Goal: Task Accomplishment & Management: Complete application form

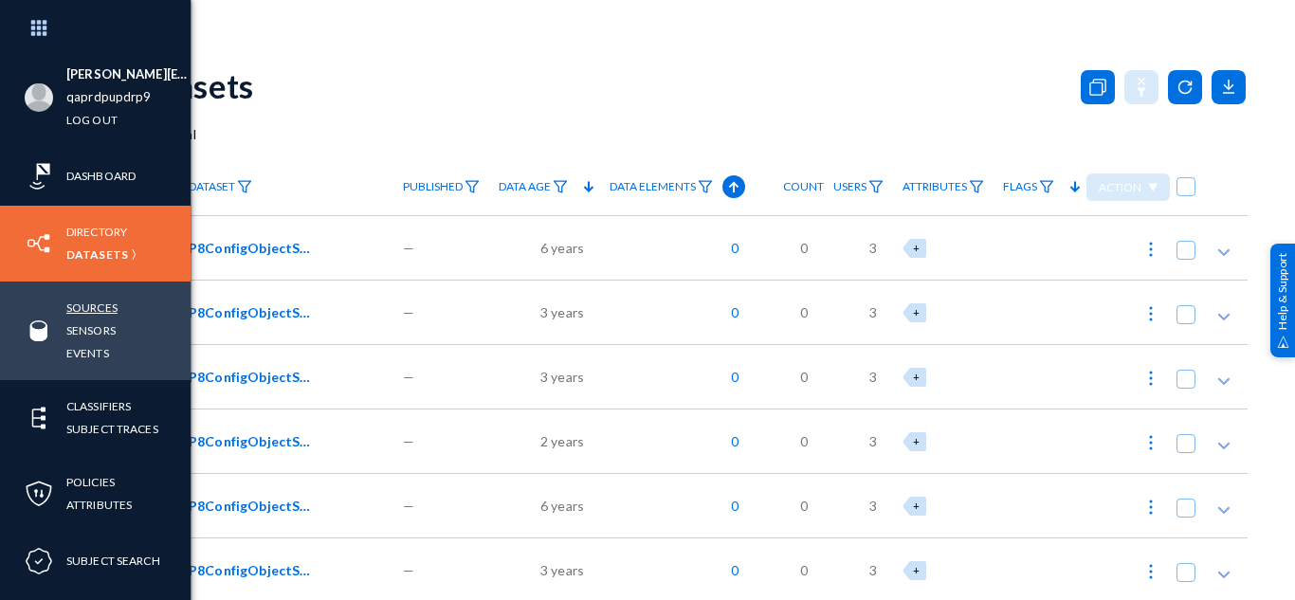
click at [105, 303] on link "Sources" at bounding box center [91, 308] width 51 height 22
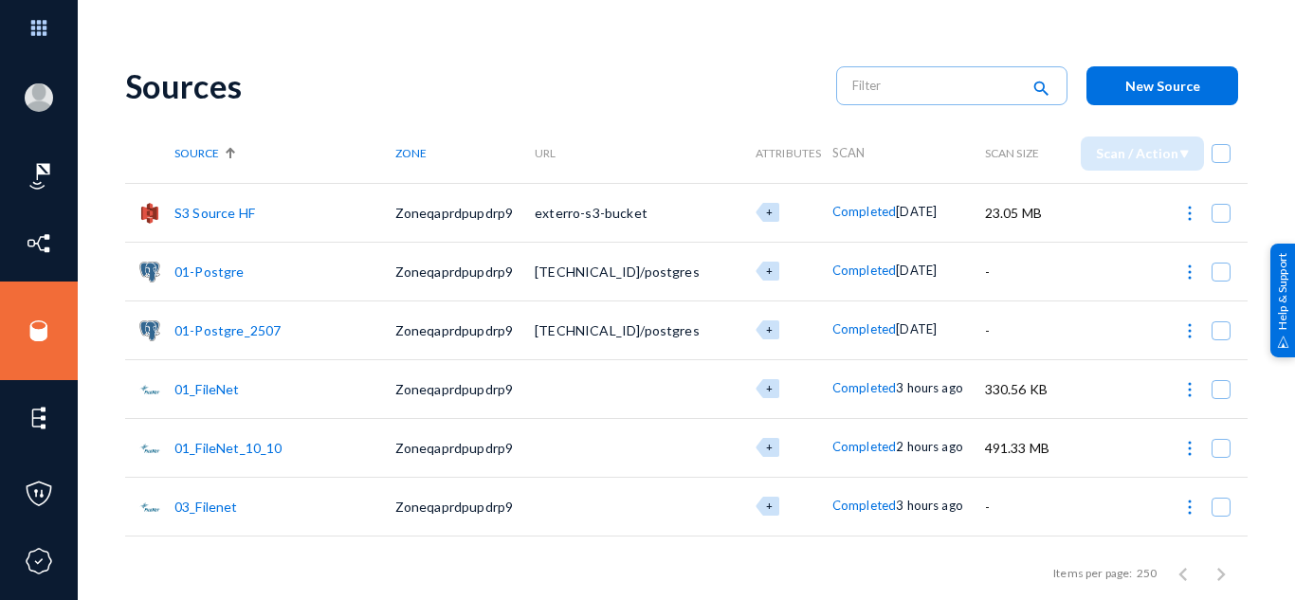
click at [1125, 88] on span "New Source" at bounding box center [1162, 86] width 75 height 16
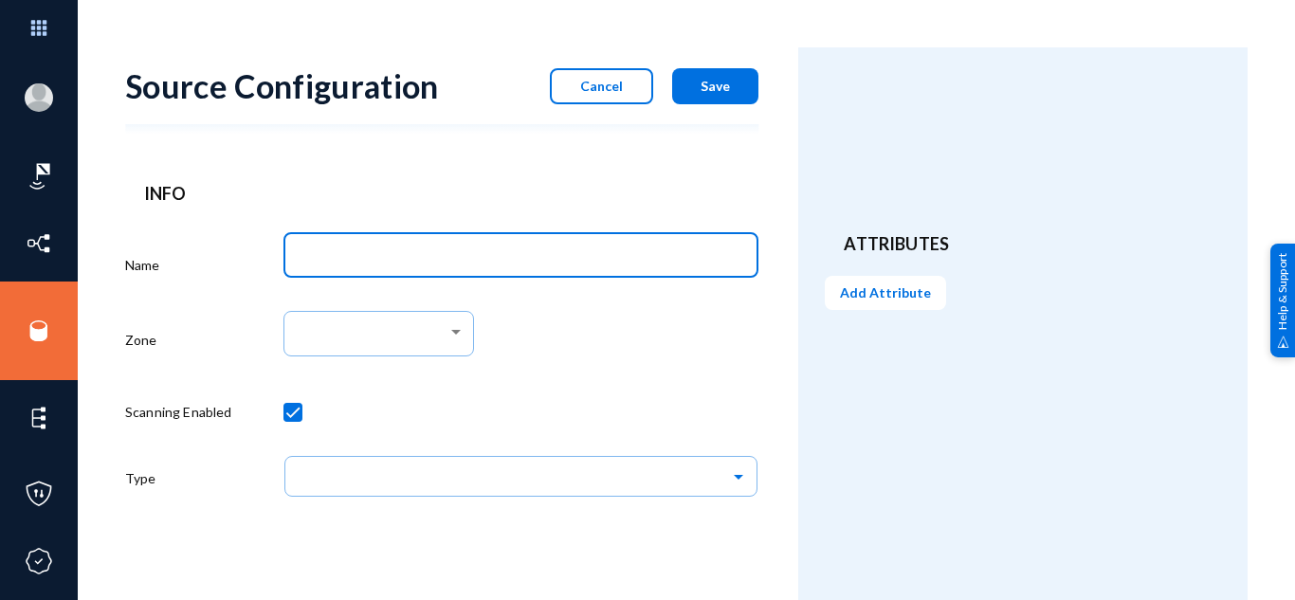
click at [551, 263] on input "Name" at bounding box center [524, 257] width 447 height 17
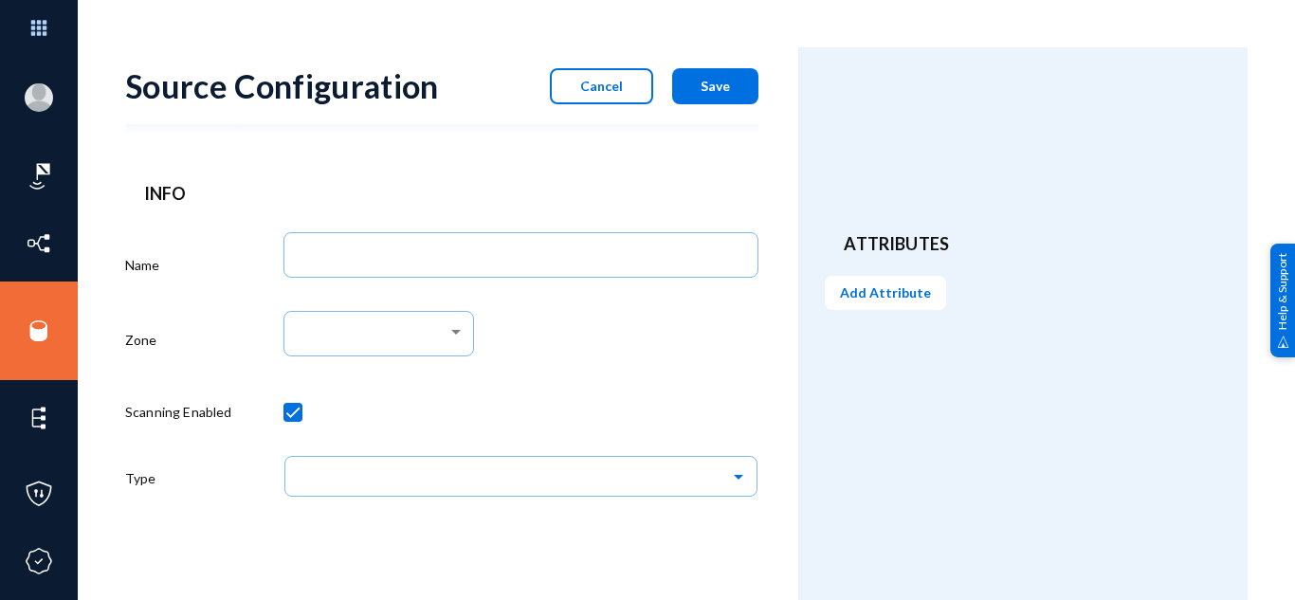
click at [723, 384] on div at bounding box center [520, 416] width 475 height 66
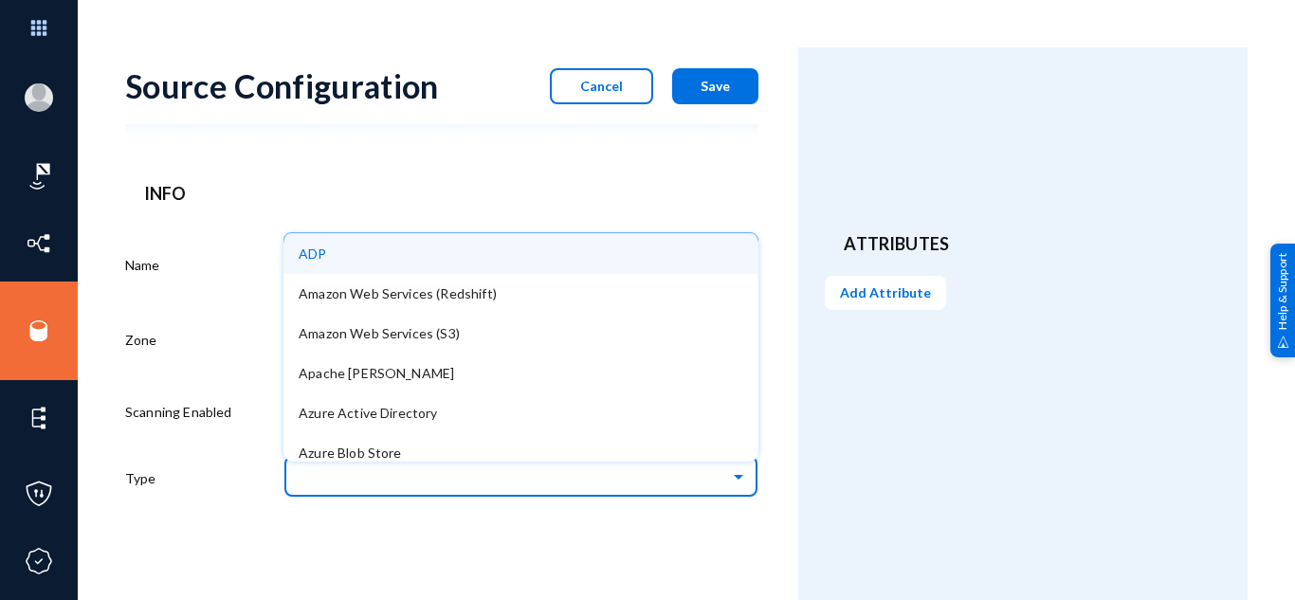
click at [447, 473] on input "text" at bounding box center [530, 476] width 456 height 32
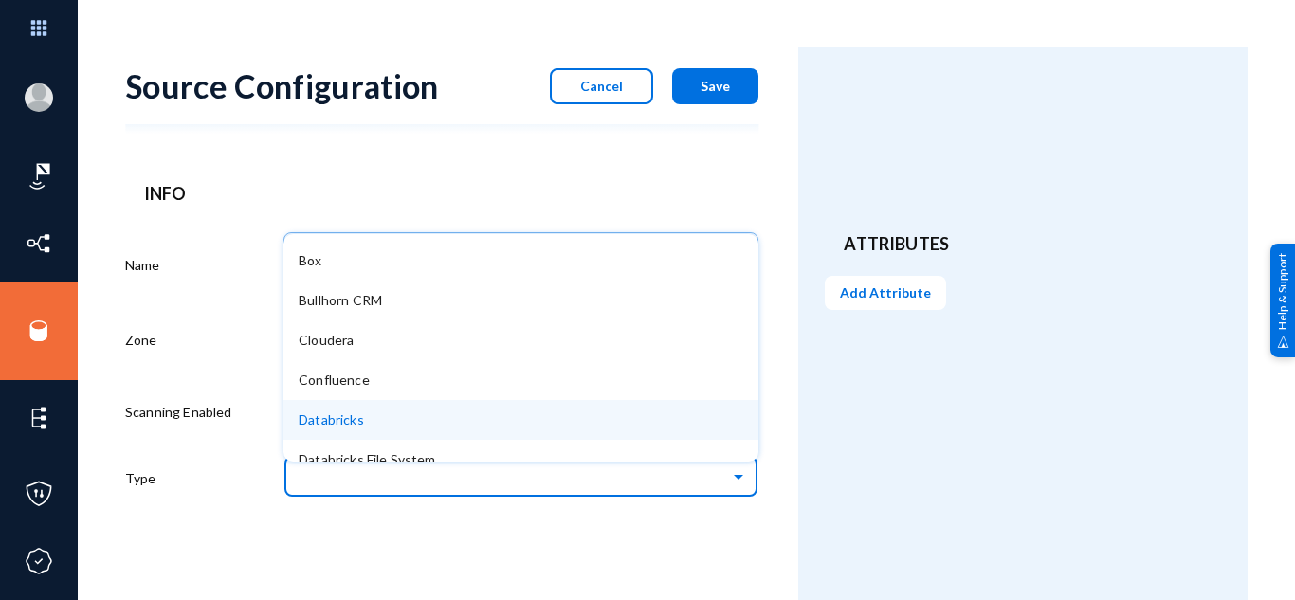
scroll to position [338, 0]
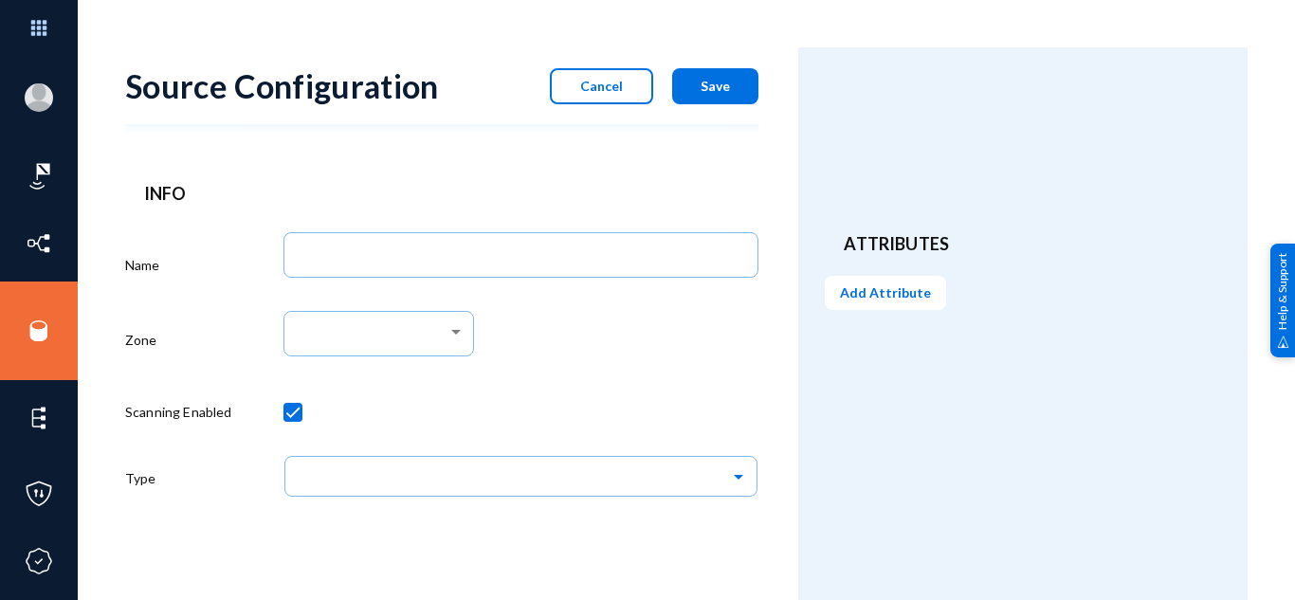
click at [472, 531] on form "Source Configuration Cancel Save Info Name Zone Scanning Enabled Type" at bounding box center [461, 331] width 673 height 569
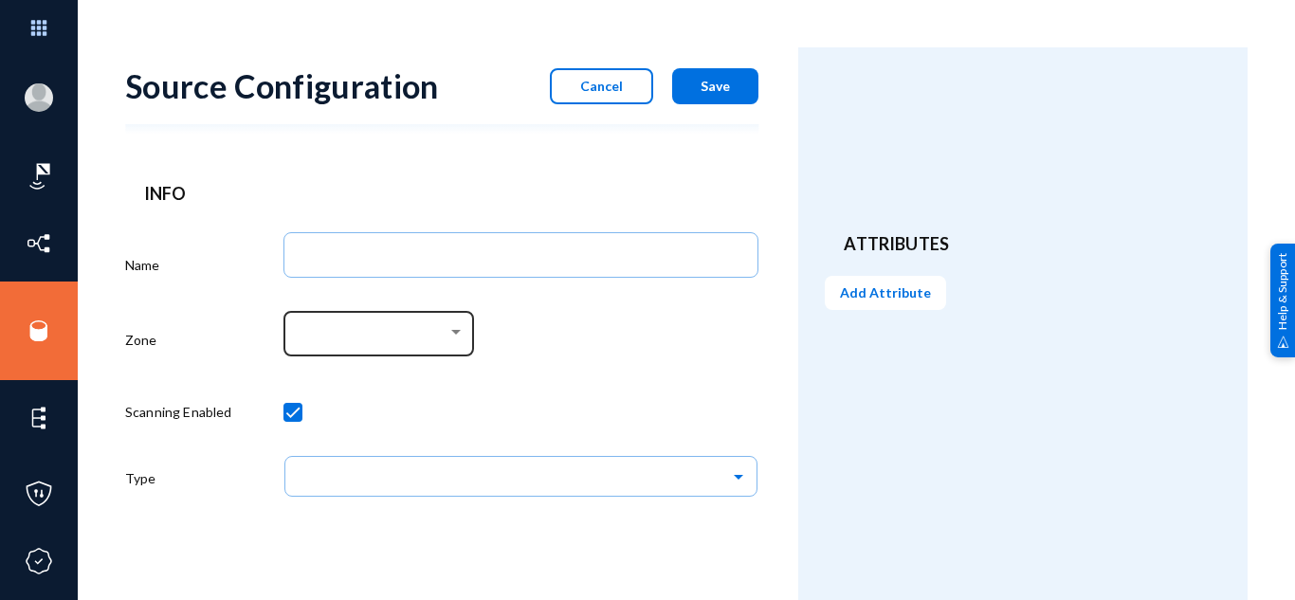
click at [431, 345] on div at bounding box center [379, 331] width 171 height 49
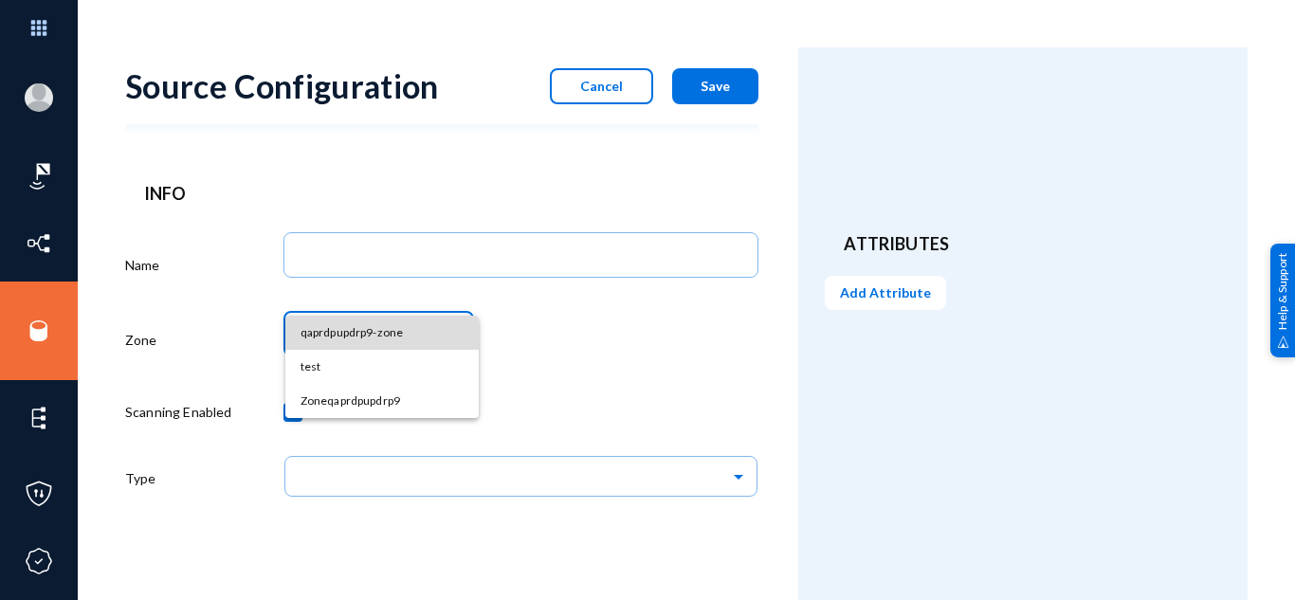
click at [436, 329] on span "qaprdpupdrp9-zone" at bounding box center [381, 333] width 163 height 34
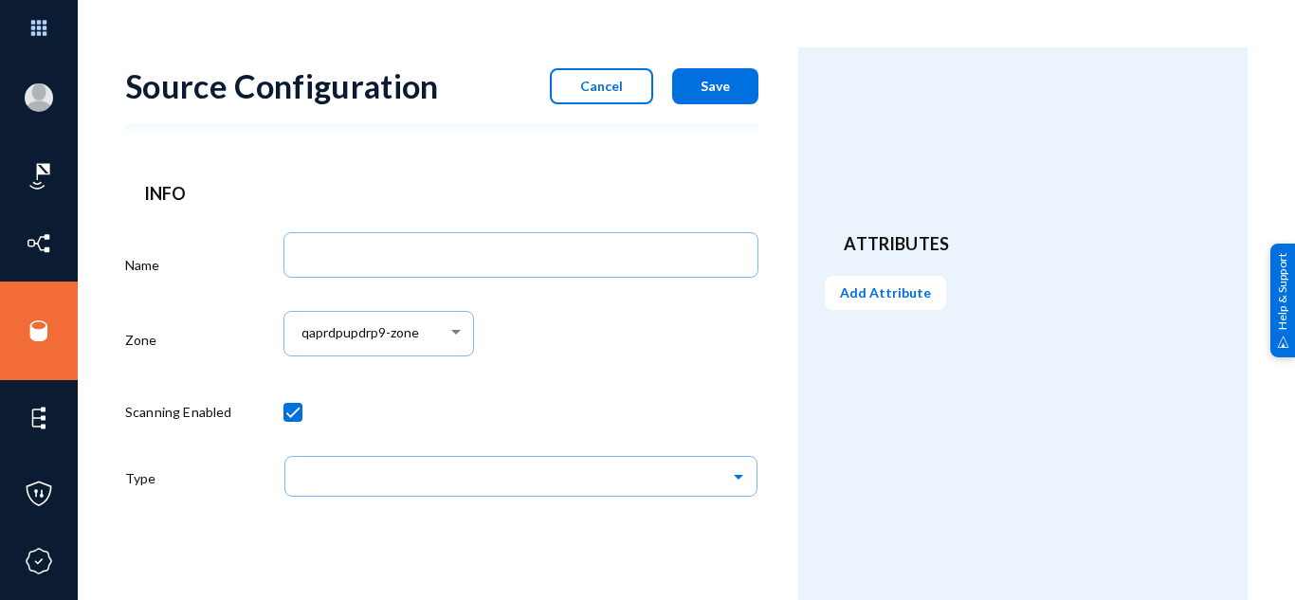
click at [573, 349] on div "qaprdpupdrp9-zone" at bounding box center [520, 343] width 475 height 79
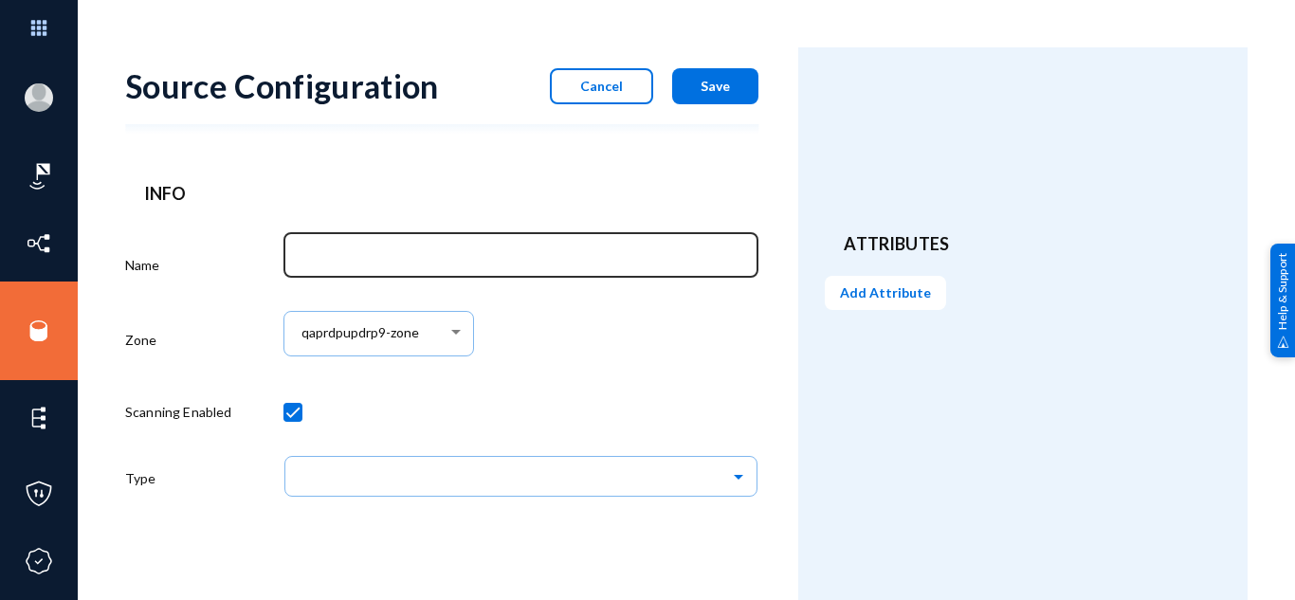
click at [455, 246] on div at bounding box center [521, 253] width 455 height 49
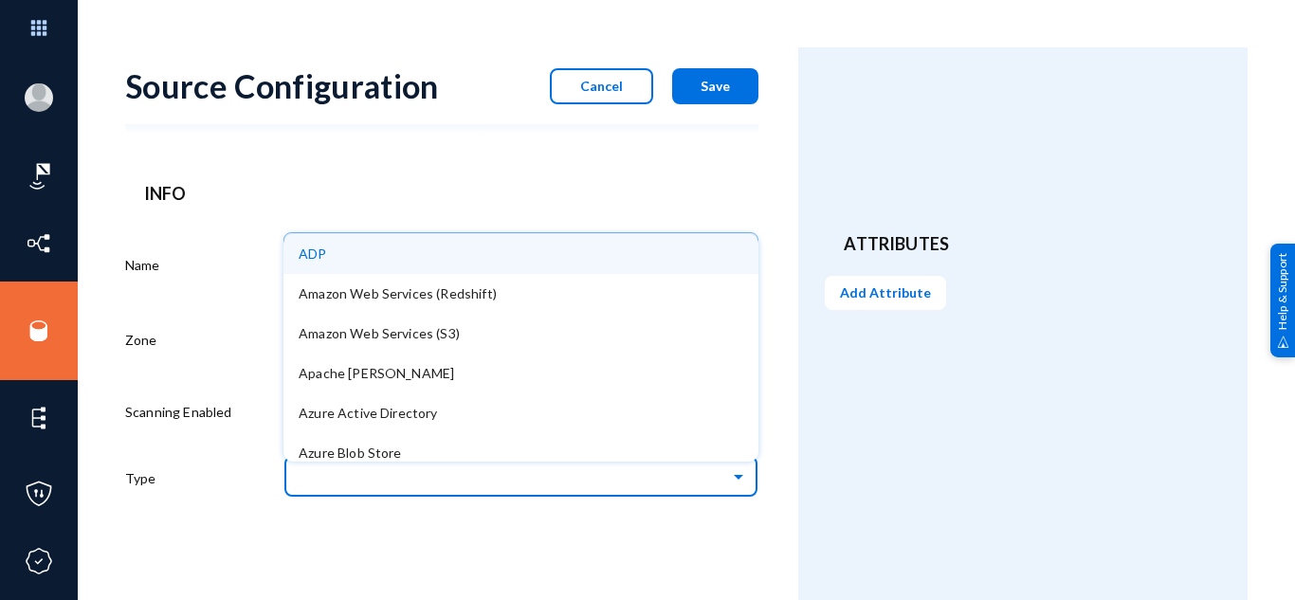
click at [510, 464] on input "text" at bounding box center [530, 476] width 456 height 32
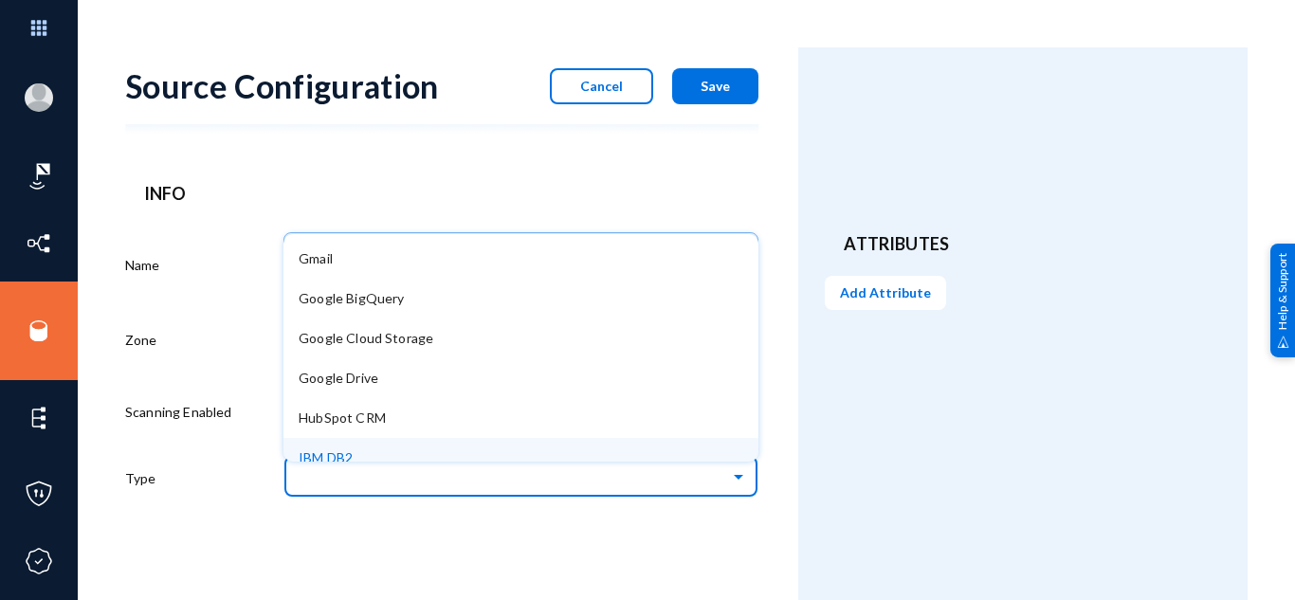
scroll to position [586, 0]
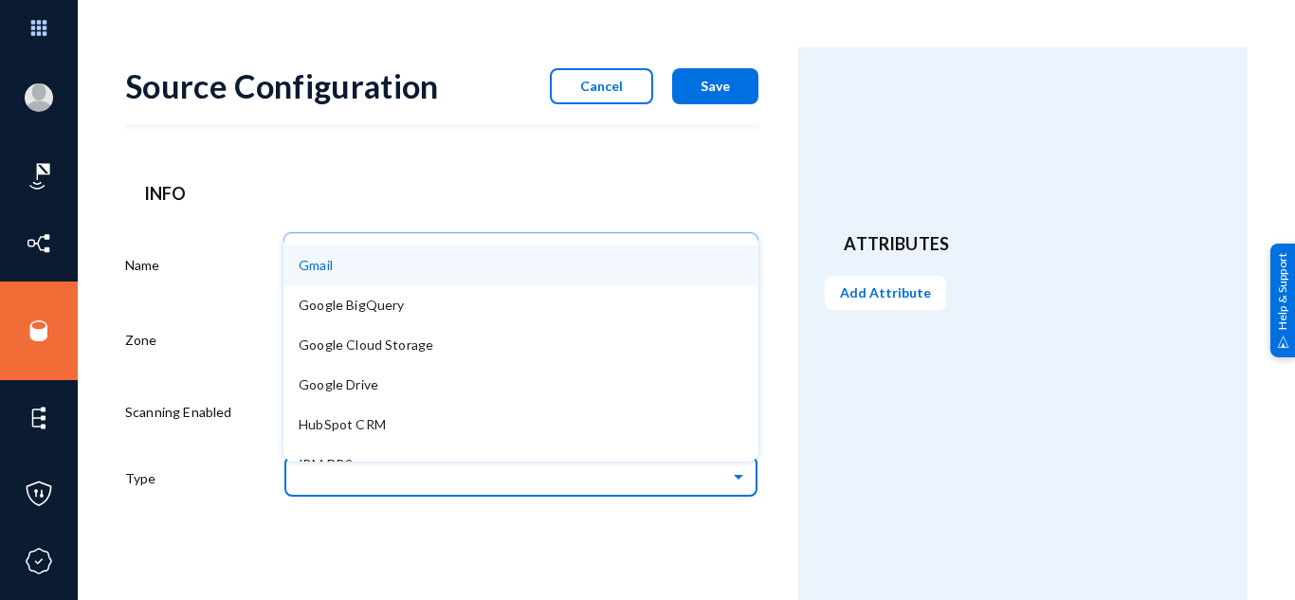
click at [416, 259] on div "Gmail" at bounding box center [520, 265] width 475 height 40
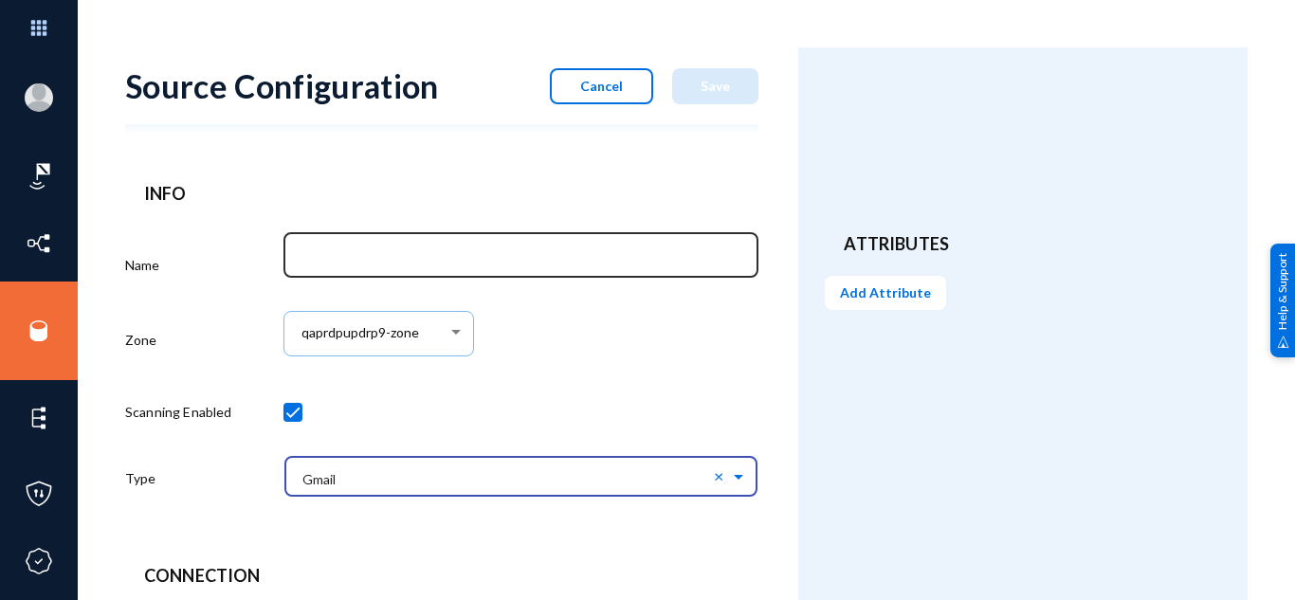
click at [431, 260] on input "Name" at bounding box center [524, 257] width 447 height 17
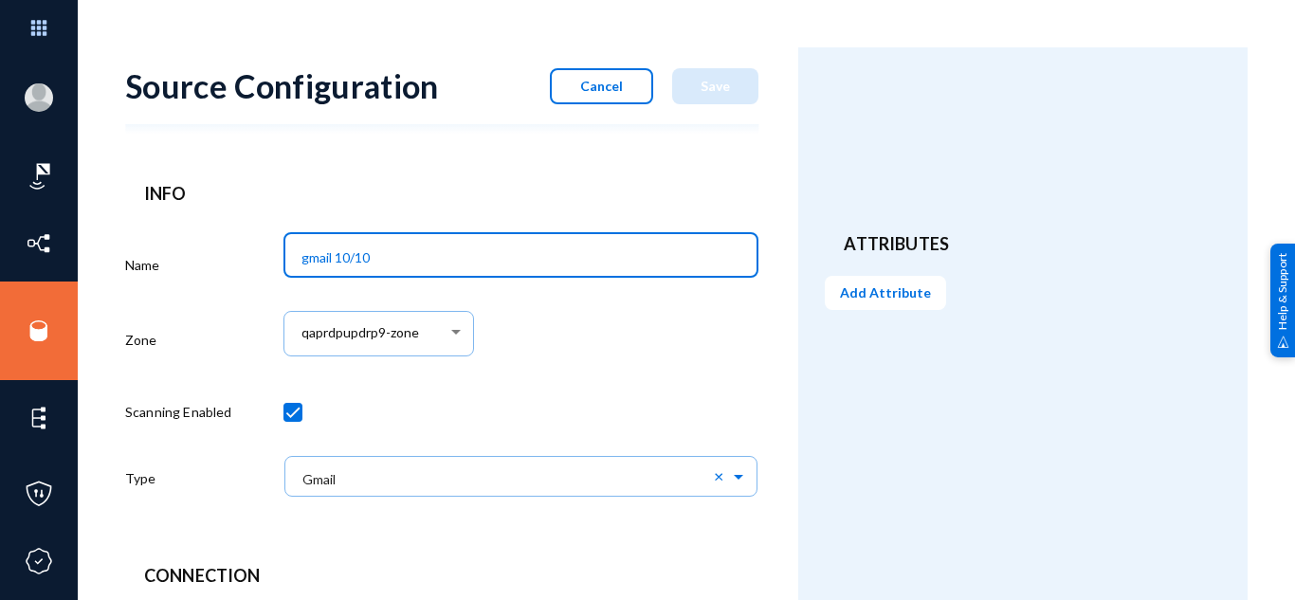
click at [338, 261] on input "gmail 10/10" at bounding box center [524, 257] width 447 height 17
type input "gmail source 10/10"
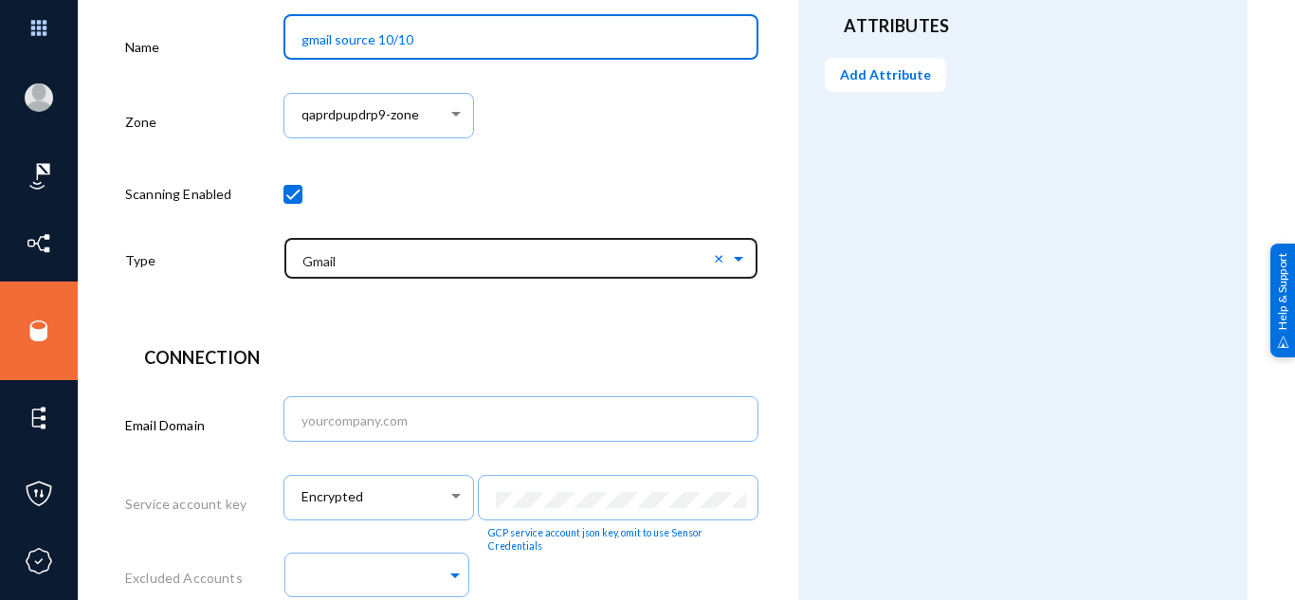
scroll to position [217, 0]
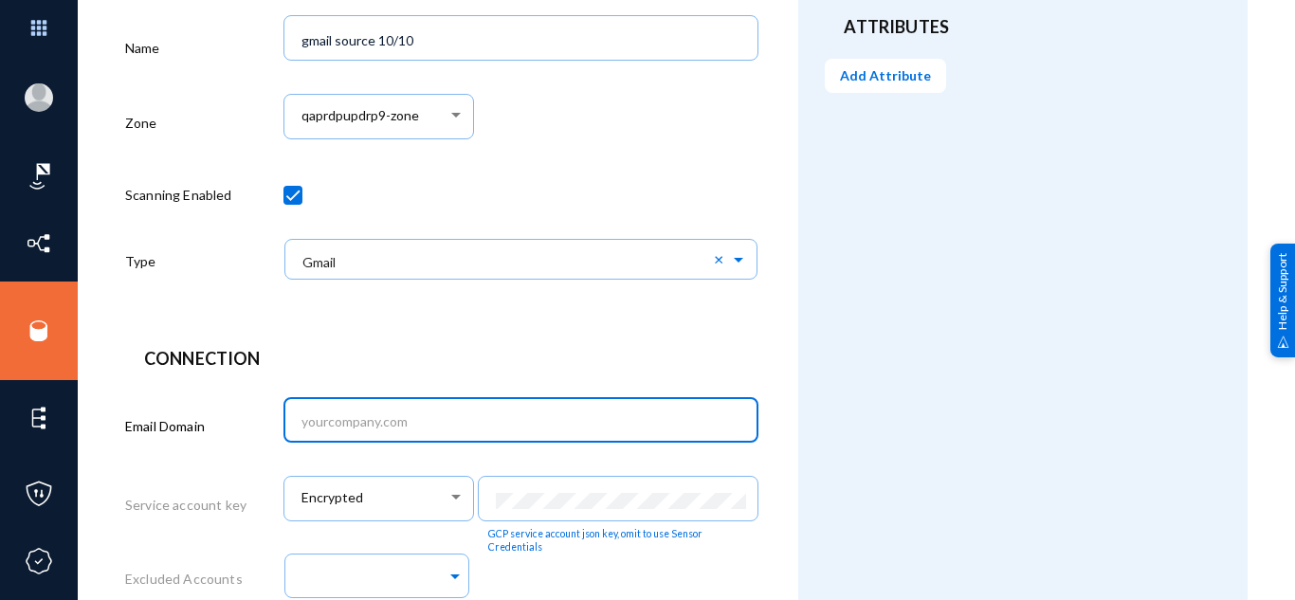
click at [373, 430] on input "text" at bounding box center [524, 421] width 447 height 17
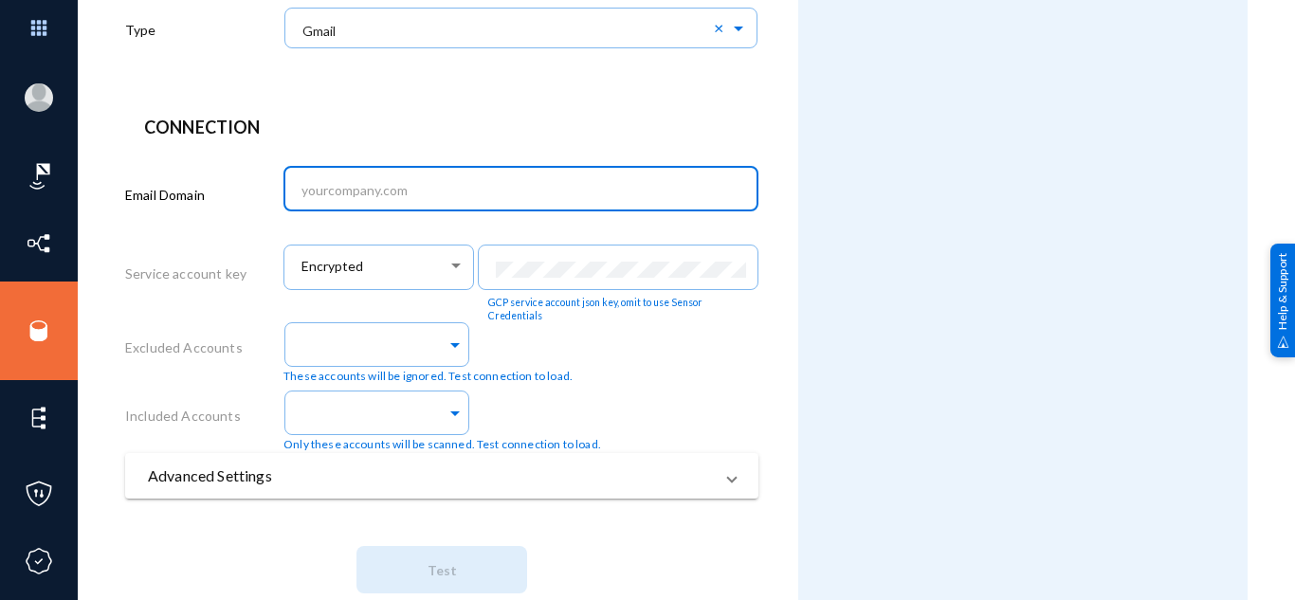
scroll to position [448, 0]
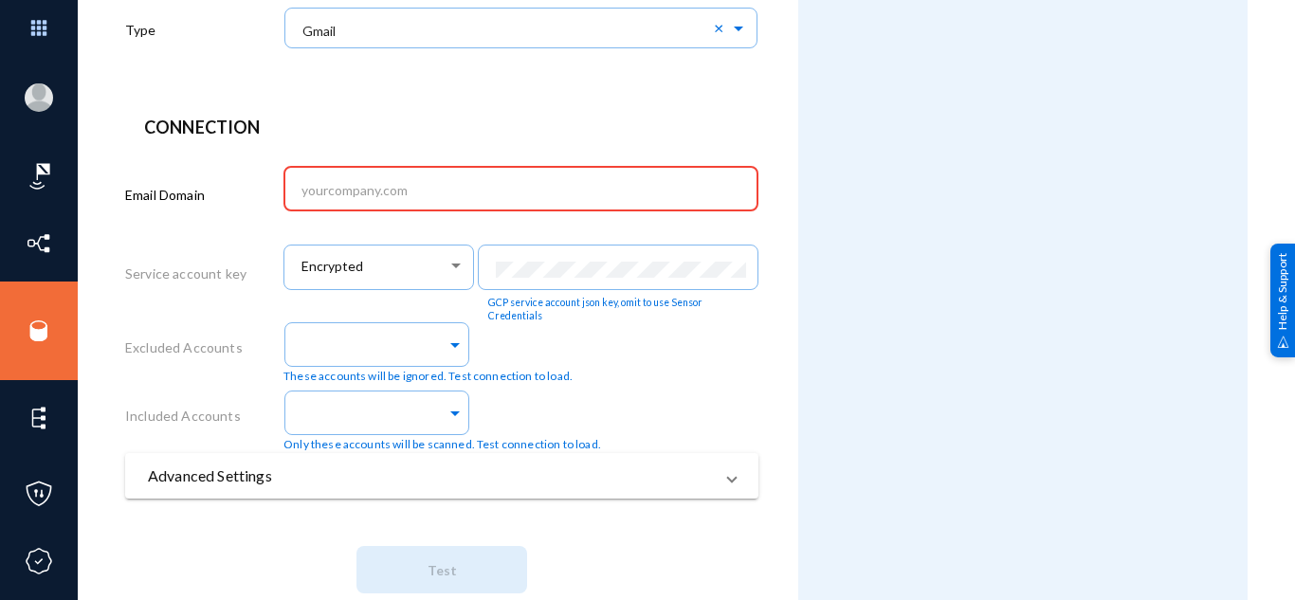
click at [408, 191] on input "text" at bounding box center [524, 190] width 447 height 17
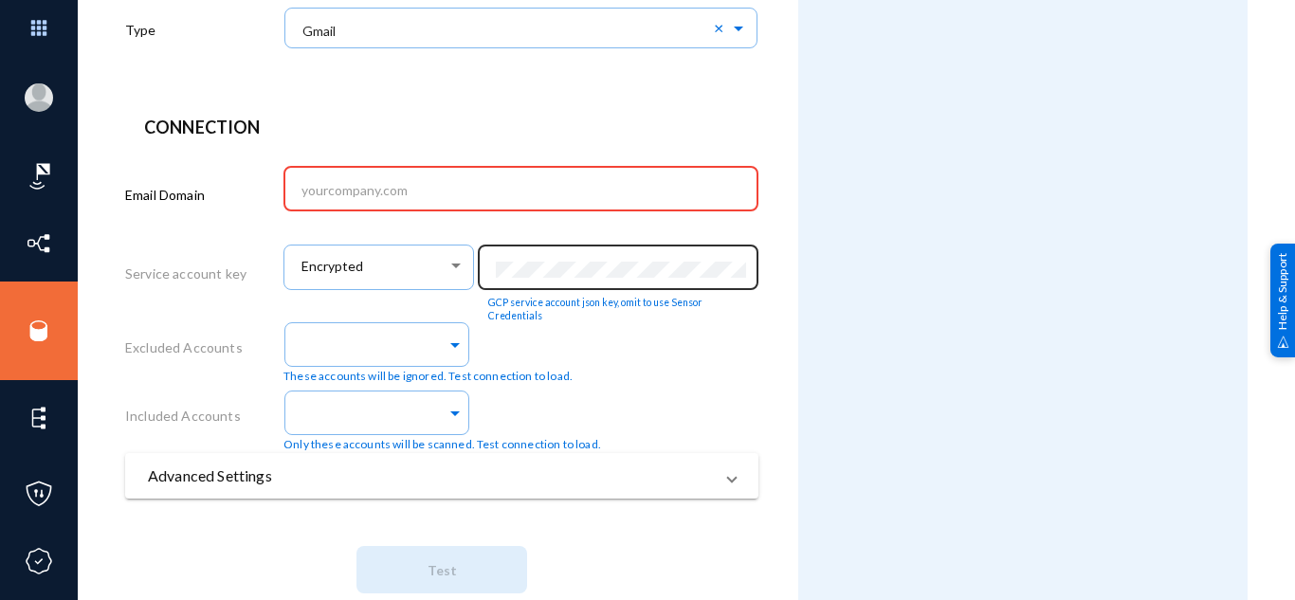
click at [569, 261] on div "Connection Email Domain Service account key Encrypted GCP service account json …" at bounding box center [441, 364] width 633 height 499
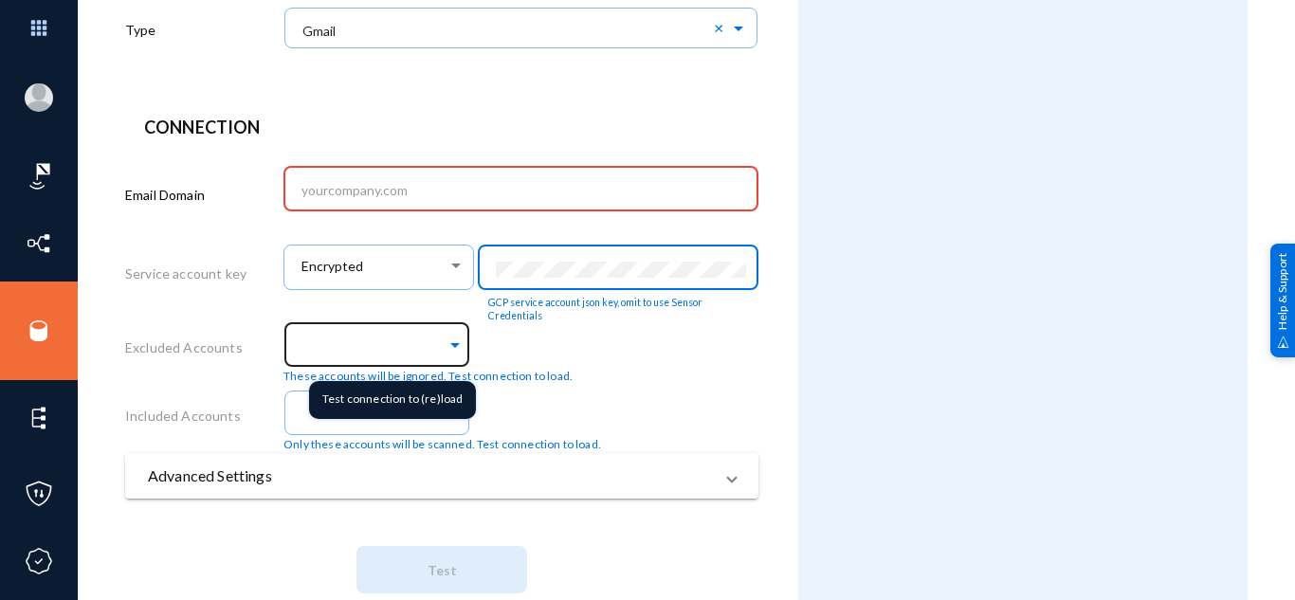
click at [446, 347] on span at bounding box center [454, 343] width 17 height 20
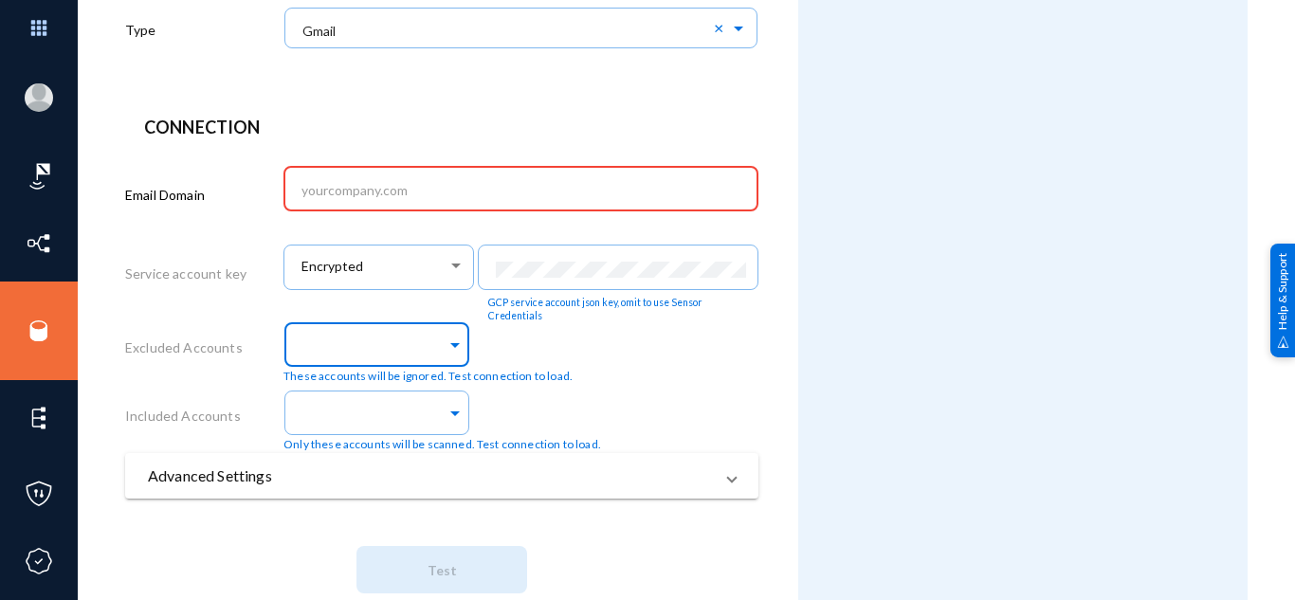
click at [460, 344] on div at bounding box center [376, 342] width 187 height 51
click at [441, 186] on input "text" at bounding box center [524, 190] width 447 height 17
paste input "[EMAIL_ADDRESS][DOMAIN_NAME]"
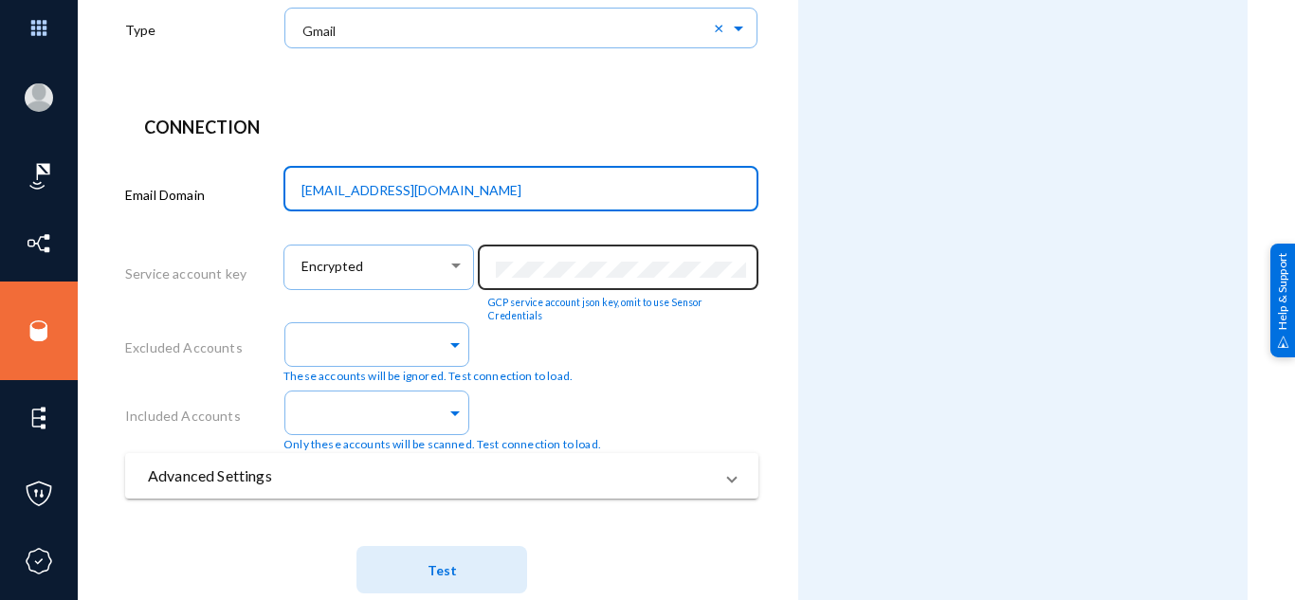
type input "[EMAIL_ADDRESS][DOMAIN_NAME]"
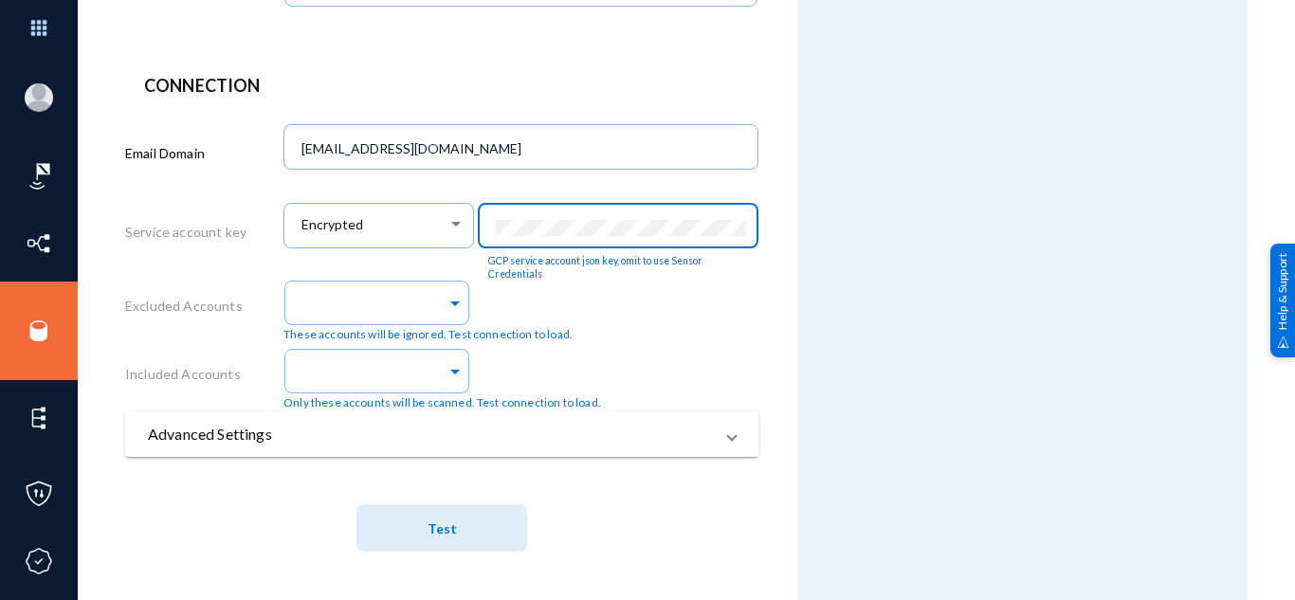
scroll to position [0, 0]
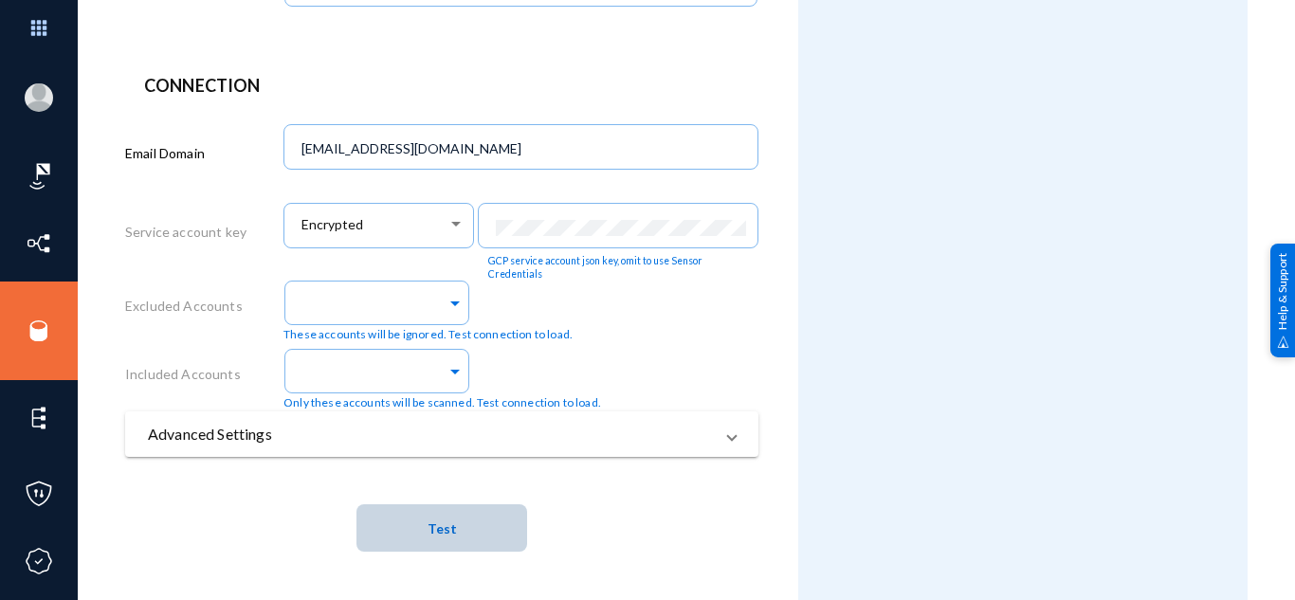
click at [470, 533] on button "Test" at bounding box center [441, 527] width 171 height 47
click at [1256, 467] on div "bharath.arjunan@exterro.com qaprdpupdrp9 Log out Dashboard Directory Datasets S…" at bounding box center [647, 300] width 1295 height 600
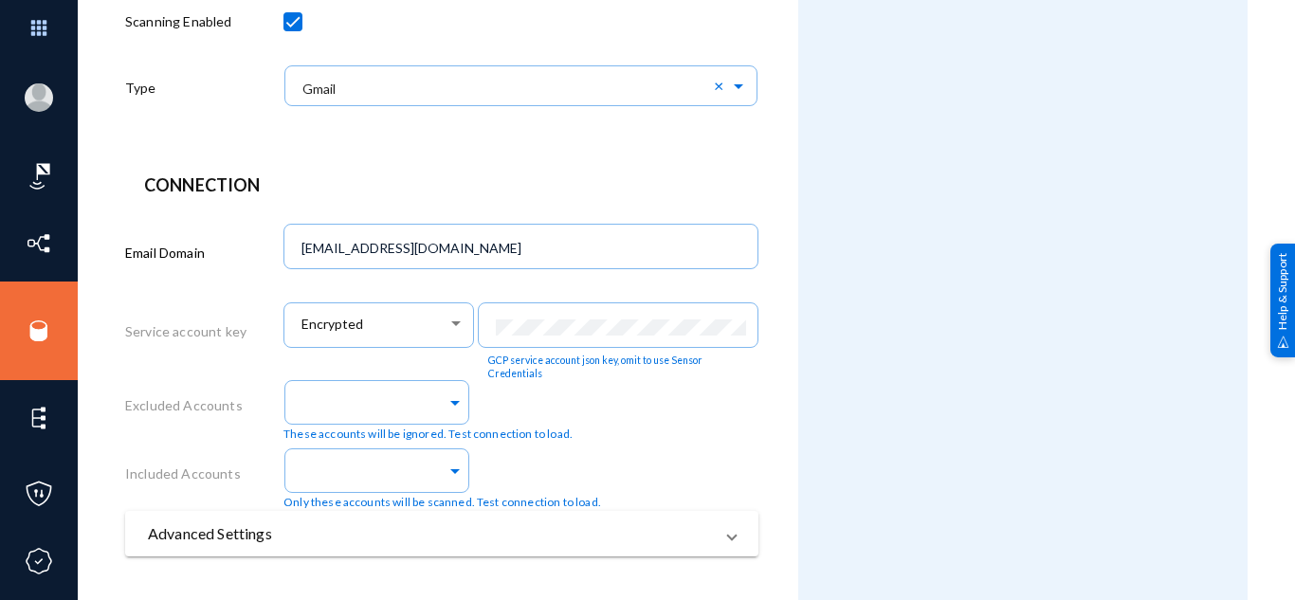
scroll to position [490, 0]
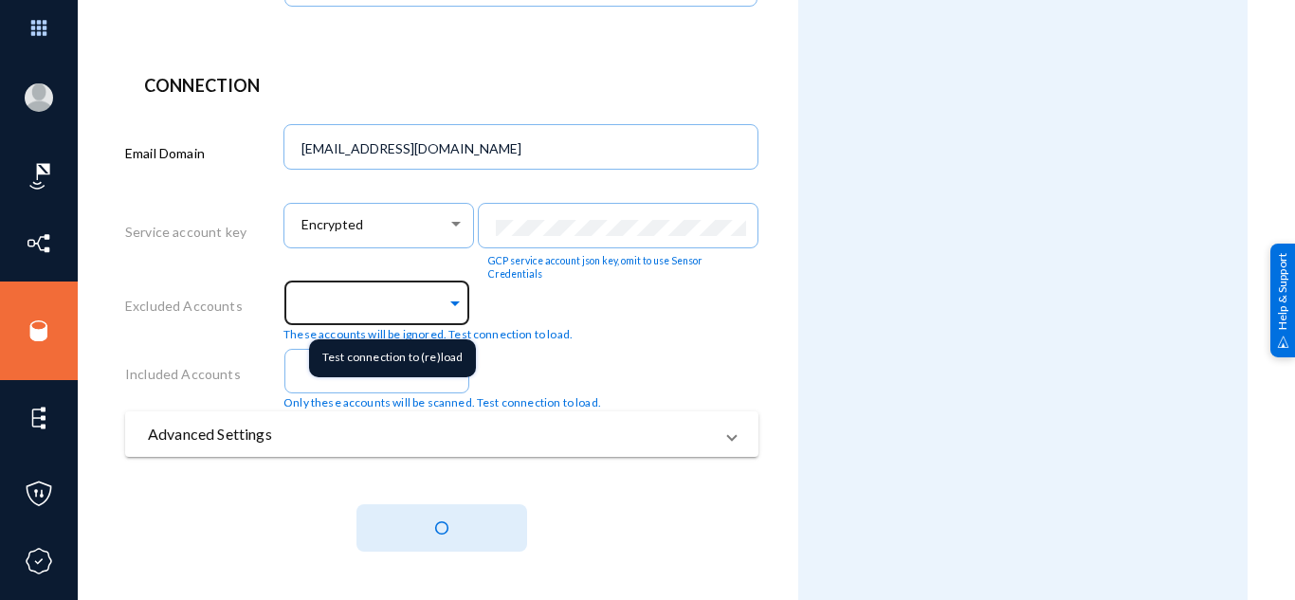
click at [449, 302] on span at bounding box center [454, 301] width 17 height 20
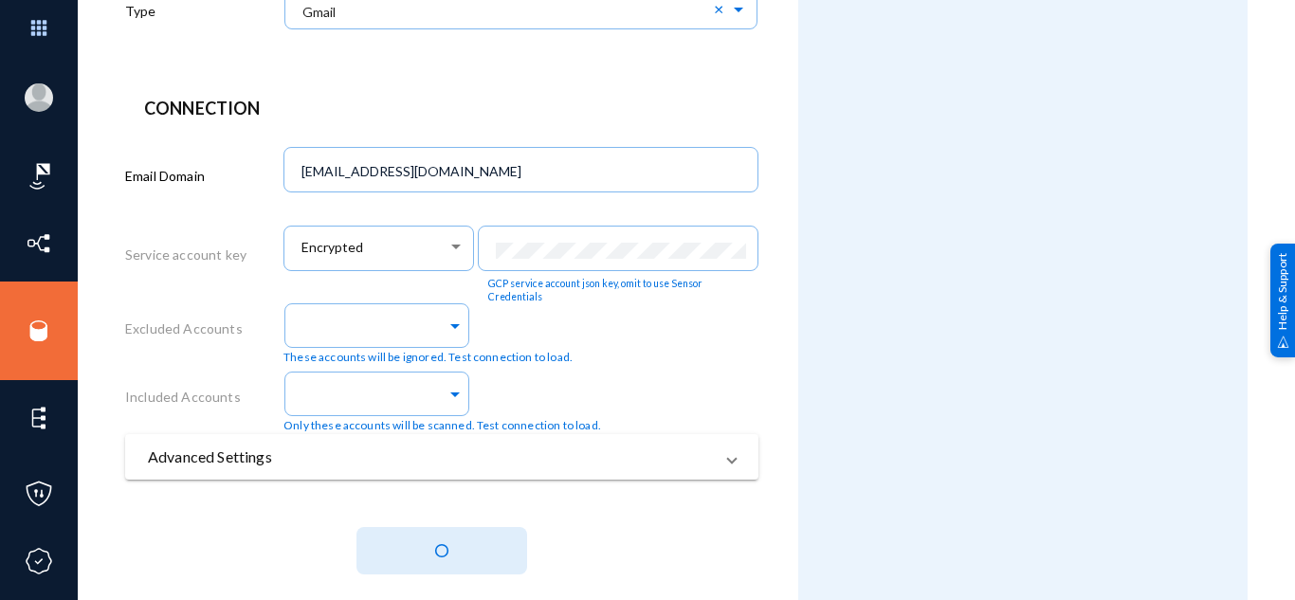
scroll to position [468, 0]
click at [999, 302] on div "Source Configuration Cancel Save Info Name gmail source 10/10 Zone qaprdpupdrp9…" at bounding box center [686, 100] width 1122 height 1043
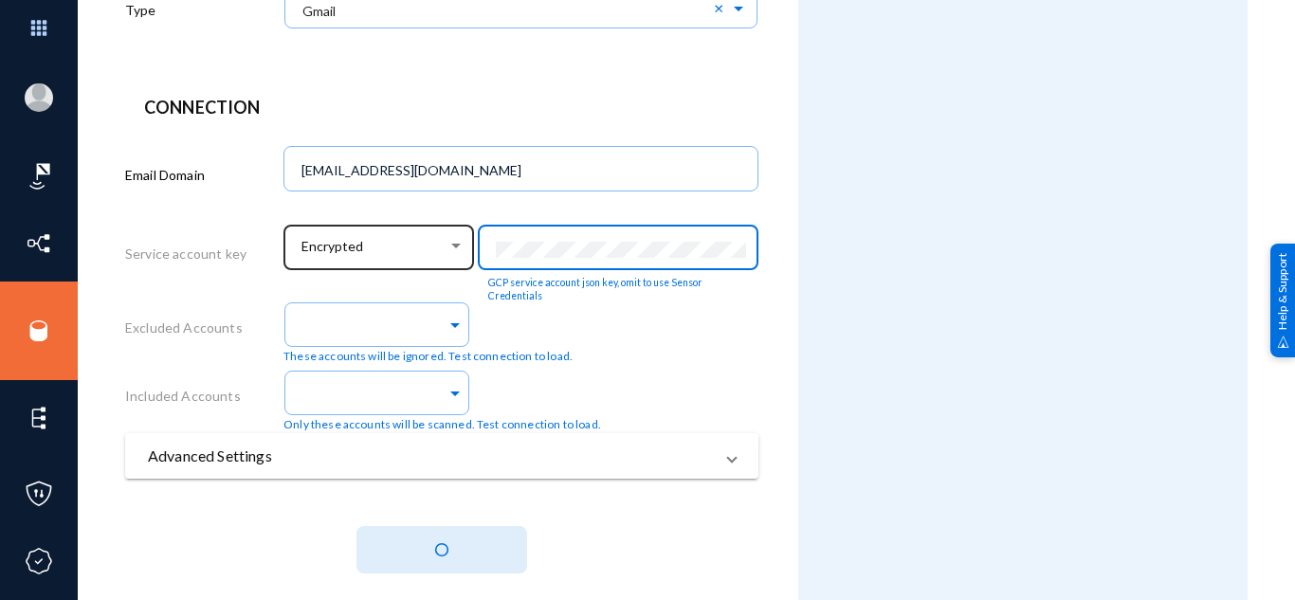
click at [408, 236] on div "Encrypted GCP service account json key, omit to use Sensor Credentials" at bounding box center [520, 257] width 475 height 79
click at [1025, 273] on div "Source Configuration Cancel Save Info Name gmail source 10/10 Zone qaprdpupdrp9…" at bounding box center [686, 100] width 1122 height 1043
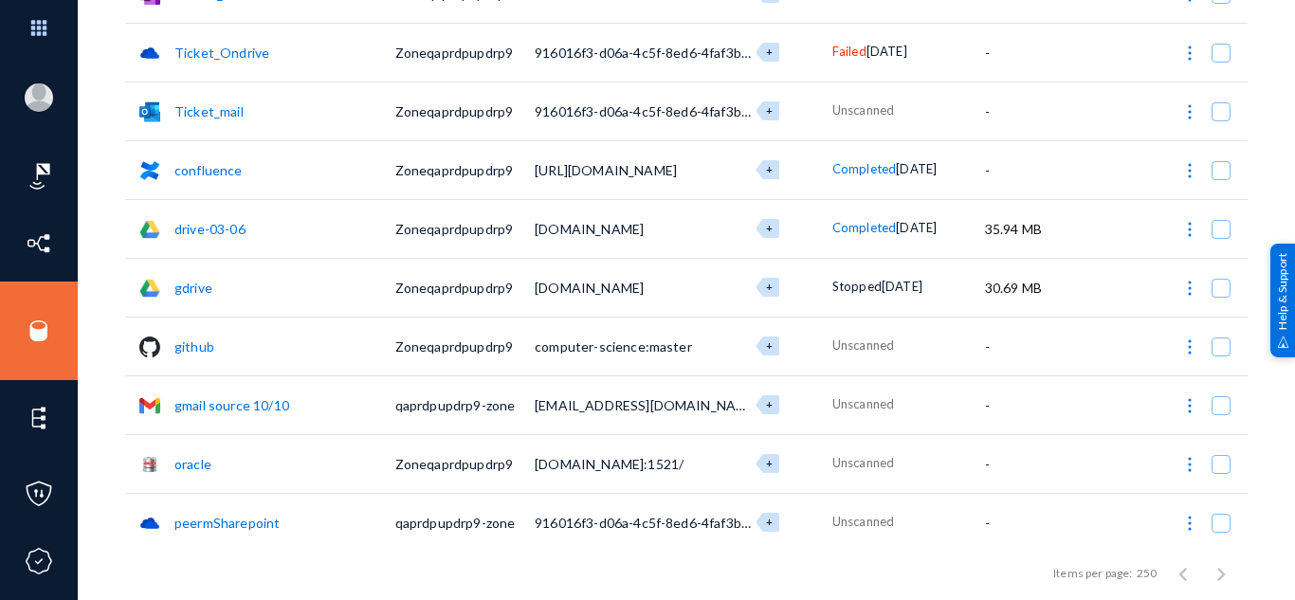
scroll to position [4392, 0]
click at [920, 547] on div "Items per page: 250 1 – 88 of 88" at bounding box center [686, 573] width 1122 height 53
click at [1221, 403] on span at bounding box center [1220, 404] width 19 height 19
click at [1221, 413] on input "checkbox" at bounding box center [1221, 414] width 2 height 2
checkbox input "true"
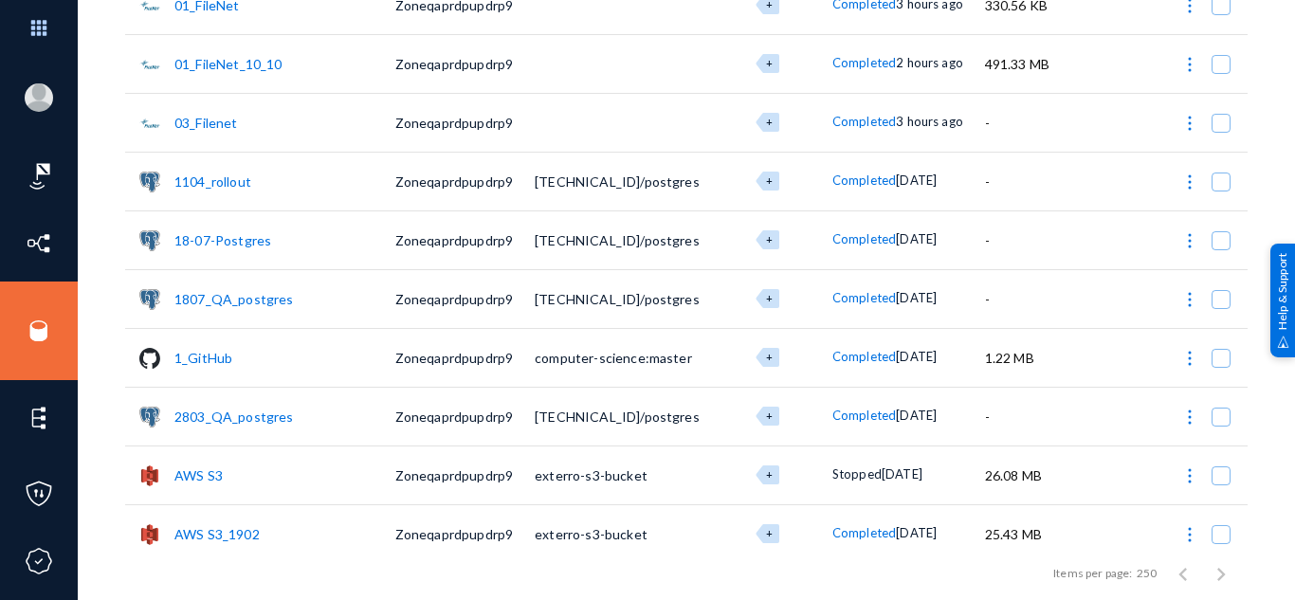
scroll to position [0, 0]
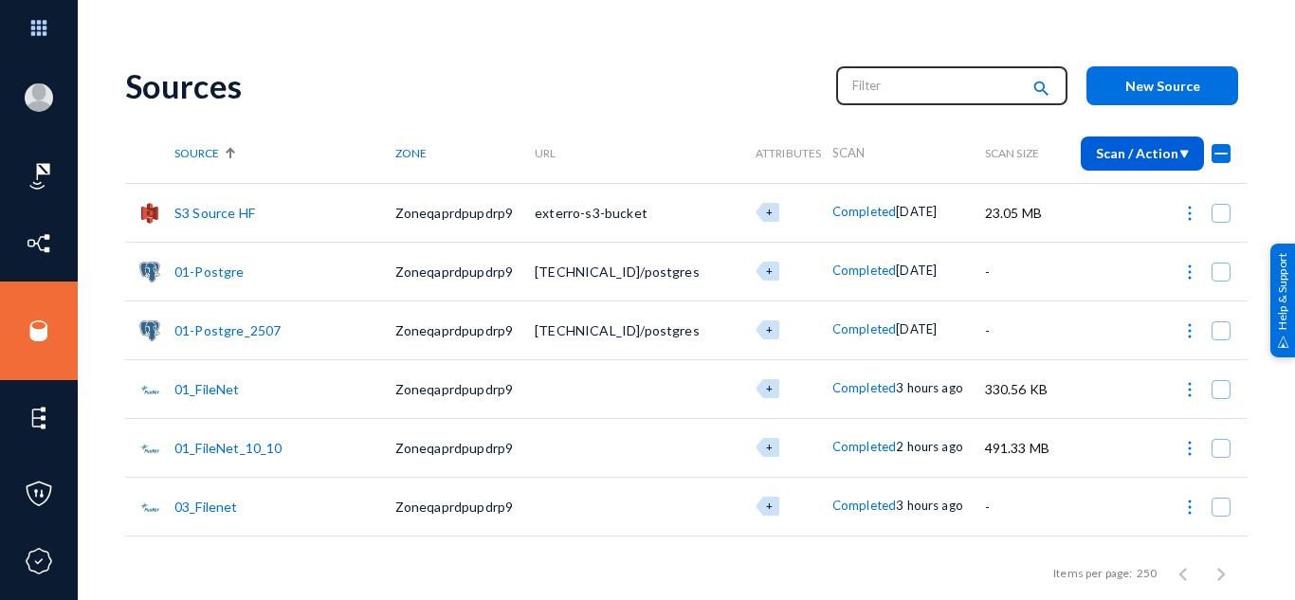
click at [907, 93] on input "text" at bounding box center [935, 85] width 167 height 28
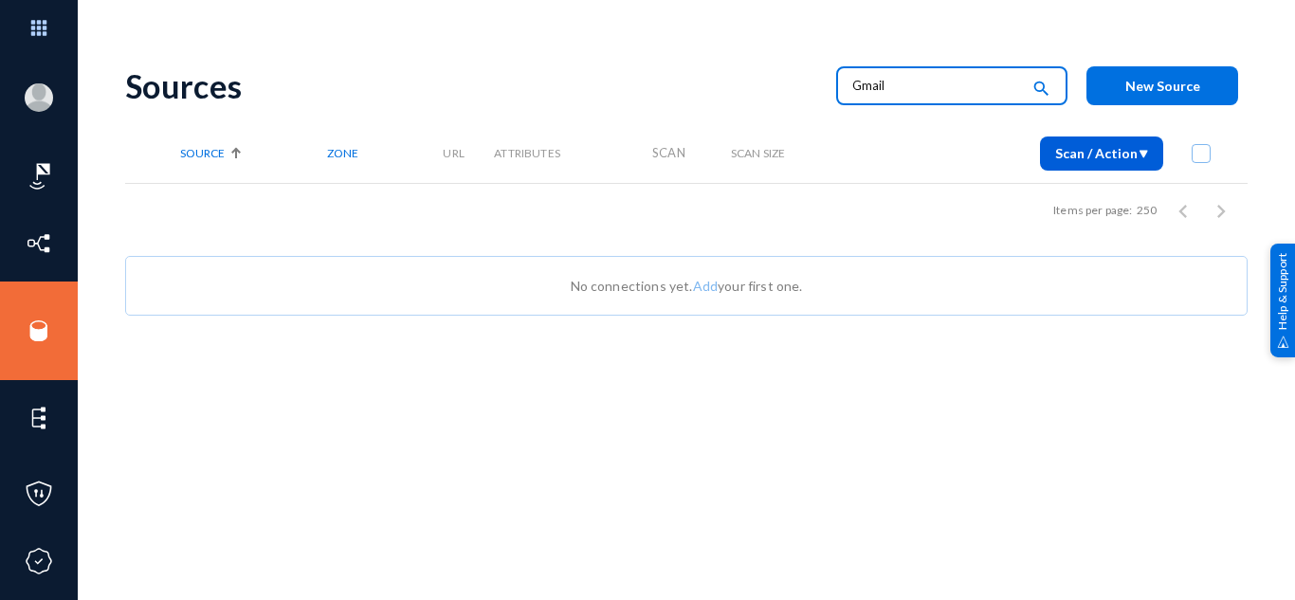
type input "Gmail"
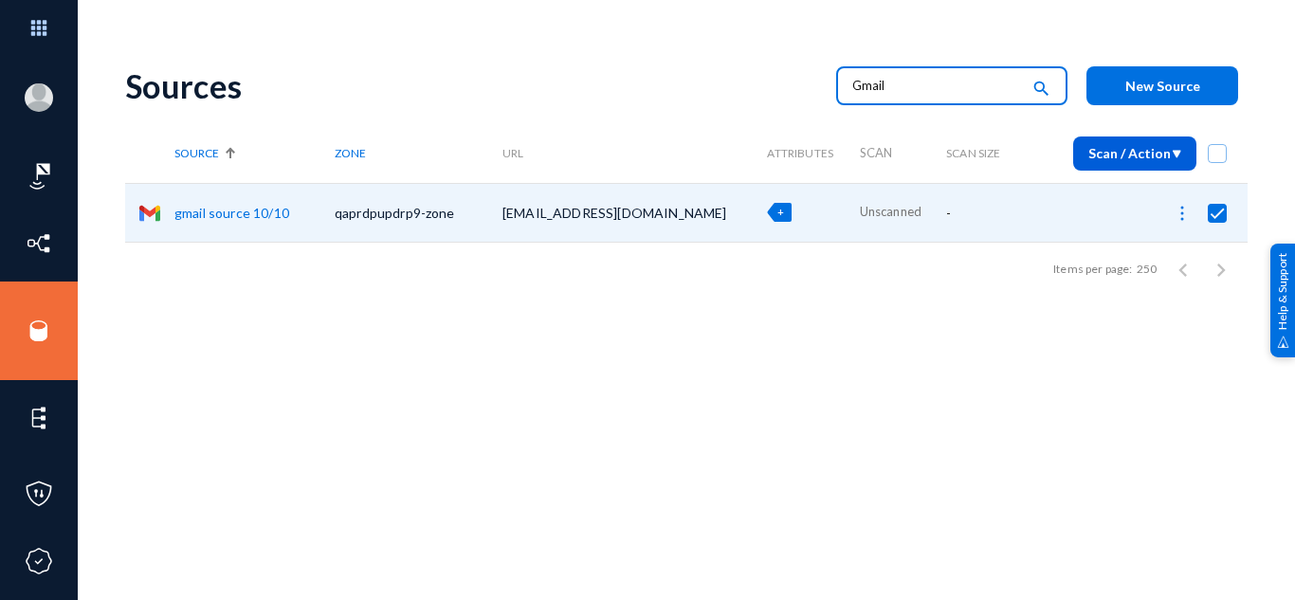
click at [777, 211] on span "+" at bounding box center [780, 212] width 7 height 12
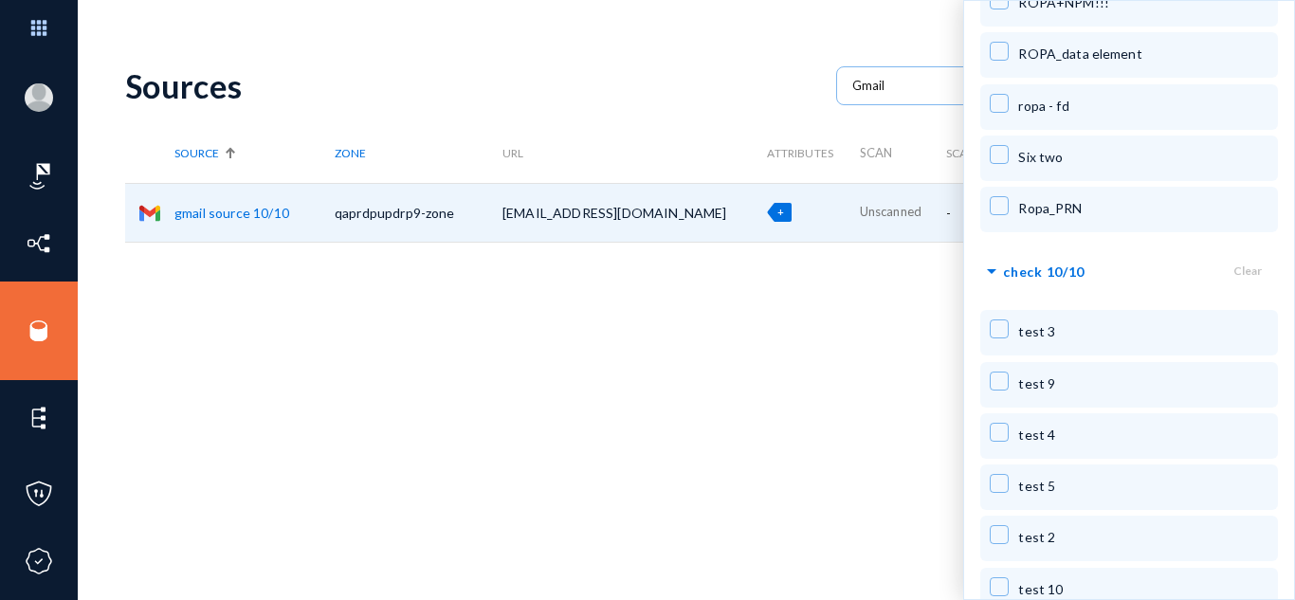
scroll to position [3607, 0]
click at [994, 331] on mat-checkbox at bounding box center [998, 333] width 19 height 27
checkbox input "true"
click at [1008, 376] on span at bounding box center [998, 381] width 19 height 19
checkbox input "true"
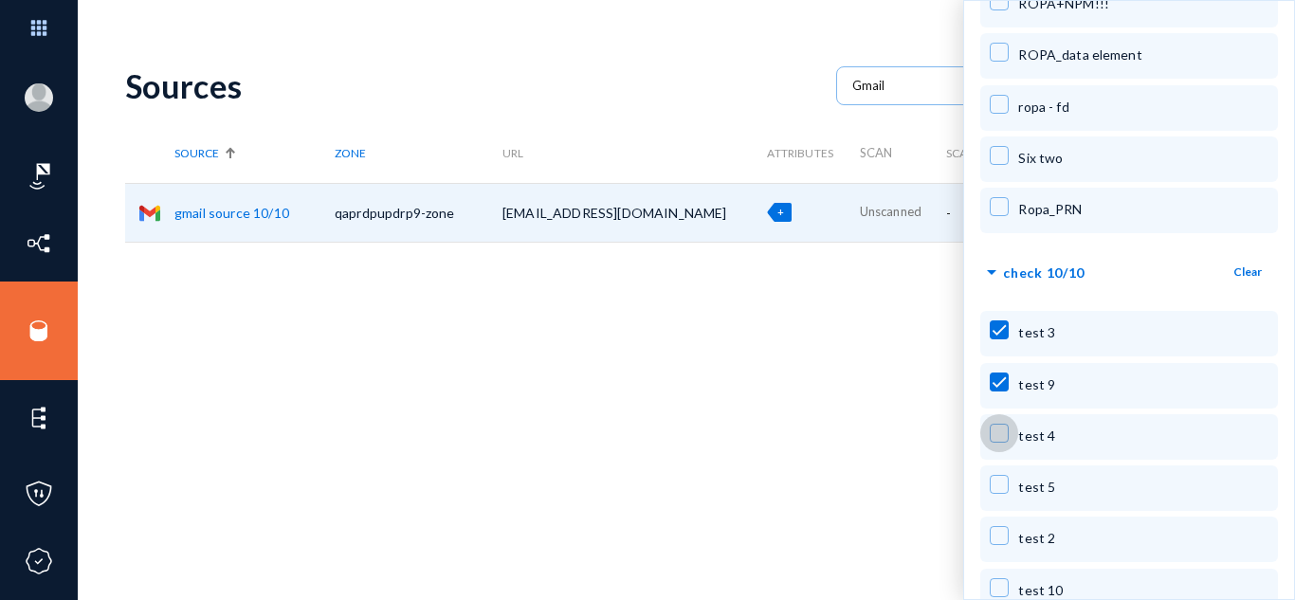
click at [1006, 424] on span at bounding box center [998, 433] width 19 height 19
checkbox input "true"
click at [1000, 477] on span at bounding box center [998, 484] width 19 height 19
checkbox input "true"
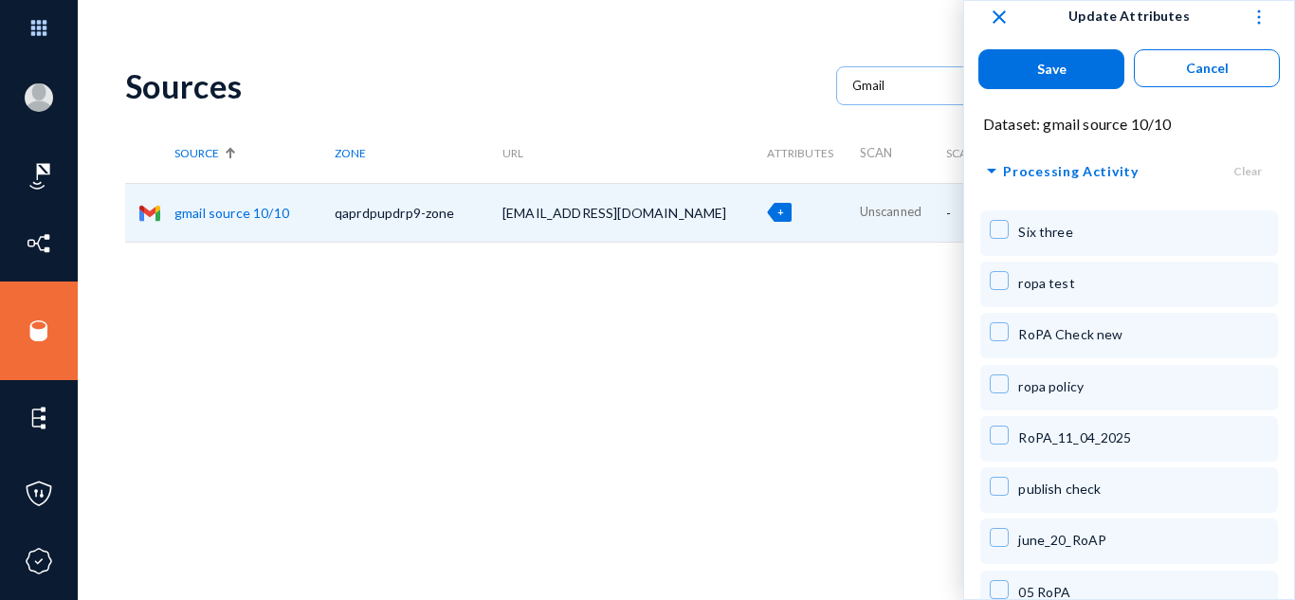
scroll to position [0, 0]
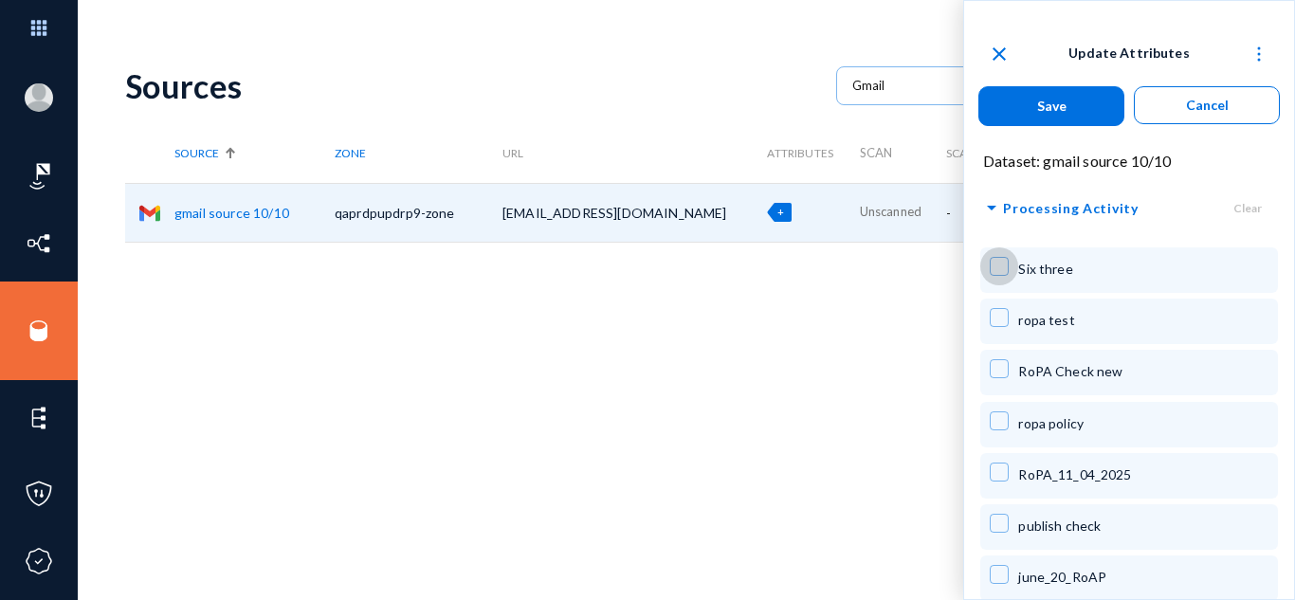
click at [1001, 266] on span at bounding box center [998, 266] width 19 height 19
checkbox input "true"
click at [996, 315] on span at bounding box center [998, 317] width 19 height 19
checkbox input "true"
drag, startPoint x: 1067, startPoint y: 112, endPoint x: 1080, endPoint y: 104, distance: 15.3
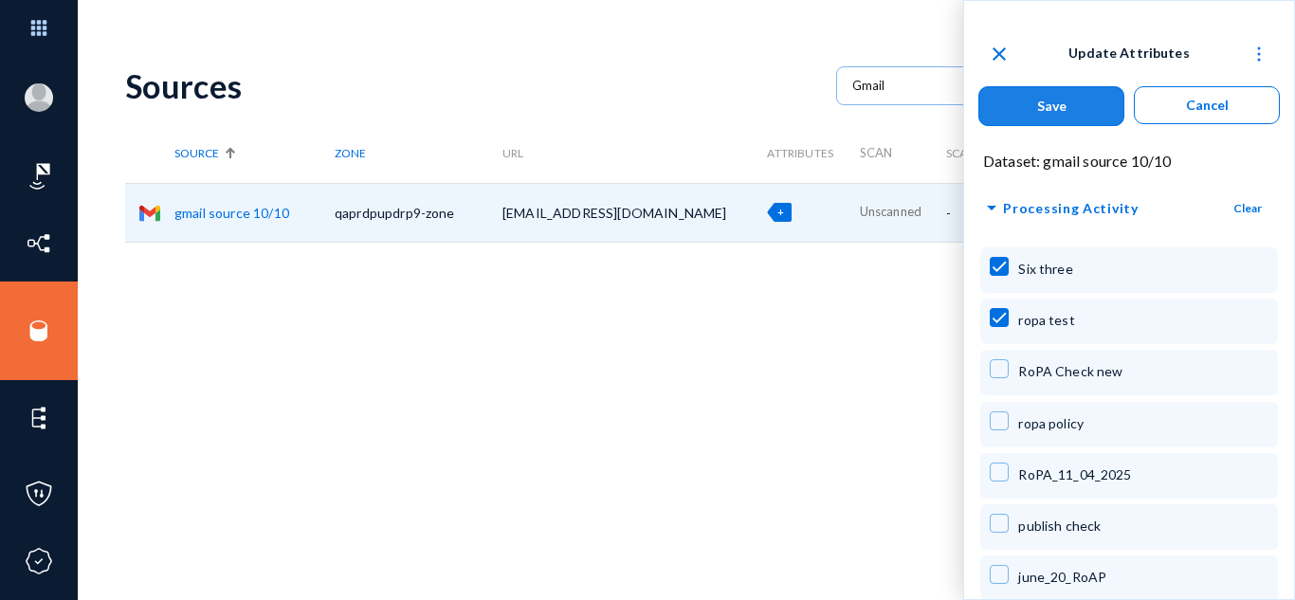
click at [1080, 104] on button "Save" at bounding box center [1051, 106] width 146 height 40
checkbox input "false"
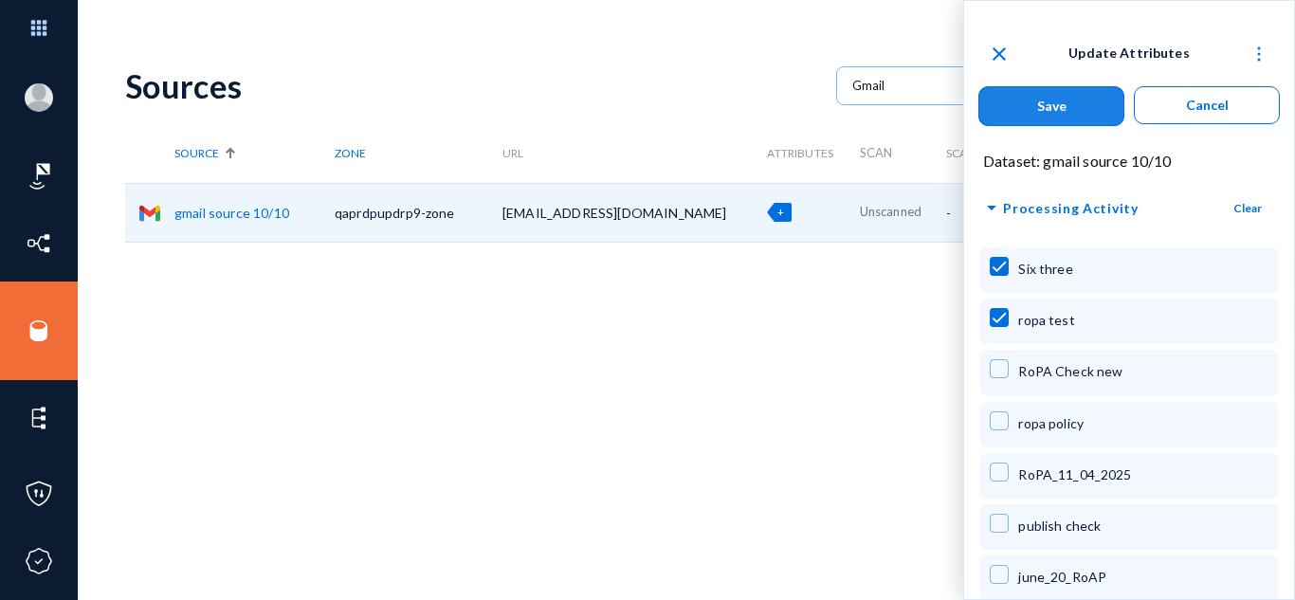
checkbox input "false"
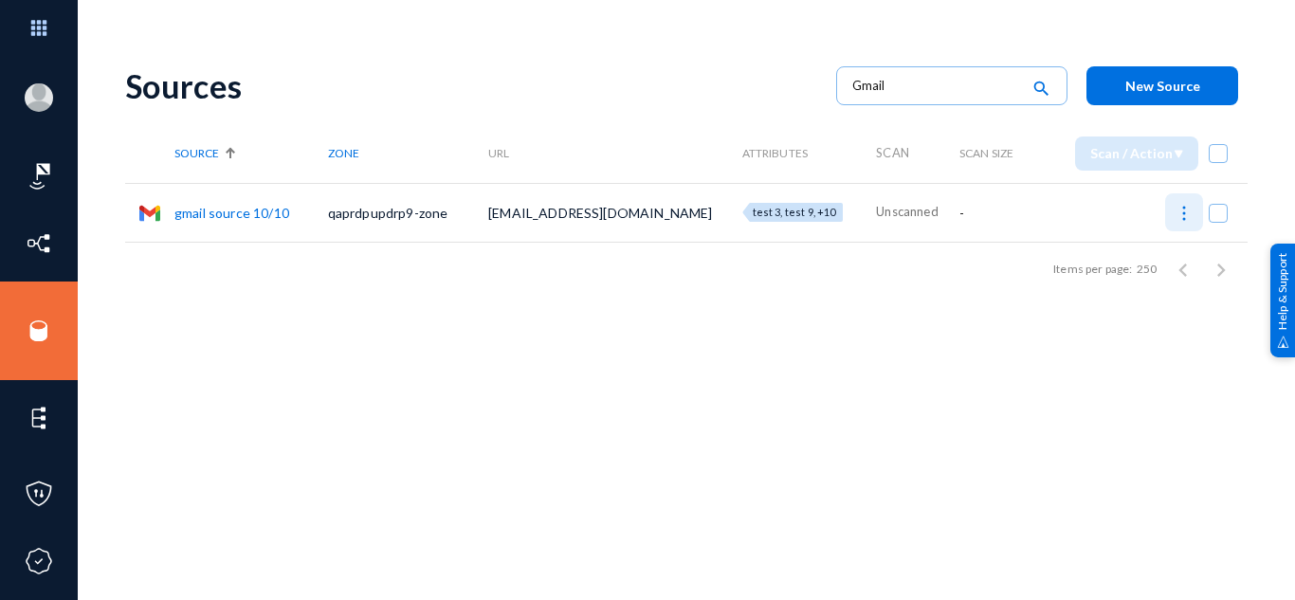
click at [1174, 211] on img at bounding box center [1183, 213] width 19 height 19
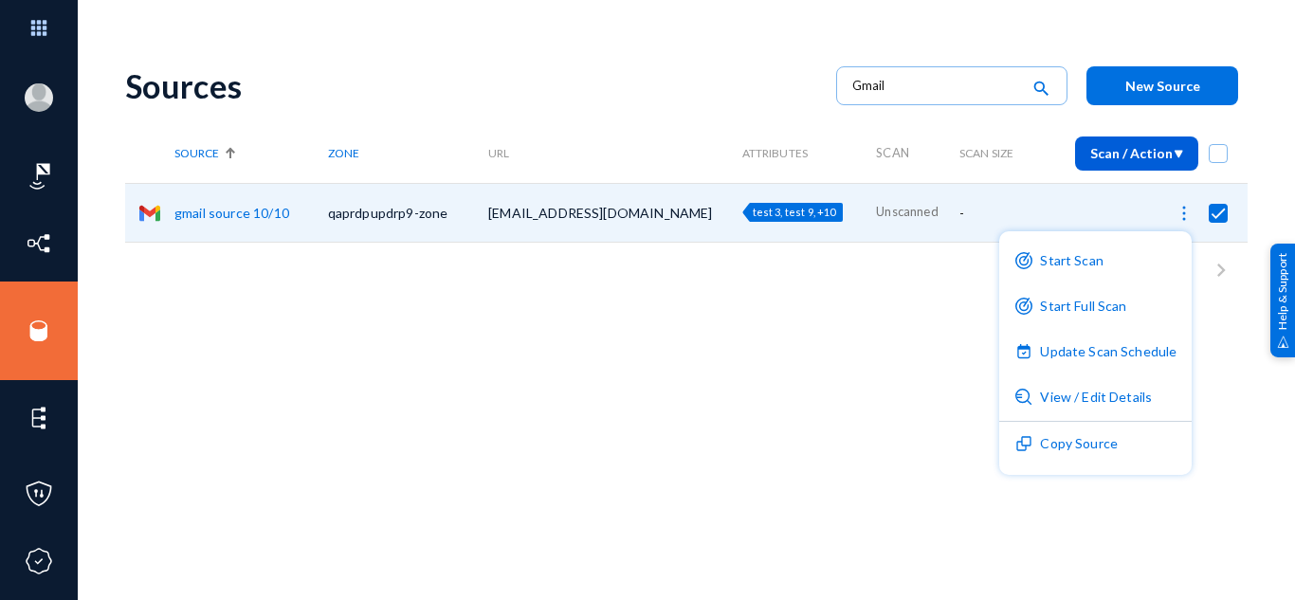
click at [738, 370] on div at bounding box center [647, 300] width 1295 height 600
checkbox input "false"
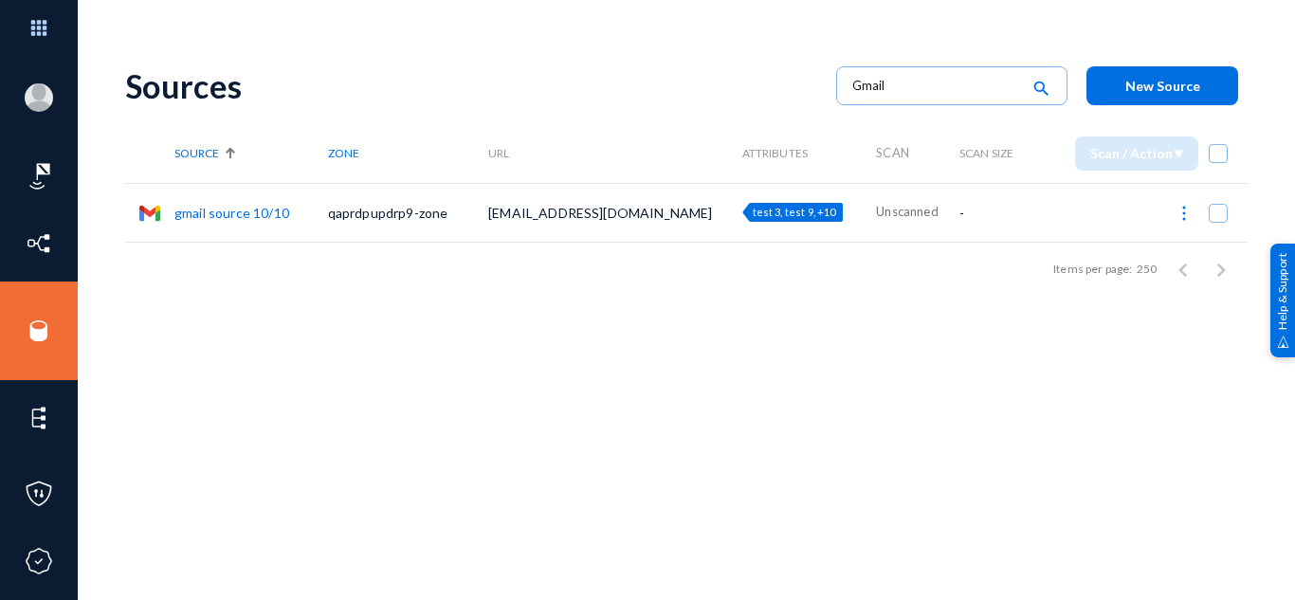
click at [753, 209] on span "test 3, test 9, +10" at bounding box center [794, 212] width 83 height 12
checkbox input "true"
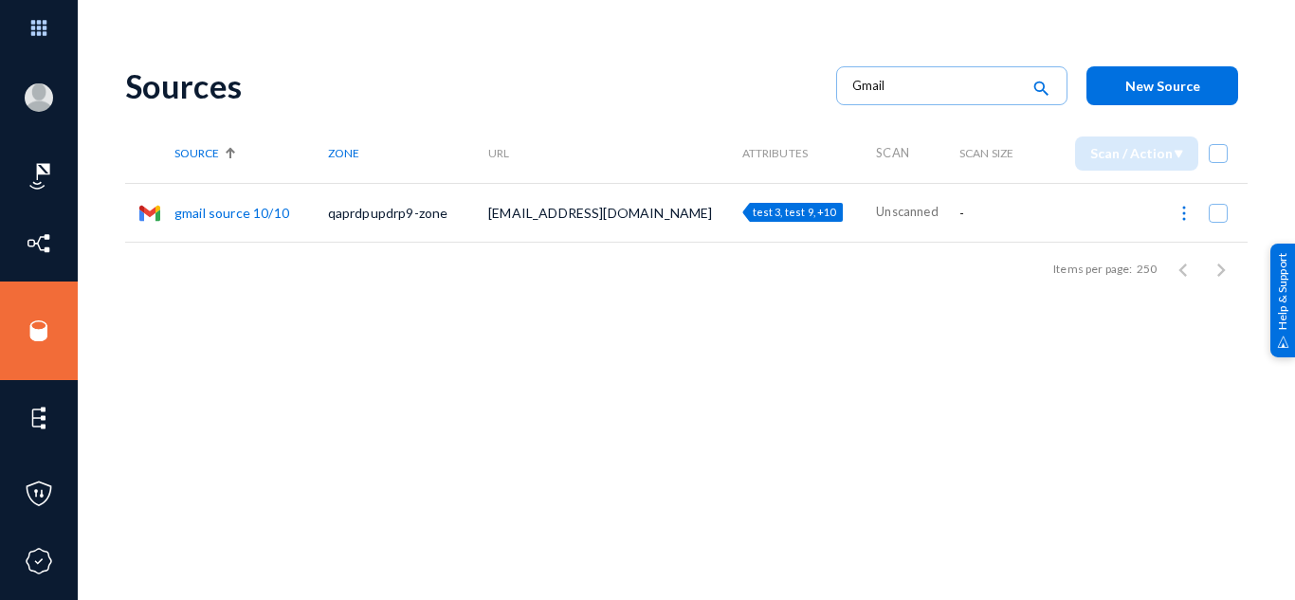
checkbox input "true"
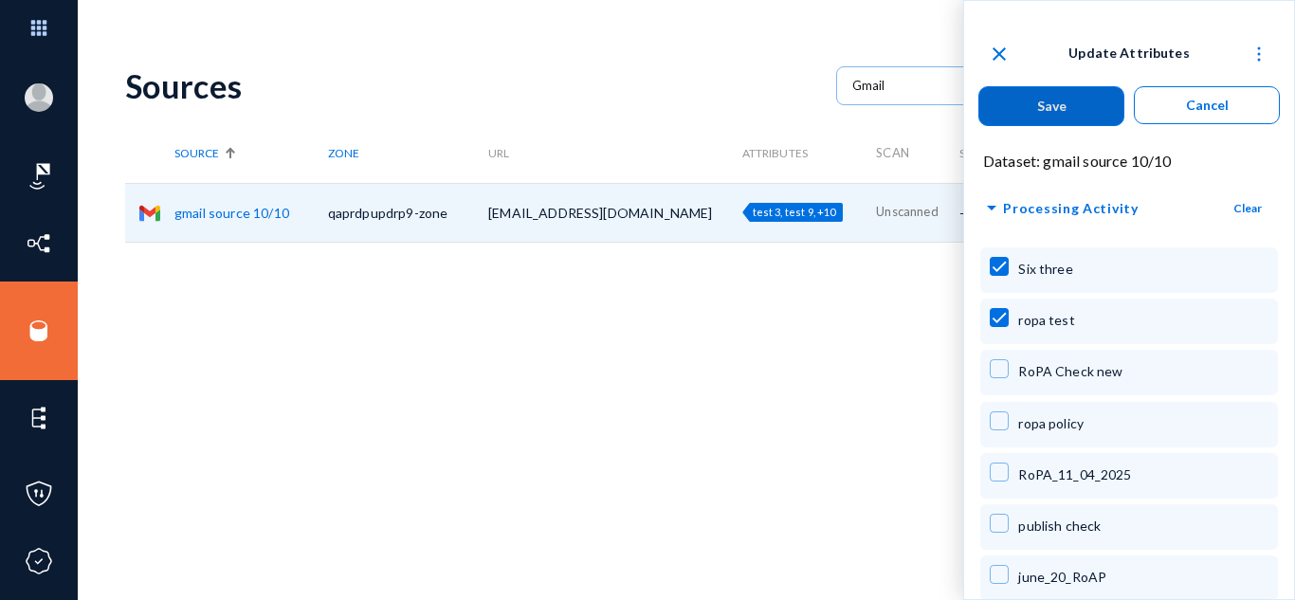
checkbox input "false"
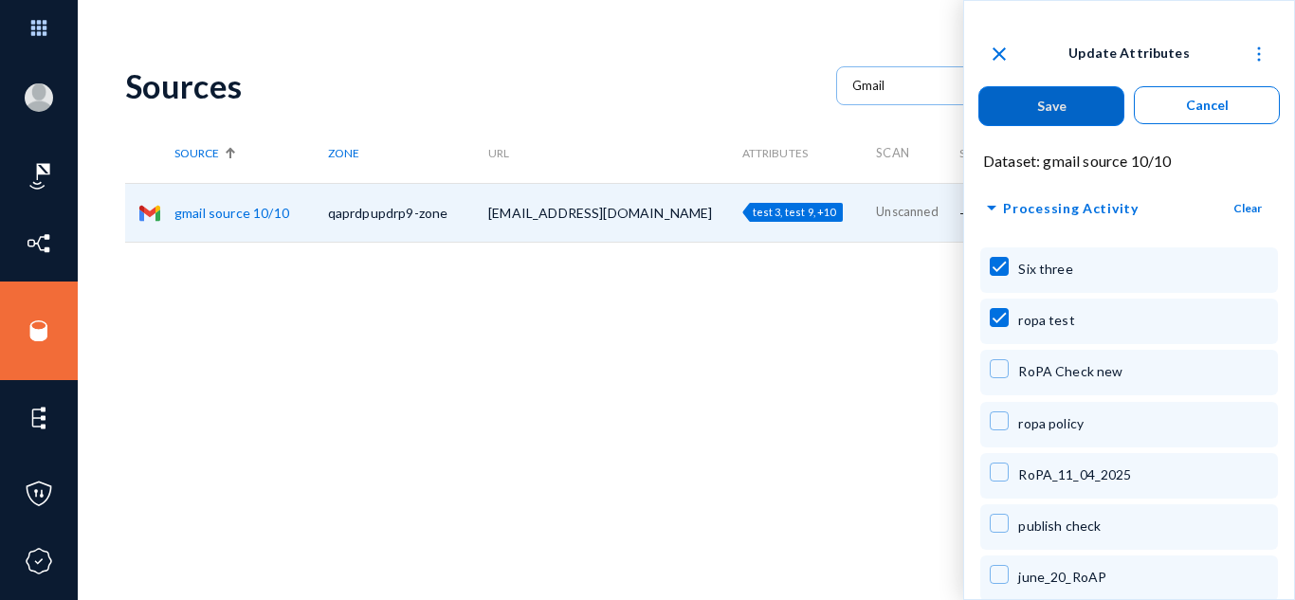
checkbox input "false"
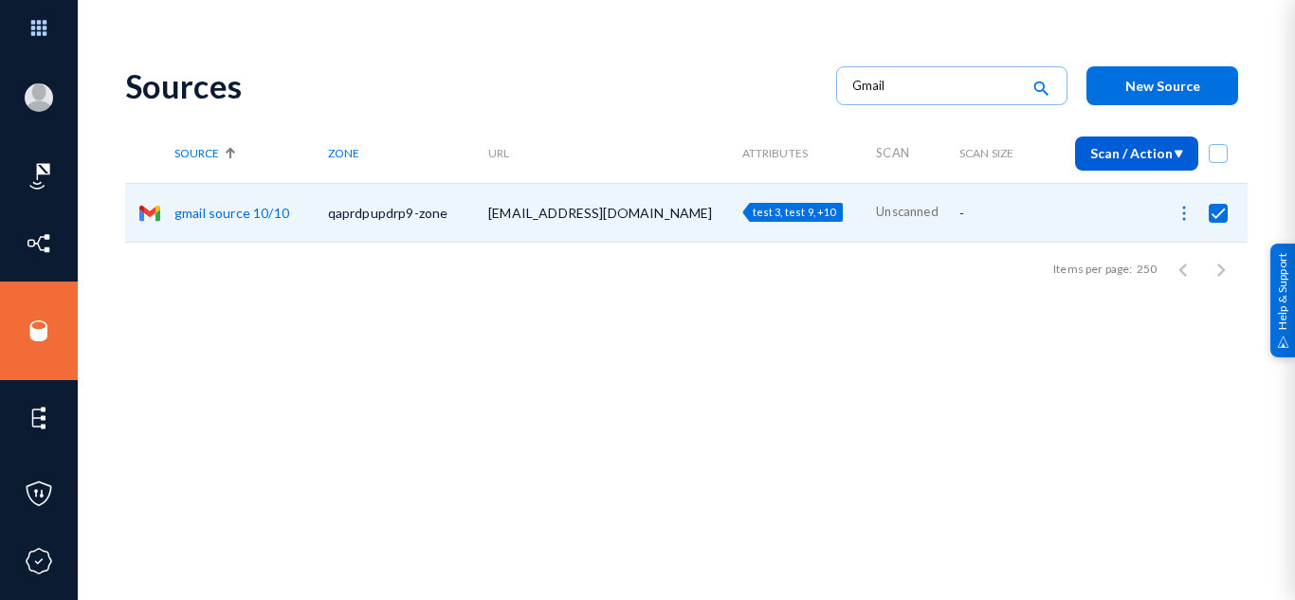
click at [553, 393] on div "Sources Gmail search New Source Source Zone URL Attributes Scan Scan Size Scan …" at bounding box center [686, 331] width 1122 height 569
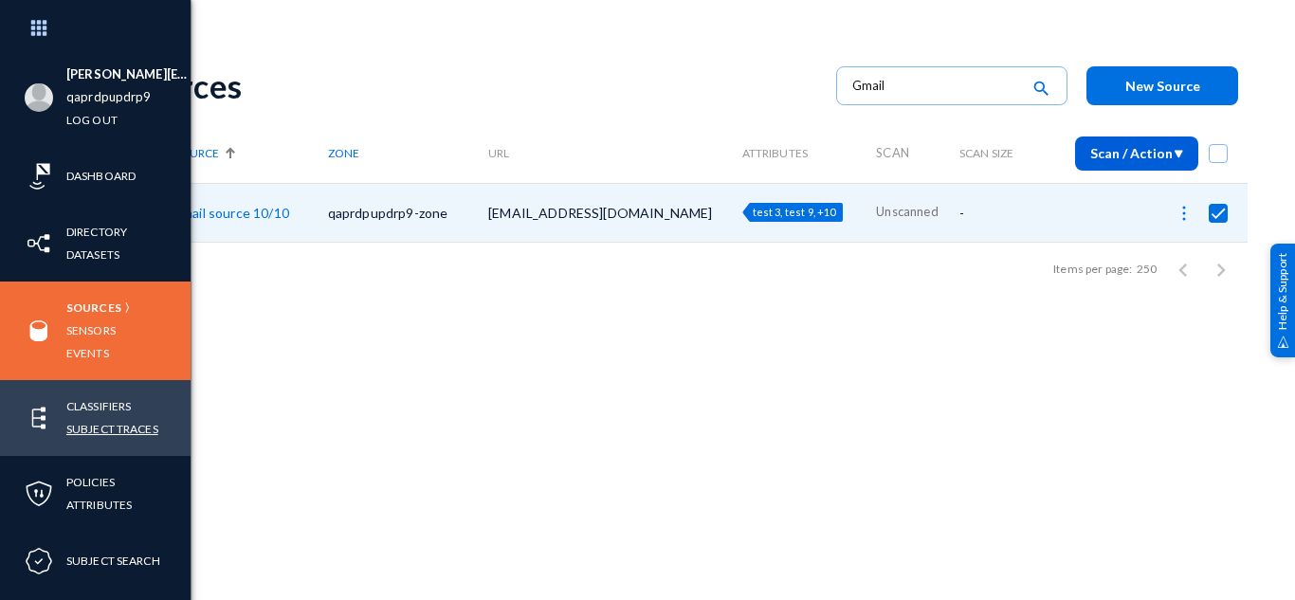
click at [96, 426] on link "Subject Traces" at bounding box center [112, 429] width 92 height 22
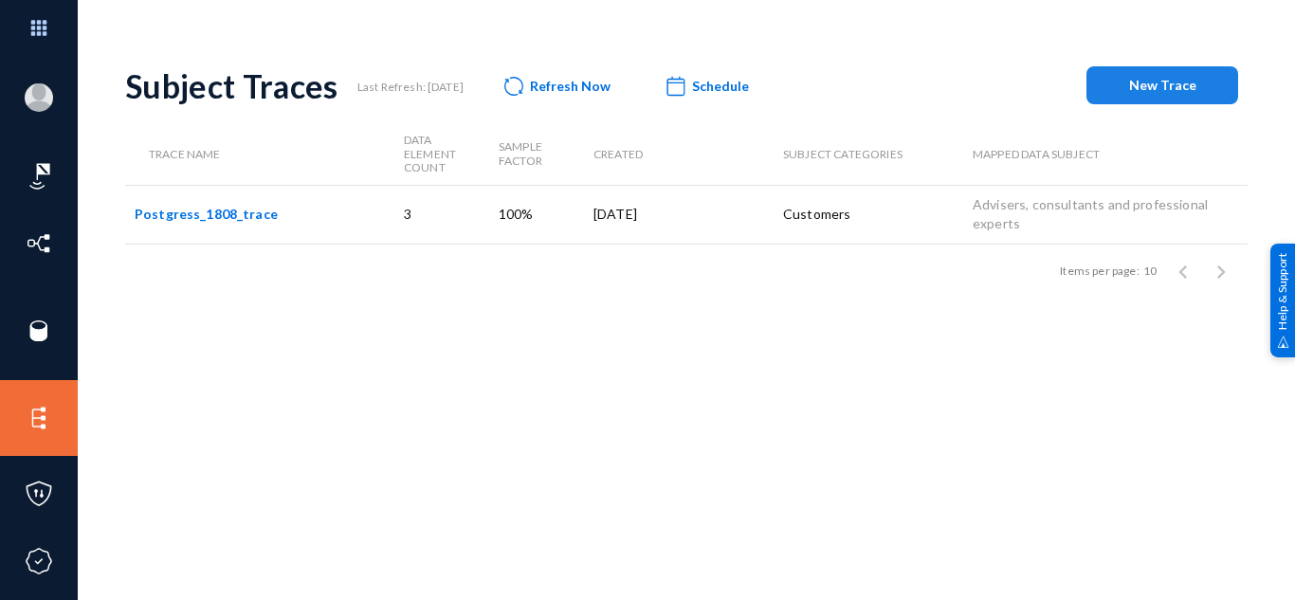
click at [1169, 76] on button "New Trace" at bounding box center [1162, 85] width 152 height 38
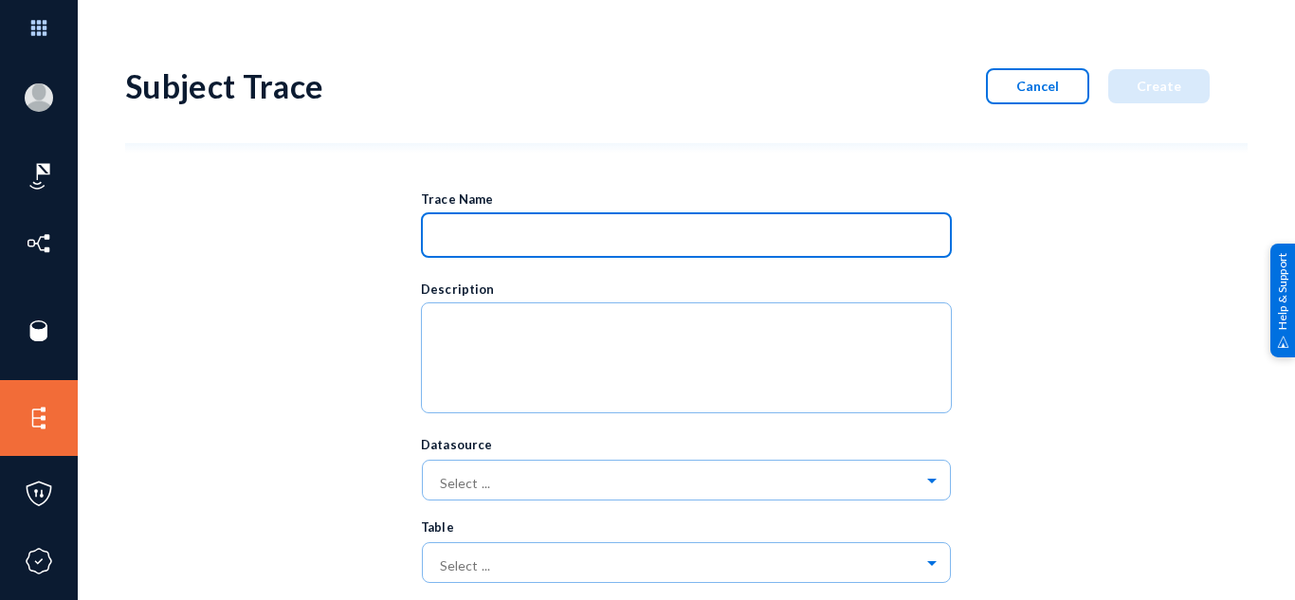
click at [552, 229] on input at bounding box center [690, 237] width 503 height 17
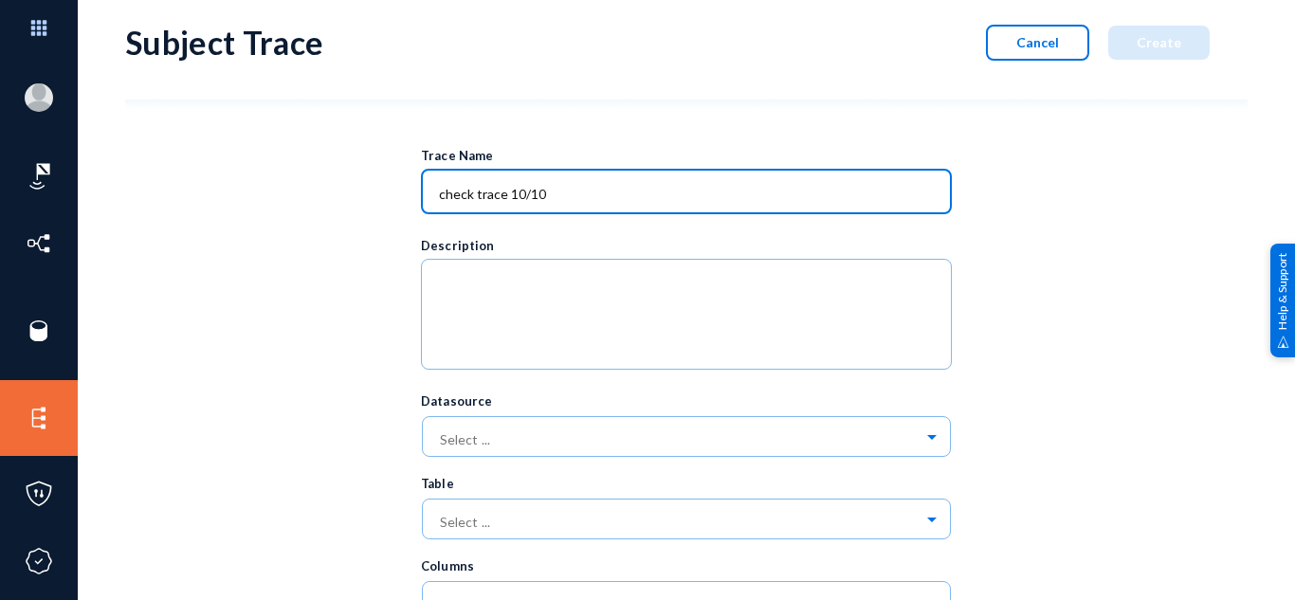
scroll to position [45, 0]
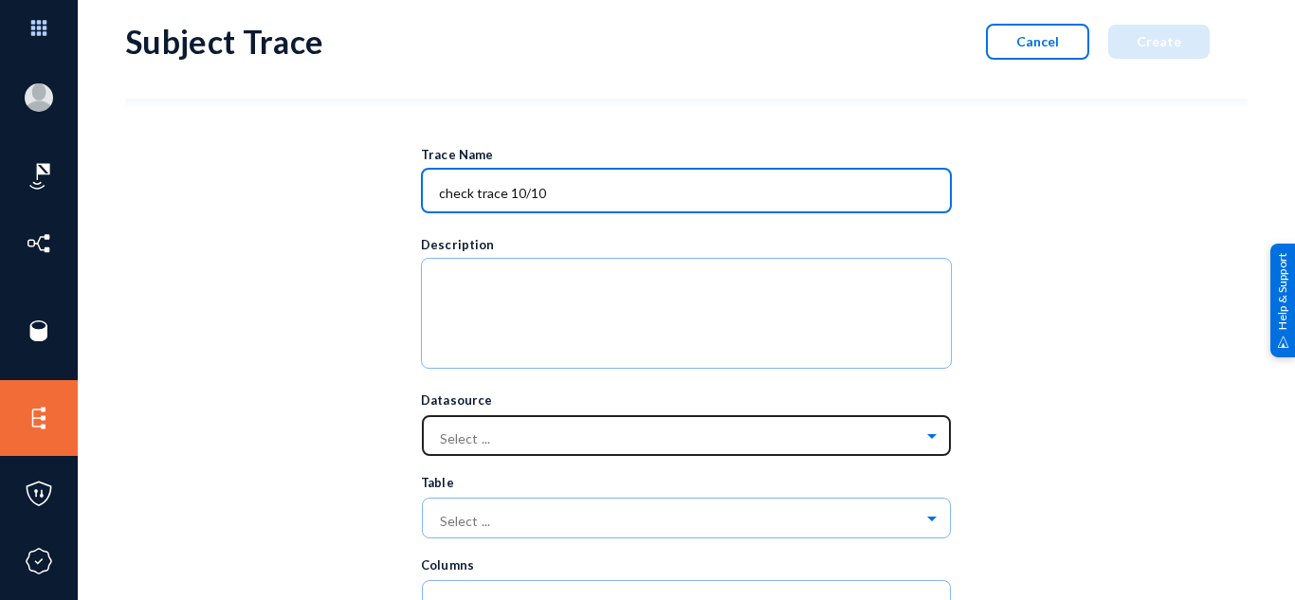
type input "check trace 10/10"
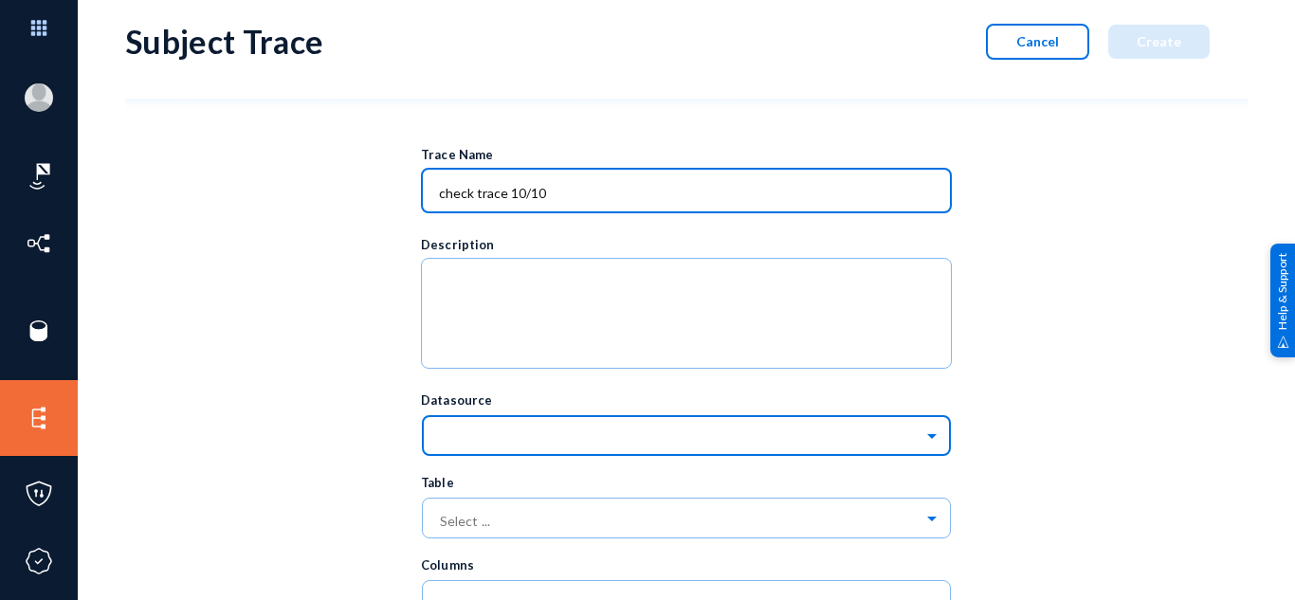
click at [535, 436] on input "text" at bounding box center [696, 435] width 512 height 32
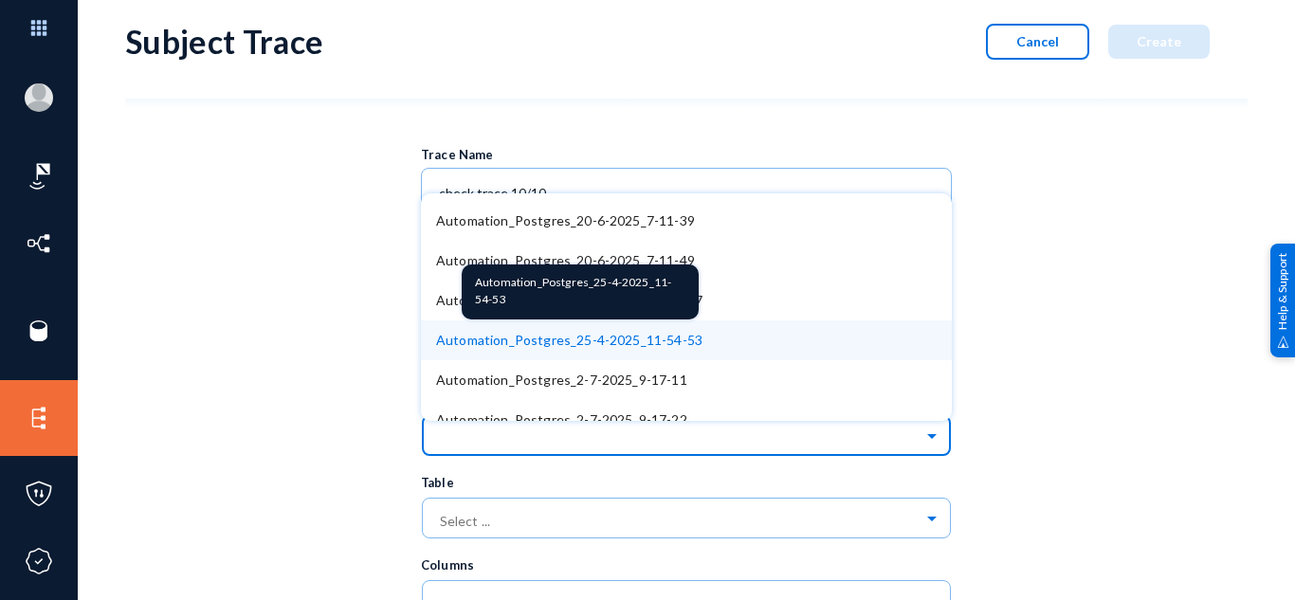
scroll to position [230, 0]
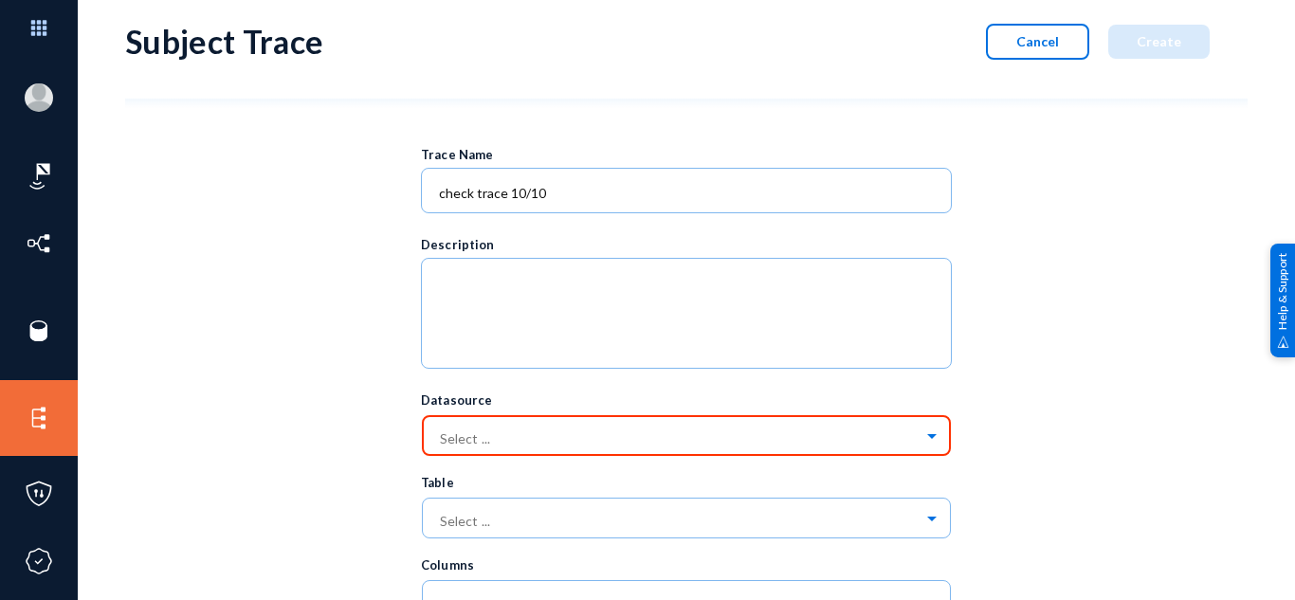
click at [1119, 343] on div "Trace Name check trace 10/10 Description Datasource Select ... Table Select ...…" at bounding box center [686, 595] width 1122 height 974
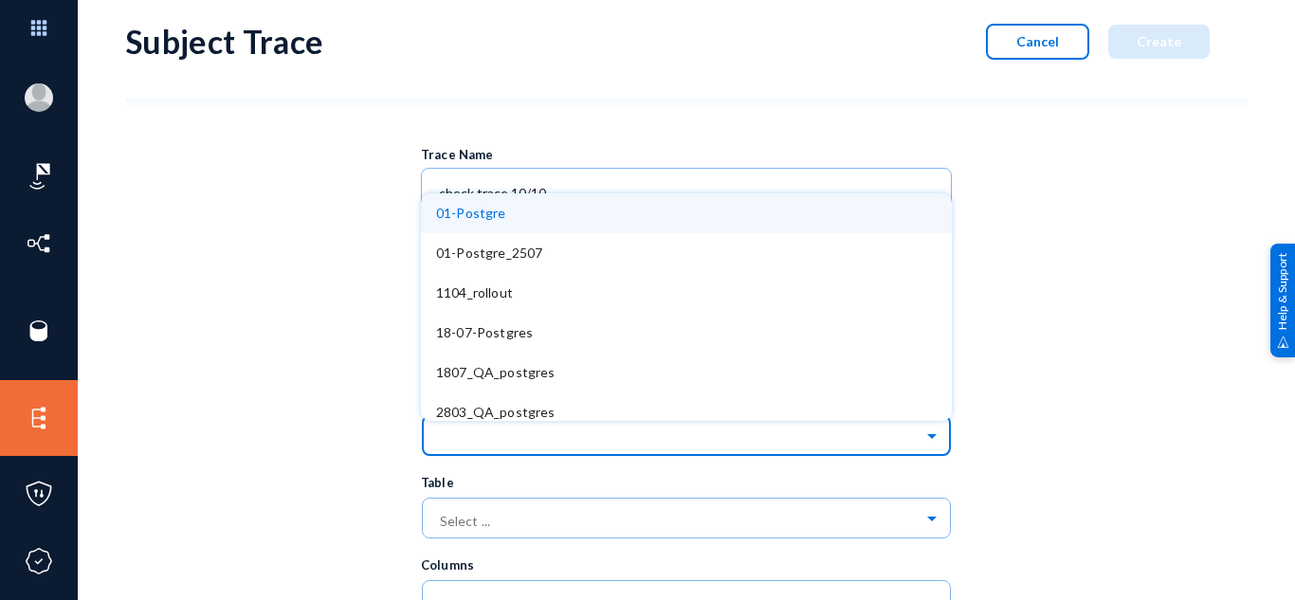
click at [557, 444] on input "text" at bounding box center [696, 435] width 512 height 32
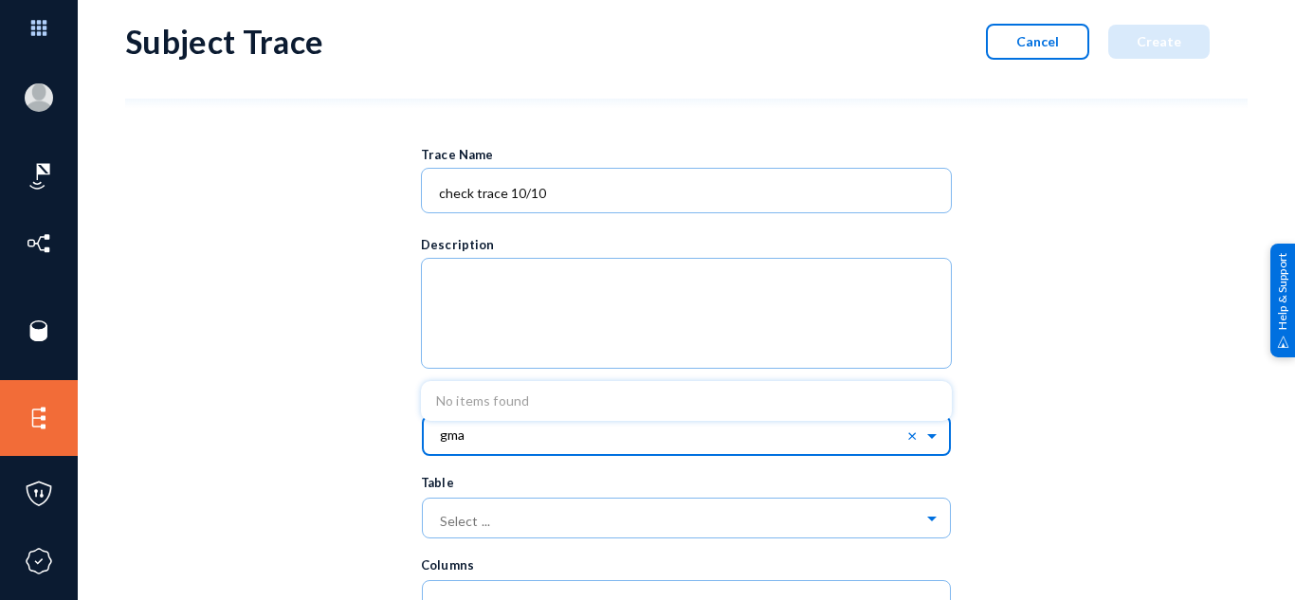
scroll to position [0, 0]
type input "g"
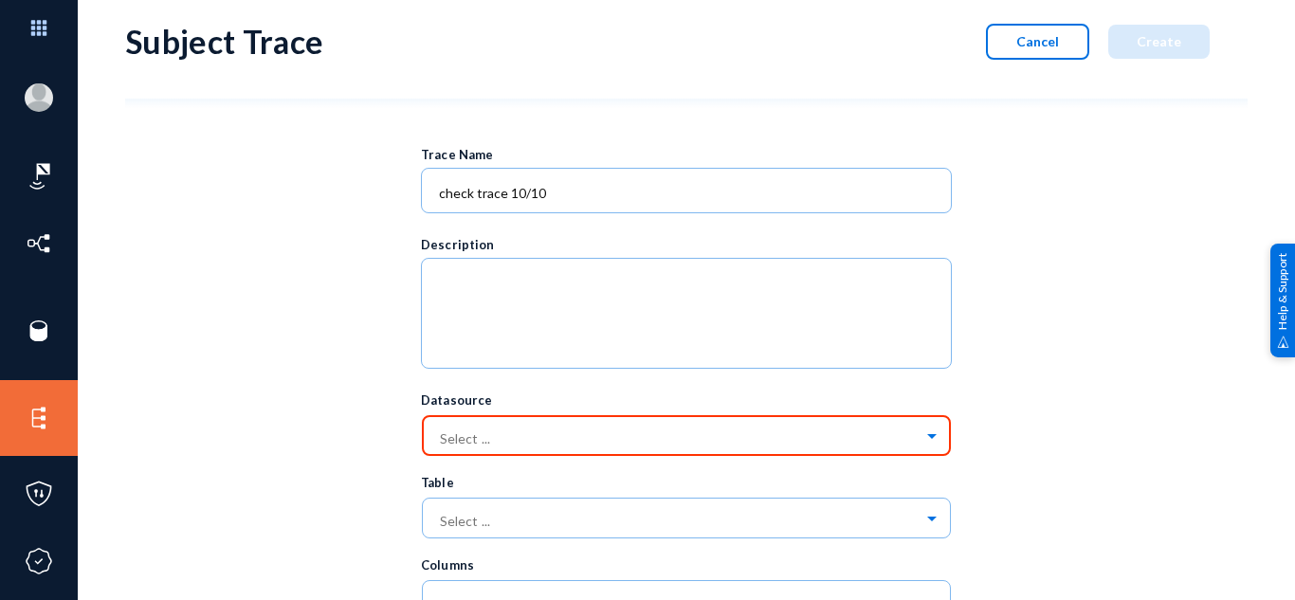
click at [1066, 493] on div "Trace Name check trace 10/10 Description Datasource Select ... Table Select ...…" at bounding box center [686, 595] width 1122 height 974
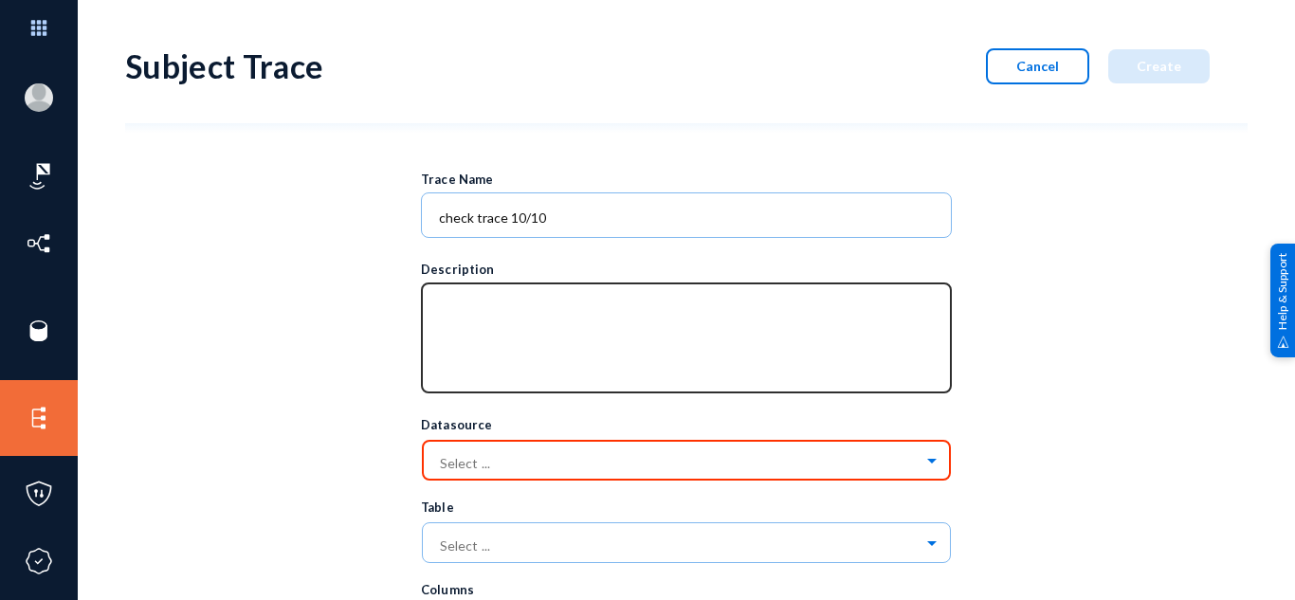
scroll to position [18, 0]
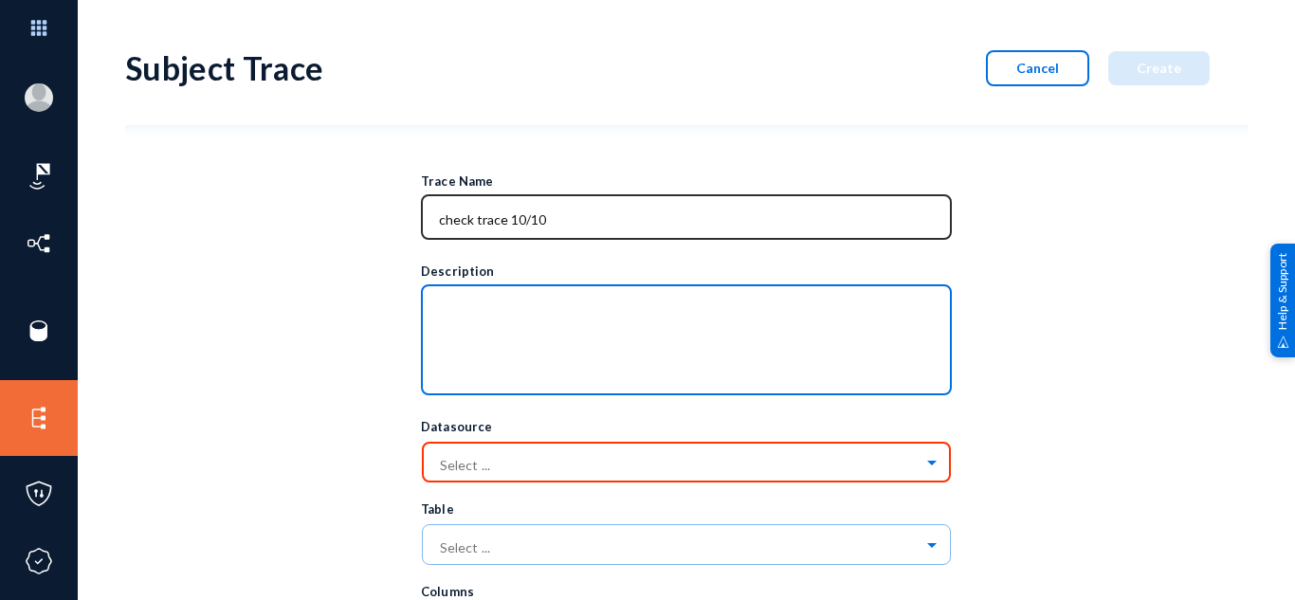
drag, startPoint x: 810, startPoint y: 367, endPoint x: 831, endPoint y: 221, distance: 147.4
click at [831, 221] on div "Trace Name check trace 10/10 Description Datasource Select ... Table Select ...…" at bounding box center [686, 594] width 531 height 880
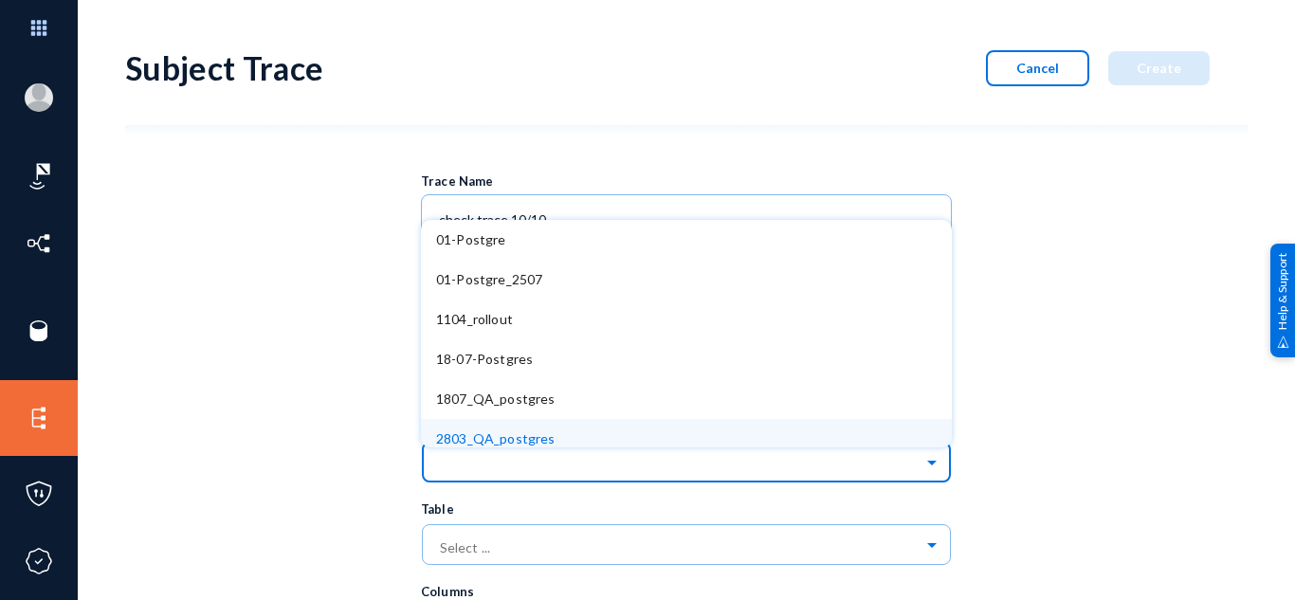
click at [645, 446] on ng-select "Select ... 01-Postgre 01-Postgre_2507 1104_rollout 18-07-Postgres 1807_QA_postg…" at bounding box center [686, 468] width 531 height 64
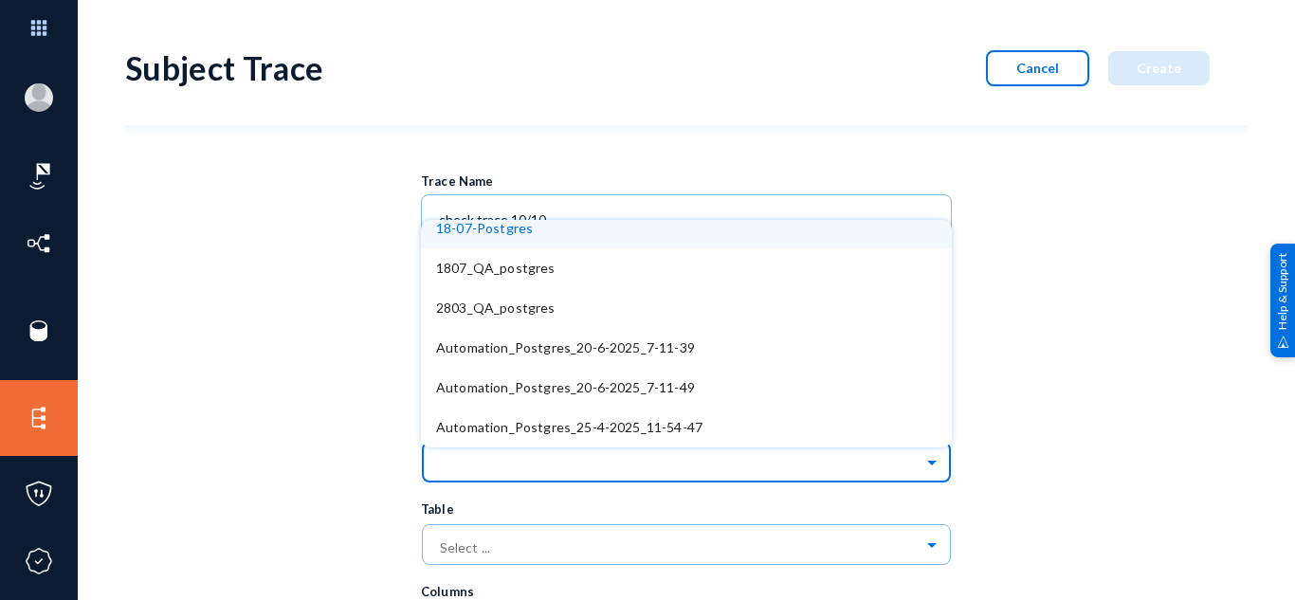
scroll to position [0, 0]
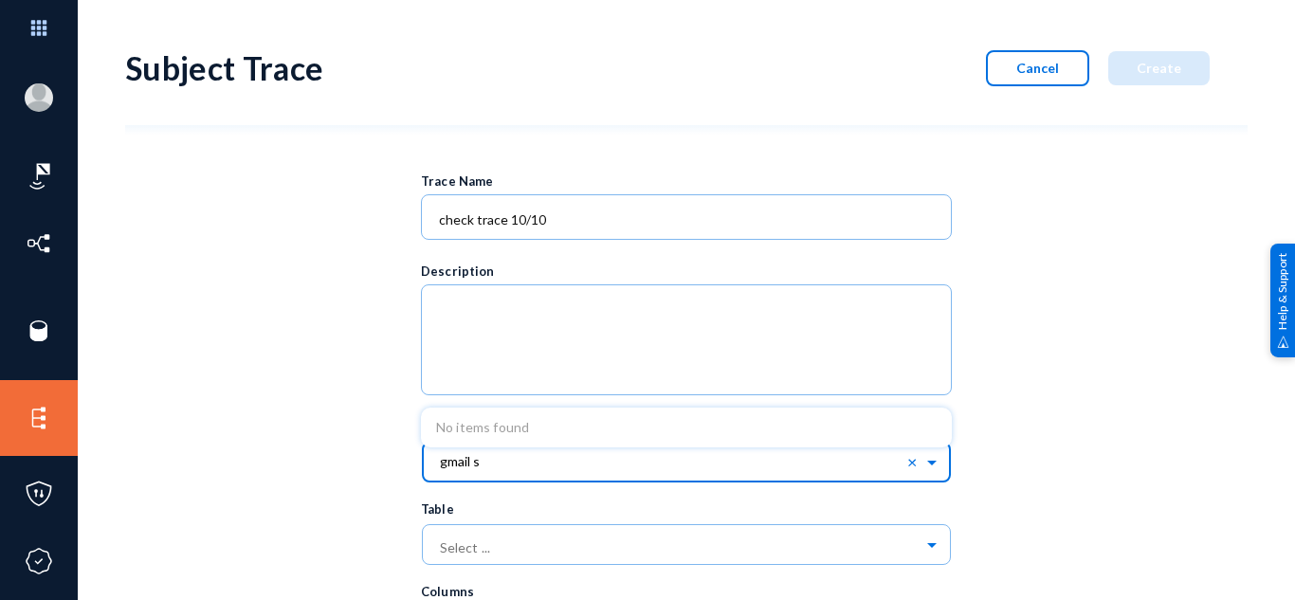
type input "gmail so"
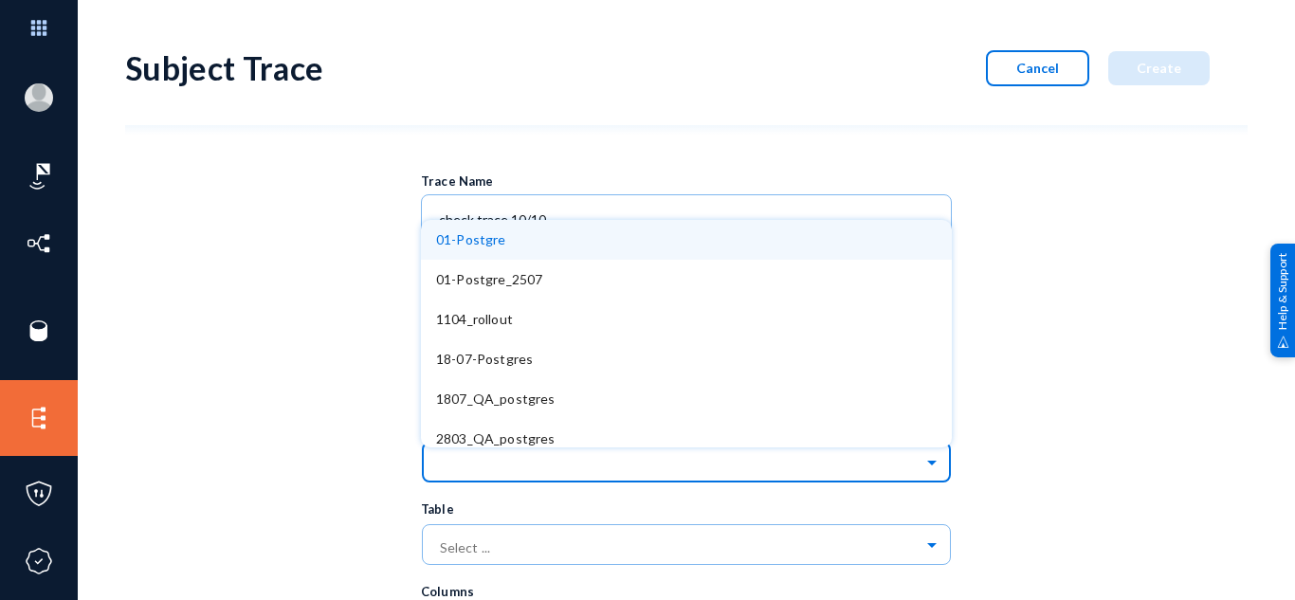
click at [918, 466] on input "text" at bounding box center [696, 461] width 512 height 32
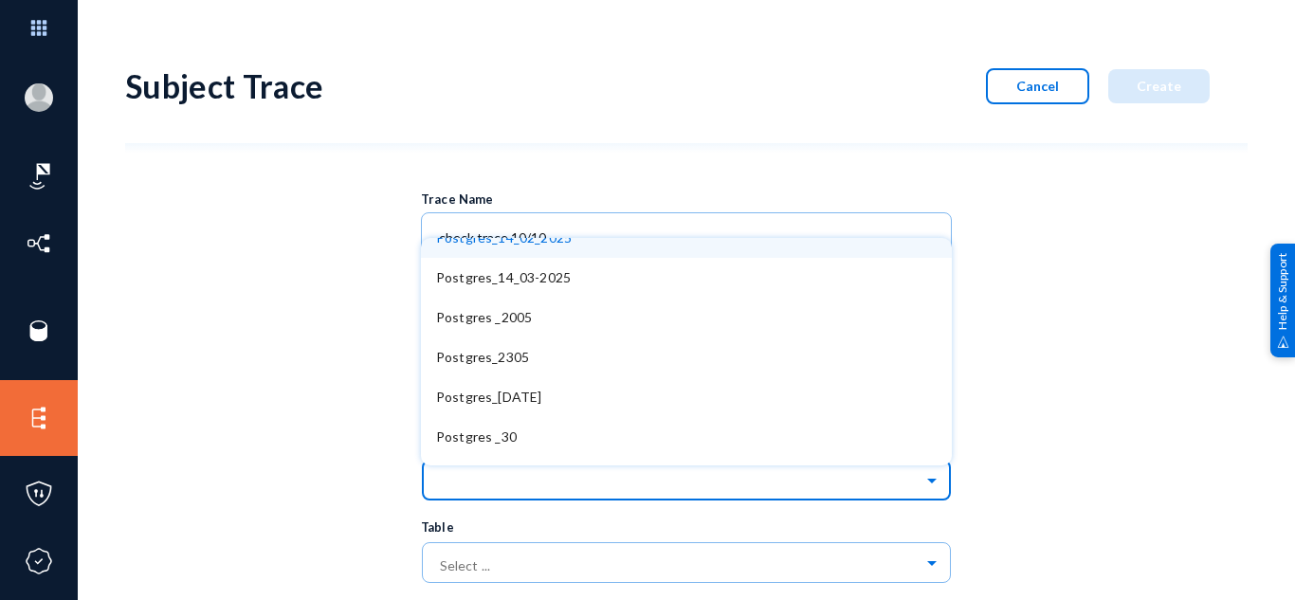
scroll to position [1374, 0]
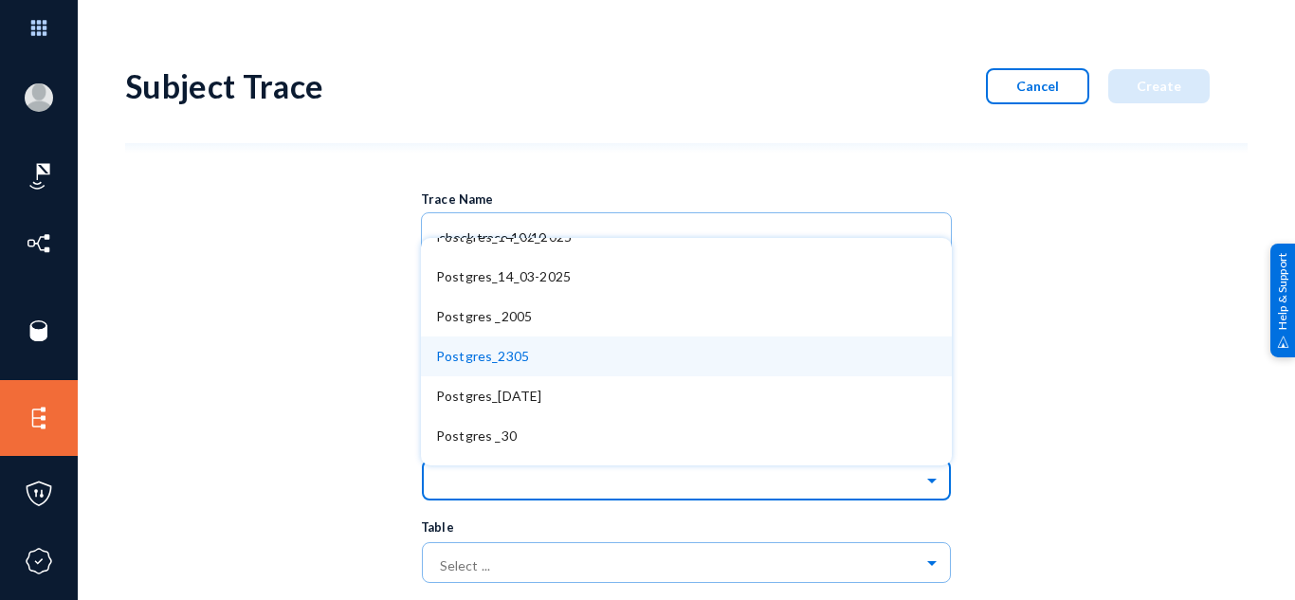
type input "g"
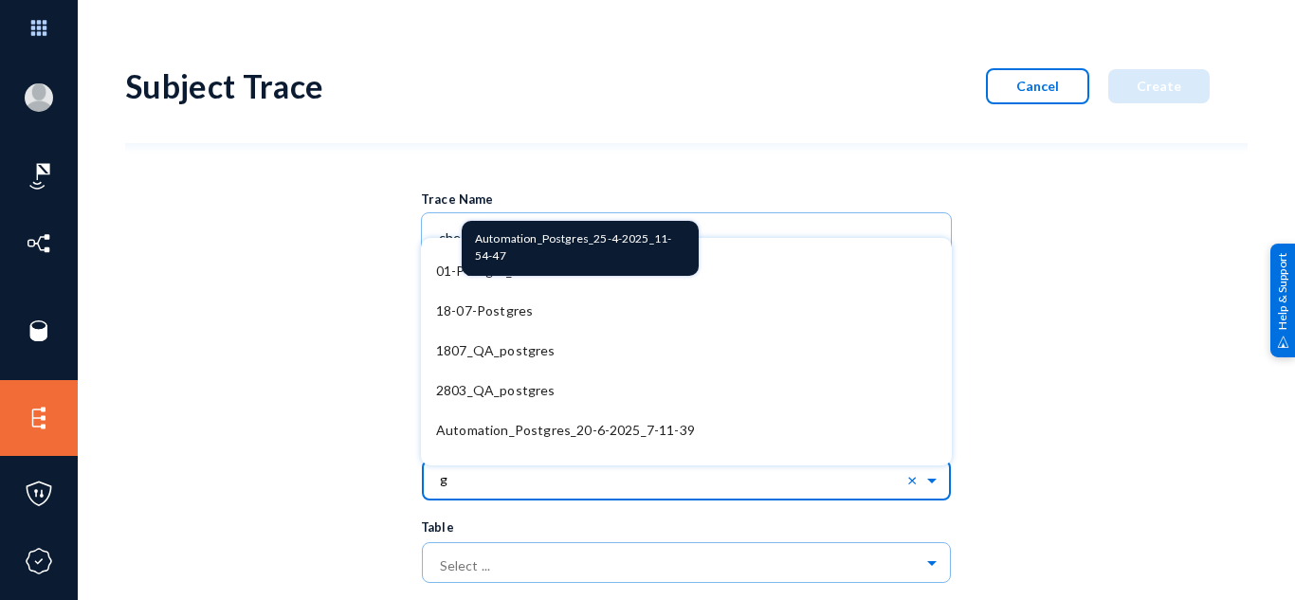
scroll to position [0, 0]
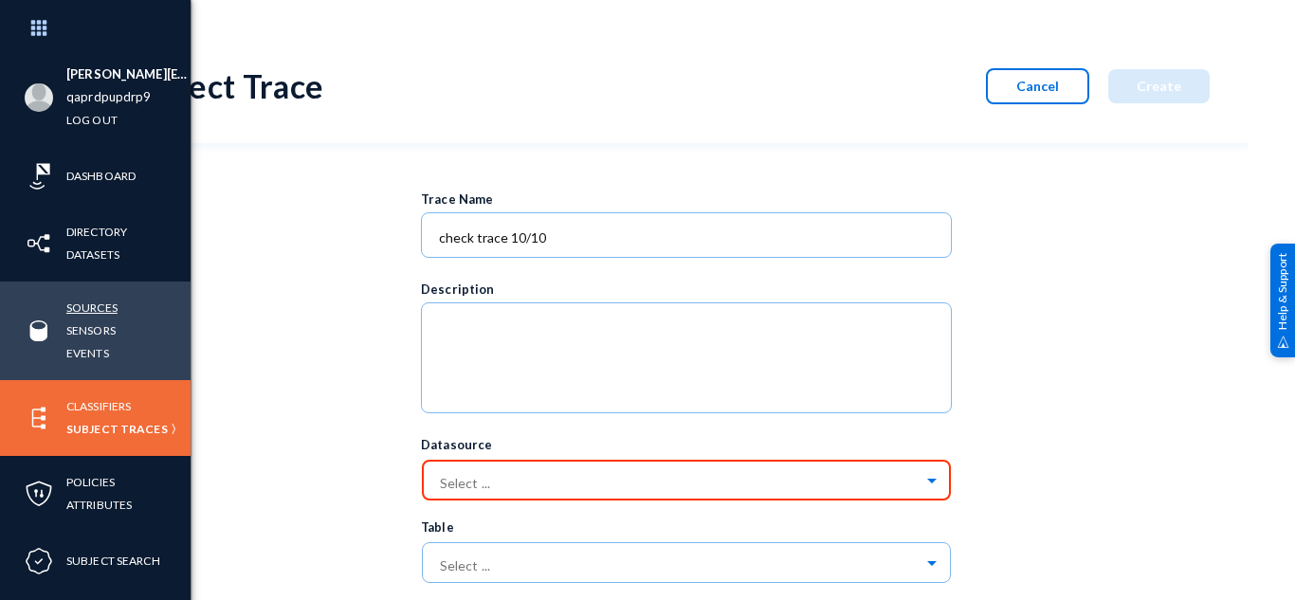
click at [100, 306] on link "Sources" at bounding box center [91, 308] width 51 height 22
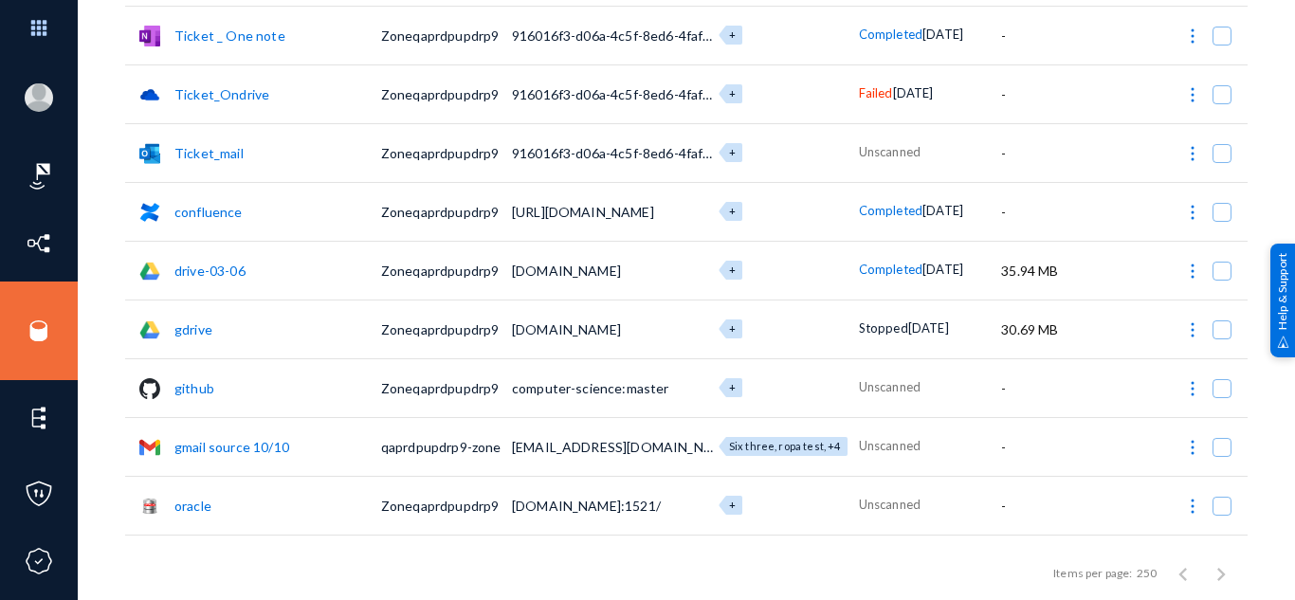
scroll to position [4328, 0]
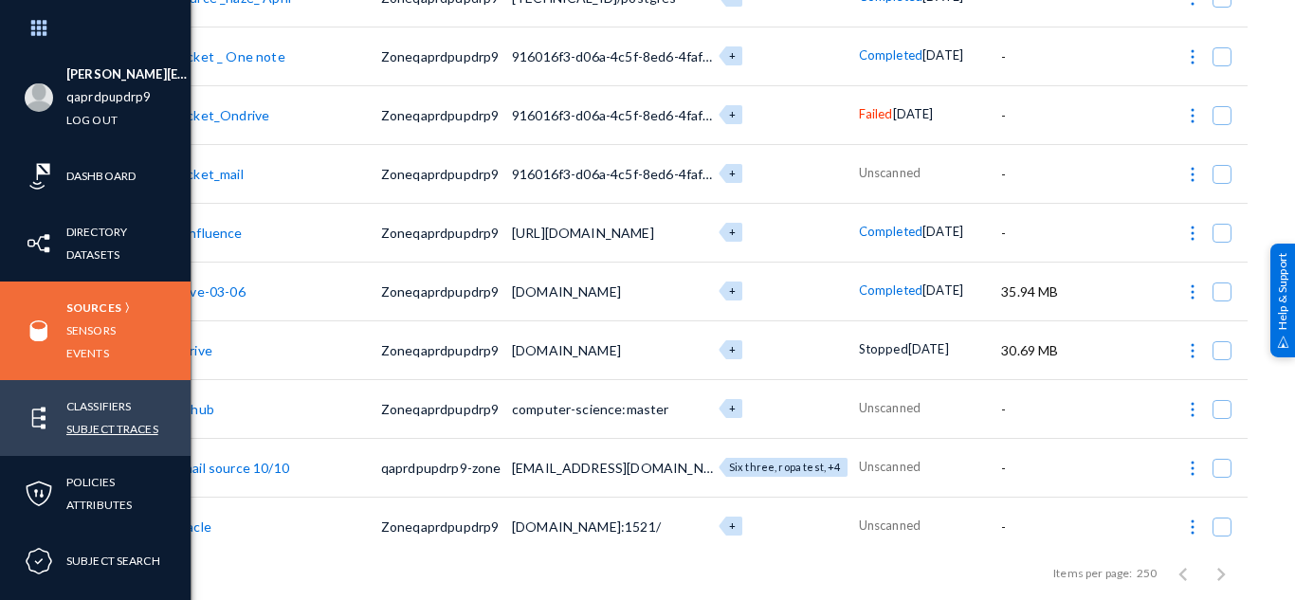
click at [98, 427] on link "Subject Traces" at bounding box center [112, 429] width 92 height 22
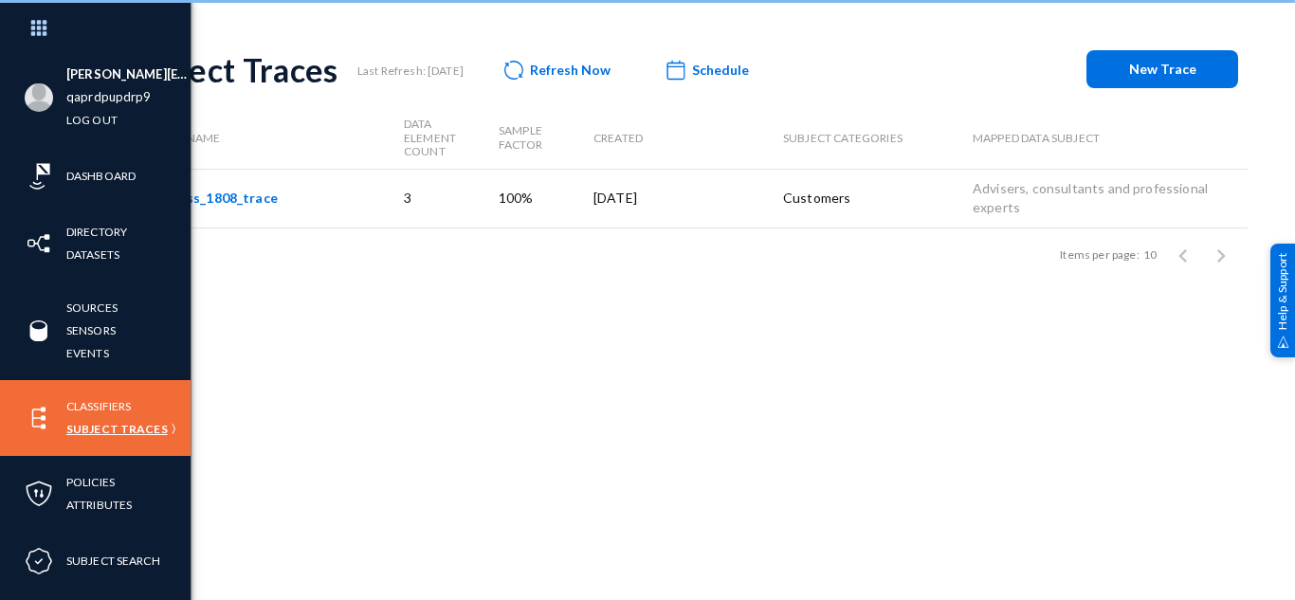
scroll to position [16, 0]
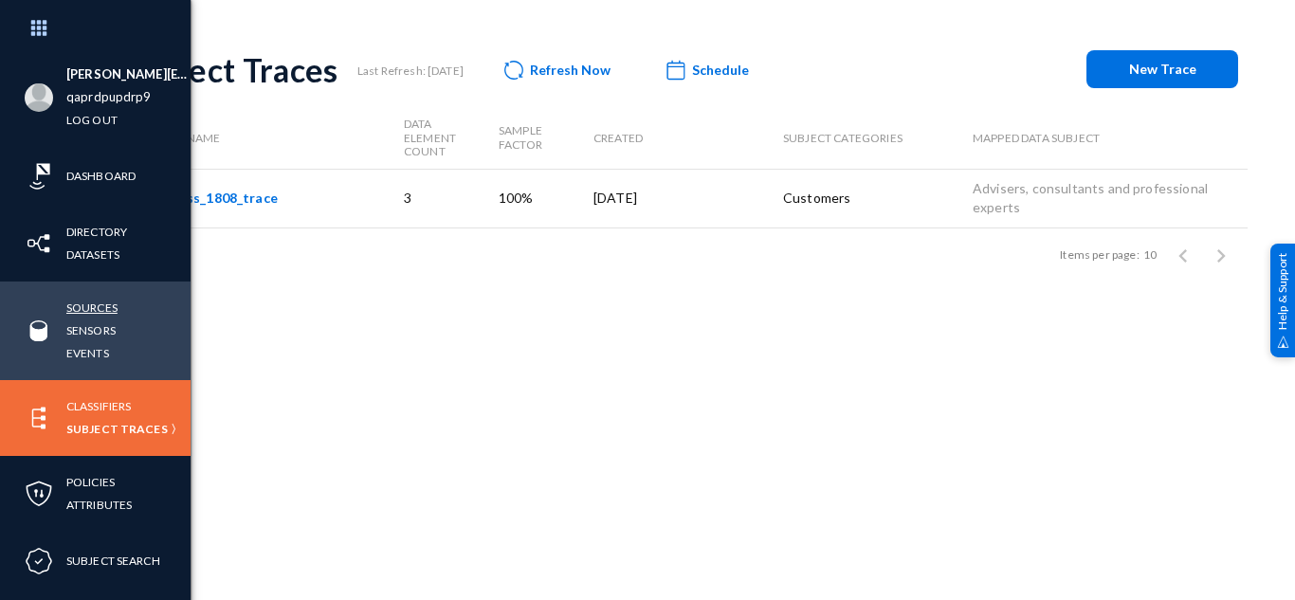
click at [100, 303] on link "Sources" at bounding box center [91, 308] width 51 height 22
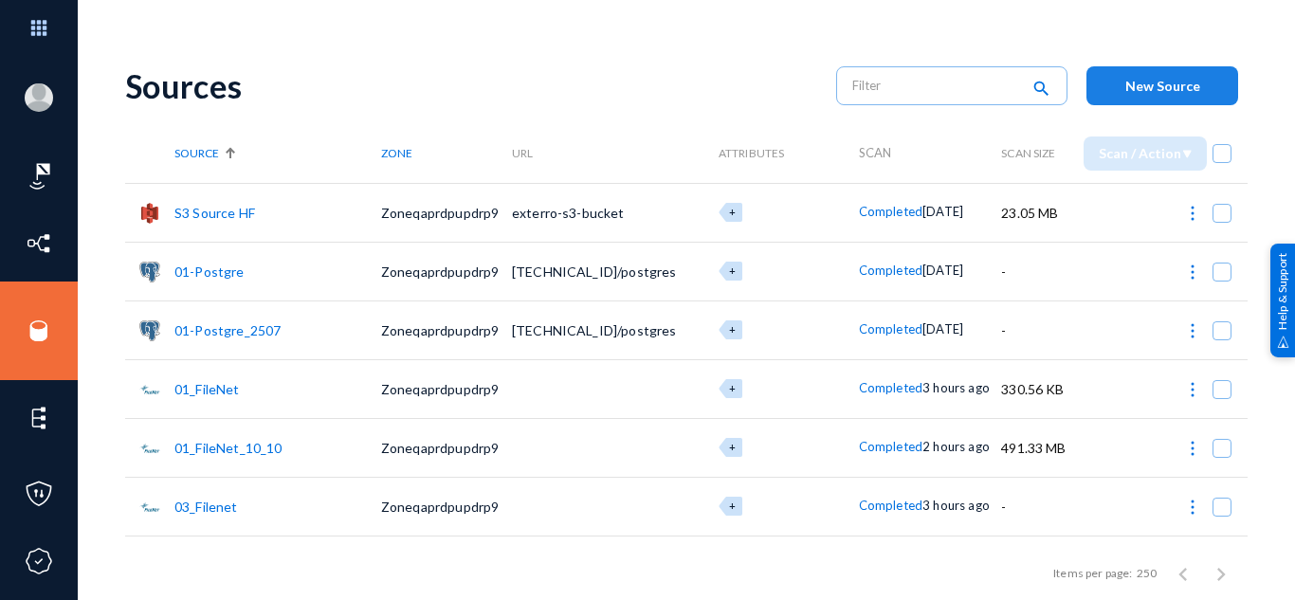
click at [1135, 88] on span "New Source" at bounding box center [1162, 86] width 75 height 16
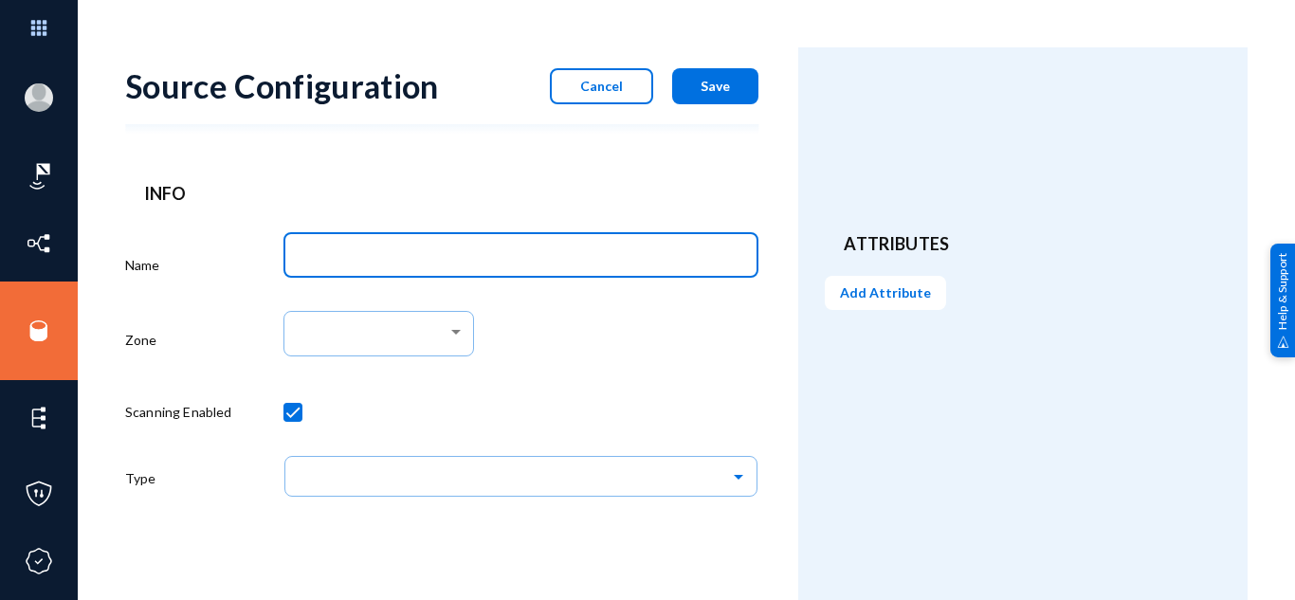
click at [398, 263] on input "Name" at bounding box center [524, 257] width 447 height 17
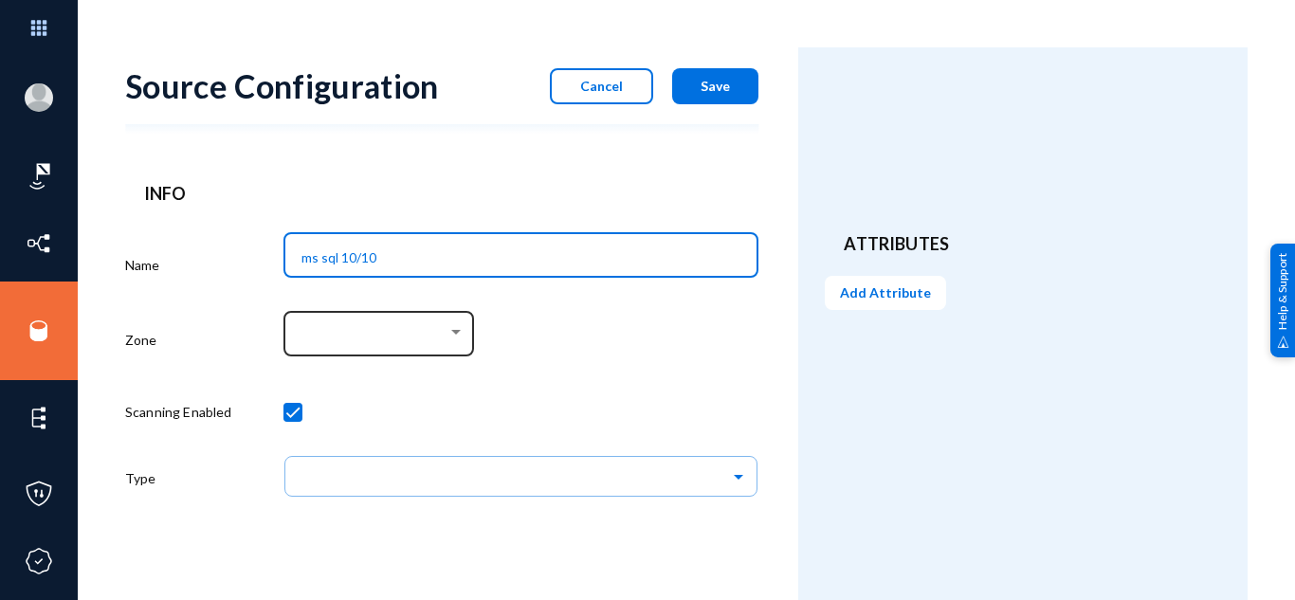
type input "ms sql 10/10"
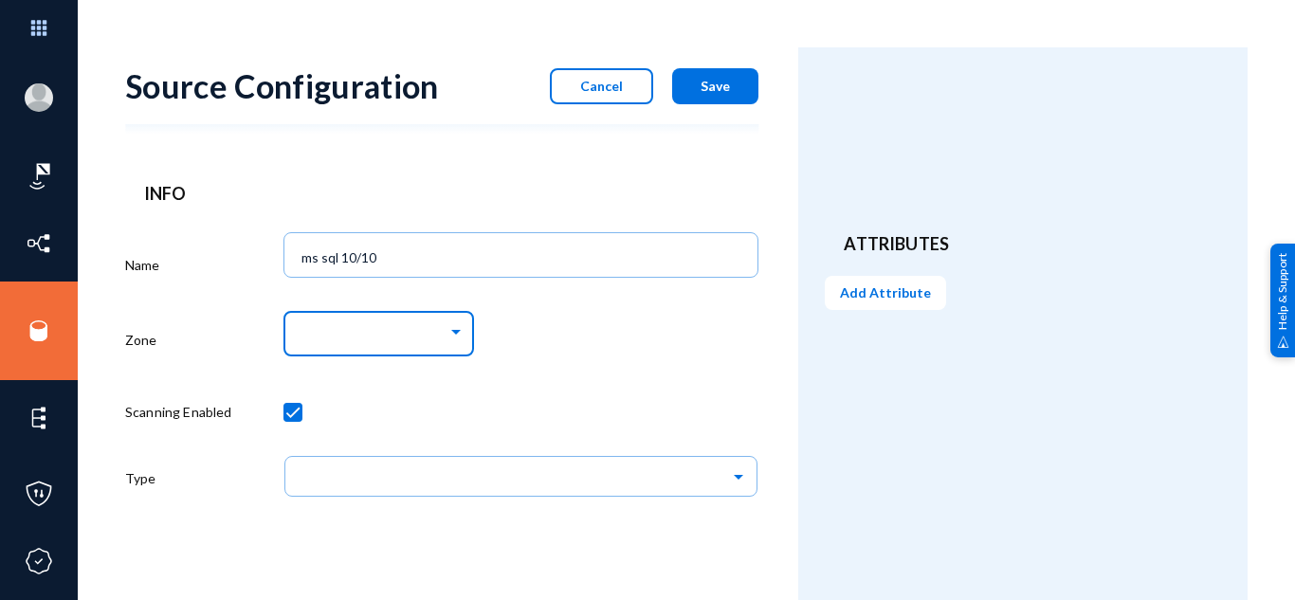
click at [420, 338] on div at bounding box center [374, 333] width 146 height 17
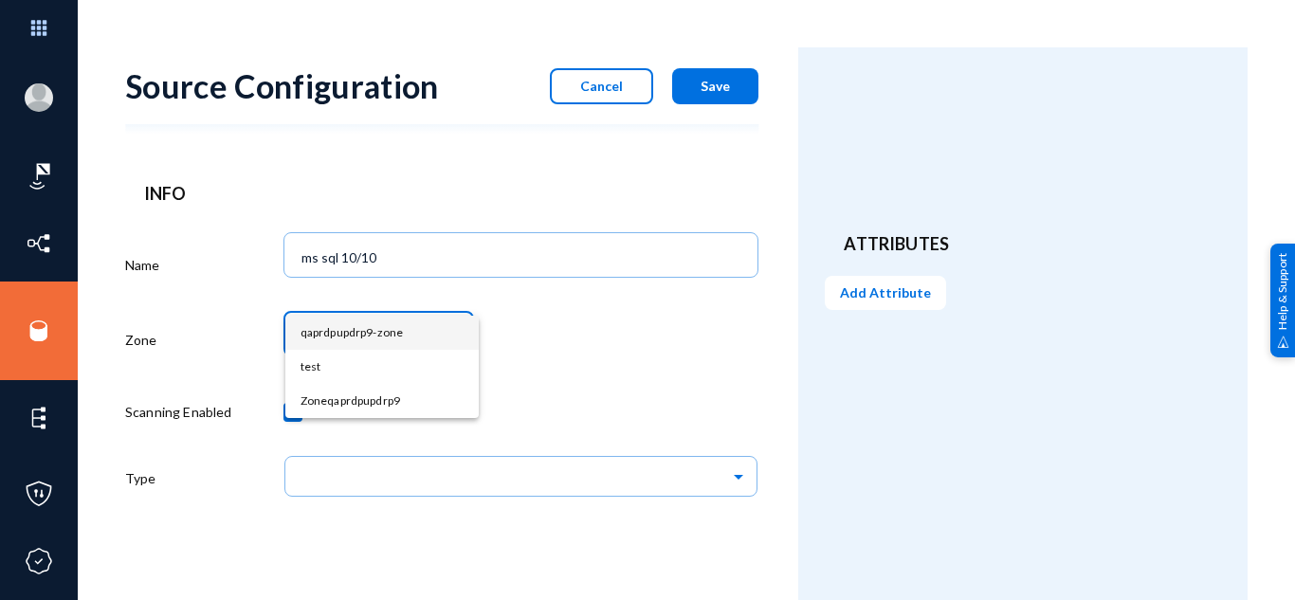
click at [398, 344] on span "qaprdpupdrp9-zone" at bounding box center [381, 333] width 163 height 34
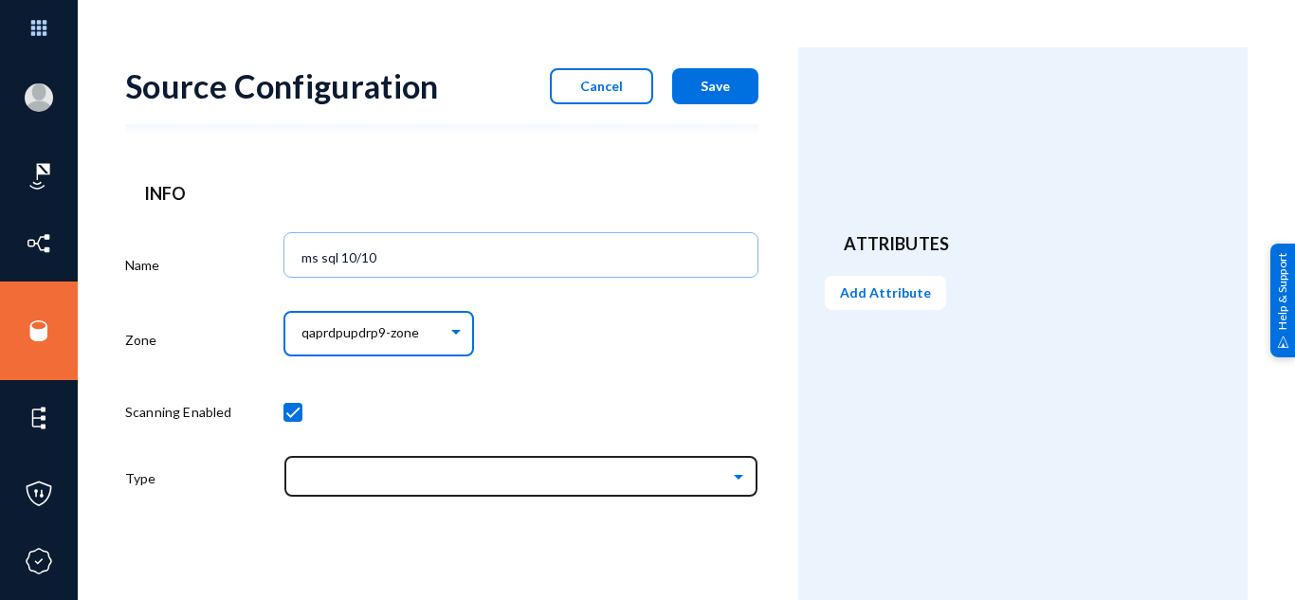
scroll to position [16, 0]
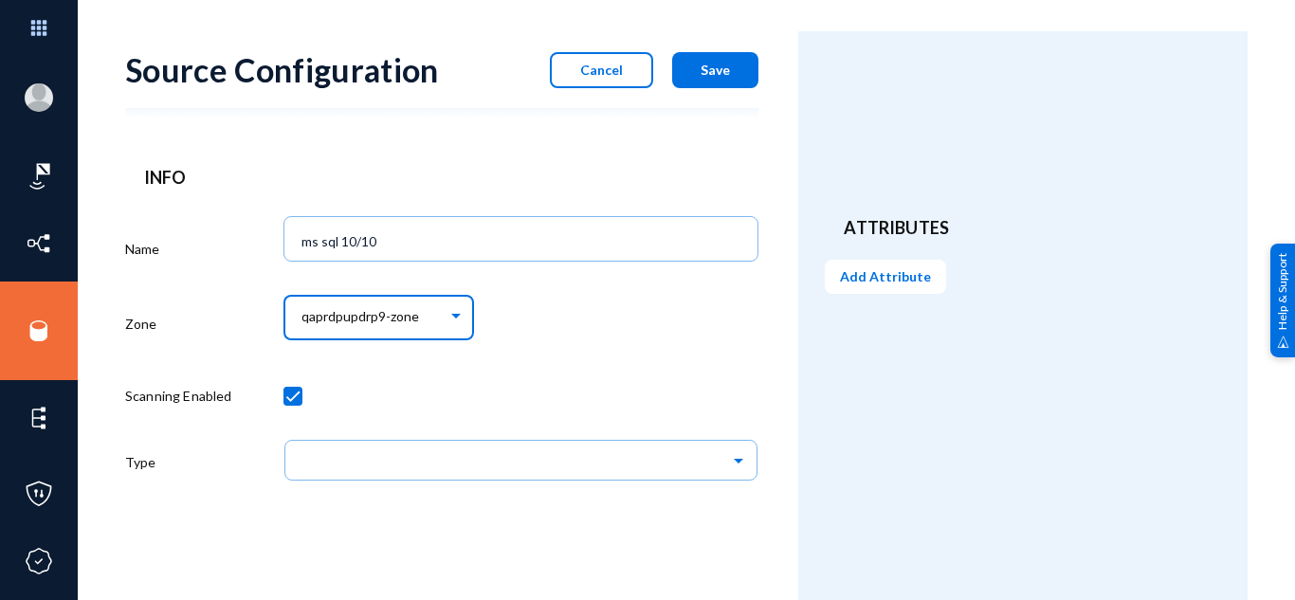
click at [484, 483] on ng-select at bounding box center [520, 466] width 475 height 64
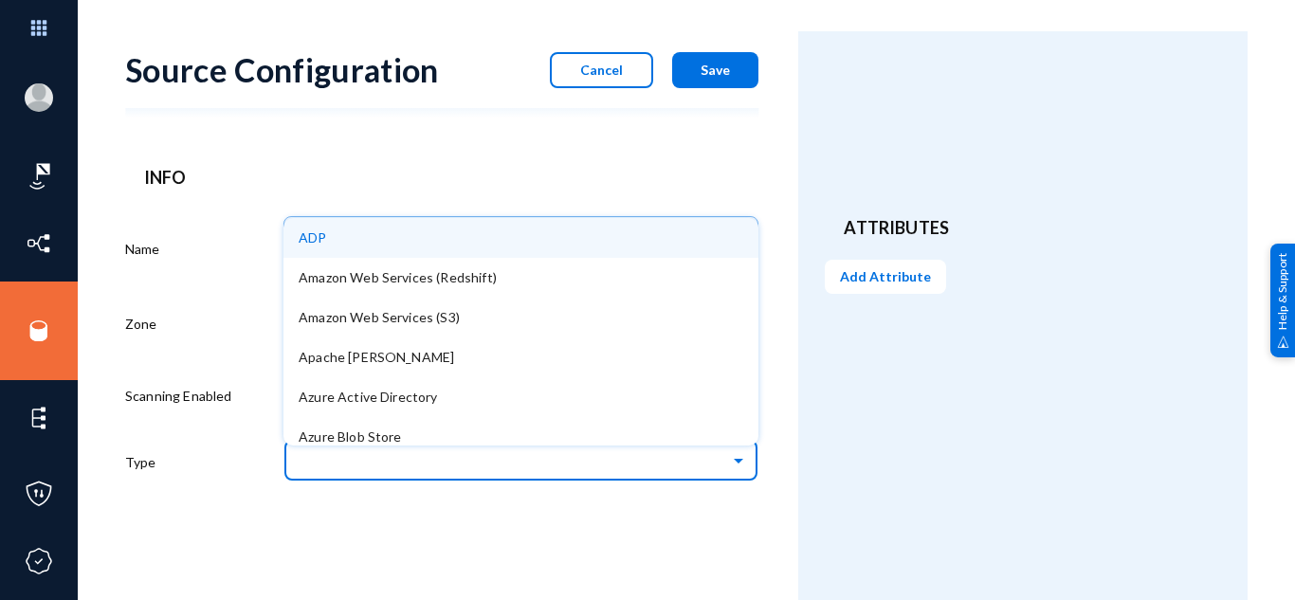
click at [483, 472] on input "text" at bounding box center [530, 460] width 456 height 32
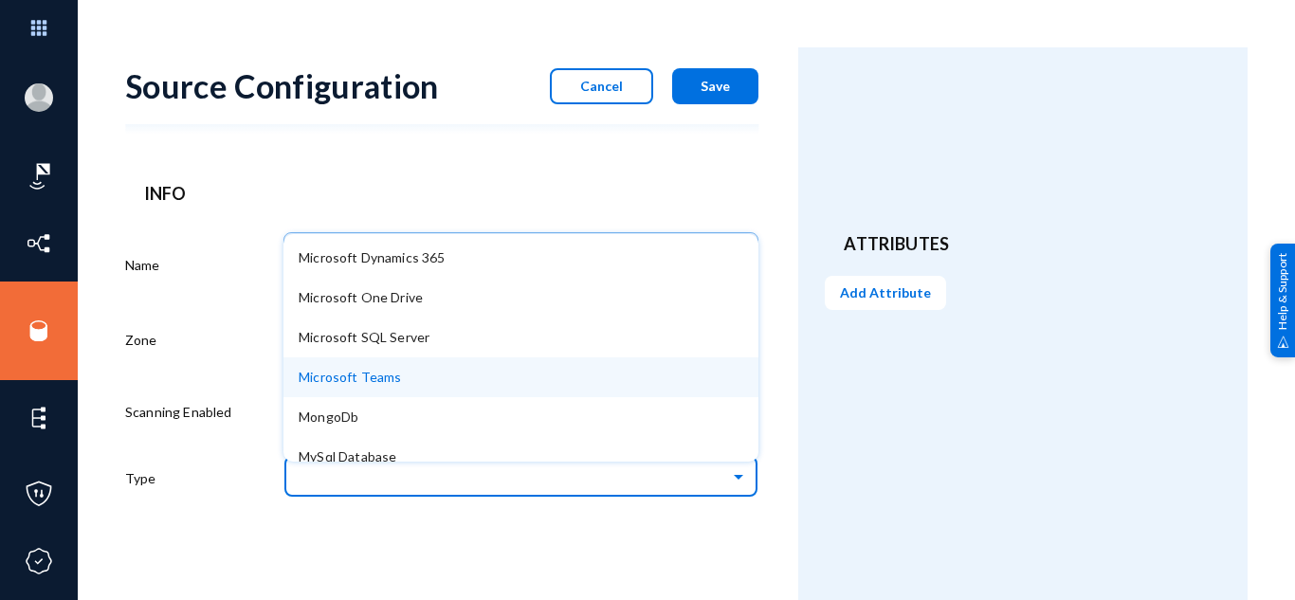
scroll to position [953, 0]
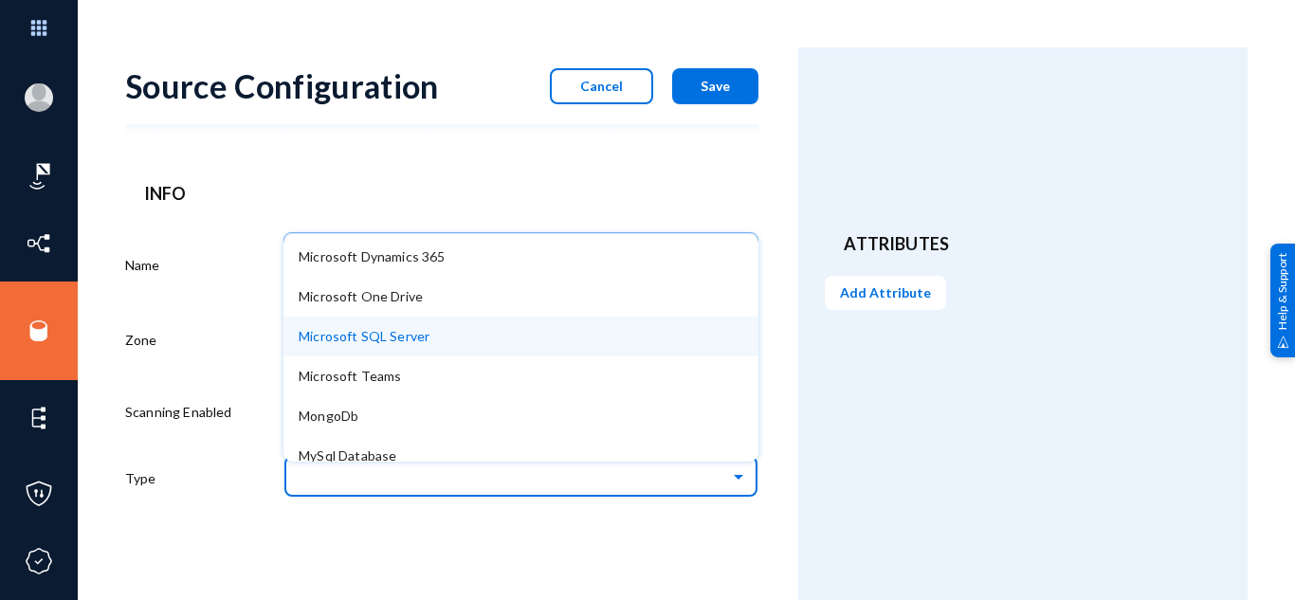
click at [431, 333] on div "Microsoft SQL Server" at bounding box center [520, 337] width 475 height 40
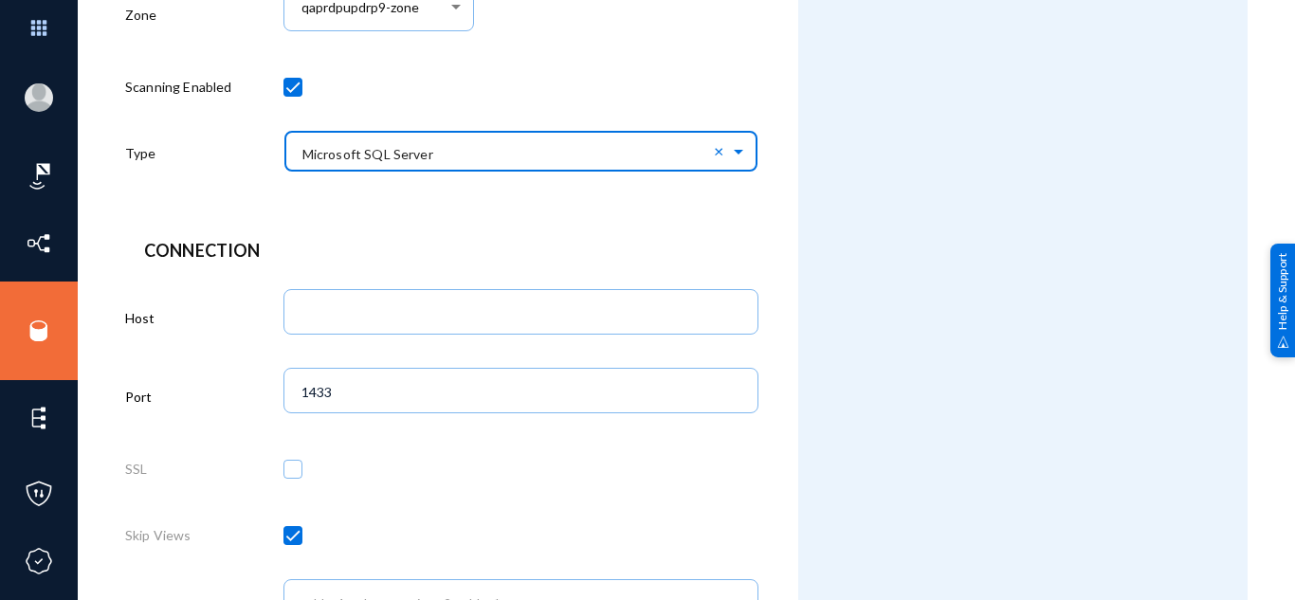
scroll to position [346, 0]
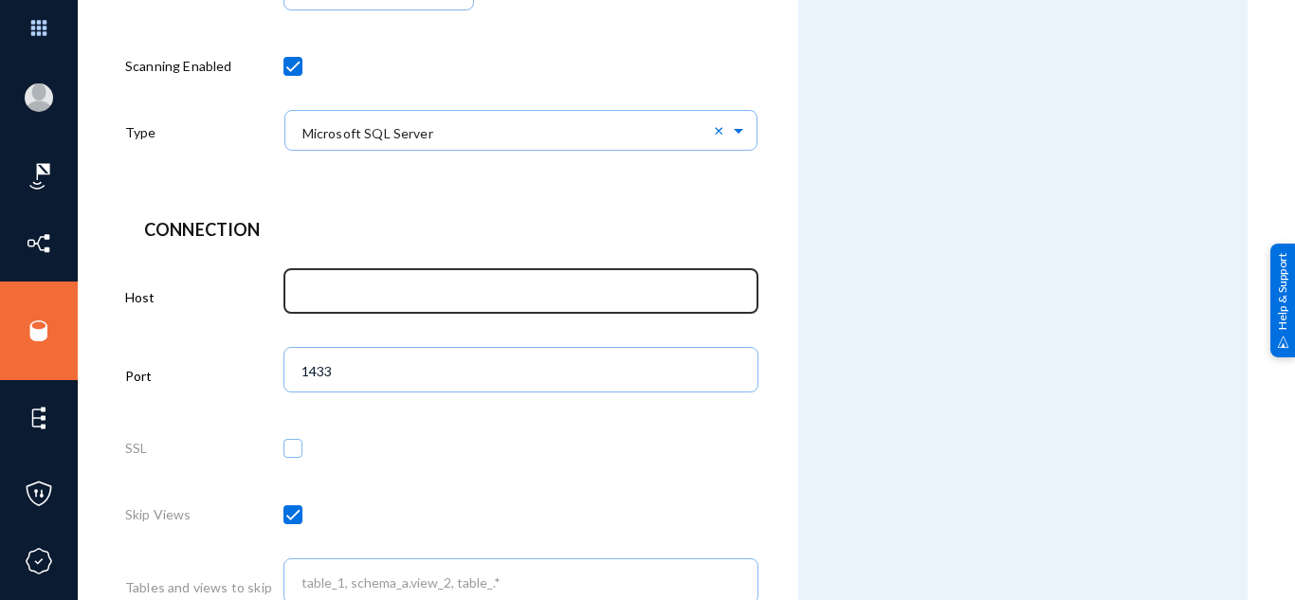
click at [470, 281] on div at bounding box center [521, 288] width 455 height 49
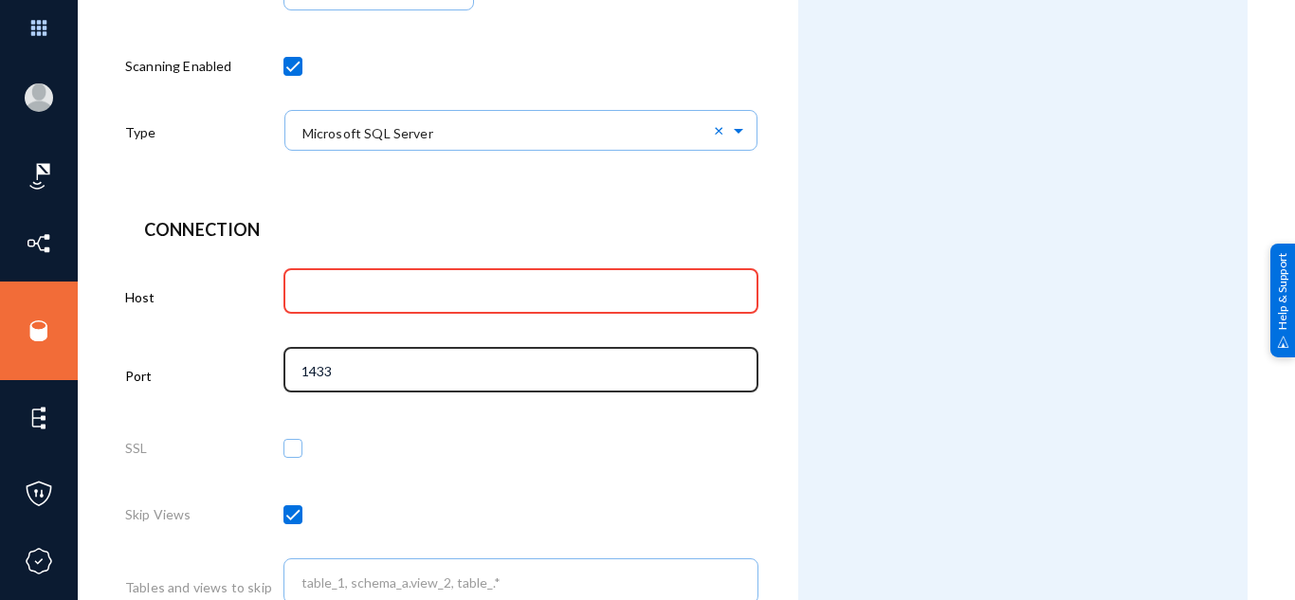
paste input "dddb.exterrocloud.info"
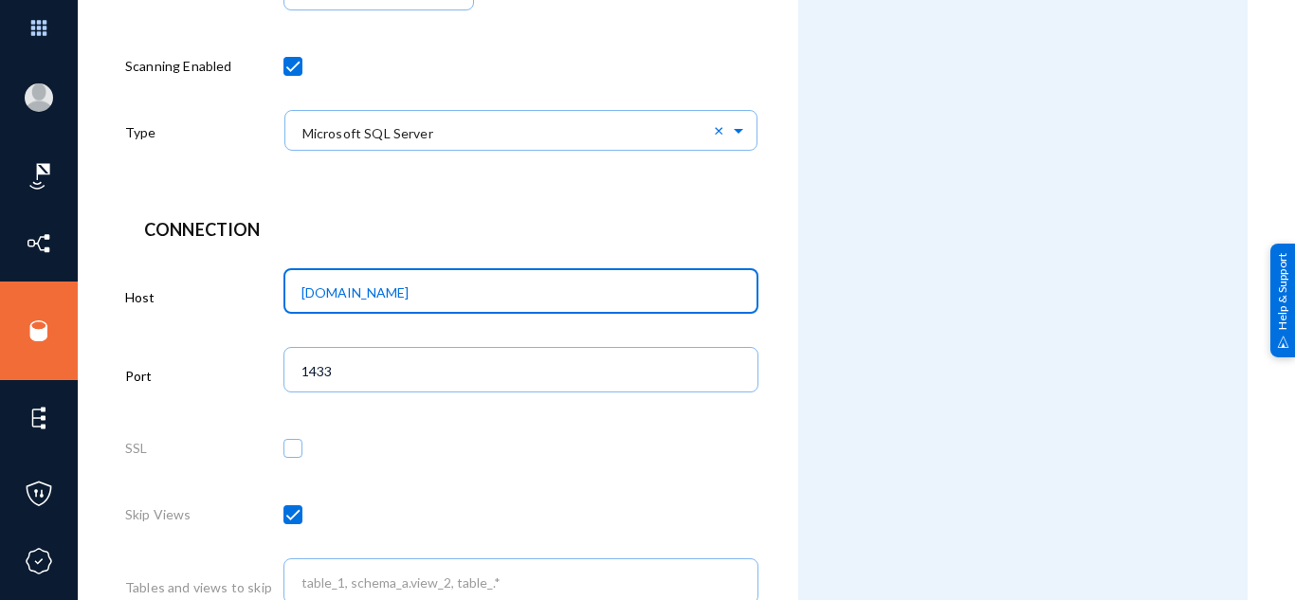
type input "dddb.exterrocloud.info"
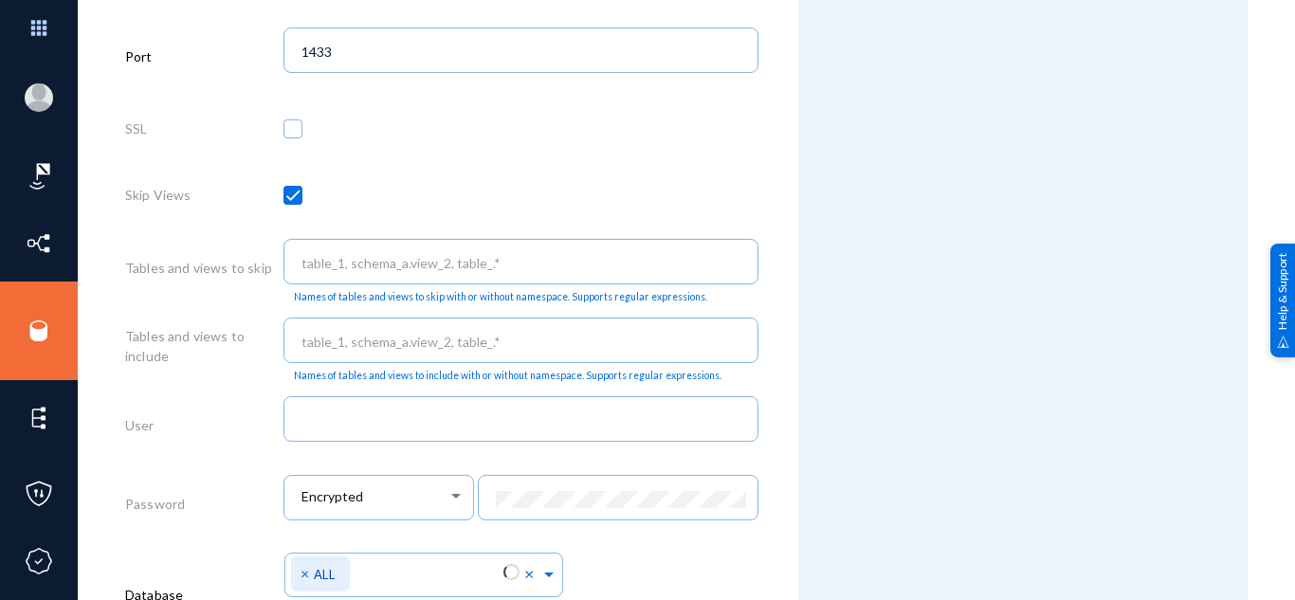
scroll to position [666, 0]
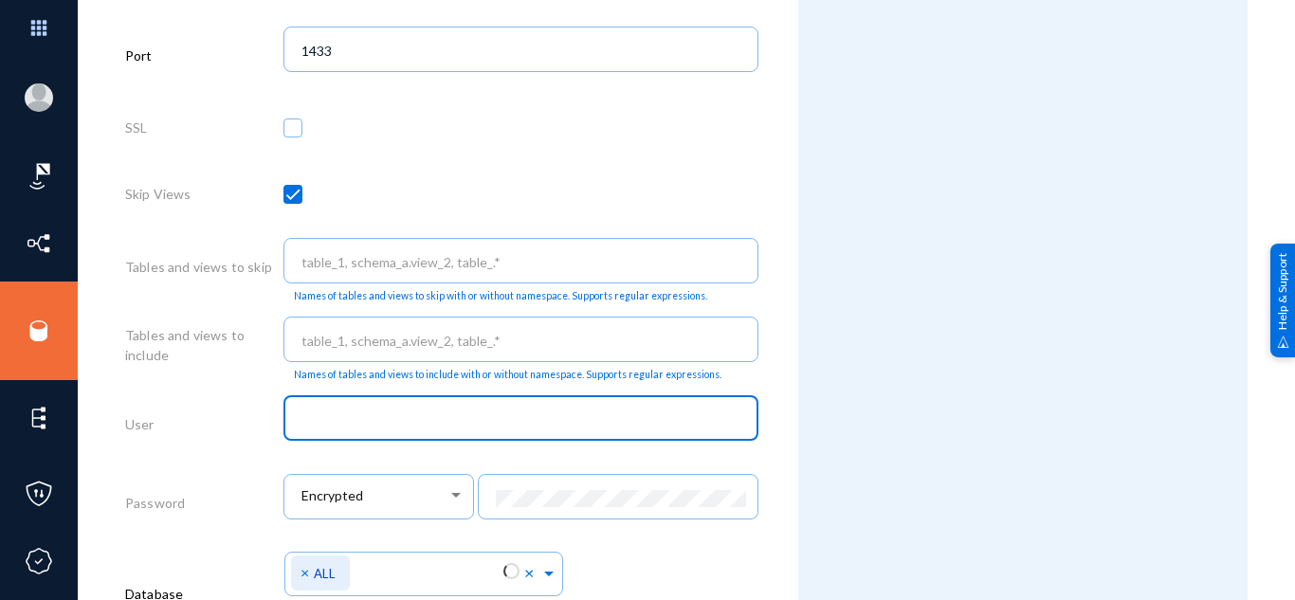
click at [458, 413] on input "text" at bounding box center [524, 419] width 447 height 17
paste input "samraj"
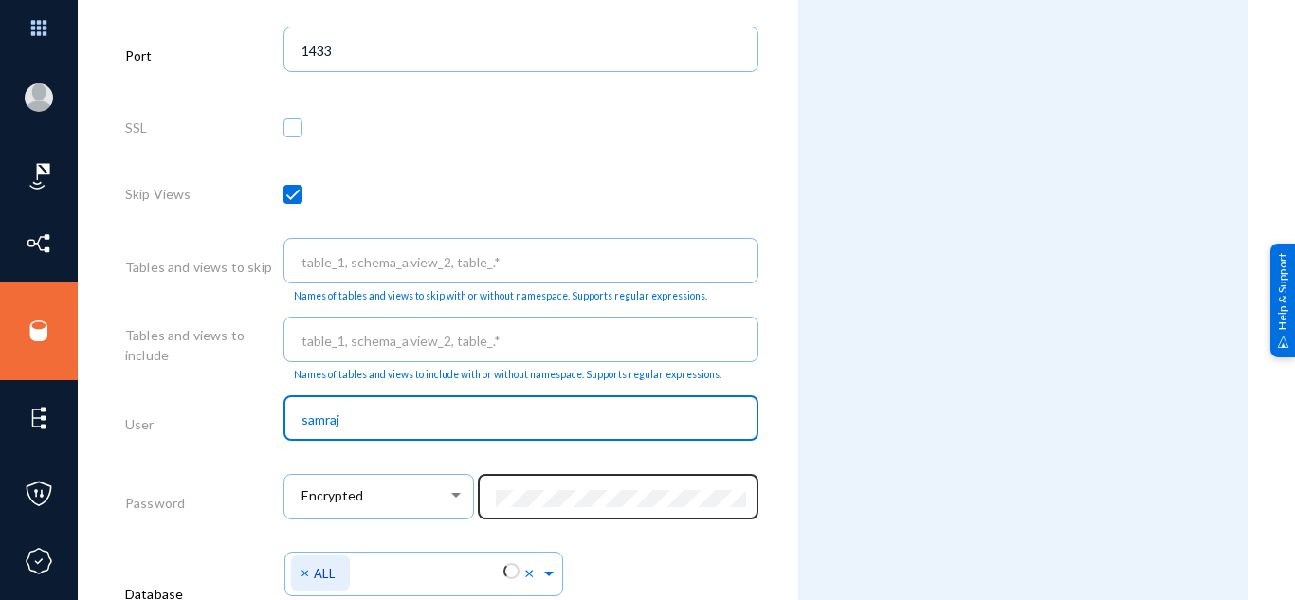
type input "samraj"
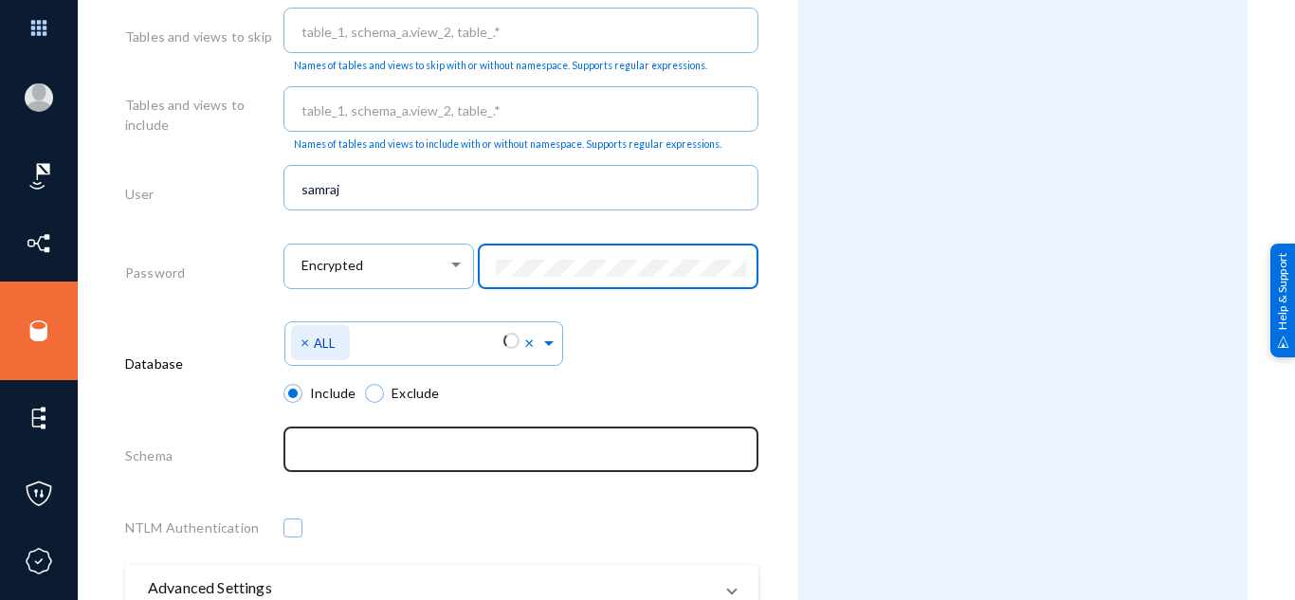
scroll to position [1050, 0]
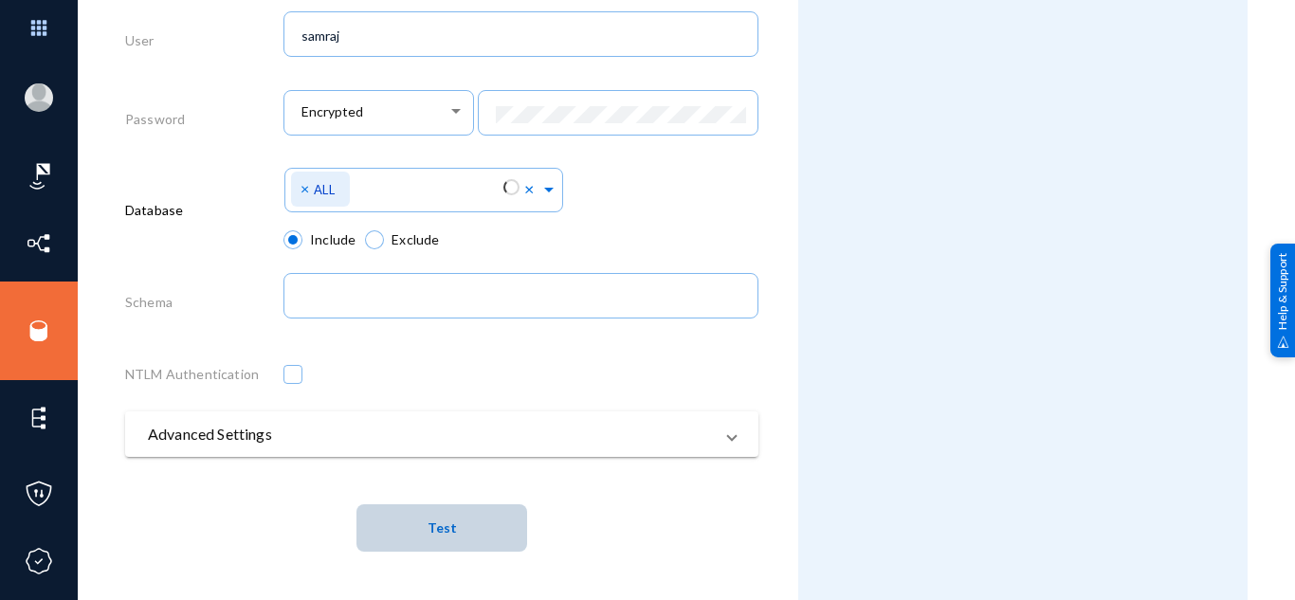
click at [439, 520] on span "Test" at bounding box center [441, 528] width 29 height 16
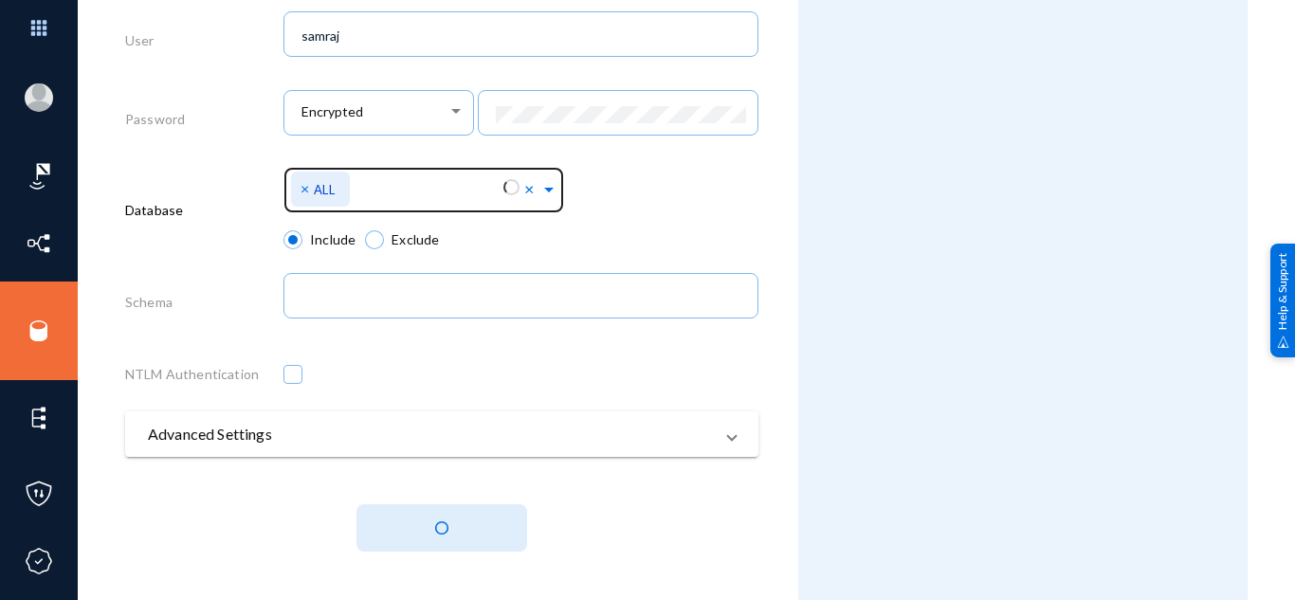
click at [302, 187] on span "×" at bounding box center [306, 188] width 13 height 18
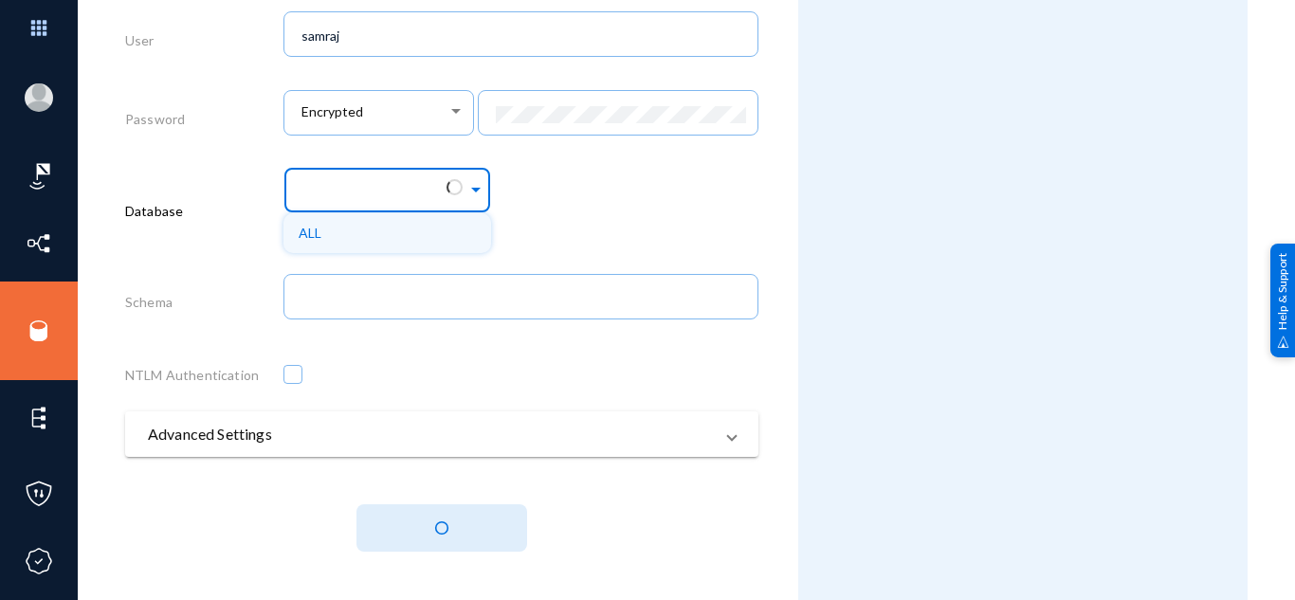
click at [457, 183] on div at bounding box center [454, 187] width 16 height 16
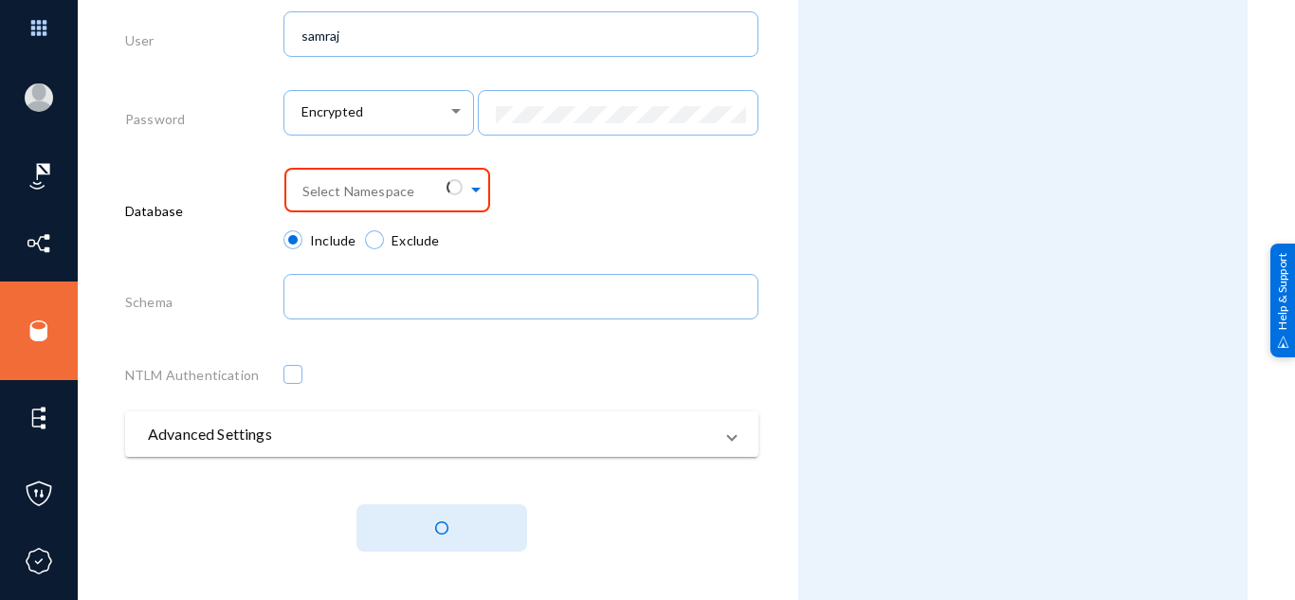
click at [570, 181] on div "Select Namespace" at bounding box center [520, 196] width 475 height 68
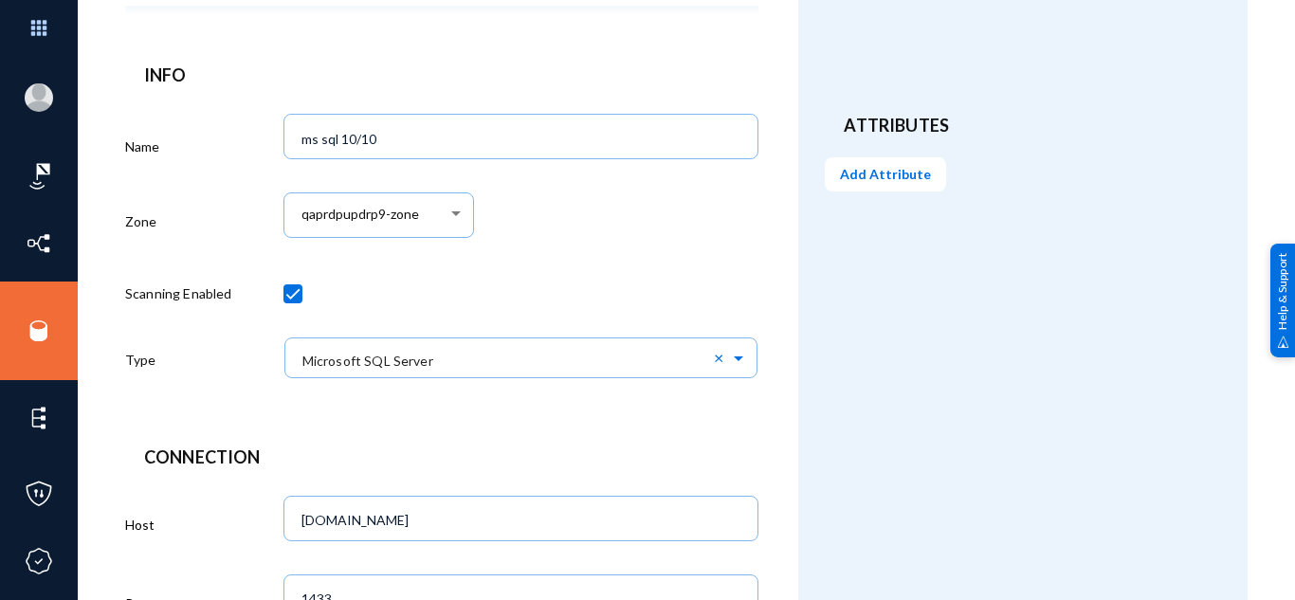
scroll to position [182, 0]
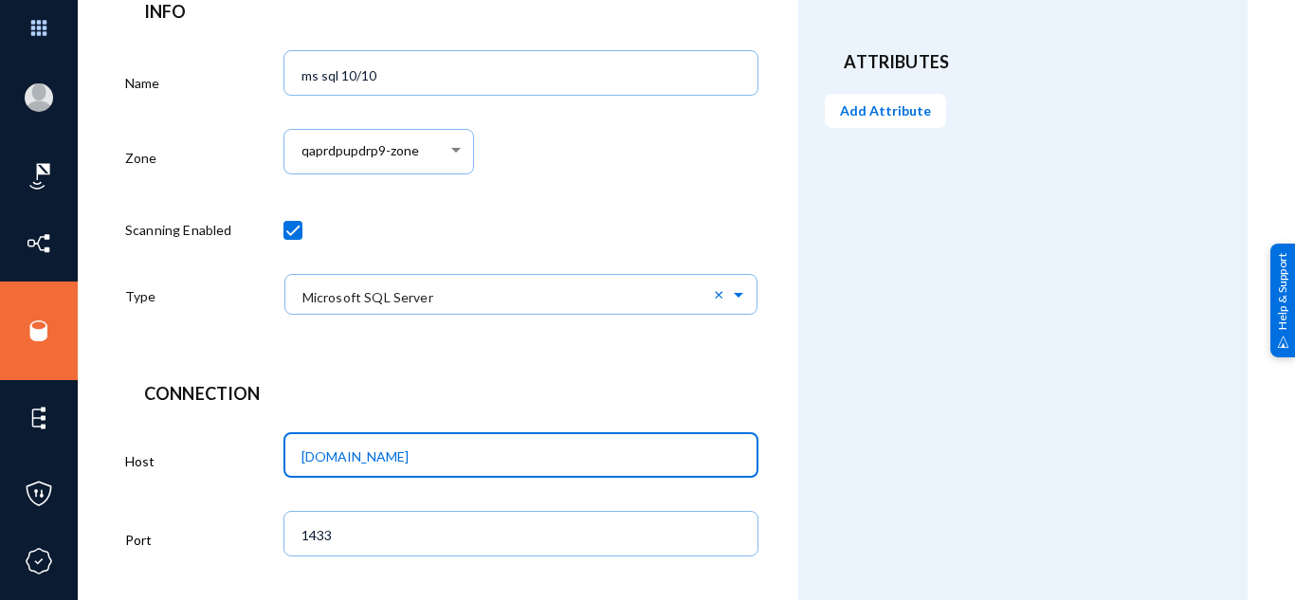
drag, startPoint x: 443, startPoint y: 451, endPoint x: 309, endPoint y: 450, distance: 133.6
click at [309, 450] on input "dddb.exterrocloud.info" at bounding box center [524, 456] width 447 height 17
paste input "172.31.102.116"
drag, startPoint x: 413, startPoint y: 449, endPoint x: 131, endPoint y: 468, distance: 283.1
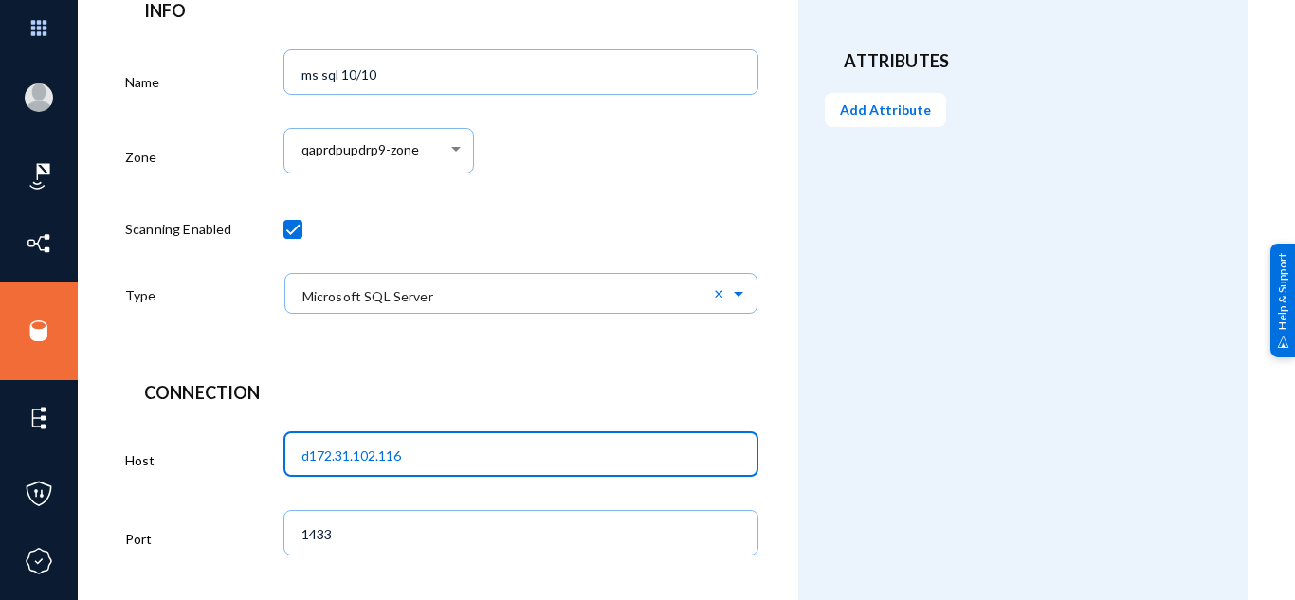
click at [131, 468] on div "Host d172.31.102.116" at bounding box center [441, 464] width 633 height 79
paste input "text"
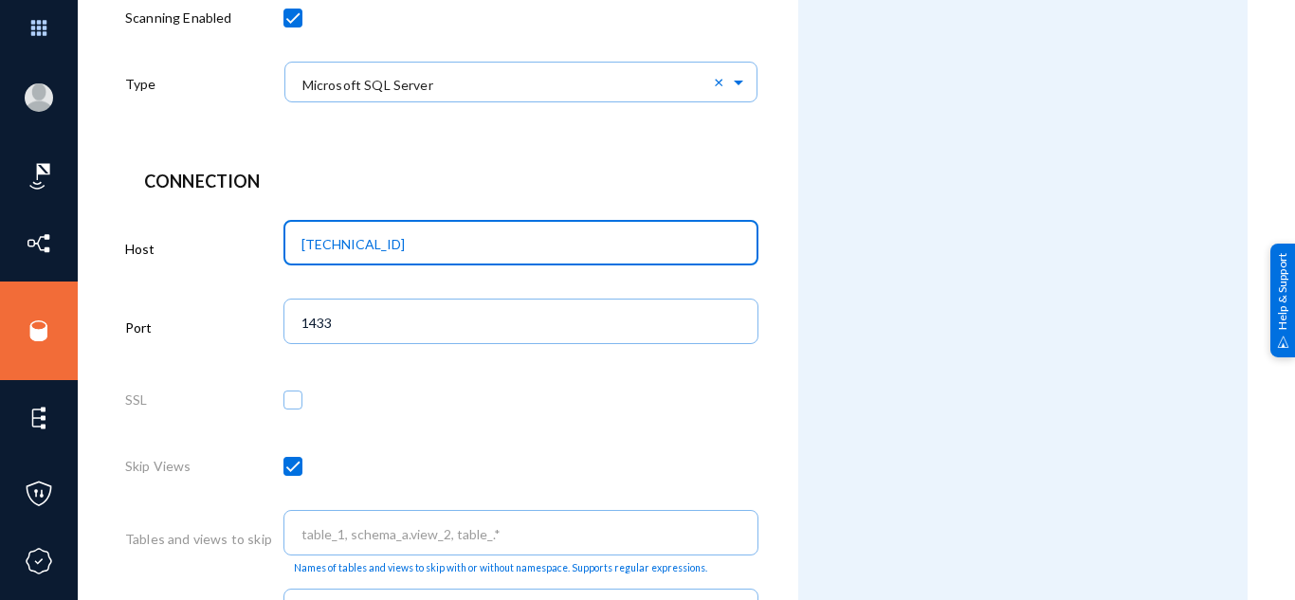
scroll to position [395, 0]
type input "172.31.102.116"
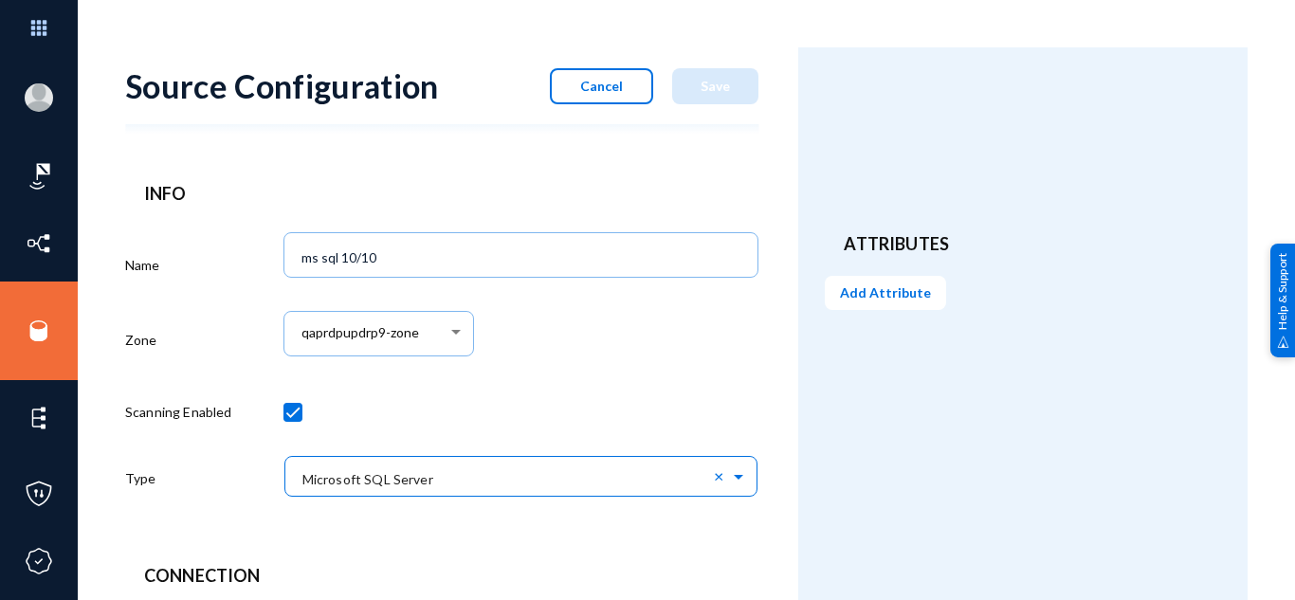
click at [448, 461] on ng-select "× Microsoft SQL Server ×" at bounding box center [520, 482] width 475 height 64
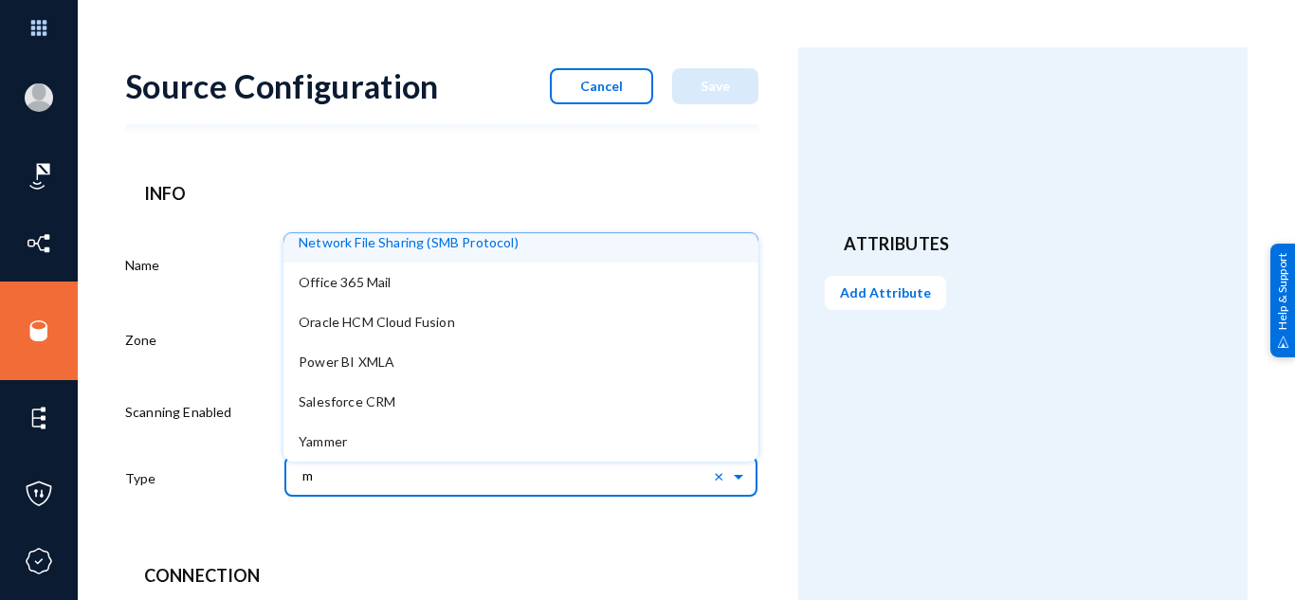
scroll to position [398, 0]
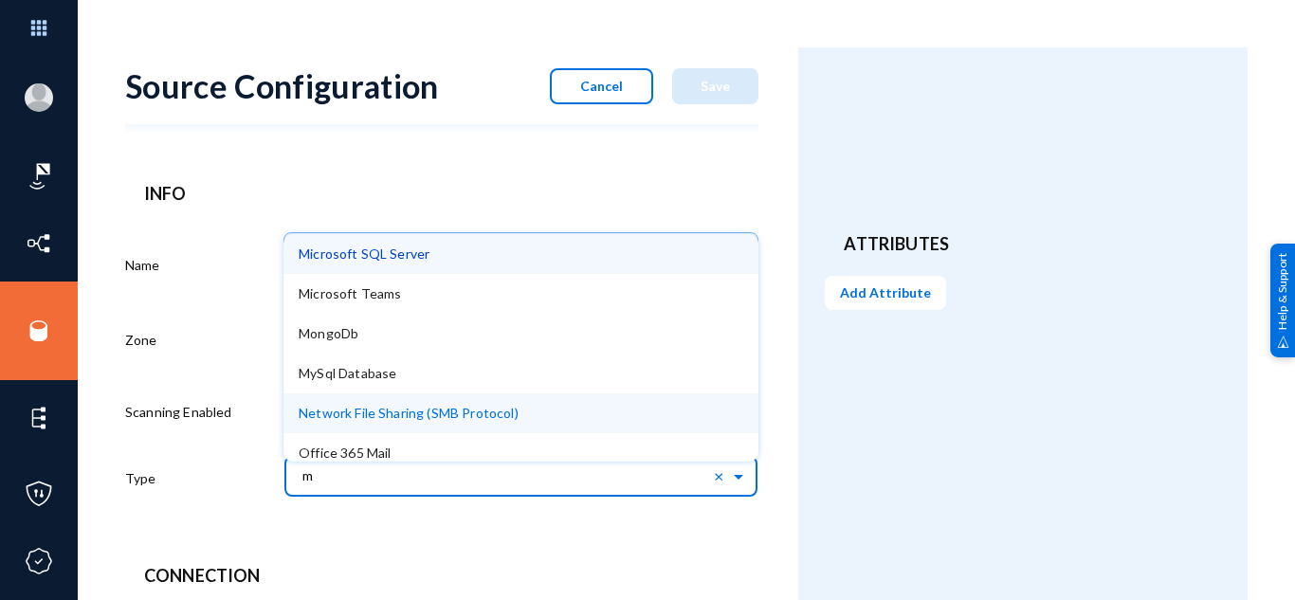
type input "my"
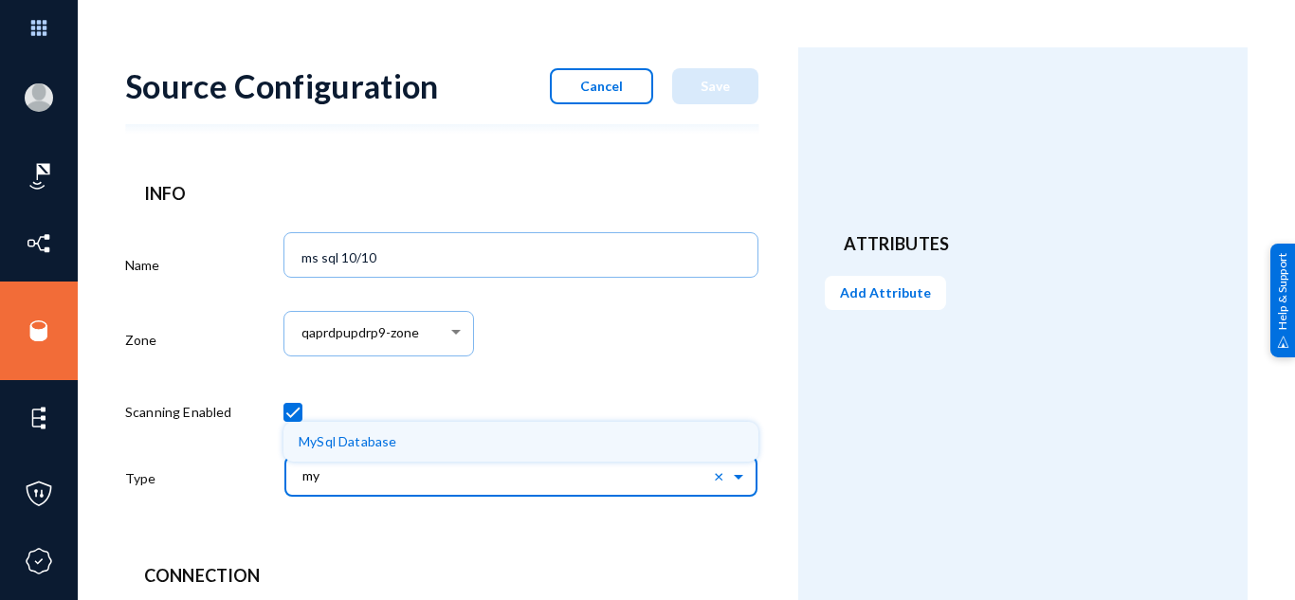
scroll to position [0, 0]
click at [421, 429] on div "MySql Database" at bounding box center [520, 442] width 475 height 40
type input "3306"
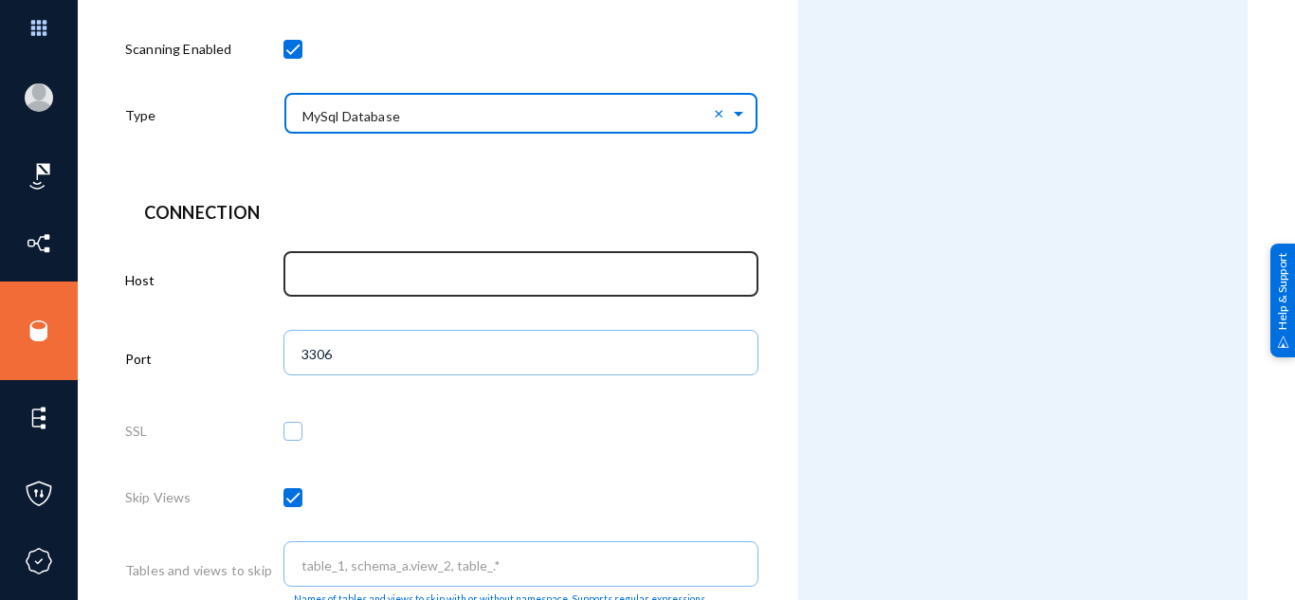
scroll to position [364, 0]
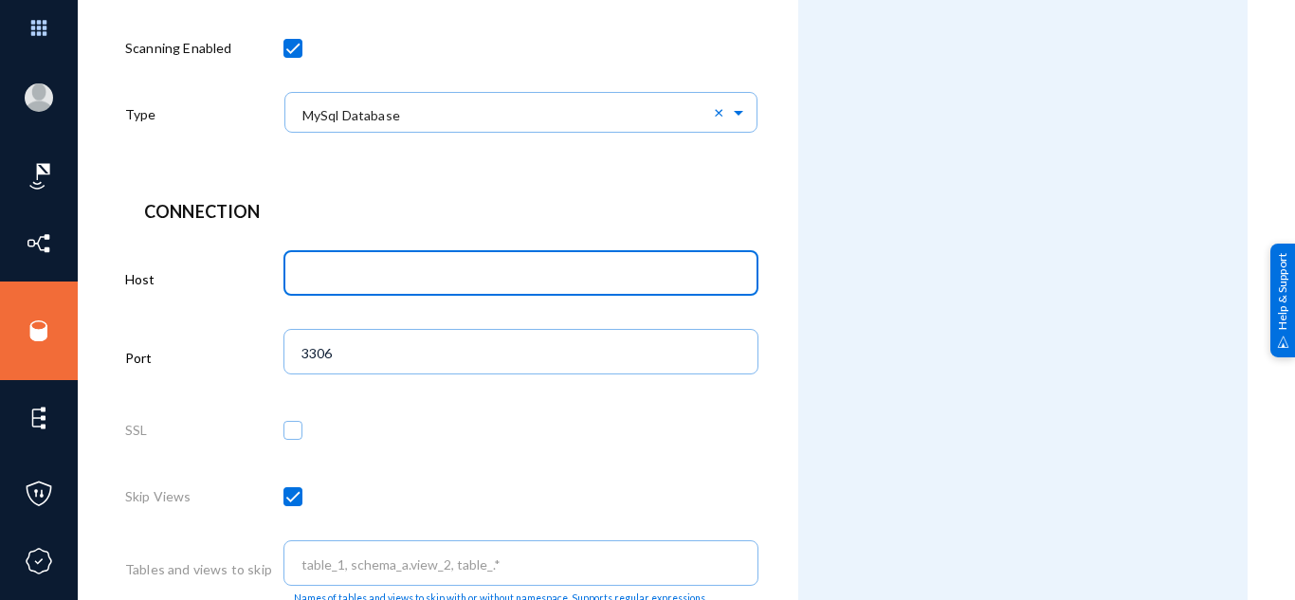
click at [392, 276] on input "text" at bounding box center [524, 274] width 447 height 17
paste input "172.31.102.116"
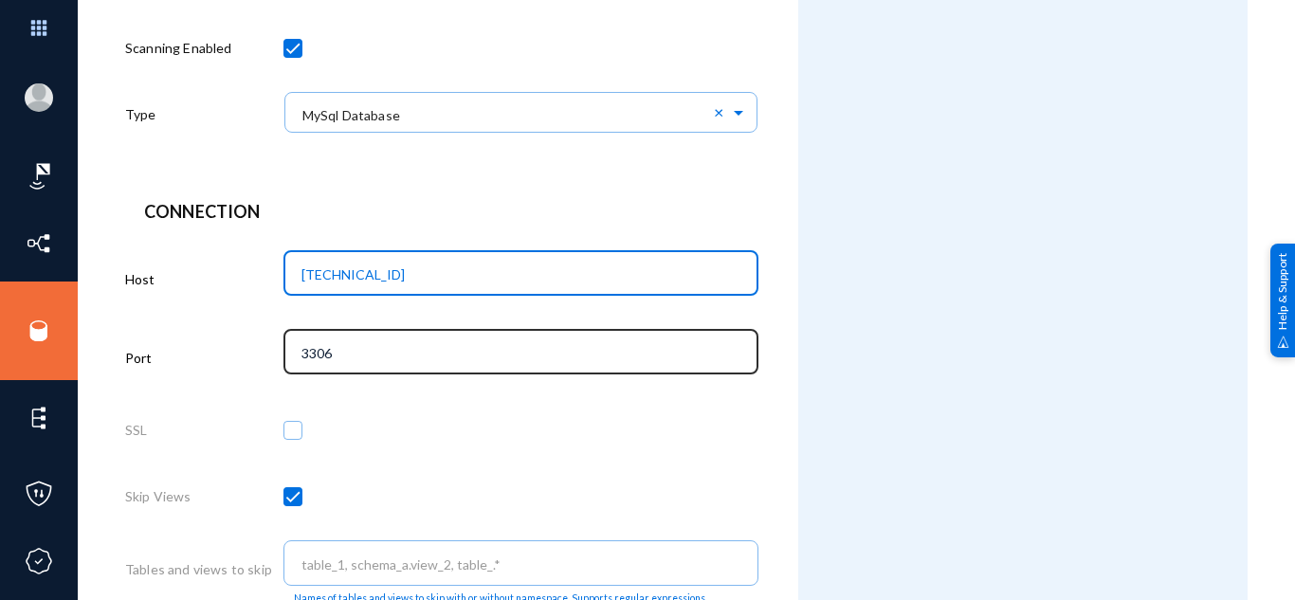
type input "172.31.102.116"
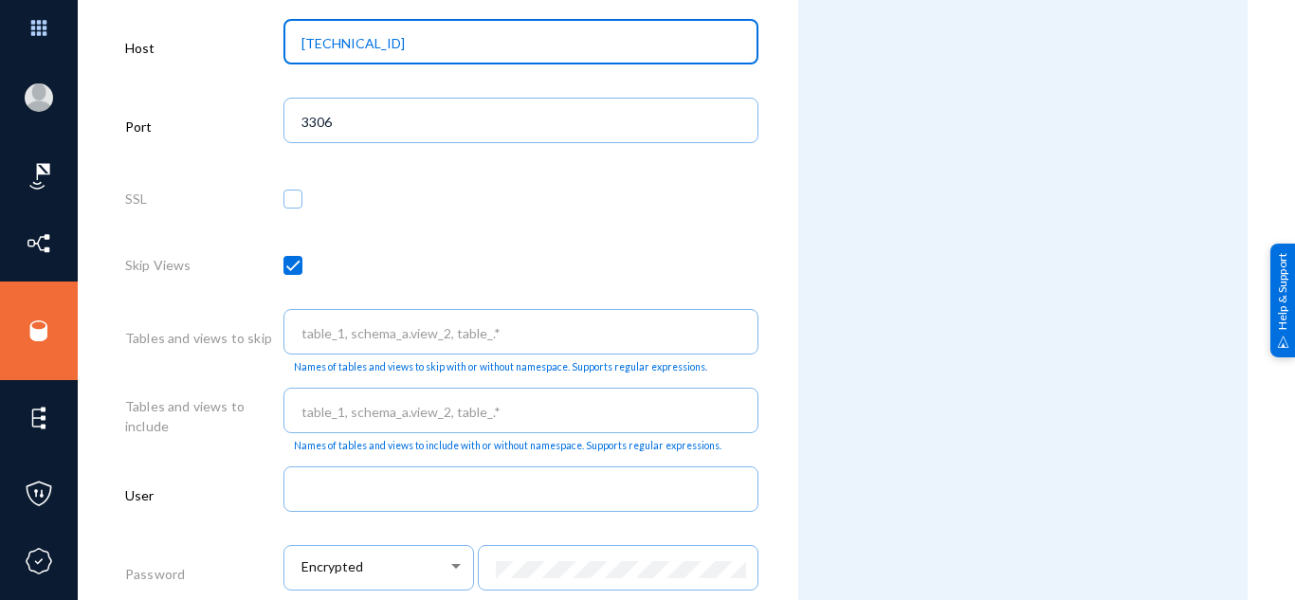
scroll to position [680, 0]
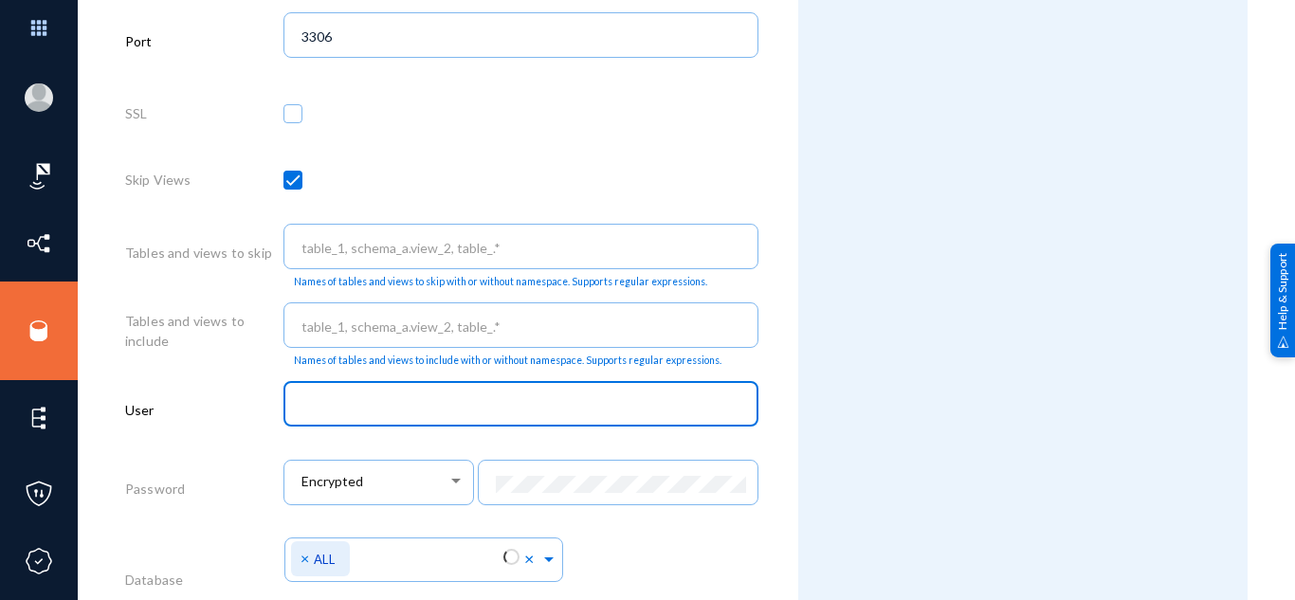
paste input "exterro"
click at [416, 402] on input "text" at bounding box center [524, 405] width 447 height 17
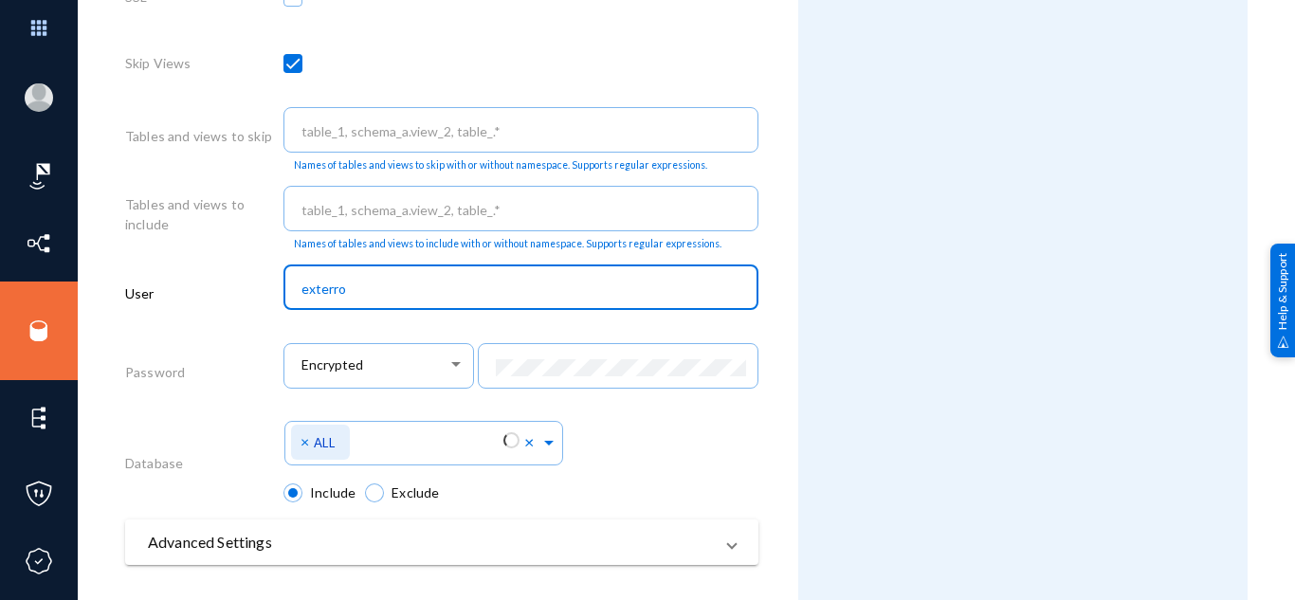
type input "exterro"
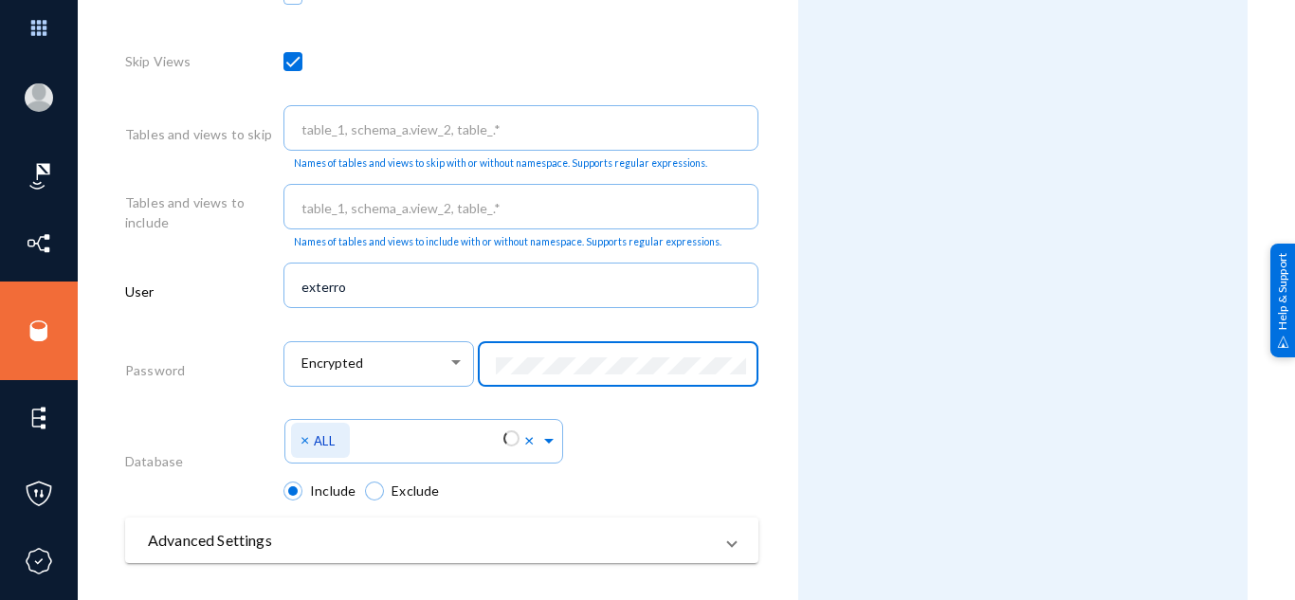
scroll to position [905, 0]
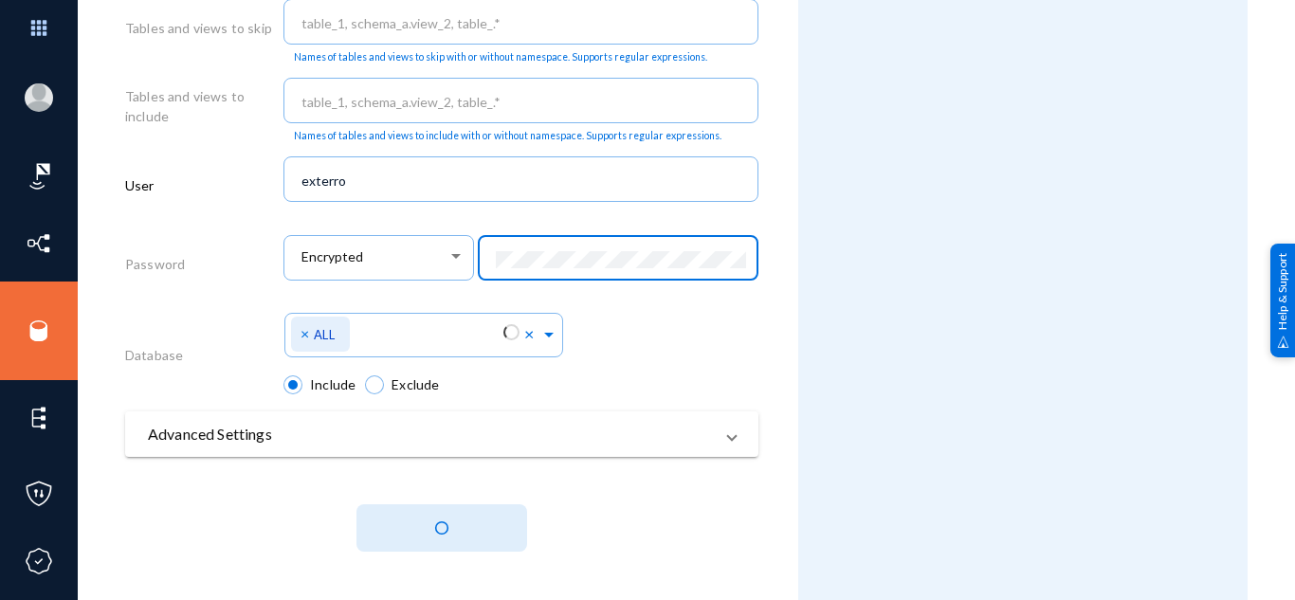
click at [436, 544] on button at bounding box center [441, 527] width 171 height 47
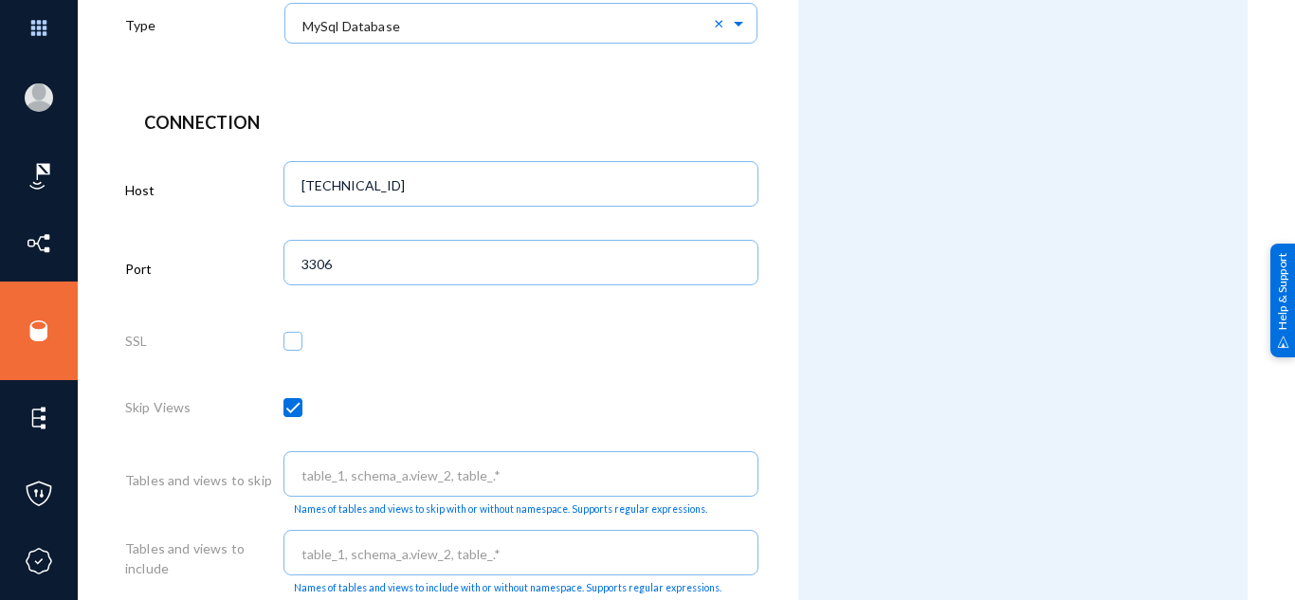
scroll to position [0, 0]
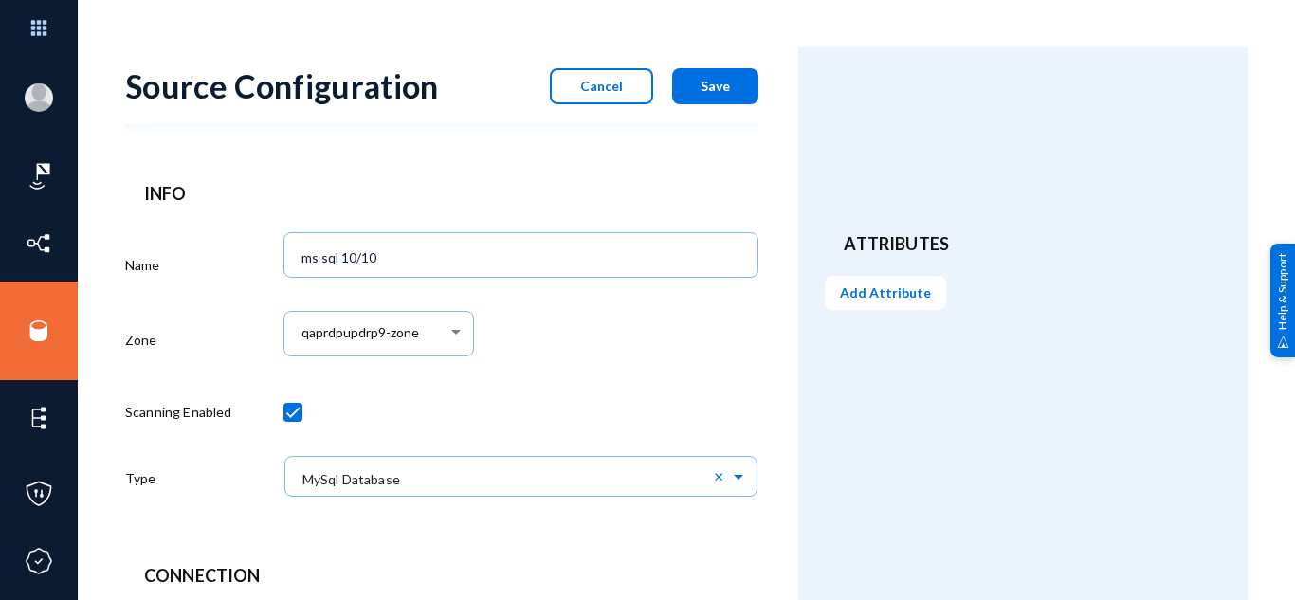
click at [700, 88] on span "Save" at bounding box center [714, 86] width 29 height 16
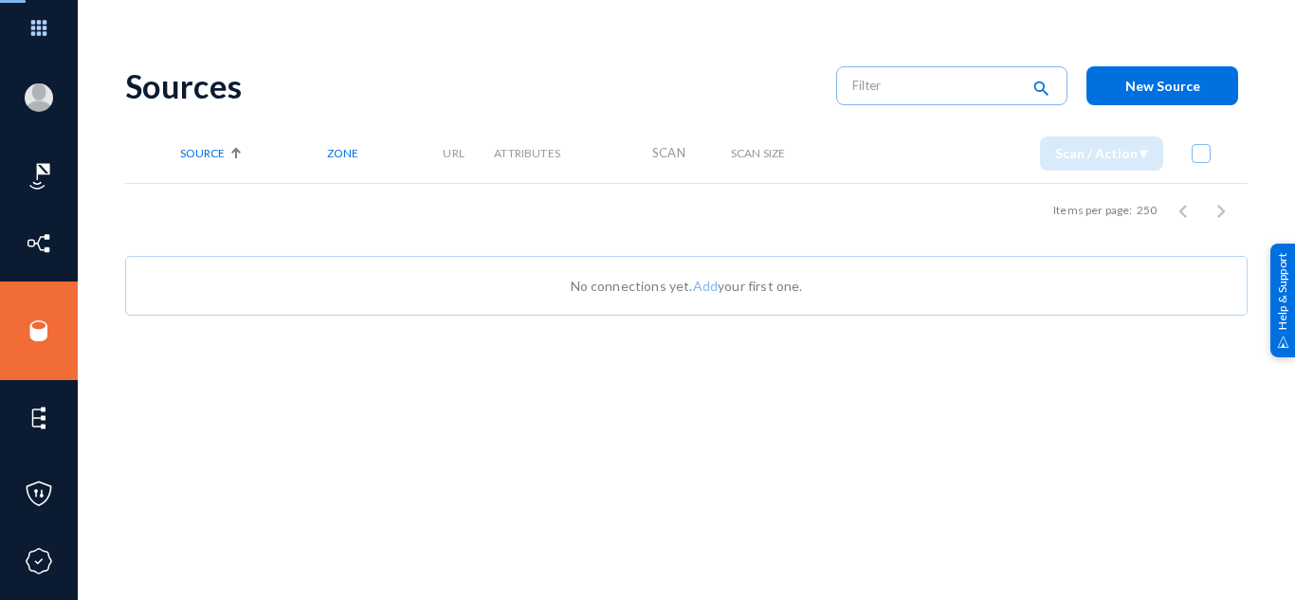
drag, startPoint x: 420, startPoint y: 252, endPoint x: 407, endPoint y: 272, distance: 23.9
click at [407, 272] on div "No connections yet. Add your first one." at bounding box center [686, 286] width 1122 height 60
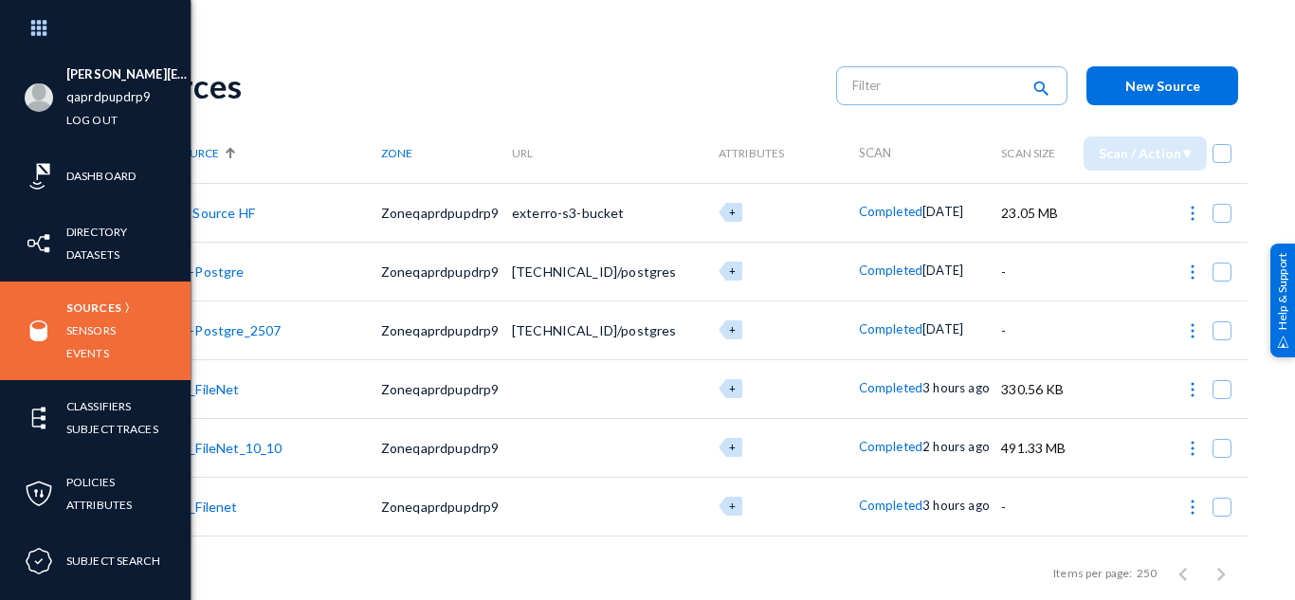
click at [91, 318] on li "Sources" at bounding box center [93, 308] width 55 height 23
click at [89, 339] on link "Sensors" at bounding box center [90, 330] width 49 height 22
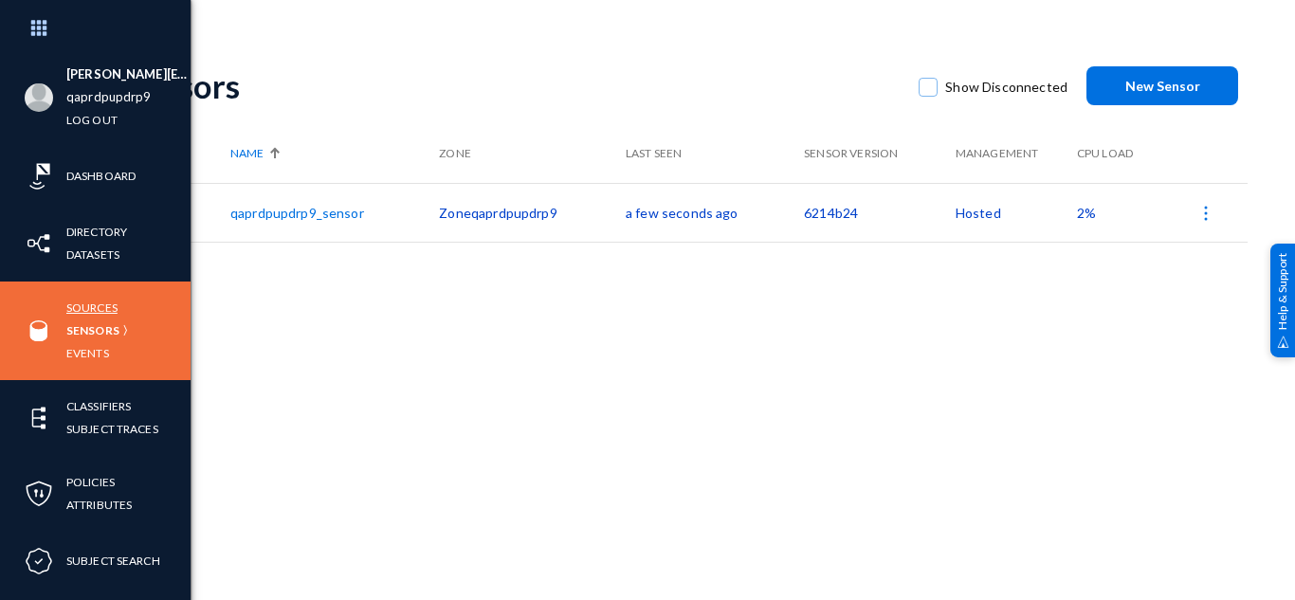
click at [88, 307] on link "Sources" at bounding box center [91, 308] width 51 height 22
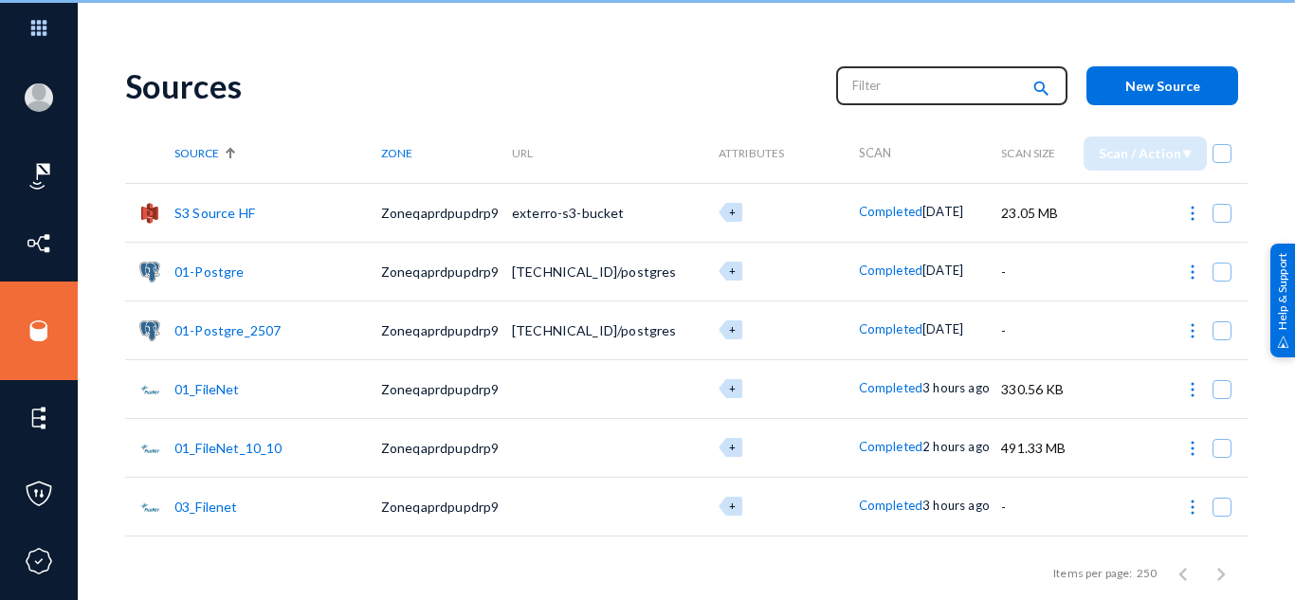
click at [898, 86] on input "text" at bounding box center [935, 85] width 167 height 28
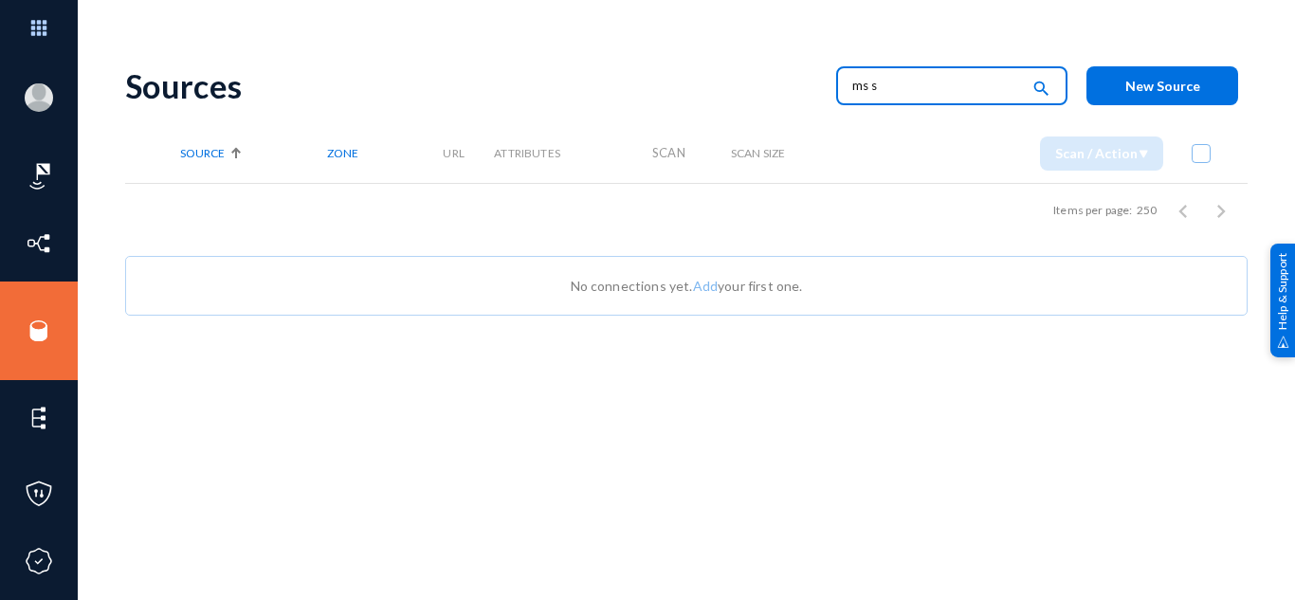
type input "ms s"
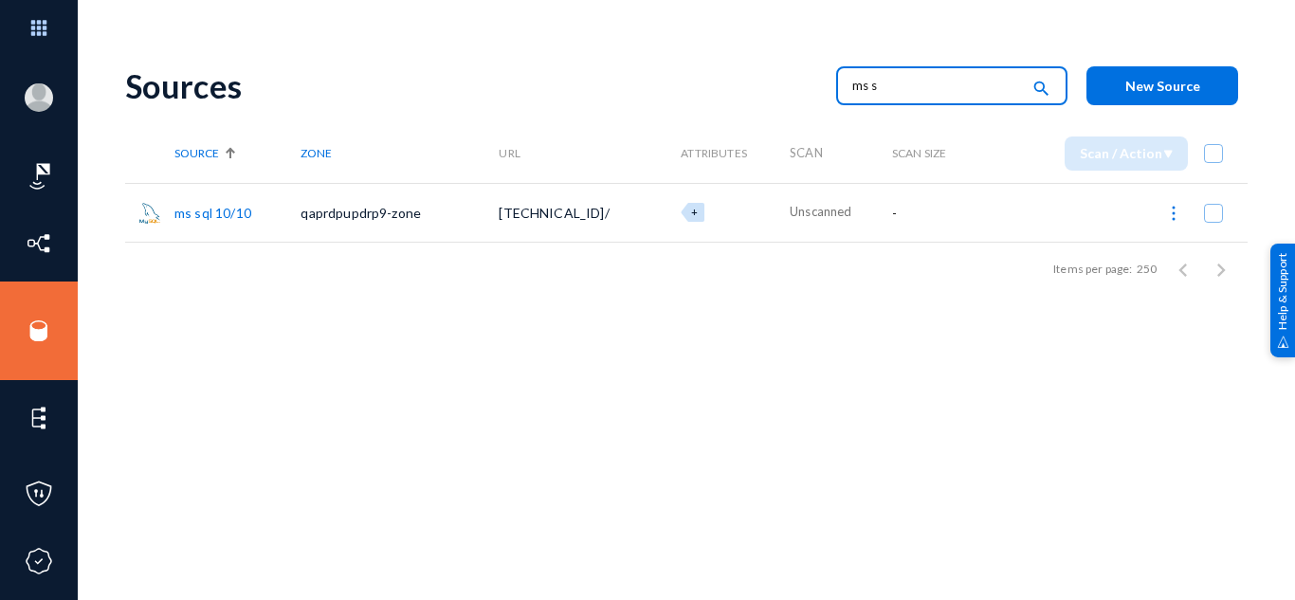
click at [216, 217] on link "ms sql 10/10" at bounding box center [212, 213] width 77 height 16
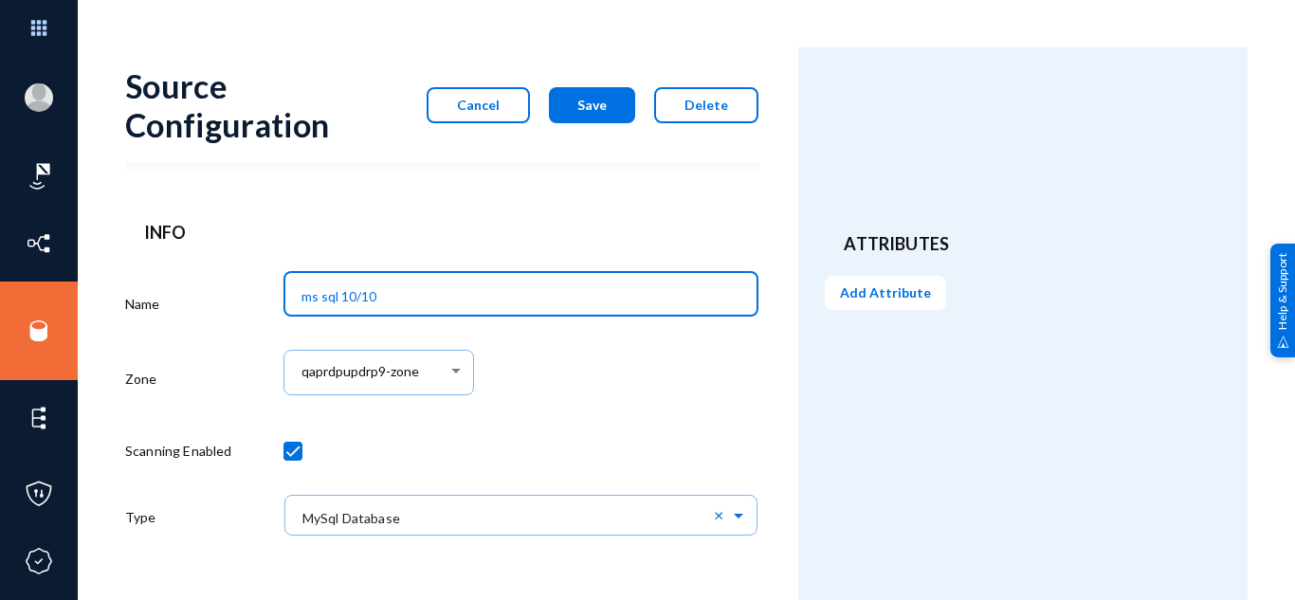
drag, startPoint x: 311, startPoint y: 298, endPoint x: 301, endPoint y: 301, distance: 10.2
click at [301, 301] on input "ms sql 10/10" at bounding box center [524, 296] width 447 height 17
click at [304, 300] on input "NYsql 10/10" at bounding box center [524, 296] width 447 height 17
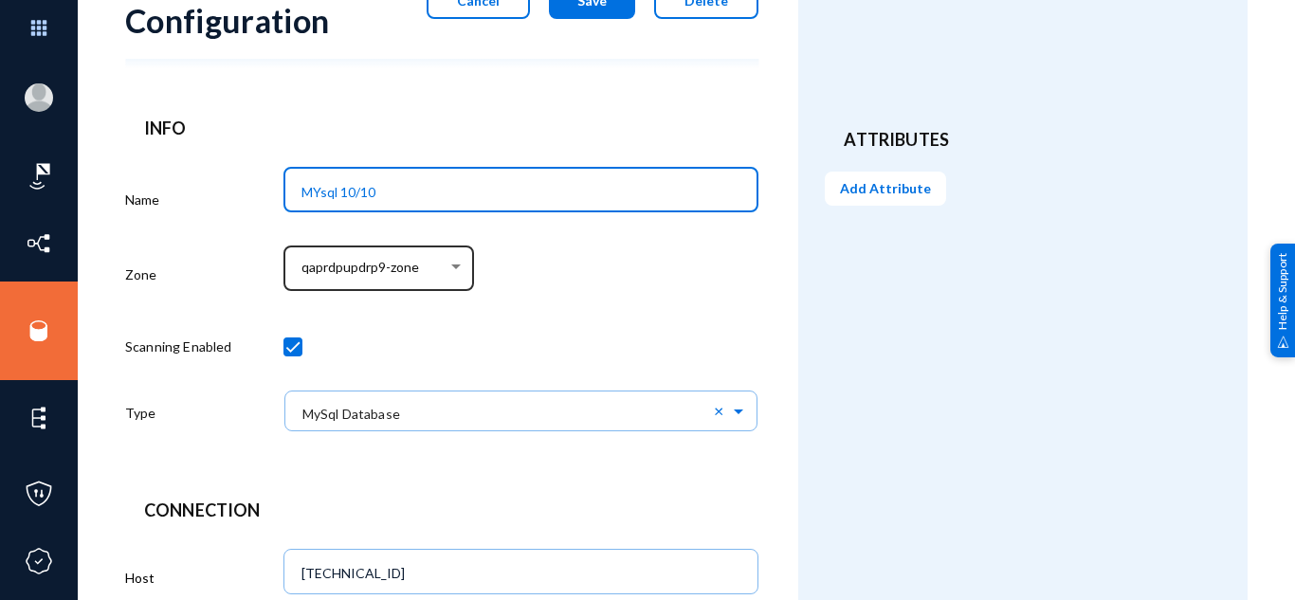
scroll to position [103, 0]
type input "MYsql 10/10"
click at [376, 274] on span "qaprdpupdrp9-zone" at bounding box center [360, 269] width 118 height 16
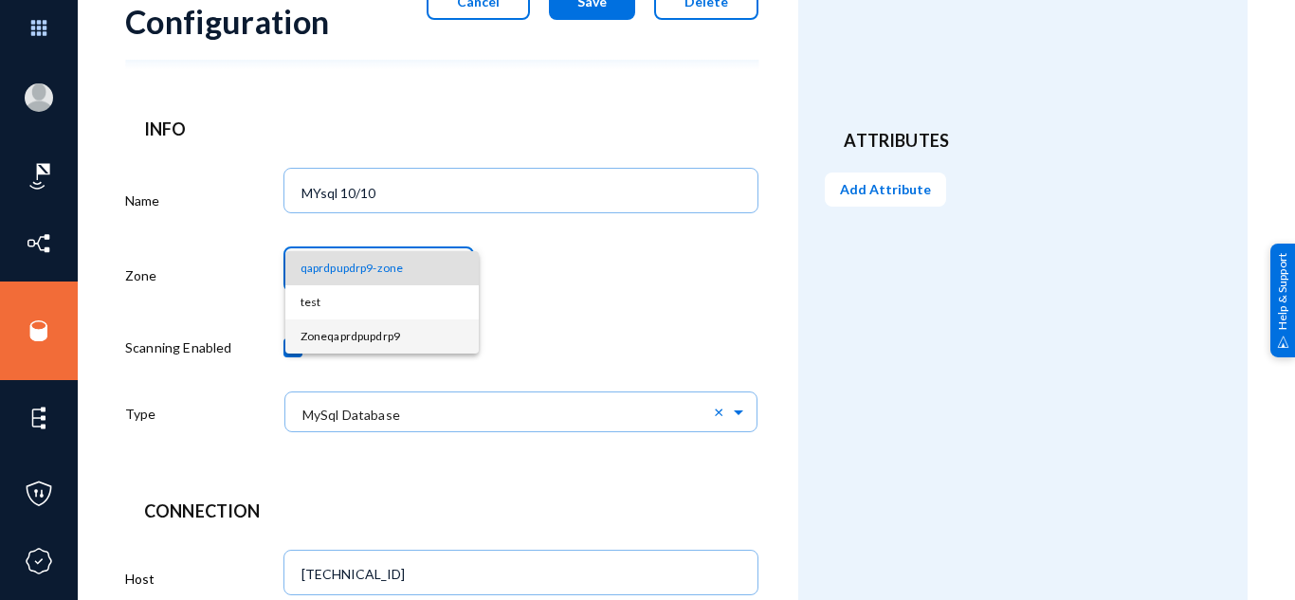
click at [402, 336] on span "Zoneqaprdpupdrp9" at bounding box center [381, 336] width 163 height 34
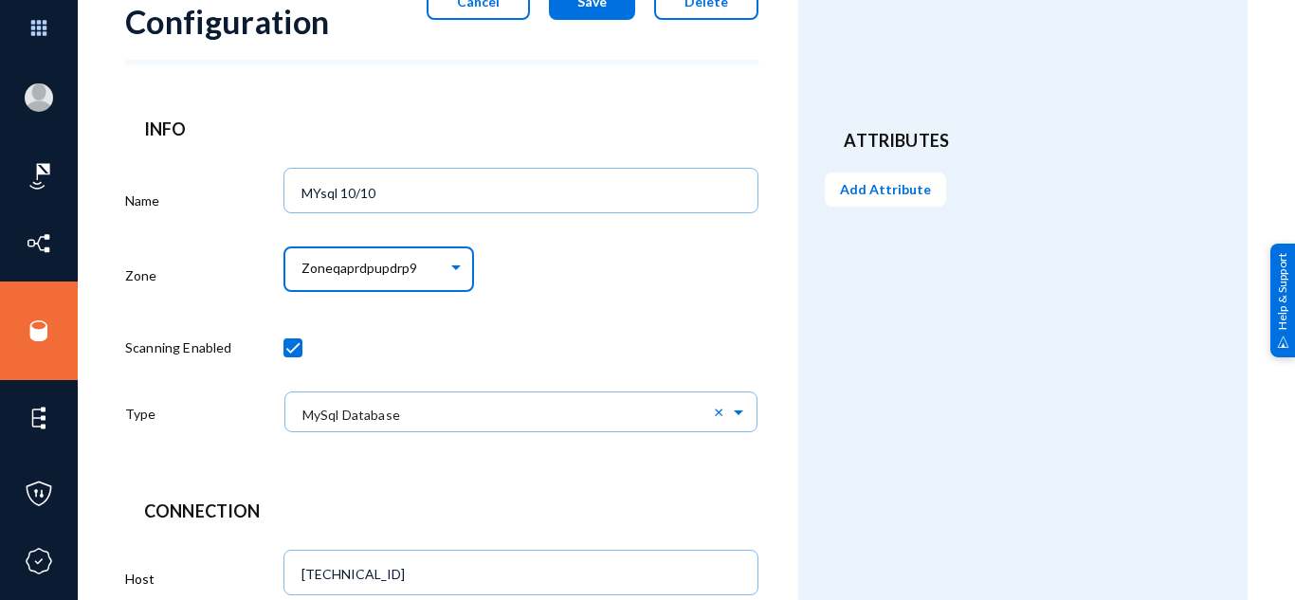
click at [526, 328] on div at bounding box center [520, 351] width 475 height 66
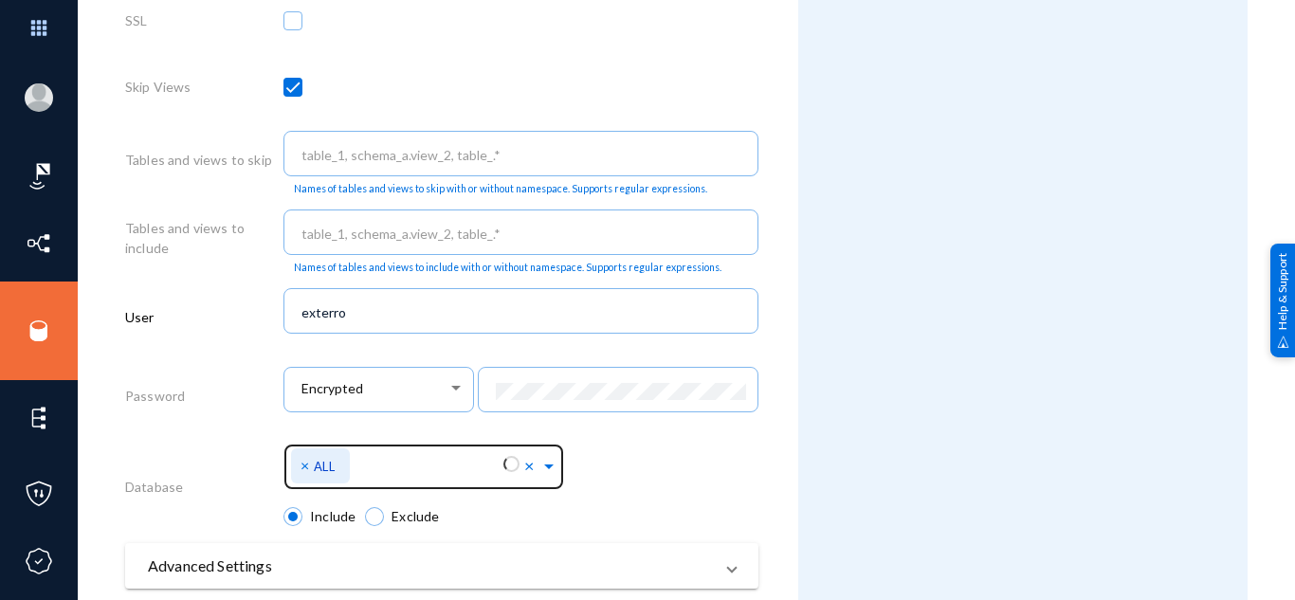
scroll to position [944, 0]
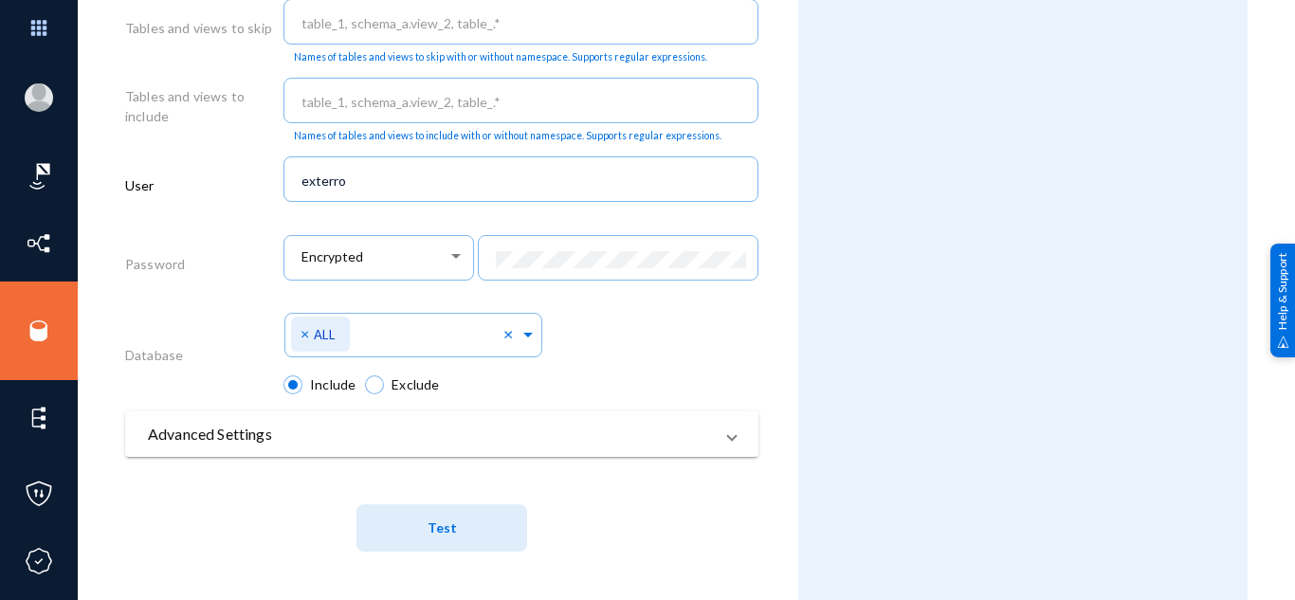
click at [464, 518] on button "Test" at bounding box center [441, 527] width 171 height 47
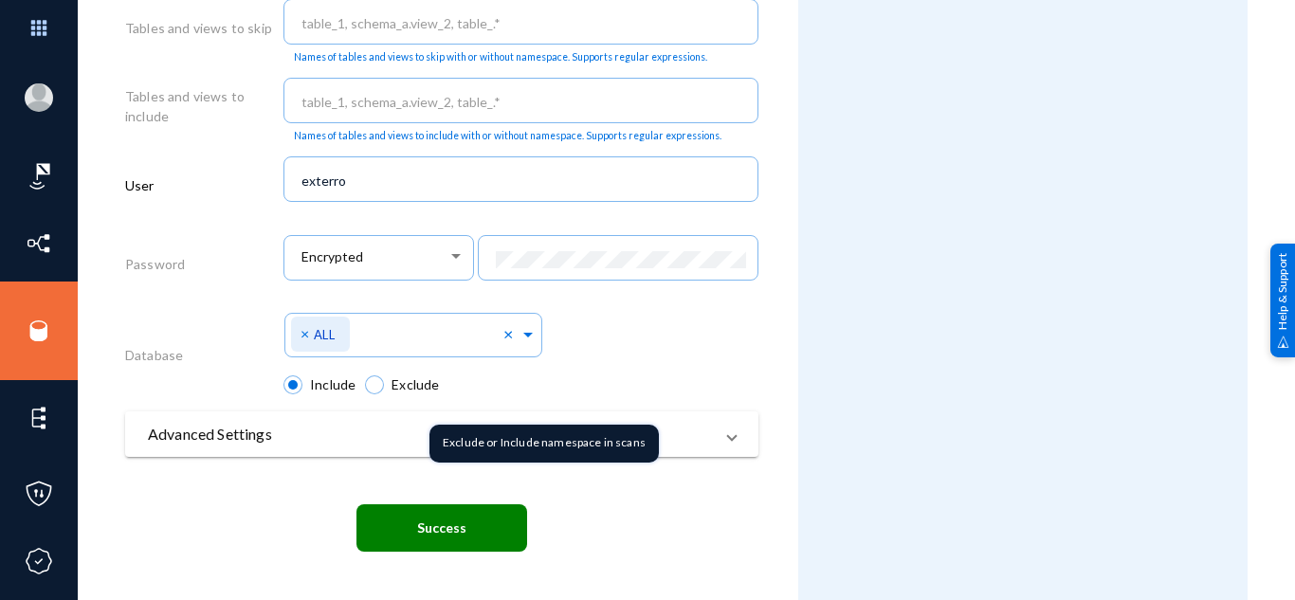
click at [613, 346] on div "Connection Host 172.31.102.116 Port 3306 SSL Skip Views Tables and views to ski…" at bounding box center [441, 115] width 633 height 914
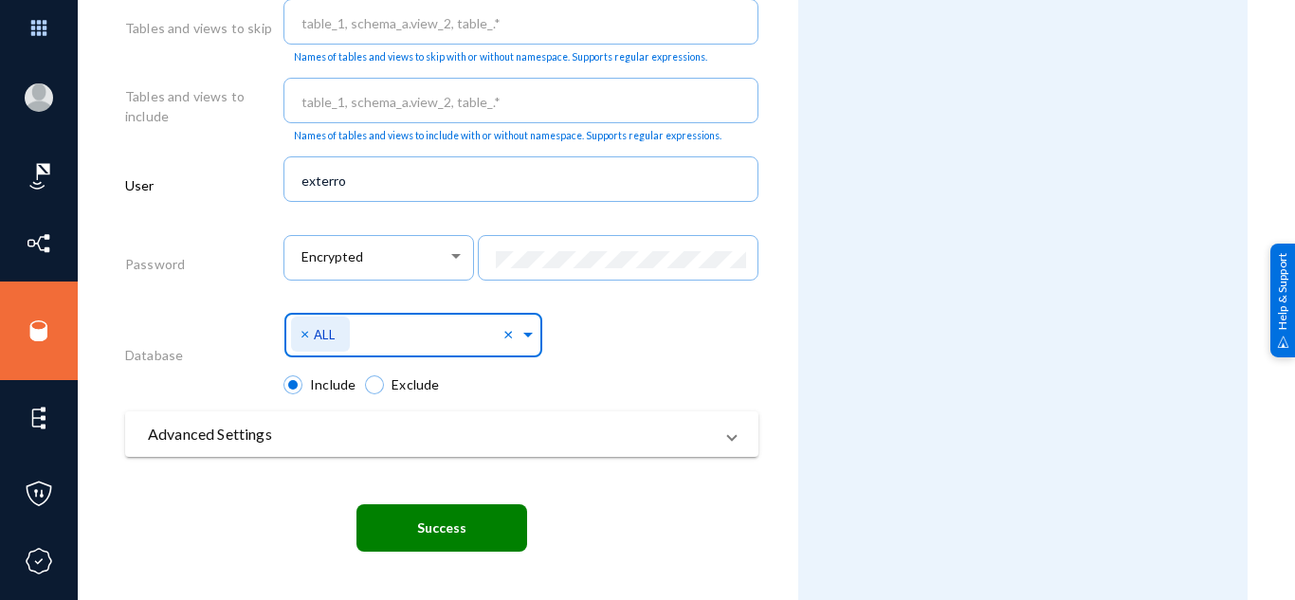
click at [426, 354] on div "Select Namespace × ALL" at bounding box center [397, 331] width 212 height 54
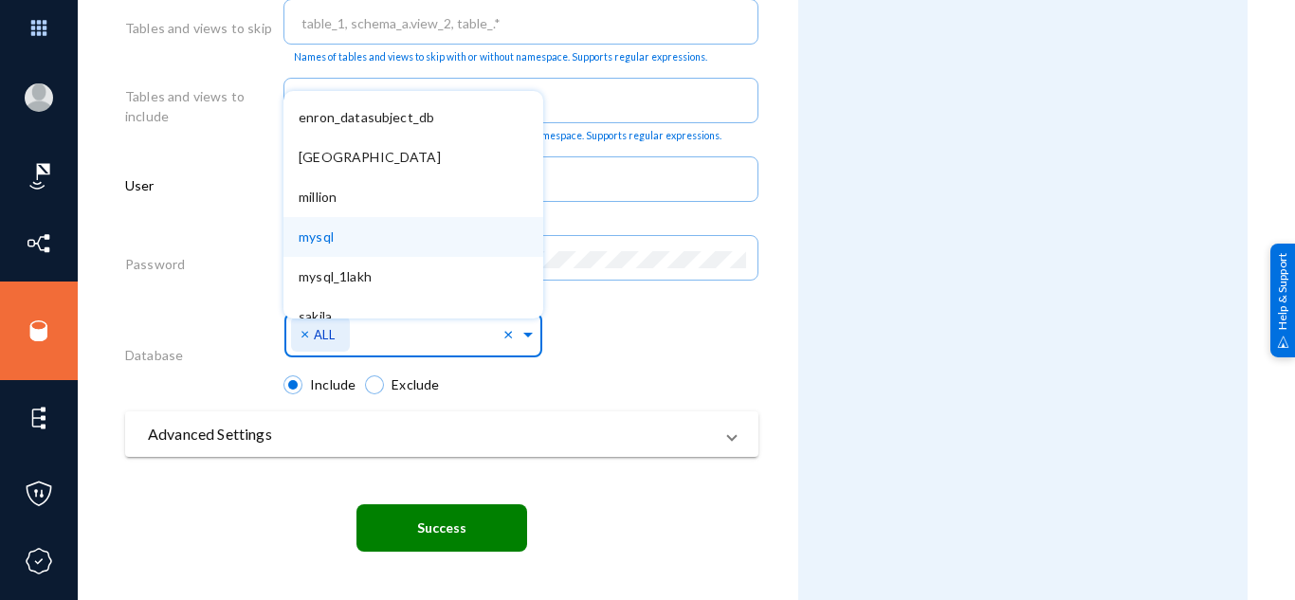
scroll to position [512, 0]
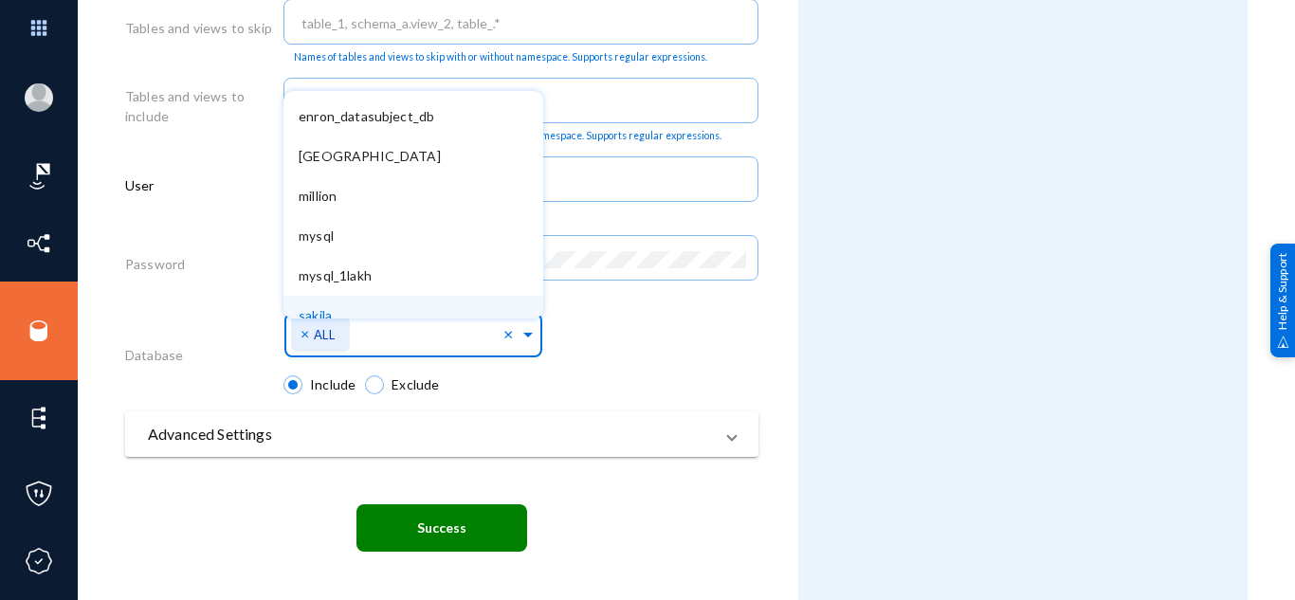
click at [302, 336] on span "×" at bounding box center [306, 333] width 13 height 18
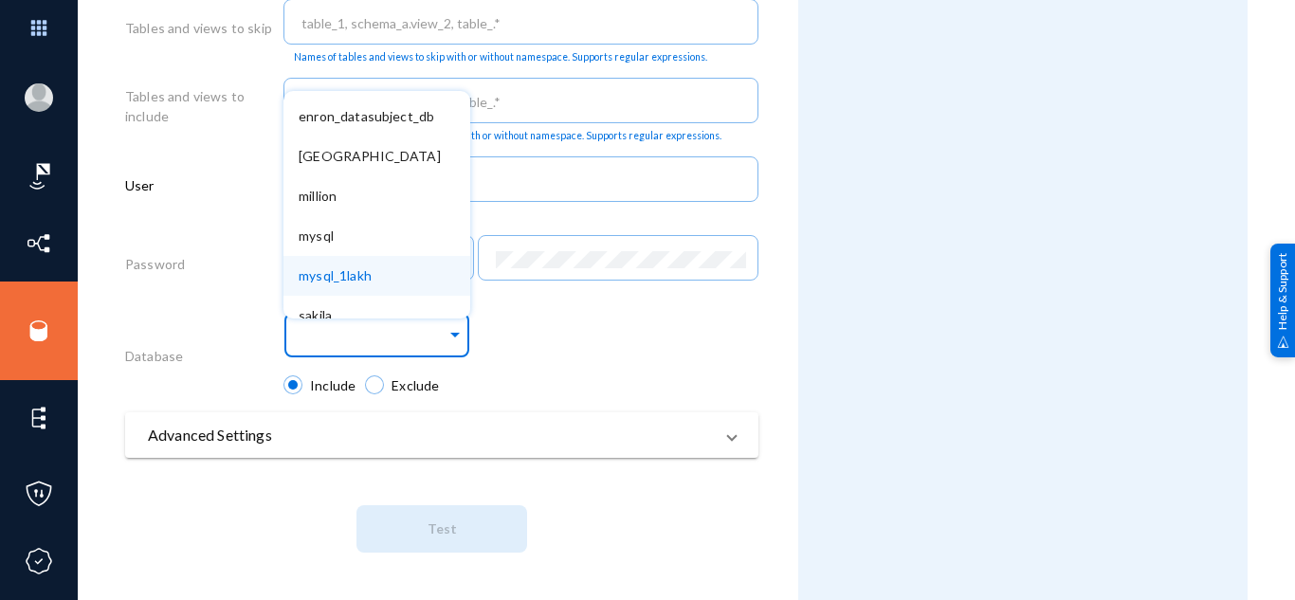
click at [351, 334] on input "text" at bounding box center [373, 338] width 148 height 18
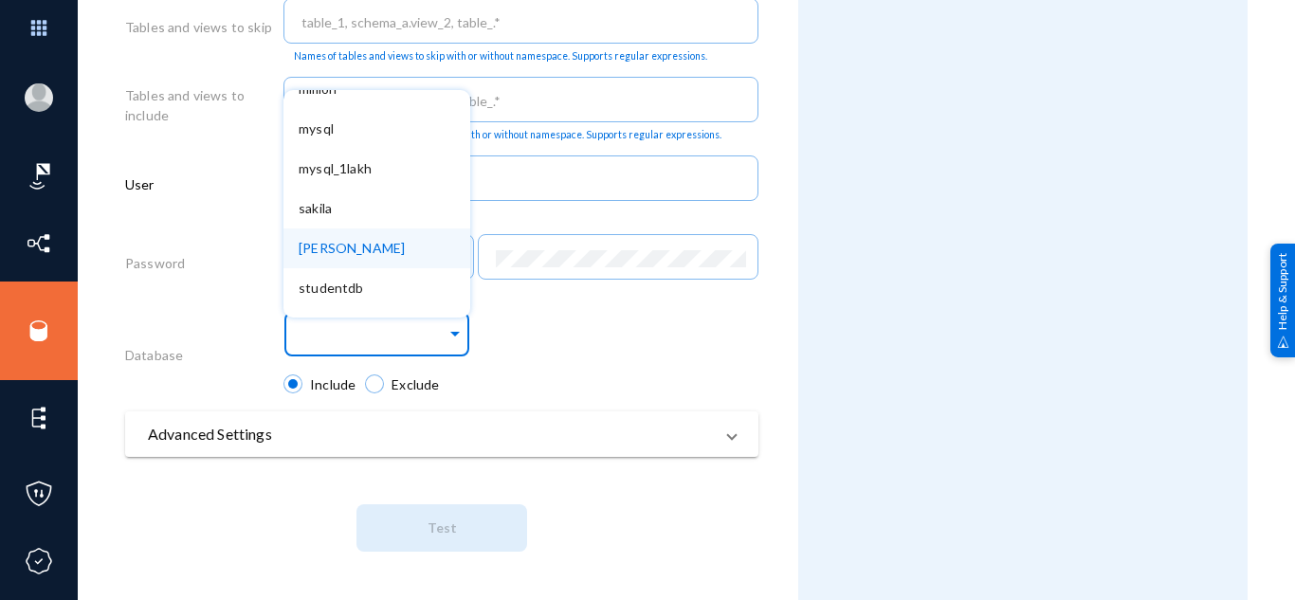
scroll to position [768, 0]
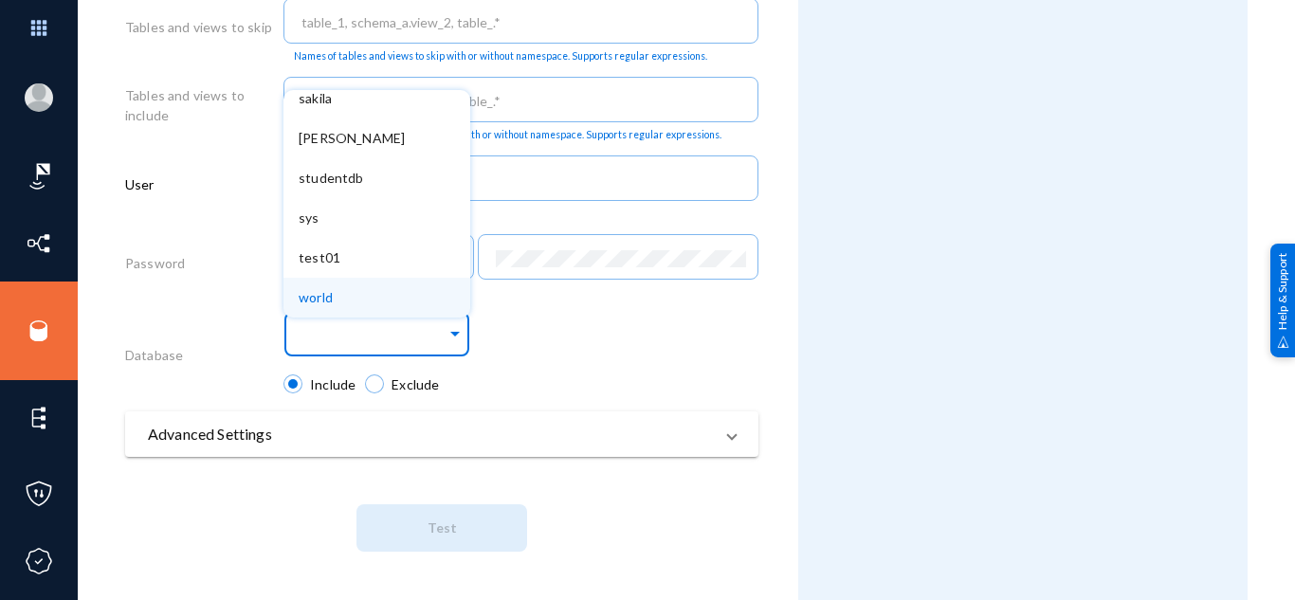
click at [361, 301] on div "world" at bounding box center [376, 298] width 187 height 40
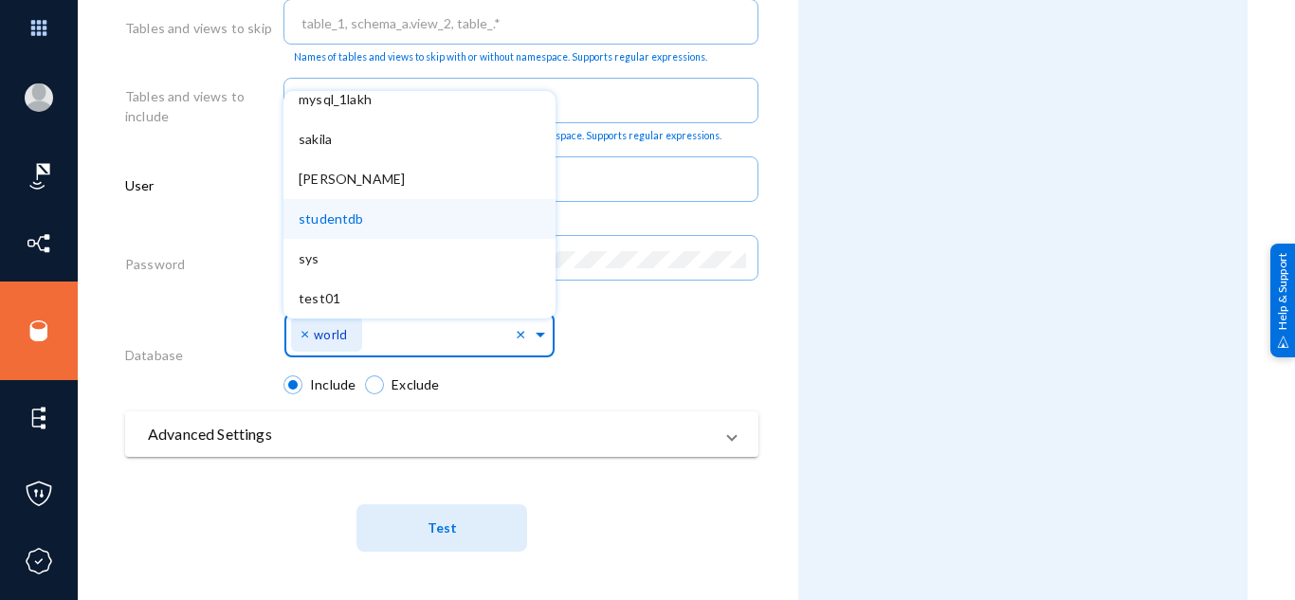
scroll to position [661, 0]
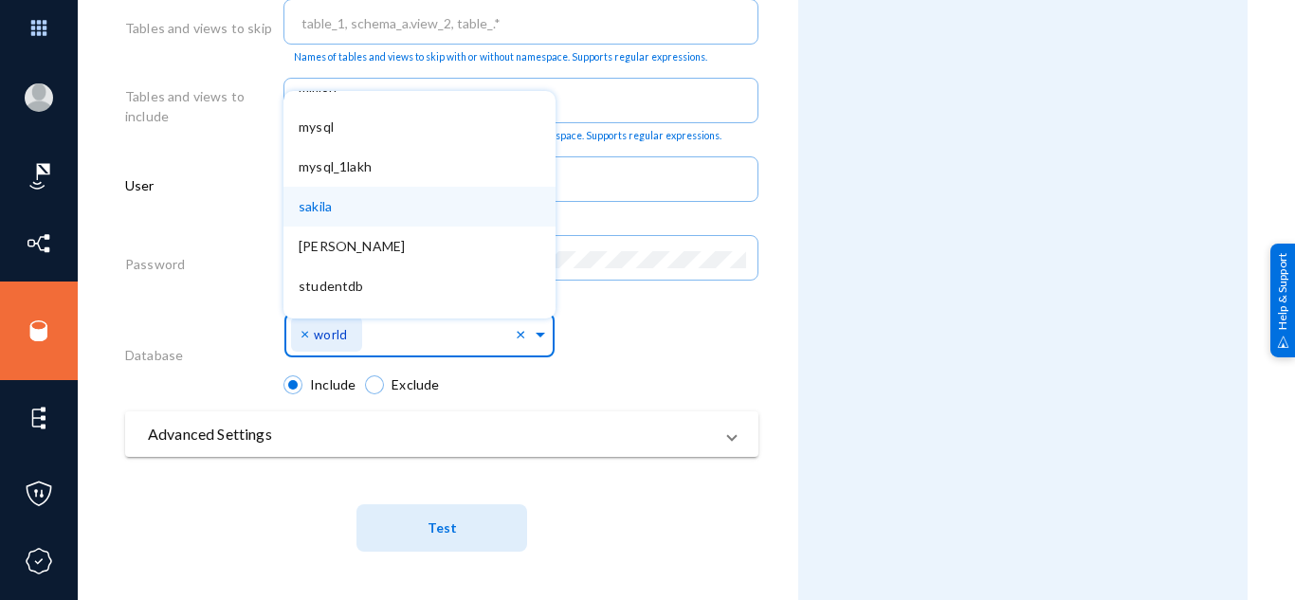
click at [377, 220] on div "sakila" at bounding box center [419, 207] width 272 height 40
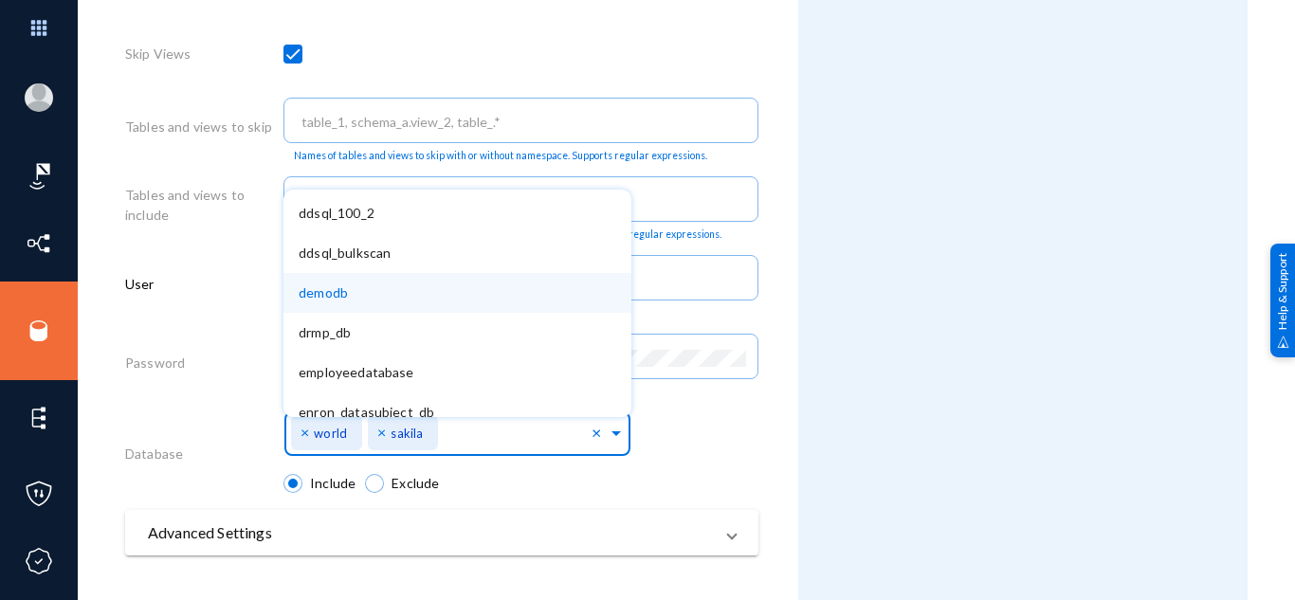
scroll to position [404, 0]
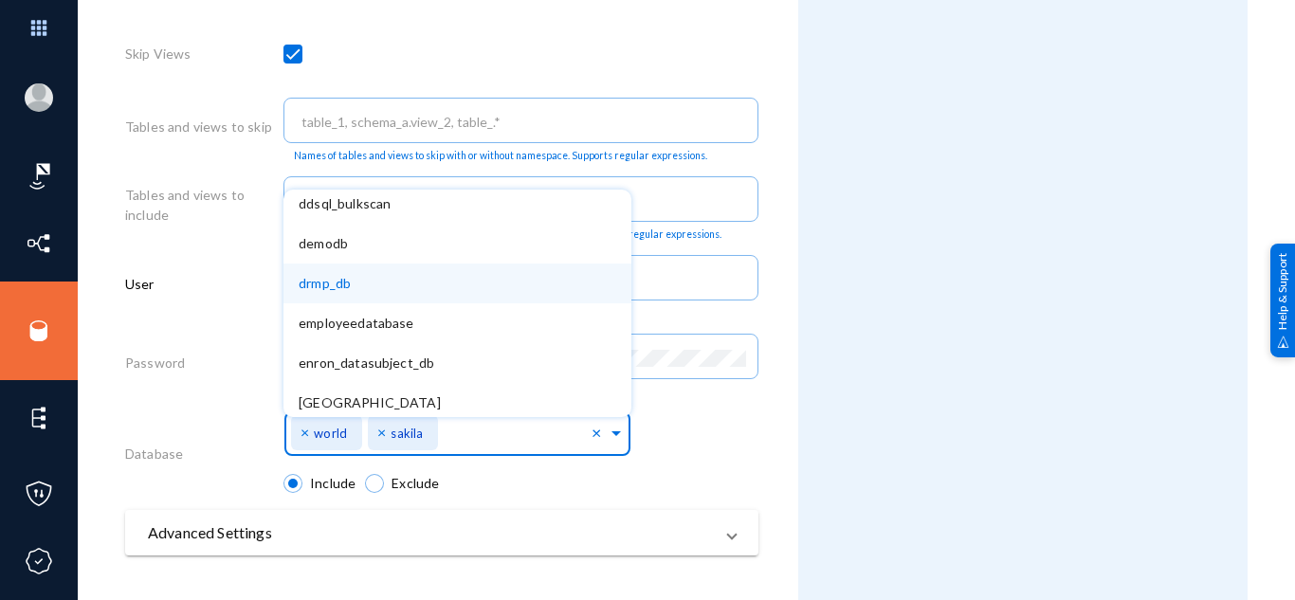
click at [377, 293] on div "drmp_db" at bounding box center [457, 283] width 348 height 40
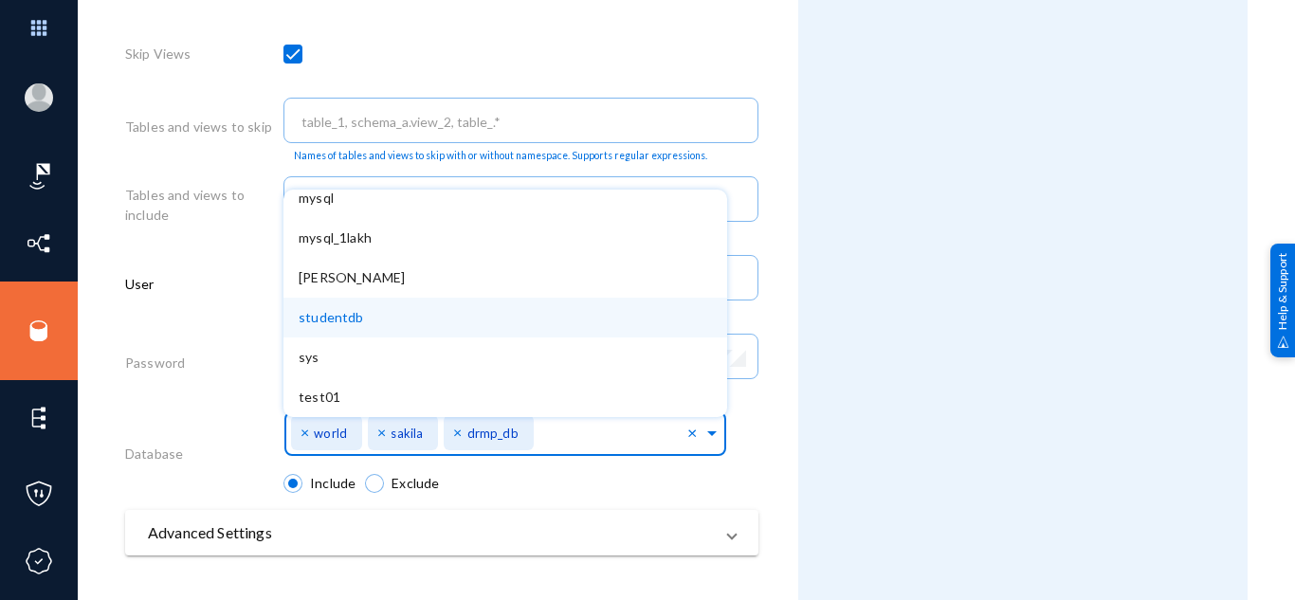
scroll to position [898, 0]
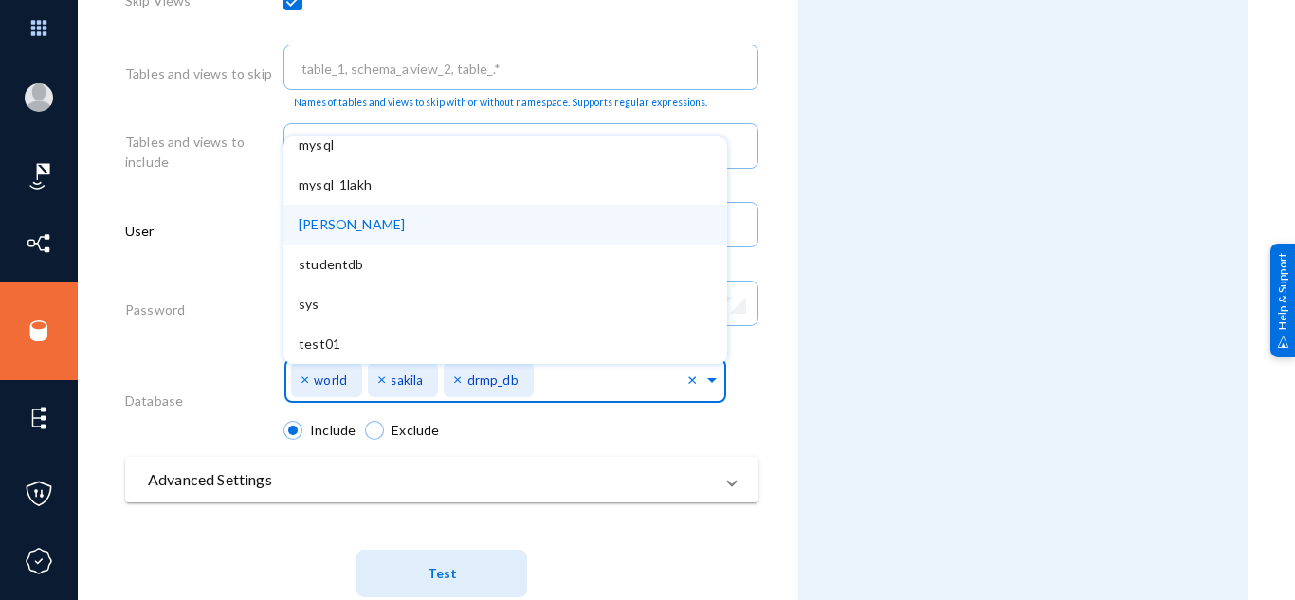
click at [365, 224] on div "stark" at bounding box center [505, 225] width 444 height 40
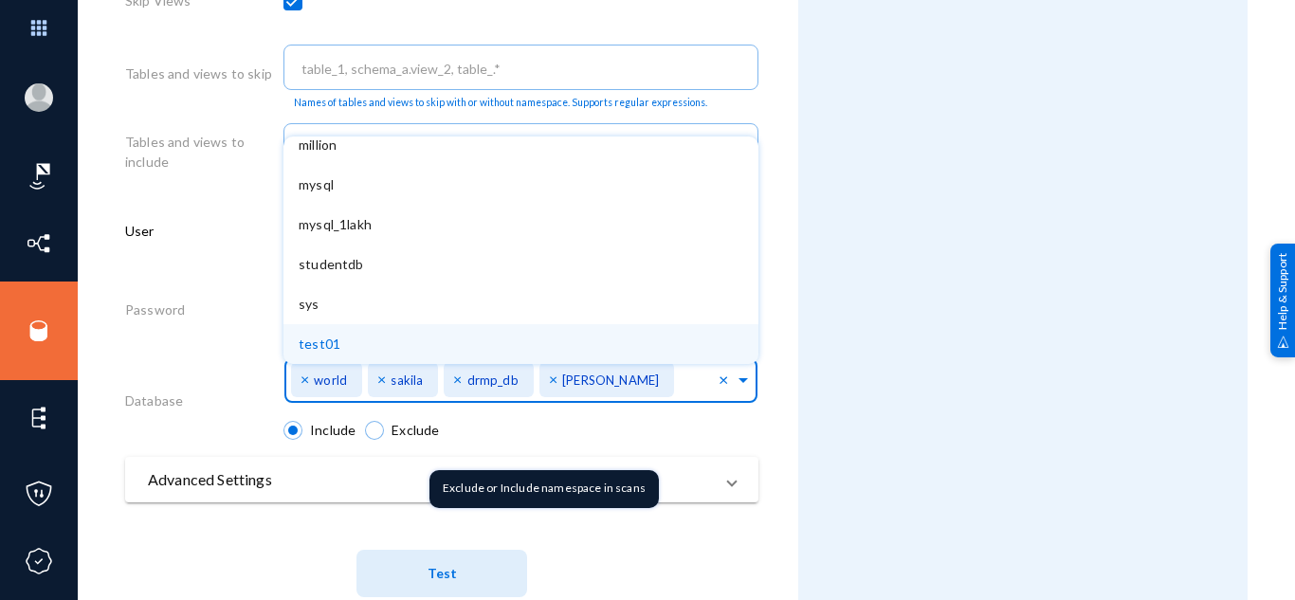
click at [480, 428] on mat-radio-group "Include Exclude" at bounding box center [520, 438] width 475 height 37
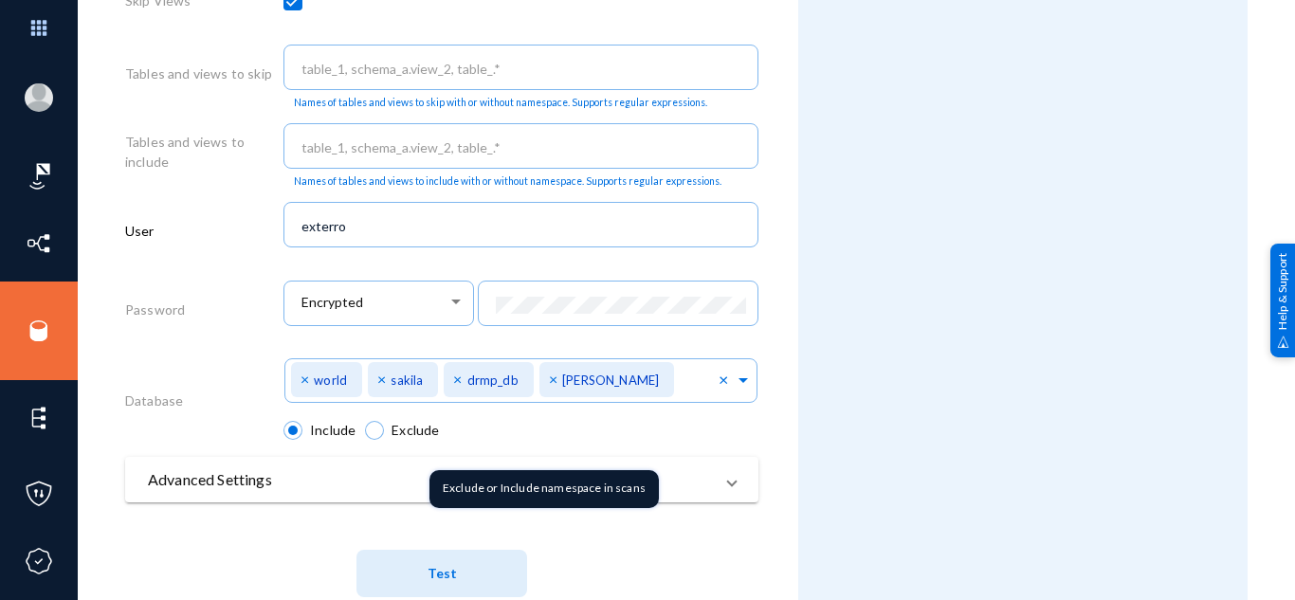
scroll to position [903, 0]
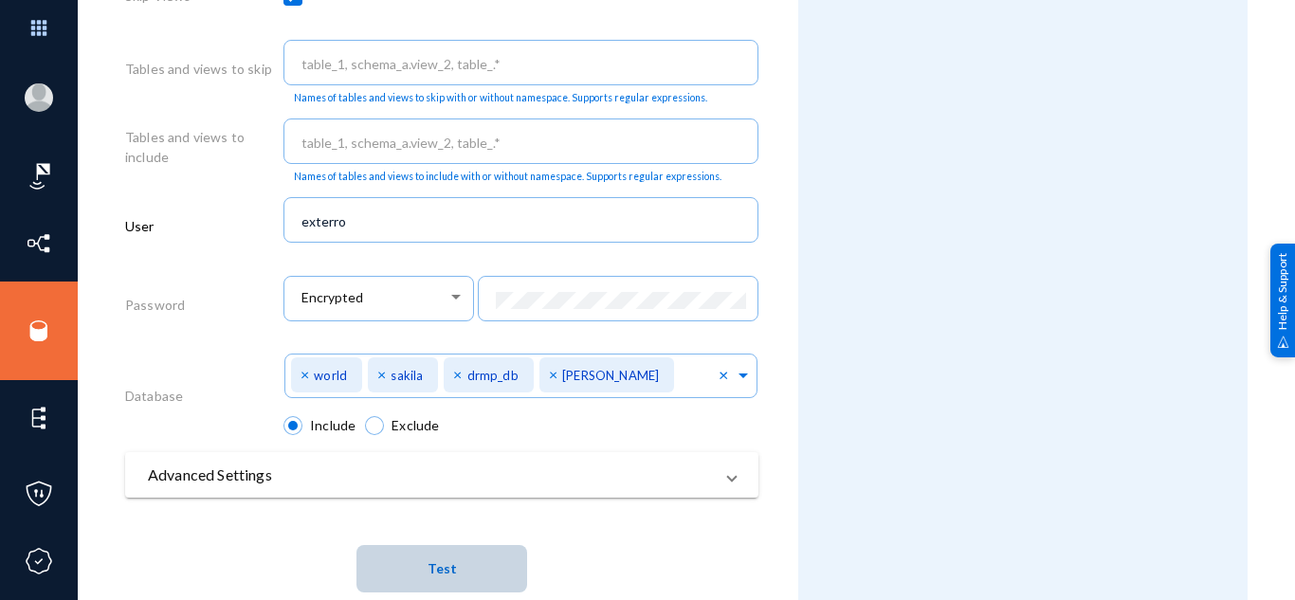
click at [431, 574] on span "Test" at bounding box center [441, 569] width 29 height 16
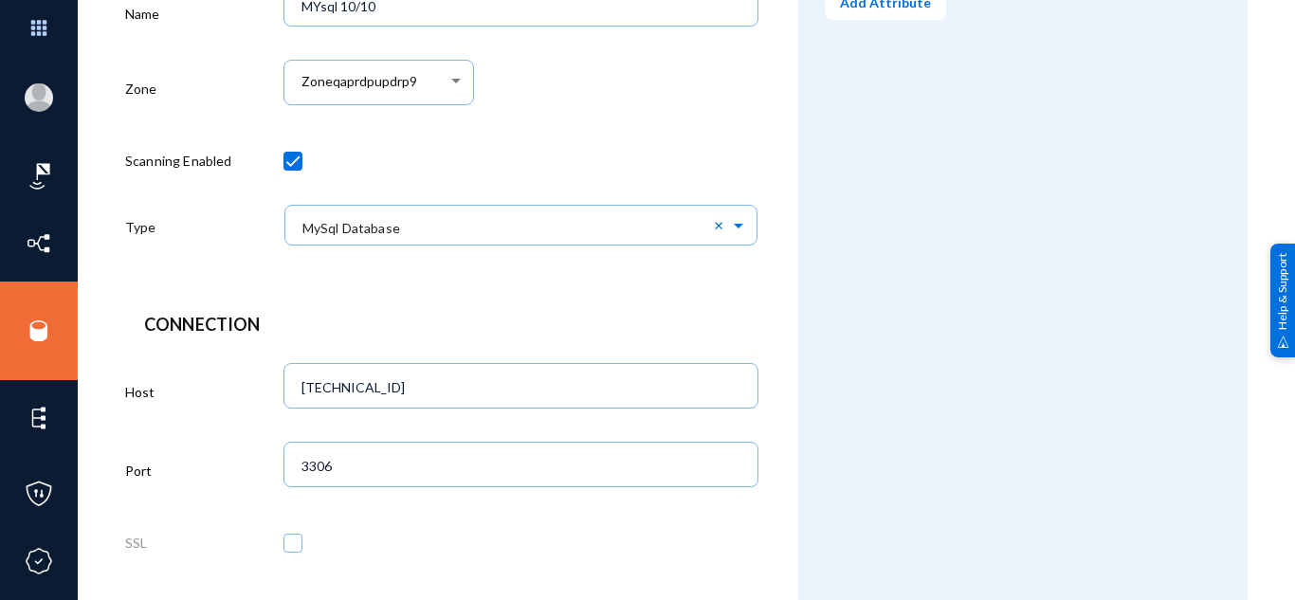
scroll to position [49, 0]
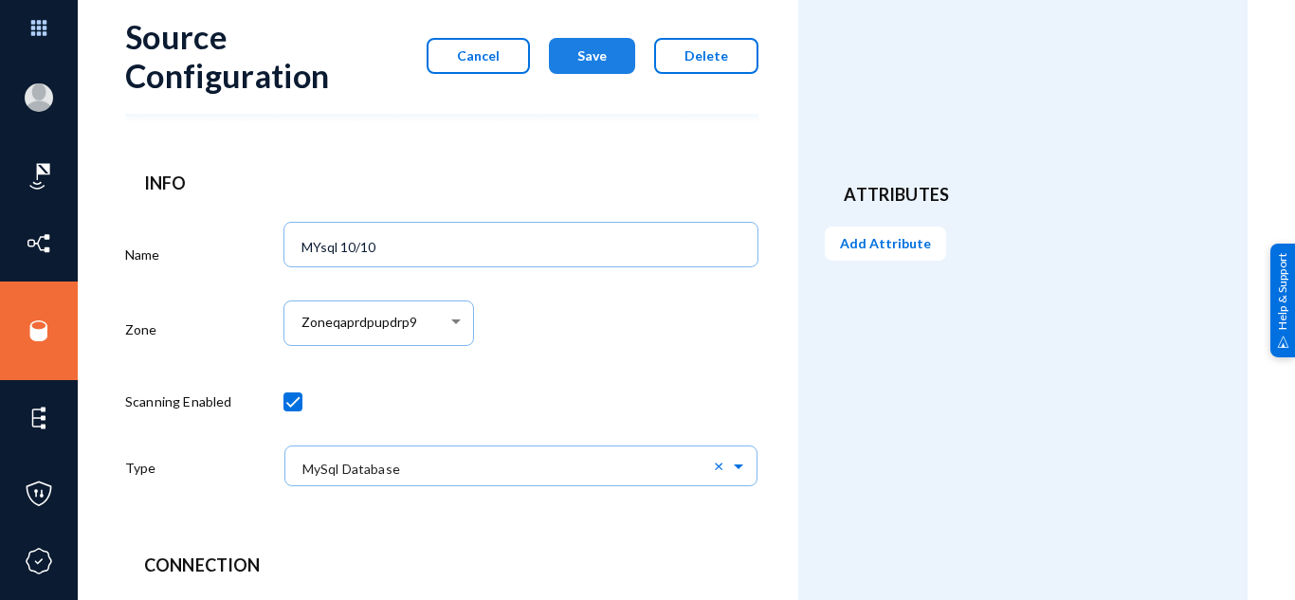
click at [591, 56] on span "Save" at bounding box center [591, 55] width 29 height 16
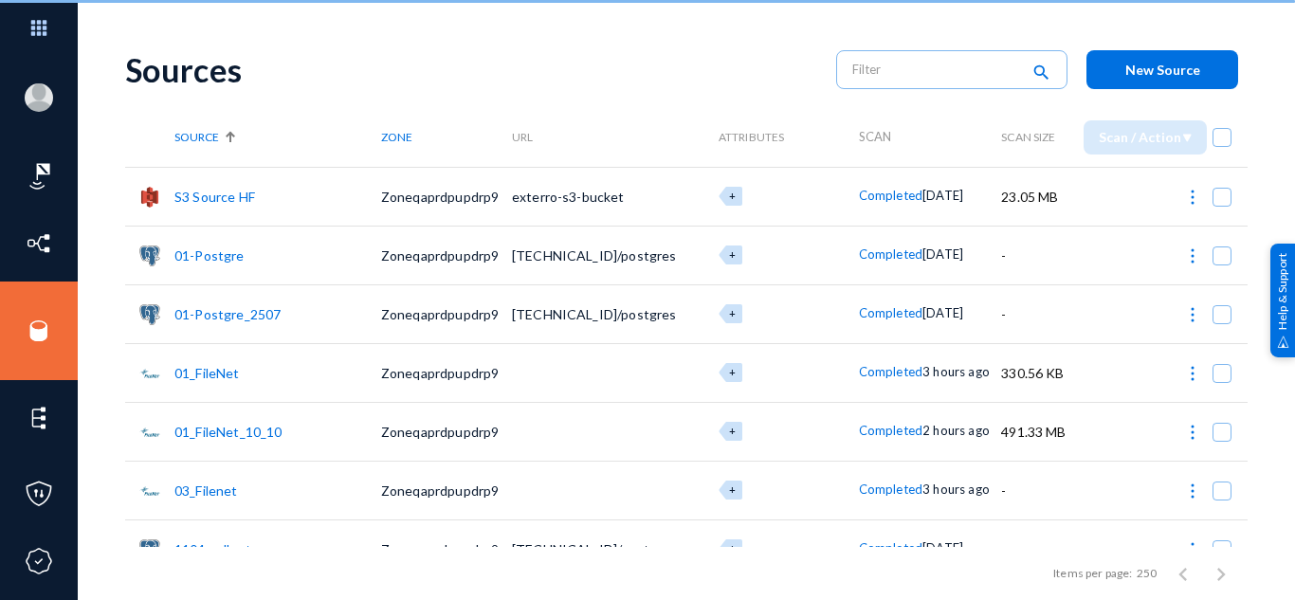
scroll to position [49, 0]
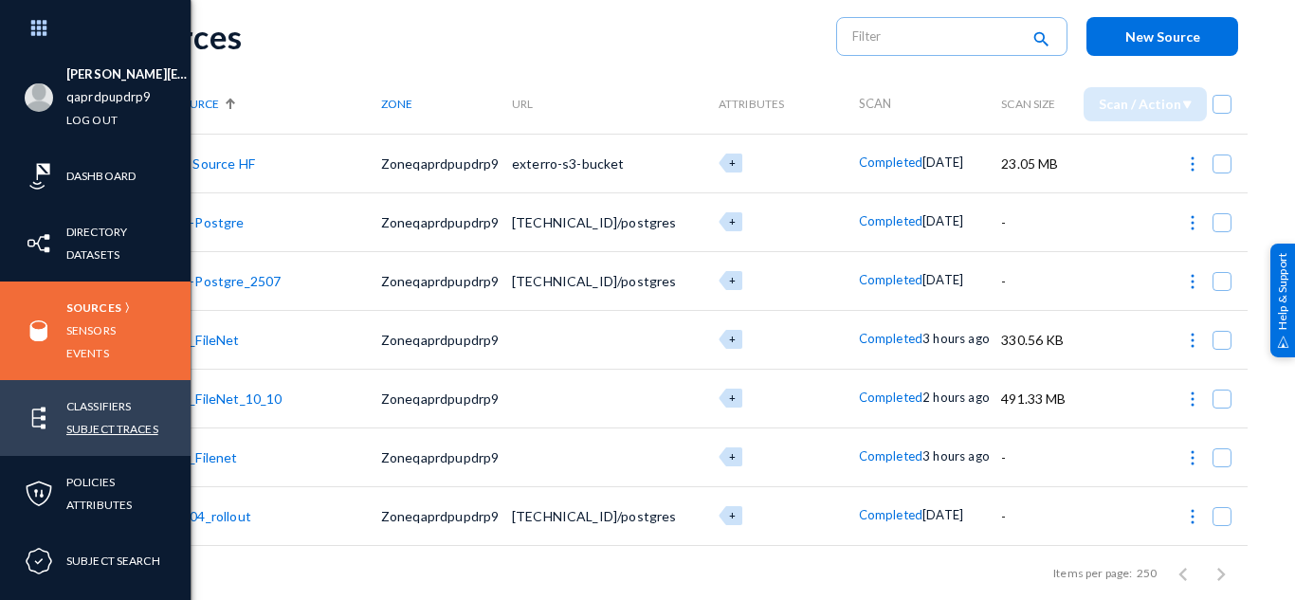
click at [116, 425] on link "Subject Traces" at bounding box center [112, 429] width 92 height 22
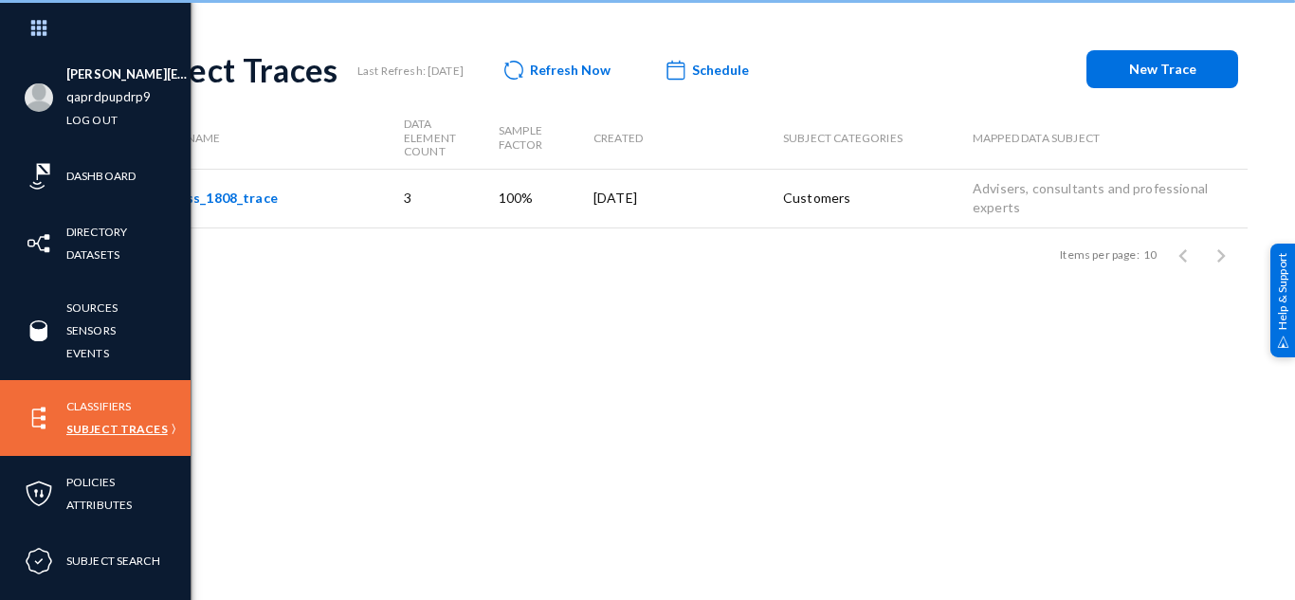
scroll to position [16, 0]
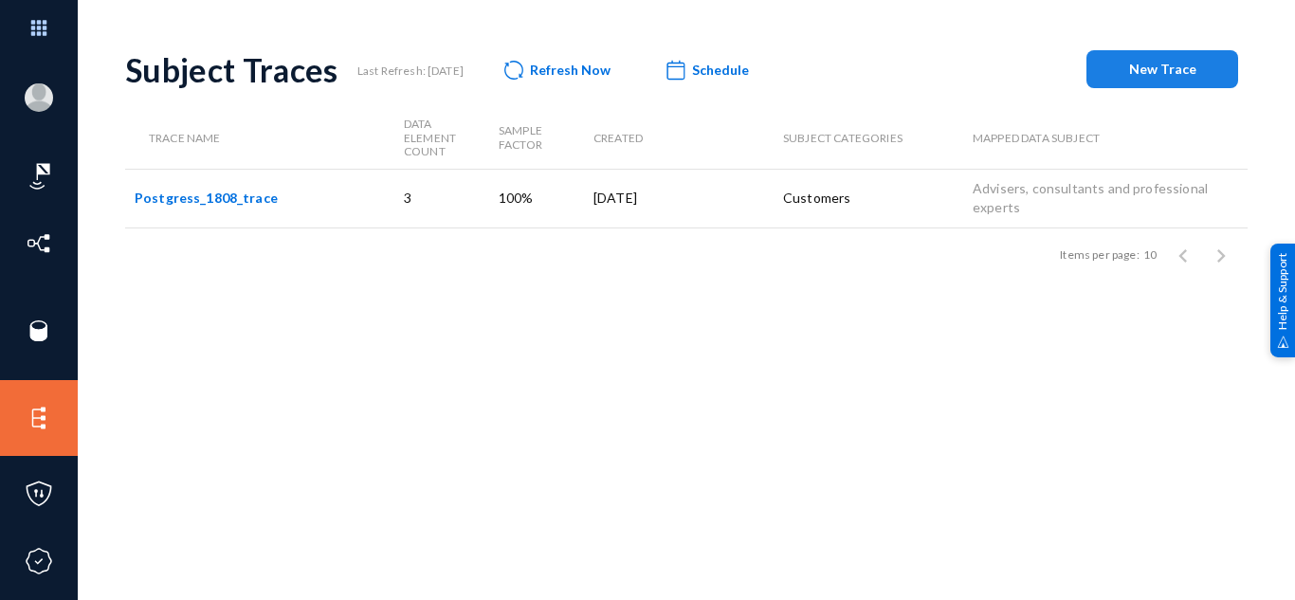
click at [1164, 79] on button "New Trace" at bounding box center [1162, 69] width 152 height 38
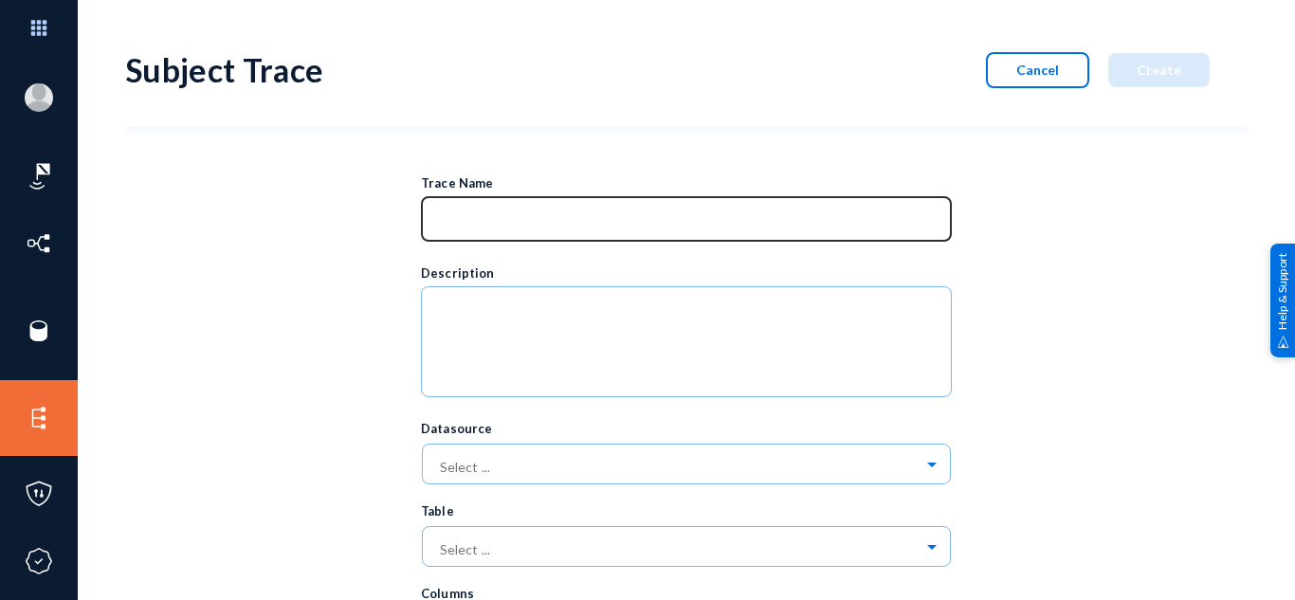
click at [578, 229] on input at bounding box center [690, 221] width 503 height 17
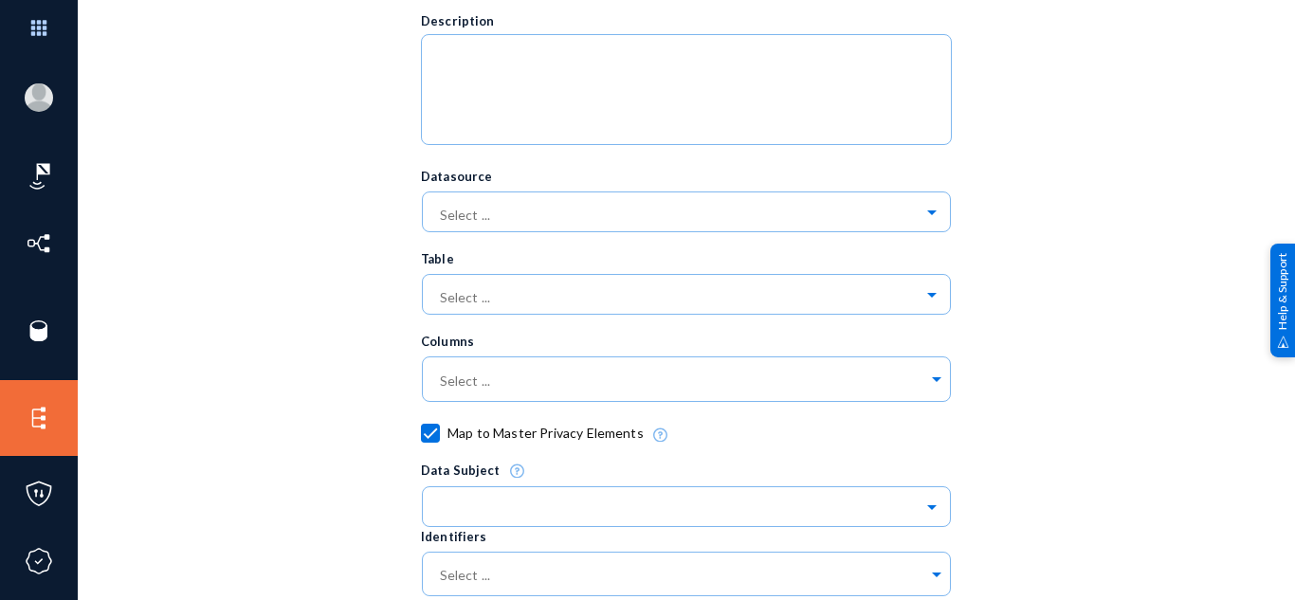
scroll to position [305, 0]
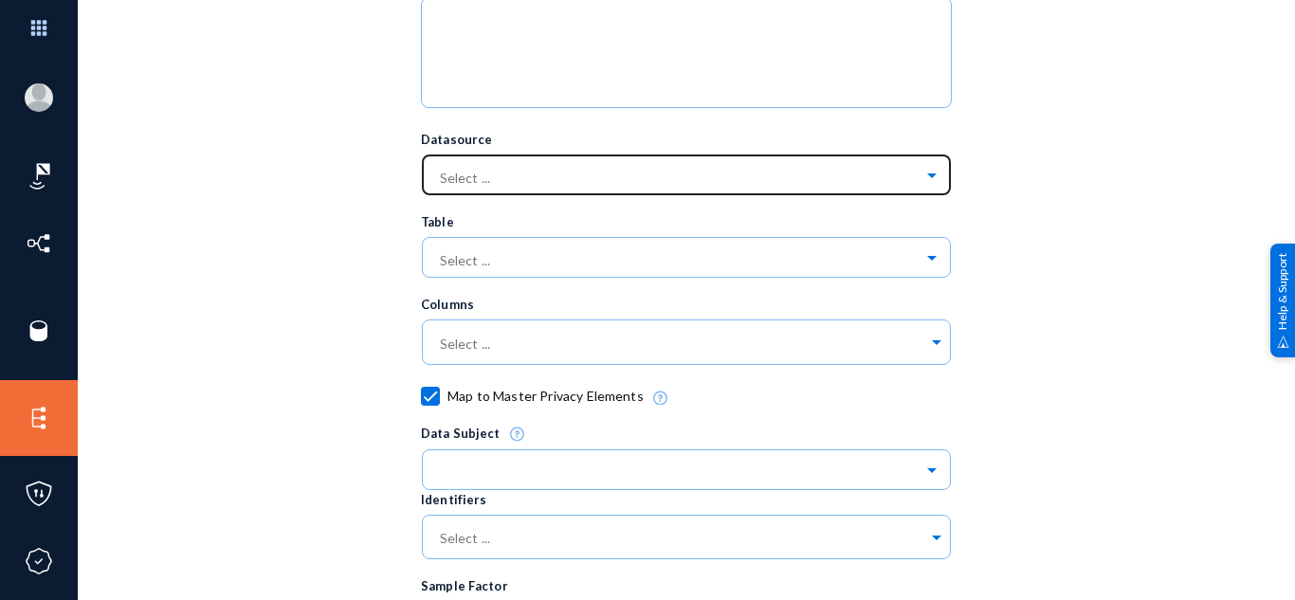
type input "trace 10/10"
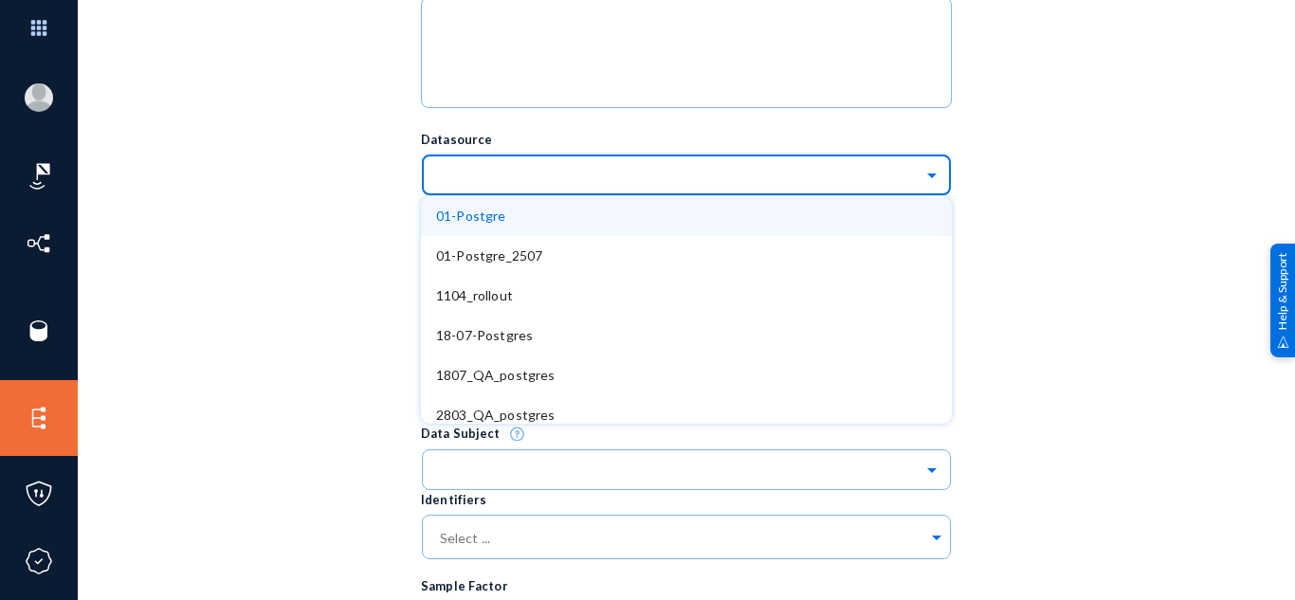
click at [583, 183] on input "text" at bounding box center [696, 174] width 512 height 32
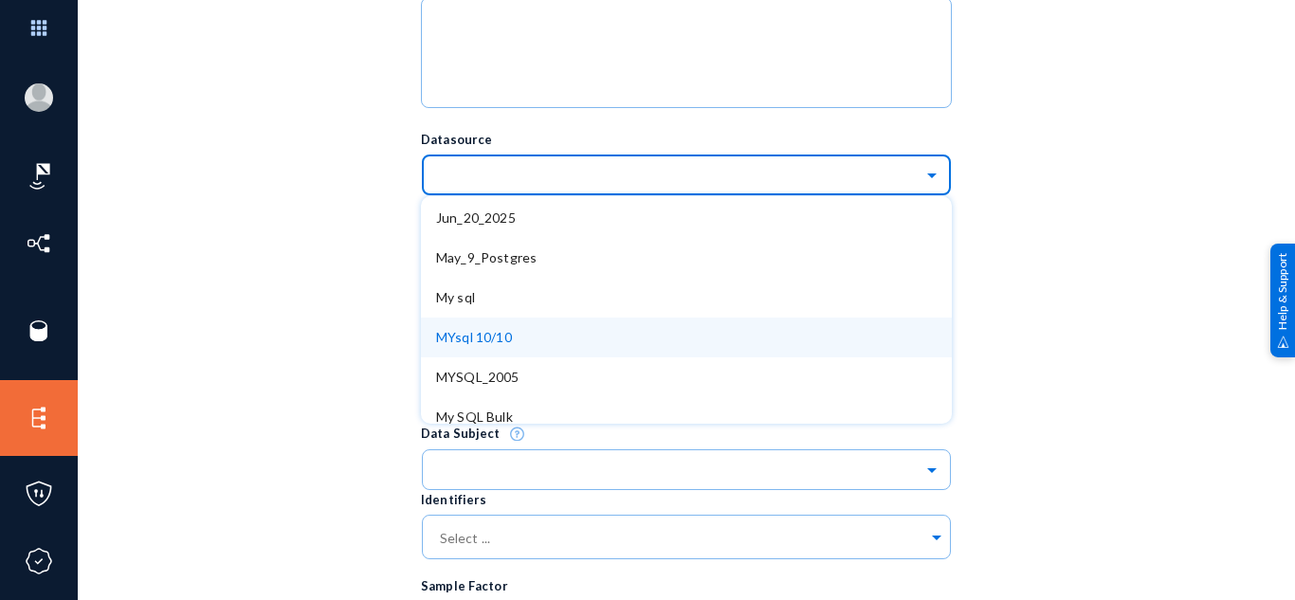
scroll to position [995, 0]
click at [564, 337] on div "MYsql 10/10" at bounding box center [686, 336] width 531 height 40
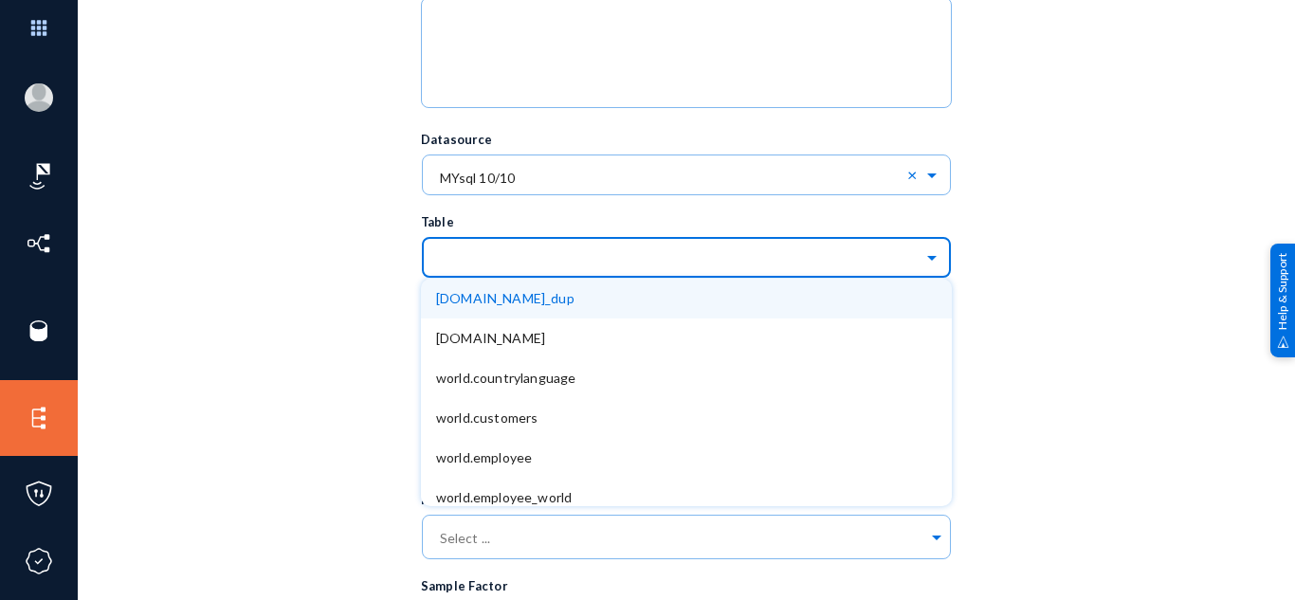
click at [676, 266] on input "text" at bounding box center [696, 257] width 512 height 32
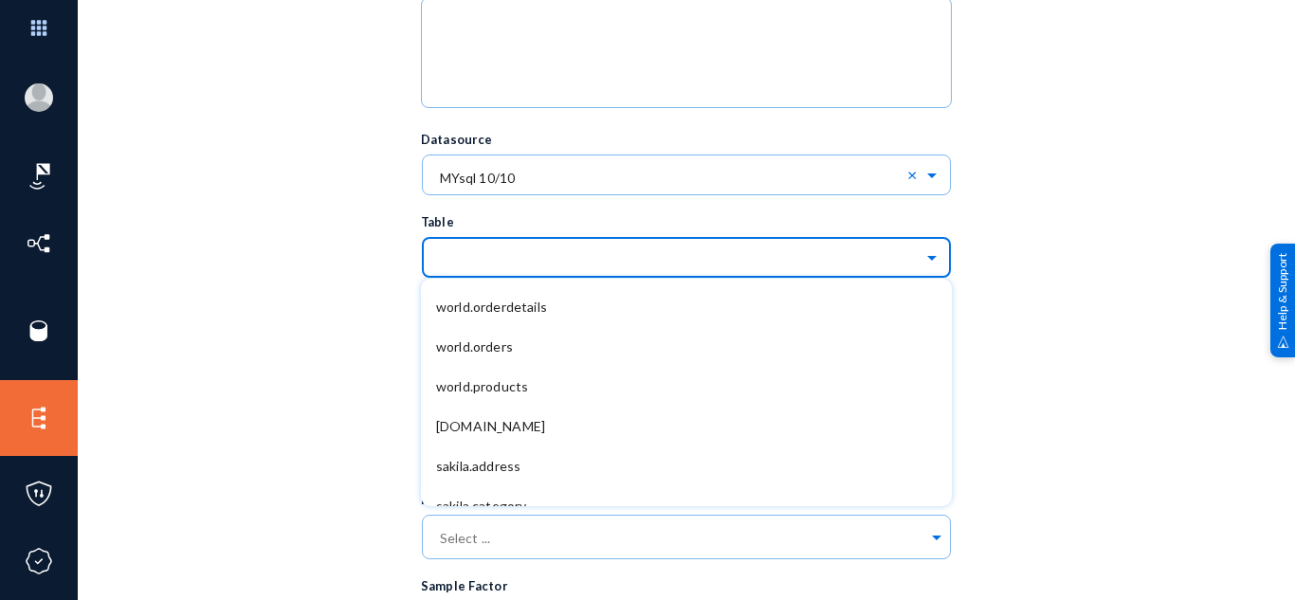
scroll to position [245, 0]
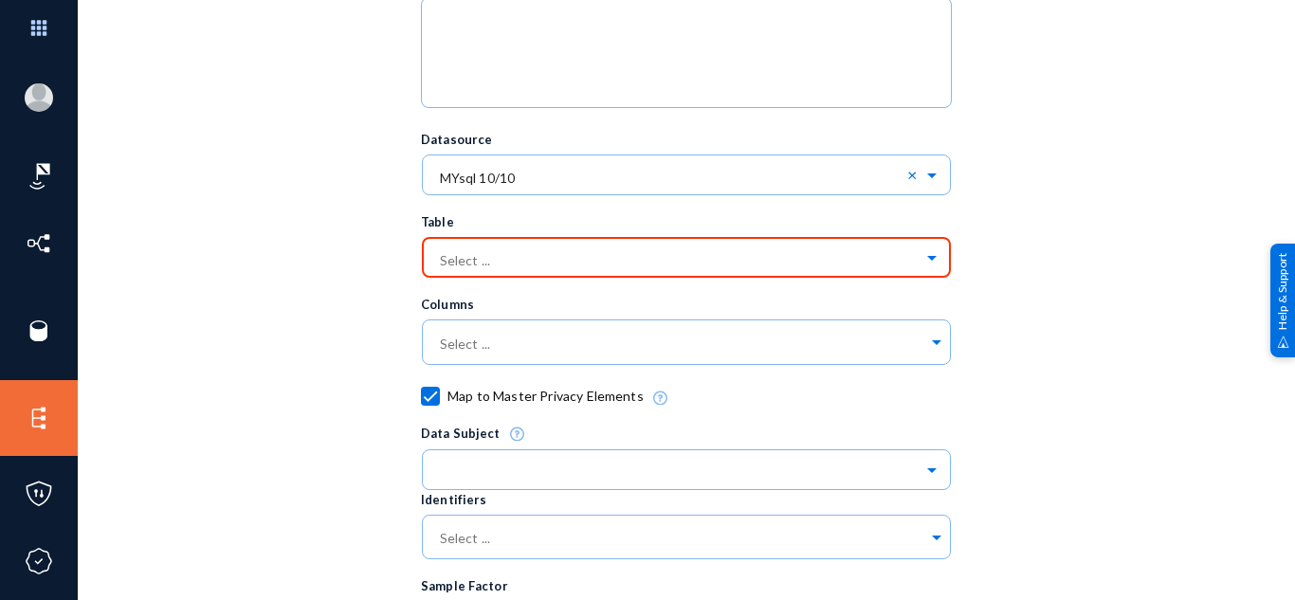
click at [1159, 433] on div "Trace Name trace 10/10 Description Datasource Select ... × MYsql 10/10 × Table …" at bounding box center [686, 334] width 1122 height 974
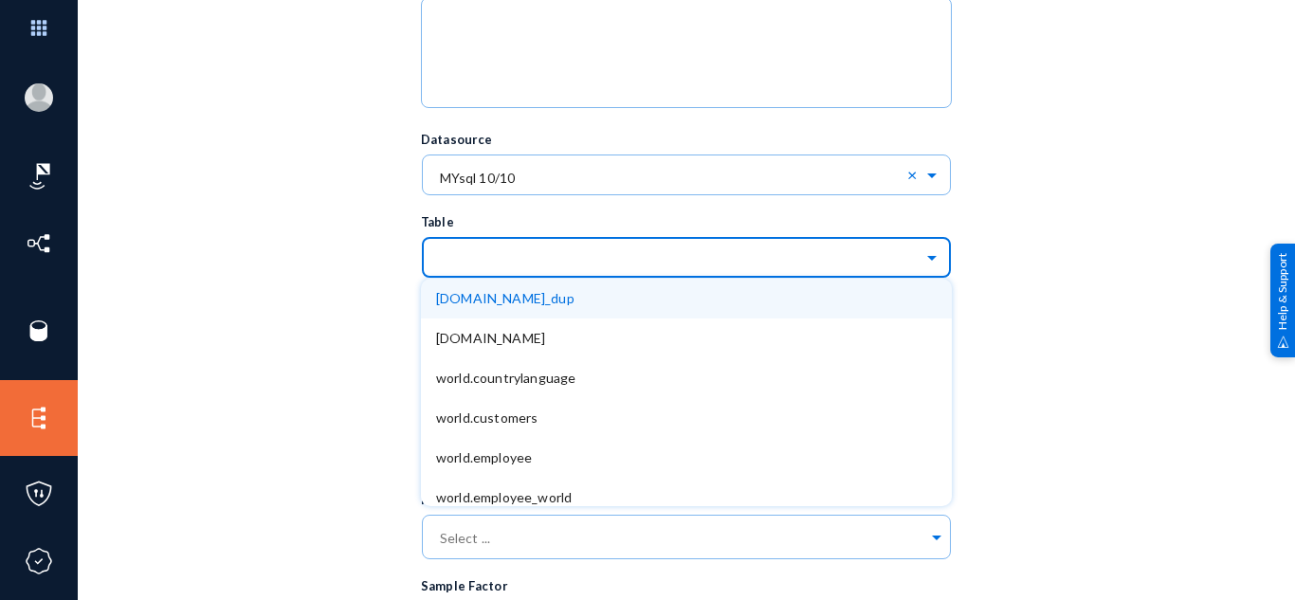
click at [690, 253] on input "text" at bounding box center [696, 257] width 512 height 32
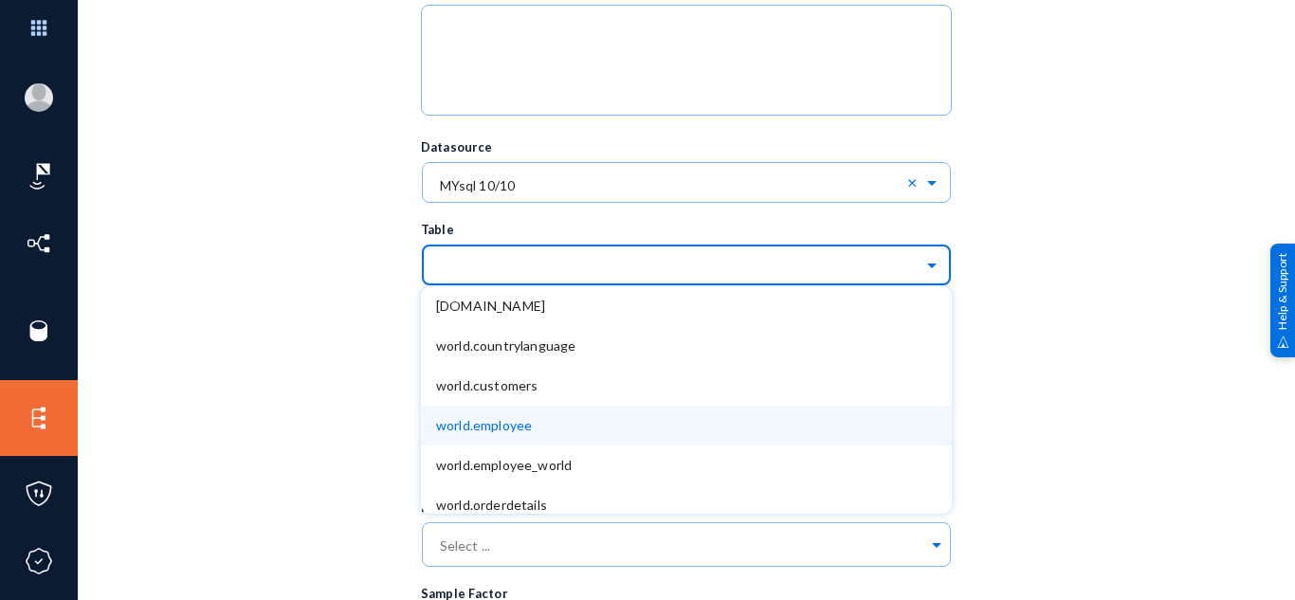
scroll to position [0, 0]
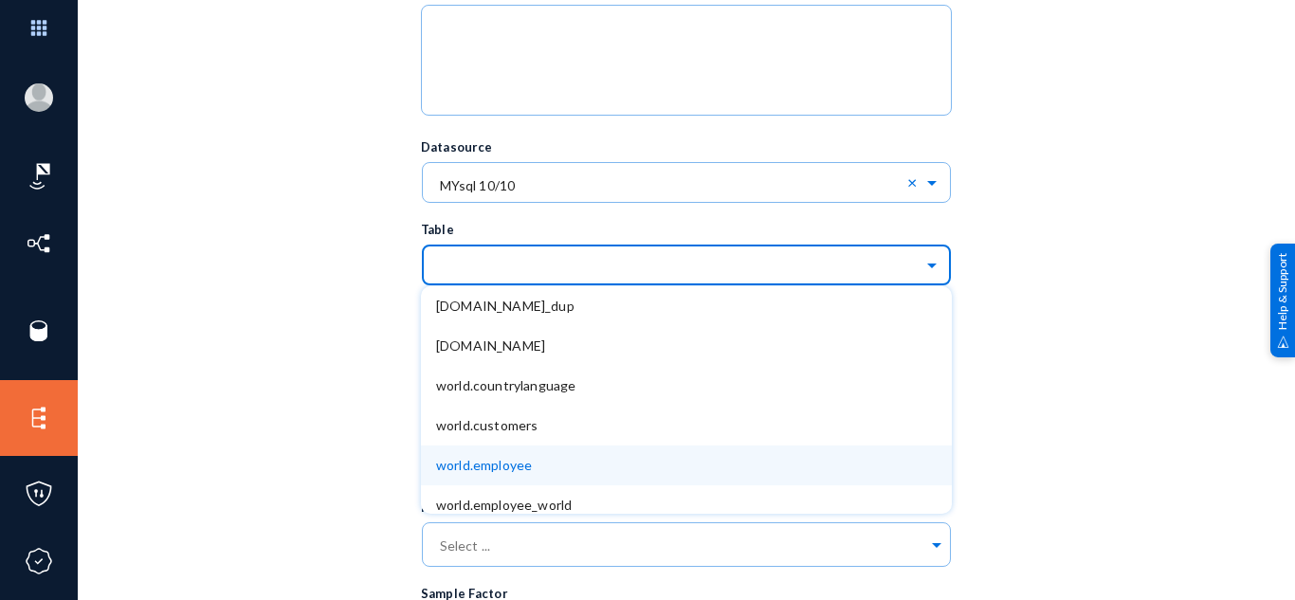
click at [544, 478] on div "world.employee" at bounding box center [686, 465] width 531 height 40
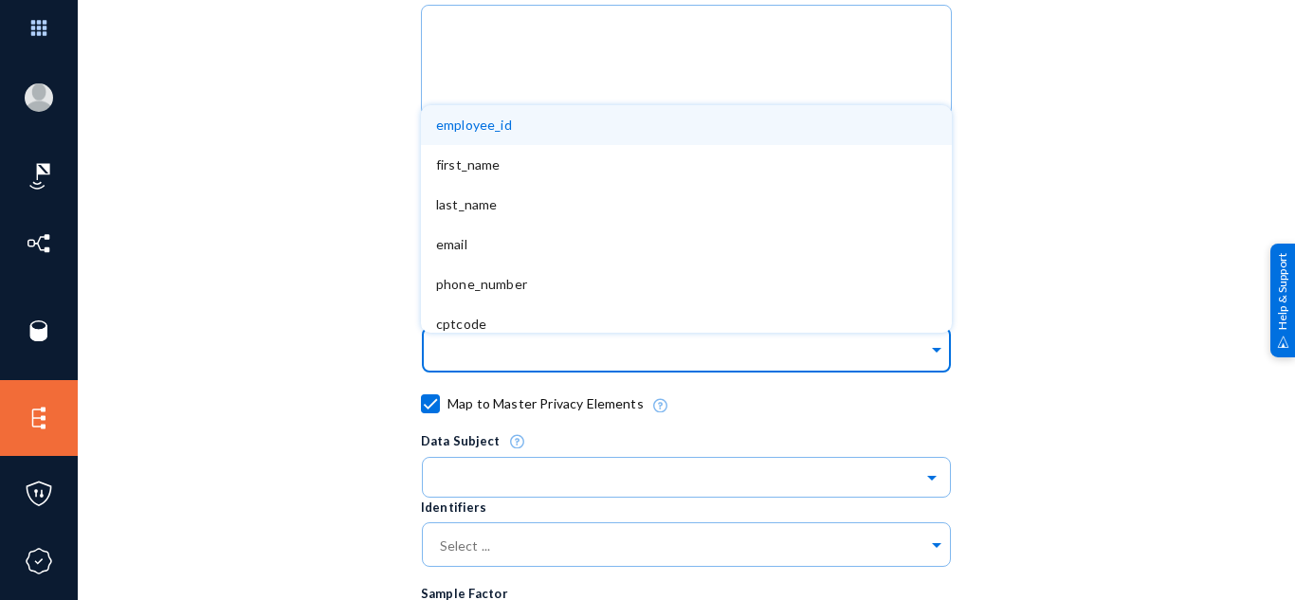
click at [700, 344] on input "text" at bounding box center [682, 353] width 492 height 18
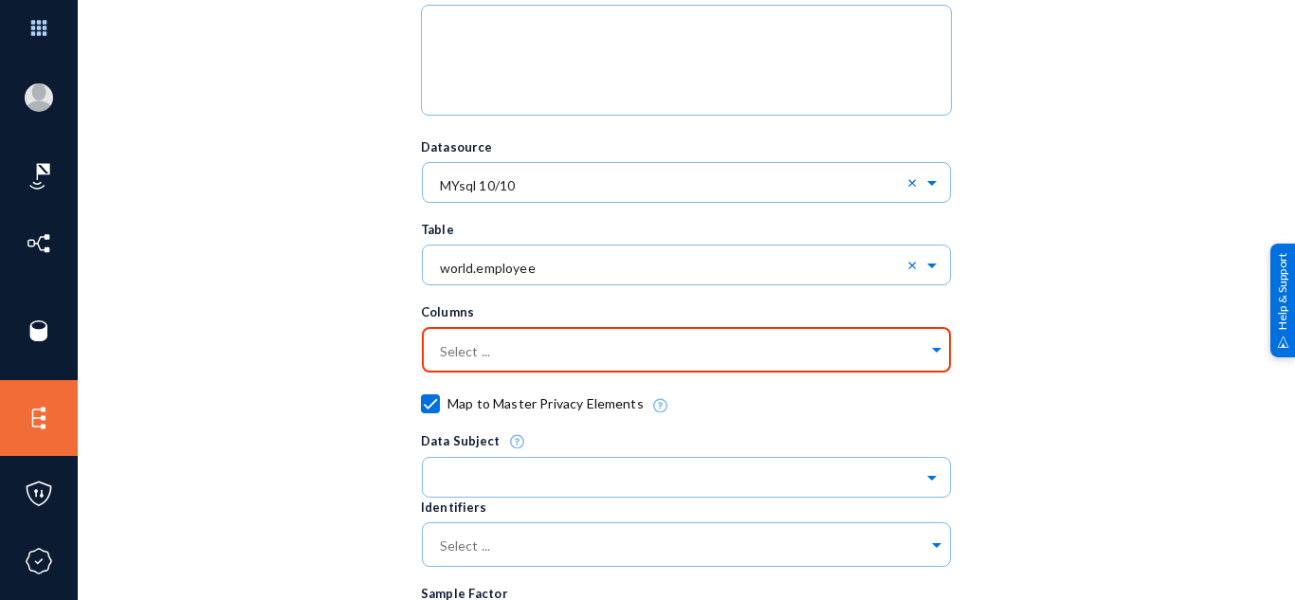
click at [345, 242] on div "Trace Name trace 10/10 Description Datasource Select ... × MYsql 10/10 × Table …" at bounding box center [686, 531] width 1122 height 1353
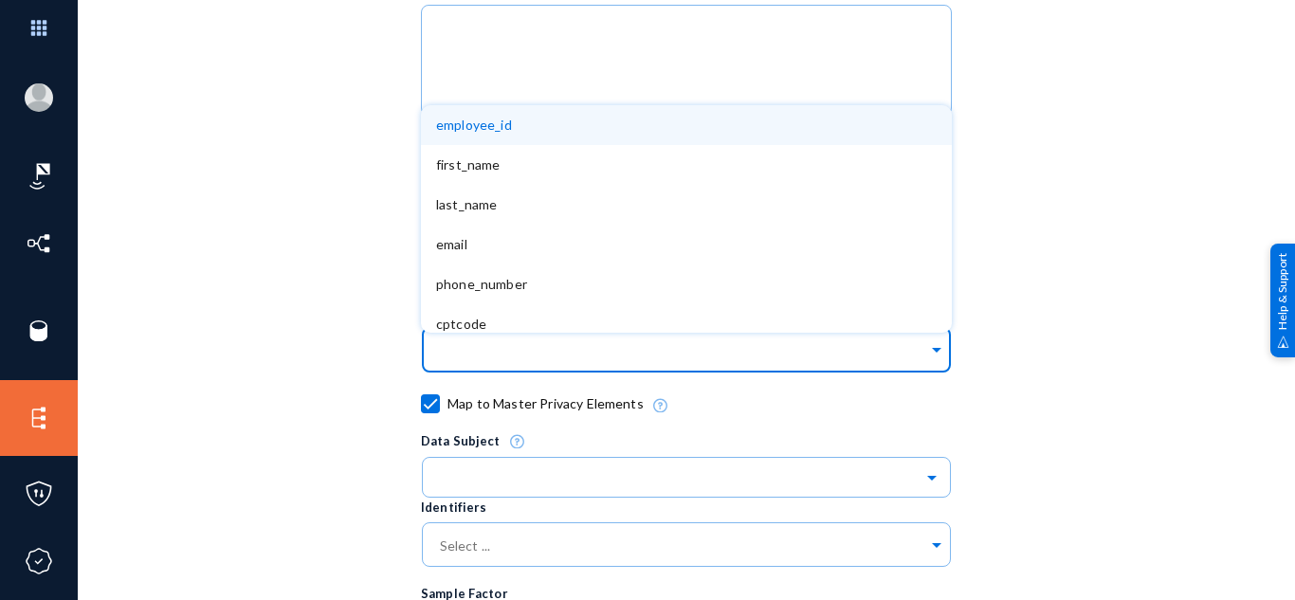
click at [535, 344] on input "text" at bounding box center [682, 353] width 492 height 18
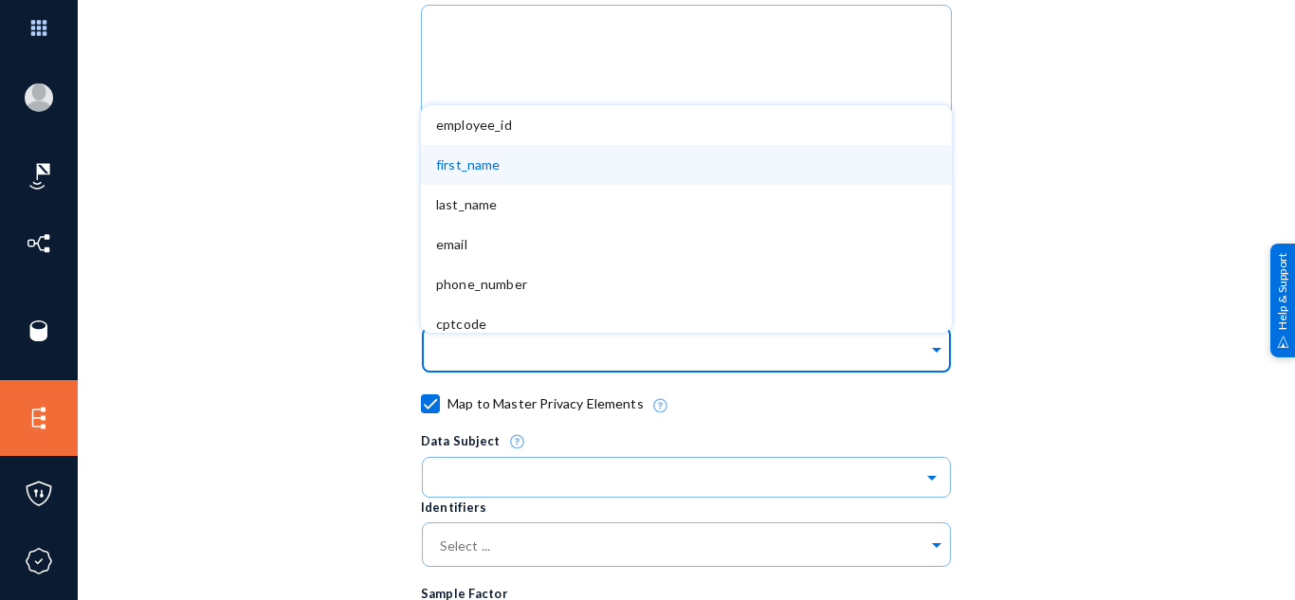
click at [544, 184] on div "first_name" at bounding box center [686, 165] width 531 height 40
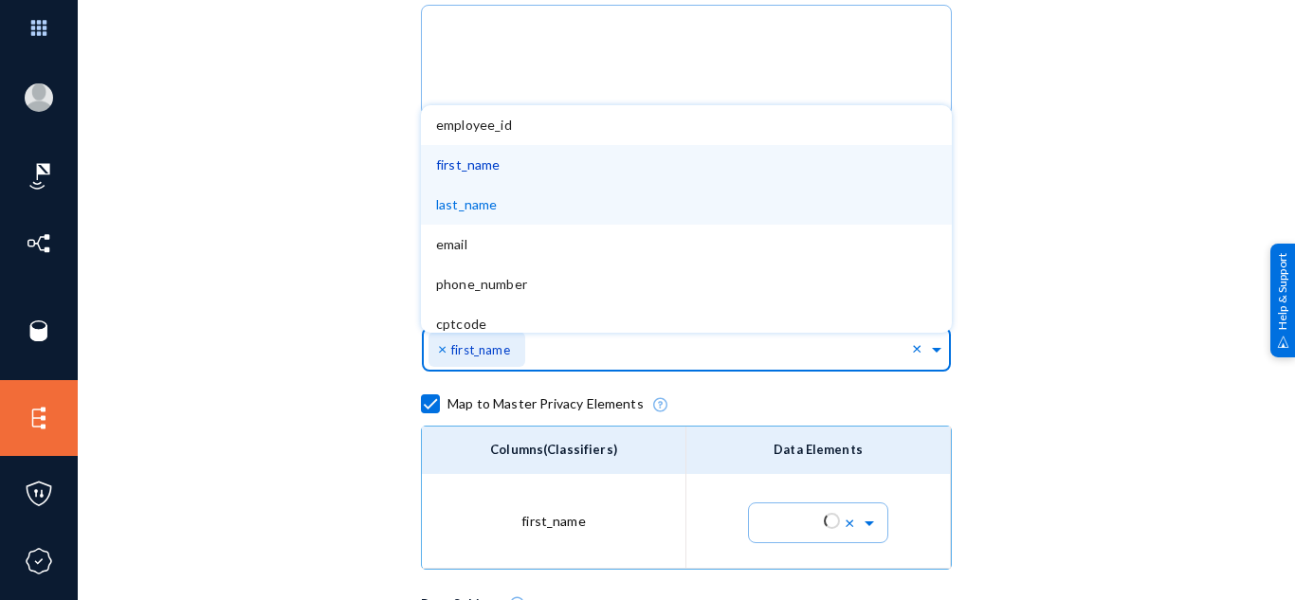
click at [544, 200] on div "last_name" at bounding box center [686, 205] width 531 height 40
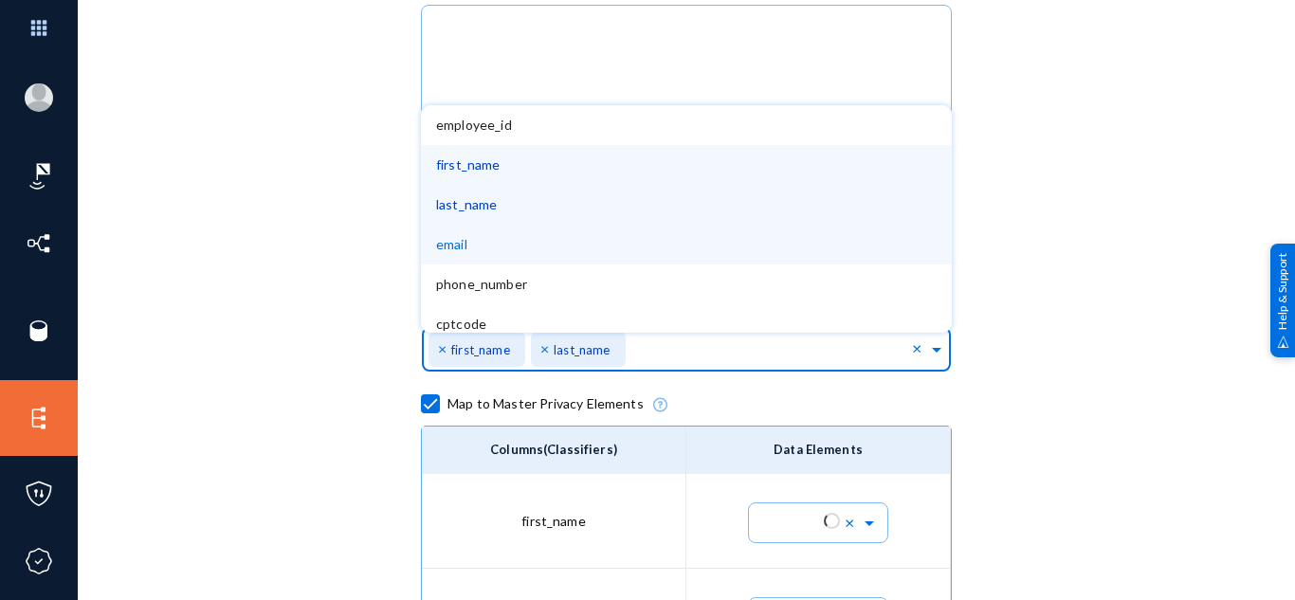
click at [538, 232] on div "email" at bounding box center [686, 245] width 531 height 40
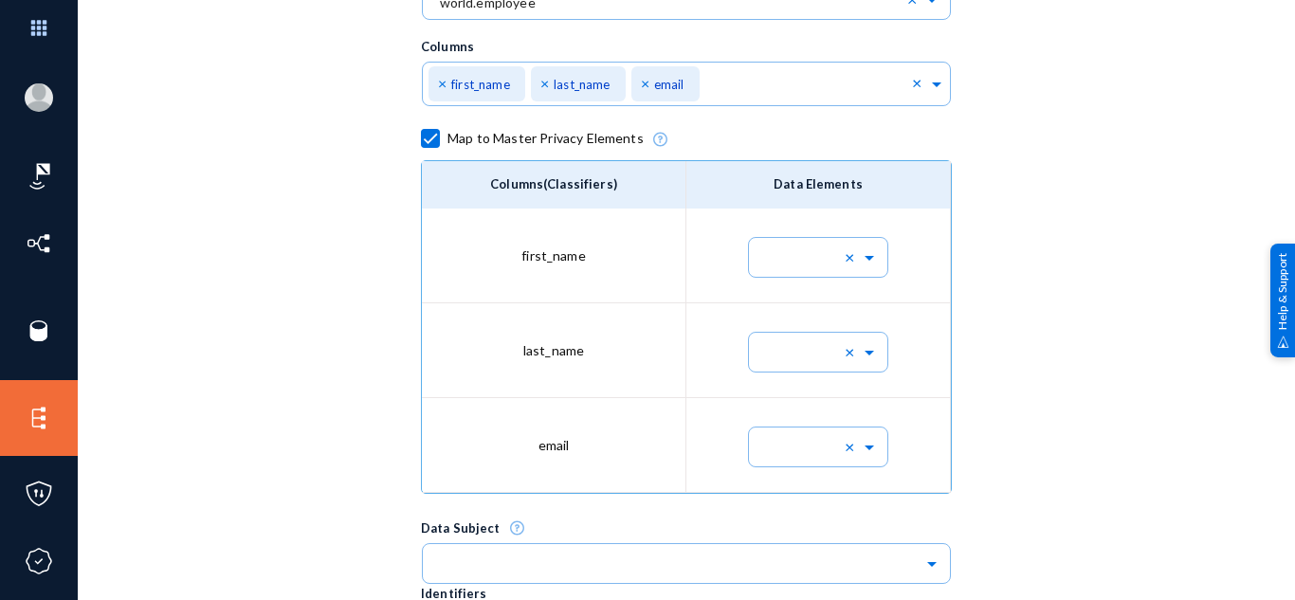
scroll to position [564, 0]
click at [809, 265] on ng-select at bounding box center [818, 253] width 142 height 47
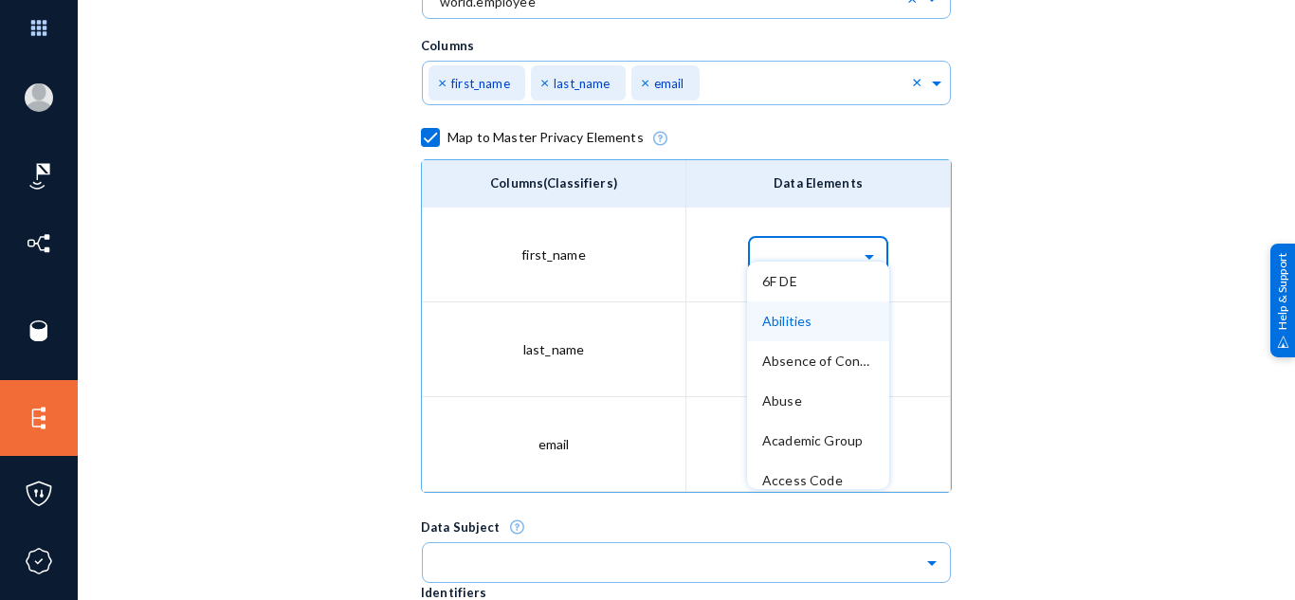
click at [796, 324] on span "Abilities" at bounding box center [786, 321] width 49 height 16
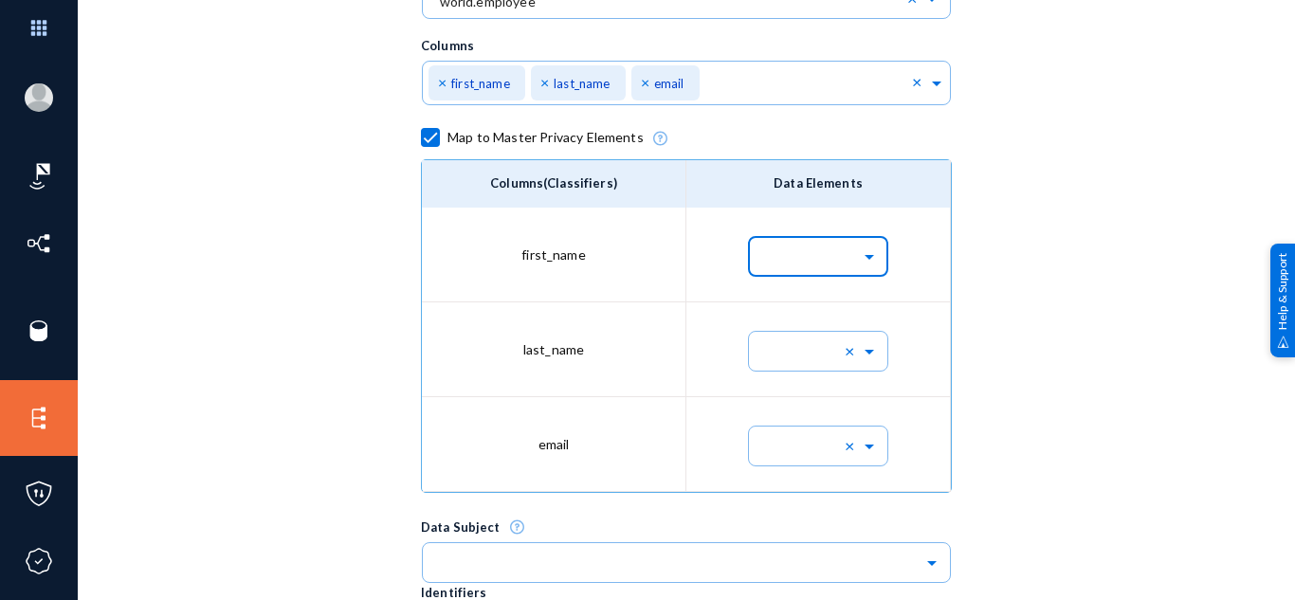
click at [839, 253] on input "text" at bounding box center [827, 256] width 123 height 32
type input "first"
click at [822, 281] on span "First Name" at bounding box center [794, 281] width 65 height 16
click at [792, 348] on input "text" at bounding box center [827, 351] width 123 height 32
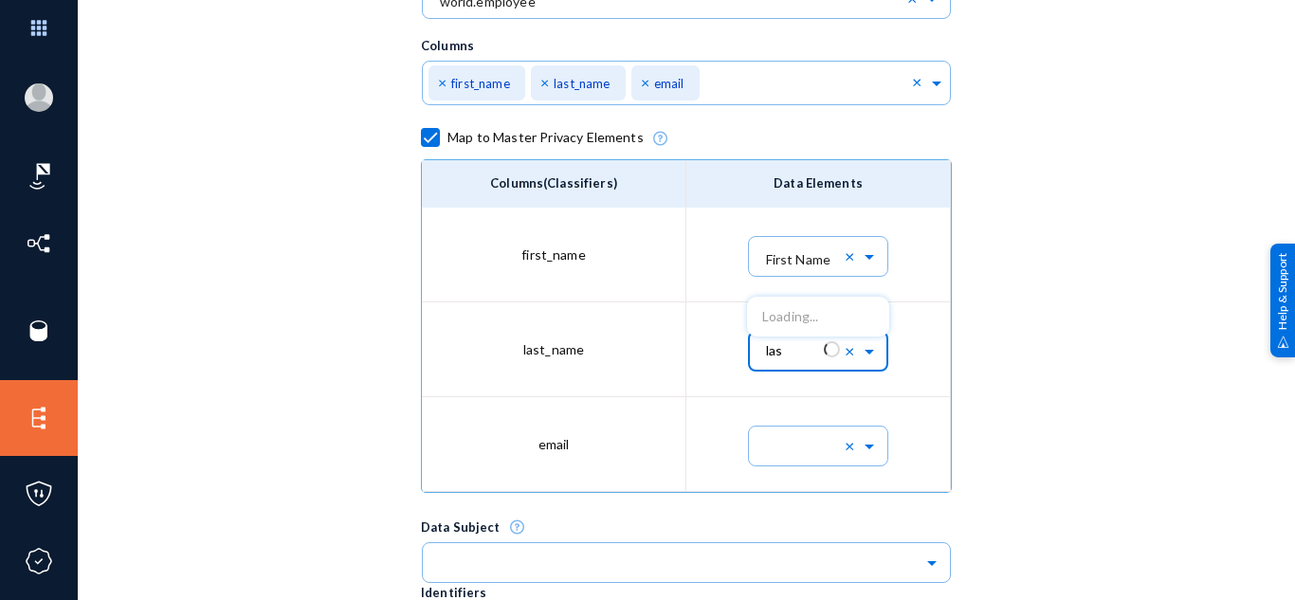
type input "last"
click at [790, 318] on span "Last Name" at bounding box center [794, 316] width 64 height 16
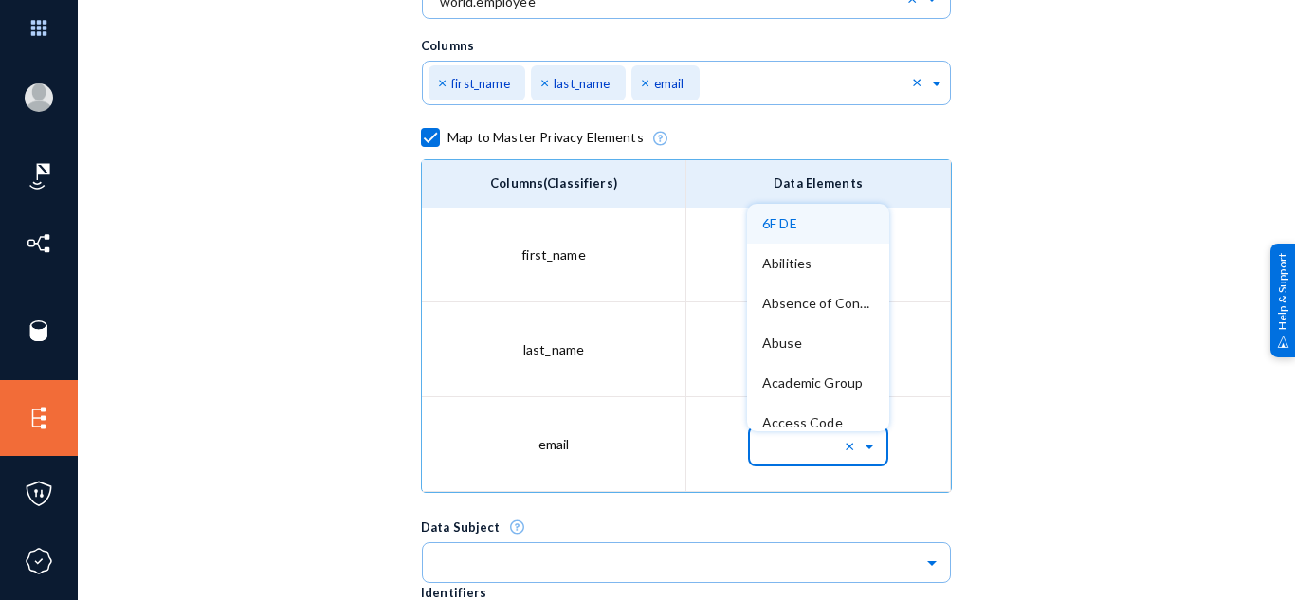
click at [803, 442] on input "text" at bounding box center [827, 445] width 123 height 32
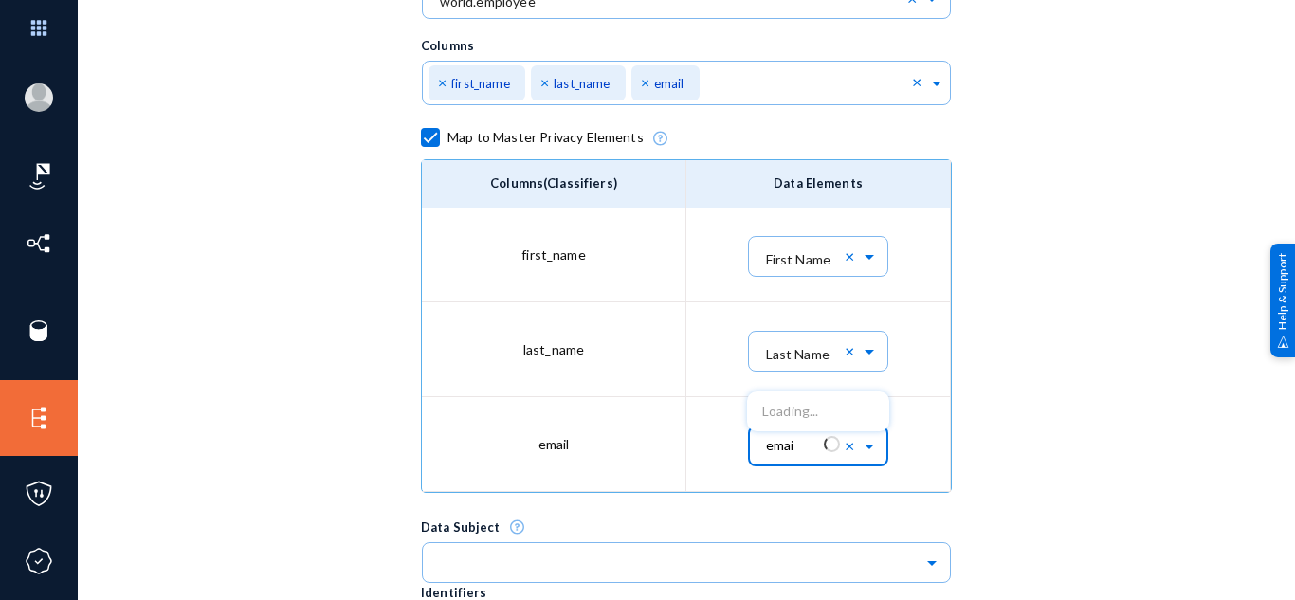
type input "email"
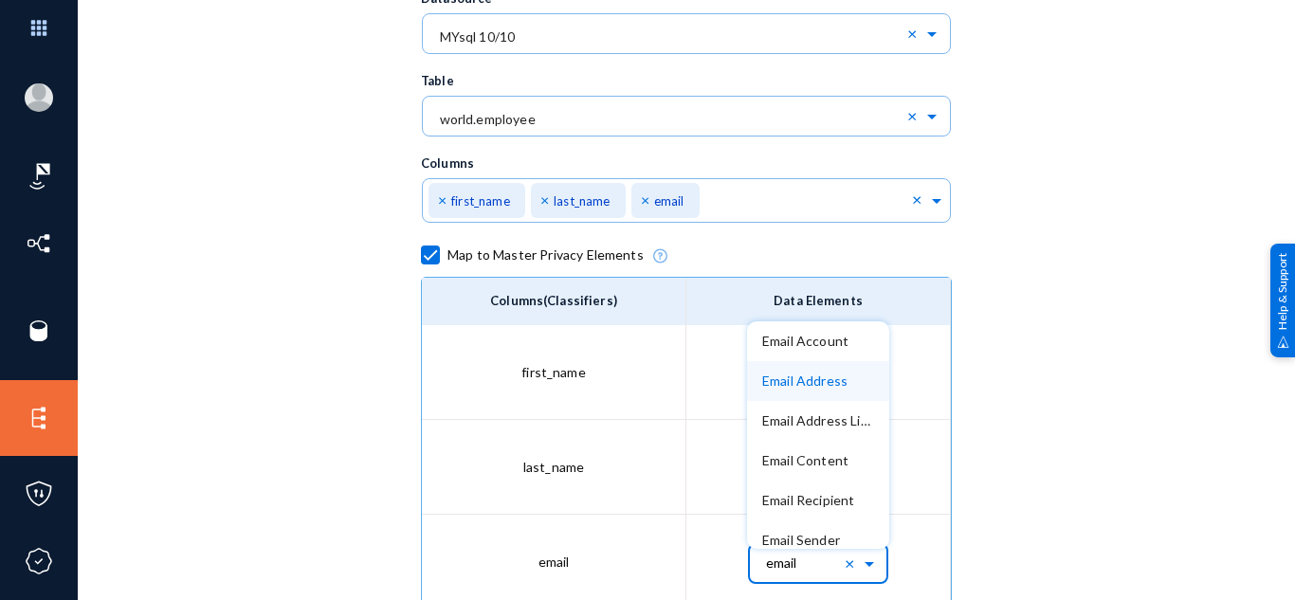
scroll to position [445, 0]
click at [815, 388] on span "Email Address" at bounding box center [804, 381] width 85 height 16
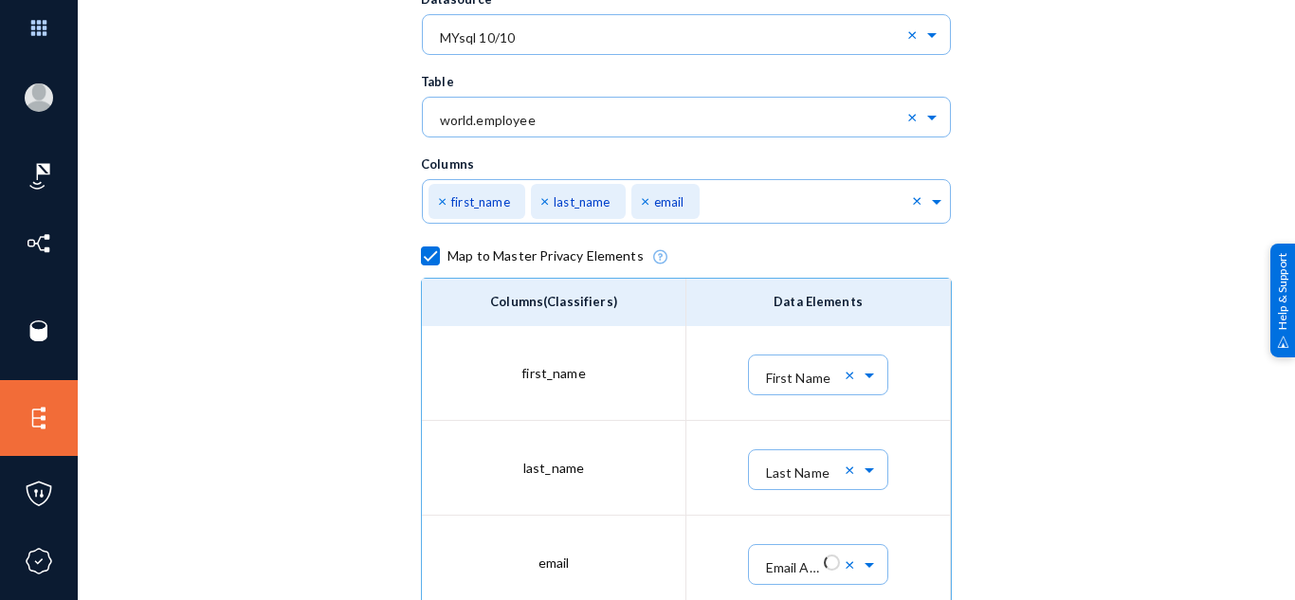
click at [1074, 467] on div "Trace Name trace 10/10 Description Datasource Select ... × MYsql 10/10 × Table …" at bounding box center [686, 560] width 1122 height 1706
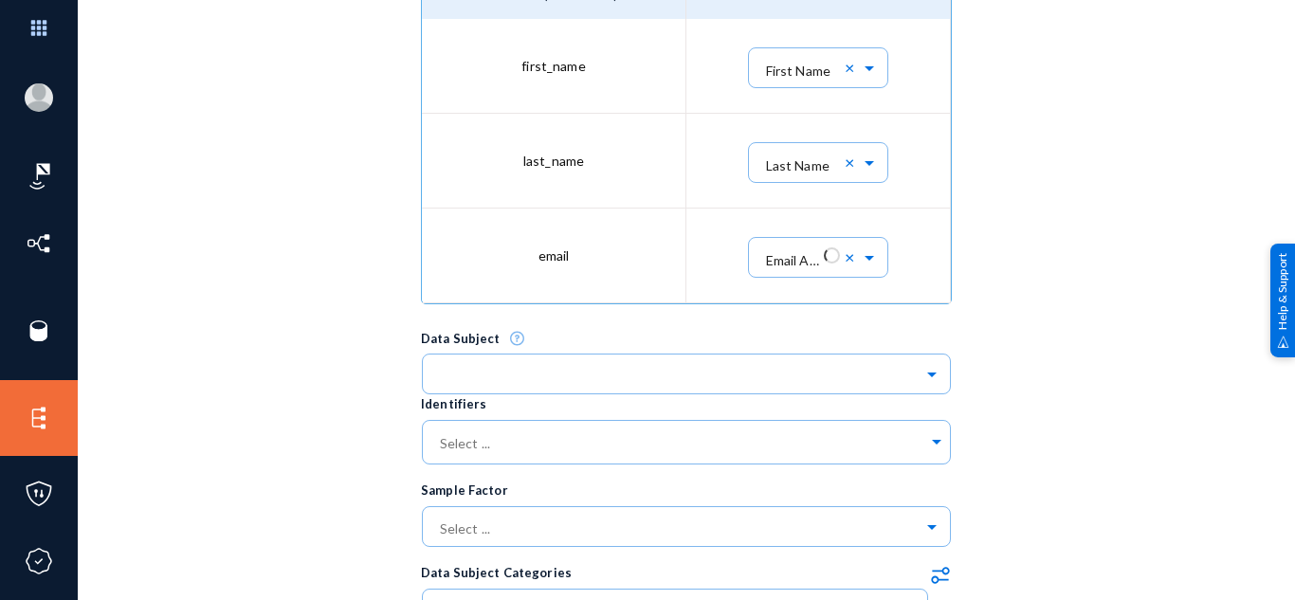
scroll to position [756, 0]
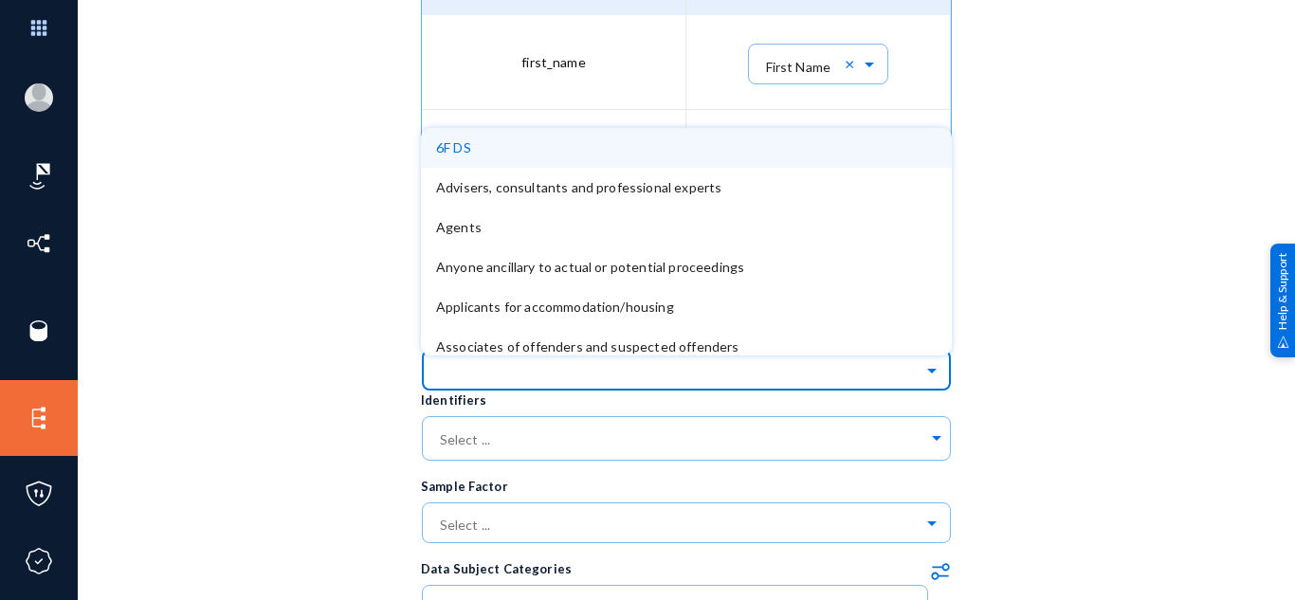
click at [844, 372] on input "text" at bounding box center [696, 370] width 512 height 32
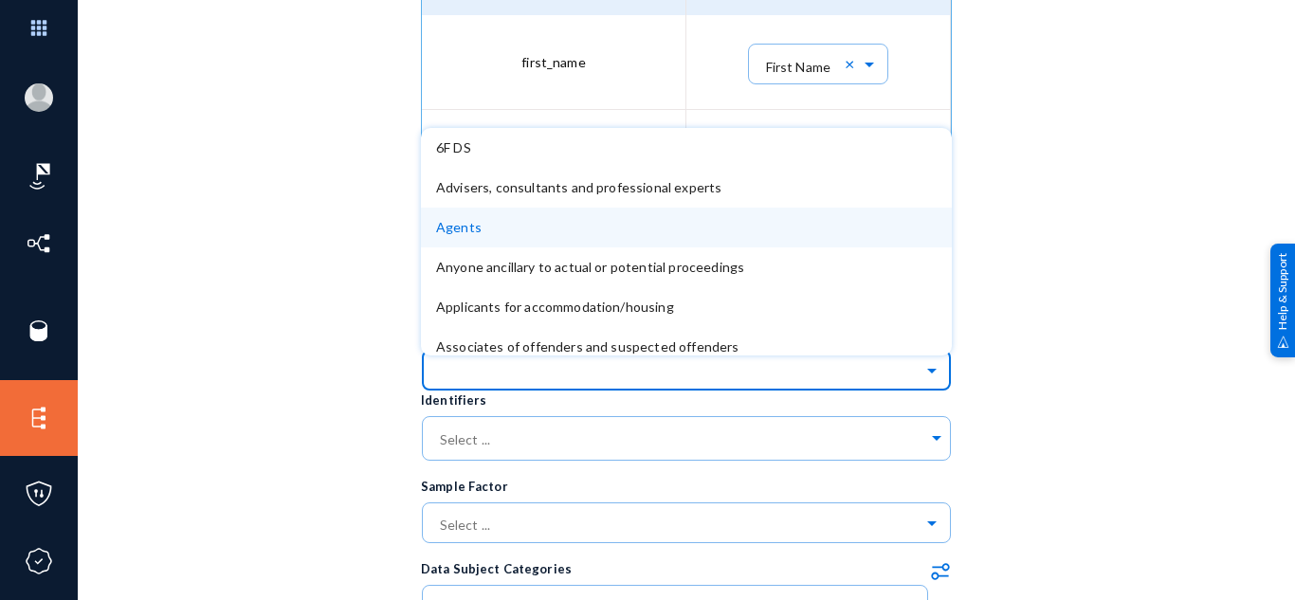
click at [674, 227] on div "Agents" at bounding box center [686, 228] width 531 height 40
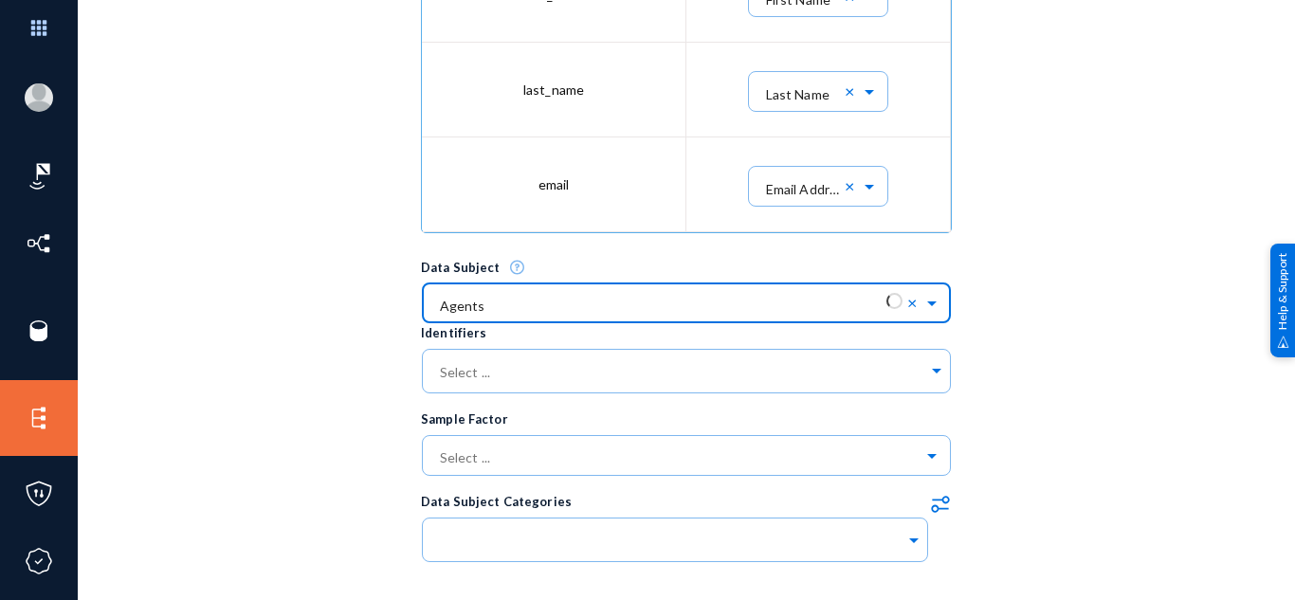
scroll to position [825, 0]
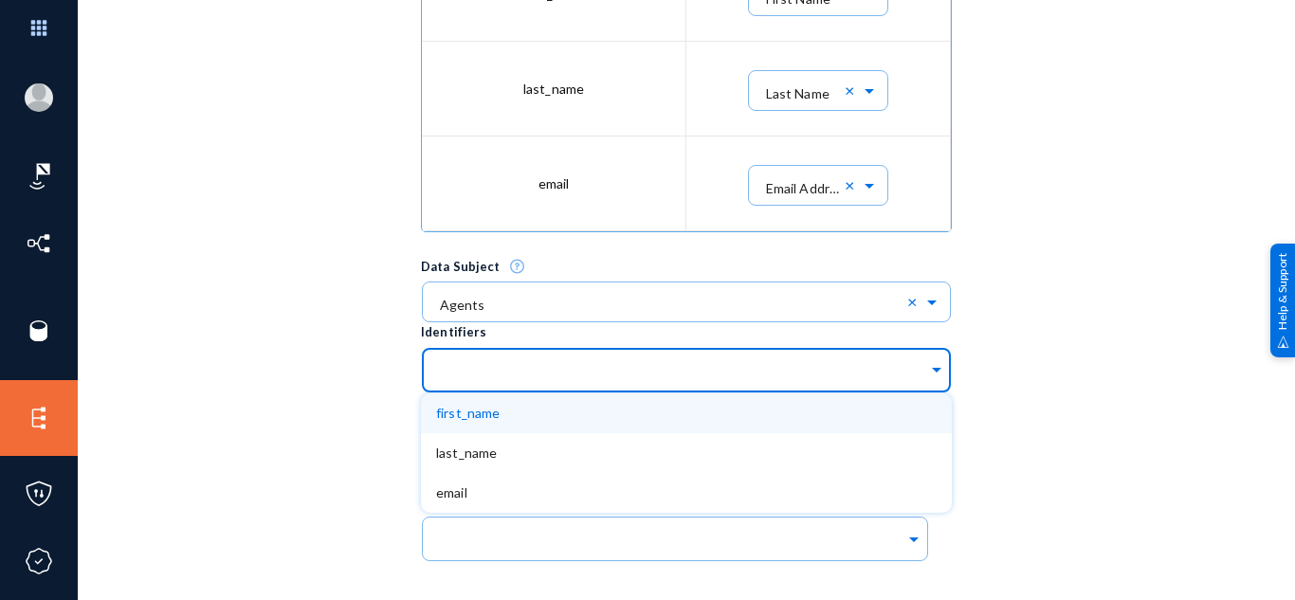
click at [825, 381] on input "text" at bounding box center [682, 373] width 492 height 18
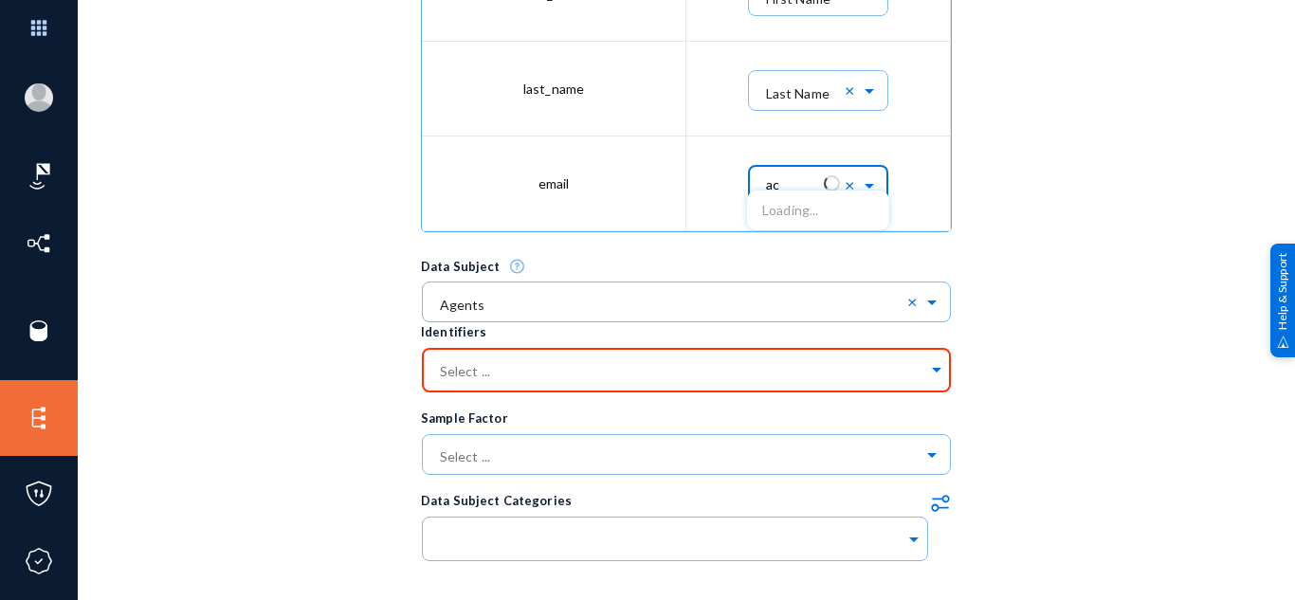
type input "acc"
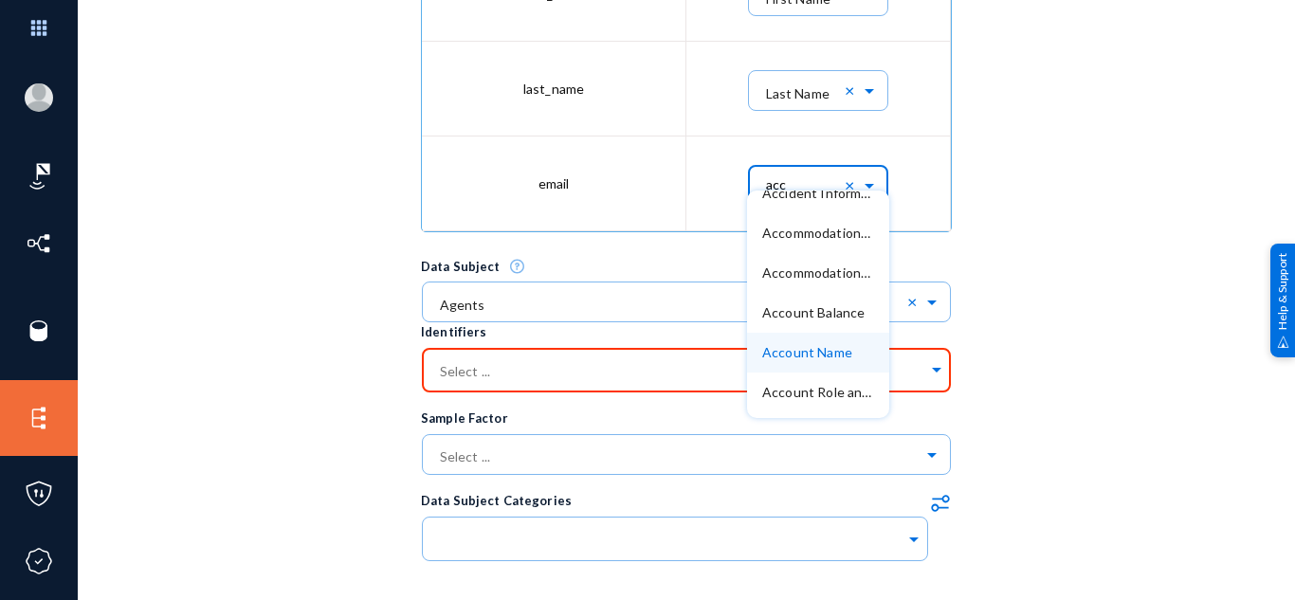
scroll to position [64, 0]
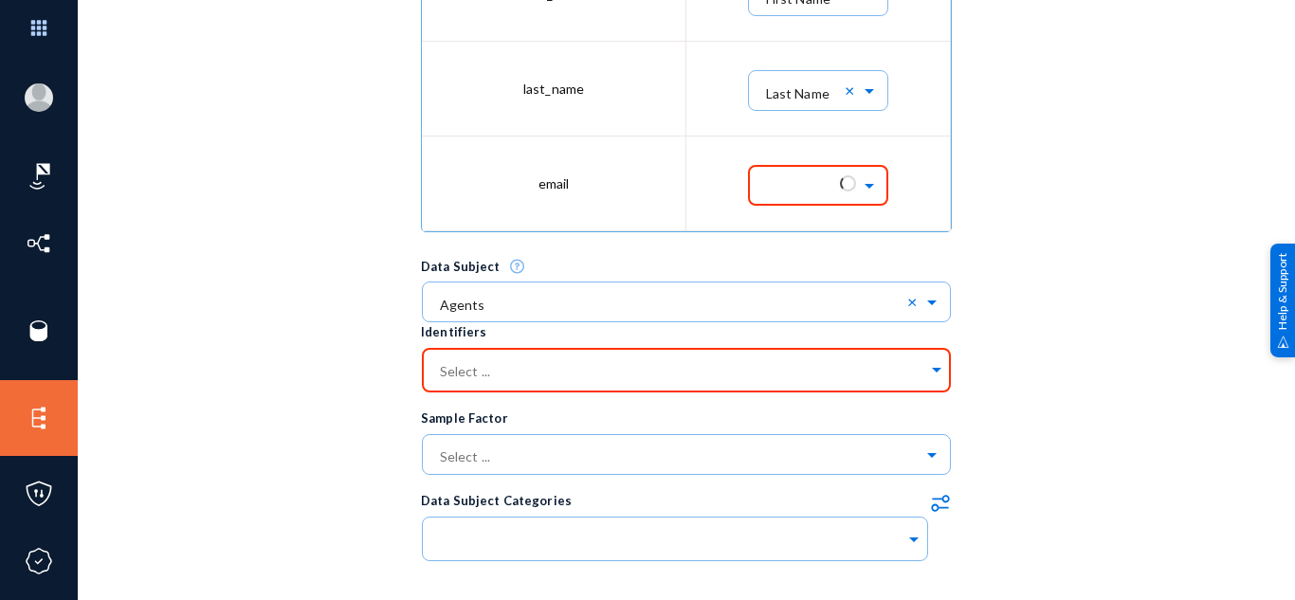
click at [326, 334] on div "Trace Name trace 10/10 Description Datasource Select ... × MYsql 10/10 × Table …" at bounding box center [686, 181] width 1122 height 1706
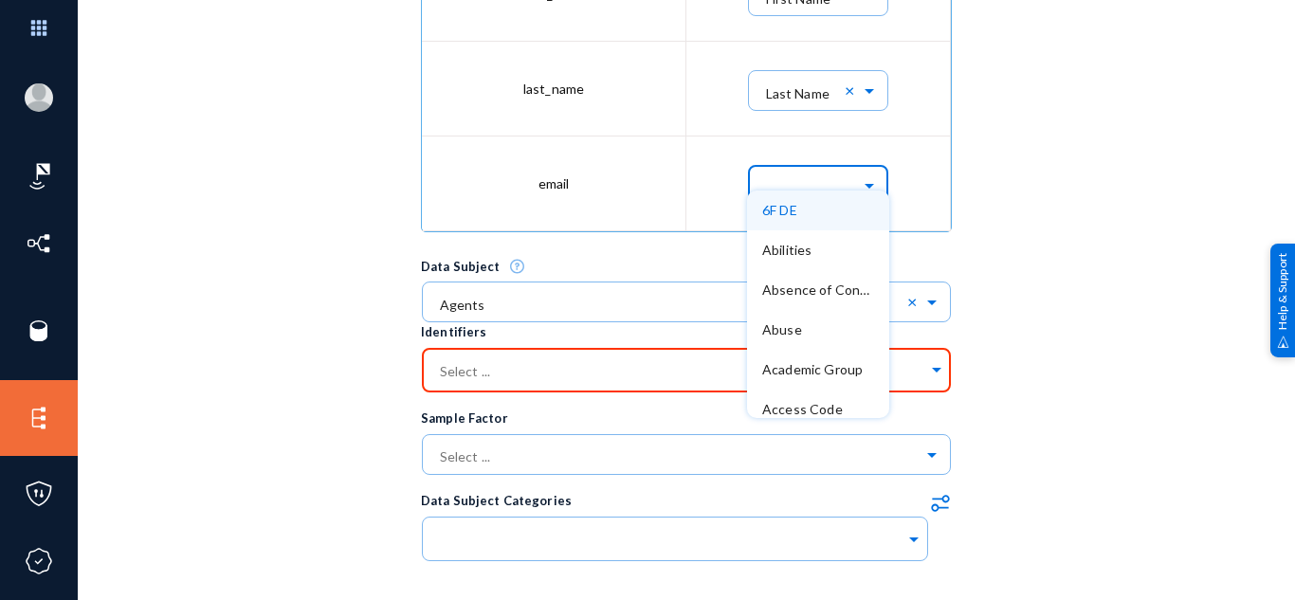
click at [770, 181] on input "text" at bounding box center [827, 185] width 123 height 32
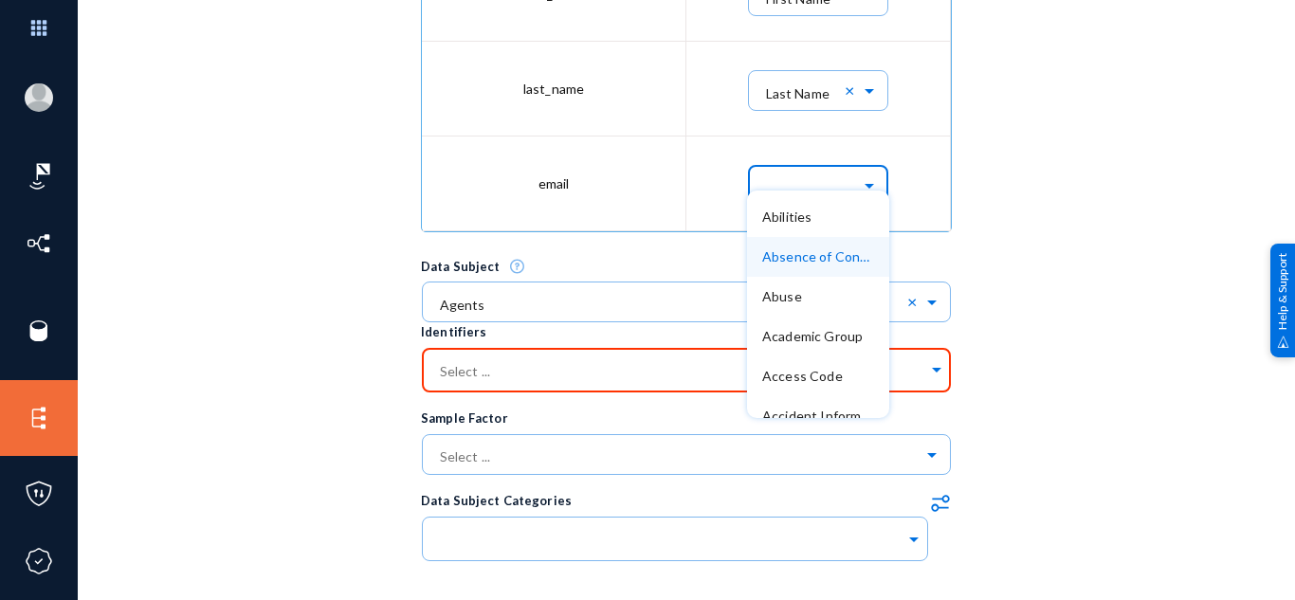
scroll to position [0, 0]
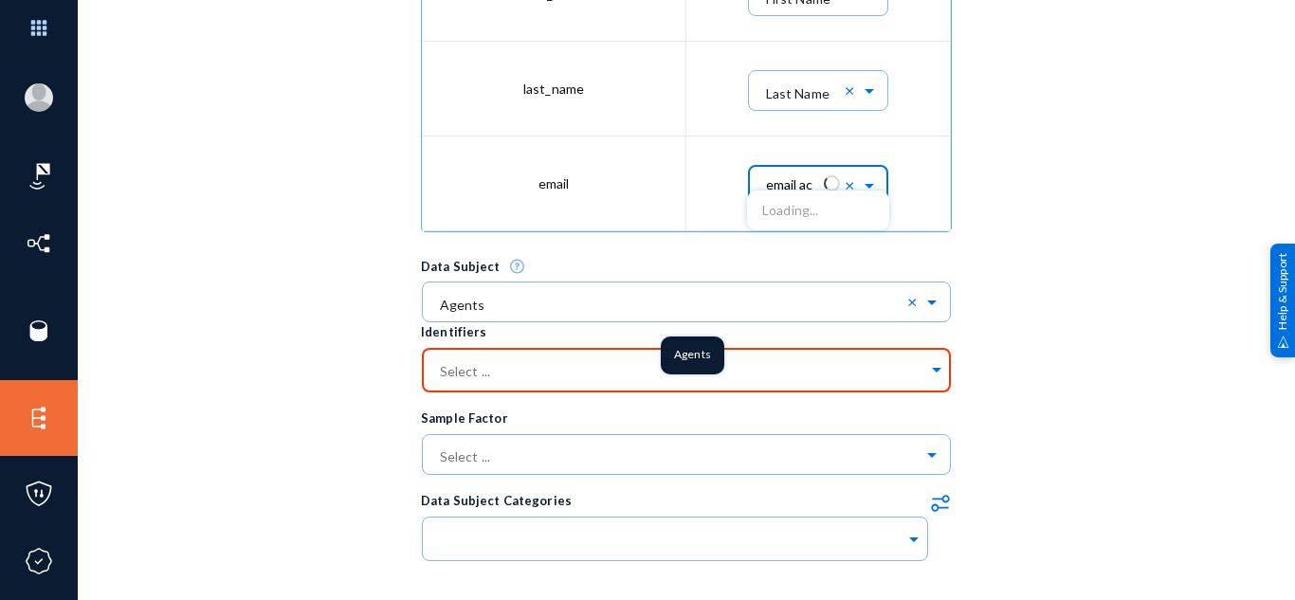
type input "email acc"
click at [815, 208] on span "Email Account" at bounding box center [805, 210] width 86 height 16
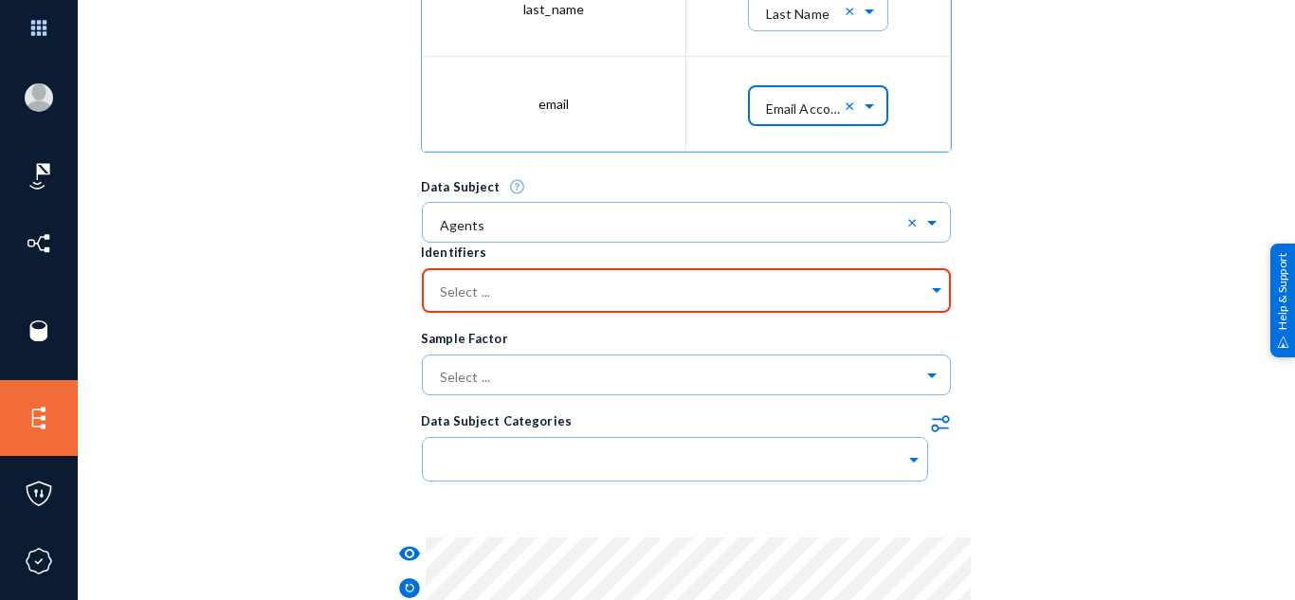
scroll to position [924, 0]
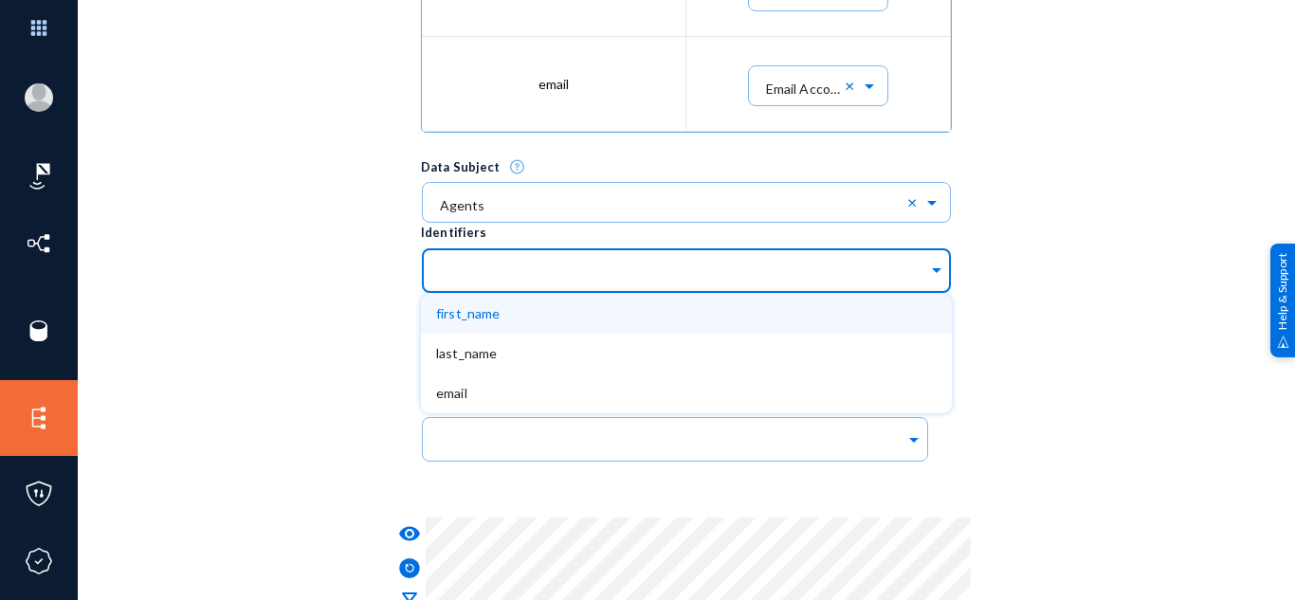
click at [576, 275] on input "text" at bounding box center [682, 273] width 492 height 18
click at [548, 321] on div "first_name" at bounding box center [686, 314] width 531 height 40
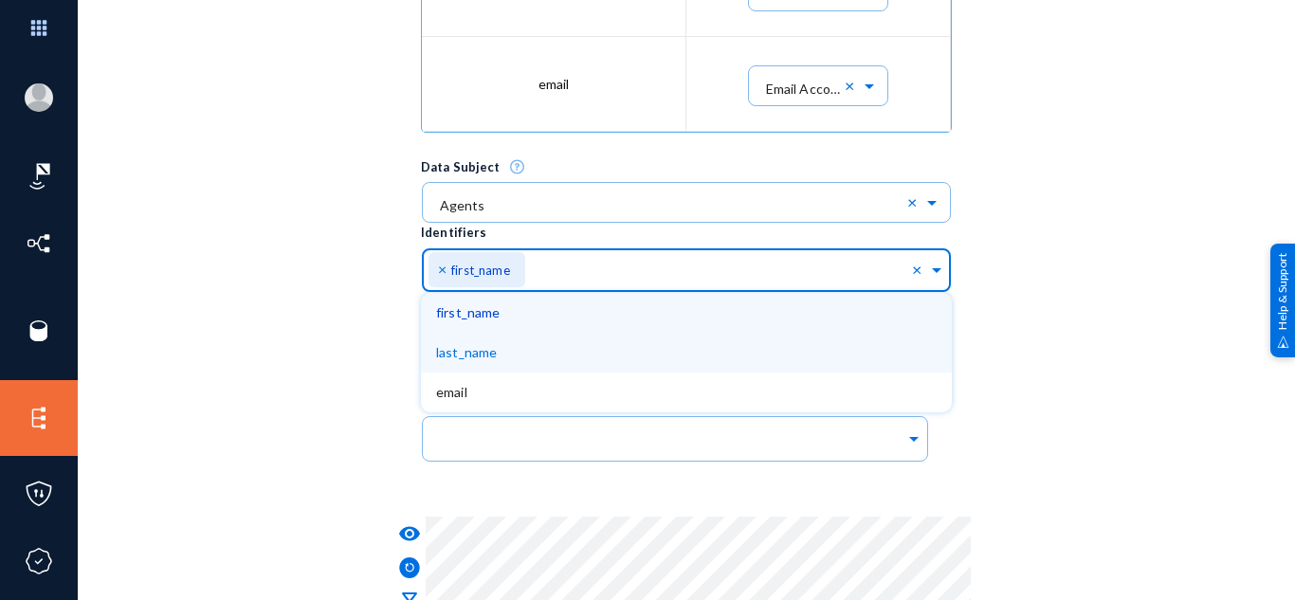
click at [527, 350] on div "last_name" at bounding box center [686, 353] width 531 height 40
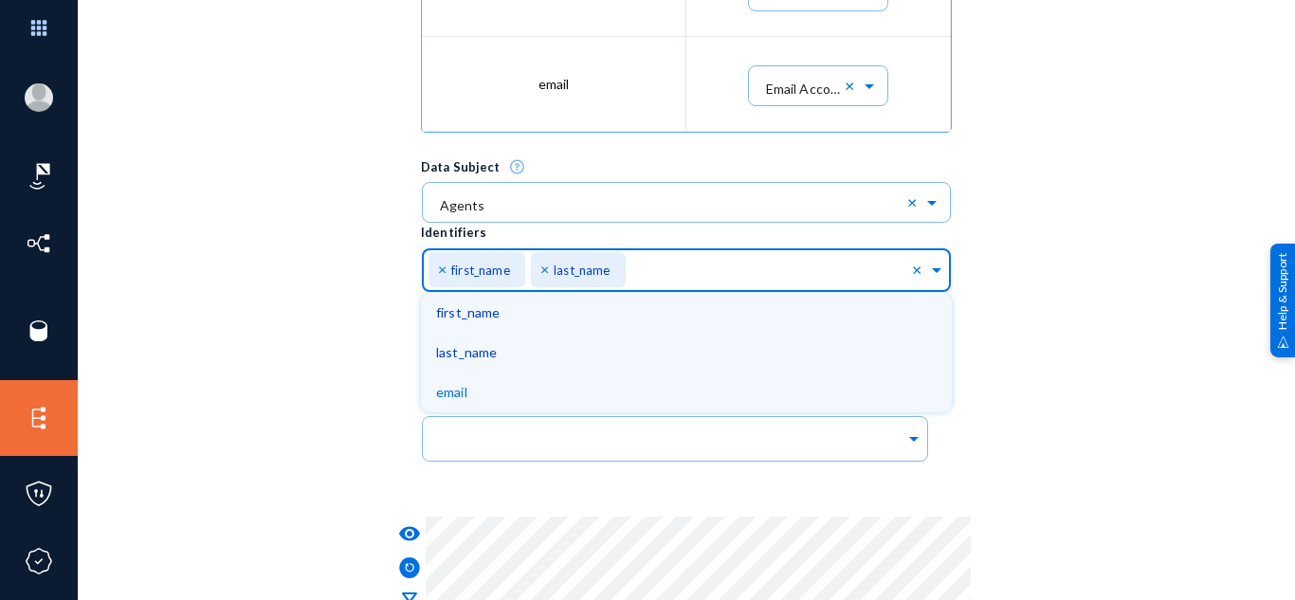
click at [505, 385] on div "email" at bounding box center [686, 392] width 531 height 40
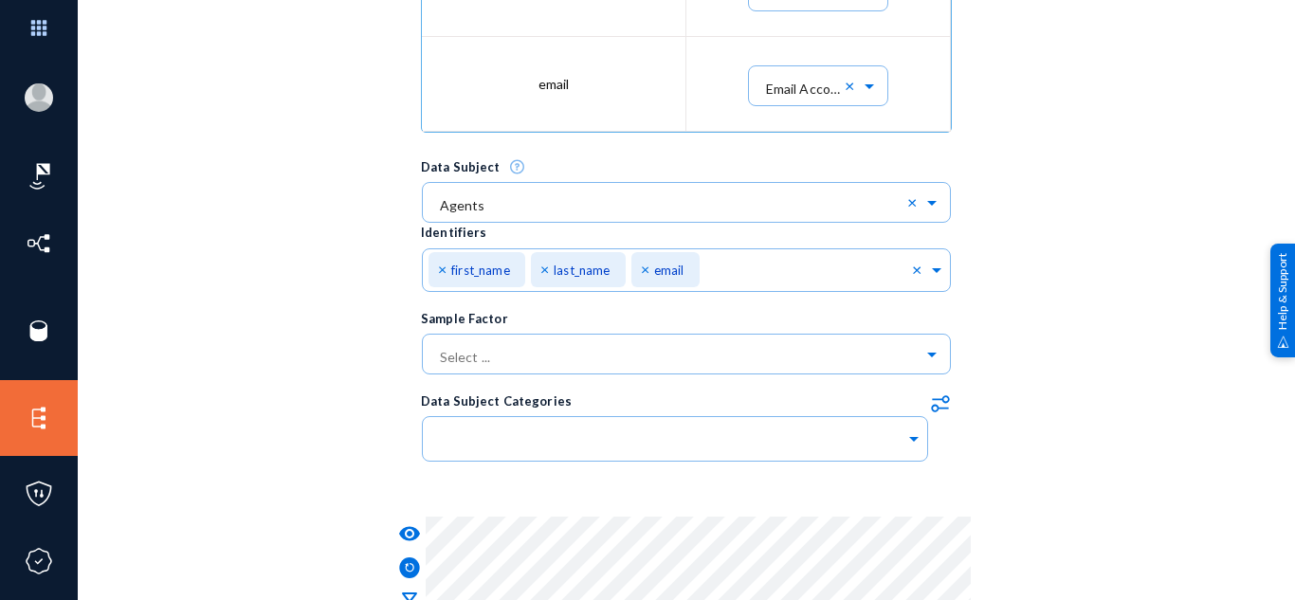
click at [334, 343] on div "Trace Name trace 10/10 Description Datasource Select ... × MYsql 10/10 × Table …" at bounding box center [686, 81] width 1122 height 1705
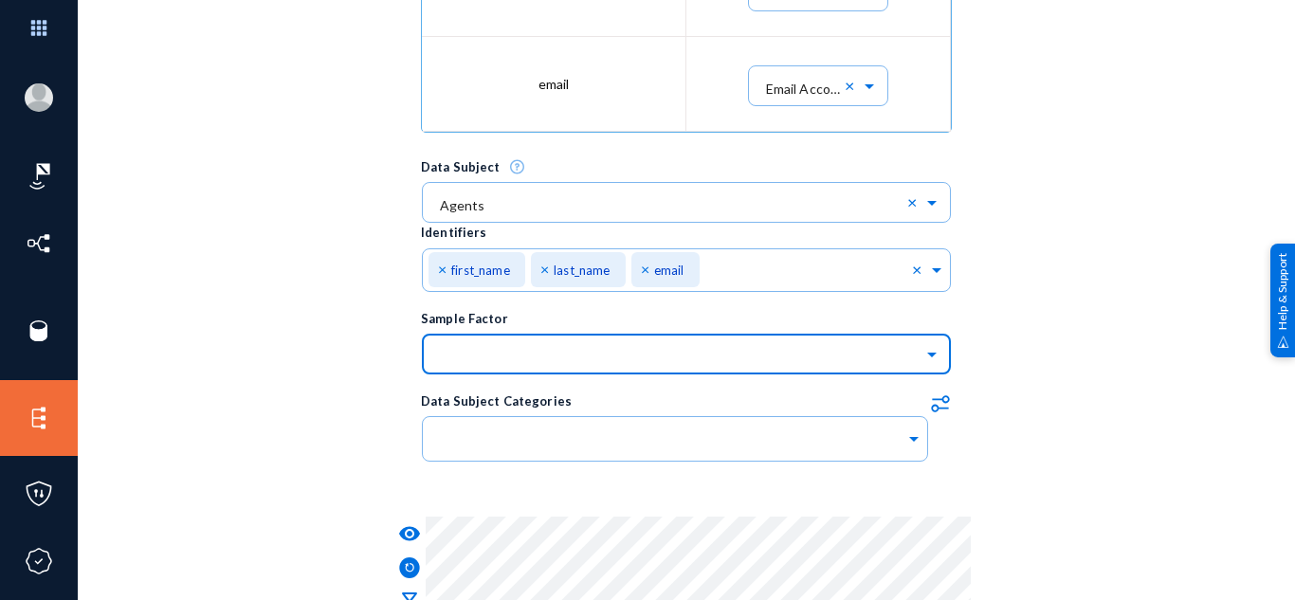
click at [502, 350] on input "text" at bounding box center [696, 353] width 512 height 32
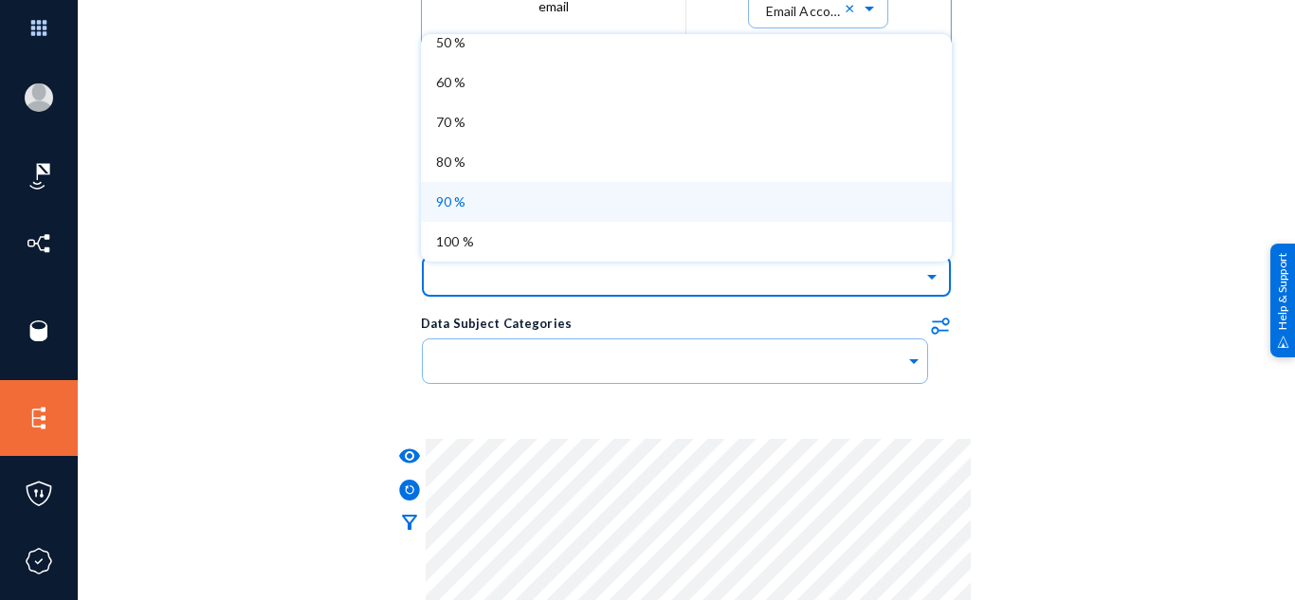
scroll to position [1003, 0]
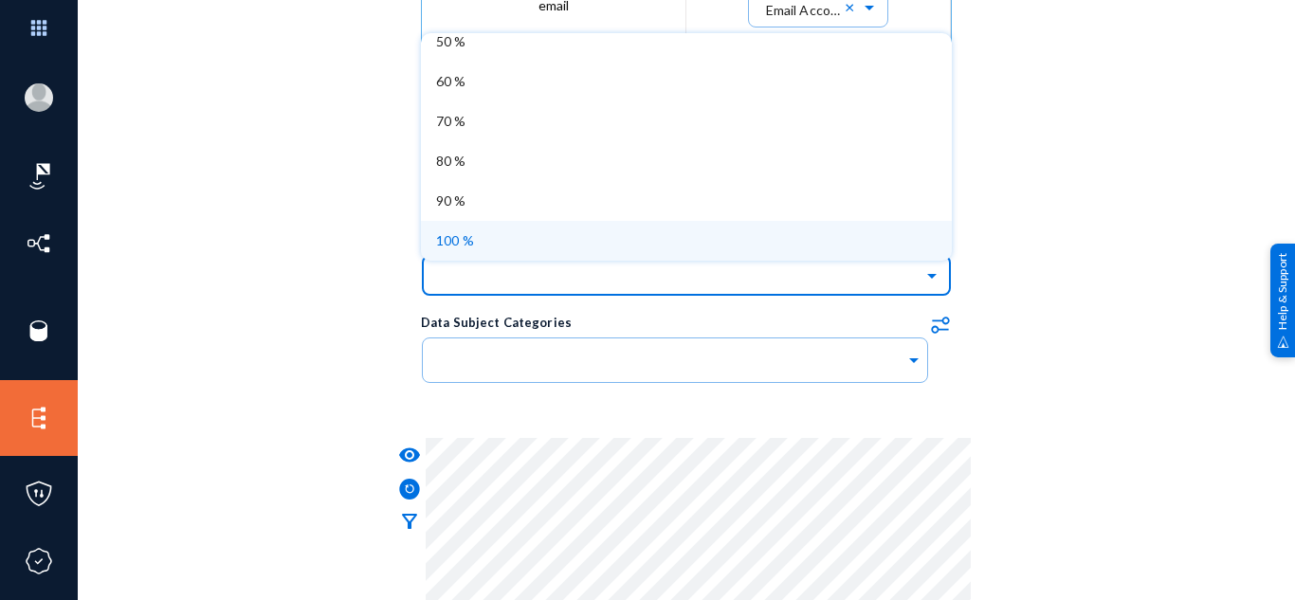
click at [502, 244] on div "100 %" at bounding box center [686, 241] width 531 height 40
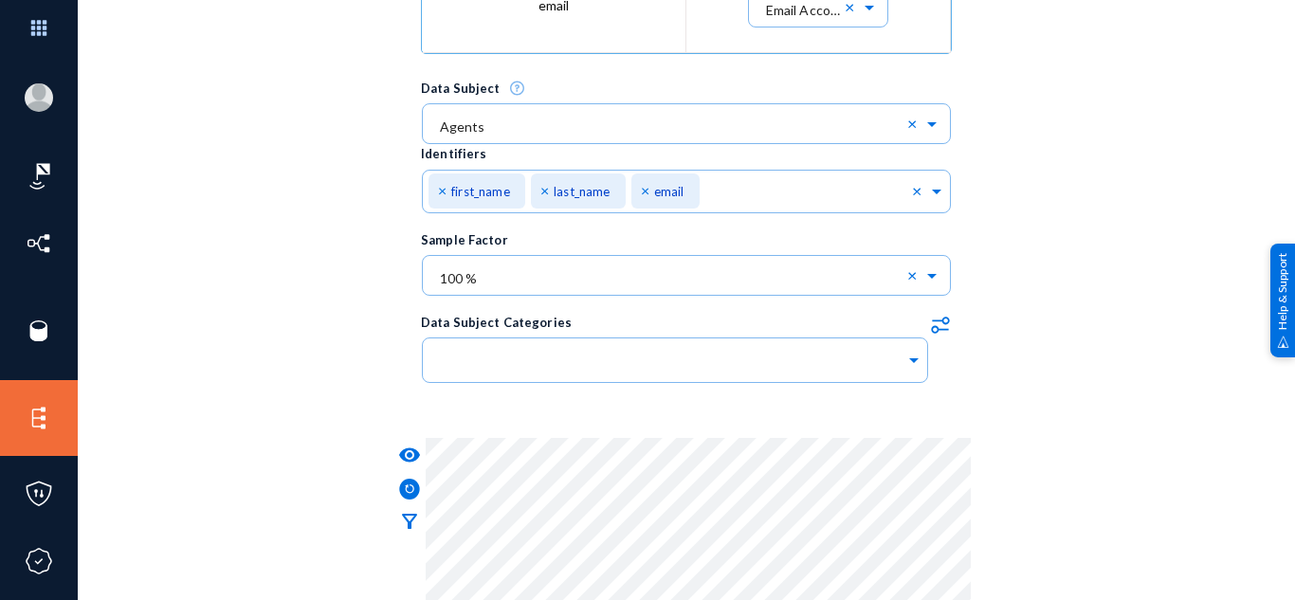
click at [348, 325] on div "Trace Name trace 10/10 Description Datasource Select ... × MYsql 10/10 × Table …" at bounding box center [686, 2] width 1122 height 1705
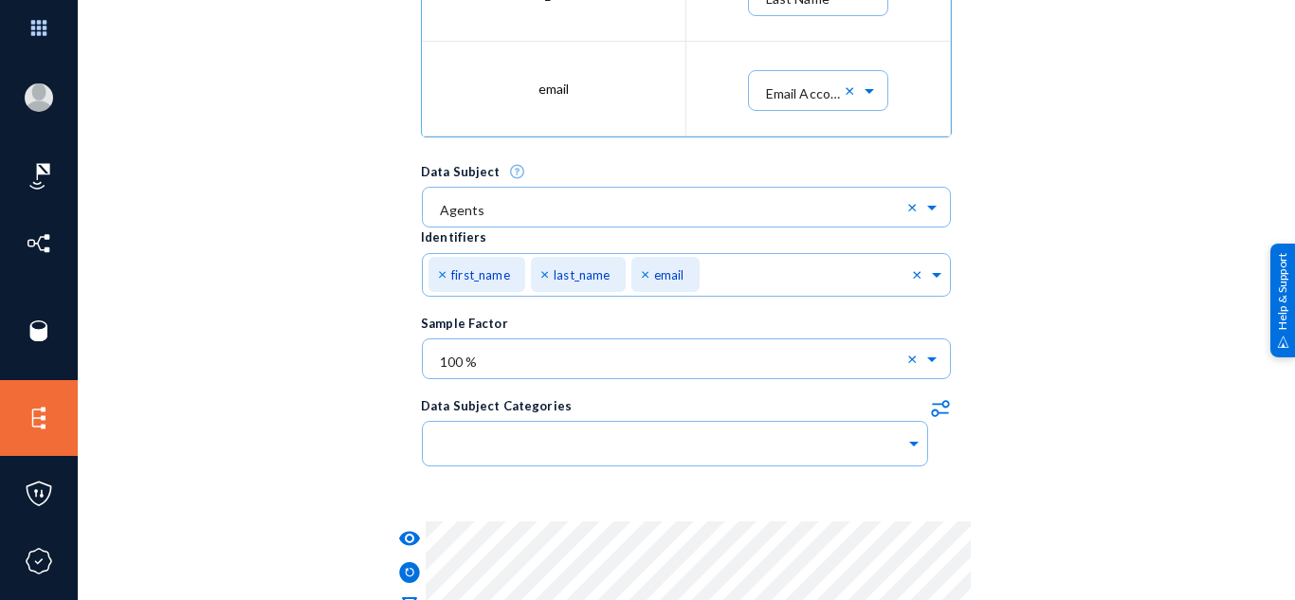
scroll to position [918, 0]
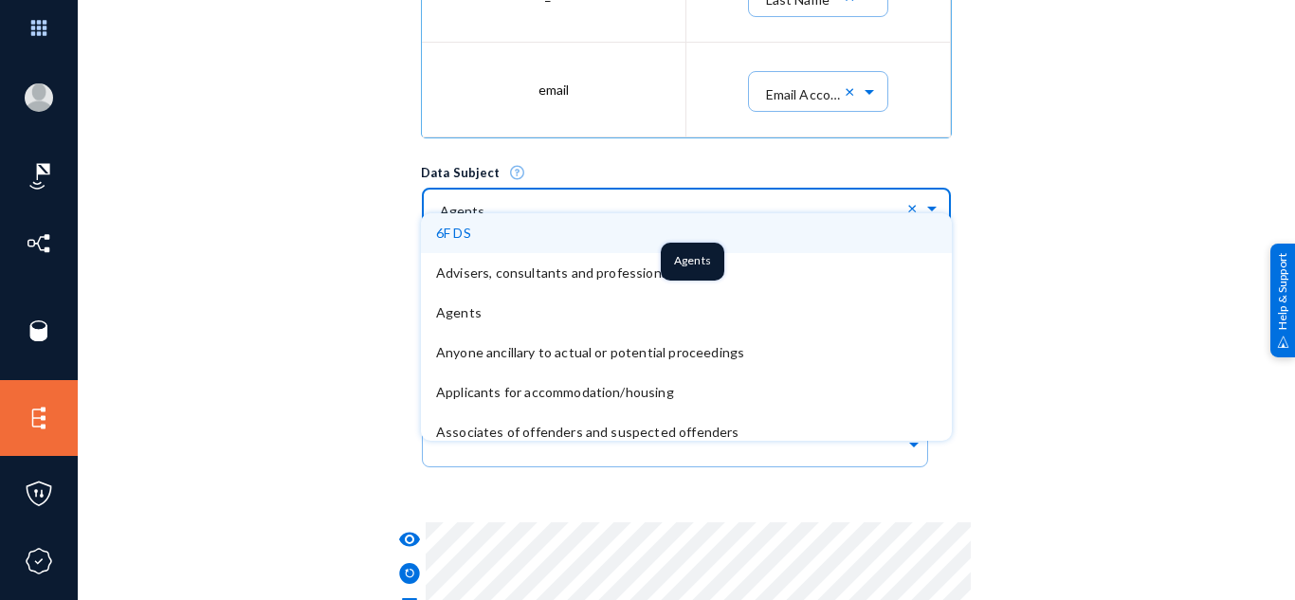
click at [558, 195] on input "text" at bounding box center [696, 207] width 512 height 32
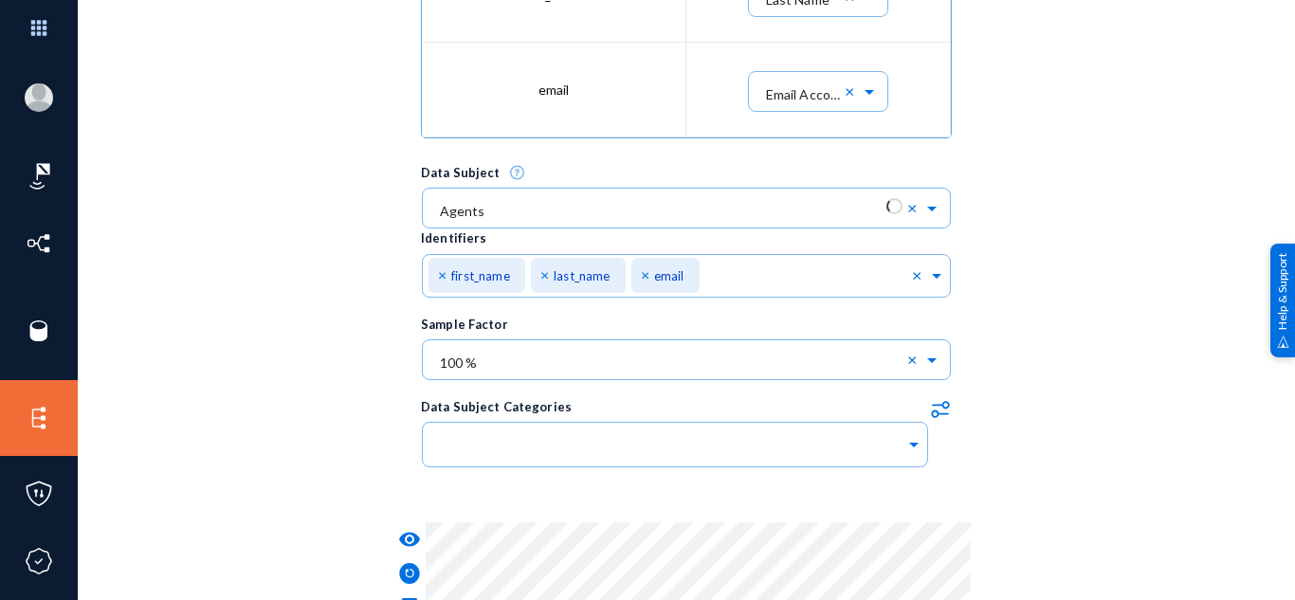
click at [304, 273] on div "Trace Name trace 10/10 Description Datasource Select ... × MYsql 10/10 × Table …" at bounding box center [686, 86] width 1122 height 1705
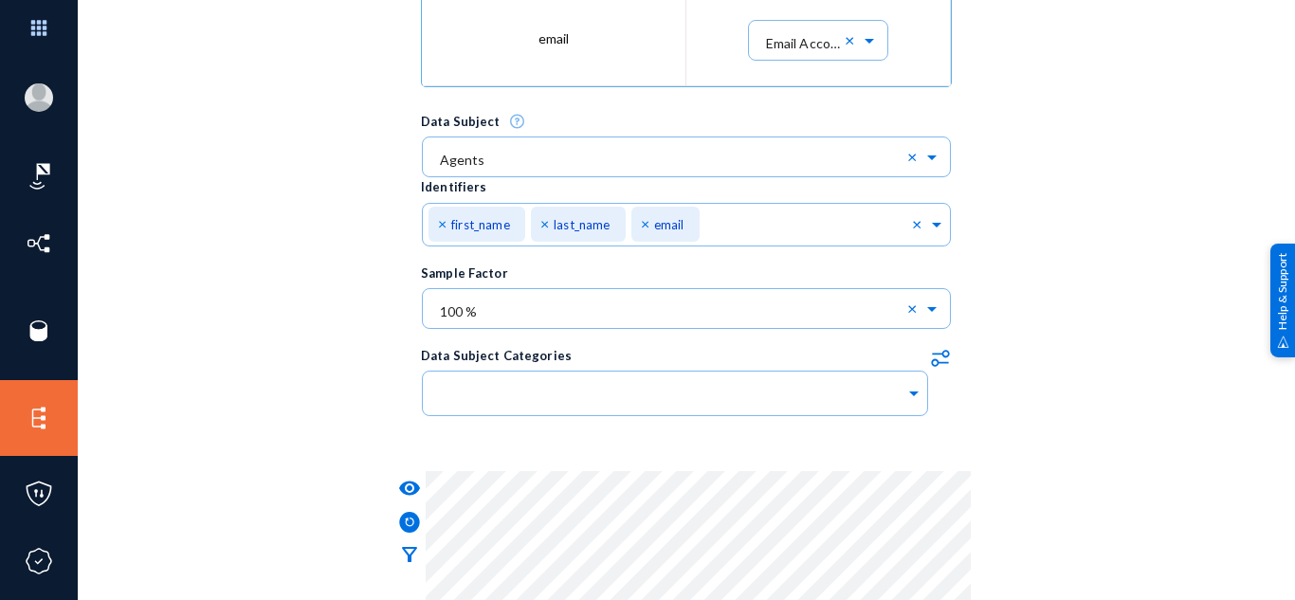
scroll to position [994, 0]
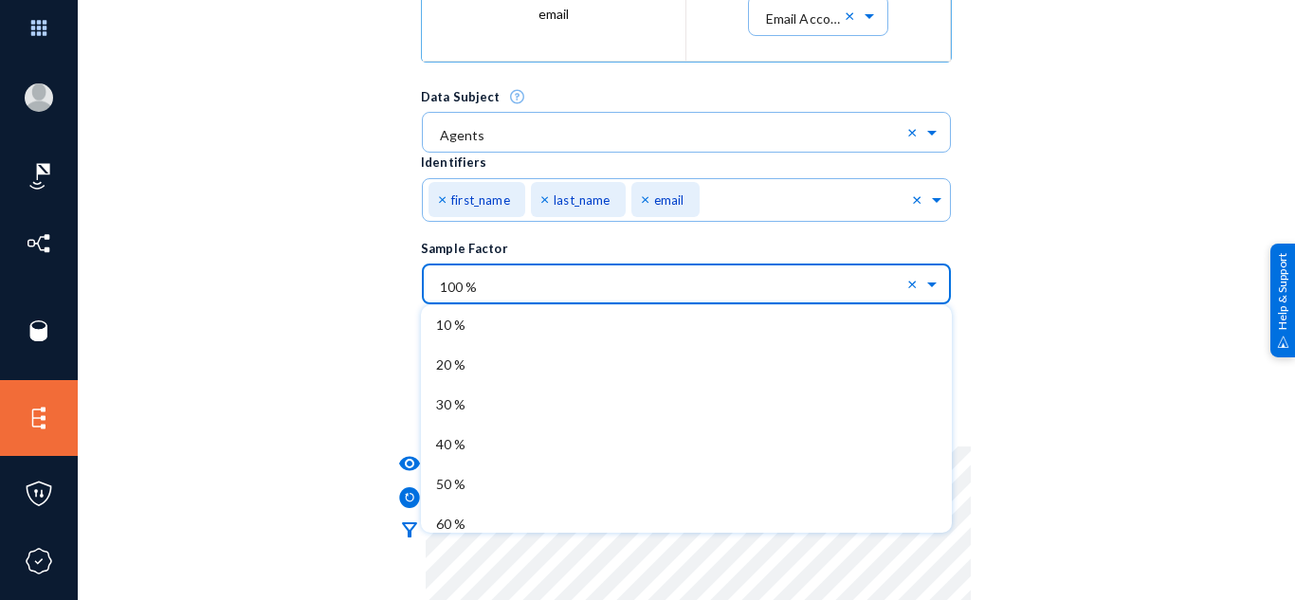
click at [524, 289] on input "text" at bounding box center [696, 283] width 512 height 32
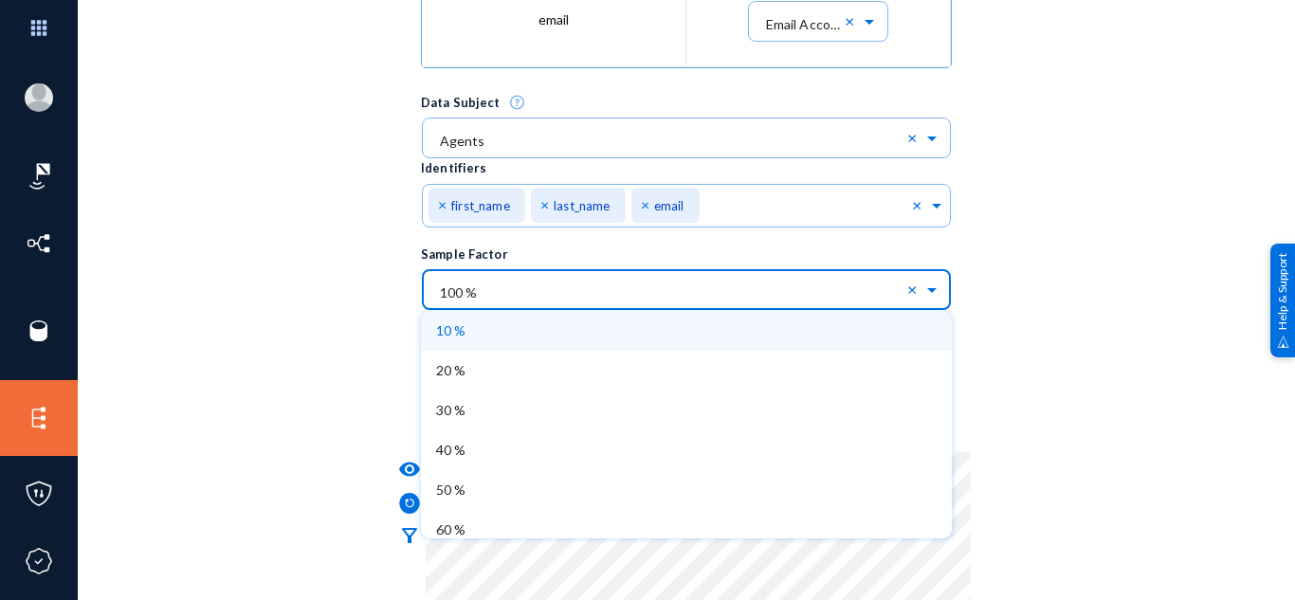
scroll to position [761, 0]
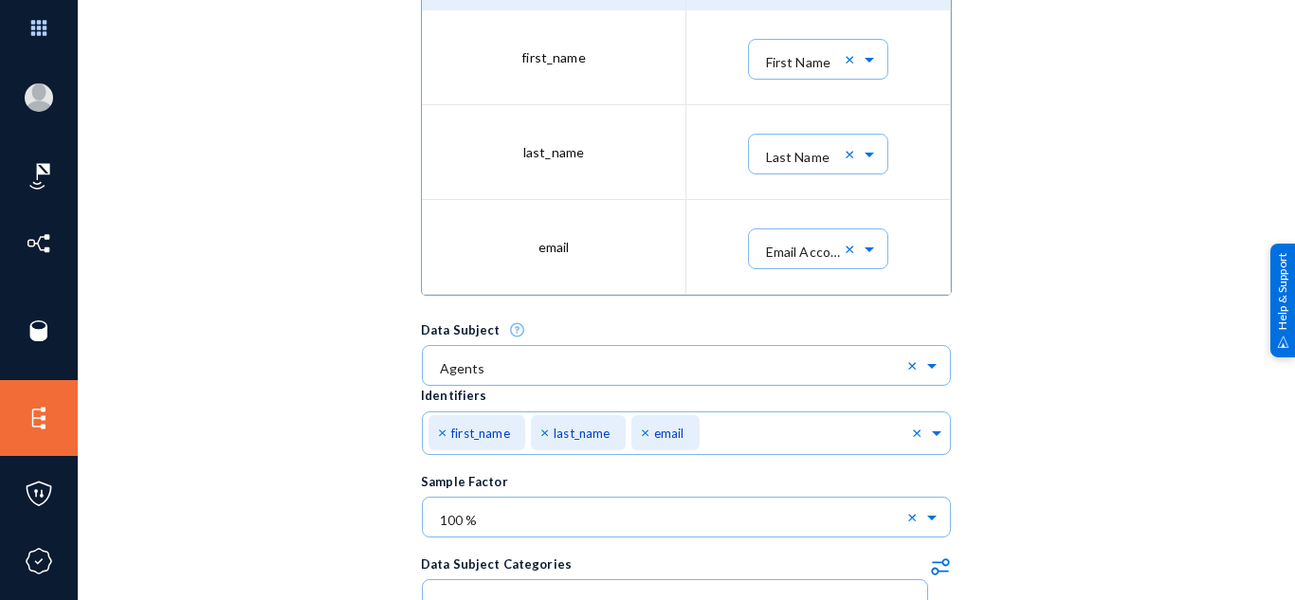
click at [365, 293] on div "Trace Name trace 10/10 Description Datasource Select ... × MYsql 10/10 × Table …" at bounding box center [686, 244] width 1122 height 1705
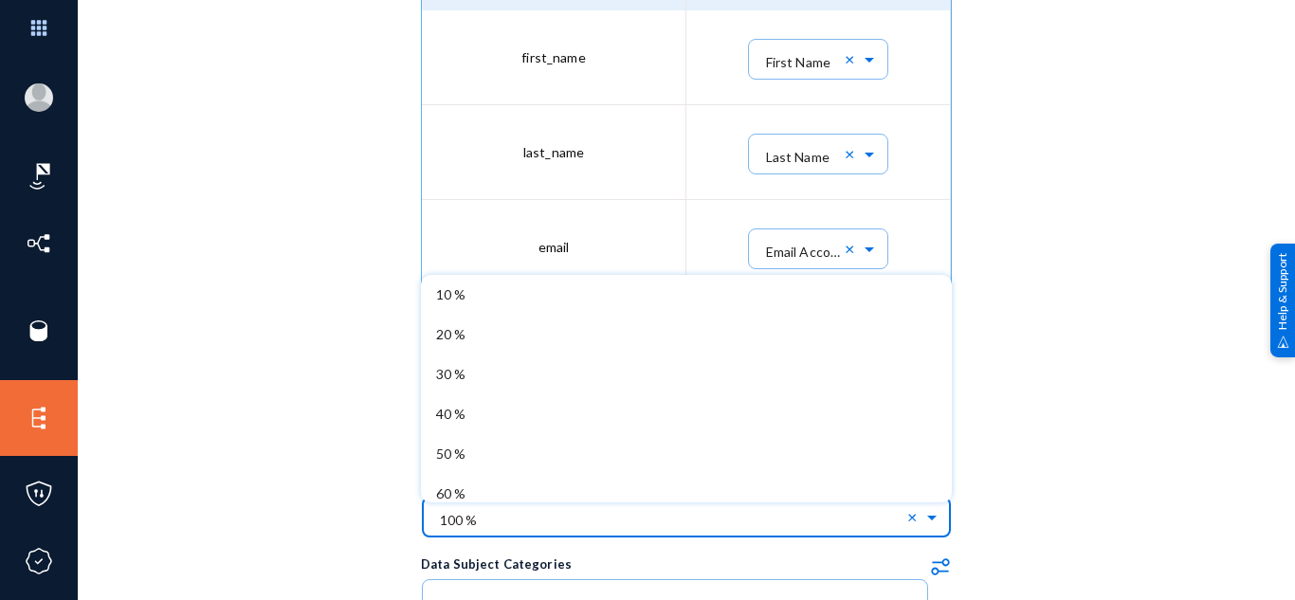
scroll to position [171, 0]
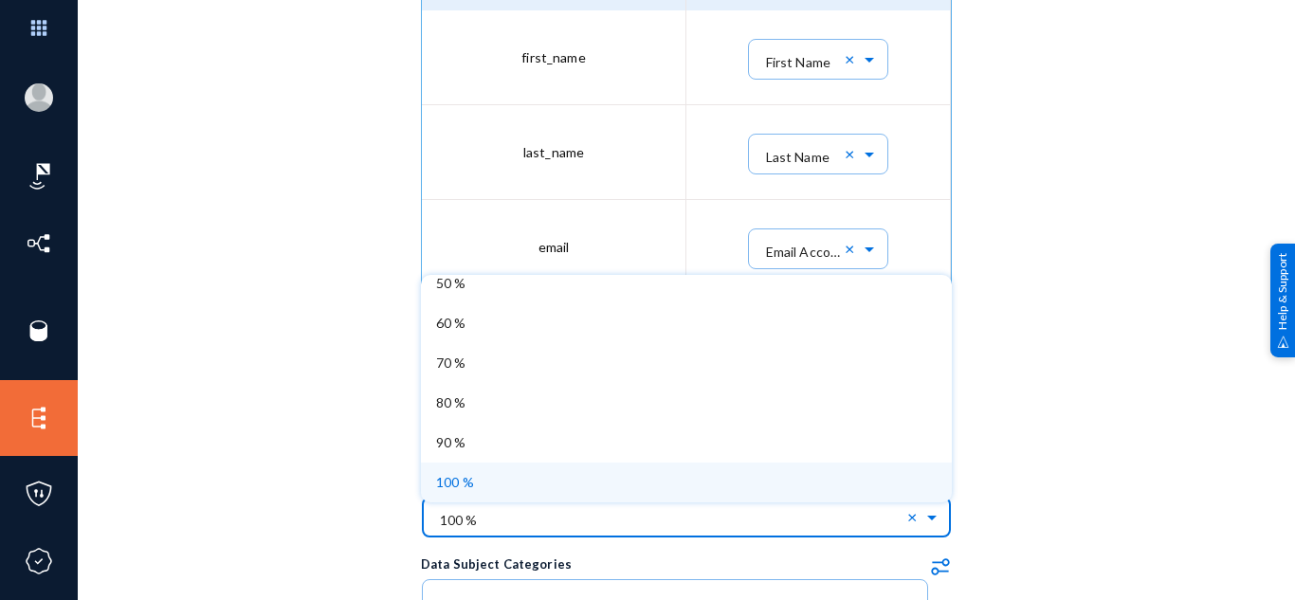
click at [573, 535] on div "Select ... × 100 %" at bounding box center [671, 515] width 471 height 43
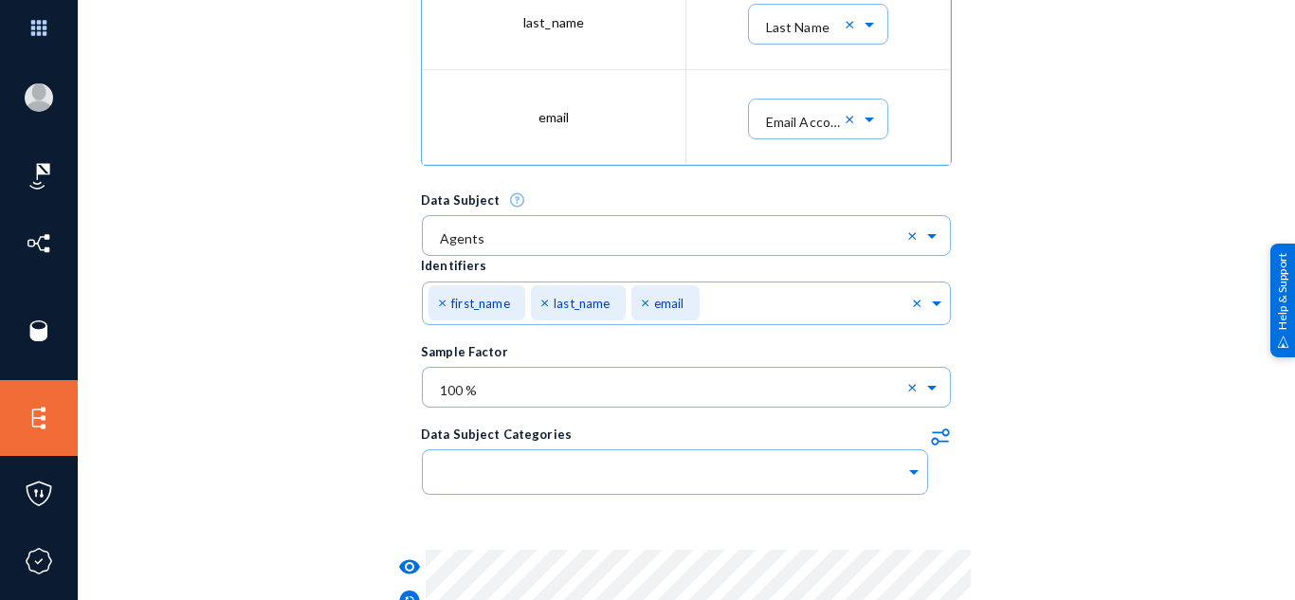
click at [1118, 299] on div "Trace Name trace 10/10 Description Datasource Select ... × MYsql 10/10 × Table …" at bounding box center [686, 114] width 1122 height 1705
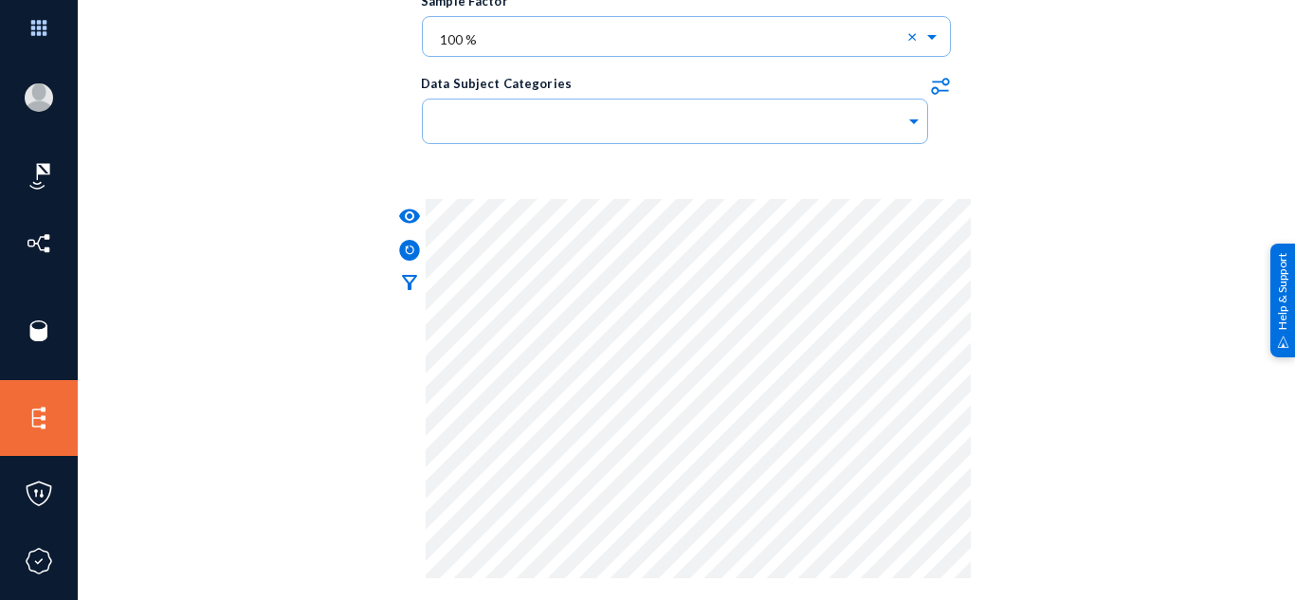
scroll to position [1246, 0]
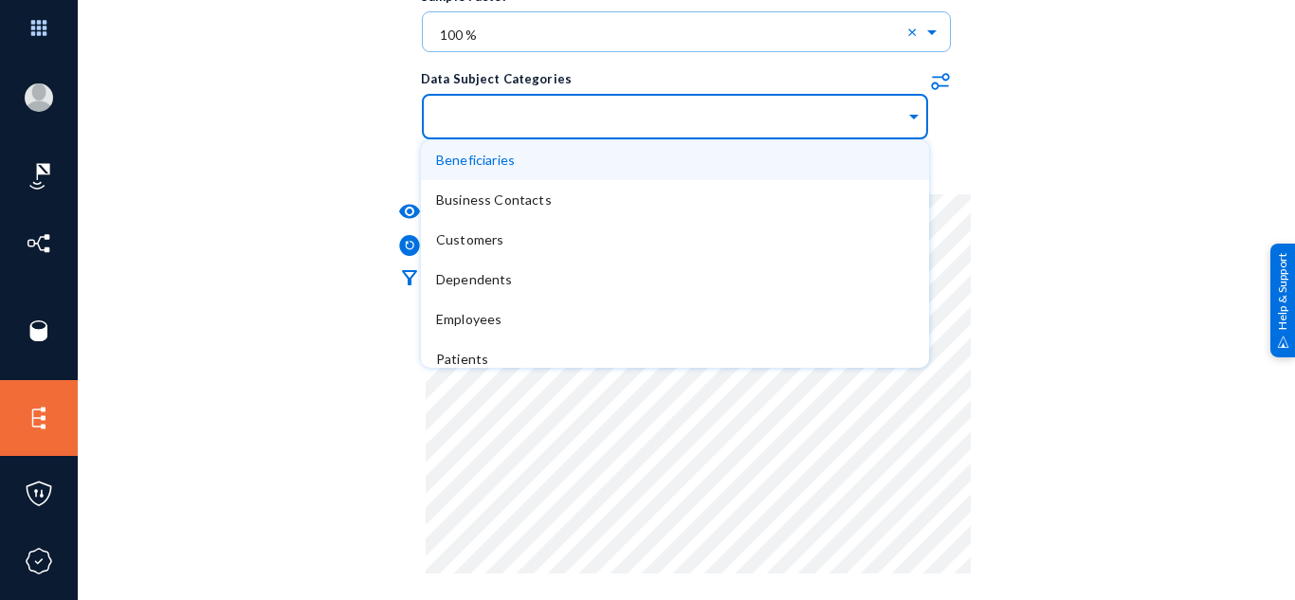
click at [662, 130] on div at bounding box center [670, 118] width 469 height 32
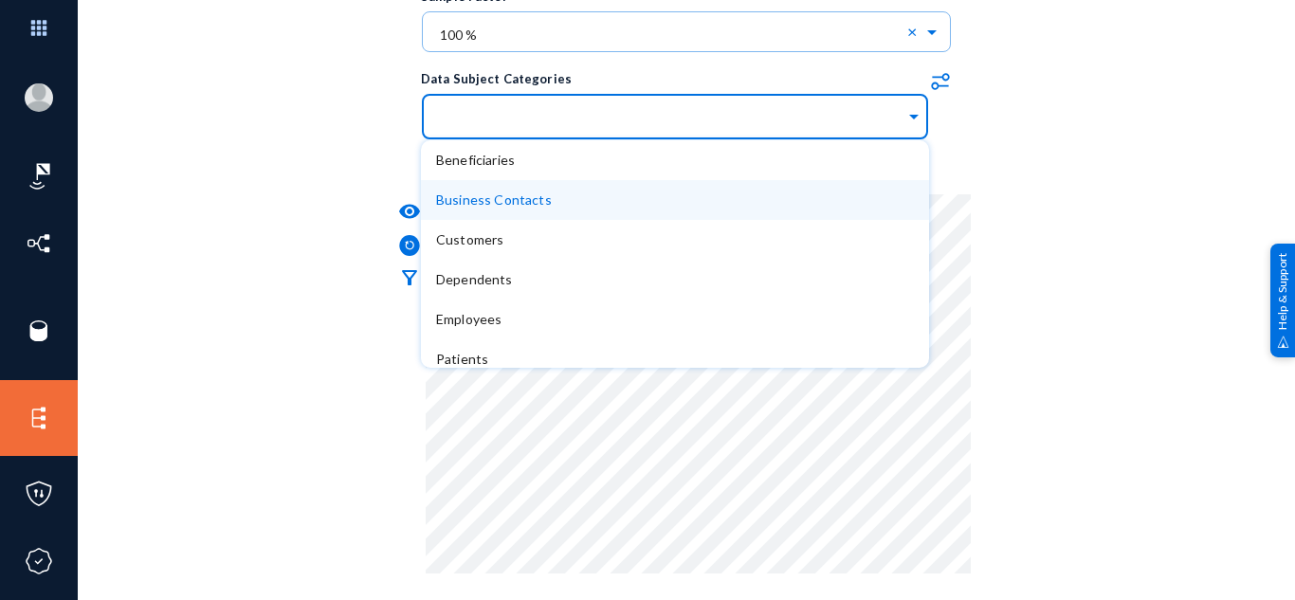
click at [602, 200] on div "Business Contacts" at bounding box center [675, 200] width 478 height 40
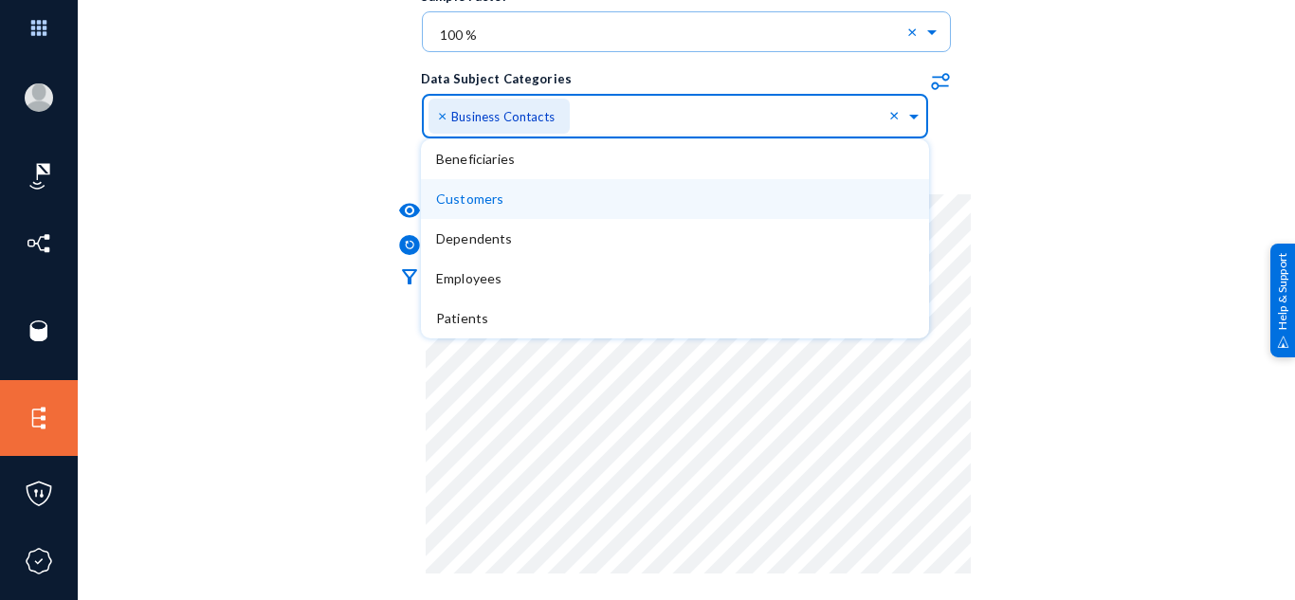
click at [598, 212] on div "Customers" at bounding box center [675, 199] width 478 height 40
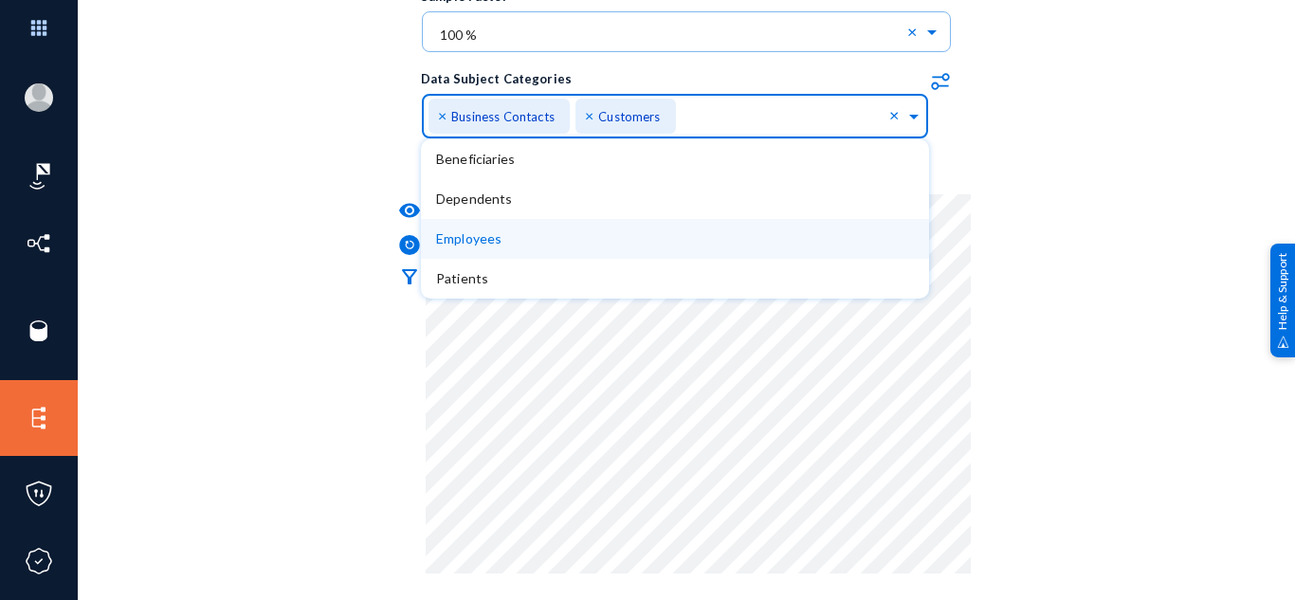
click at [590, 247] on div "Employees" at bounding box center [675, 239] width 478 height 40
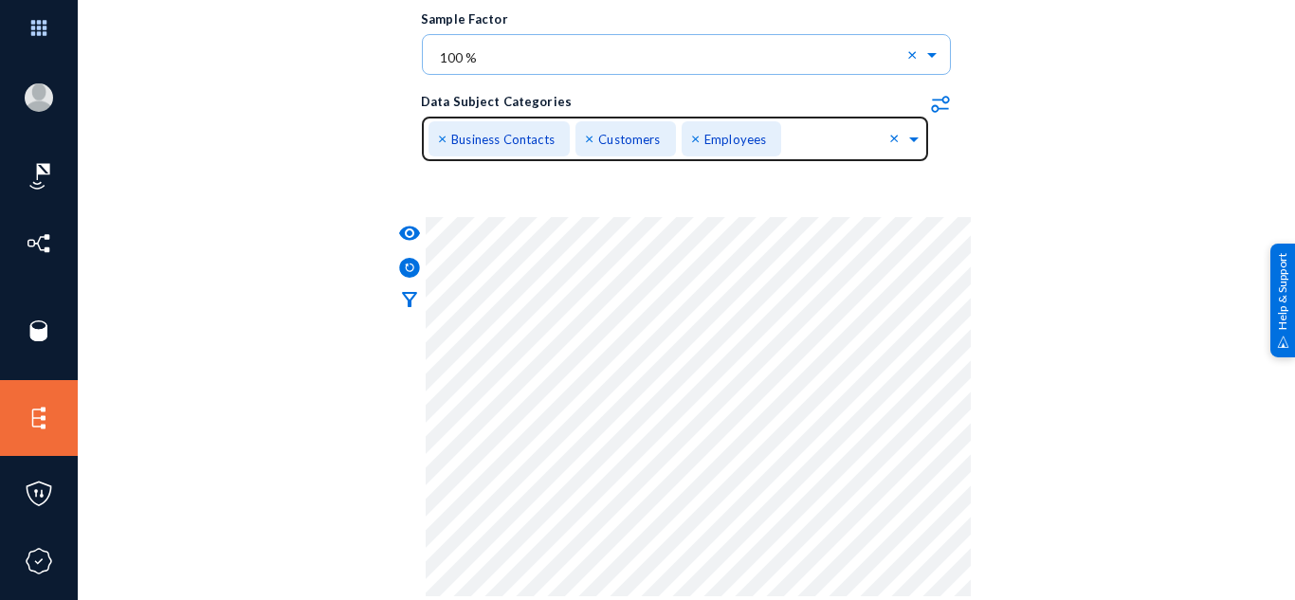
scroll to position [1225, 0]
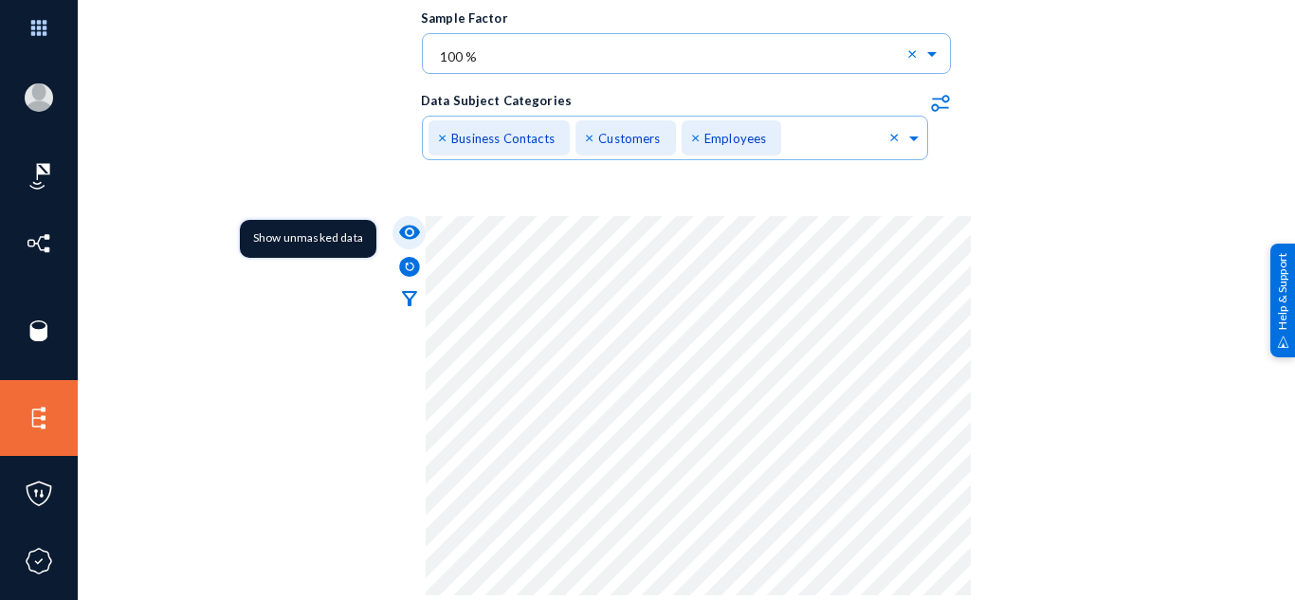
click at [411, 232] on mat-icon "visibility" at bounding box center [409, 232] width 23 height 23
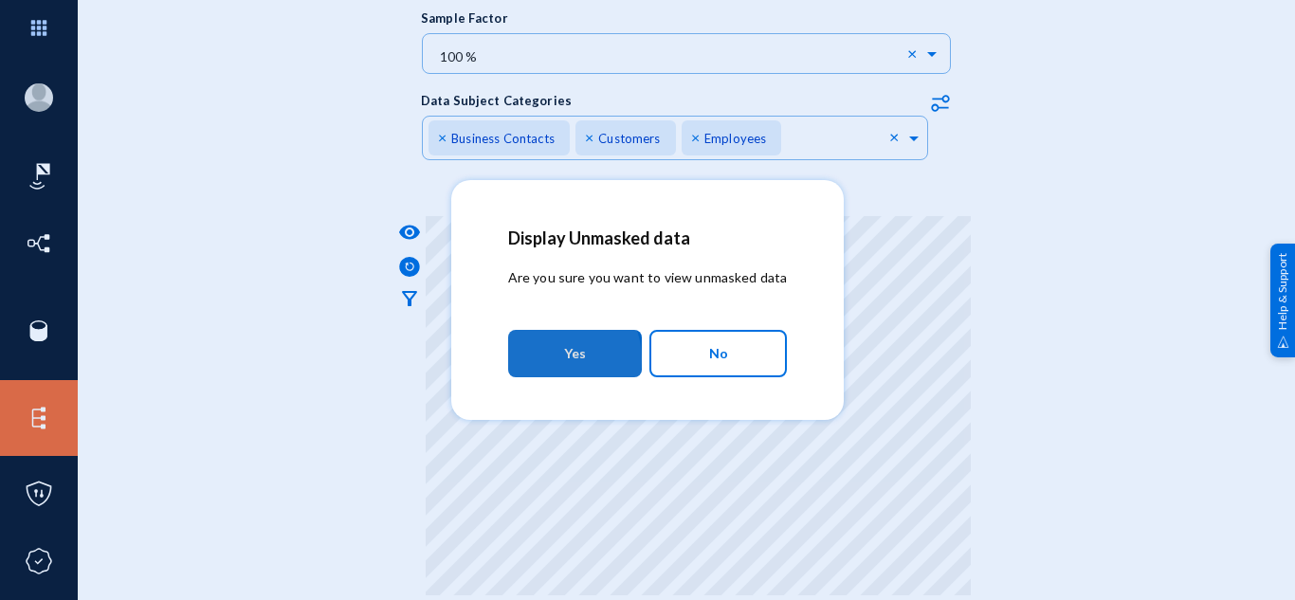
click at [555, 359] on button "Yes" at bounding box center [575, 353] width 134 height 47
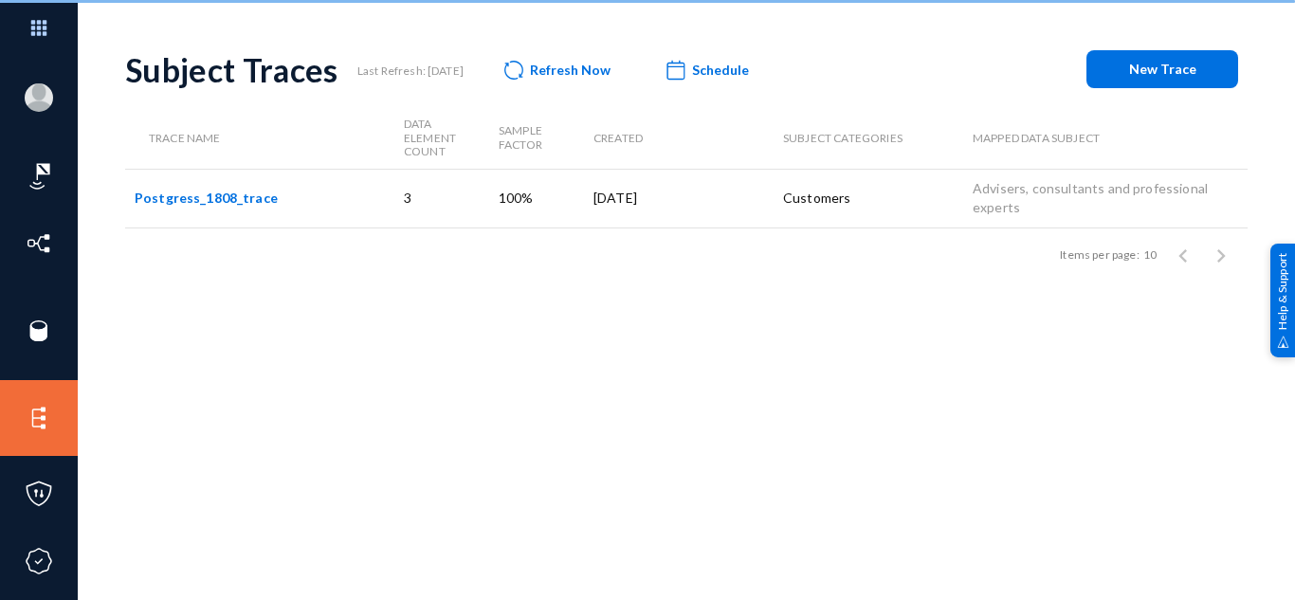
scroll to position [16, 0]
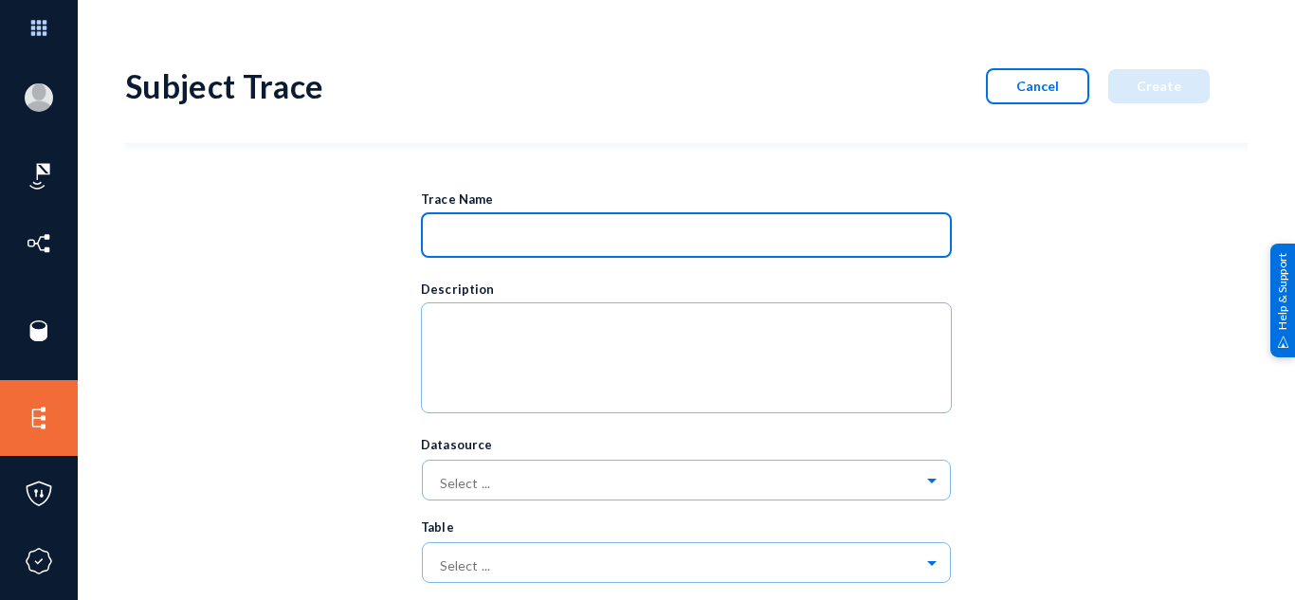
click at [612, 240] on input at bounding box center [690, 237] width 503 height 17
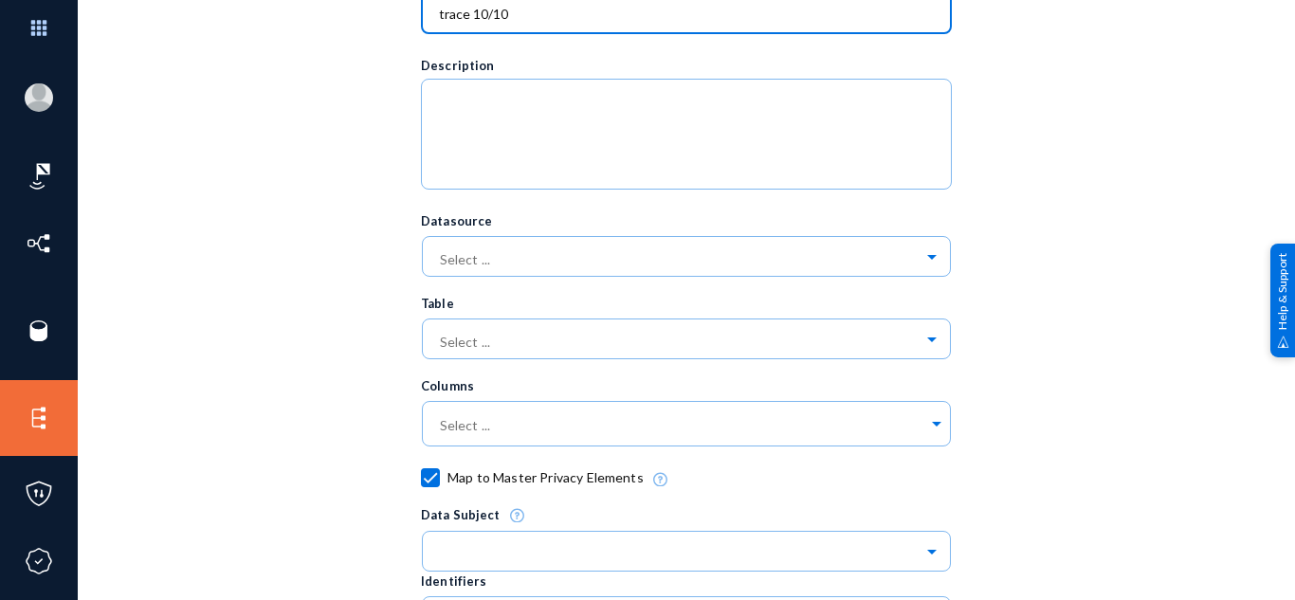
scroll to position [227, 0]
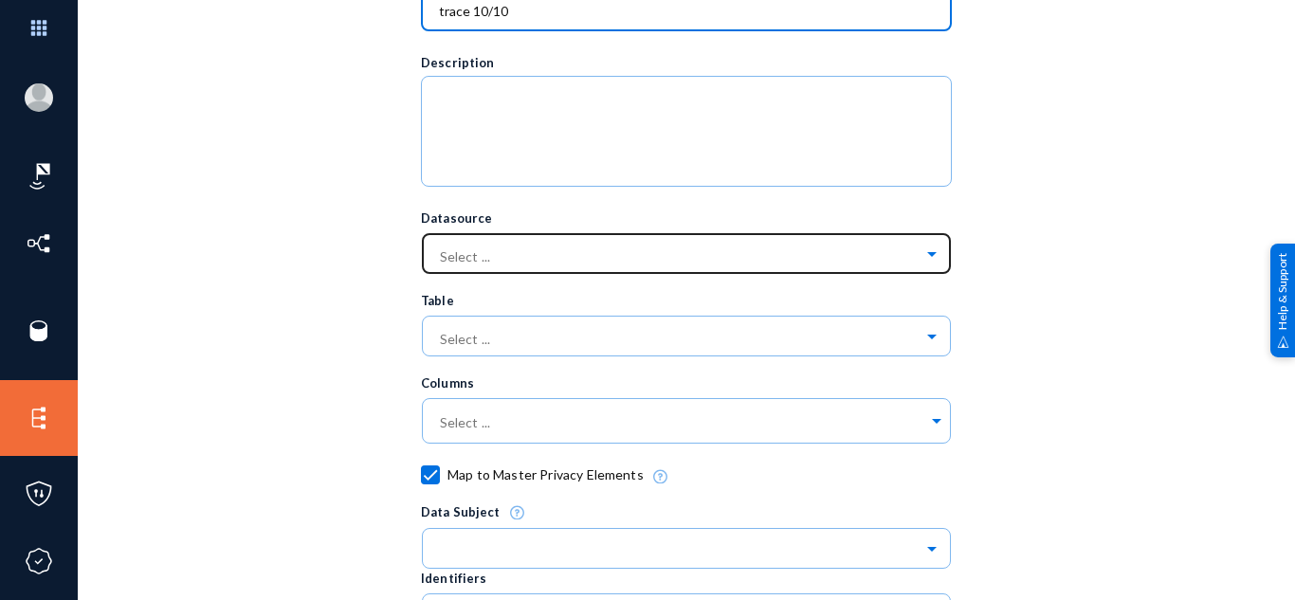
type input "trace 10/10"
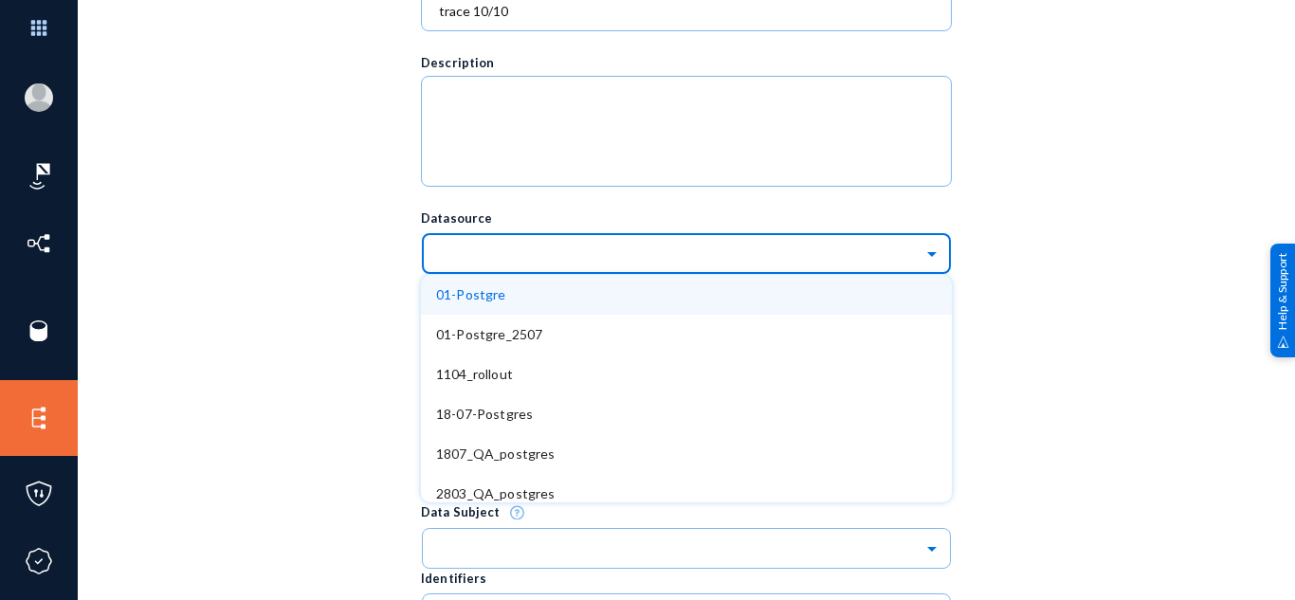
click at [557, 266] on input "text" at bounding box center [696, 253] width 512 height 32
type input "my"
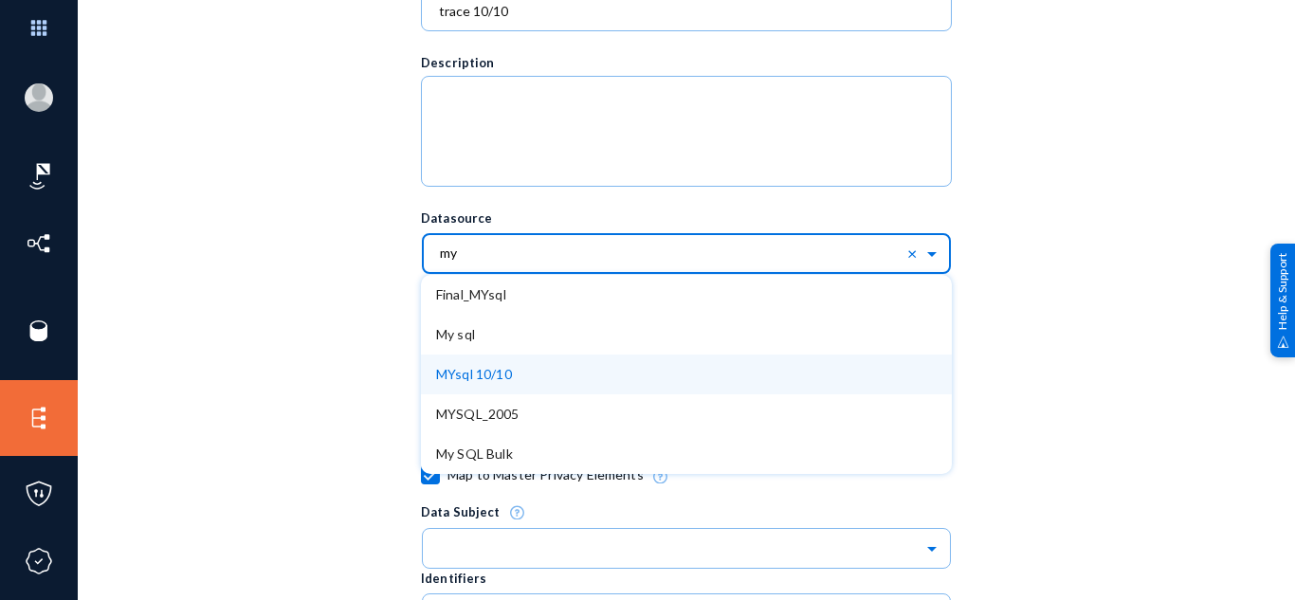
click at [523, 370] on div "MYsql 10/10" at bounding box center [686, 374] width 531 height 40
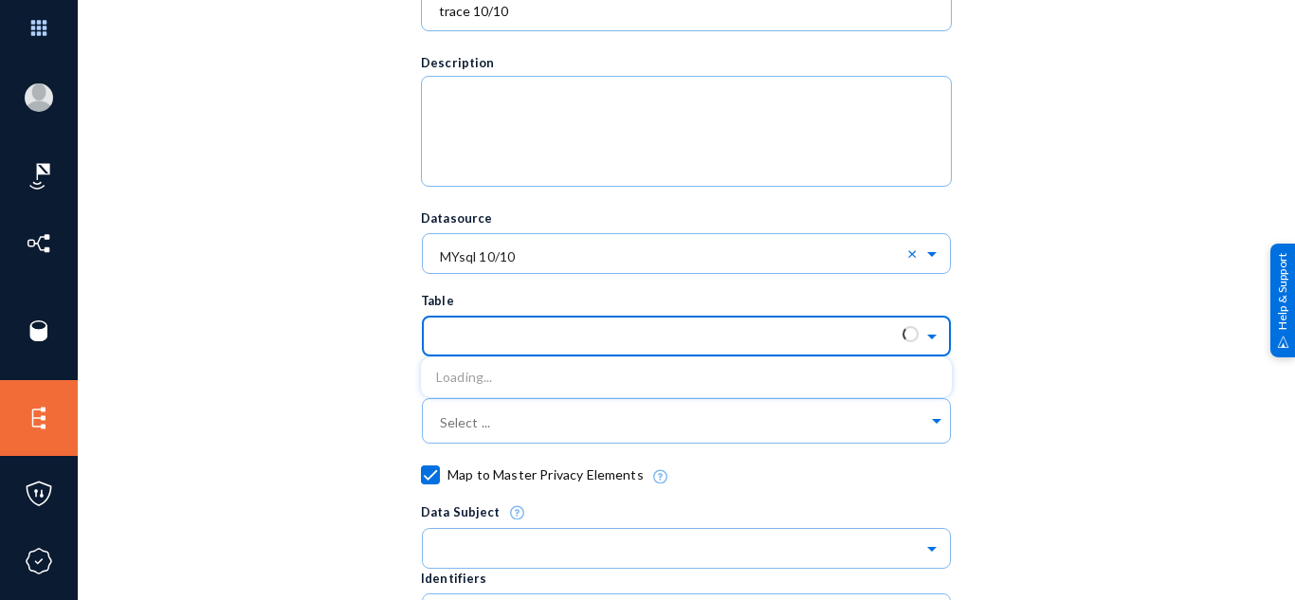
click at [612, 329] on input "text" at bounding box center [696, 335] width 512 height 32
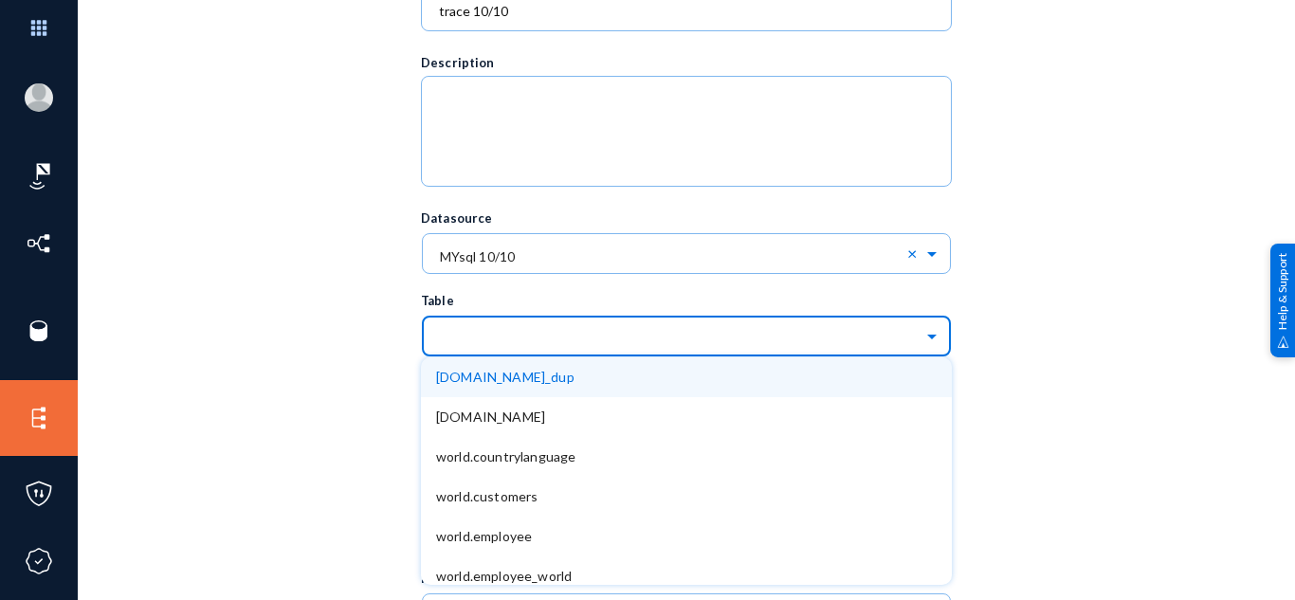
click at [617, 381] on div "[DOMAIN_NAME]_dup" at bounding box center [686, 377] width 531 height 40
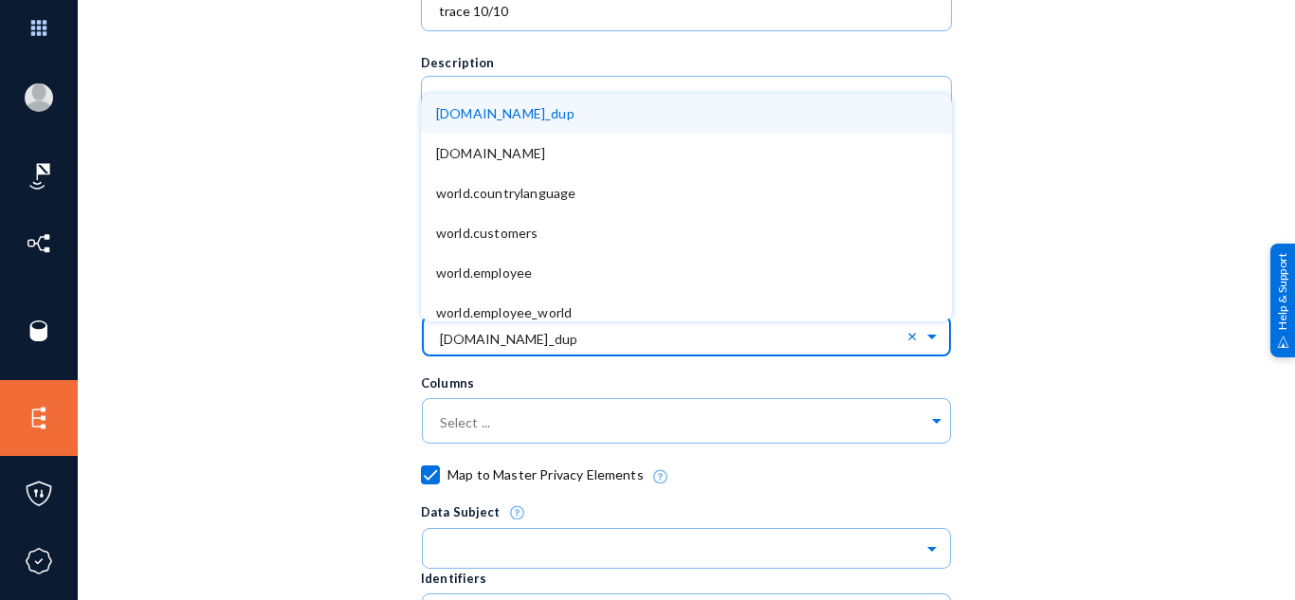
click at [646, 341] on input "text" at bounding box center [696, 335] width 512 height 32
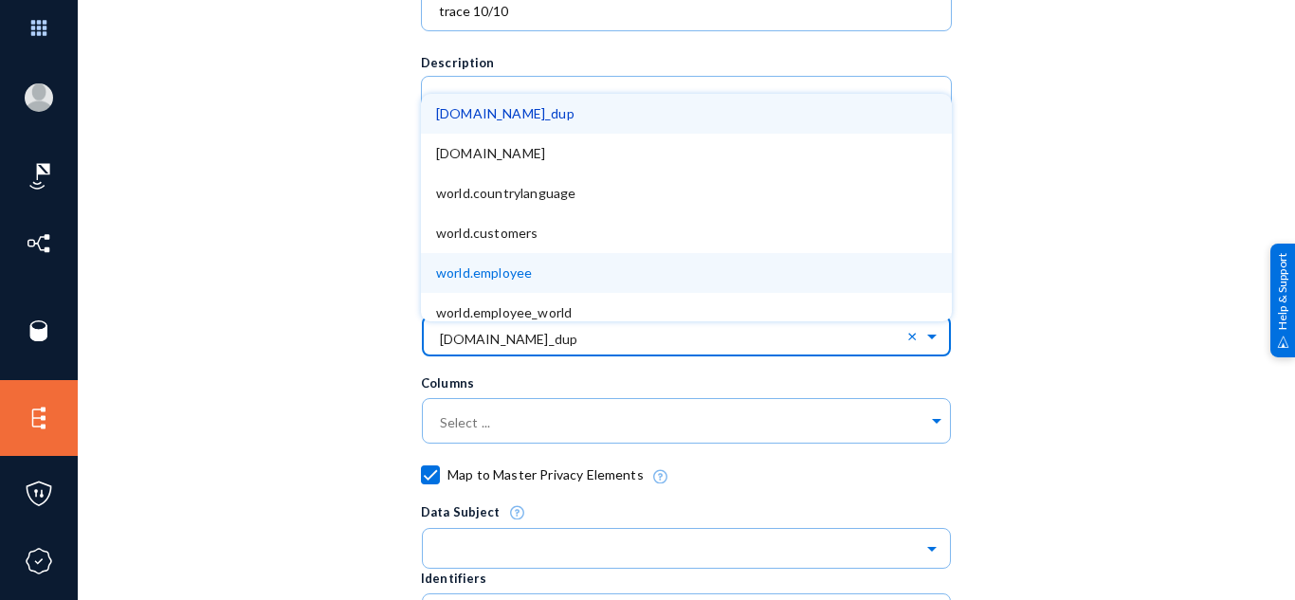
click at [629, 278] on div "world.employee" at bounding box center [686, 273] width 531 height 40
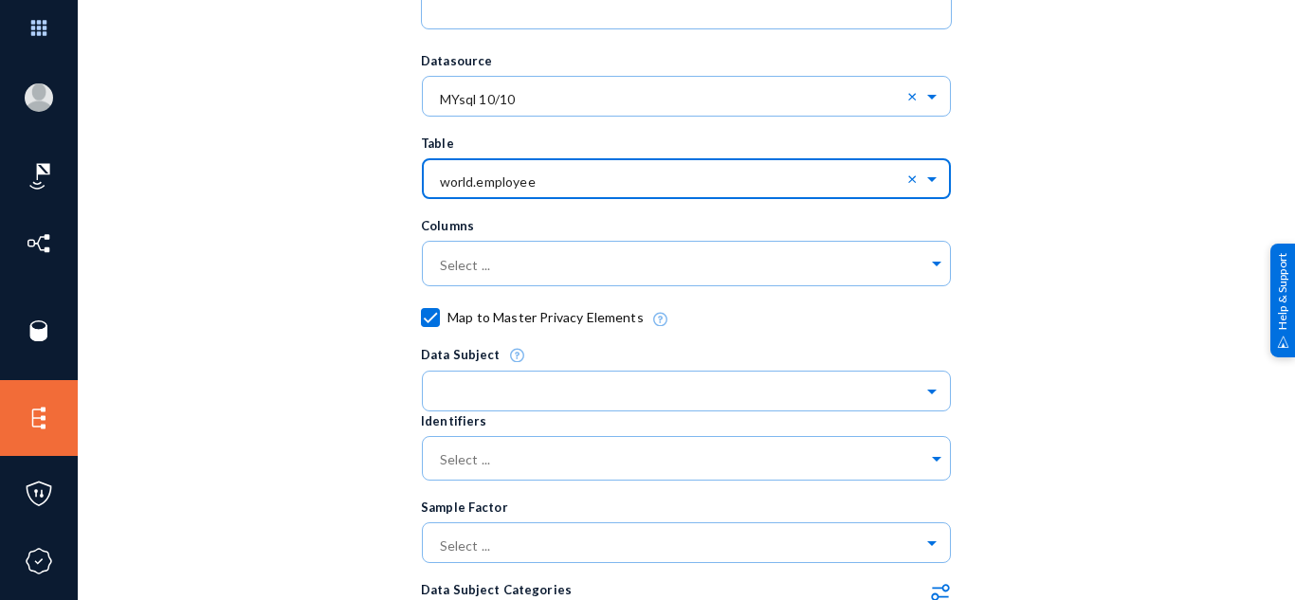
scroll to position [393, 0]
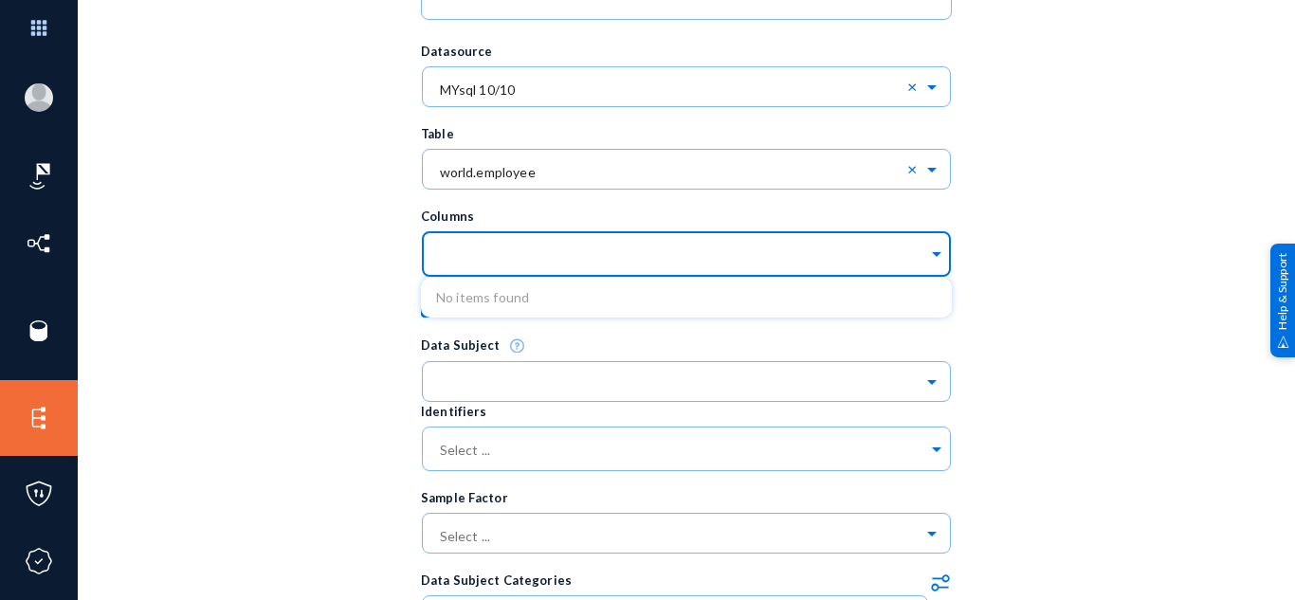
click at [652, 258] on input "text" at bounding box center [682, 257] width 492 height 18
click at [934, 255] on span at bounding box center [936, 252] width 17 height 20
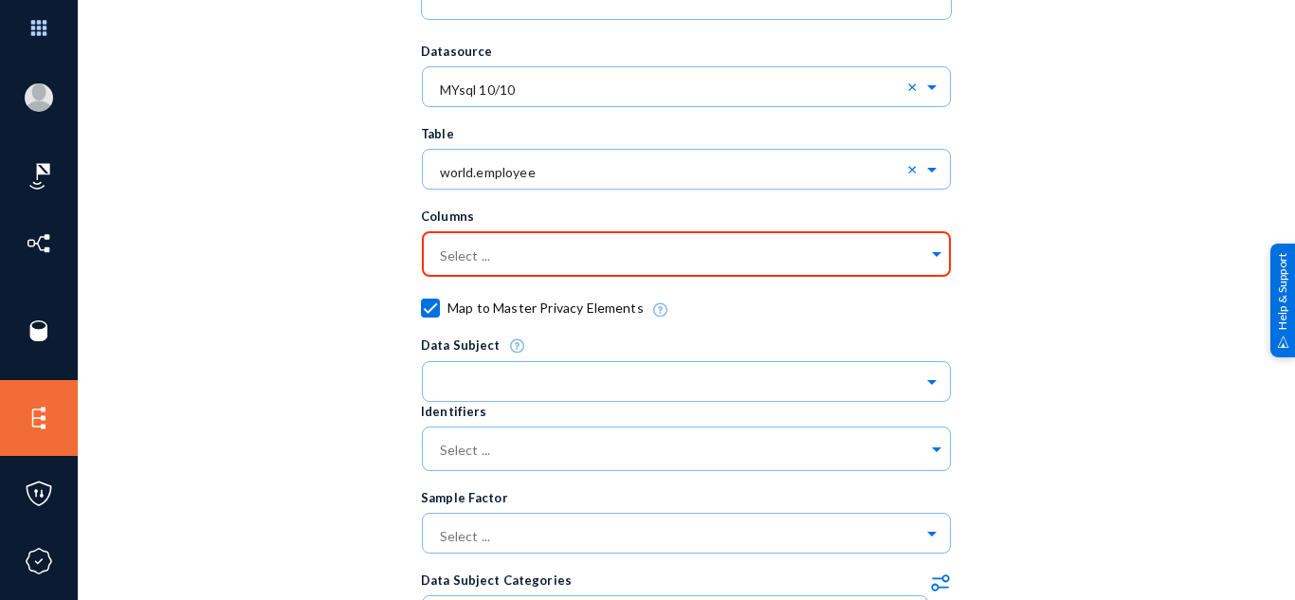
click at [1155, 303] on div "Trace Name trace 10/10 Description Datasource Select ... × MYsql 10/10 × Table …" at bounding box center [686, 435] width 1122 height 1353
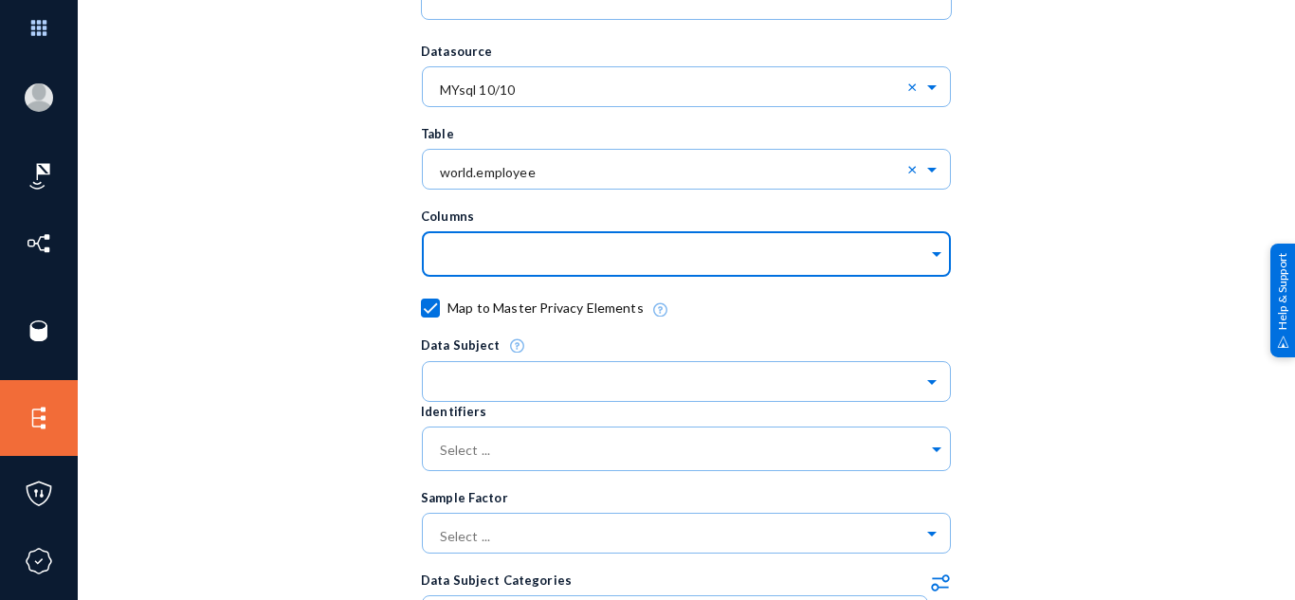
click at [685, 264] on input "text" at bounding box center [682, 257] width 492 height 18
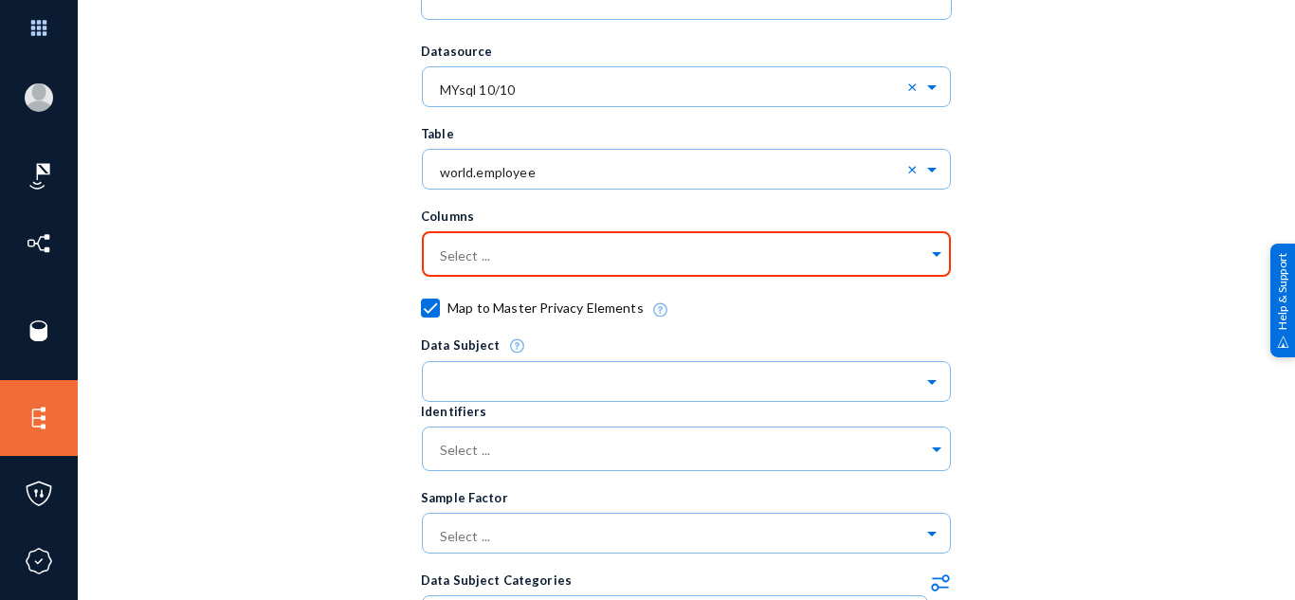
click at [1217, 329] on div "Trace Name trace 10/10 Description Datasource Select ... × MYsql 10/10 × Table …" at bounding box center [686, 435] width 1122 height 1353
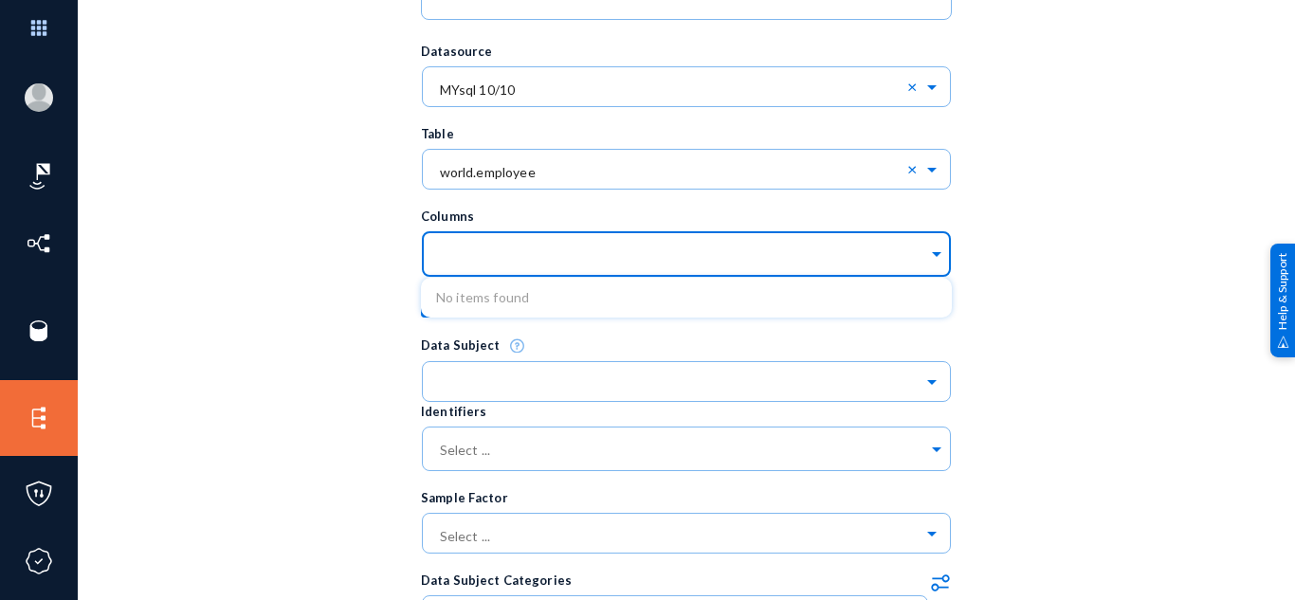
click at [599, 263] on input "text" at bounding box center [682, 257] width 492 height 18
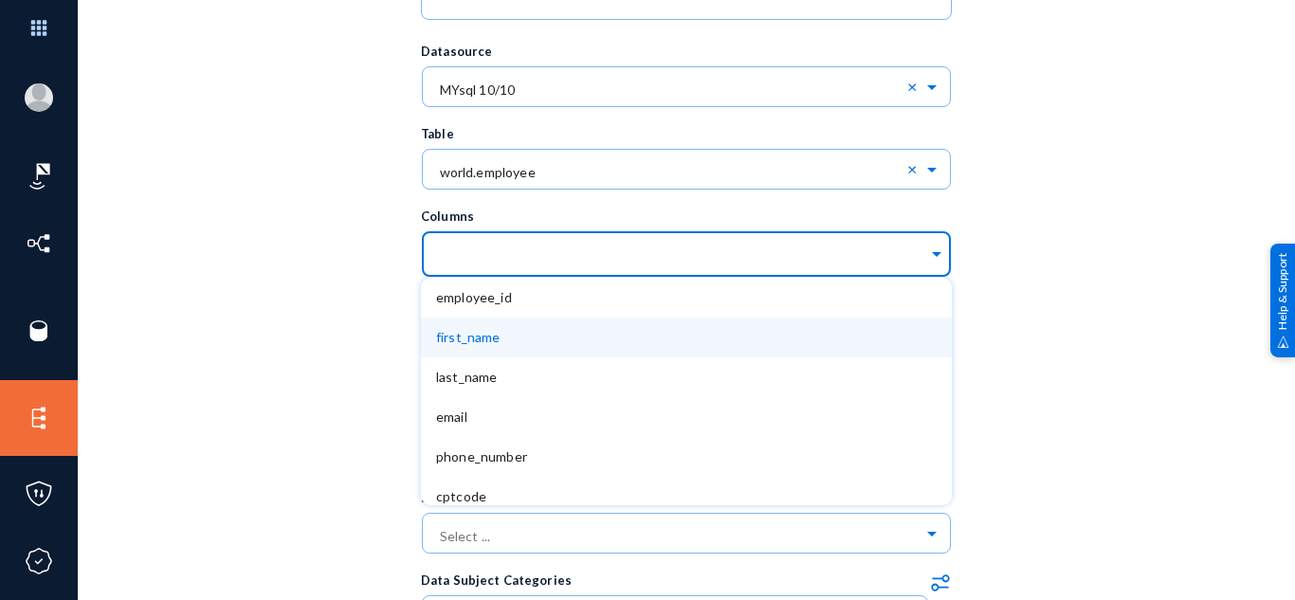
click at [546, 345] on div "first_name" at bounding box center [686, 338] width 531 height 40
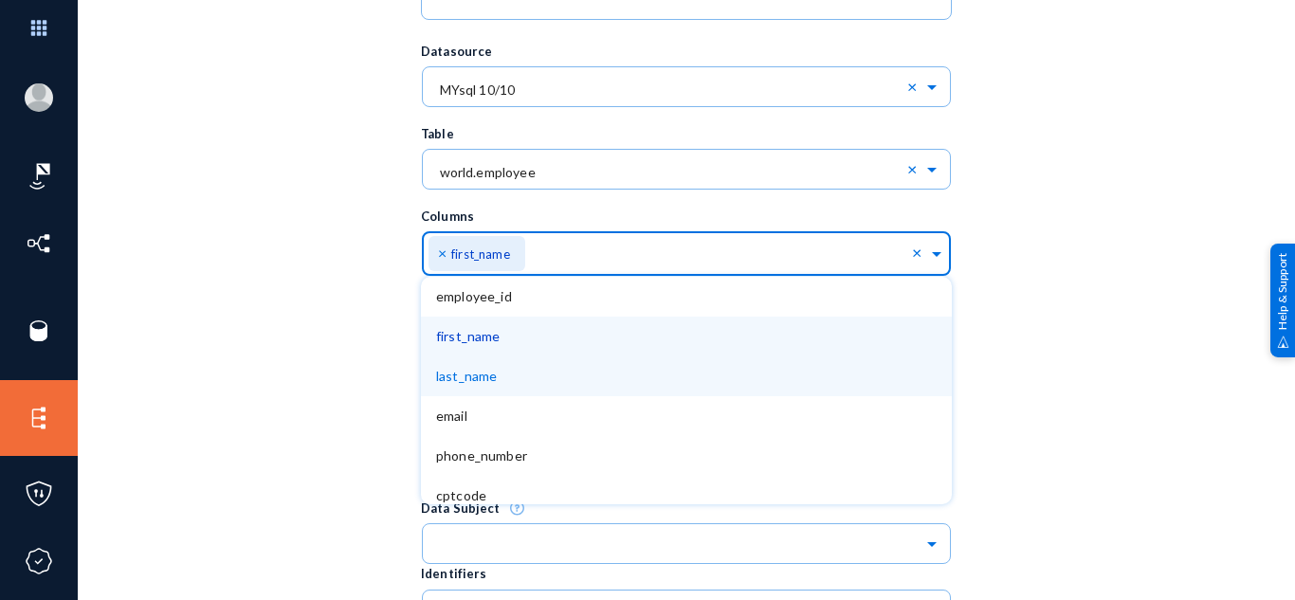
click at [521, 376] on div "last_name" at bounding box center [686, 376] width 531 height 40
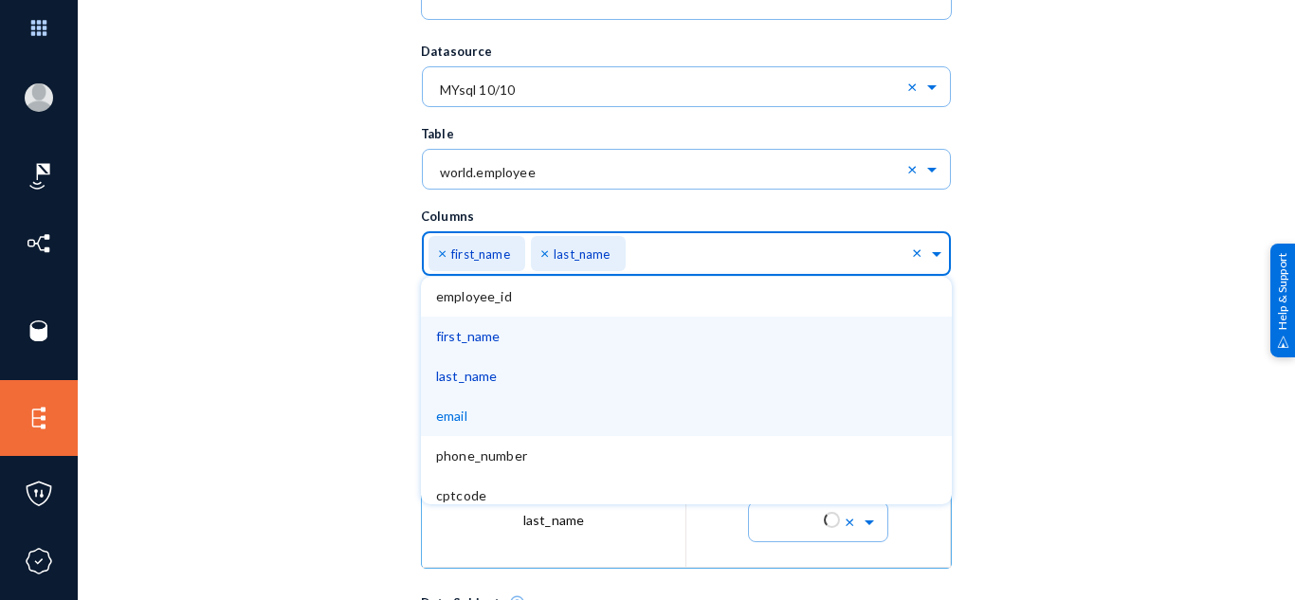
click at [513, 421] on div "email" at bounding box center [686, 416] width 531 height 40
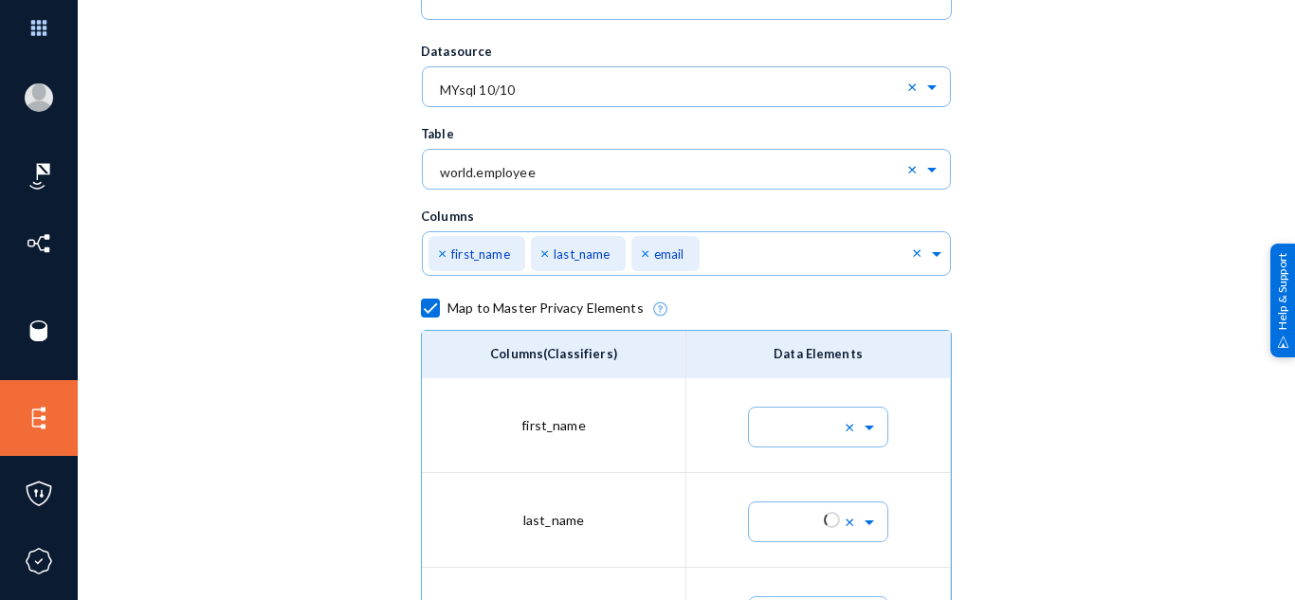
click at [1101, 370] on div "Trace Name trace 10/10 Description Datasource Select ... × MYsql 10/10 × Table …" at bounding box center [686, 612] width 1122 height 1706
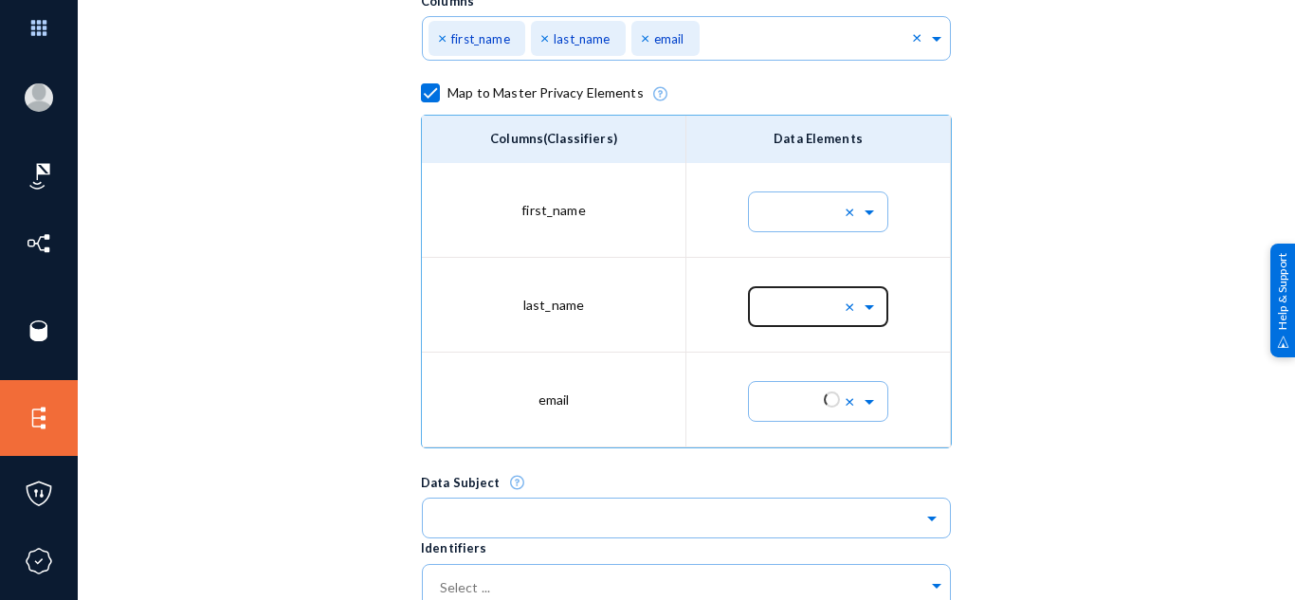
scroll to position [618, 0]
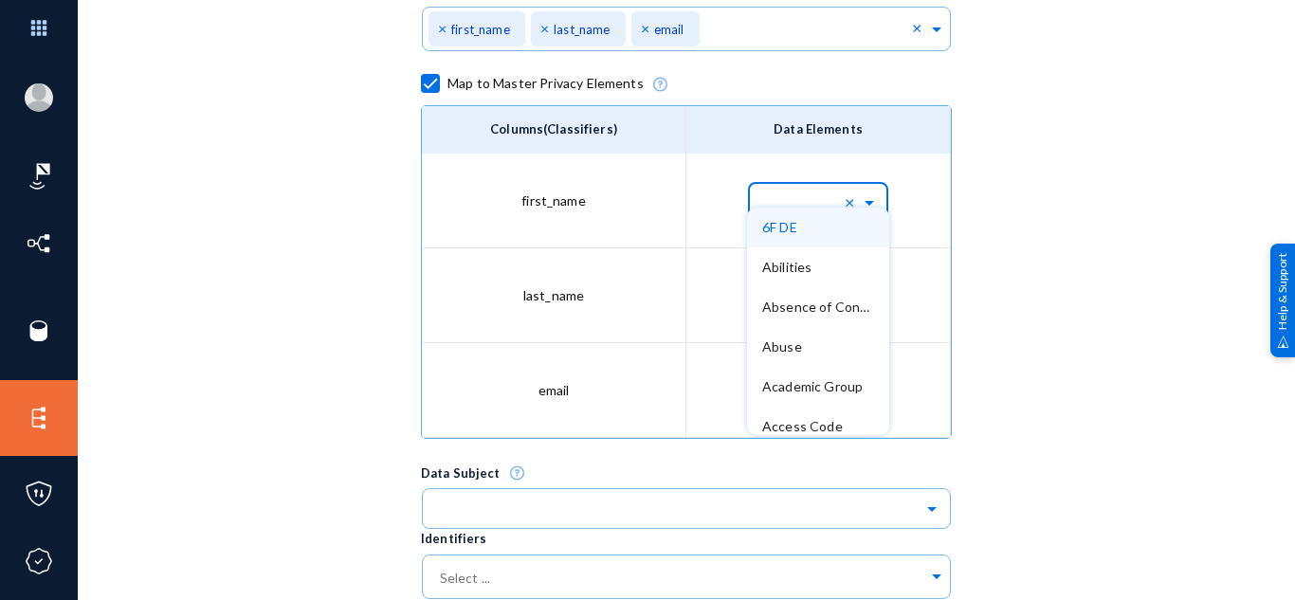
click at [798, 198] on input "text" at bounding box center [827, 202] width 123 height 32
type input "fir"
click at [789, 235] on div "First Name" at bounding box center [818, 228] width 142 height 40
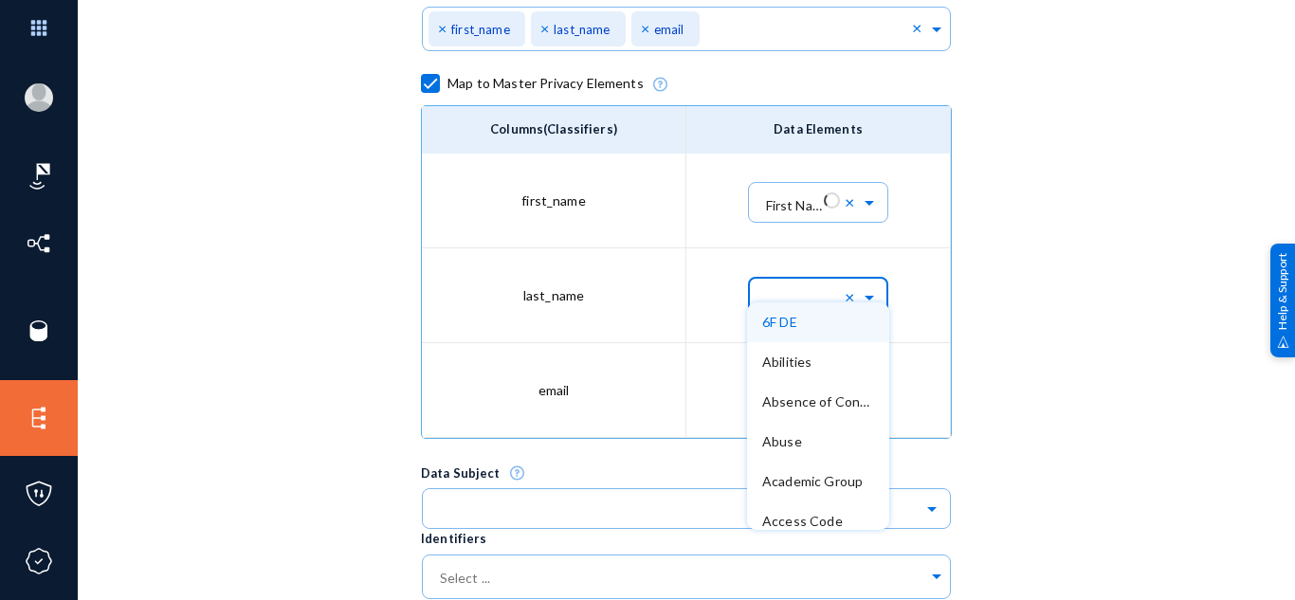
click at [794, 298] on input "text" at bounding box center [827, 297] width 123 height 32
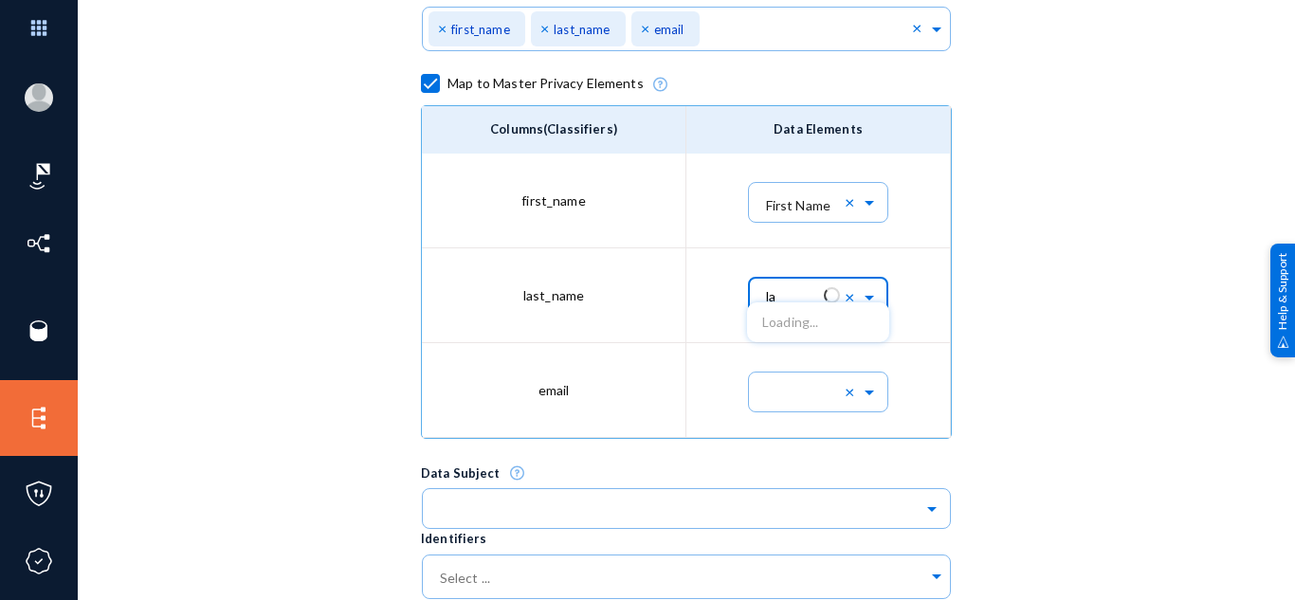
type input "las"
click at [800, 362] on span "Last Name" at bounding box center [794, 362] width 64 height 16
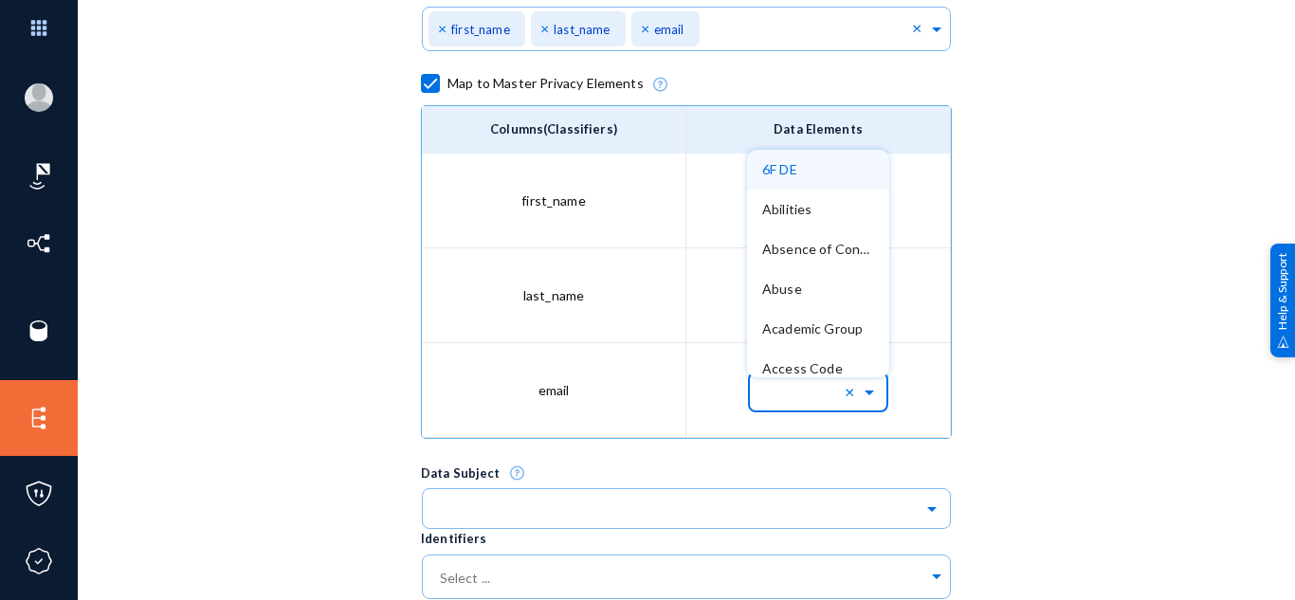
click at [773, 395] on input "text" at bounding box center [827, 391] width 123 height 32
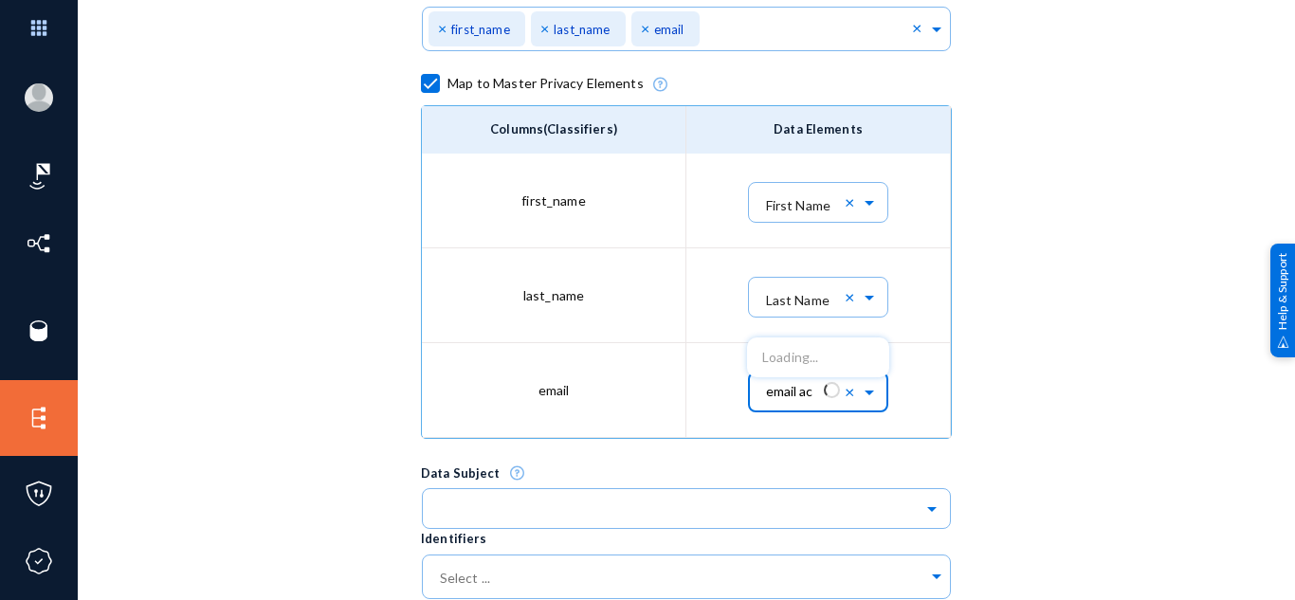
type input "email acc"
click at [806, 354] on span "Email Account" at bounding box center [805, 357] width 86 height 16
click at [1061, 394] on div "Trace Name trace 10/10 Description Datasource Select ... × MYsql 10/10 × Table …" at bounding box center [686, 388] width 1122 height 1706
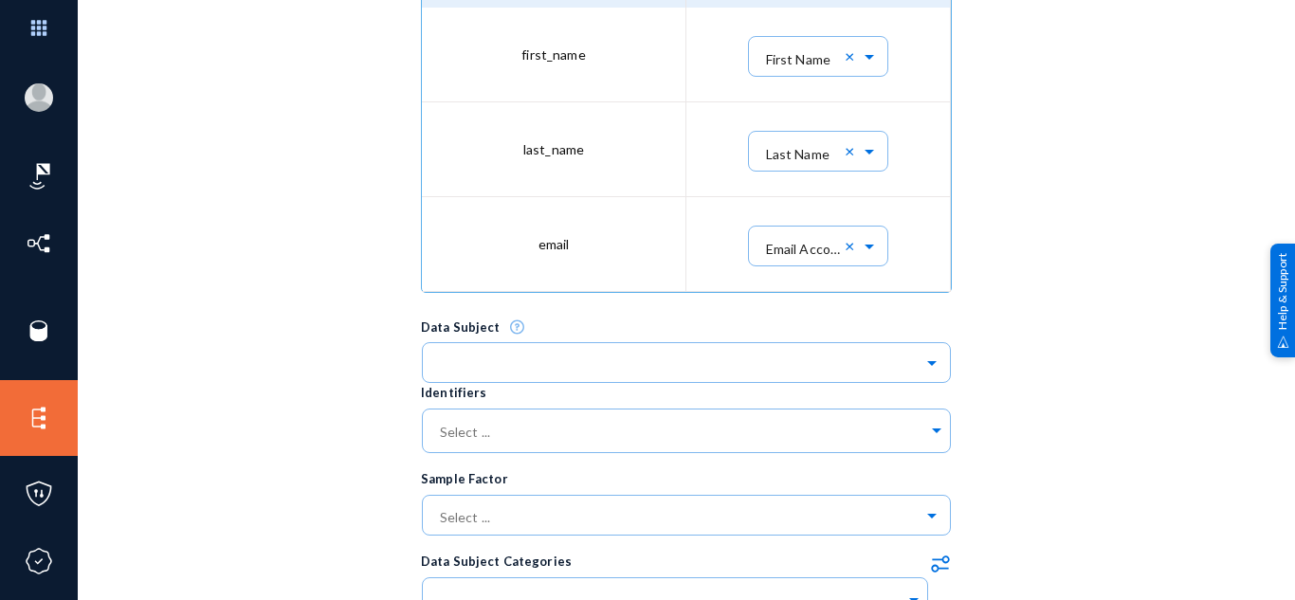
scroll to position [772, 0]
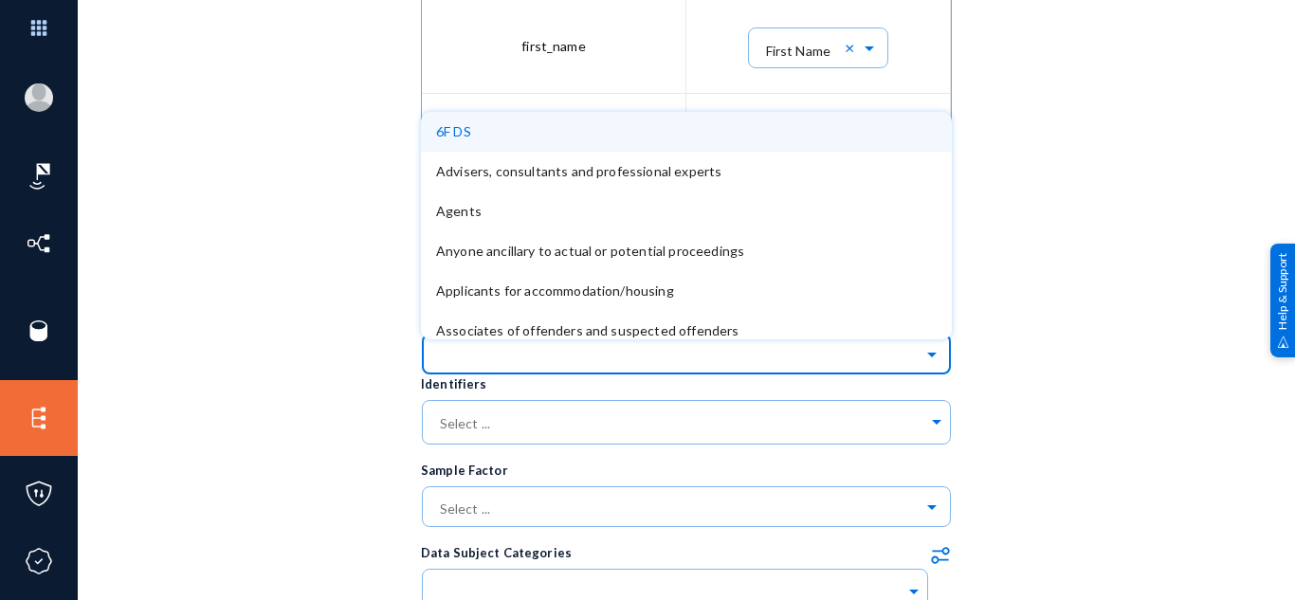
click at [841, 355] on input "text" at bounding box center [696, 353] width 512 height 32
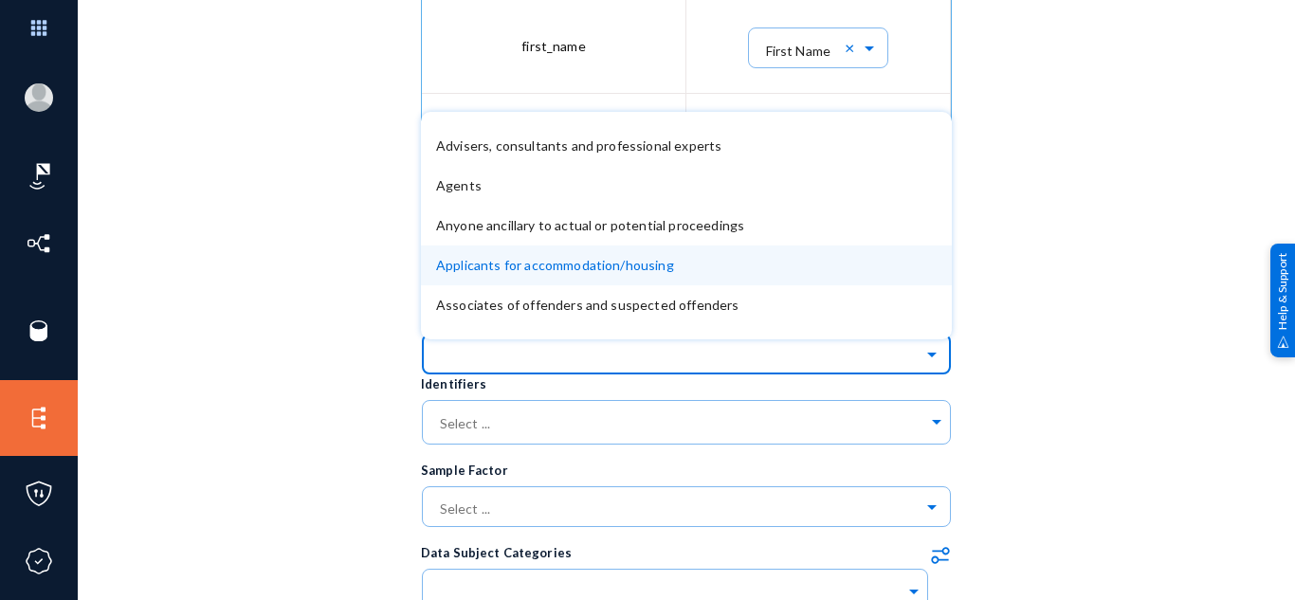
scroll to position [0, 0]
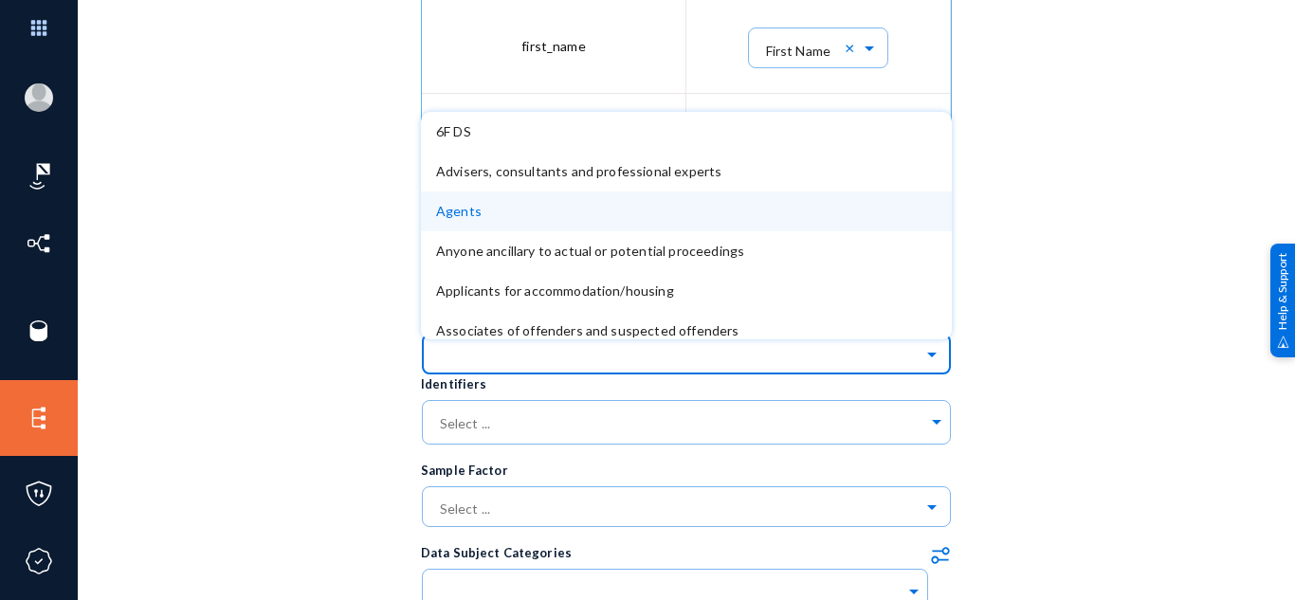
click at [534, 209] on div "Agents" at bounding box center [686, 211] width 531 height 40
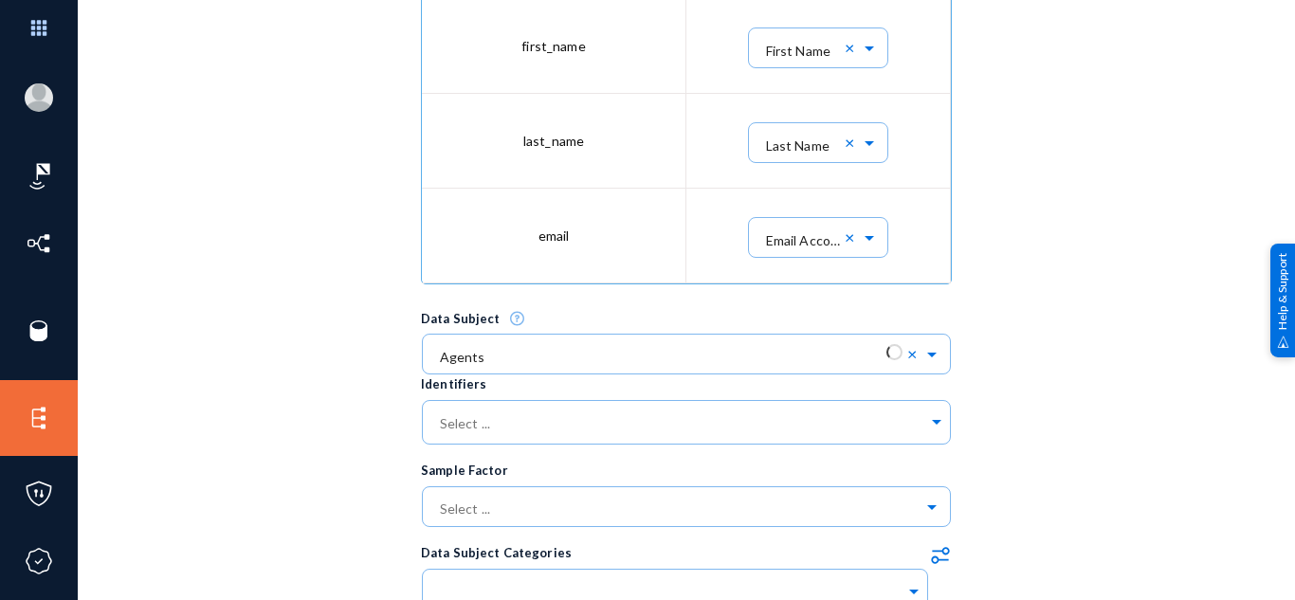
click at [1255, 437] on div "bharath.arjunan@exterro.com qaprdpupdrp9 Log out Dashboard Directory Datasets S…" at bounding box center [647, 300] width 1295 height 600
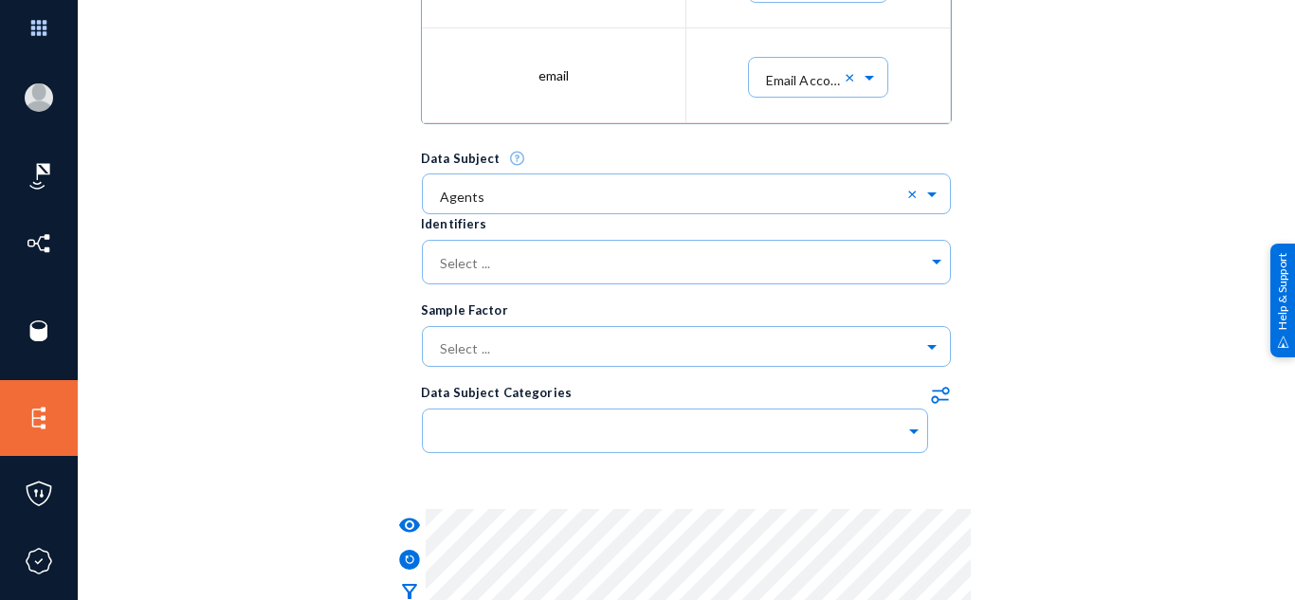
scroll to position [942, 0]
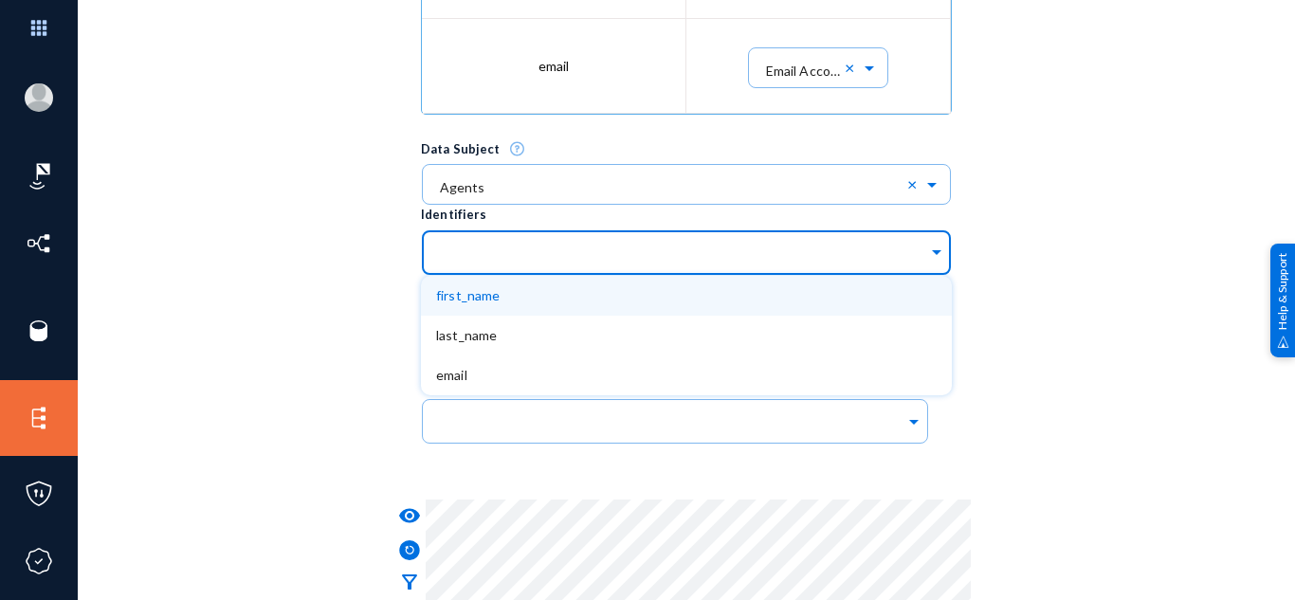
click at [586, 260] on input "text" at bounding box center [682, 255] width 492 height 18
click at [551, 301] on div "first_name" at bounding box center [686, 296] width 531 height 40
click at [608, 245] on div at bounding box center [721, 255] width 381 height 32
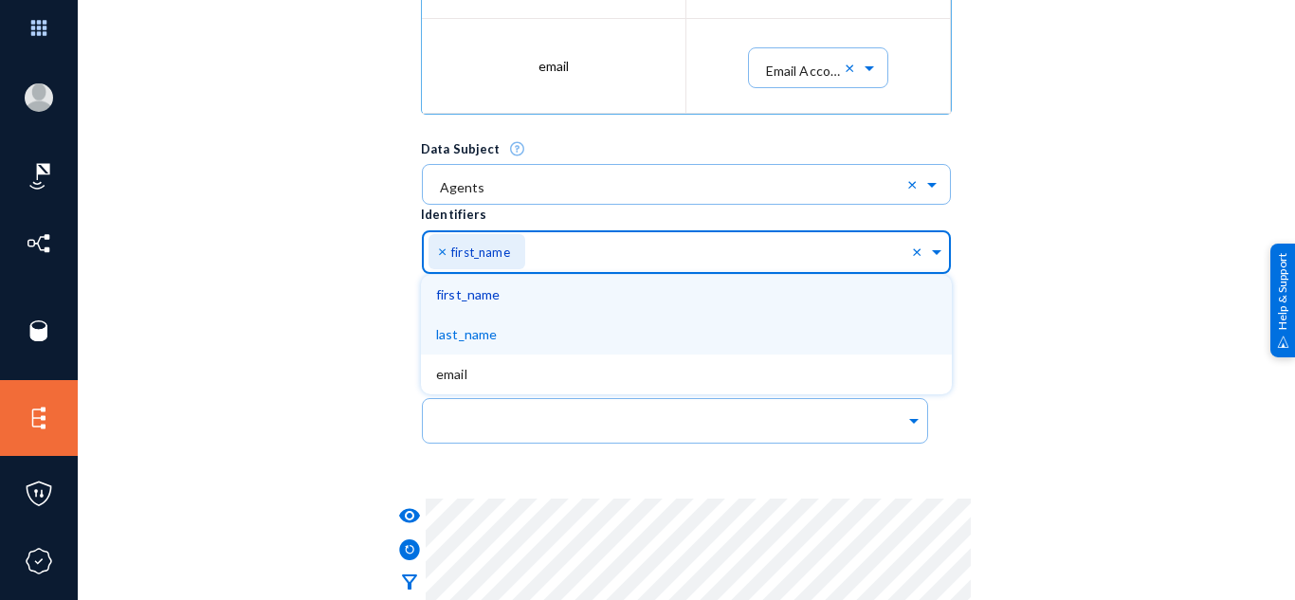
click at [537, 326] on div "last_name" at bounding box center [686, 335] width 531 height 40
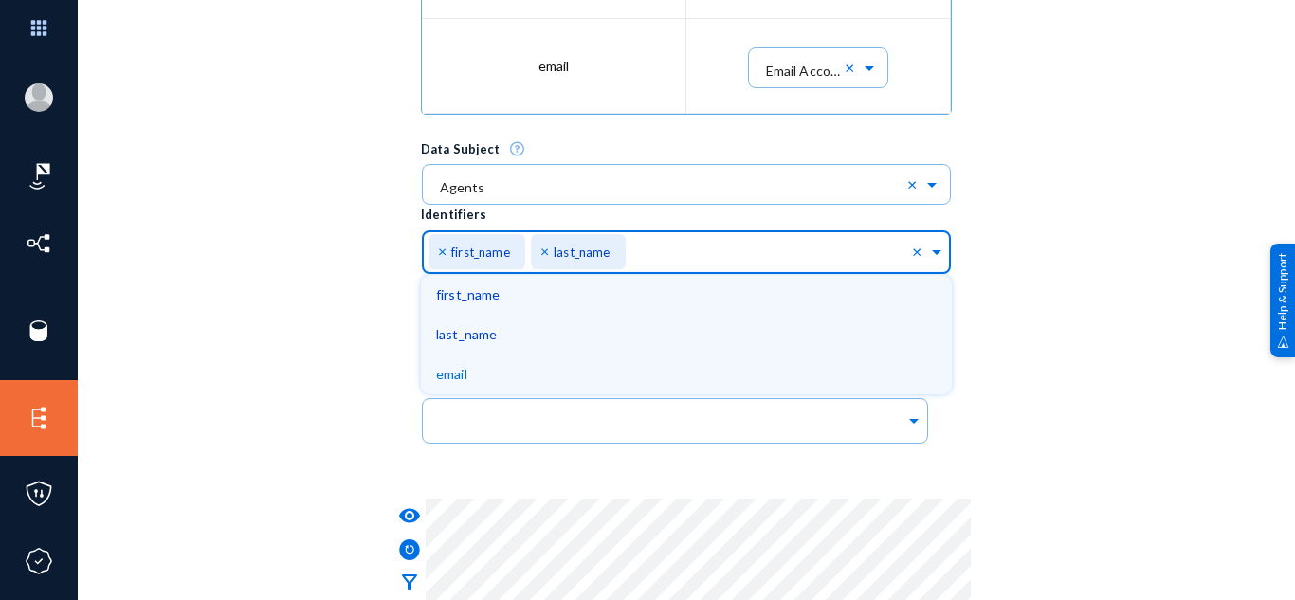
click at [538, 366] on div "email" at bounding box center [686, 374] width 531 height 40
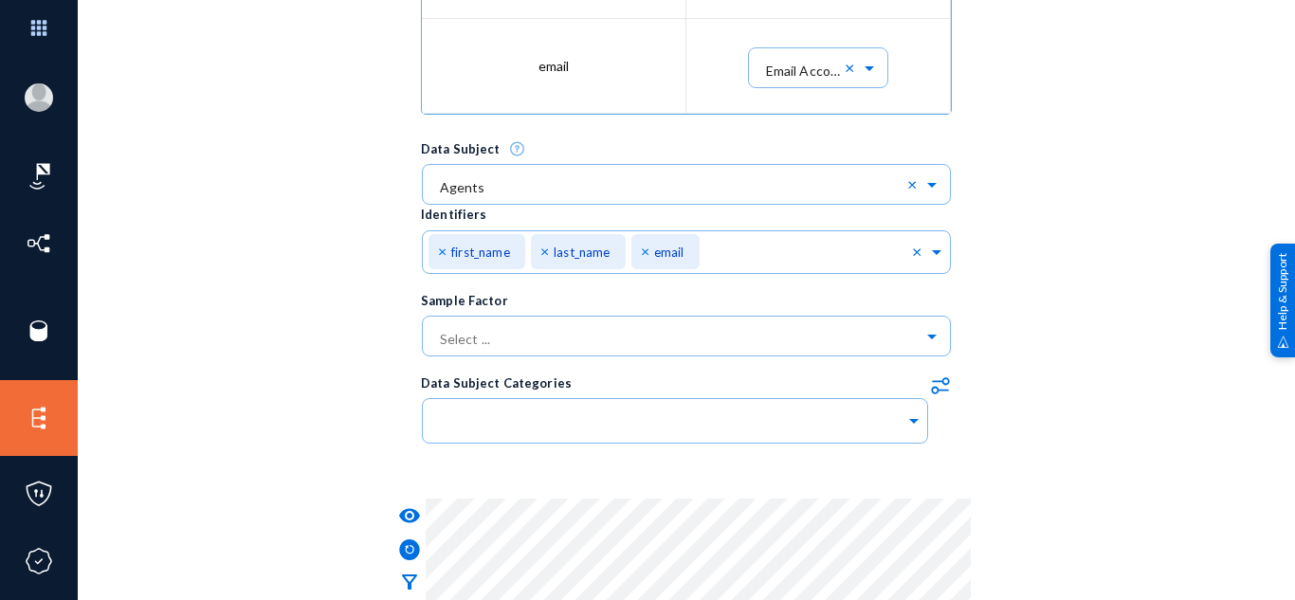
click at [1059, 348] on div "Trace Name trace 10/10 Description Datasource Select ... × MYsql 10/10 × Table …" at bounding box center [686, 63] width 1122 height 1705
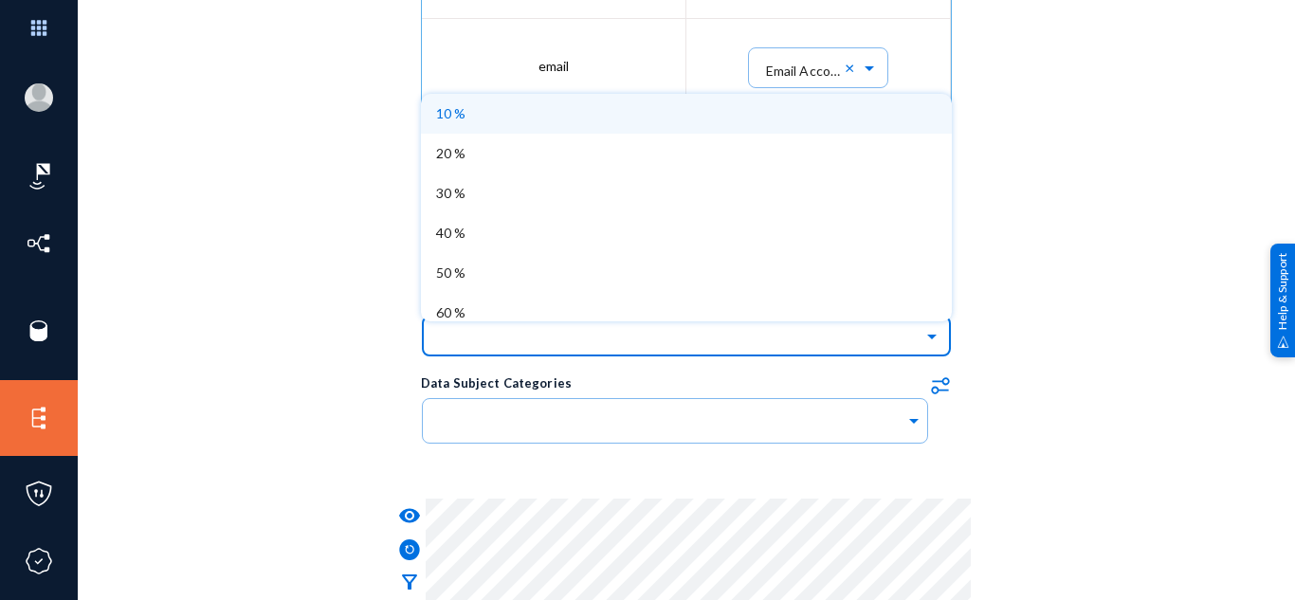
click at [581, 334] on input "text" at bounding box center [696, 335] width 512 height 32
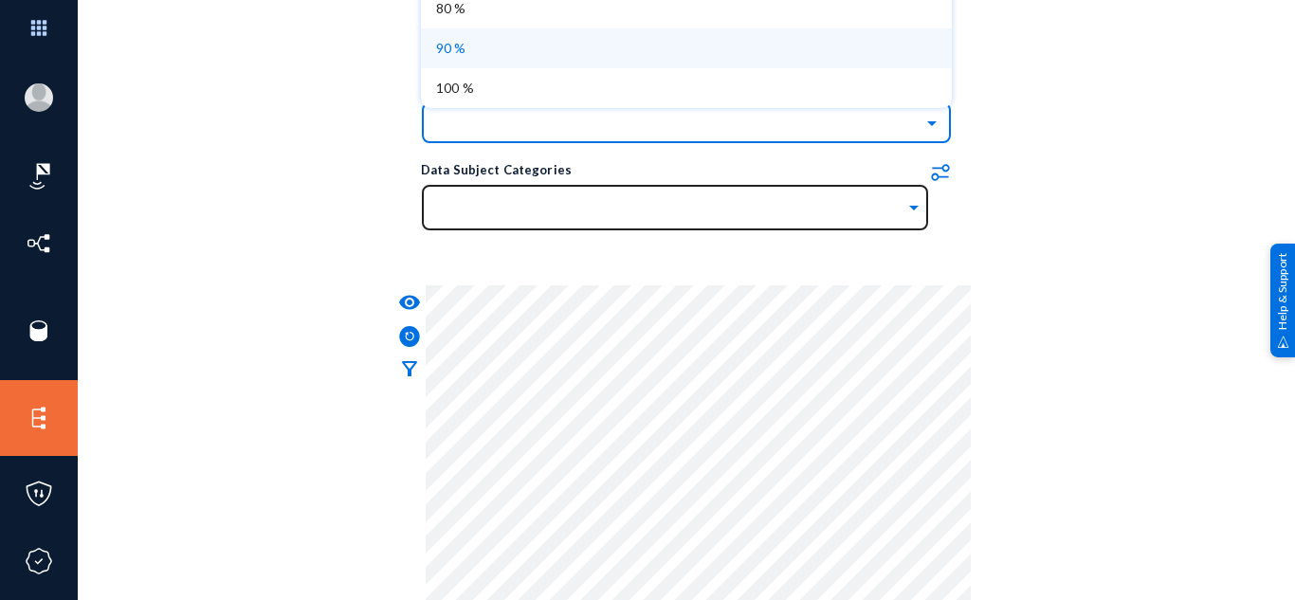
scroll to position [1156, 0]
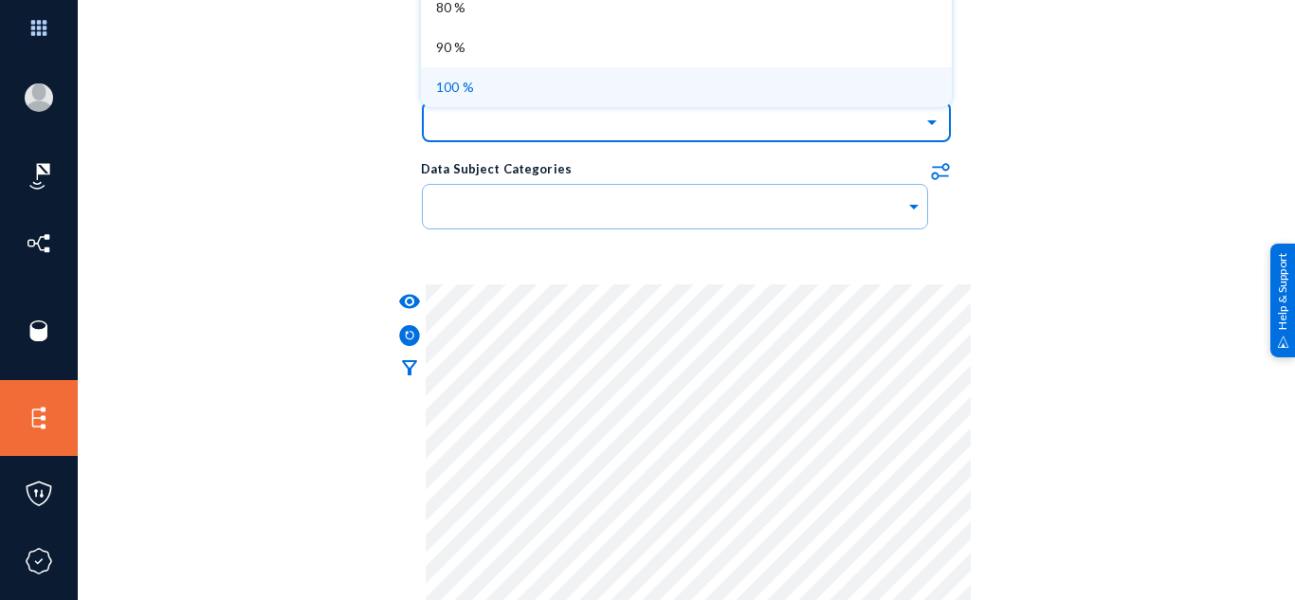
click at [473, 91] on div "100 %" at bounding box center [686, 87] width 531 height 40
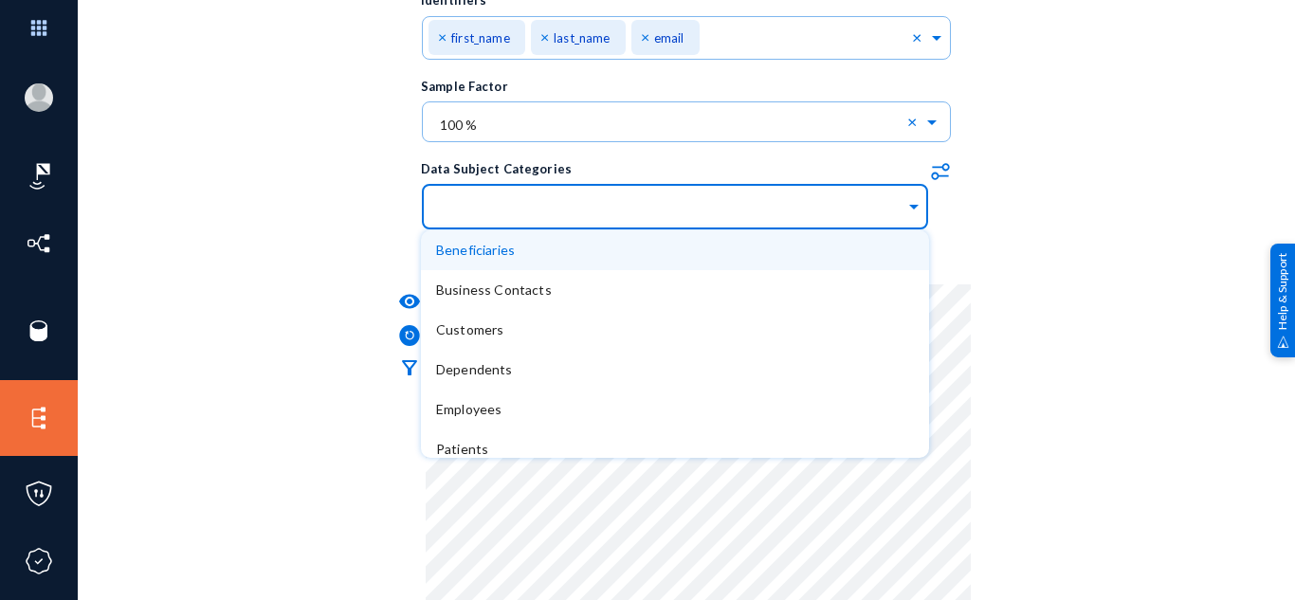
click at [540, 205] on input "text" at bounding box center [670, 210] width 469 height 18
click at [525, 260] on div "Beneficiaries" at bounding box center [675, 250] width 478 height 40
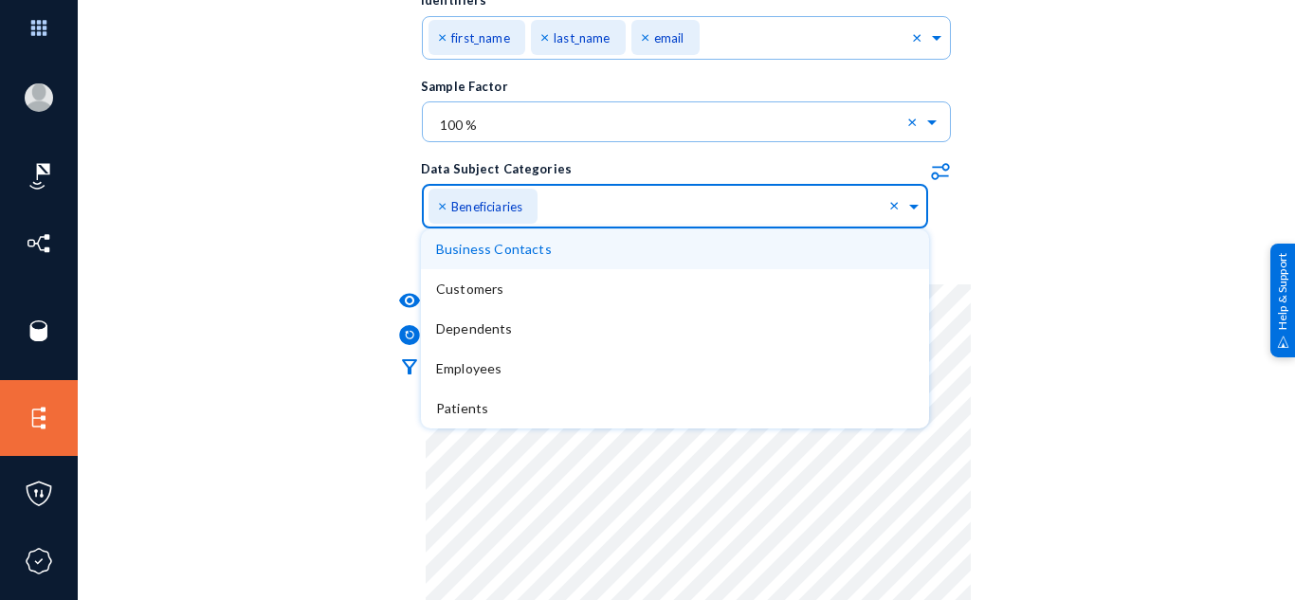
click at [541, 258] on div "Business Contacts" at bounding box center [675, 249] width 478 height 40
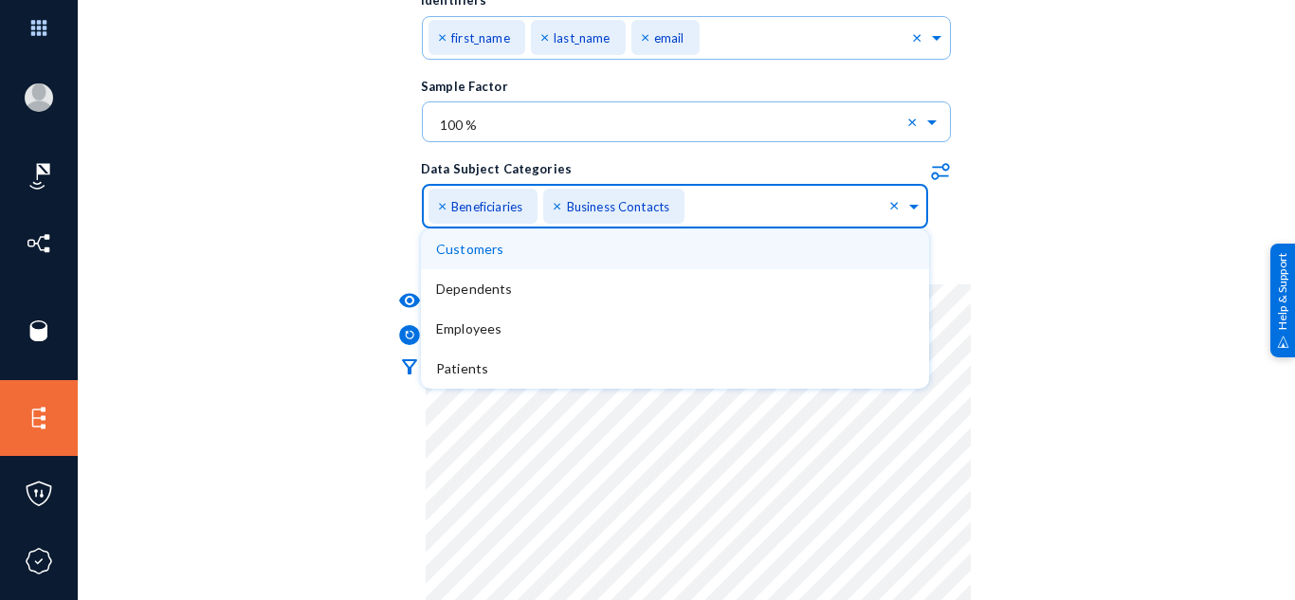
click at [522, 262] on div "Customers" at bounding box center [675, 249] width 478 height 40
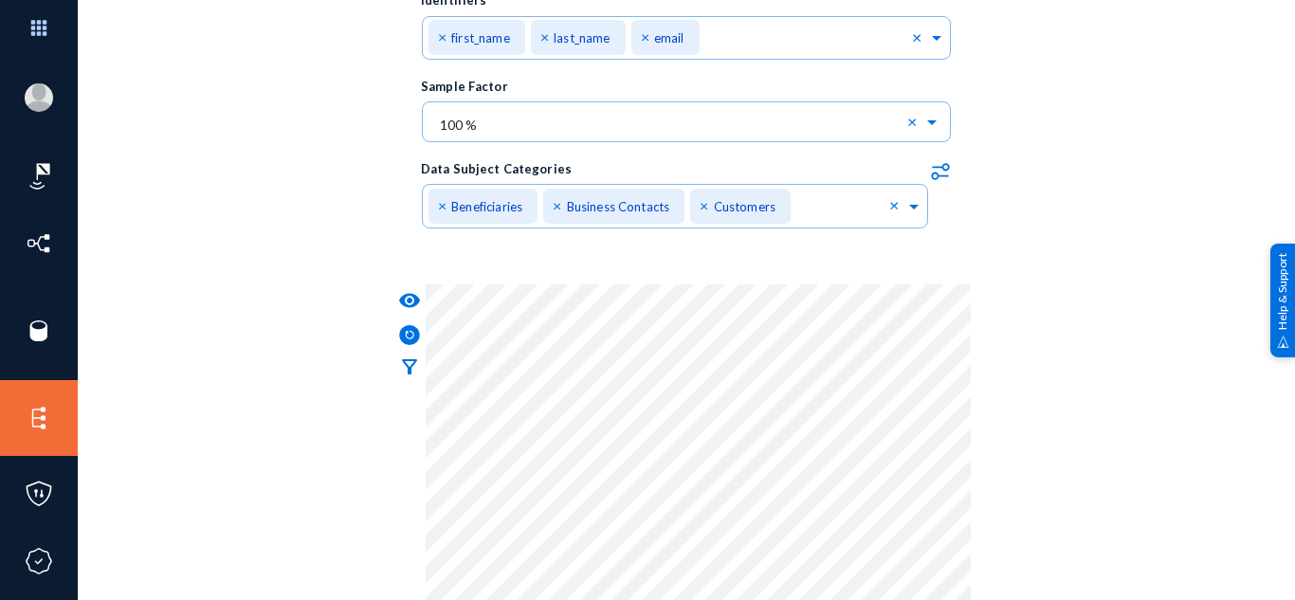
click at [403, 304] on mat-icon "visibility" at bounding box center [409, 300] width 23 height 23
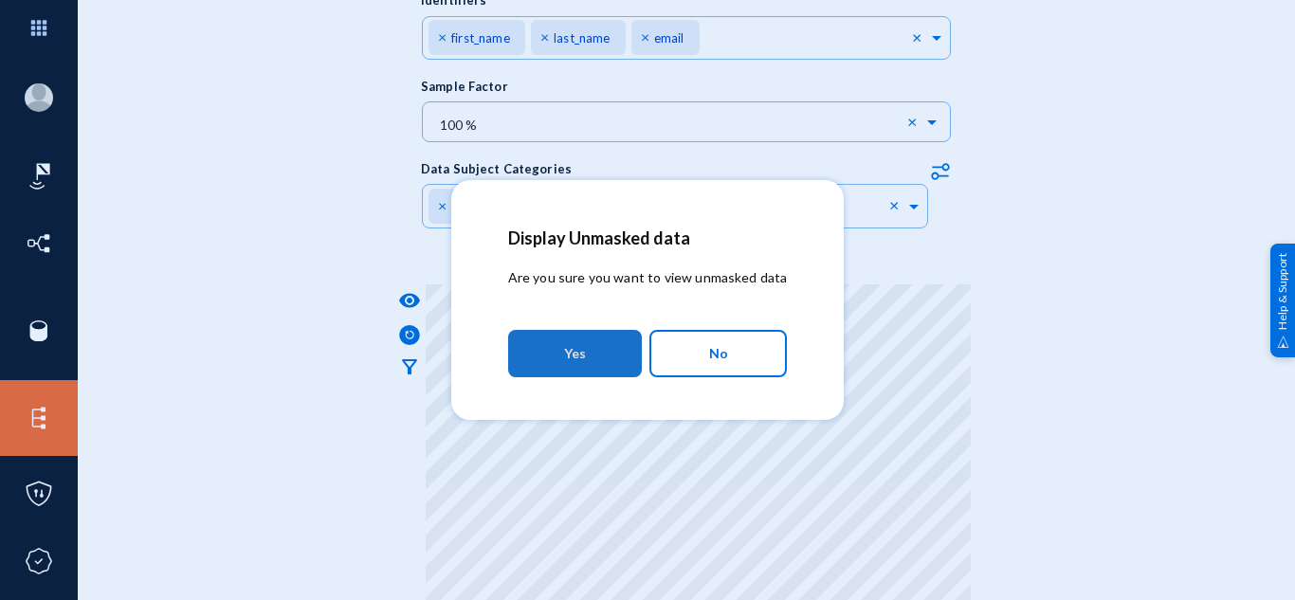
click at [608, 353] on button "Yes" at bounding box center [575, 353] width 134 height 47
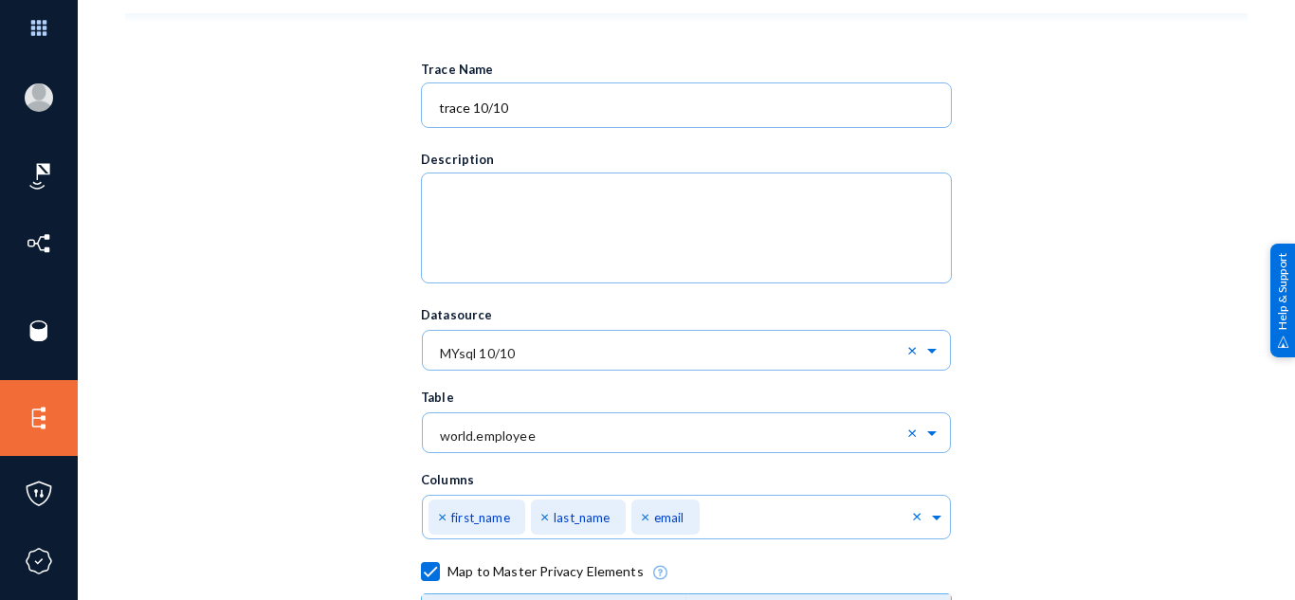
scroll to position [0, 0]
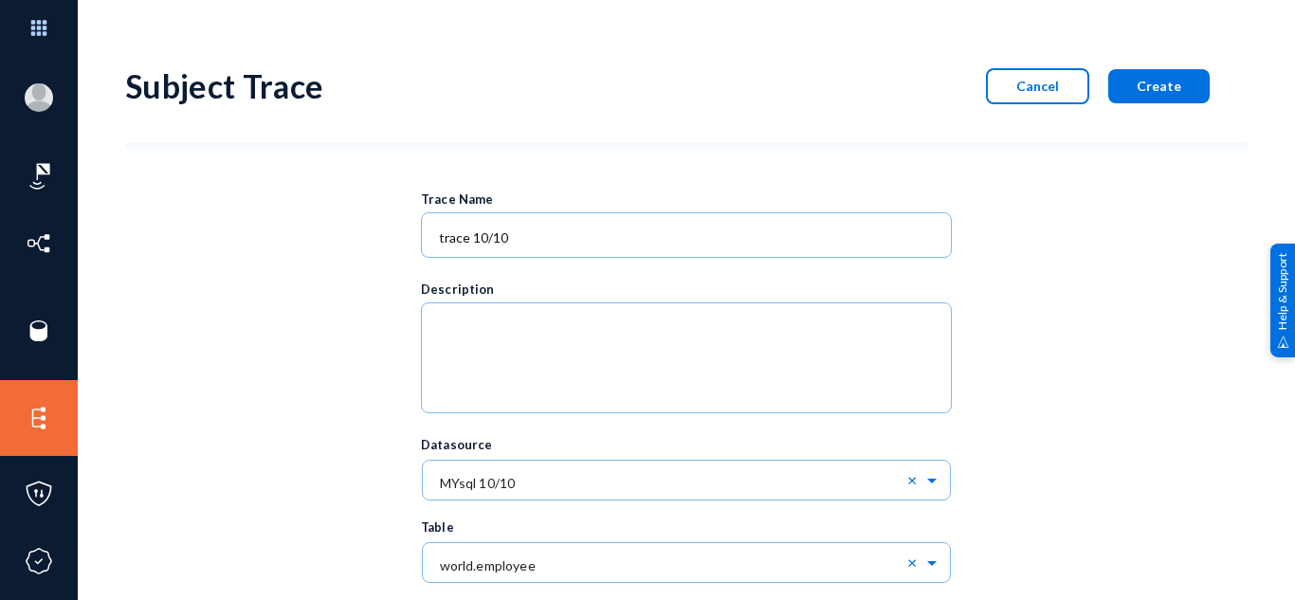
click at [1171, 97] on button "Create" at bounding box center [1158, 86] width 101 height 34
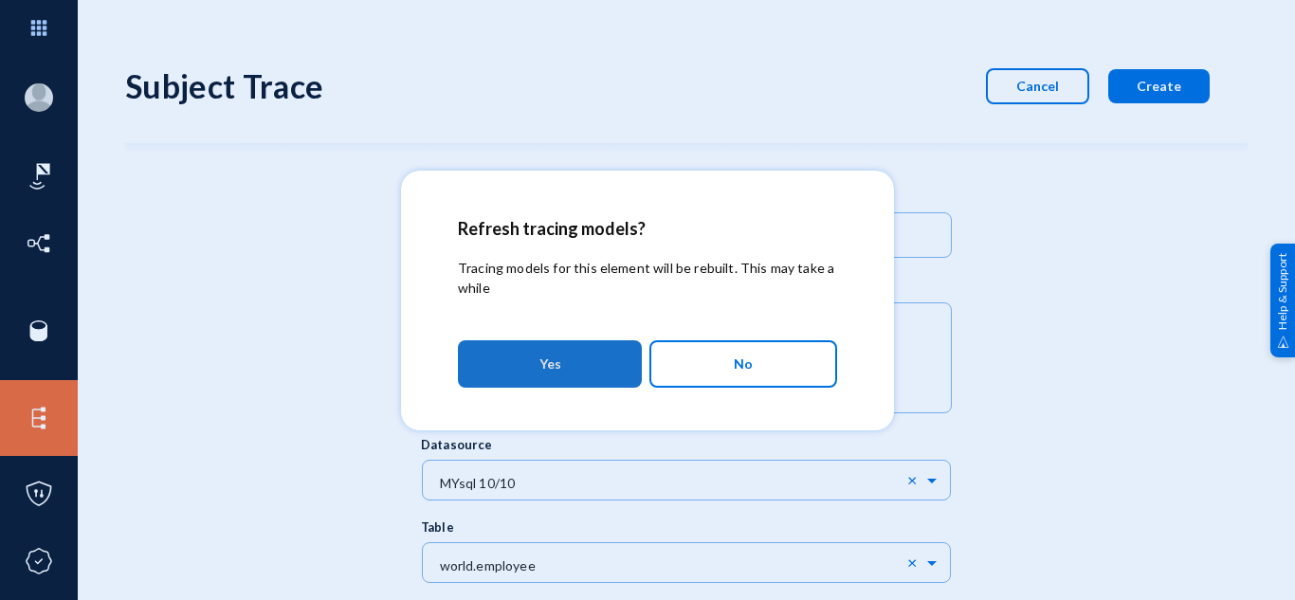
click at [599, 374] on button "Yes" at bounding box center [550, 363] width 184 height 47
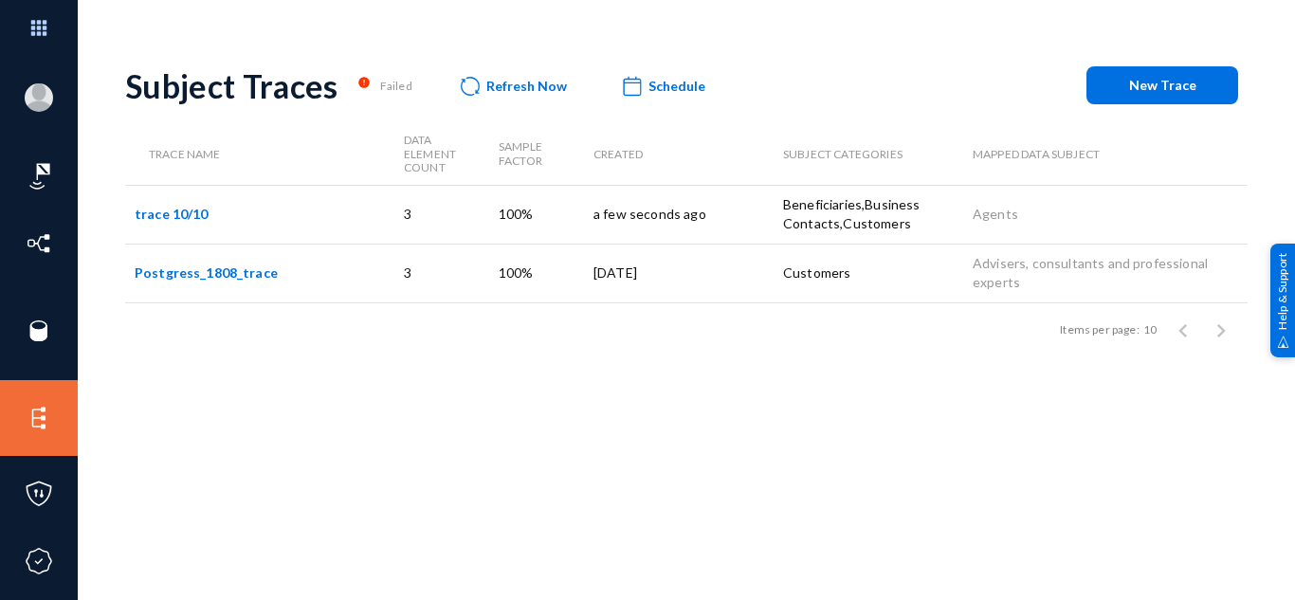
click at [206, 275] on link "Postgress_1808_trace" at bounding box center [206, 272] width 143 height 16
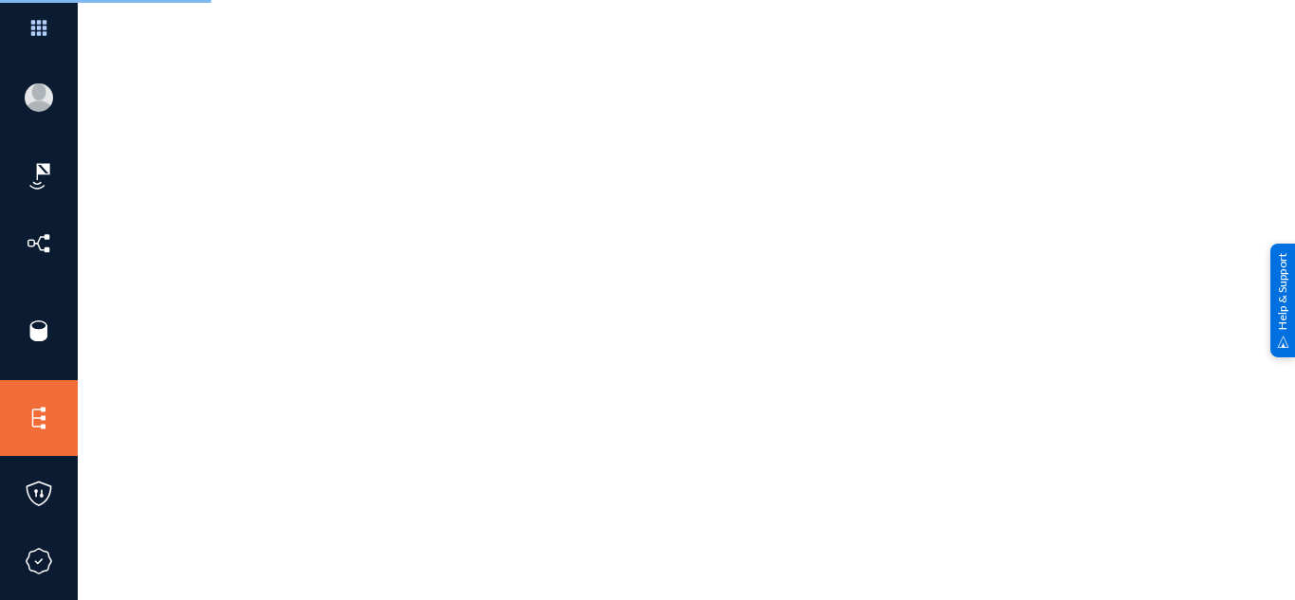
scroll to position [16, 0]
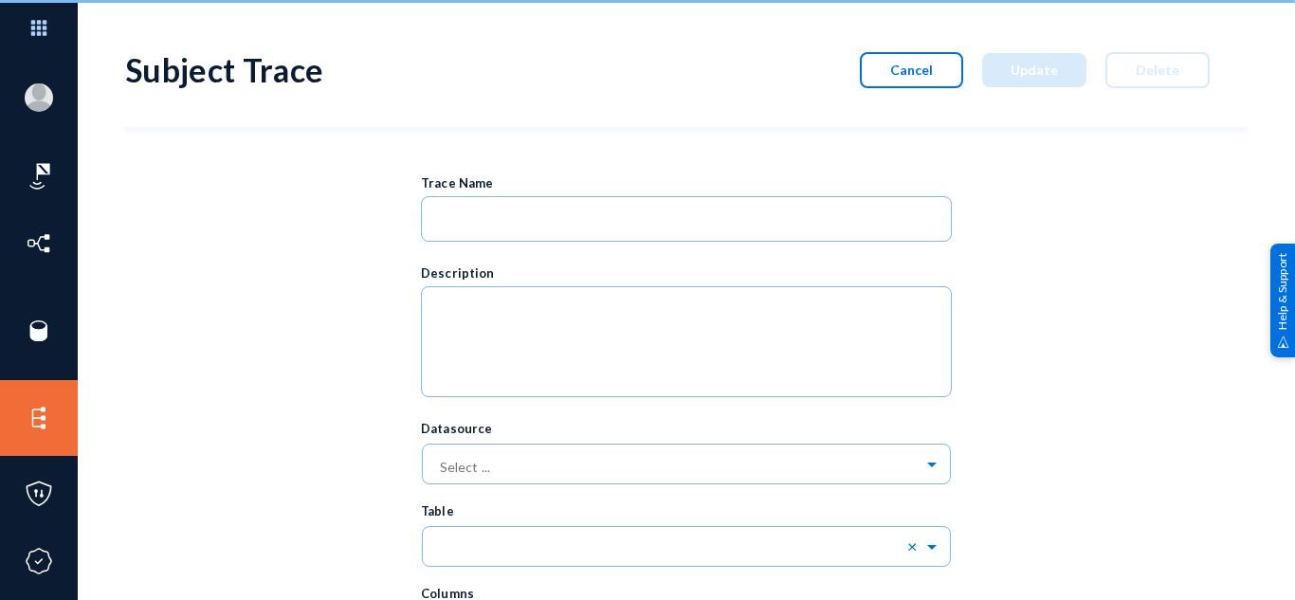
type input "Postgress_1808_trace"
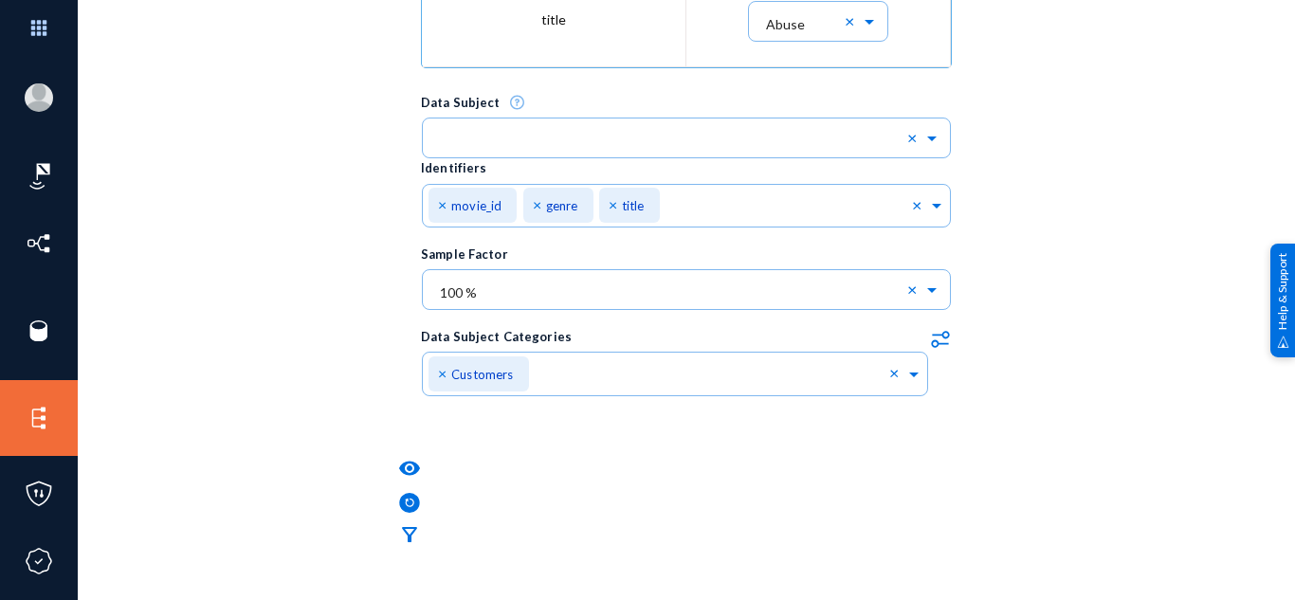
scroll to position [0, 0]
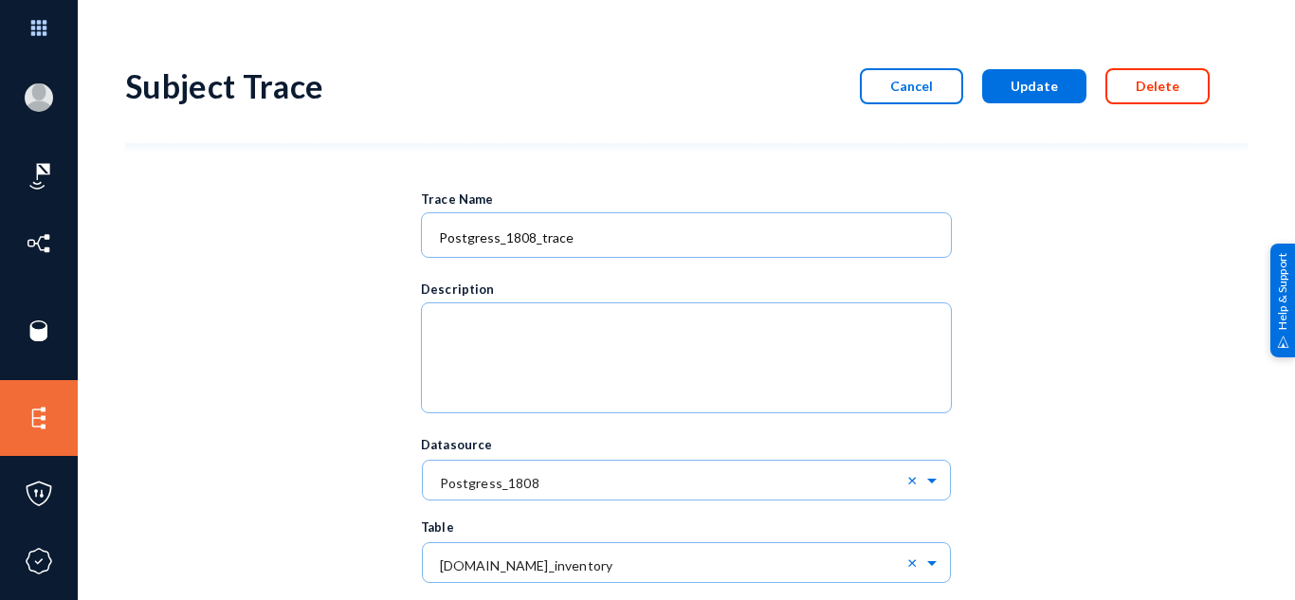
click at [1128, 98] on button "Delete" at bounding box center [1157, 86] width 104 height 36
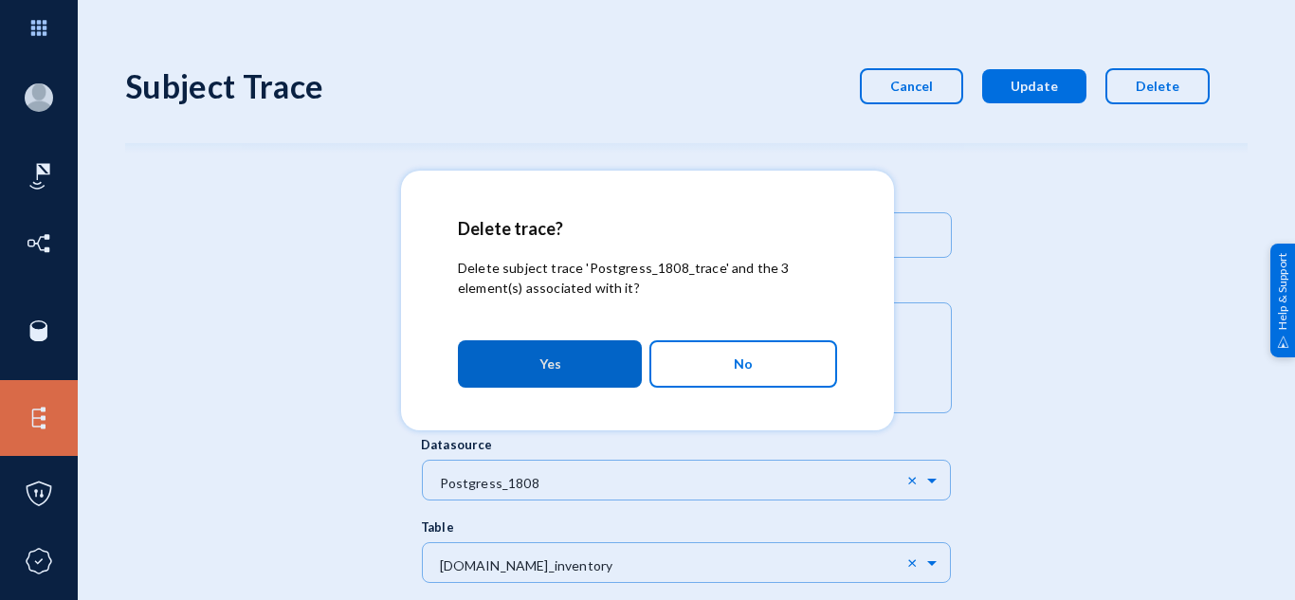
click at [639, 336] on mat-dialog-actions "Yes No" at bounding box center [647, 364] width 379 height 64
click at [583, 355] on button "Yes" at bounding box center [550, 363] width 184 height 47
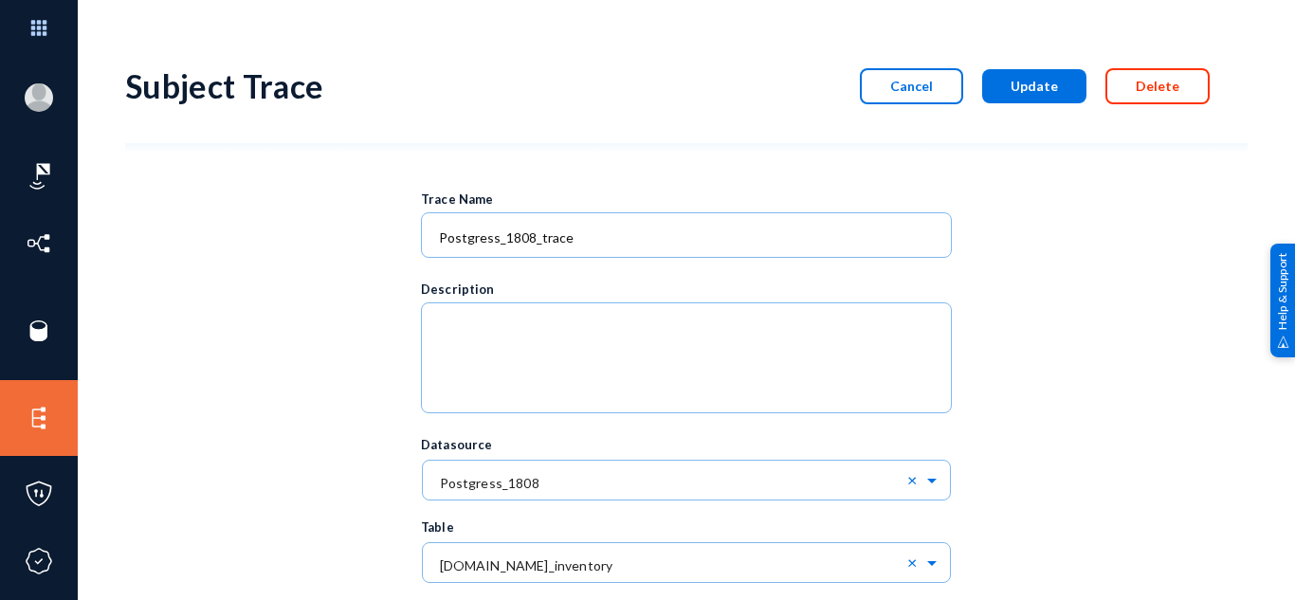
click at [1157, 99] on button "Delete" at bounding box center [1157, 86] width 104 height 36
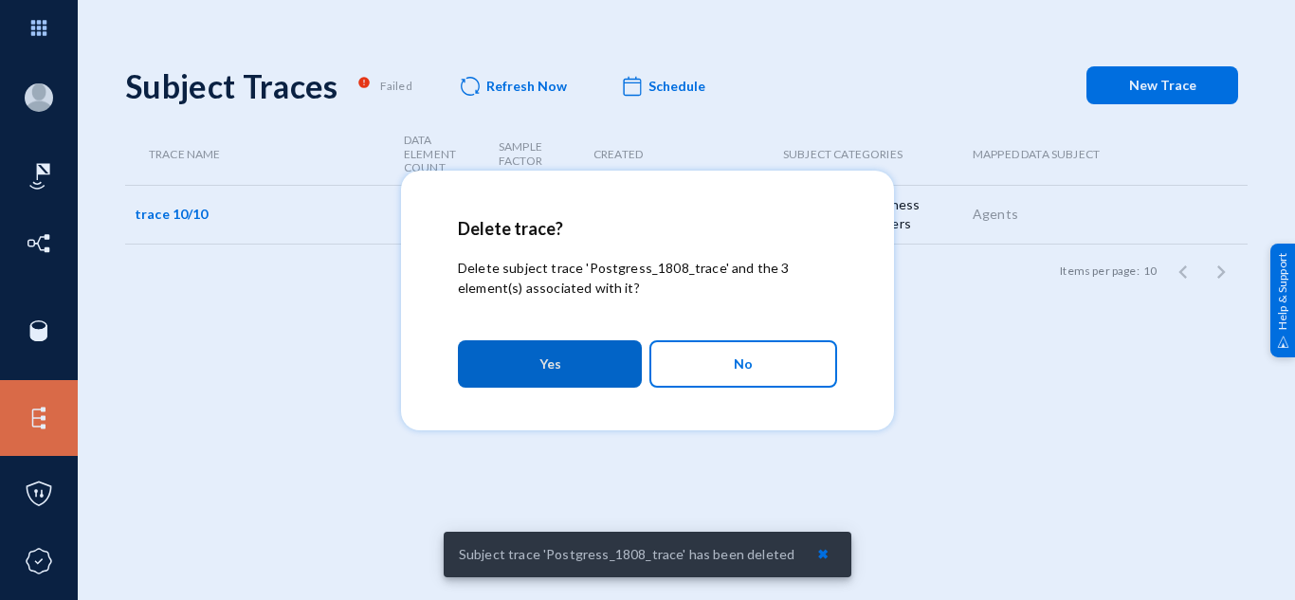
click at [974, 429] on div at bounding box center [647, 300] width 1295 height 600
click at [960, 408] on div at bounding box center [647, 300] width 1295 height 600
click at [801, 372] on button "No" at bounding box center [743, 363] width 188 height 47
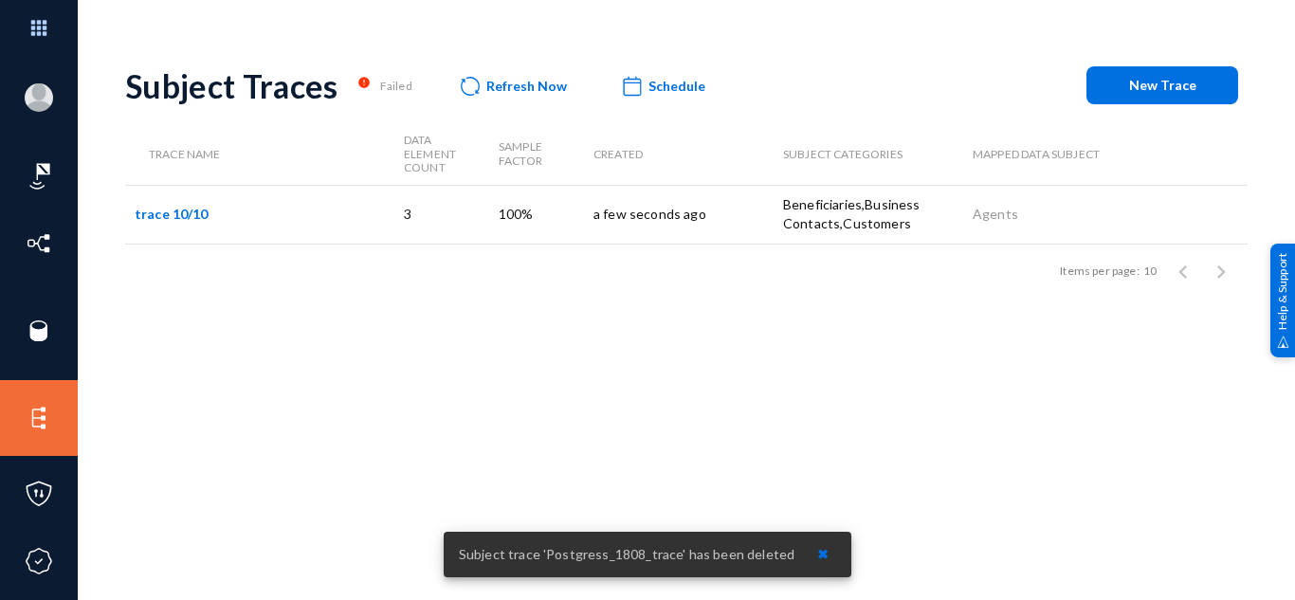
click at [587, 338] on div "Subject Traces error Failed Refresh Now Schedule New Trace Trace Name Data Elem…" at bounding box center [686, 331] width 1122 height 569
click at [491, 90] on span "Refresh Now" at bounding box center [526, 86] width 81 height 16
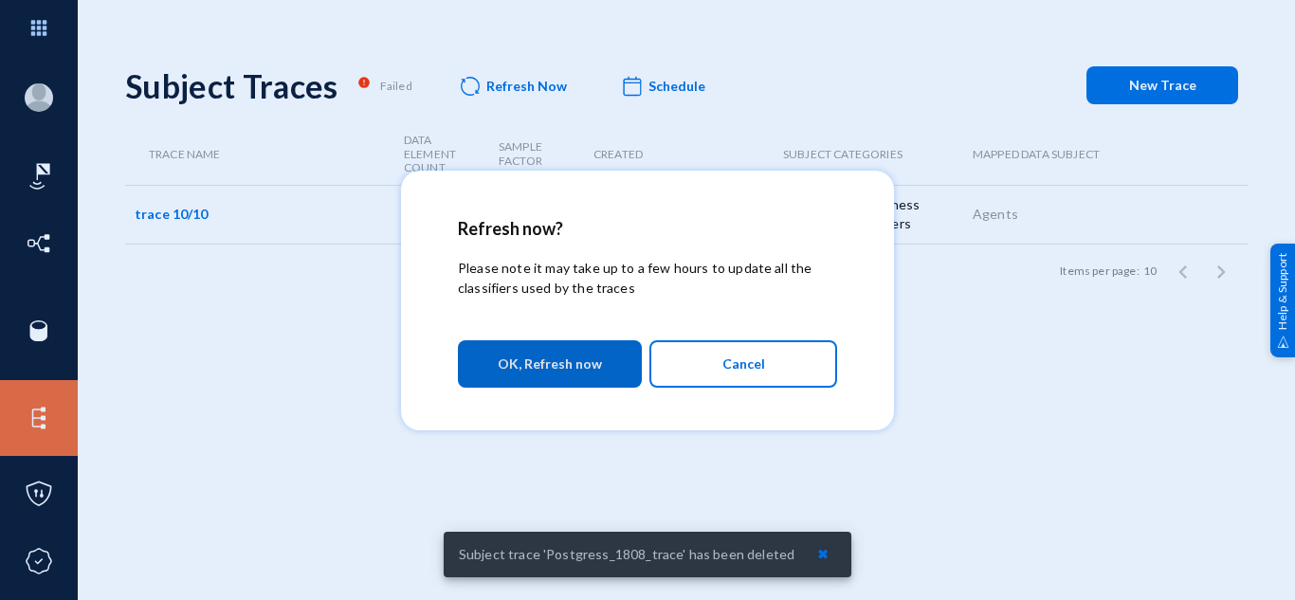
click at [534, 351] on span "OK, Refresh now" at bounding box center [550, 364] width 104 height 34
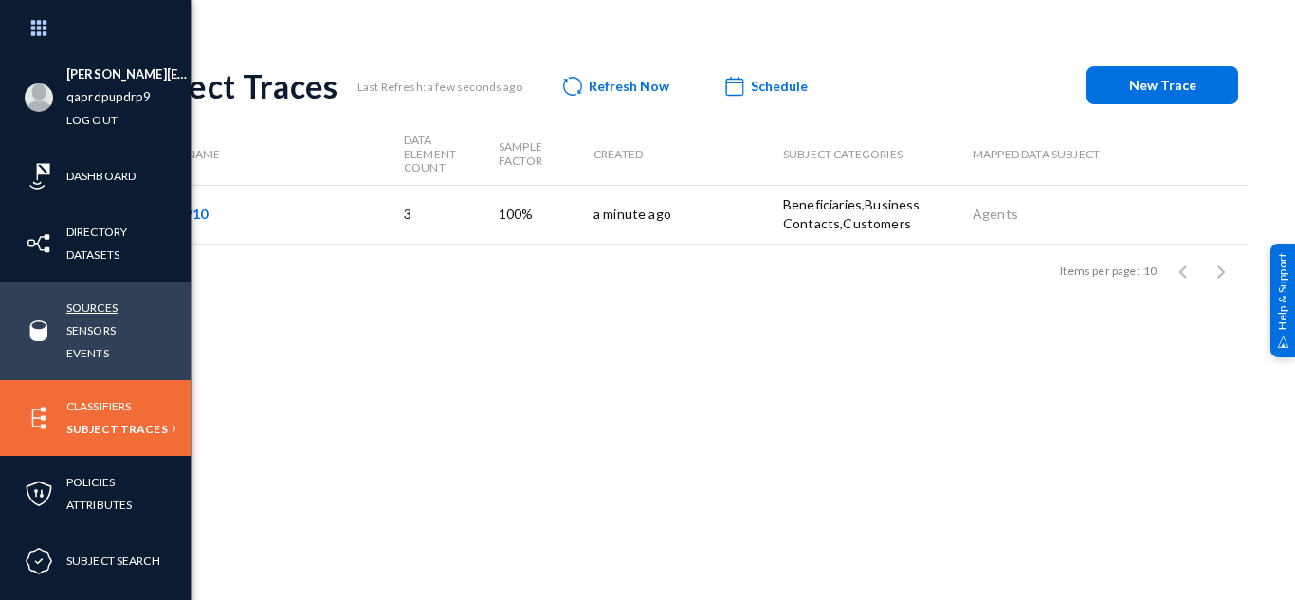
click at [85, 312] on link "Sources" at bounding box center [91, 308] width 51 height 22
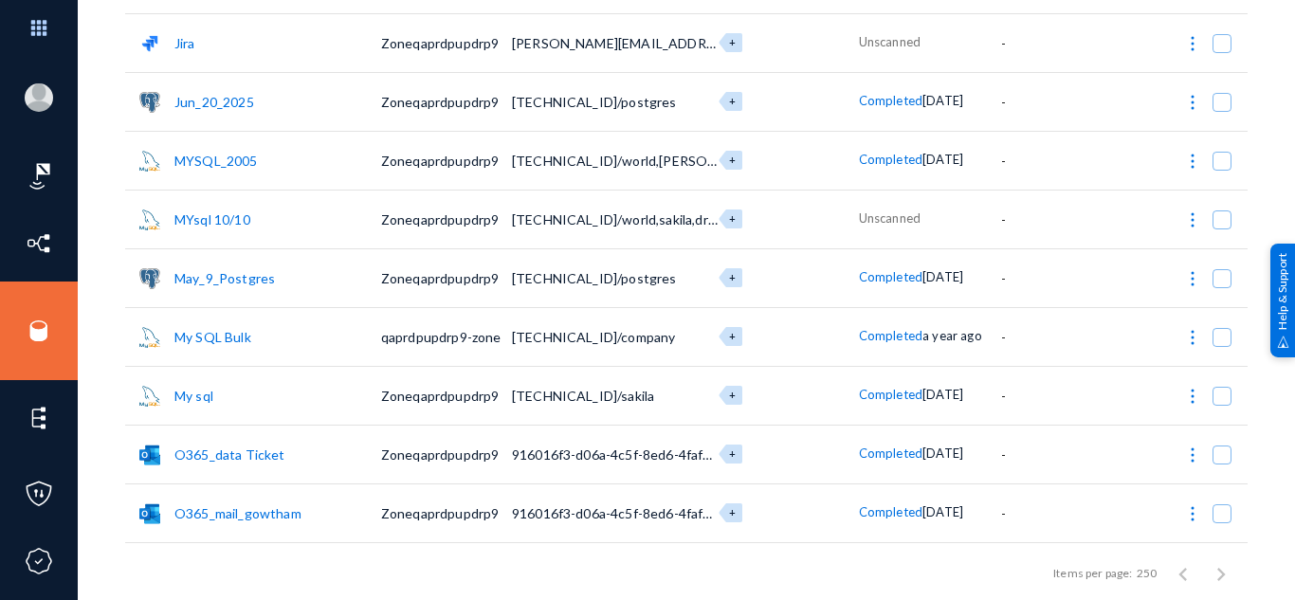
scroll to position [2284, 0]
click at [1217, 221] on span at bounding box center [1221, 220] width 19 height 19
click at [1221, 229] on input "checkbox" at bounding box center [1222, 230] width 2 height 2
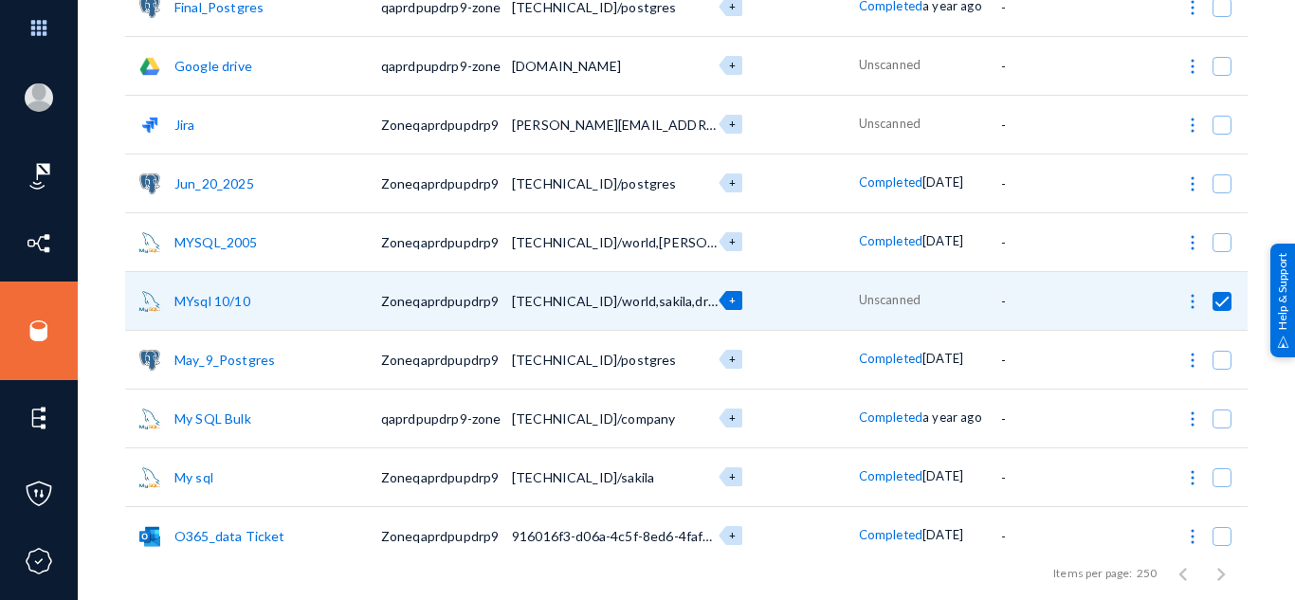
scroll to position [2201, 0]
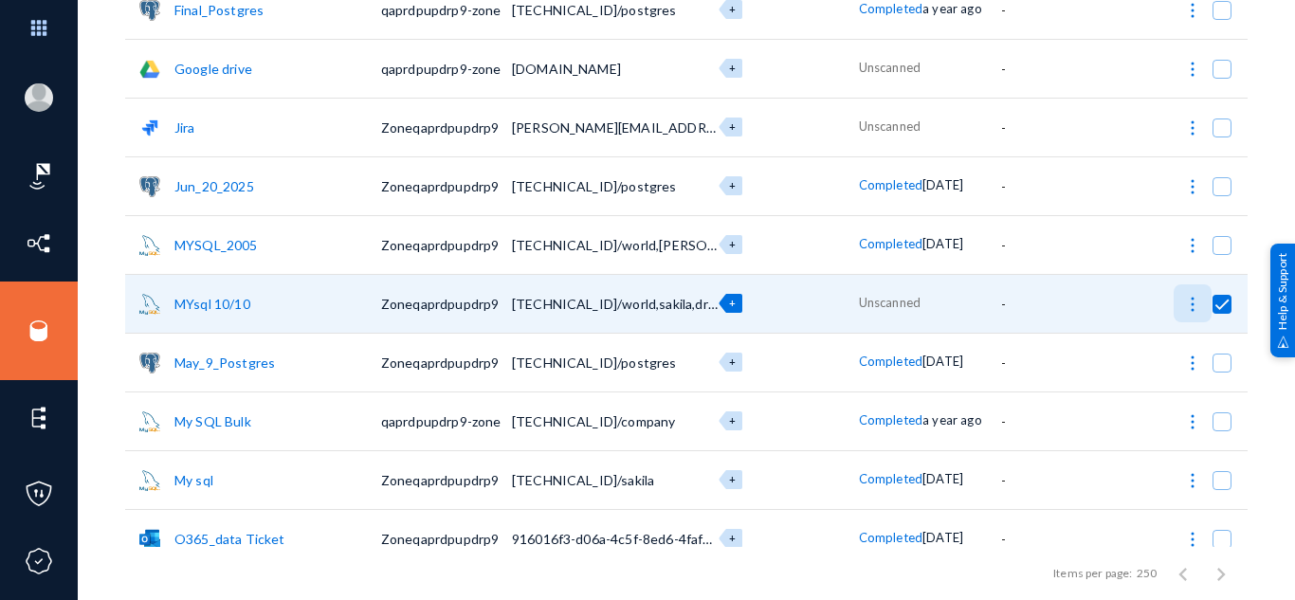
click at [1183, 307] on img at bounding box center [1192, 304] width 19 height 19
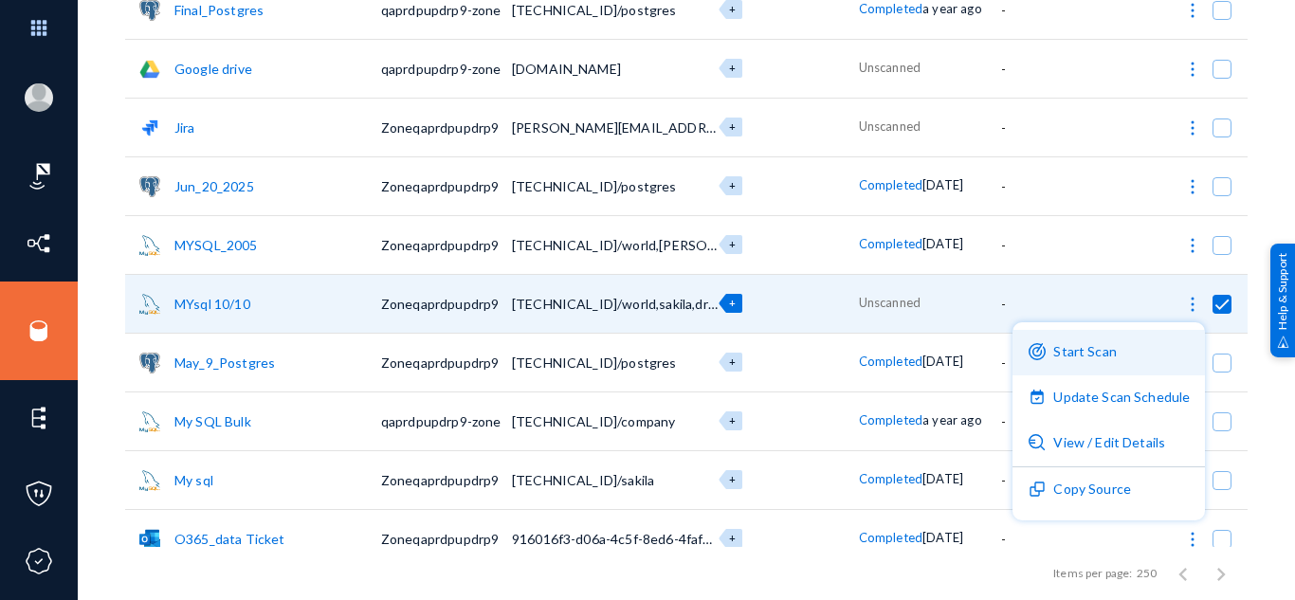
click at [1114, 348] on button "Start Scan" at bounding box center [1108, 352] width 192 height 45
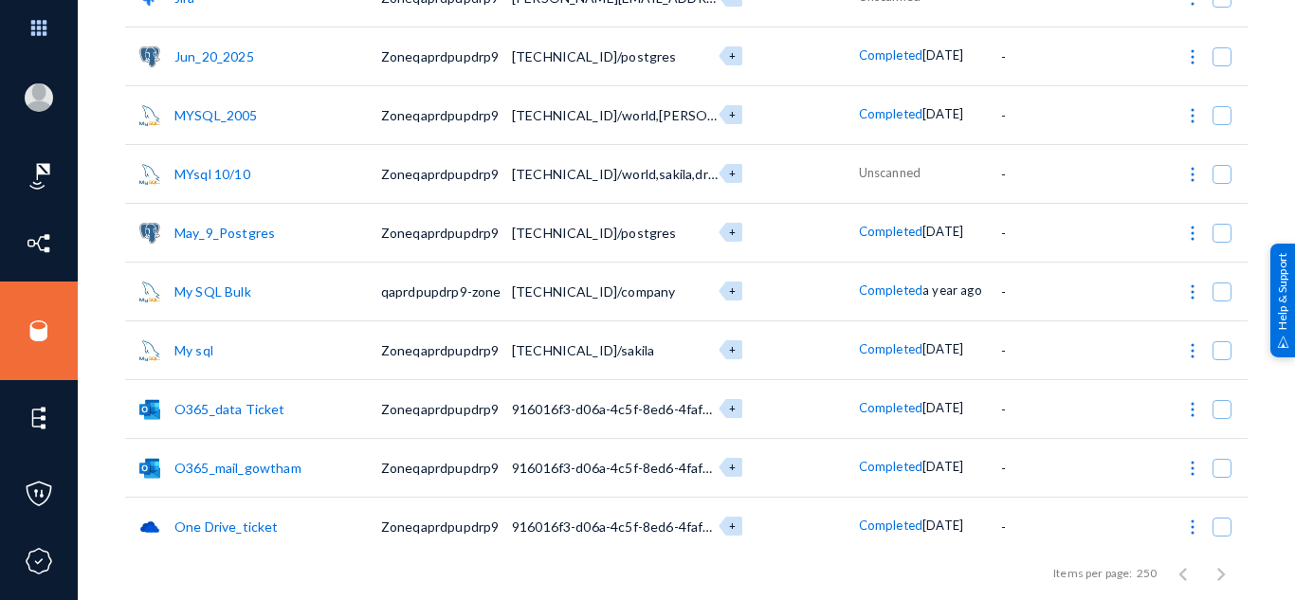
scroll to position [2328, 0]
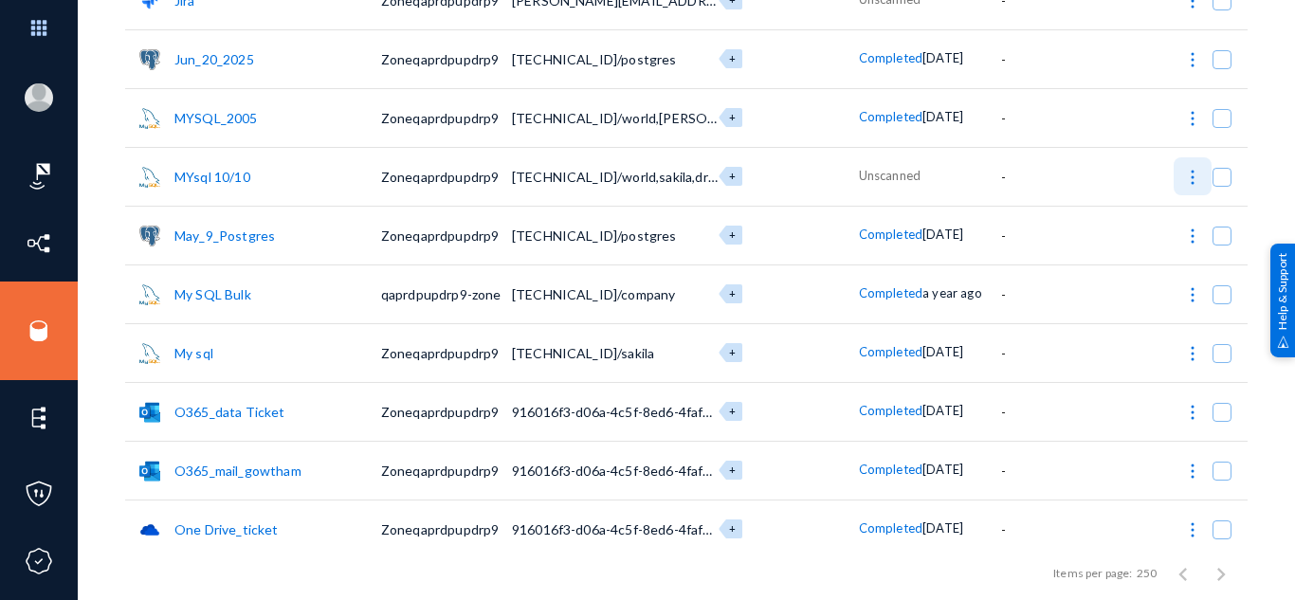
click at [1183, 183] on img at bounding box center [1192, 177] width 19 height 19
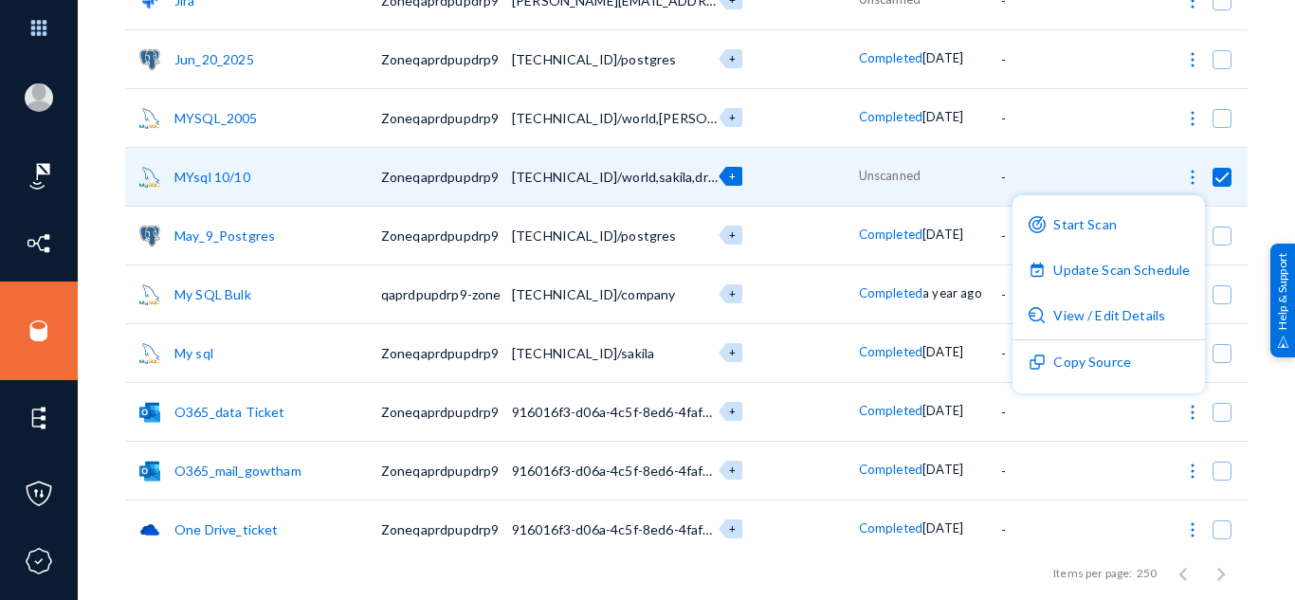
click at [1270, 143] on div at bounding box center [647, 300] width 1295 height 600
checkbox input "false"
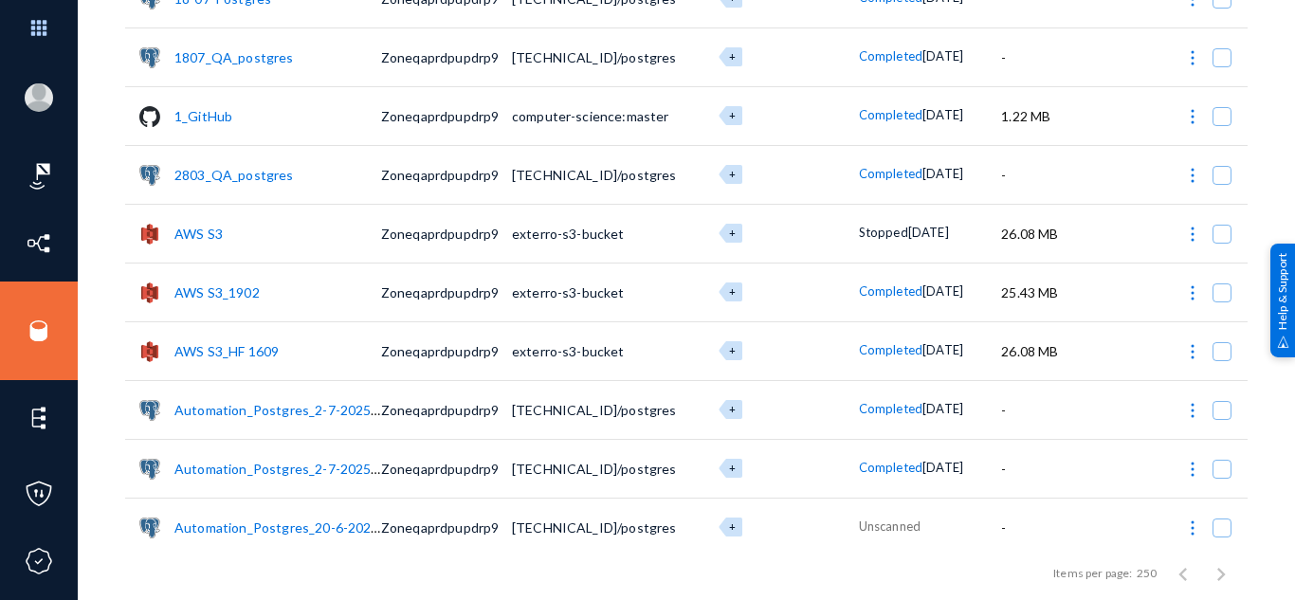
scroll to position [0, 0]
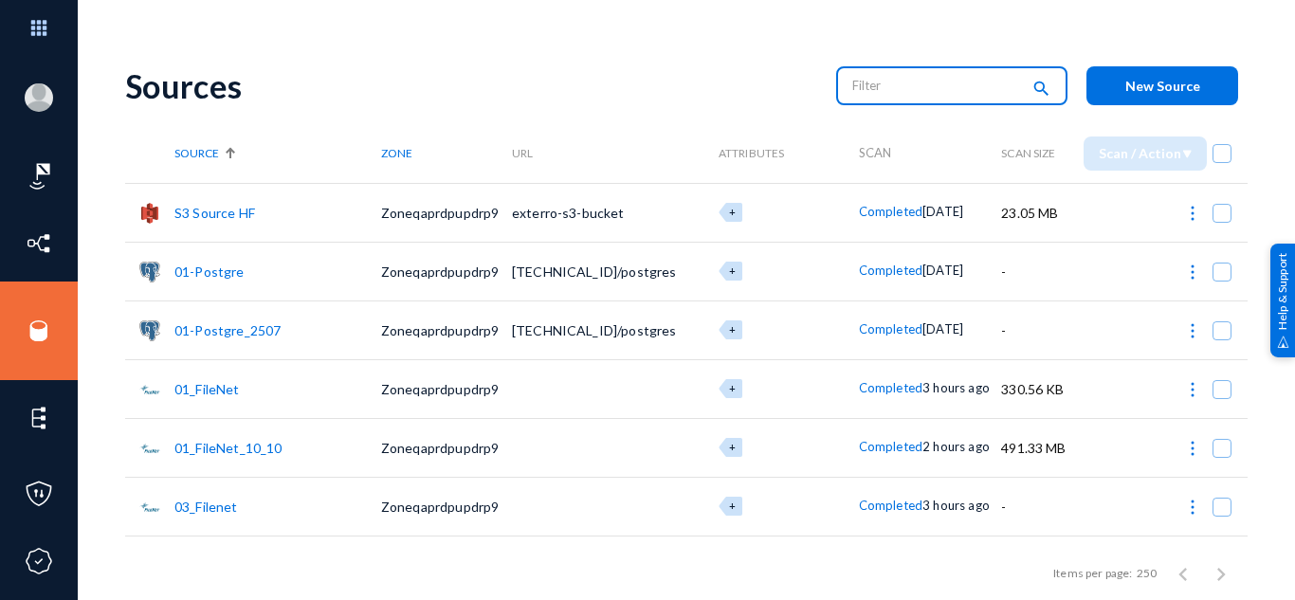
click at [896, 74] on input "text" at bounding box center [935, 85] width 167 height 28
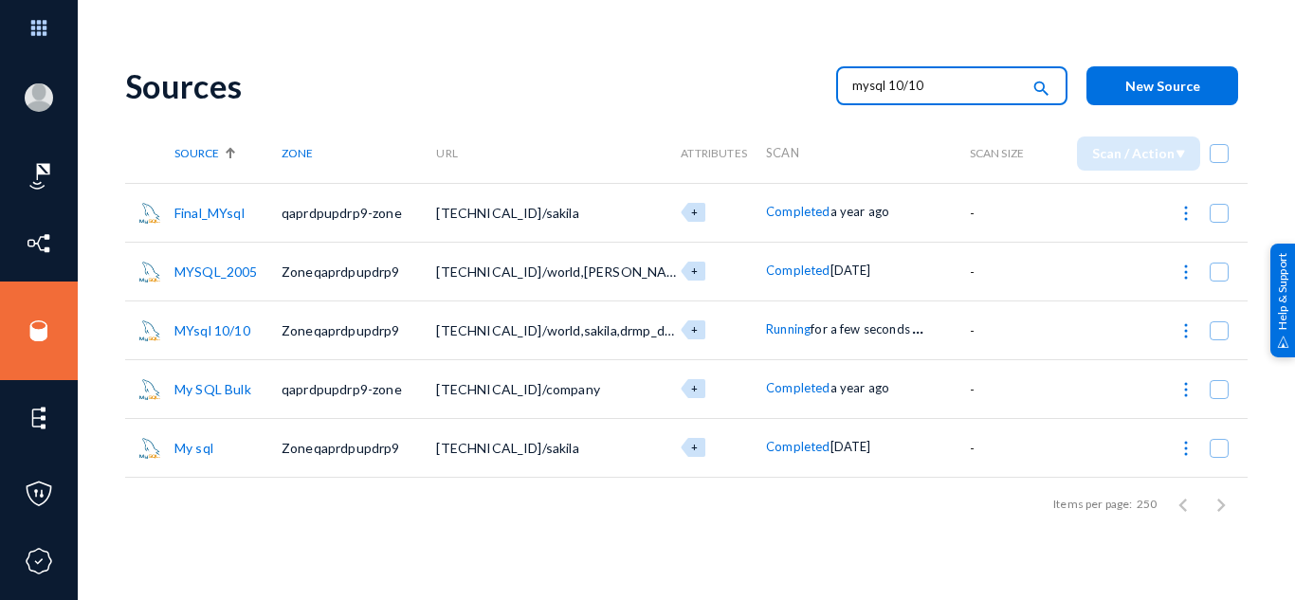
type input "mysql 10/10"
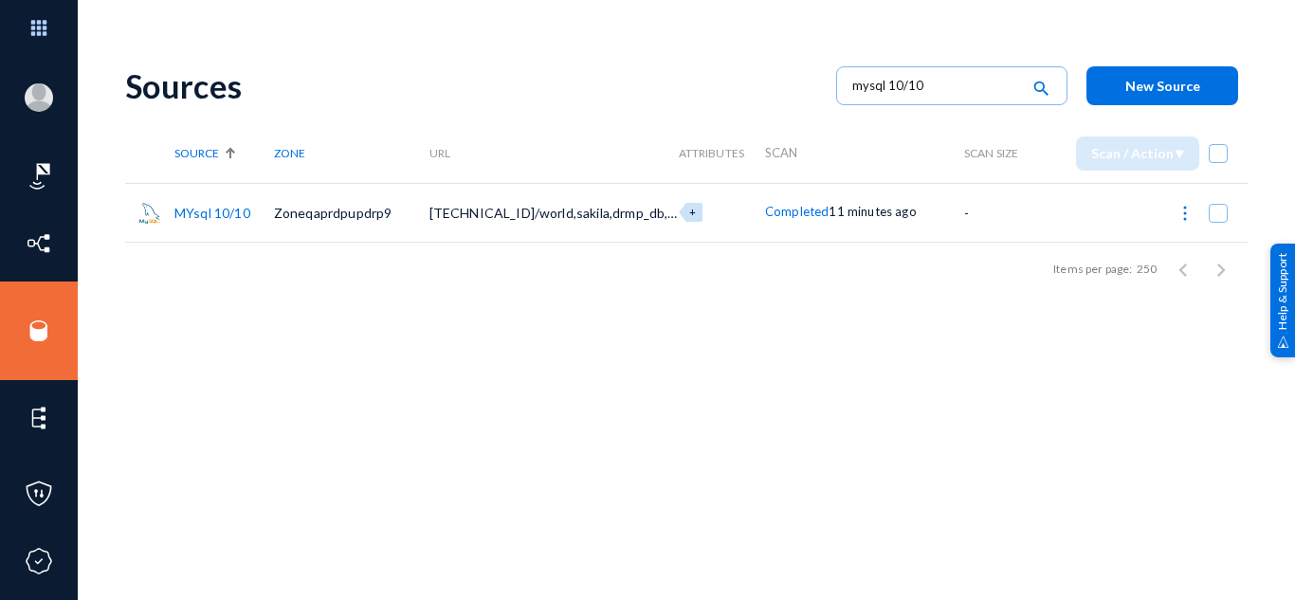
click at [898, 297] on div "Sources mysql 10/10 search New Source Source Zone URL Attributes Scan Scan Size…" at bounding box center [686, 331] width 1122 height 569
drag, startPoint x: 162, startPoint y: 209, endPoint x: 245, endPoint y: 212, distance: 83.5
click at [245, 212] on tr "MYsql 10/10 Zoneqaprdpupdrp9 172.31.102.116:3306/world,sakila,drmp_db,stark + C…" at bounding box center [686, 212] width 1122 height 59
copy tr "MYsql 10/10"
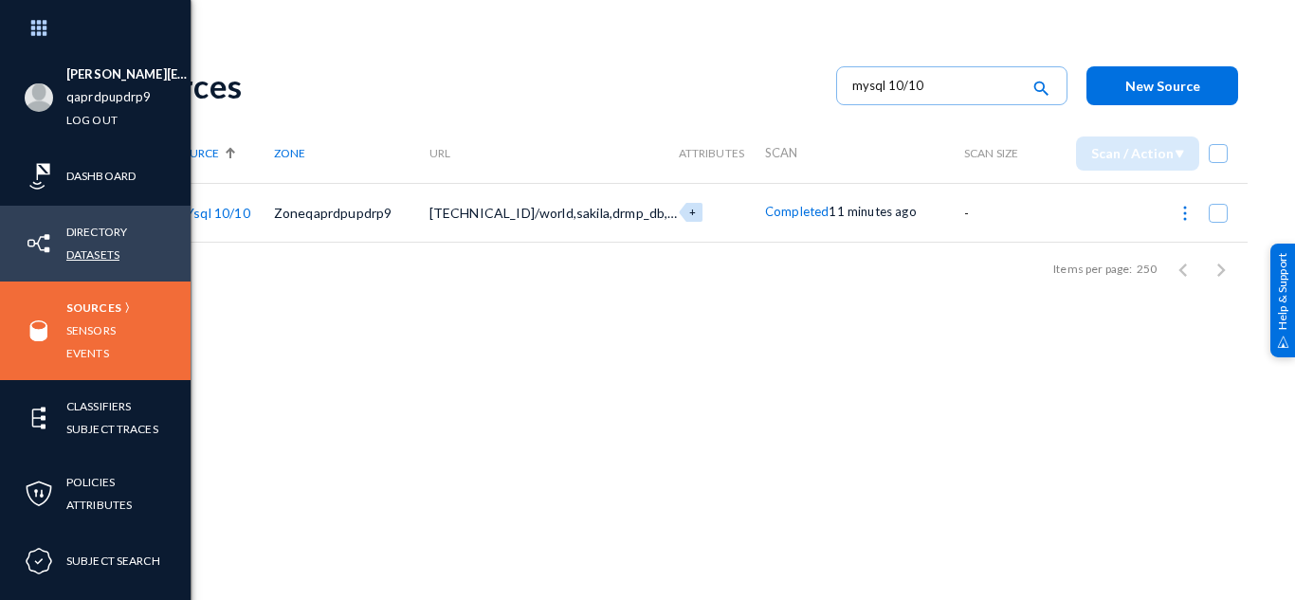
click at [100, 256] on link "Datasets" at bounding box center [92, 255] width 53 height 22
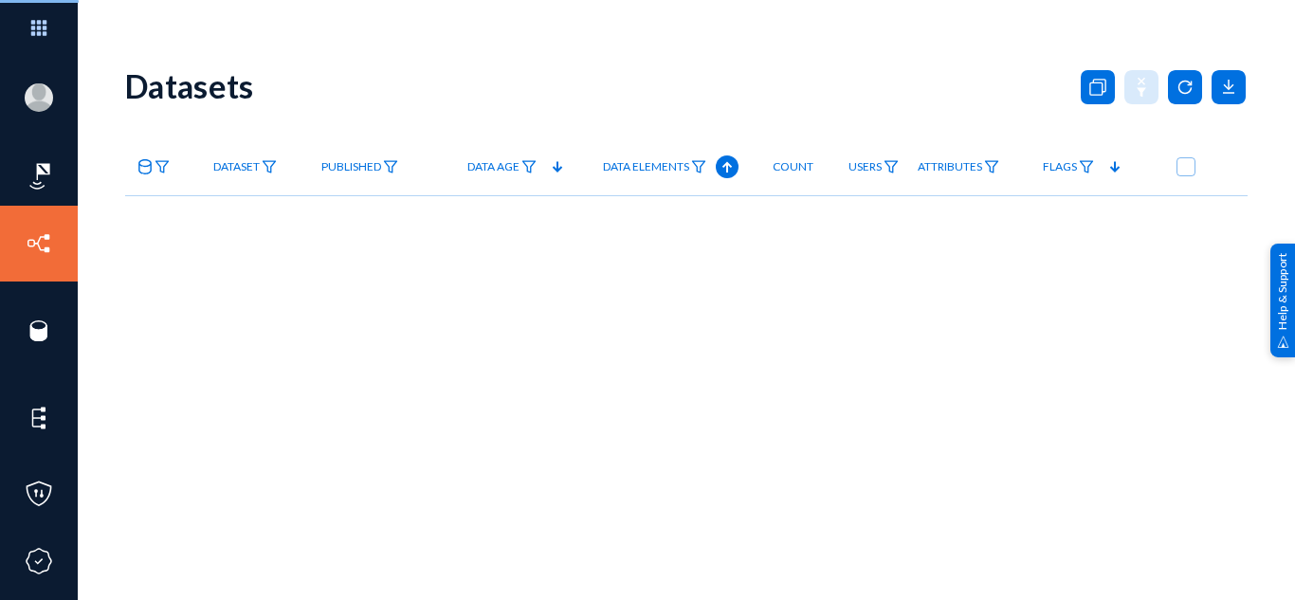
click at [150, 172] on icon at bounding box center [144, 166] width 13 height 15
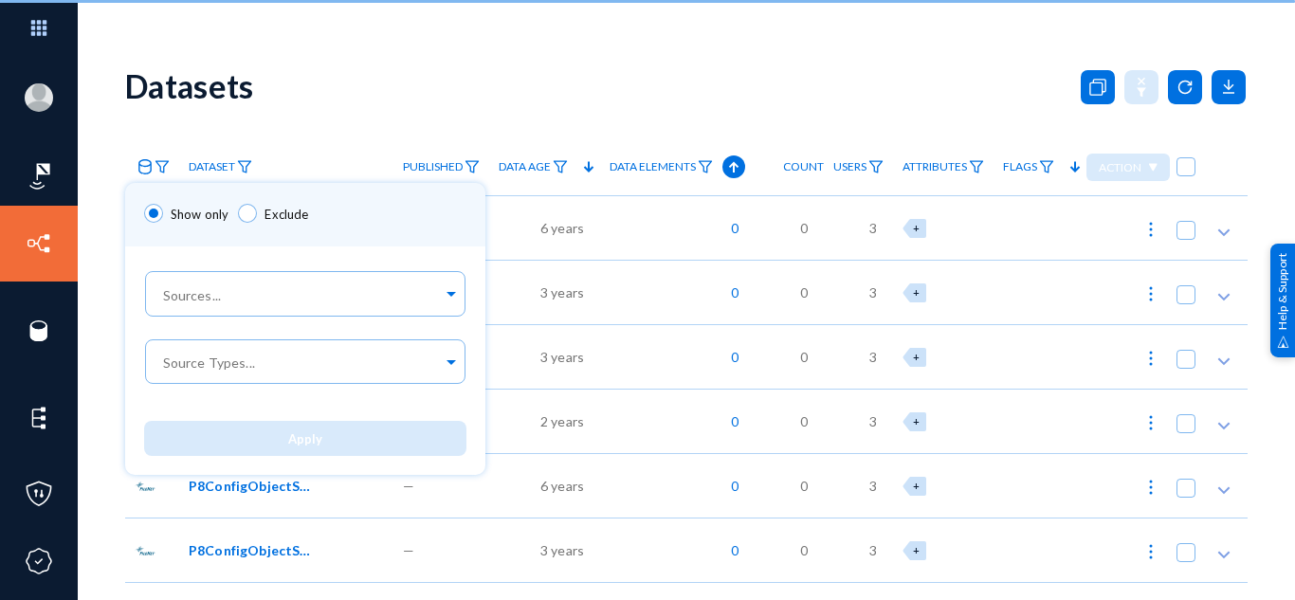
click at [147, 172] on div at bounding box center [647, 300] width 1295 height 600
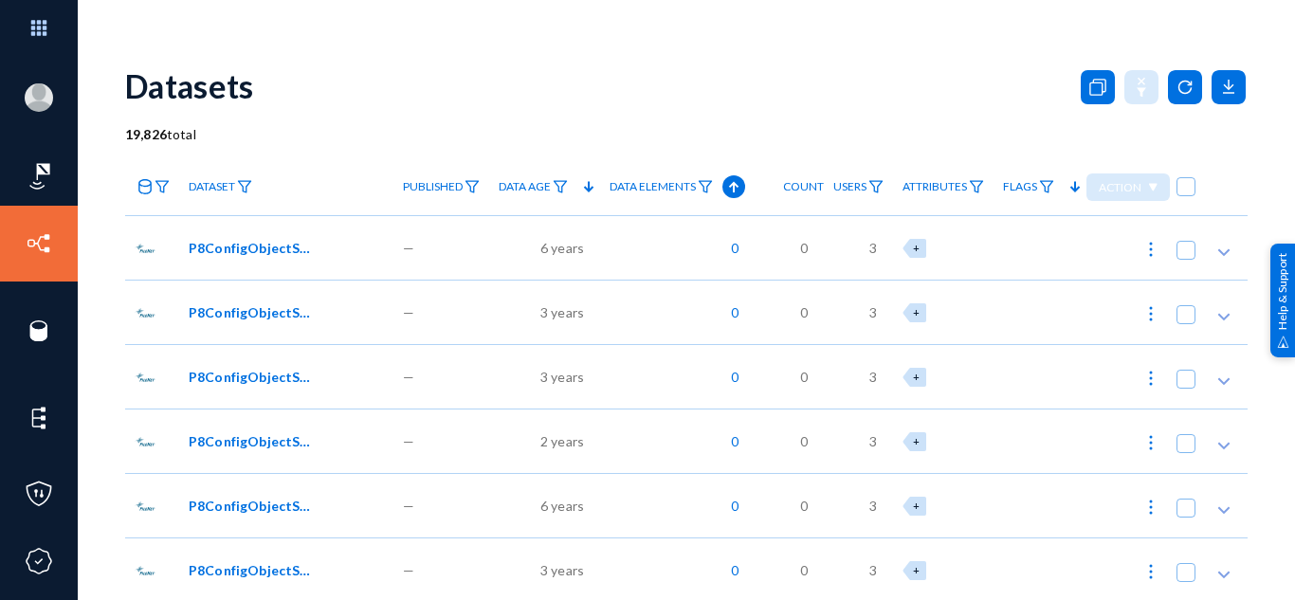
click at [147, 172] on link at bounding box center [152, 187] width 54 height 33
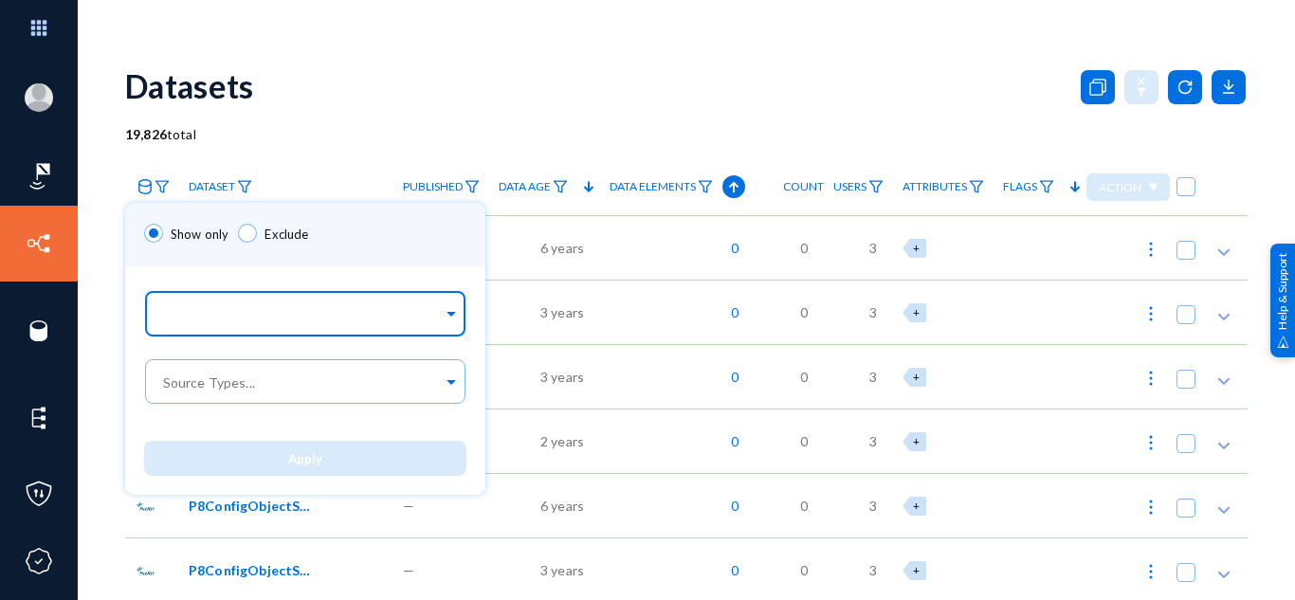
click at [238, 302] on div at bounding box center [300, 315] width 283 height 32
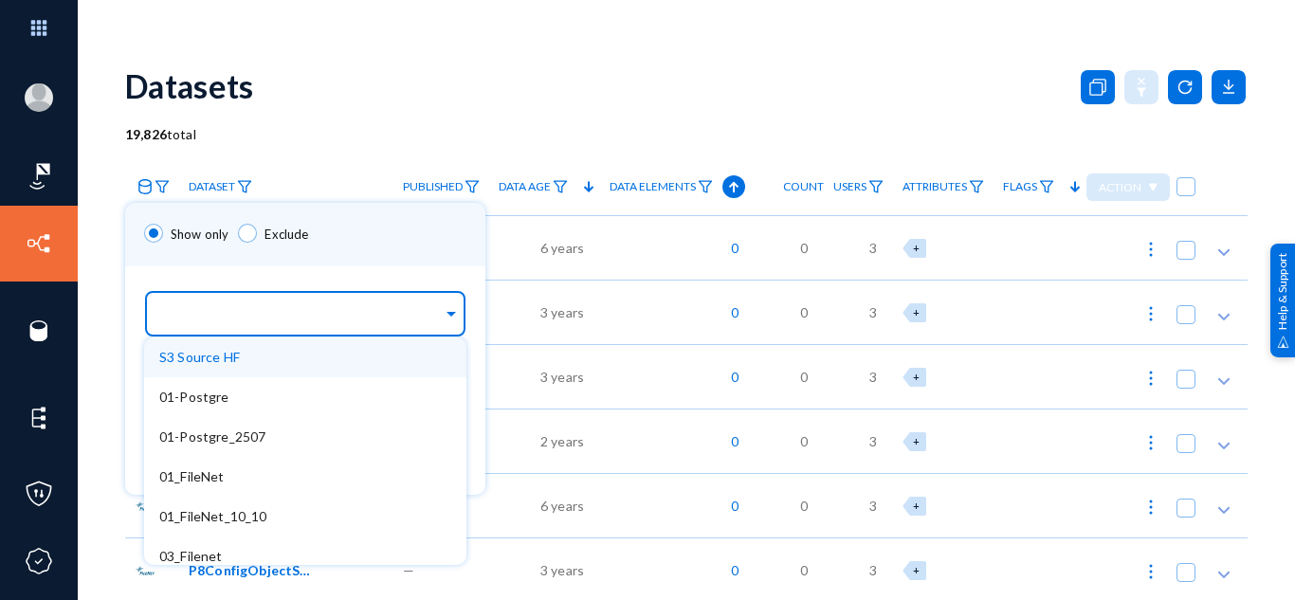
paste input "MYsql 10/10"
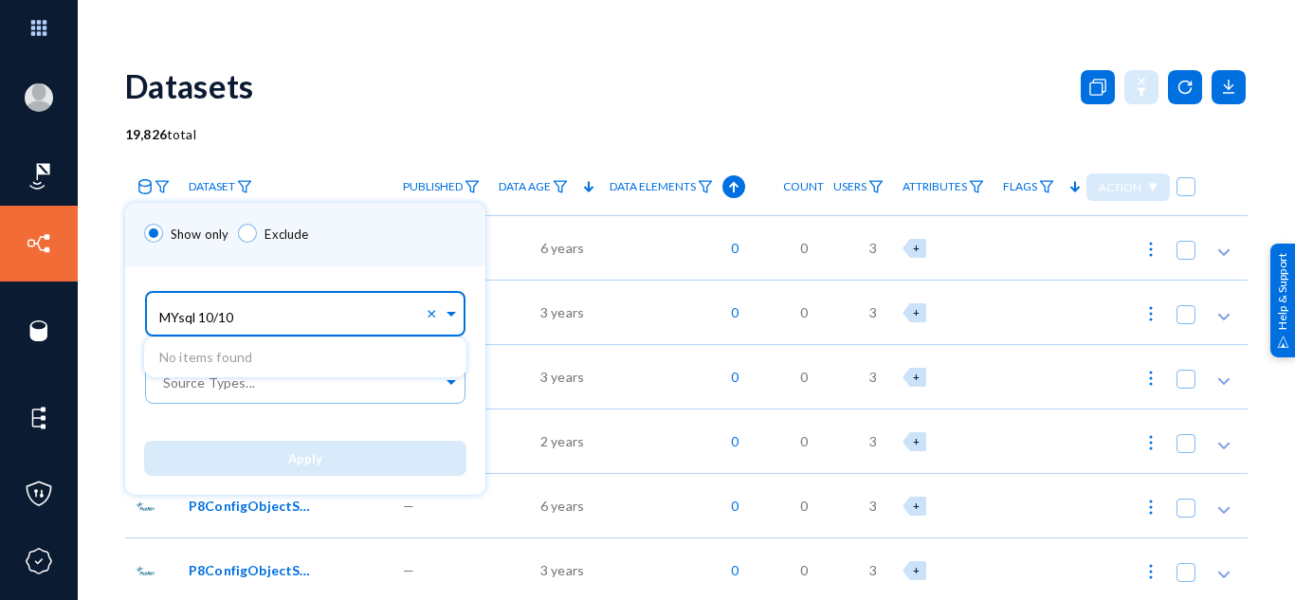
click at [188, 321] on input "MYsql 10/10" at bounding box center [292, 317] width 267 height 18
type input "MYsql 10/10"
click at [190, 359] on span "MYsql 10/10" at bounding box center [197, 357] width 76 height 16
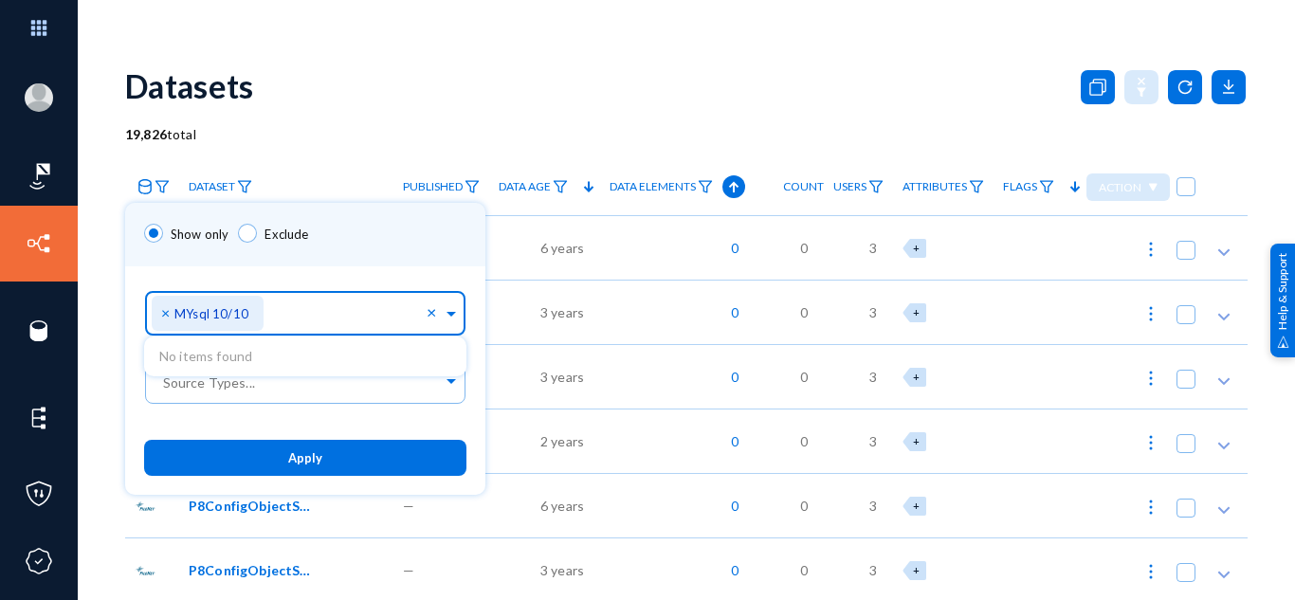
click at [320, 275] on div "Sources... × MYsql 10/10 × No items found" at bounding box center [305, 309] width 360 height 86
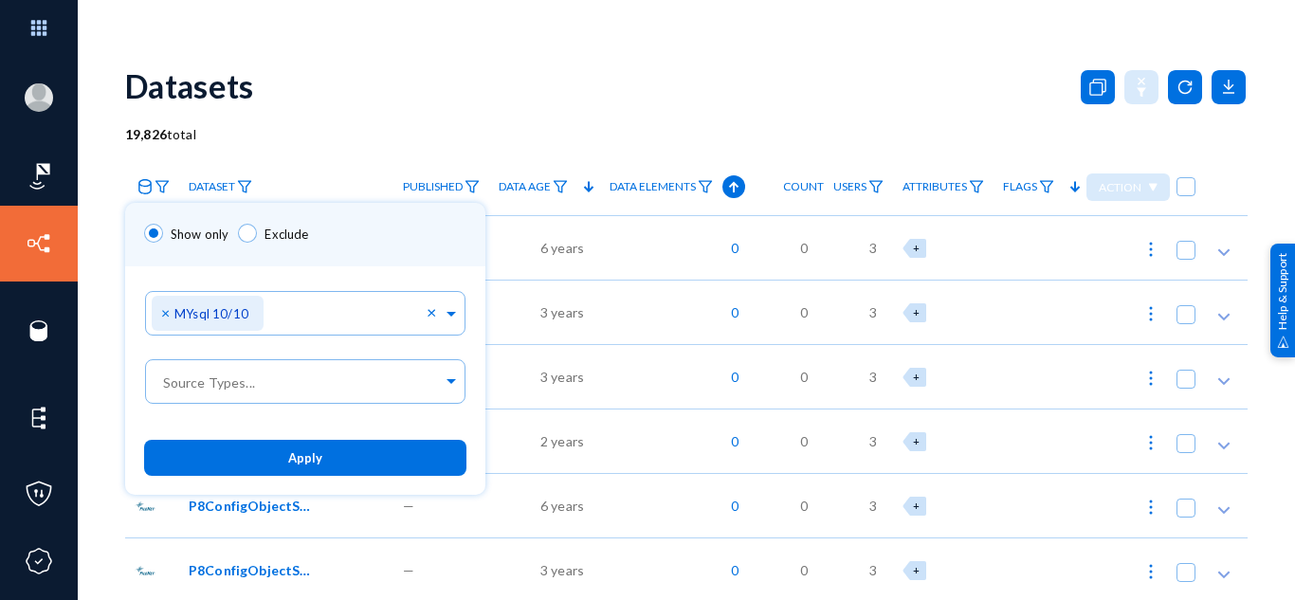
click at [294, 456] on span "Apply" at bounding box center [305, 458] width 34 height 15
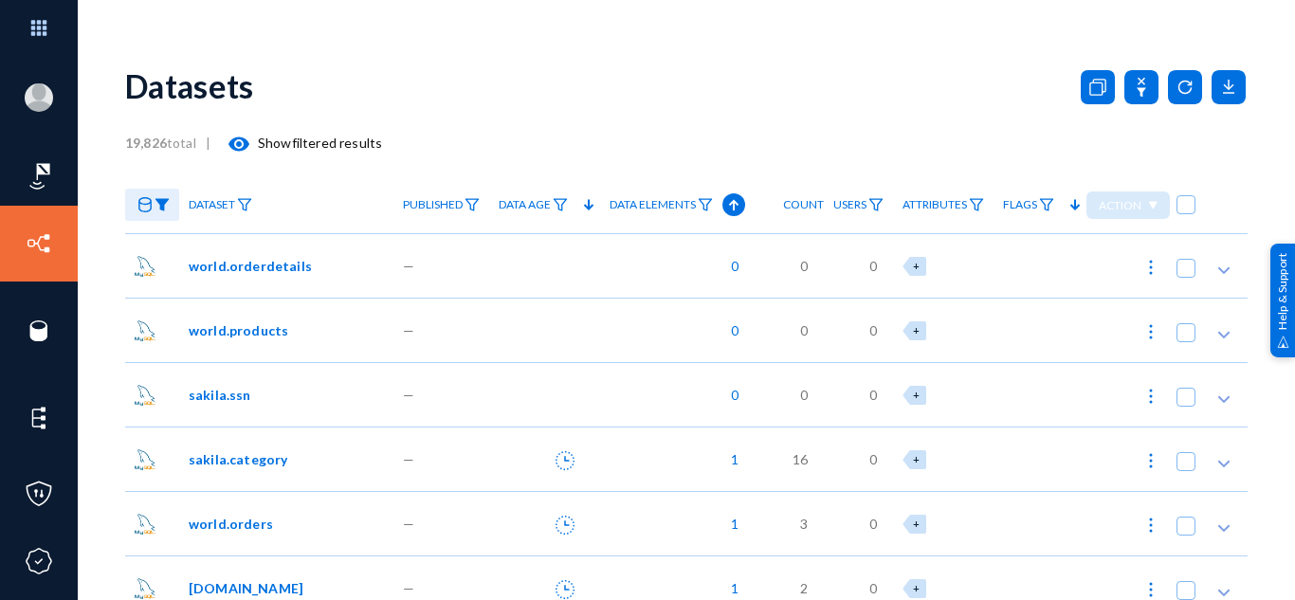
click at [143, 204] on icon at bounding box center [144, 204] width 13 height 15
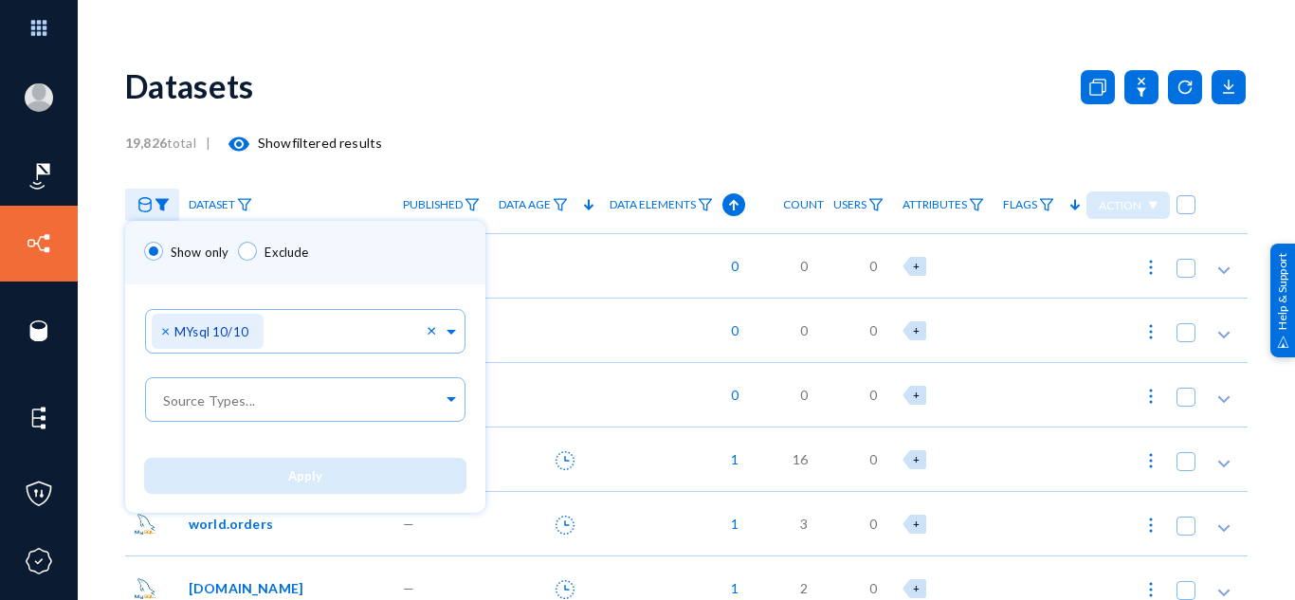
click at [501, 102] on div at bounding box center [647, 300] width 1295 height 600
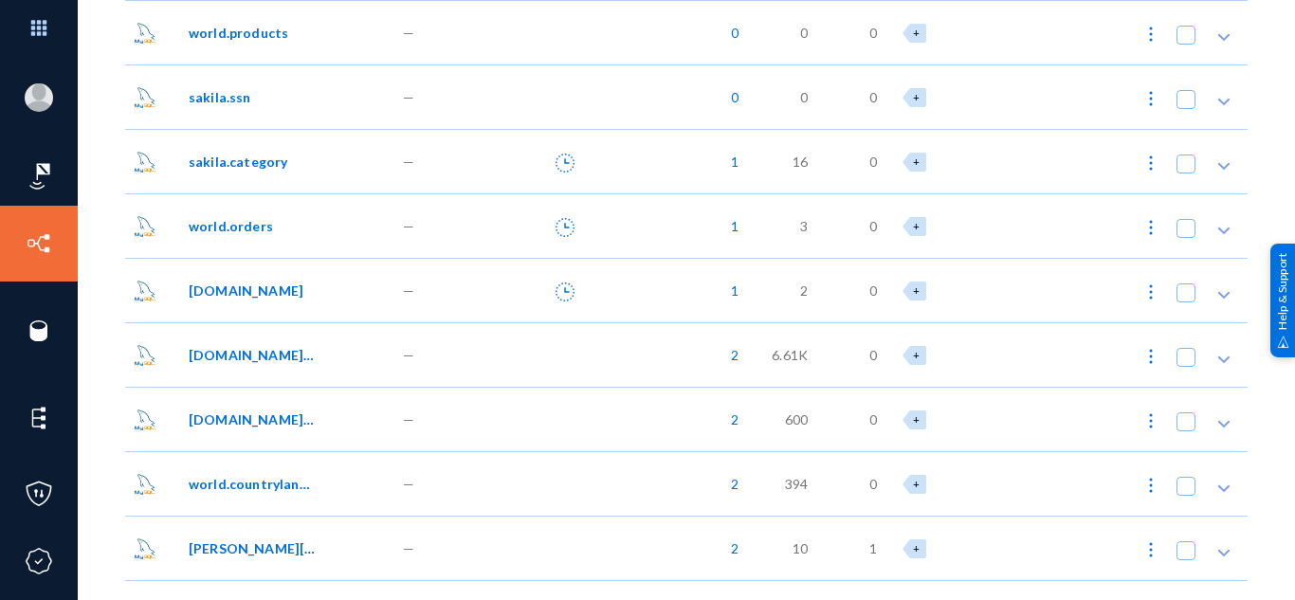
scroll to position [299, 0]
click at [566, 362] on div at bounding box center [544, 353] width 111 height 64
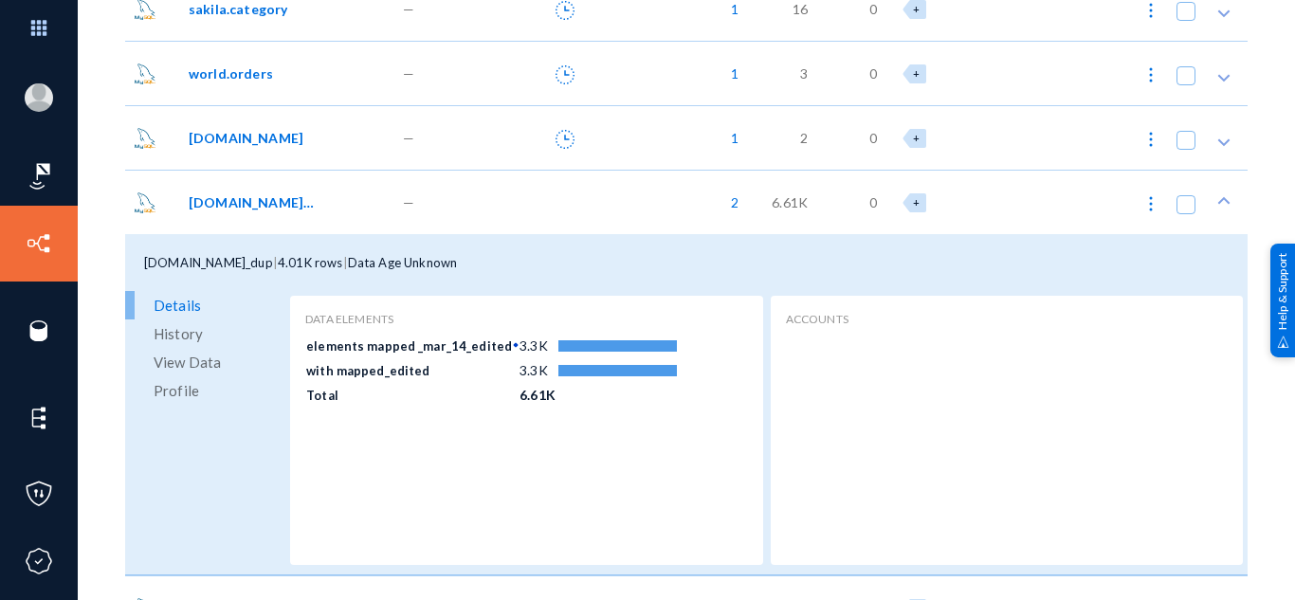
scroll to position [451, 0]
click at [584, 229] on div at bounding box center [544, 201] width 111 height 64
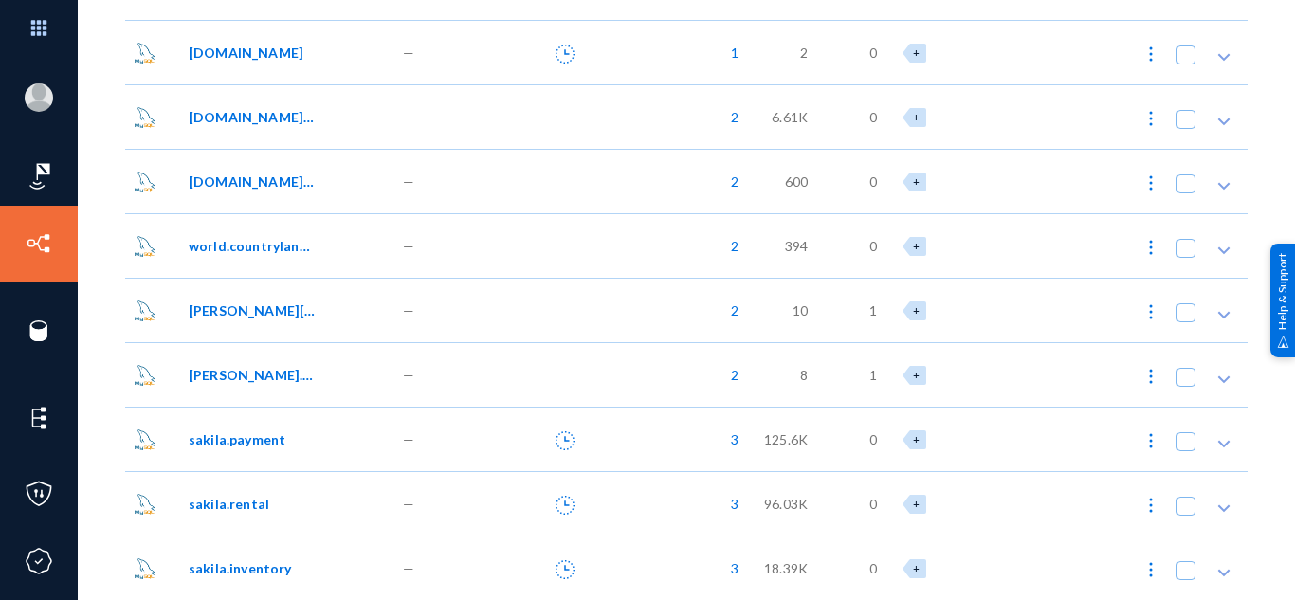
scroll to position [536, 0]
click at [558, 318] on div at bounding box center [544, 309] width 111 height 64
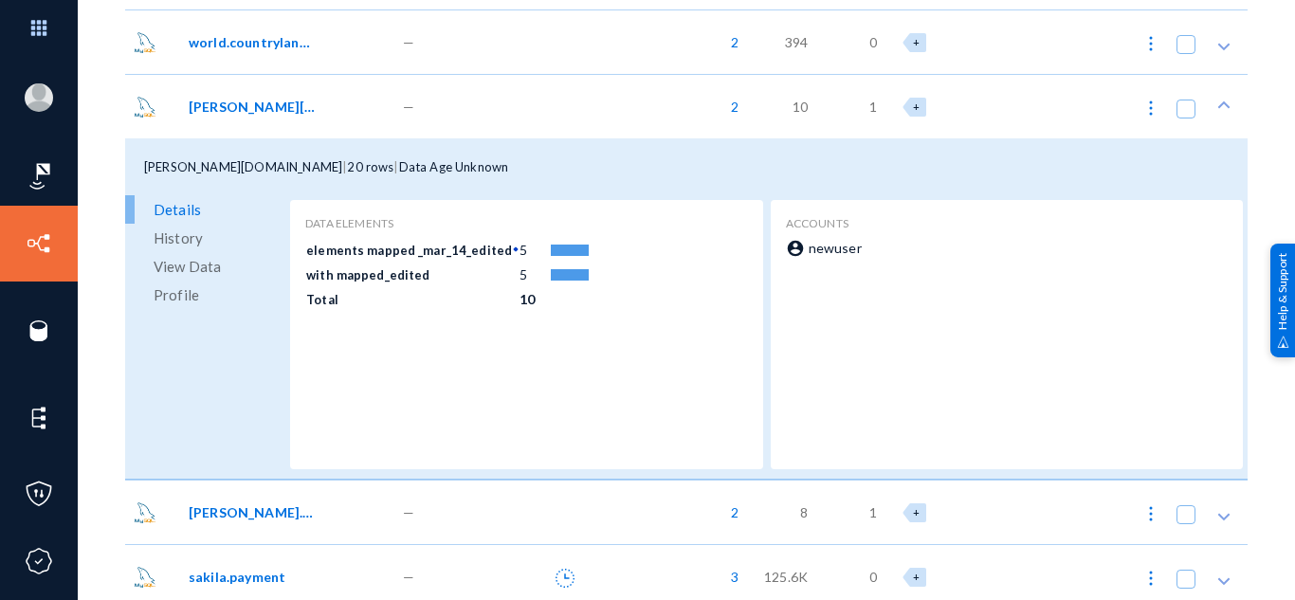
scroll to position [683, 0]
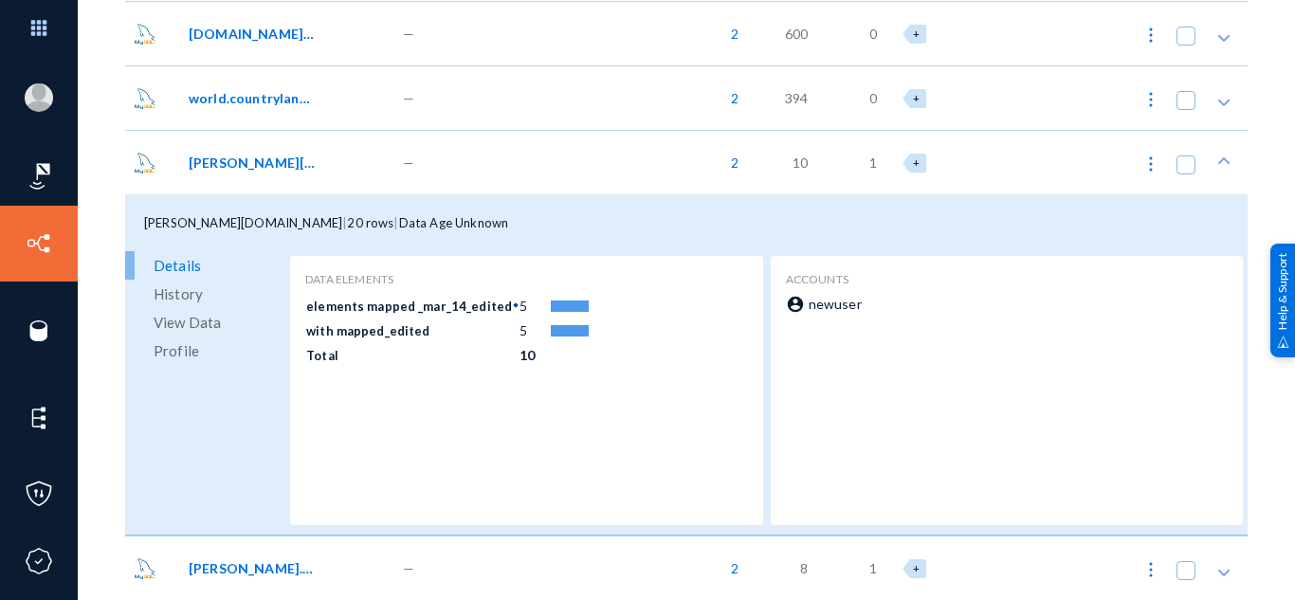
click at [577, 174] on div at bounding box center [544, 162] width 111 height 64
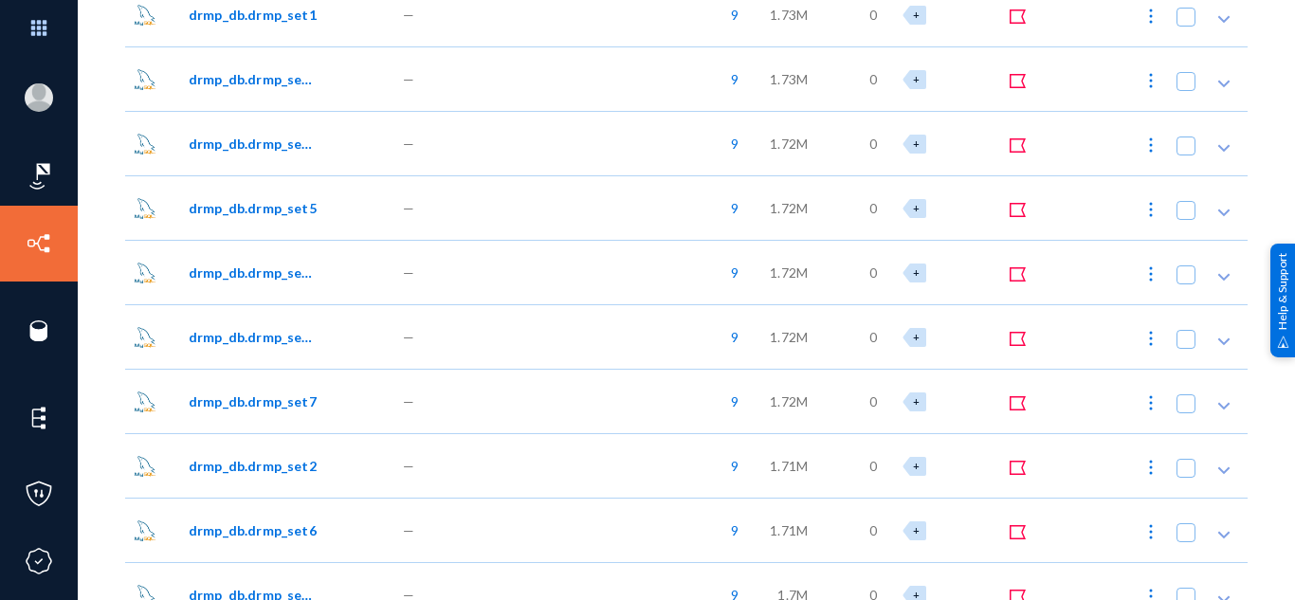
scroll to position [2921, 0]
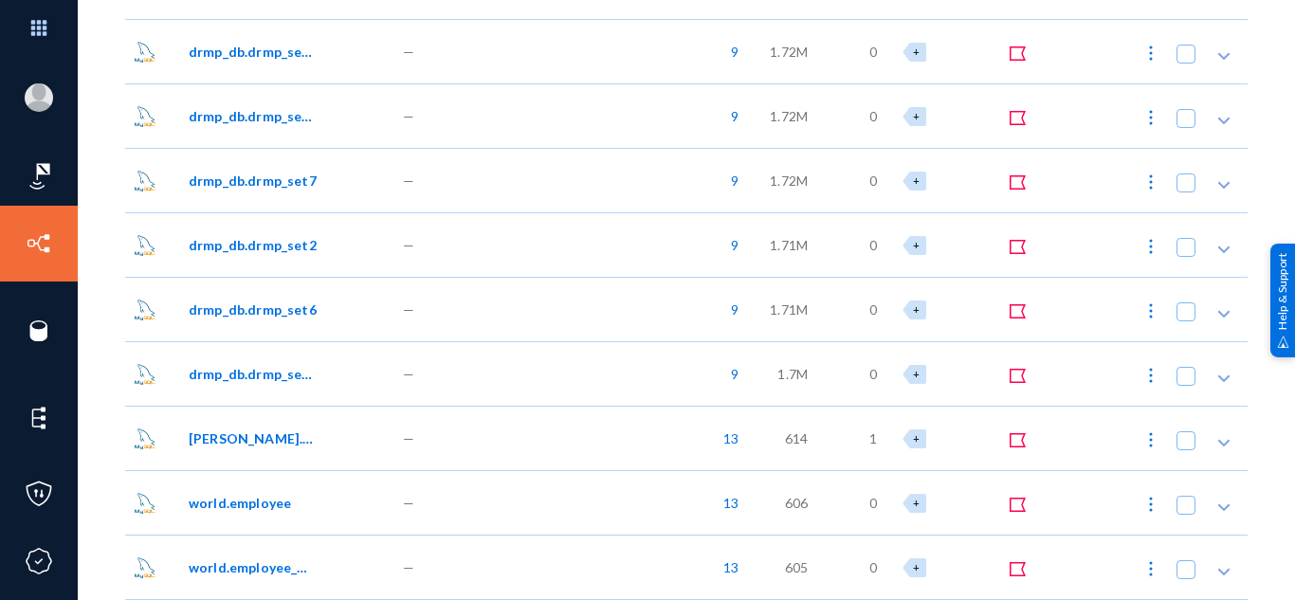
click at [505, 333] on div at bounding box center [544, 309] width 111 height 64
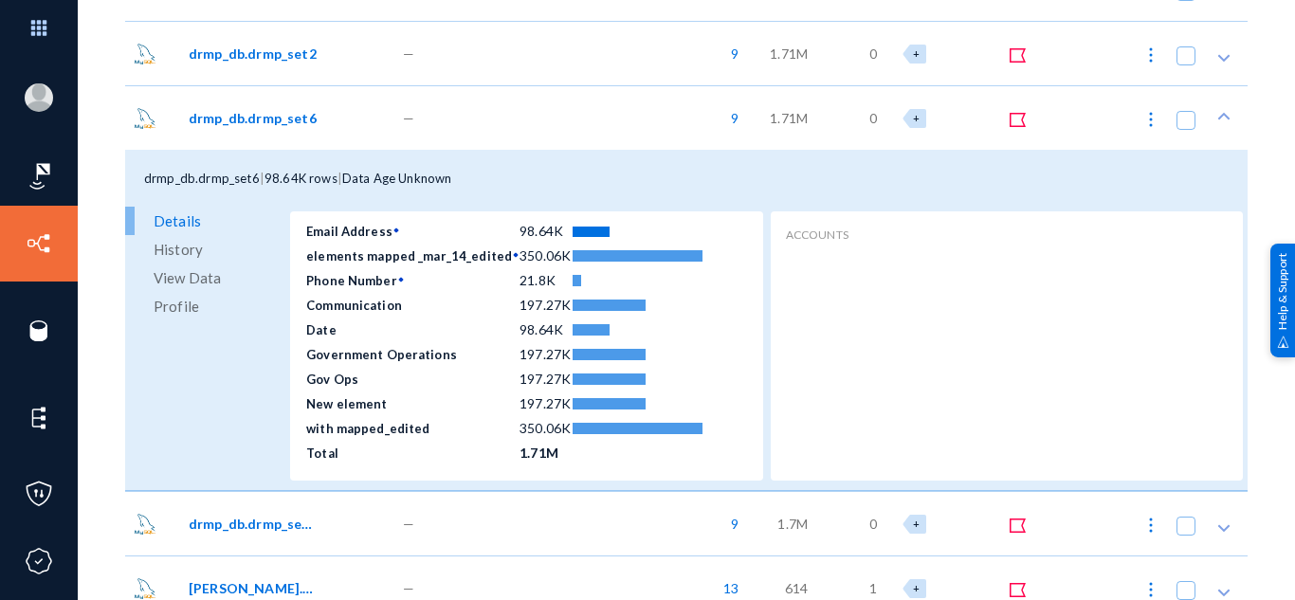
scroll to position [0, 0]
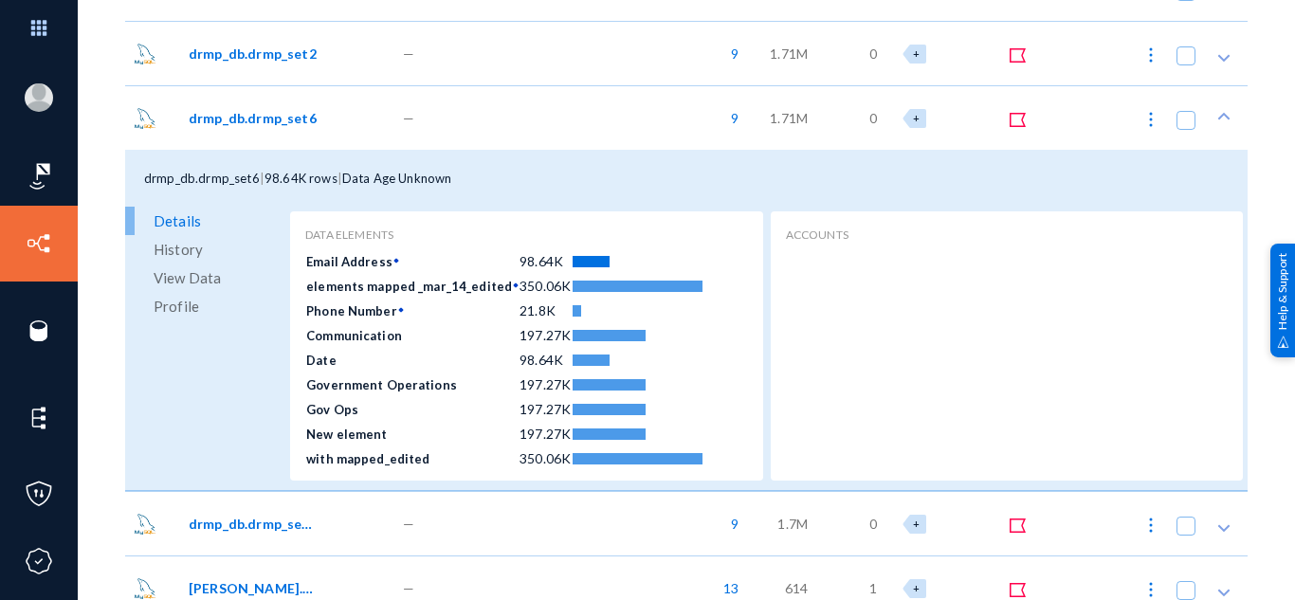
click at [551, 137] on div at bounding box center [544, 117] width 111 height 64
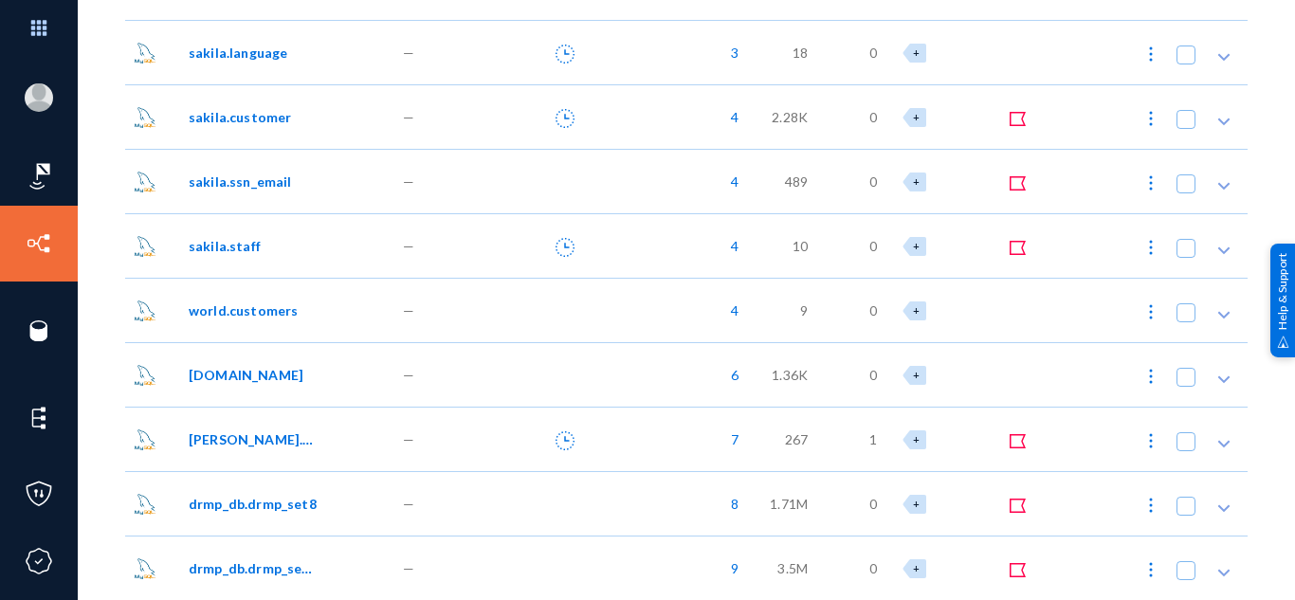
scroll to position [1636, 0]
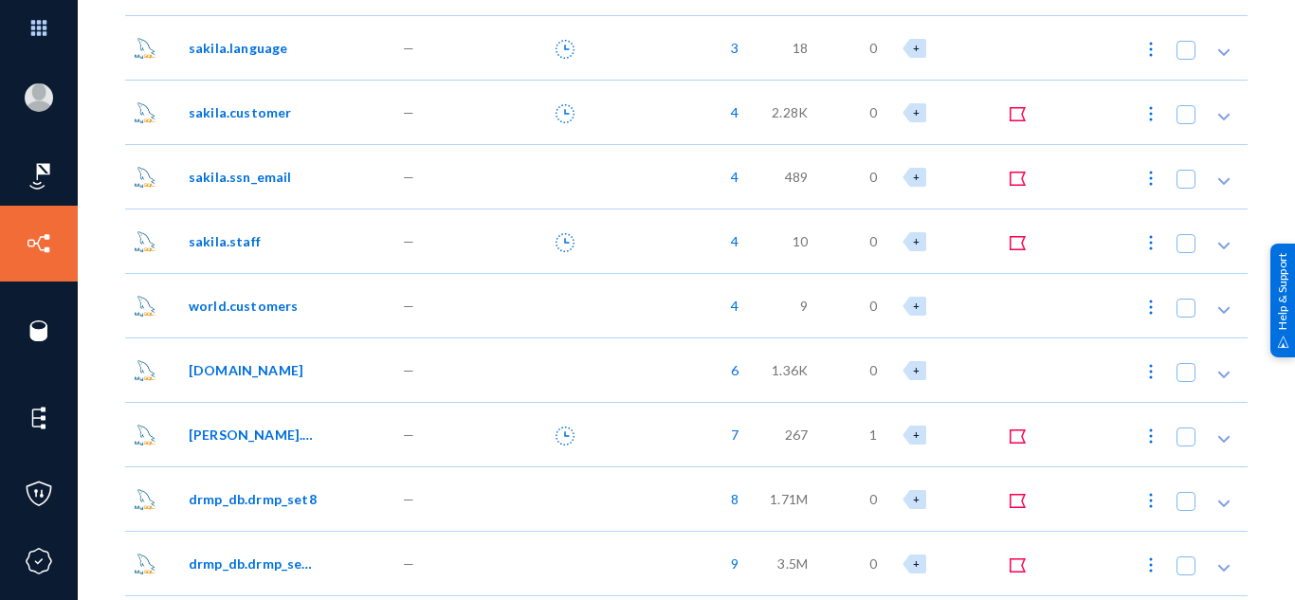
click at [550, 376] on div at bounding box center [544, 369] width 111 height 64
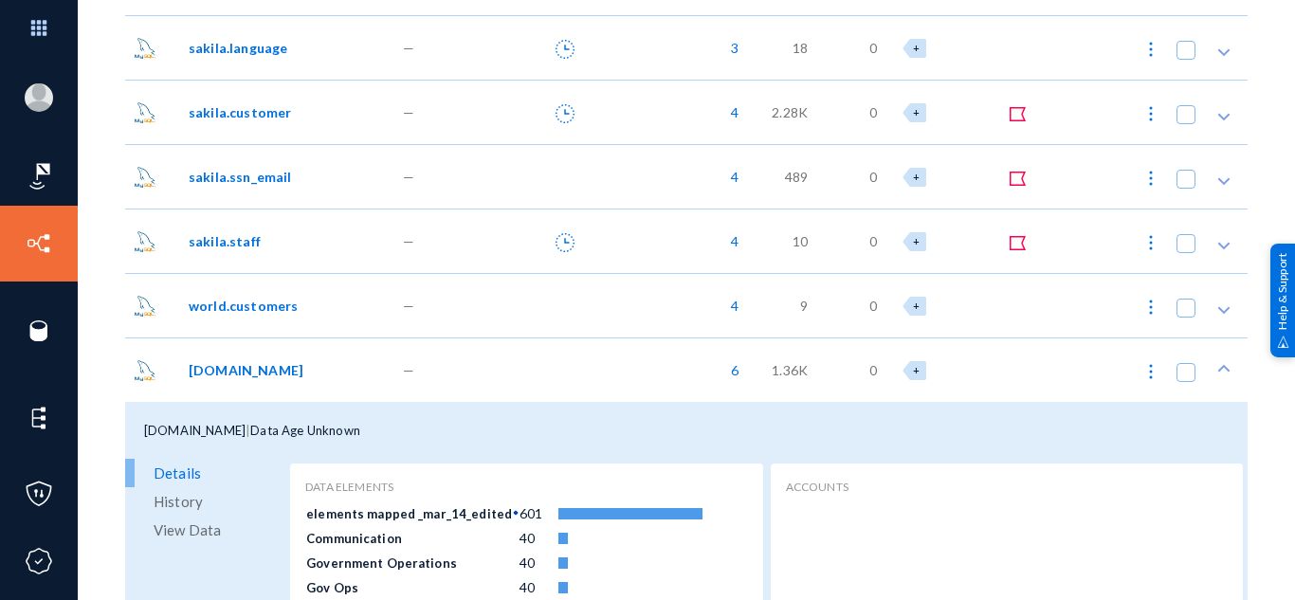
scroll to position [1842, 0]
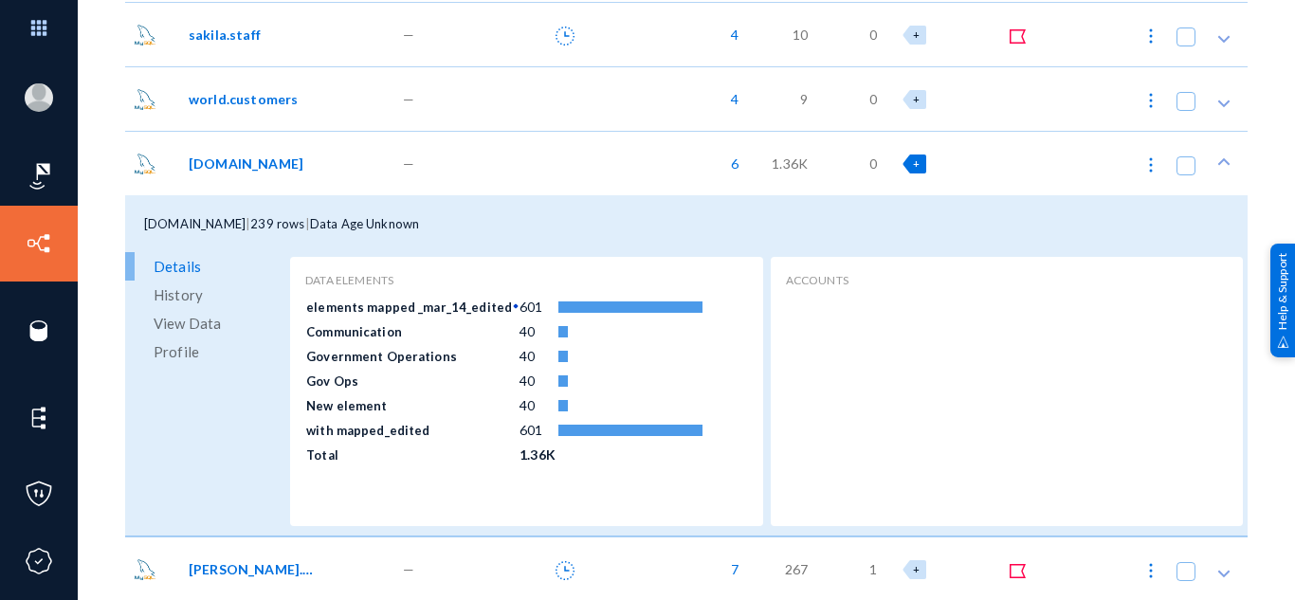
click at [902, 172] on div "+" at bounding box center [914, 163] width 24 height 19
checkbox input "true"
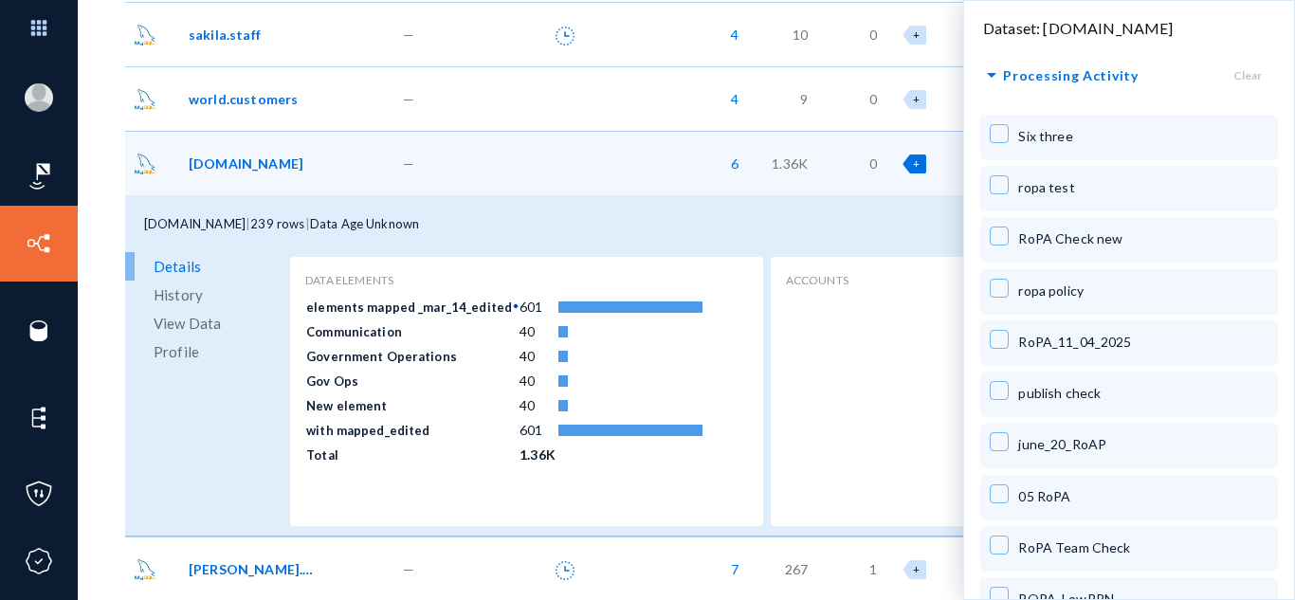
scroll to position [0, 0]
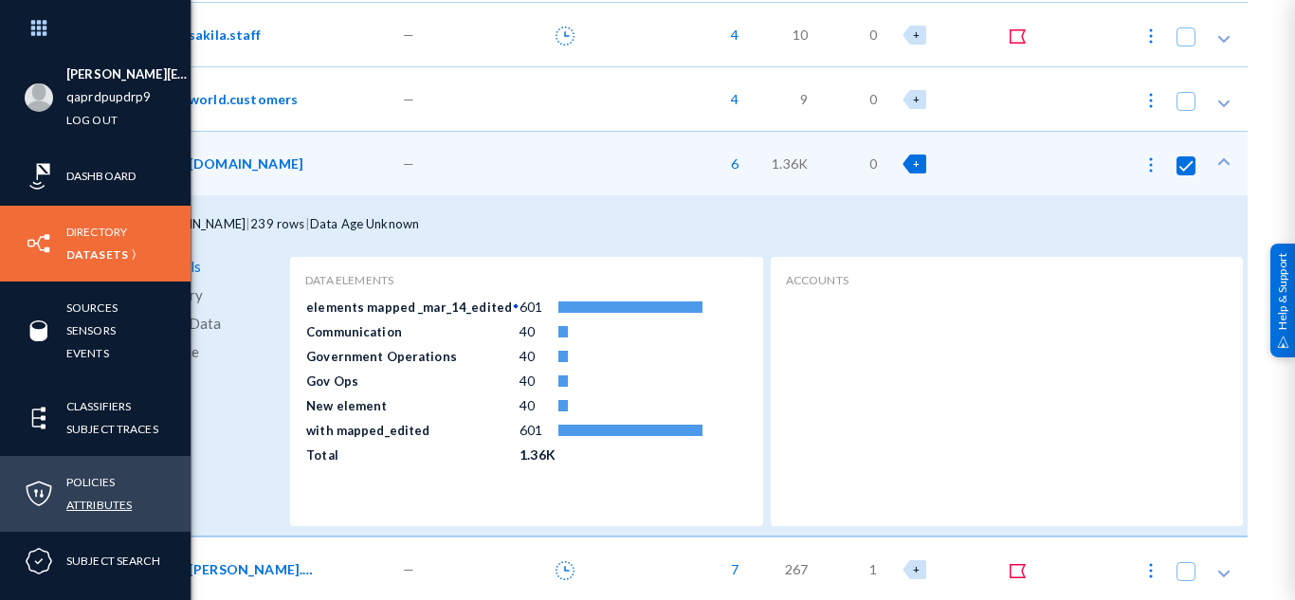
click at [87, 502] on link "Attributes" at bounding box center [98, 505] width 65 height 22
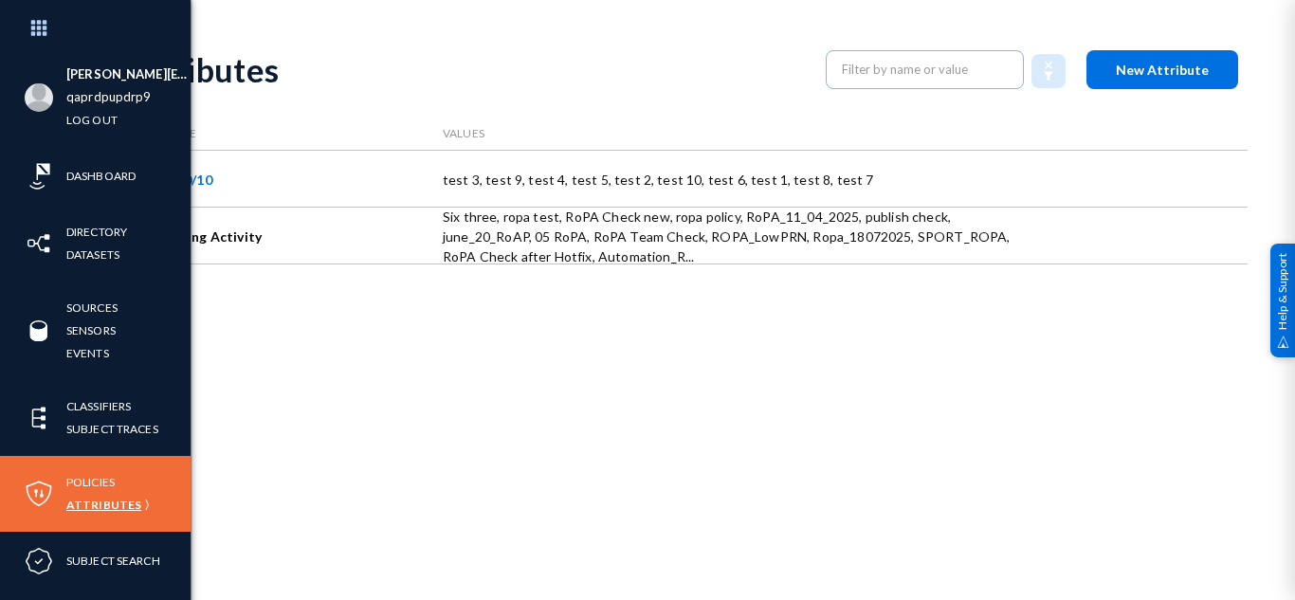
scroll to position [16, 0]
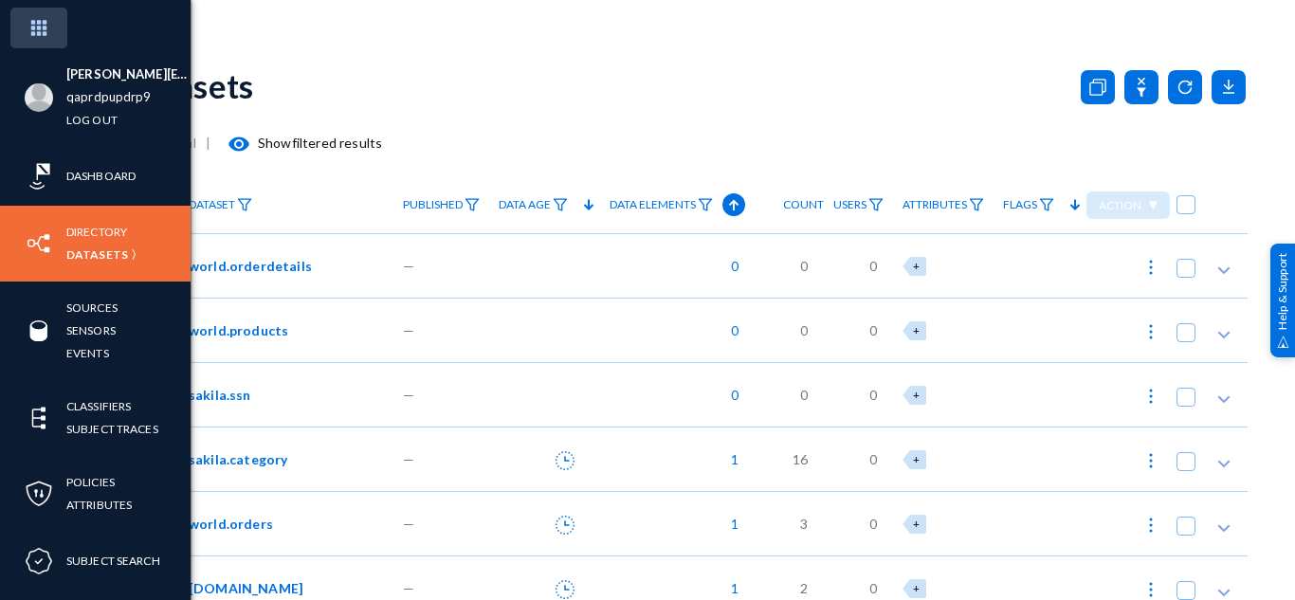
click at [50, 34] on img at bounding box center [38, 28] width 57 height 41
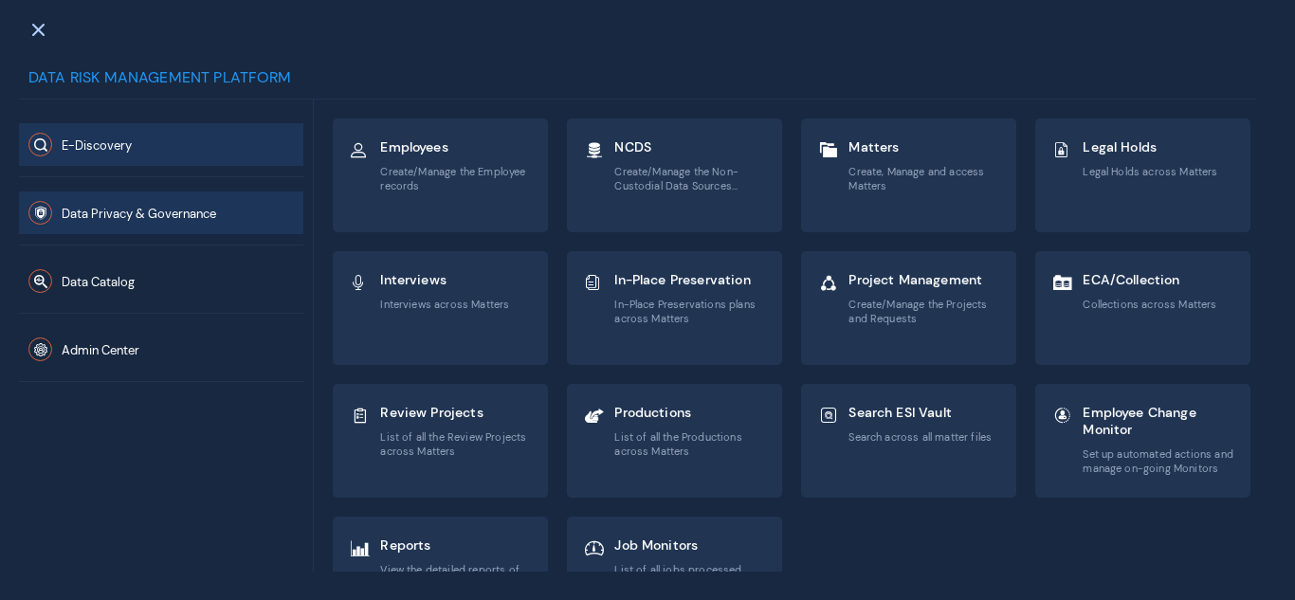
click at [127, 216] on span "Data Privacy & Governance" at bounding box center [139, 214] width 154 height 16
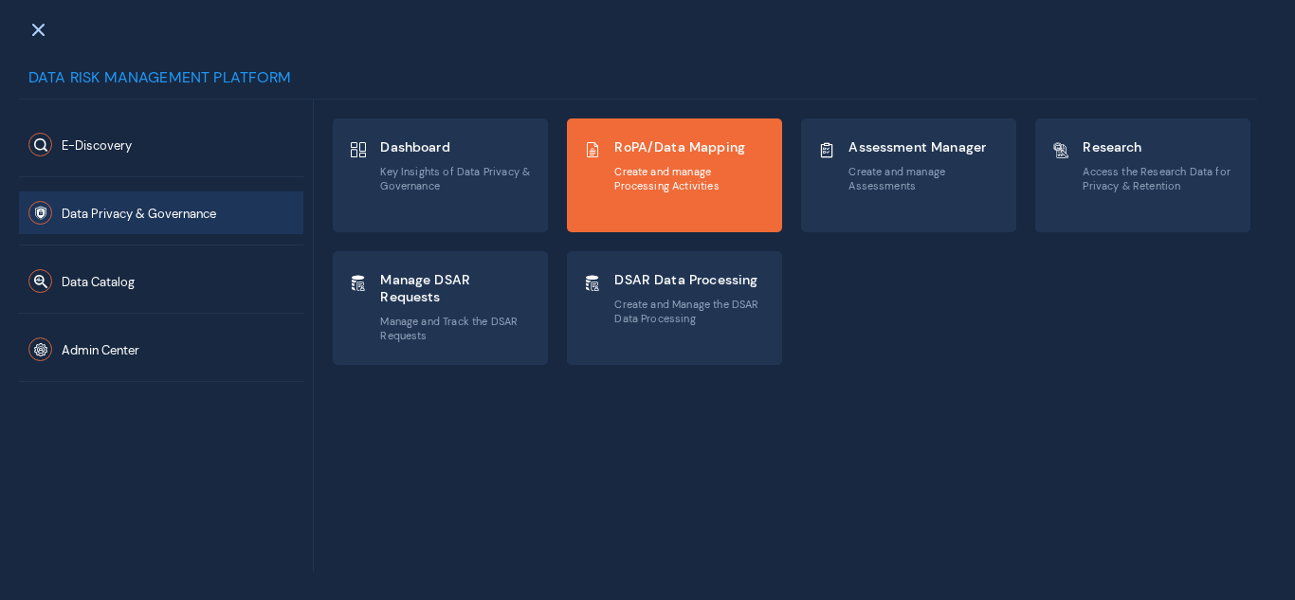
click at [627, 193] on div "RoPA/Data Mapping Create and manage Processing Activities" at bounding box center [690, 166] width 153 height 64
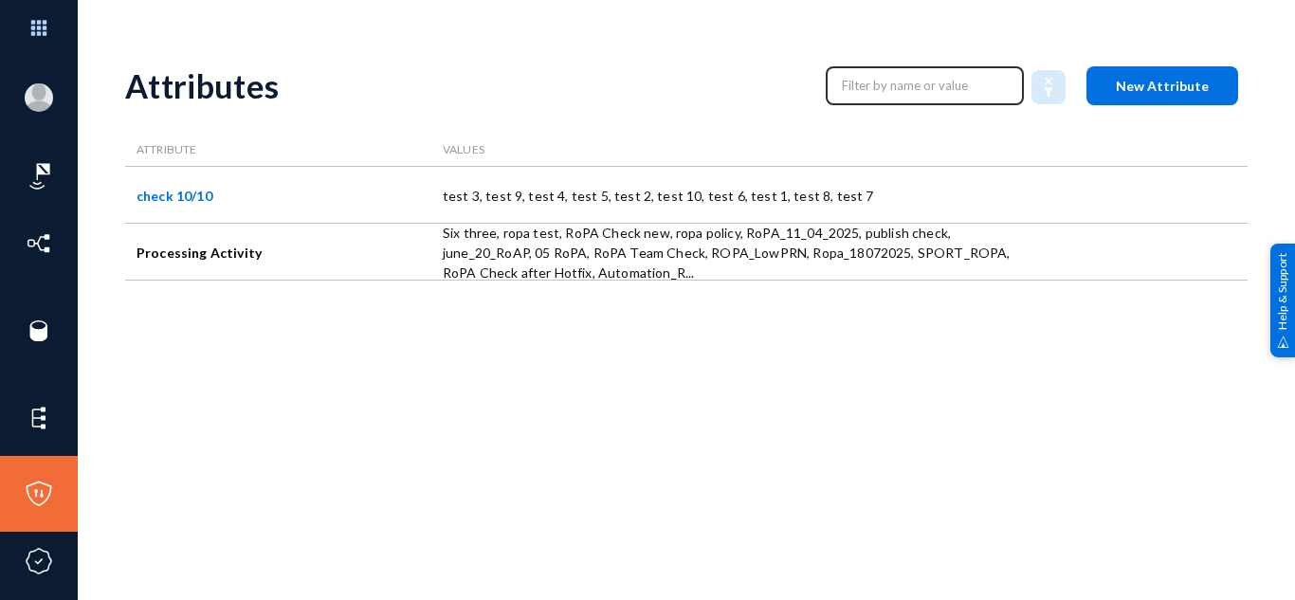
click at [869, 81] on input "text" at bounding box center [925, 85] width 167 height 28
paste input "RoPA_10/10"
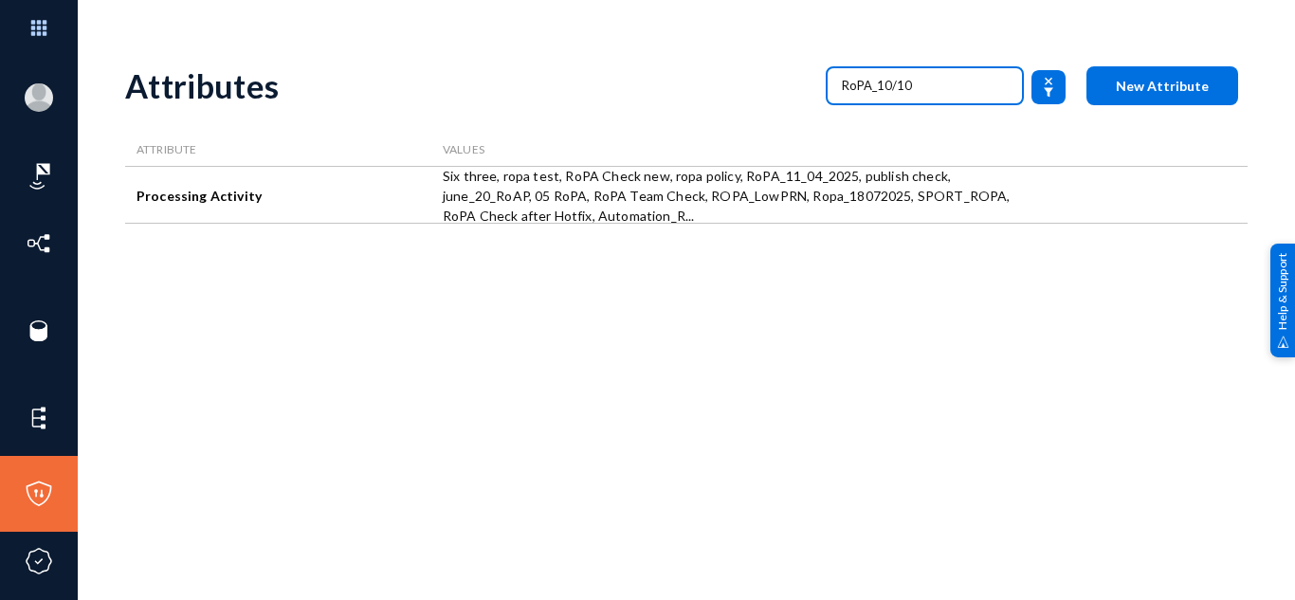
type input "RoPA_10/10"
drag, startPoint x: 952, startPoint y: 81, endPoint x: 663, endPoint y: 119, distance: 290.7
click at [663, 119] on div "Attributes RoPA_10/10 New Attribute" at bounding box center [686, 85] width 1122 height 77
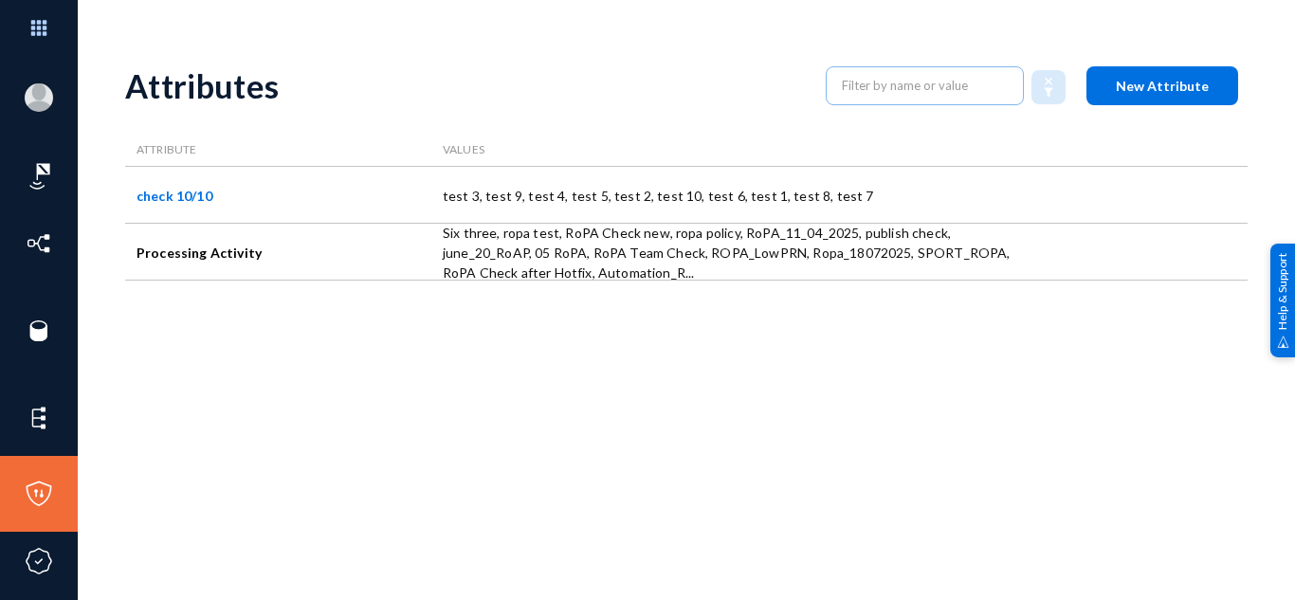
click at [229, 290] on div "Attributes New Attribute Attribute Values check 10/10 test 3, test 9, test 4, t…" at bounding box center [686, 331] width 1122 height 569
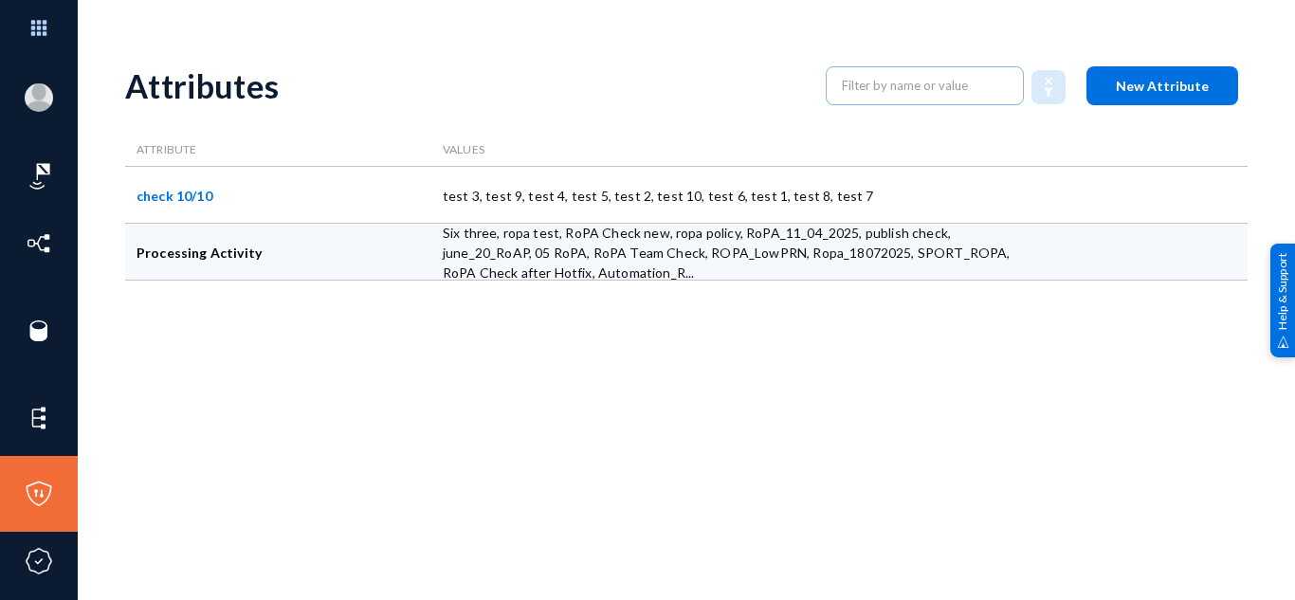
click at [266, 272] on div "Processing Activity" at bounding box center [278, 252] width 306 height 57
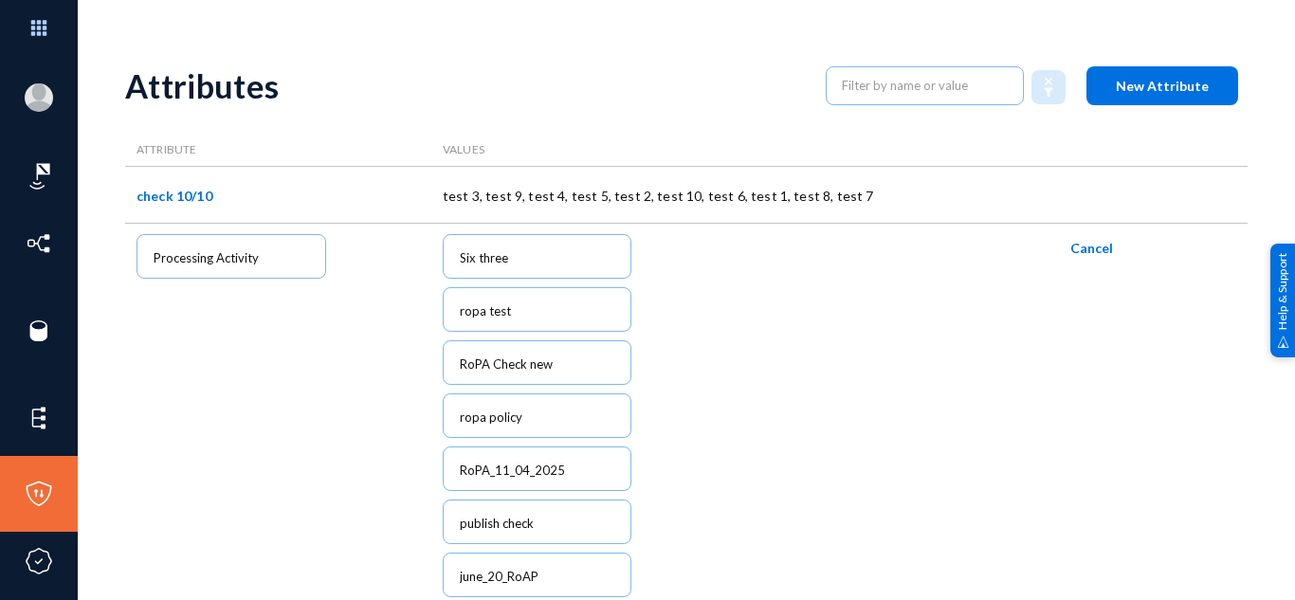
scroll to position [2292, 0]
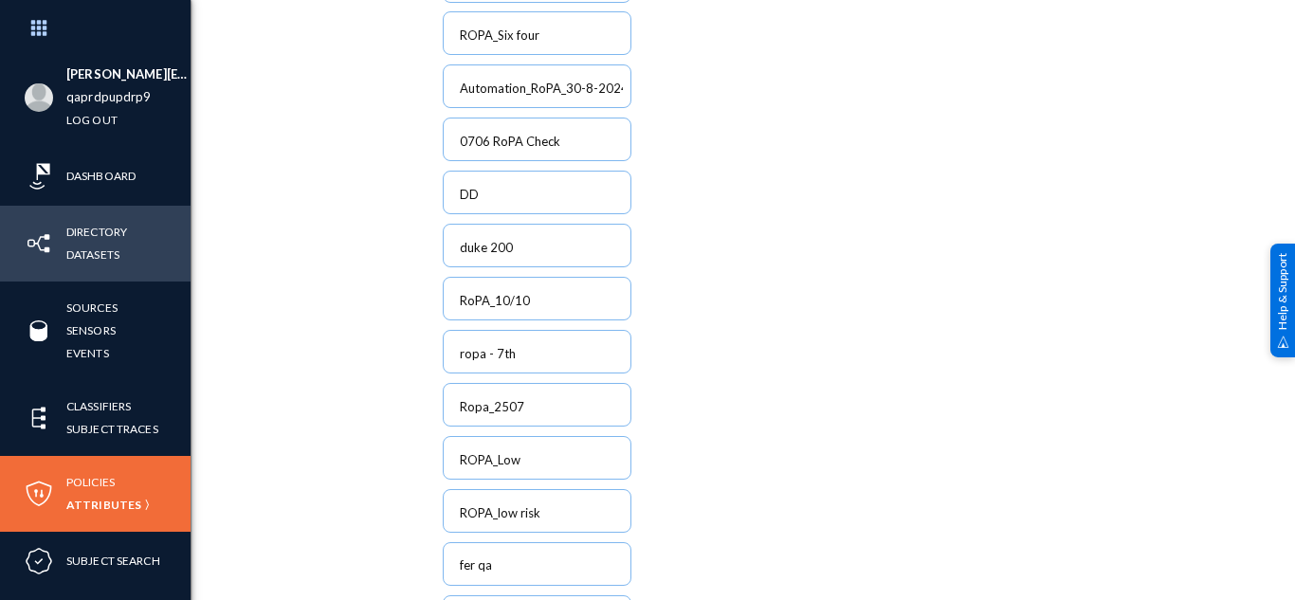
click at [100, 268] on div "Directory Datasets" at bounding box center [95, 244] width 191 height 76
click at [101, 264] on link "Datasets" at bounding box center [92, 255] width 53 height 22
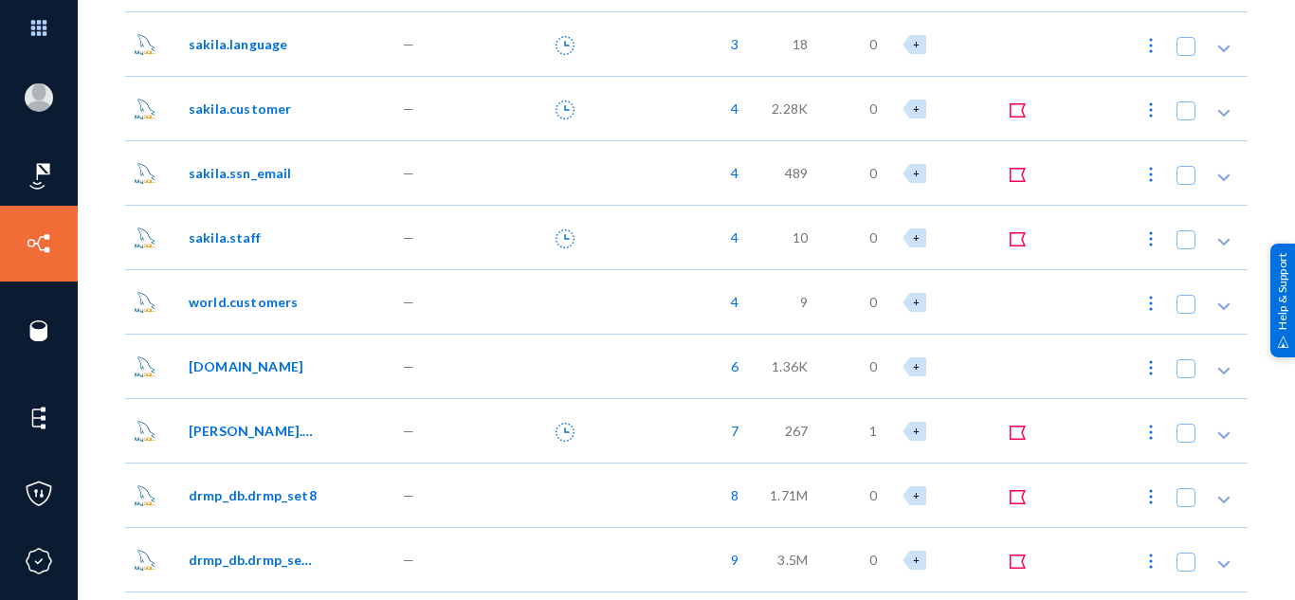
scroll to position [1639, 0]
click at [497, 319] on div at bounding box center [544, 302] width 111 height 64
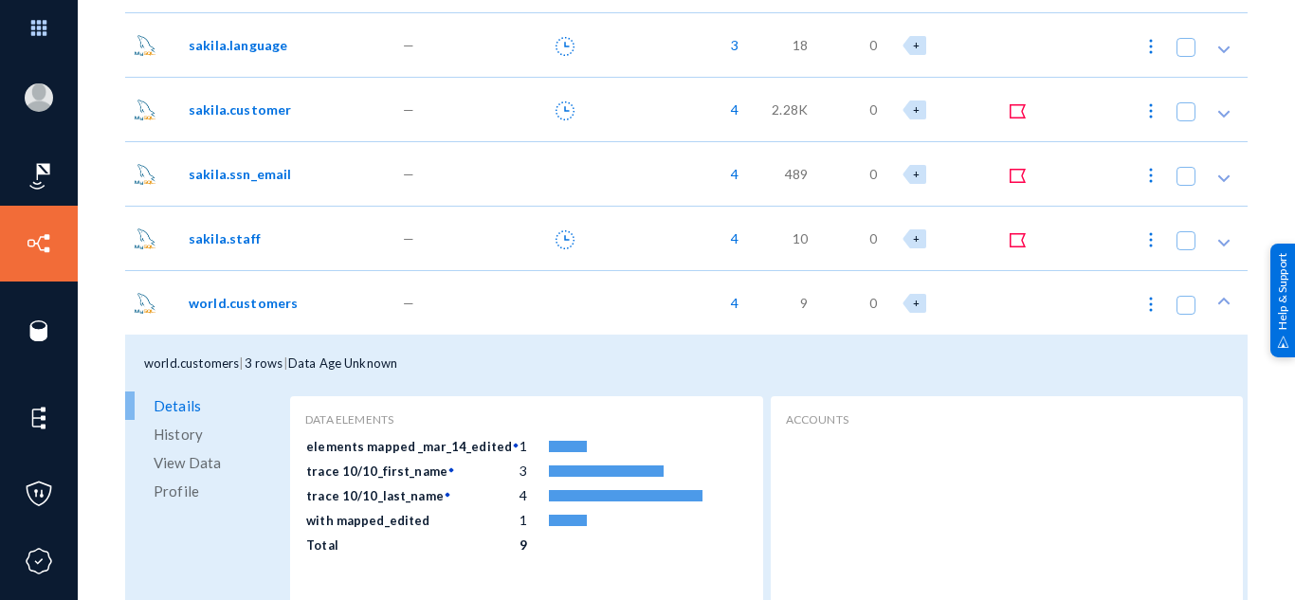
scroll to position [1711, 0]
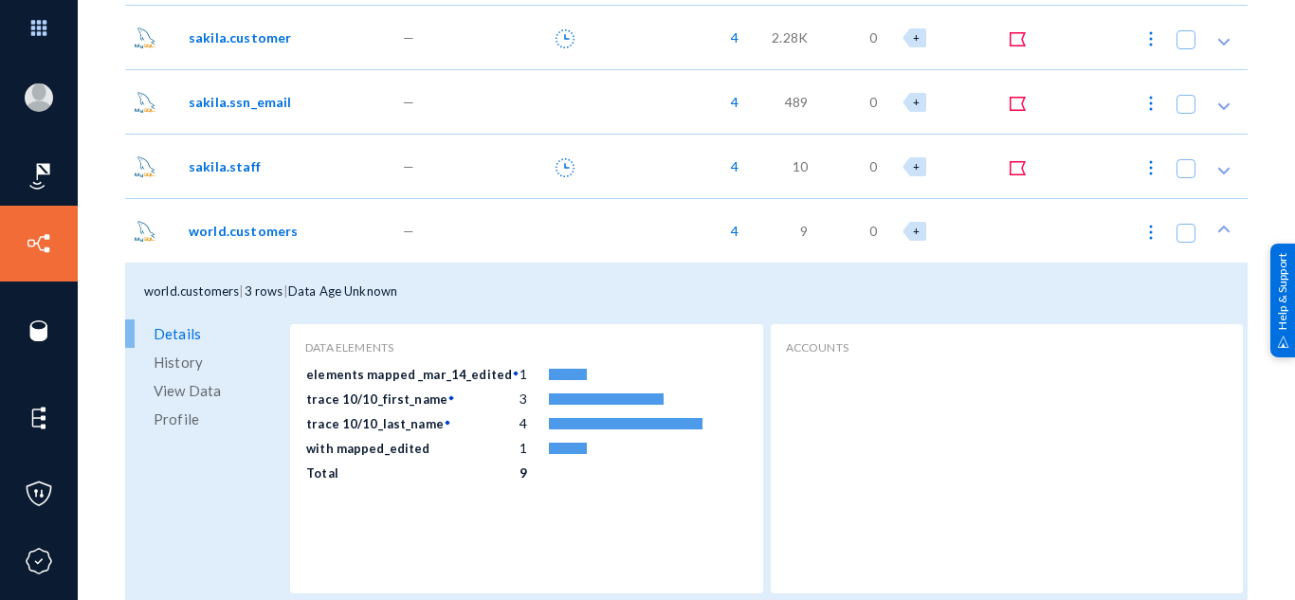
click at [521, 255] on div at bounding box center [544, 230] width 111 height 64
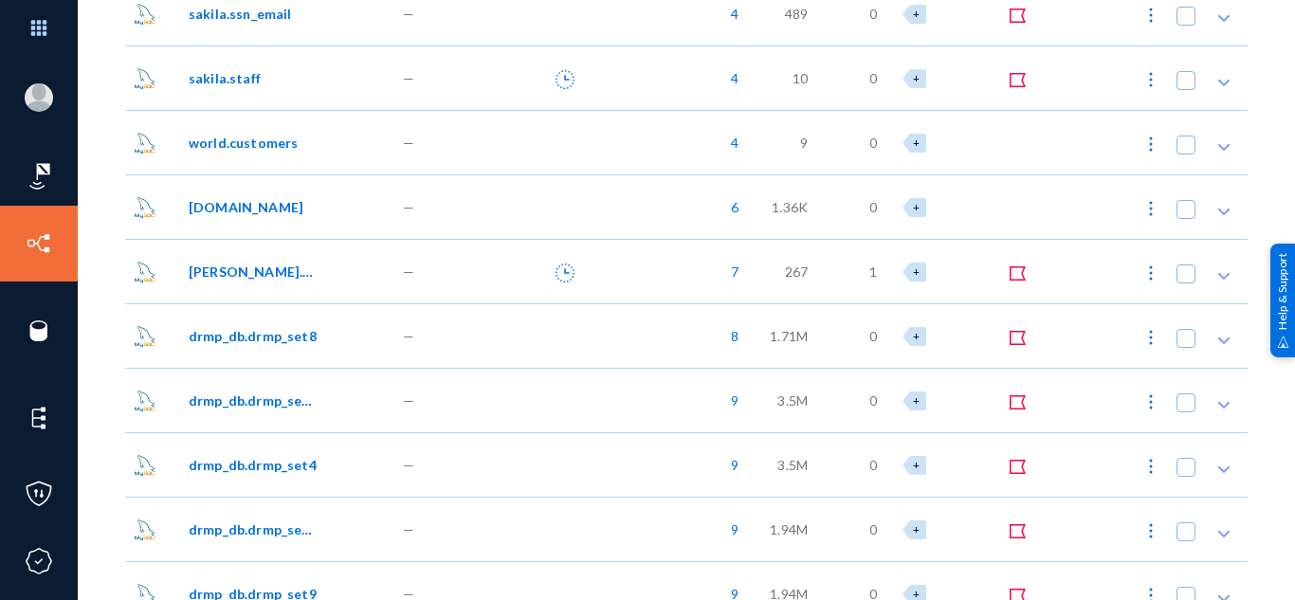
scroll to position [1801, 0]
click at [524, 195] on div at bounding box center [544, 204] width 111 height 64
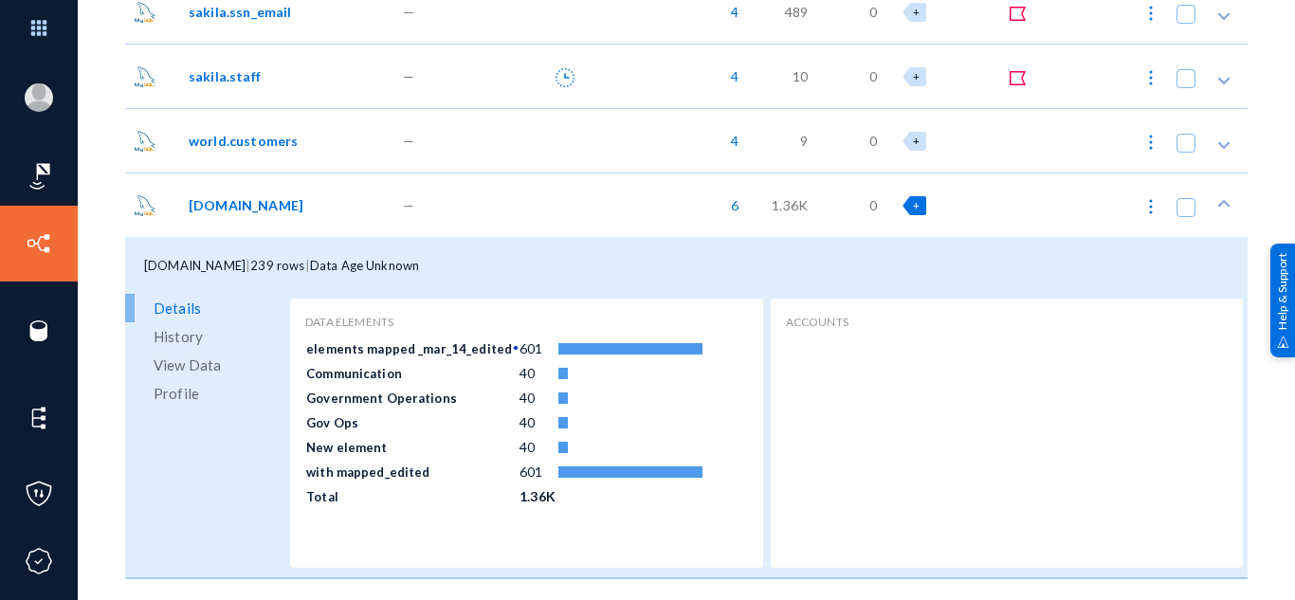
click at [913, 208] on span "+" at bounding box center [916, 205] width 7 height 12
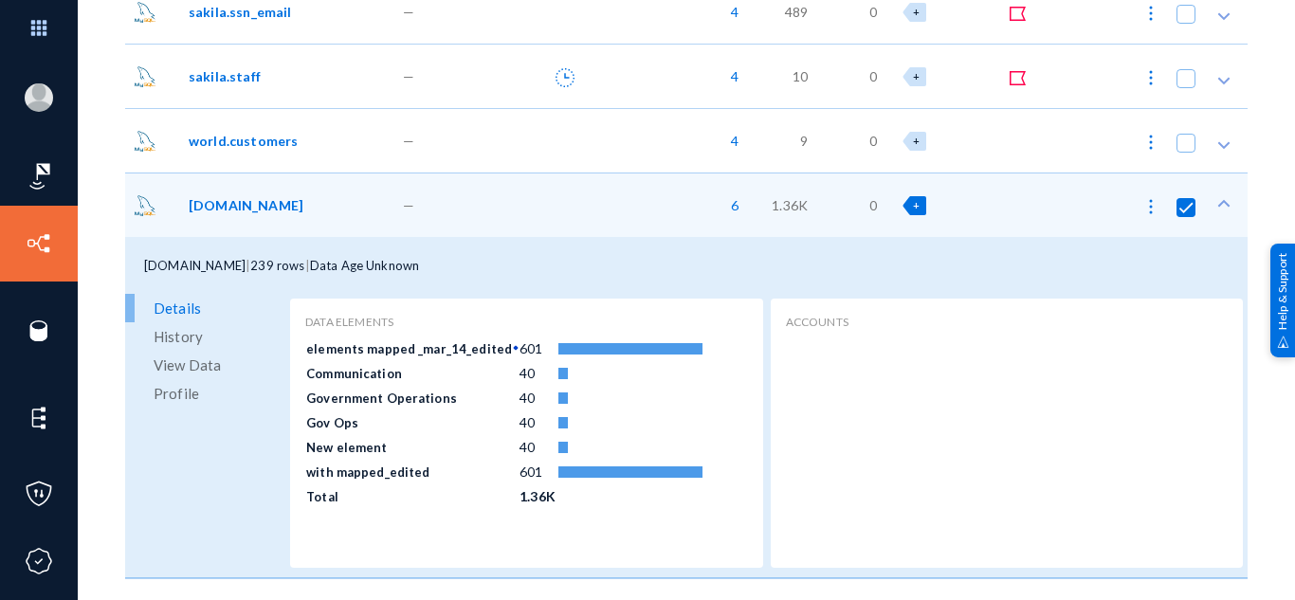
click at [511, 198] on div at bounding box center [544, 204] width 111 height 64
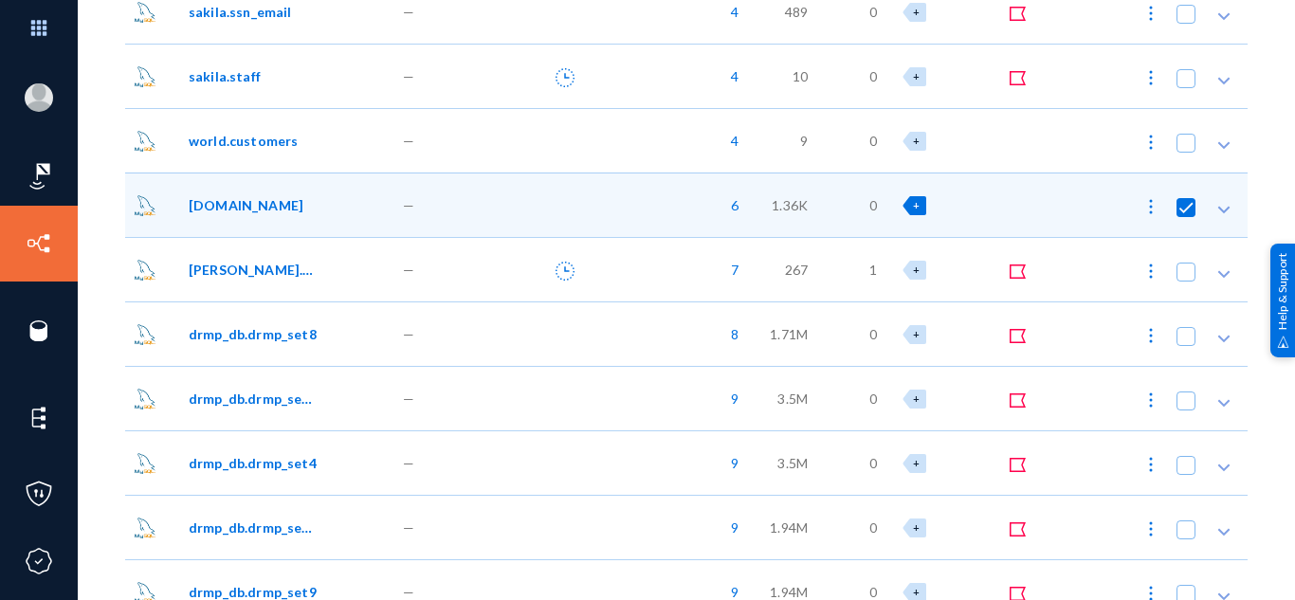
click at [510, 286] on div at bounding box center [544, 269] width 111 height 64
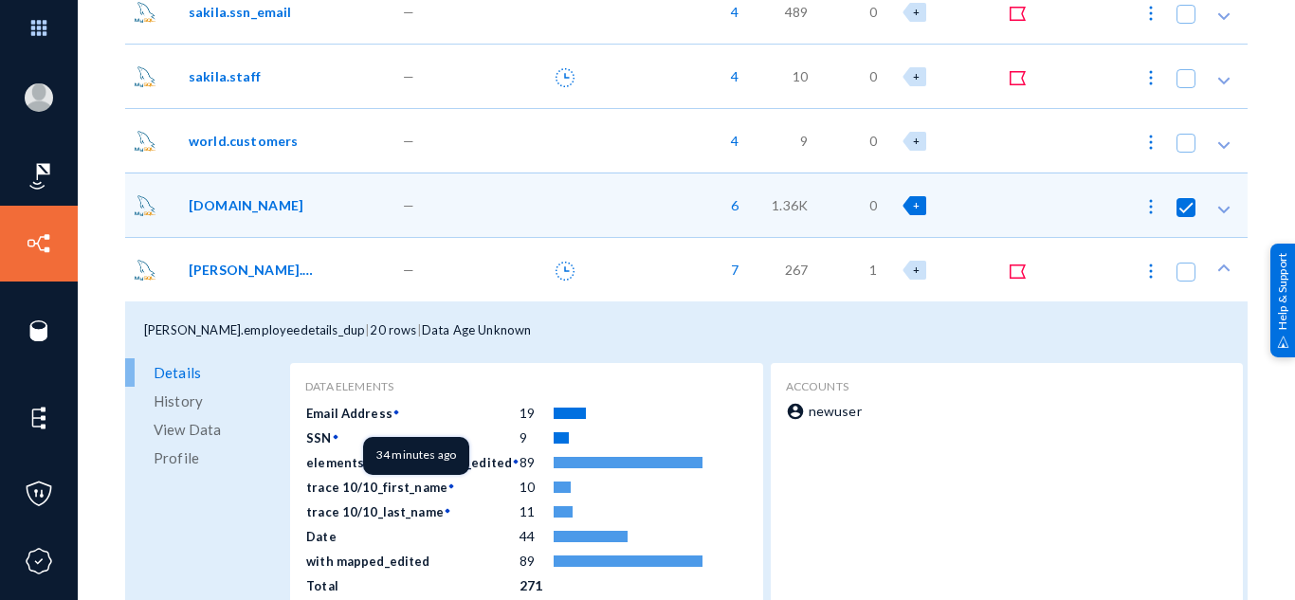
scroll to position [1901, 0]
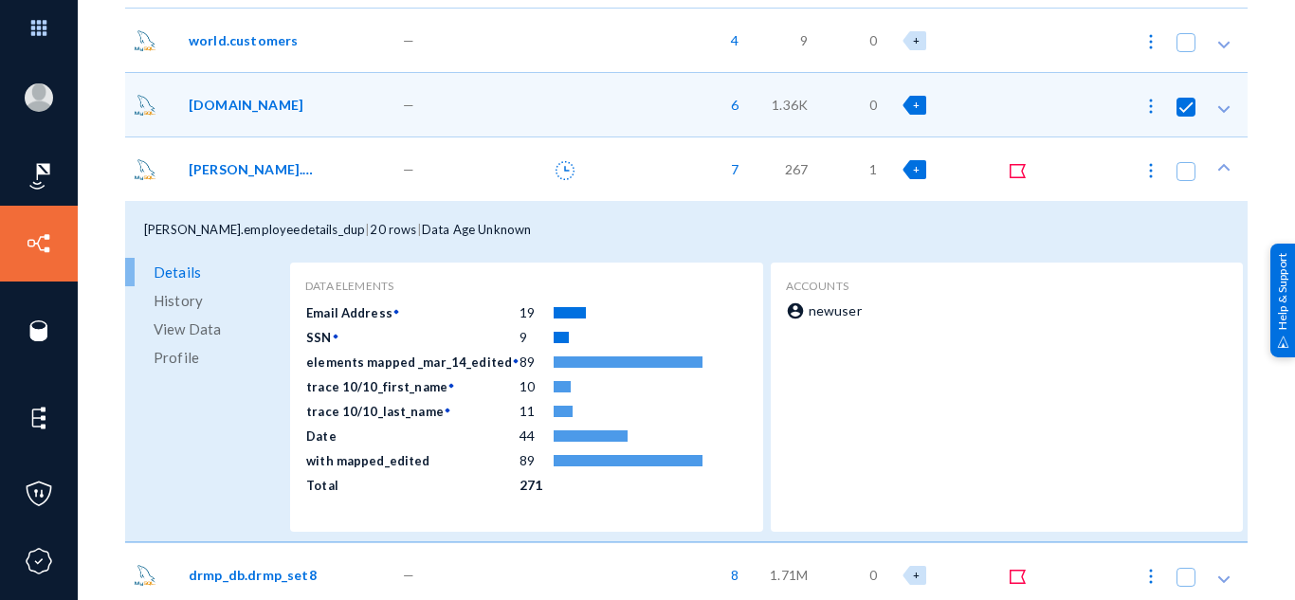
click at [913, 163] on span "+" at bounding box center [916, 169] width 7 height 12
checkbox input "false"
checkbox input "true"
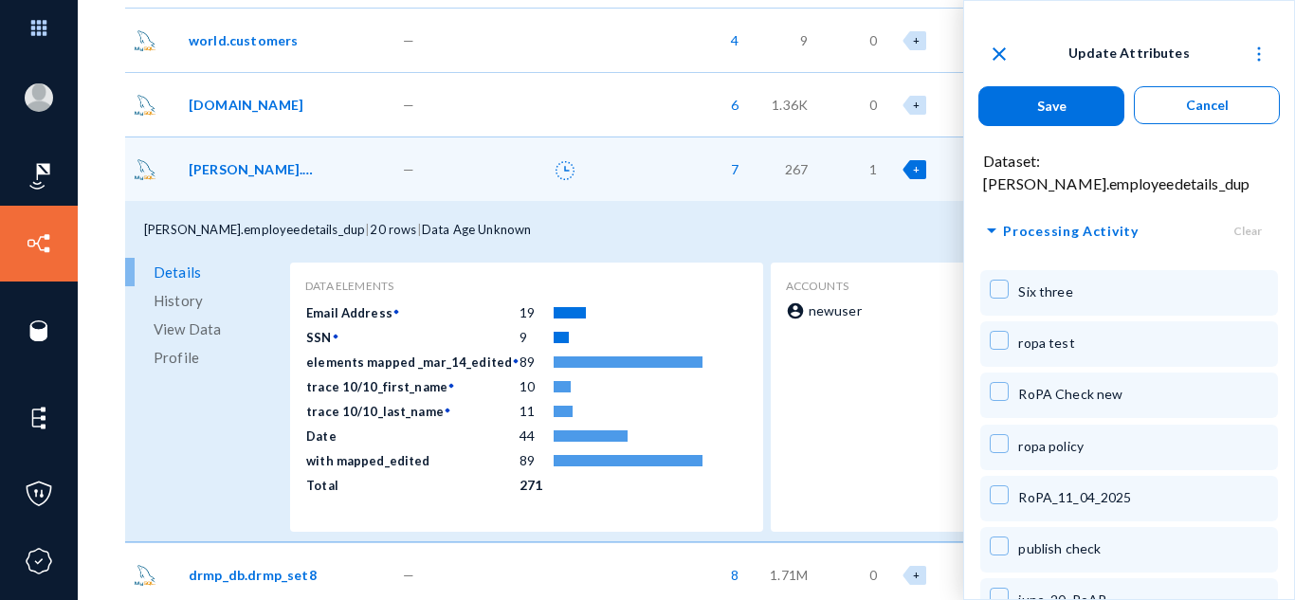
scroll to position [2225, 0]
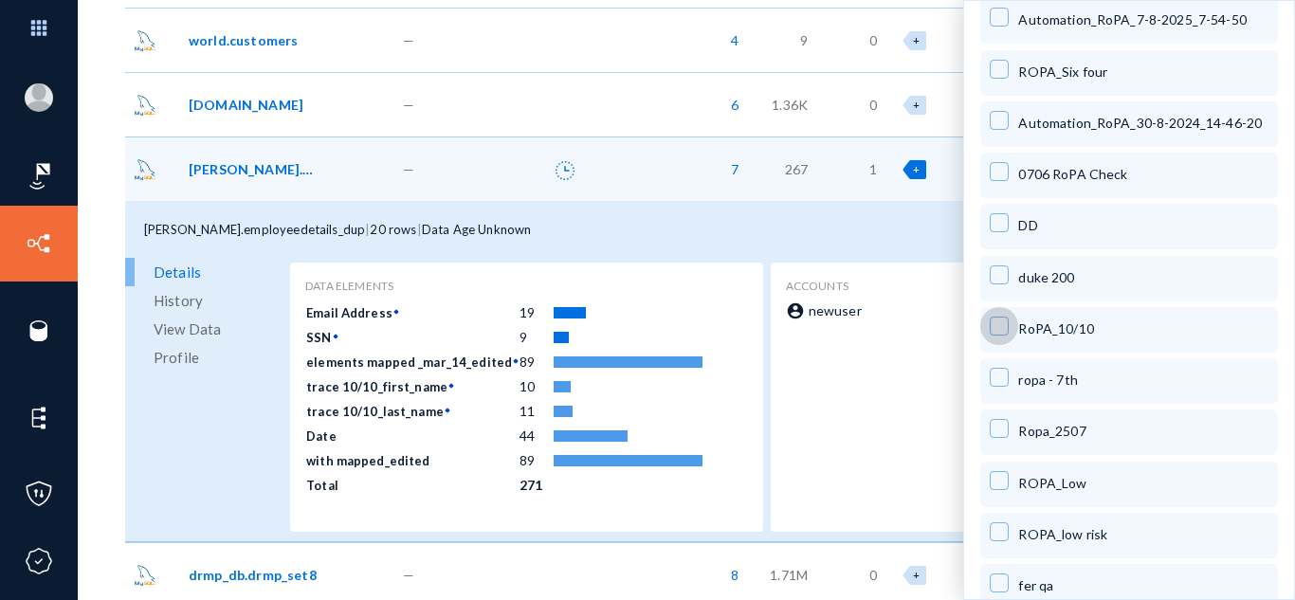
click at [999, 317] on span at bounding box center [998, 326] width 19 height 19
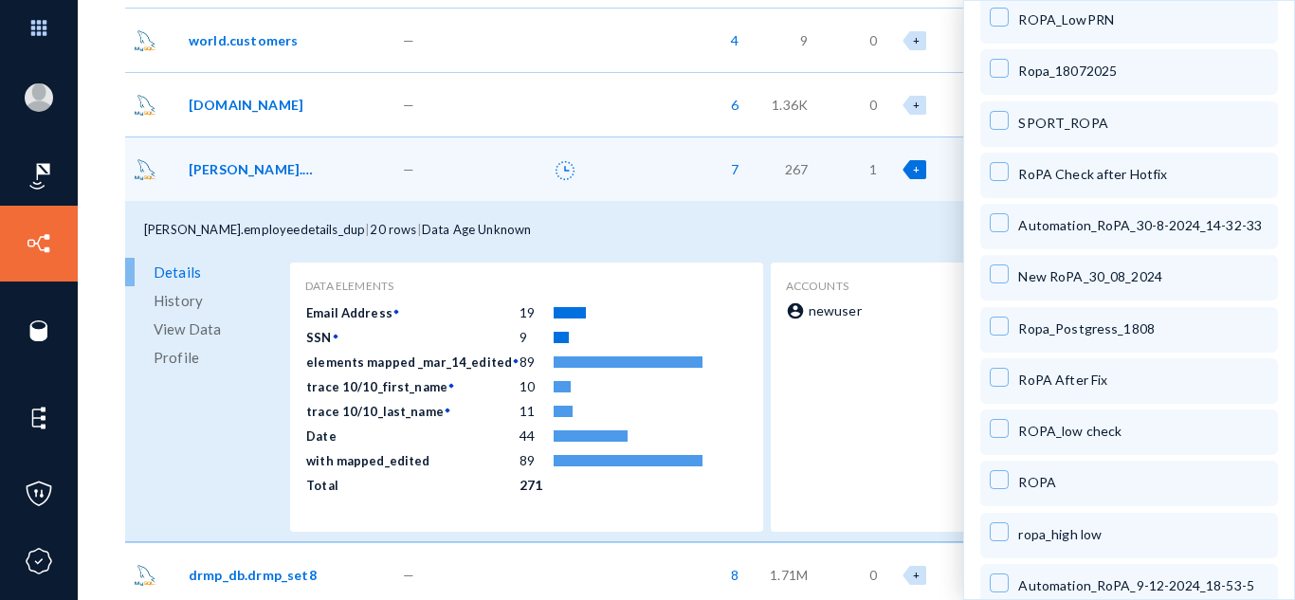
scroll to position [0, 0]
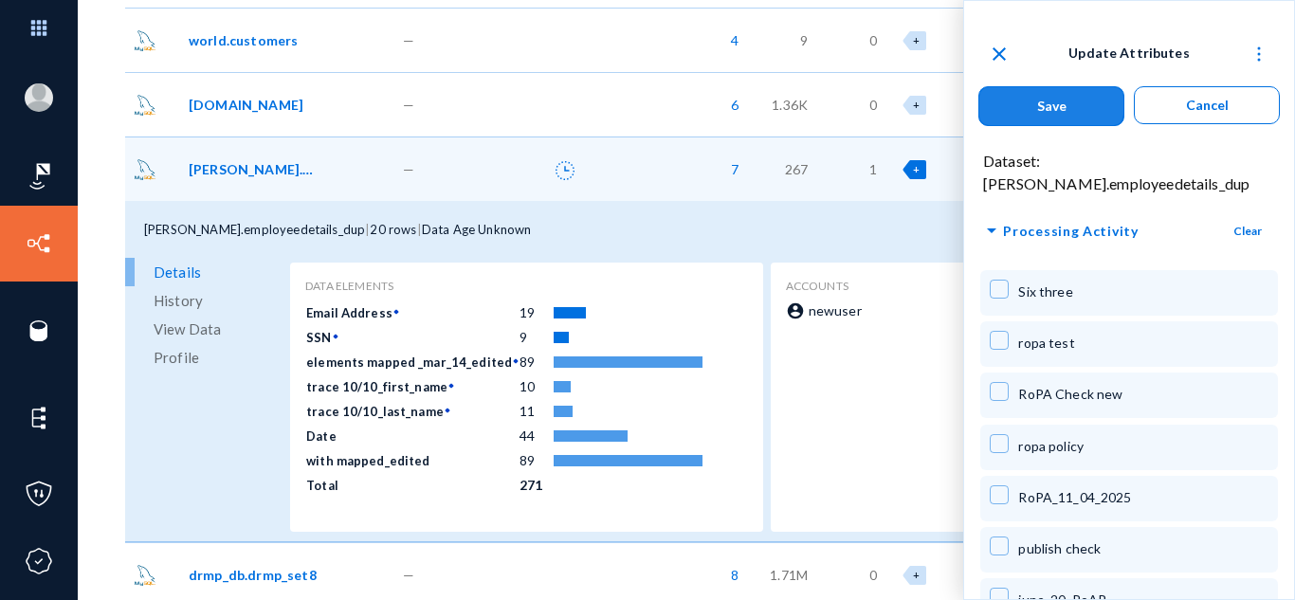
click at [1016, 86] on button "Save" at bounding box center [1051, 106] width 146 height 40
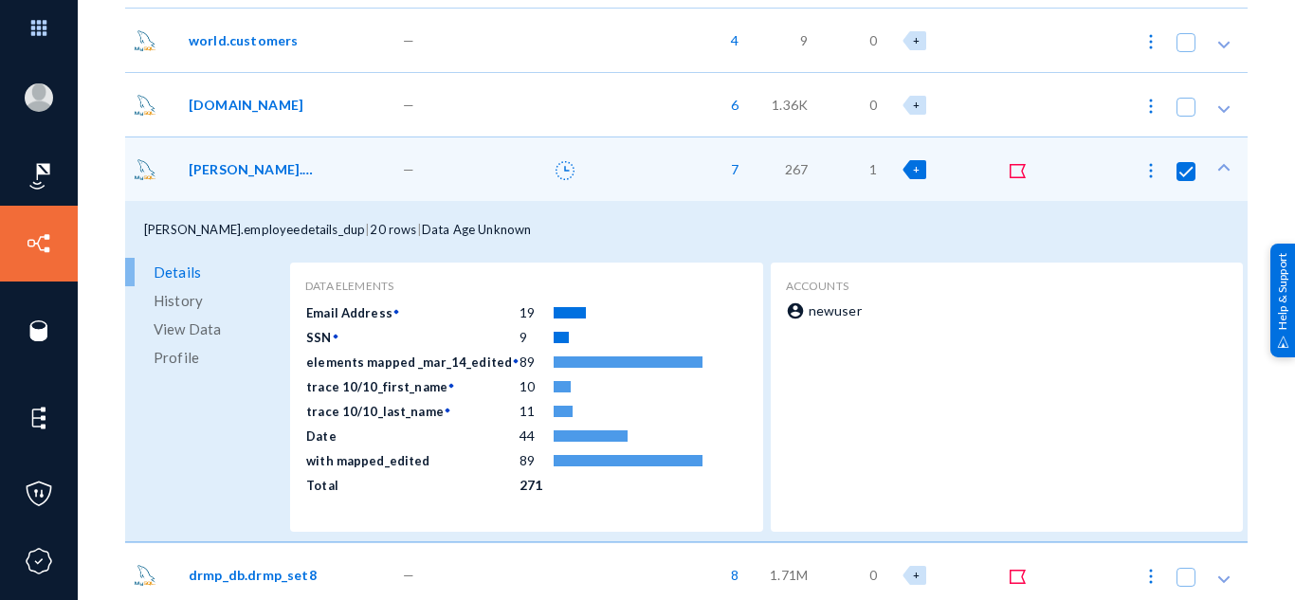
checkbox input "false"
click at [1145, 168] on img at bounding box center [1150, 170] width 19 height 19
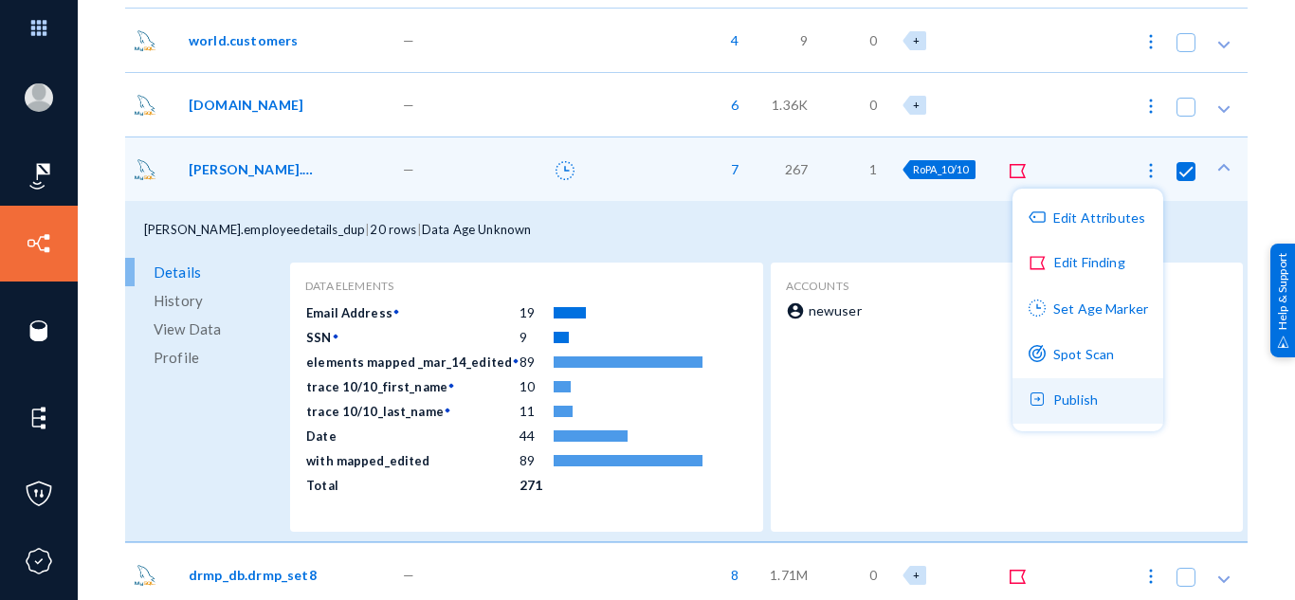
click at [1056, 400] on button "Publish" at bounding box center [1087, 400] width 151 height 45
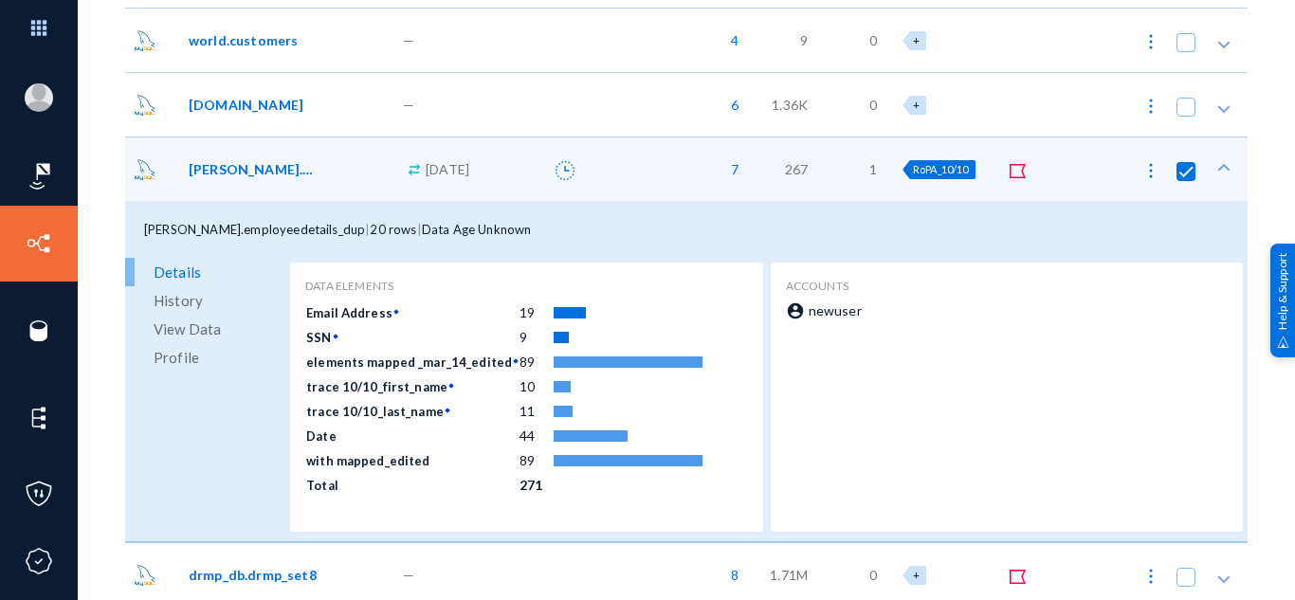
click at [653, 183] on div "7" at bounding box center [677, 168] width 154 height 64
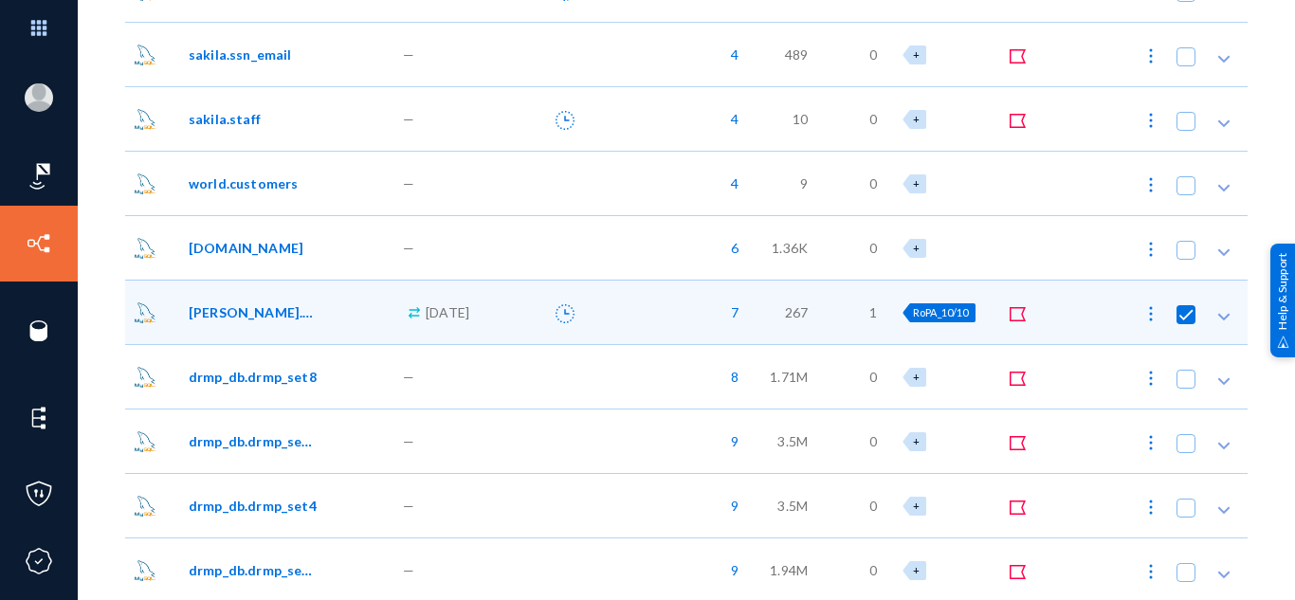
scroll to position [1745, 0]
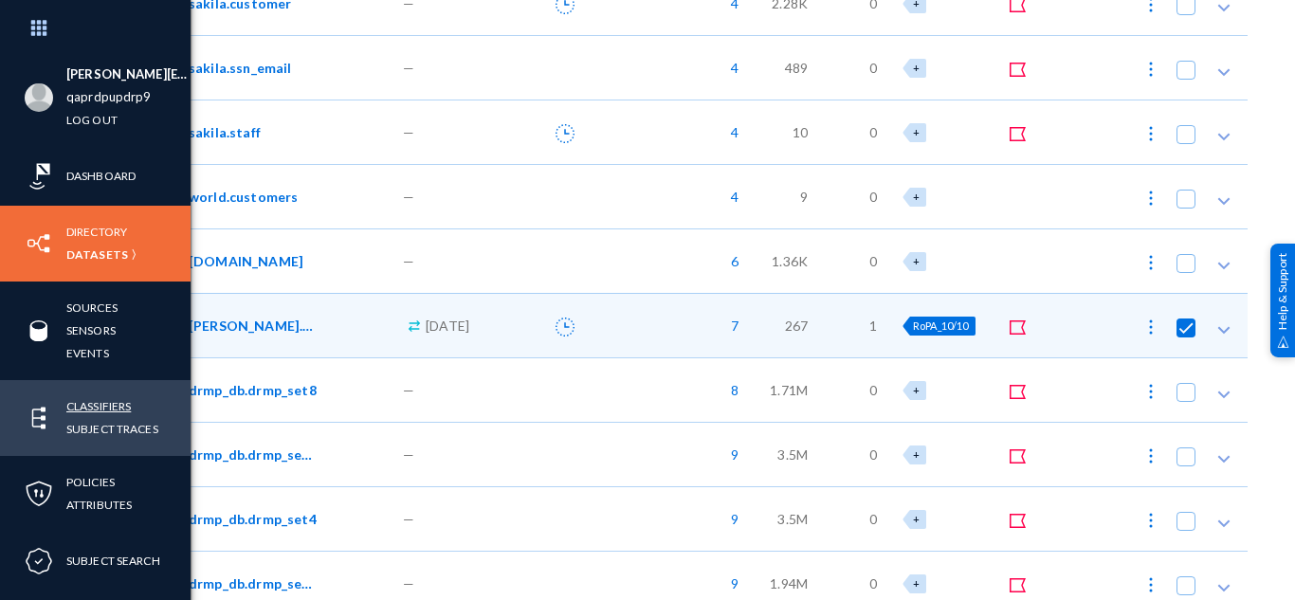
click at [84, 404] on link "Classifiers" at bounding box center [98, 406] width 64 height 22
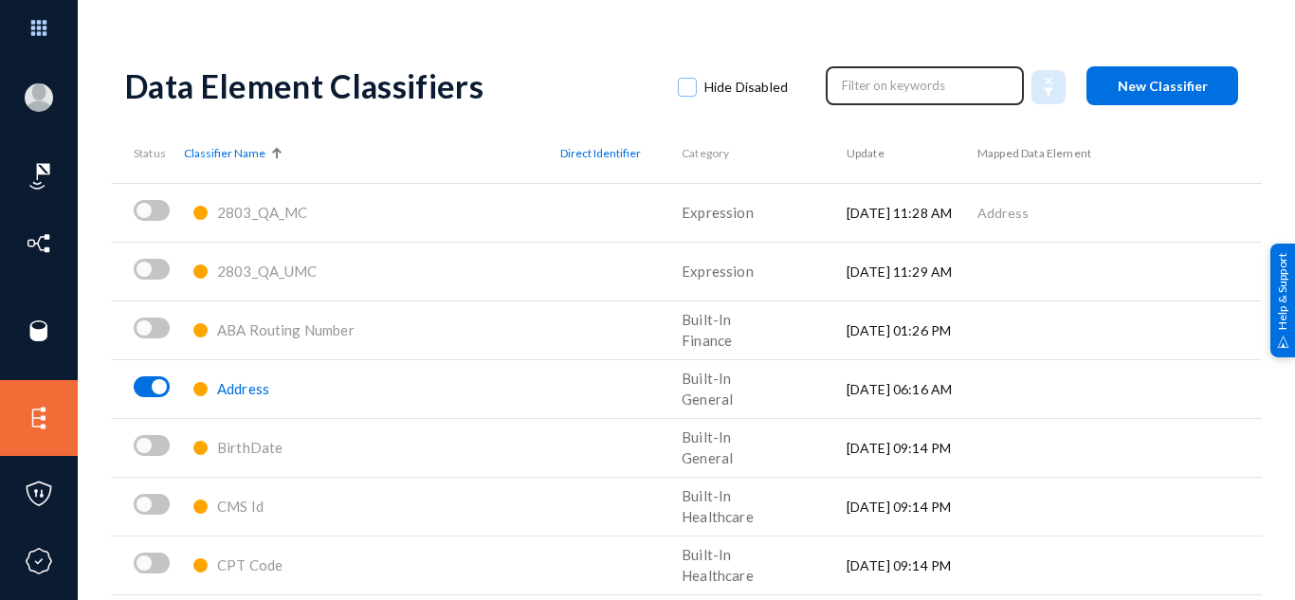
click at [914, 91] on input "text" at bounding box center [925, 85] width 167 height 28
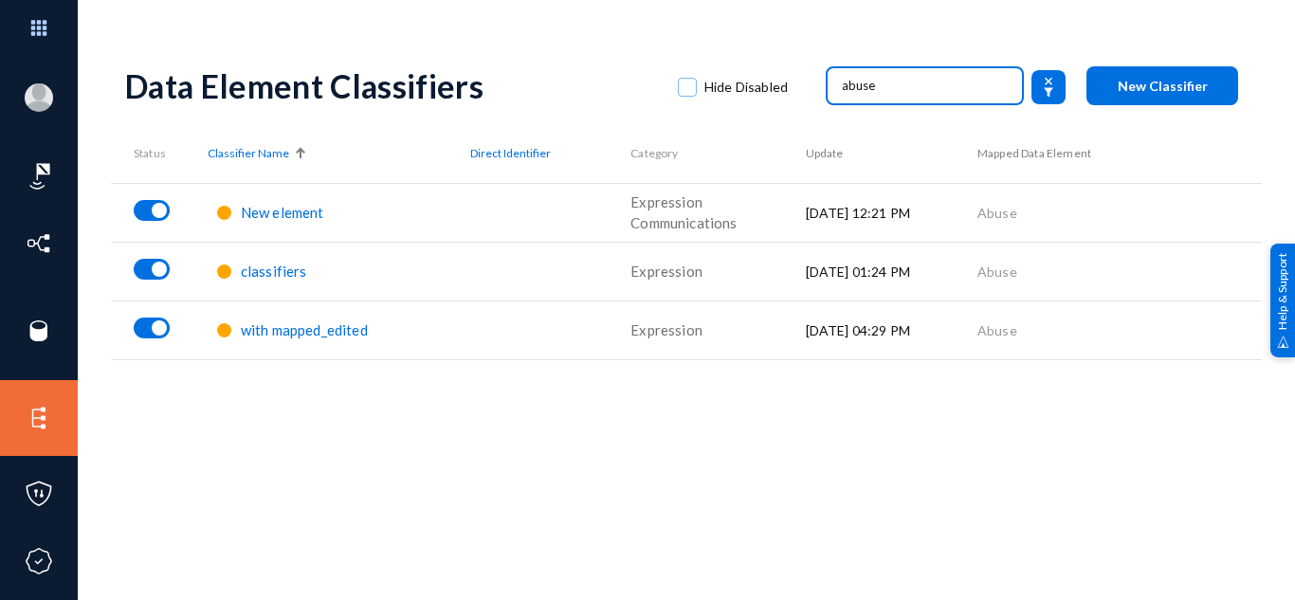
type input "abuse"
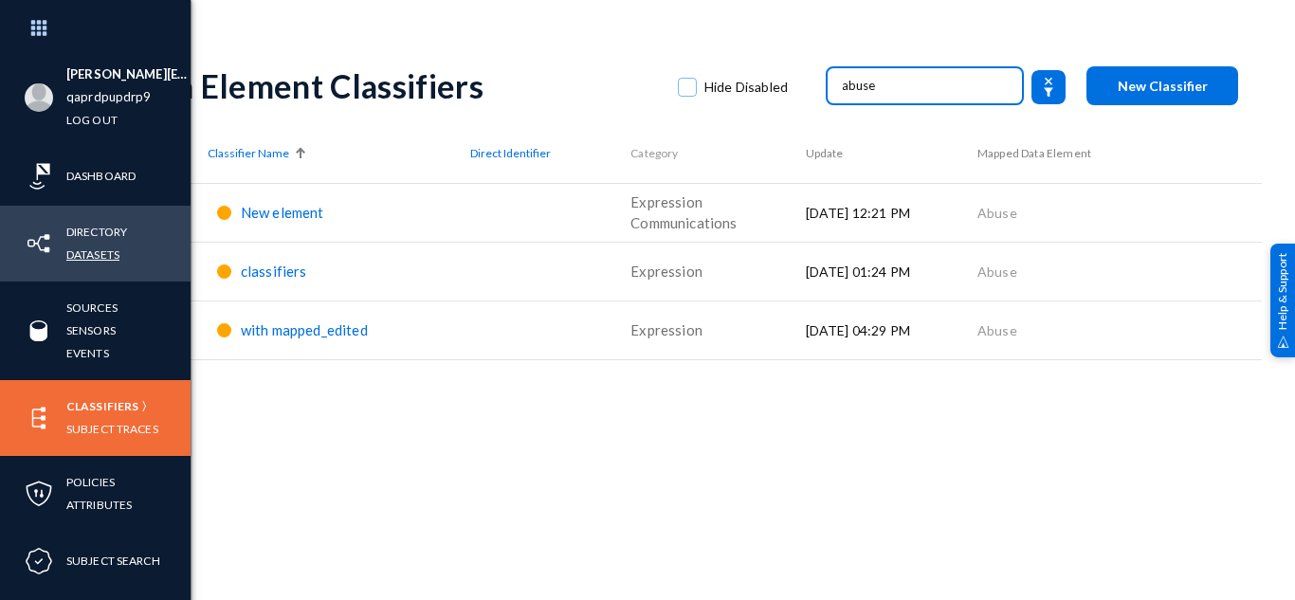
click at [76, 254] on link "Datasets" at bounding box center [92, 255] width 53 height 22
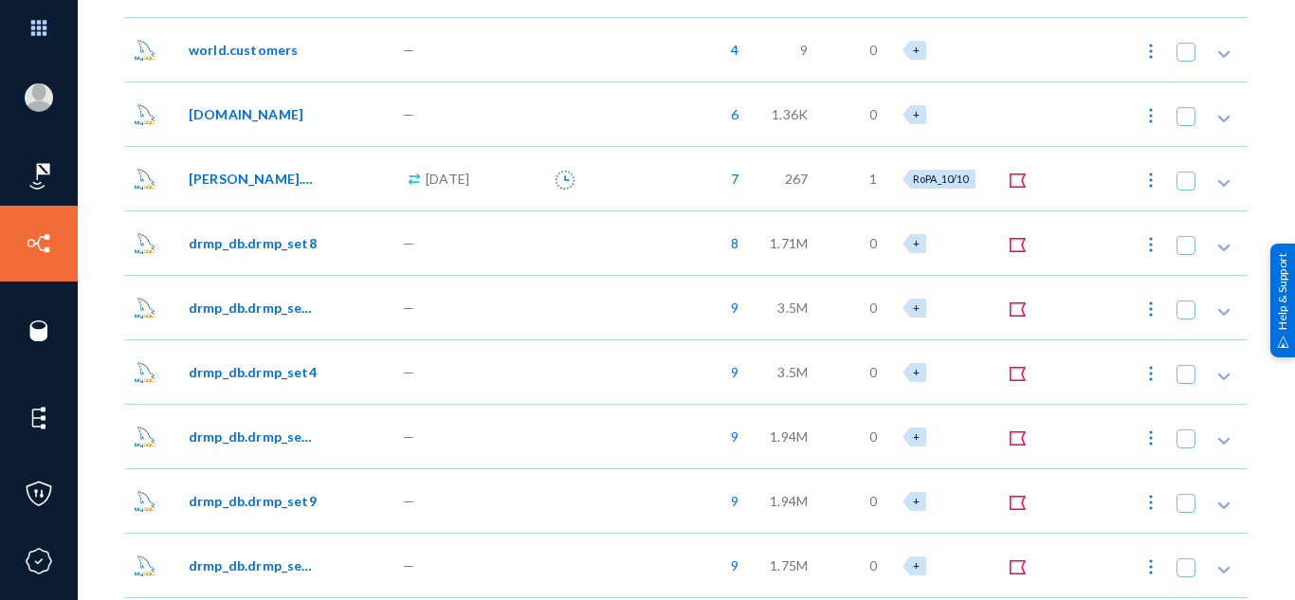
scroll to position [1893, 0]
click at [913, 176] on span "RoPA_10/10" at bounding box center [941, 178] width 56 height 12
checkbox input "true"
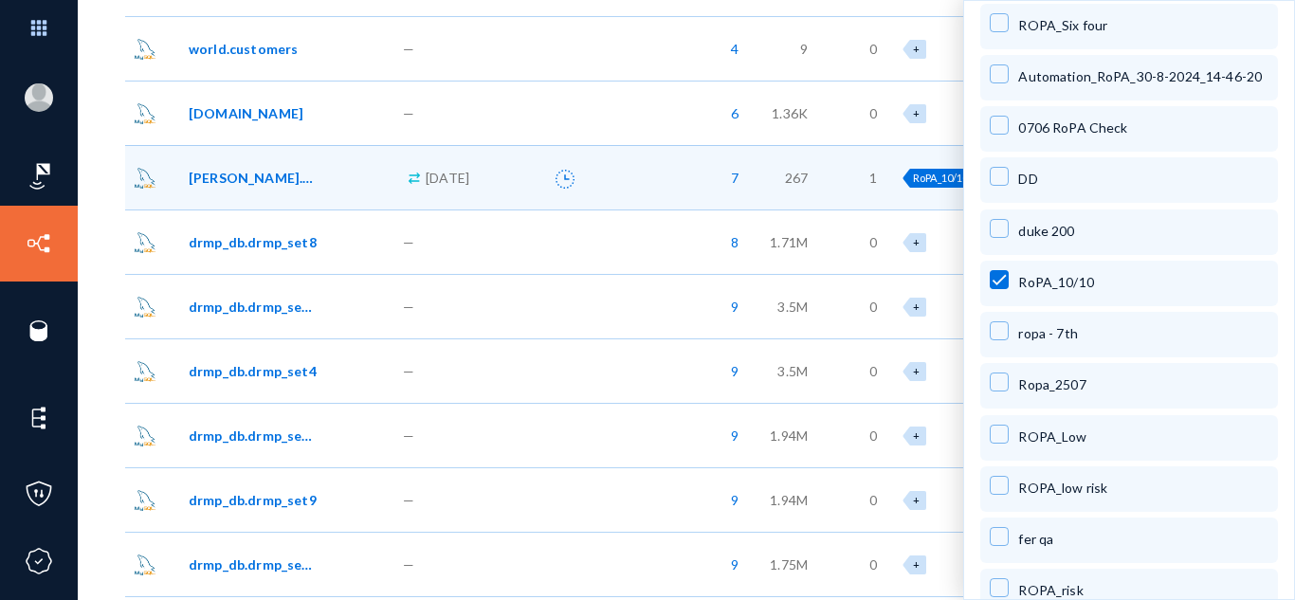
scroll to position [2269, 0]
click at [1004, 273] on span at bounding box center [998, 282] width 19 height 19
checkbox input "false"
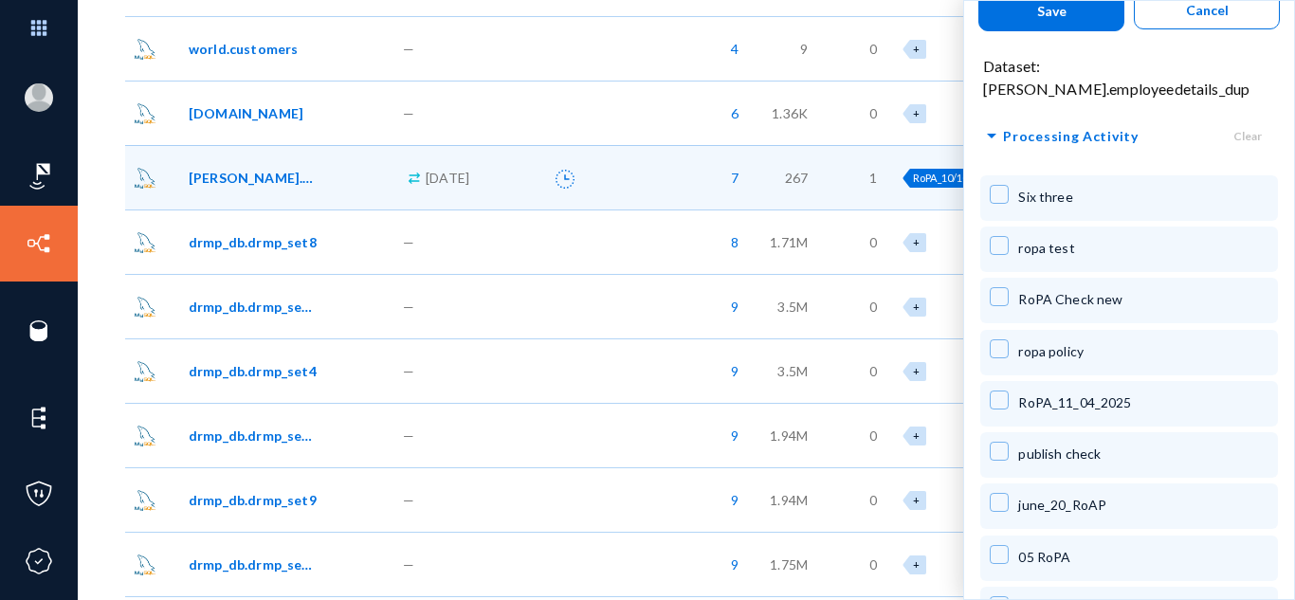
scroll to position [0, 0]
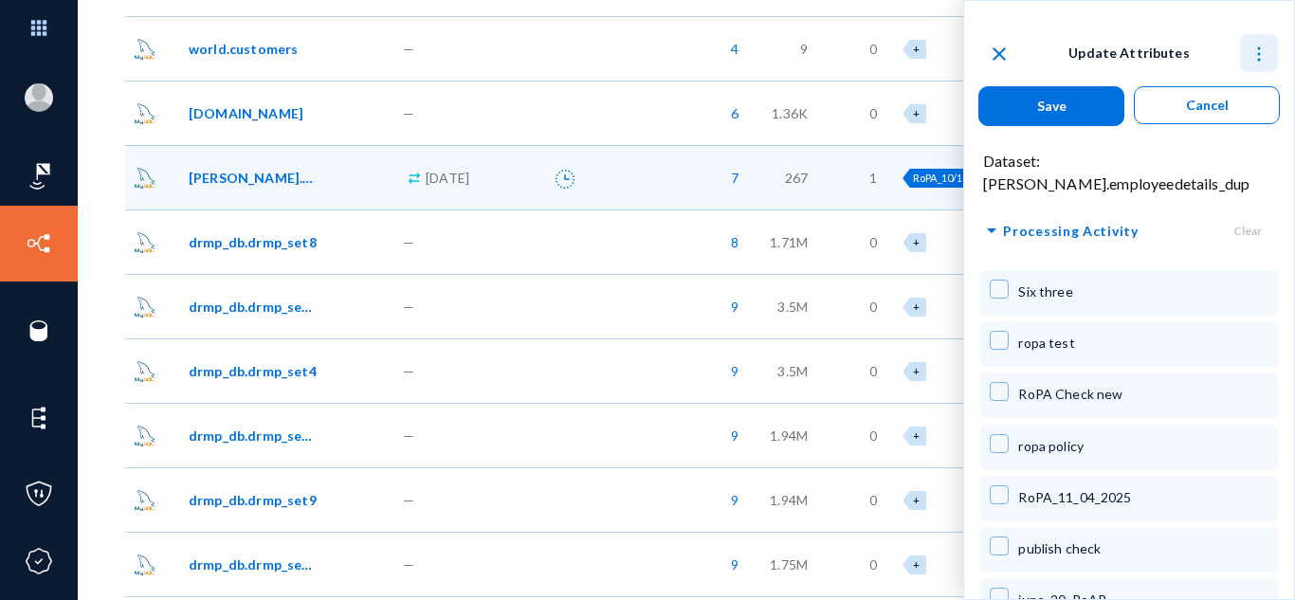
click at [1253, 57] on img at bounding box center [1258, 54] width 19 height 19
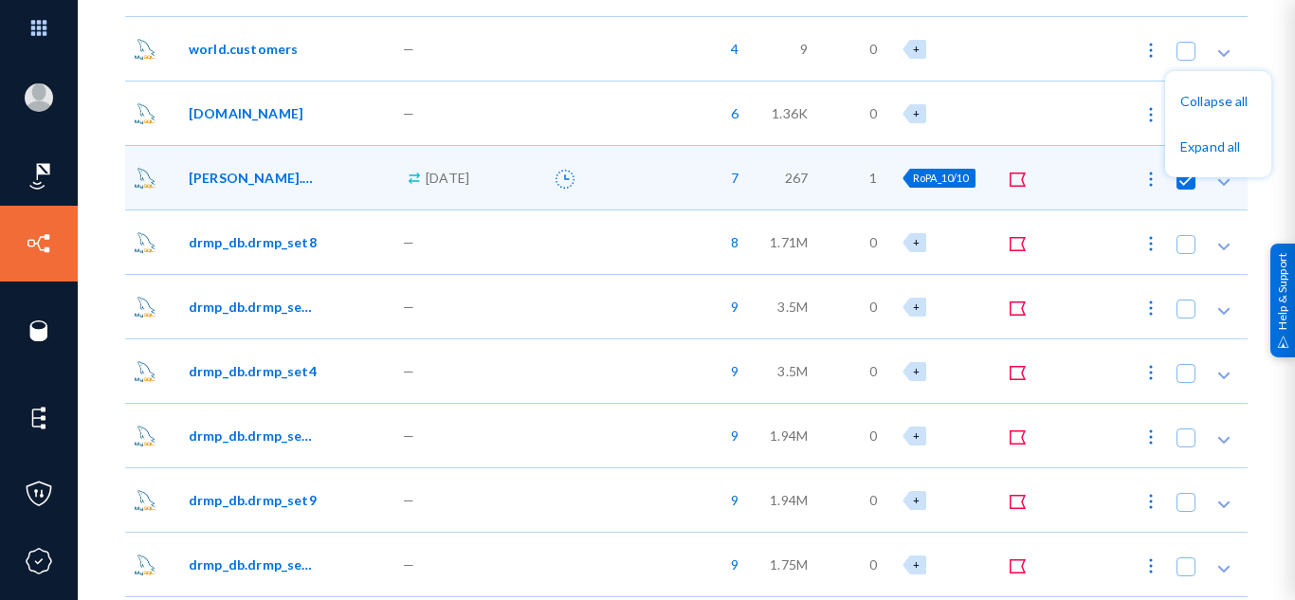
click at [1044, 26] on div at bounding box center [647, 300] width 1295 height 600
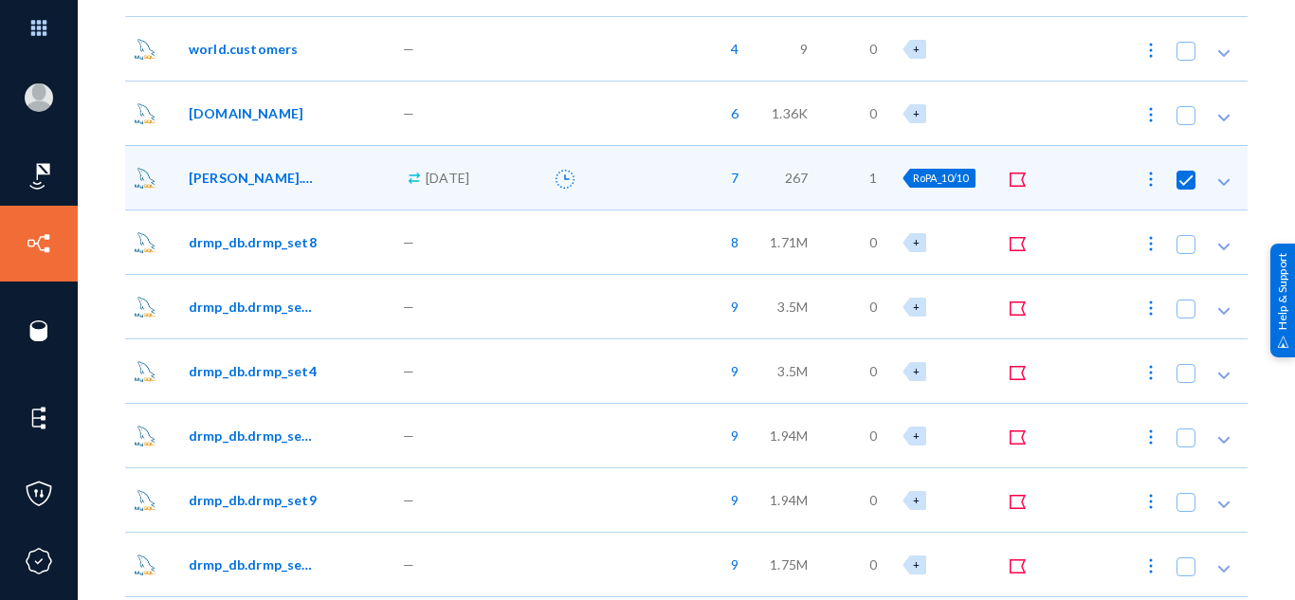
click at [914, 178] on span "RoPA_10/10" at bounding box center [941, 178] width 56 height 12
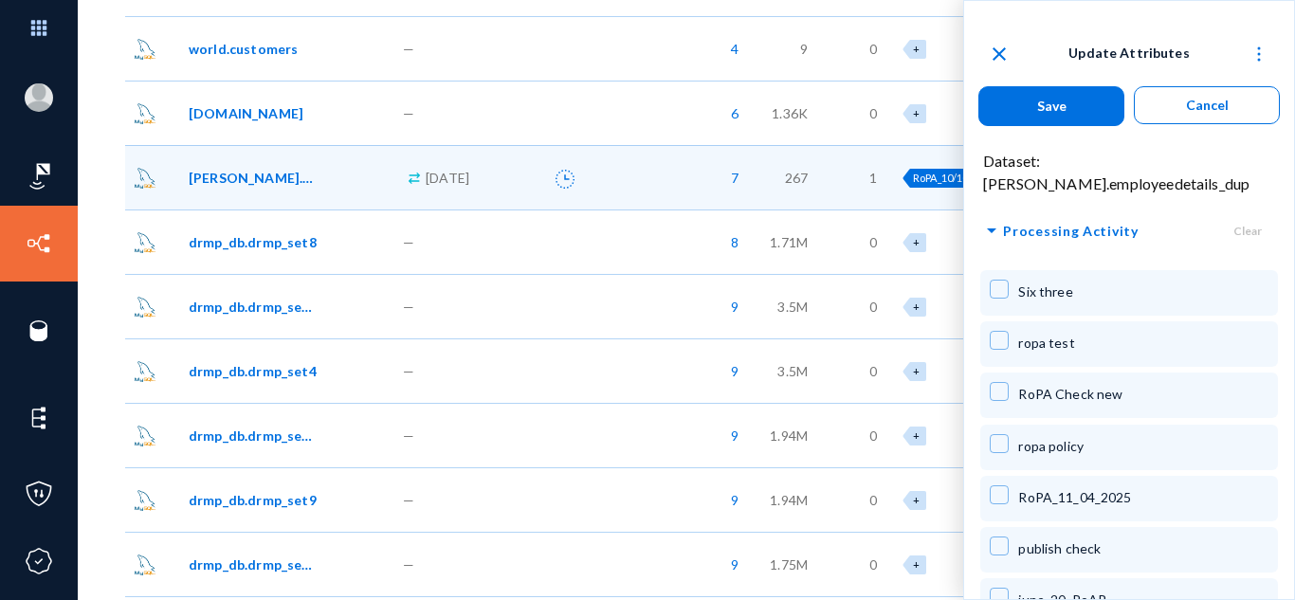
click at [1052, 104] on span "Save" at bounding box center [1051, 106] width 29 height 16
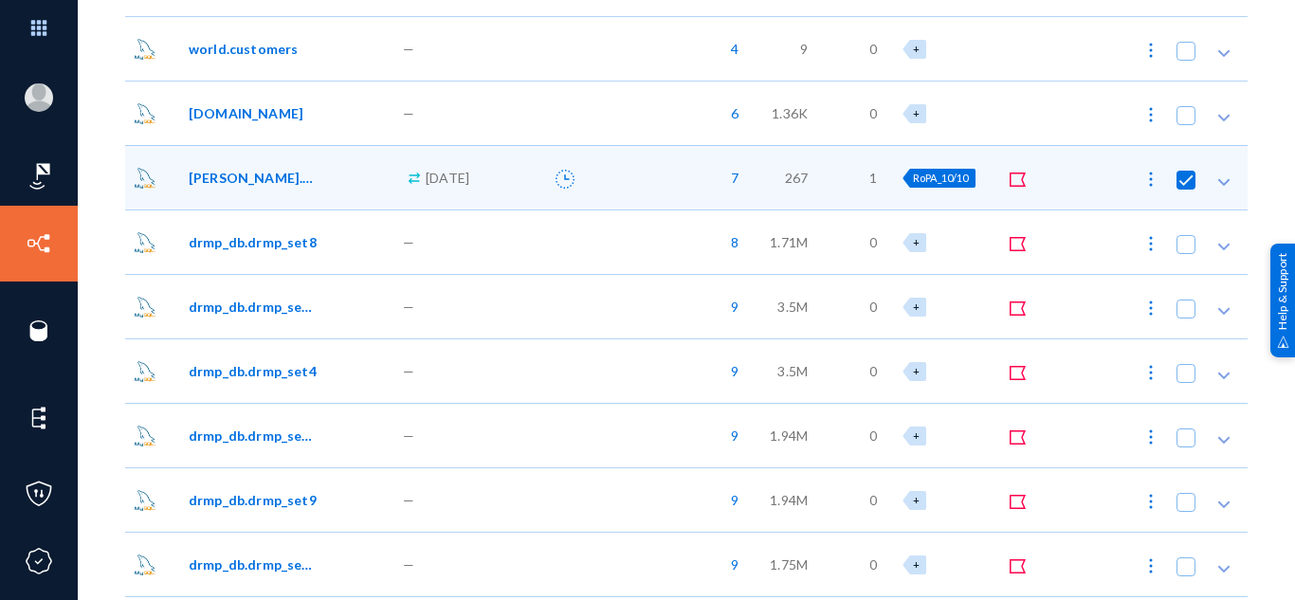
click at [943, 173] on span "RoPA_10/10" at bounding box center [941, 178] width 56 height 12
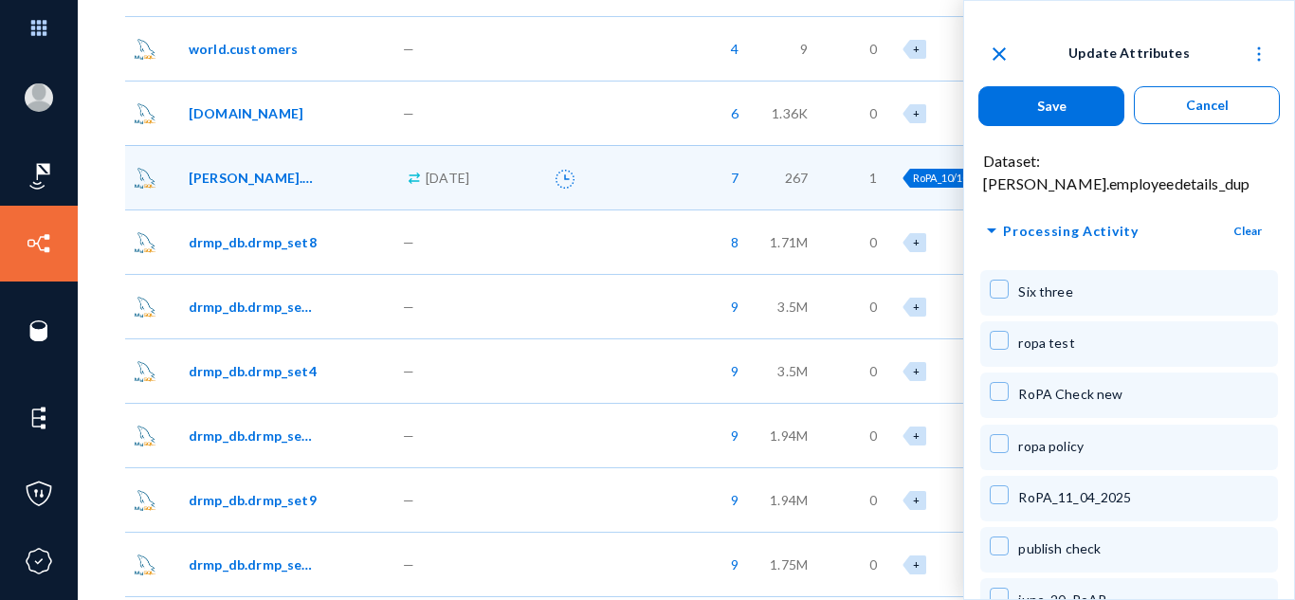
scroll to position [2225, 0]
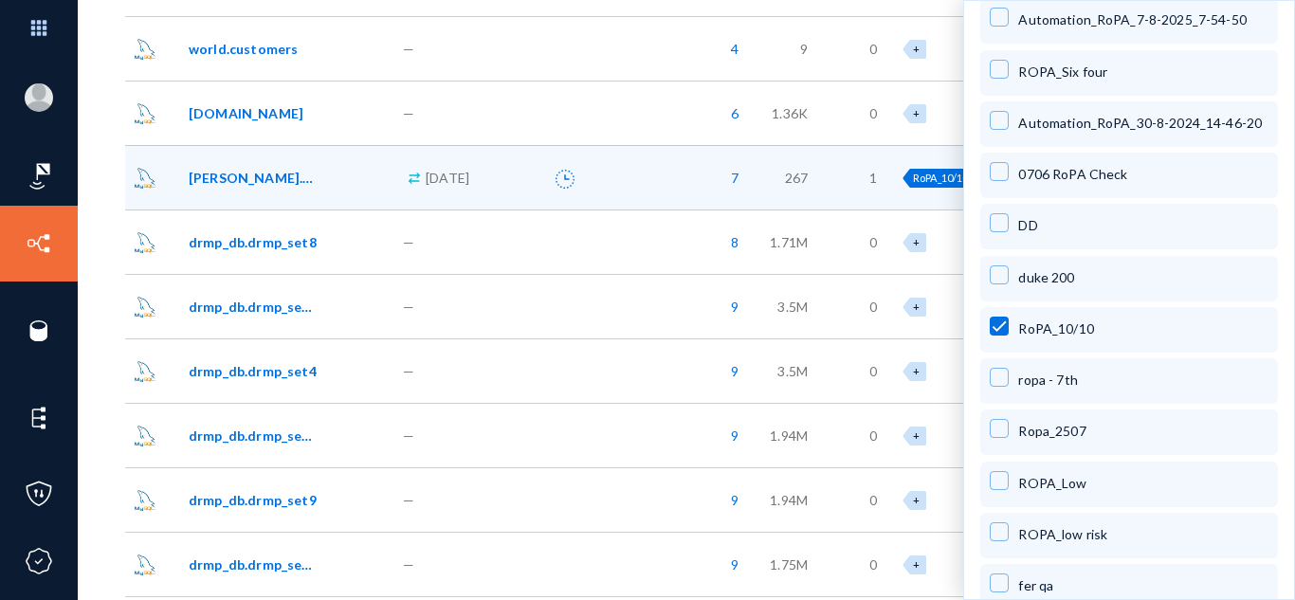
click at [1003, 317] on span at bounding box center [998, 326] width 19 height 19
checkbox input "false"
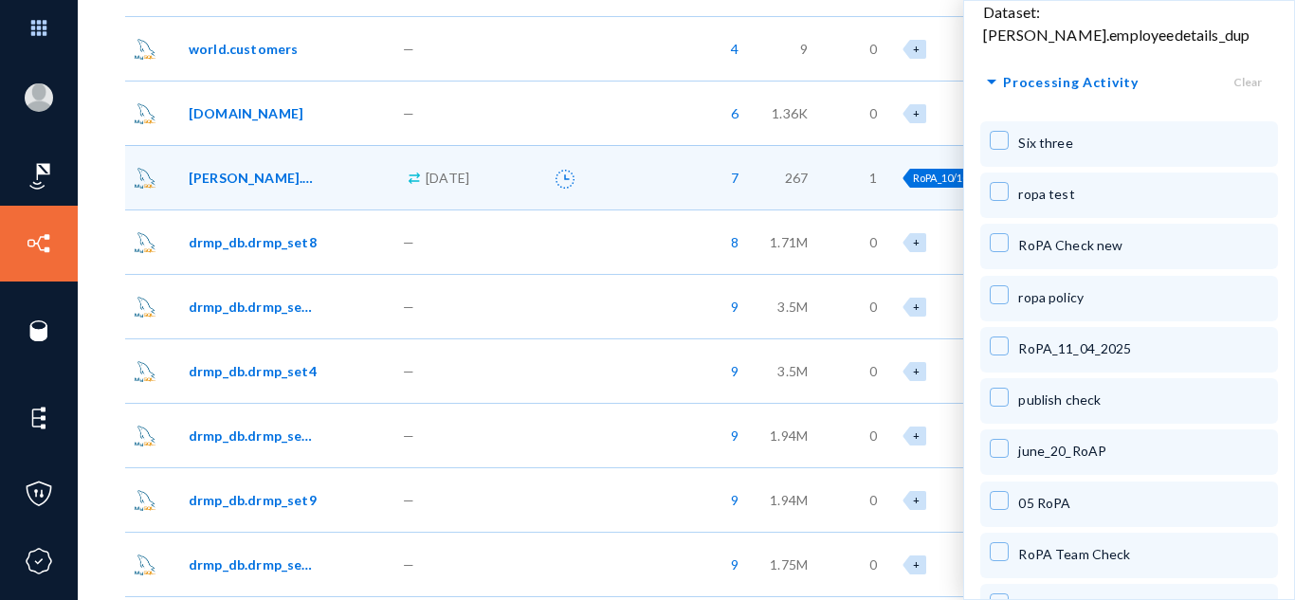
scroll to position [7, 0]
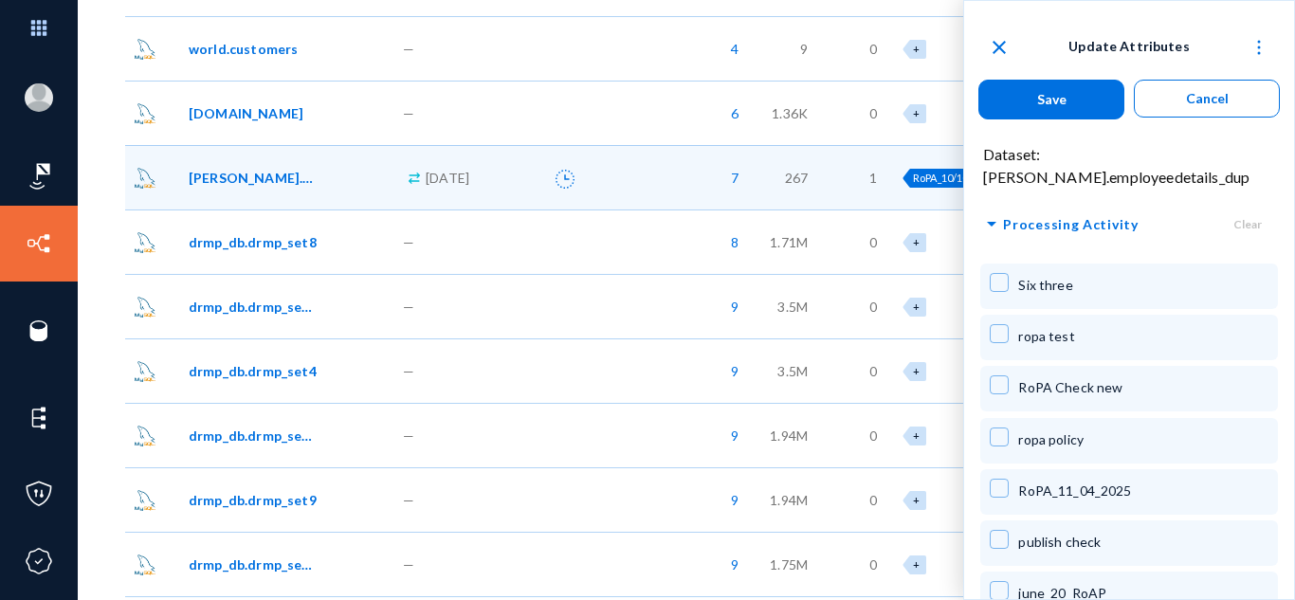
click at [996, 100] on button "Save" at bounding box center [1051, 100] width 146 height 40
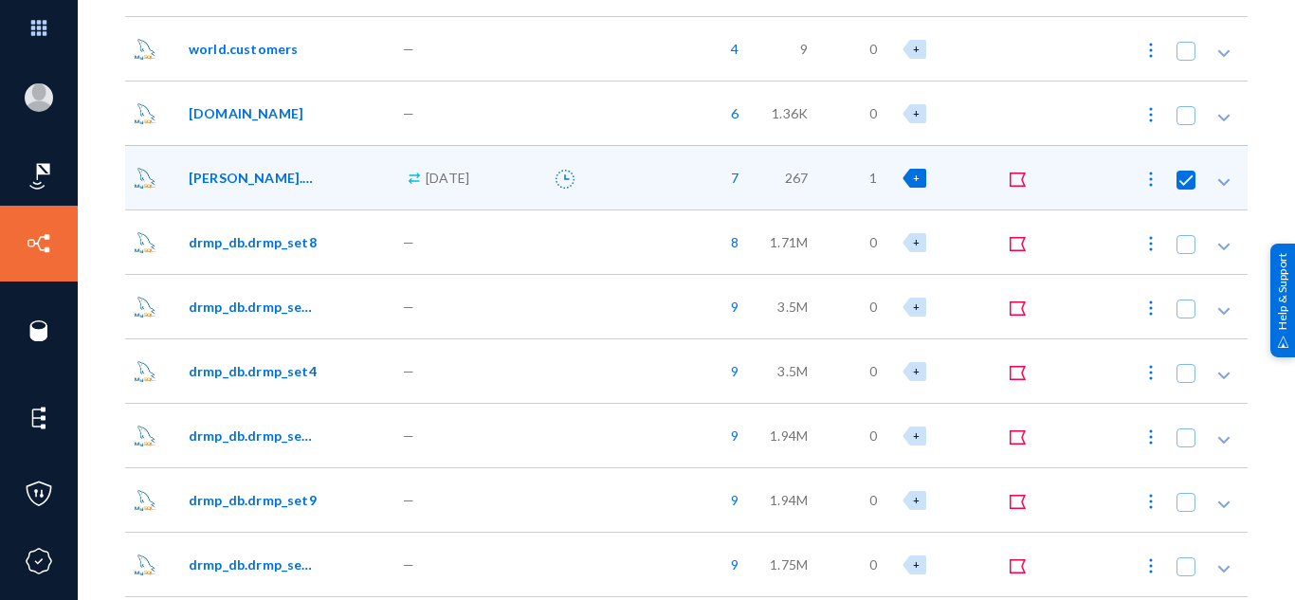
click at [1141, 178] on img at bounding box center [1150, 179] width 19 height 19
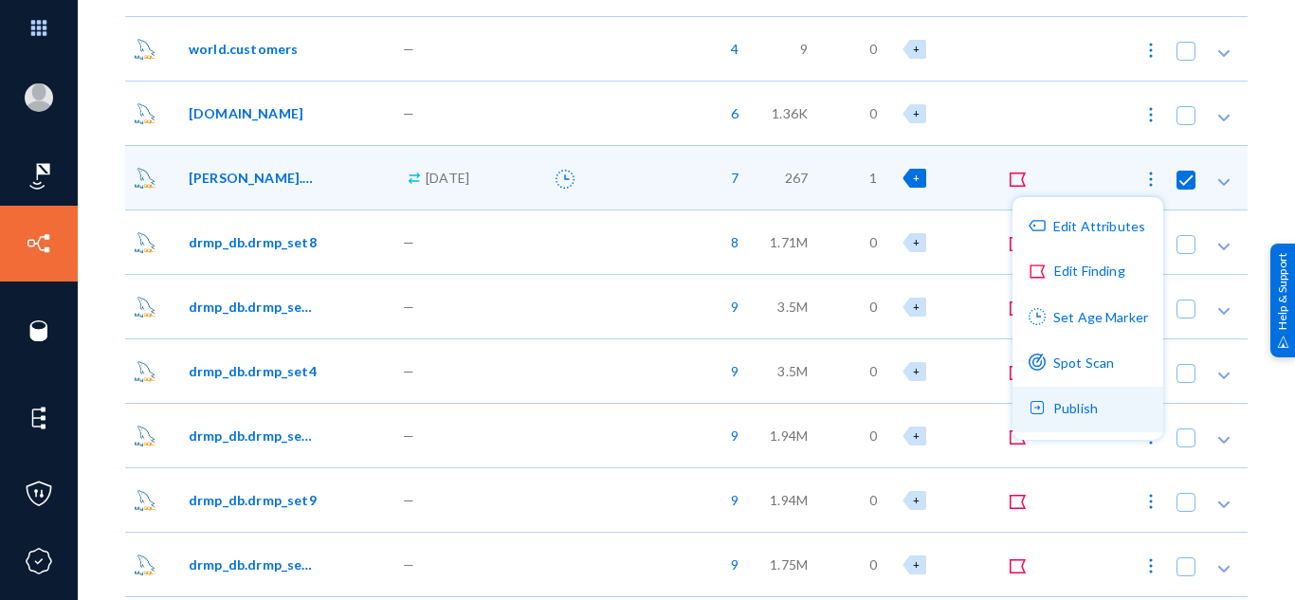
click at [1092, 404] on button "Publish" at bounding box center [1087, 409] width 151 height 45
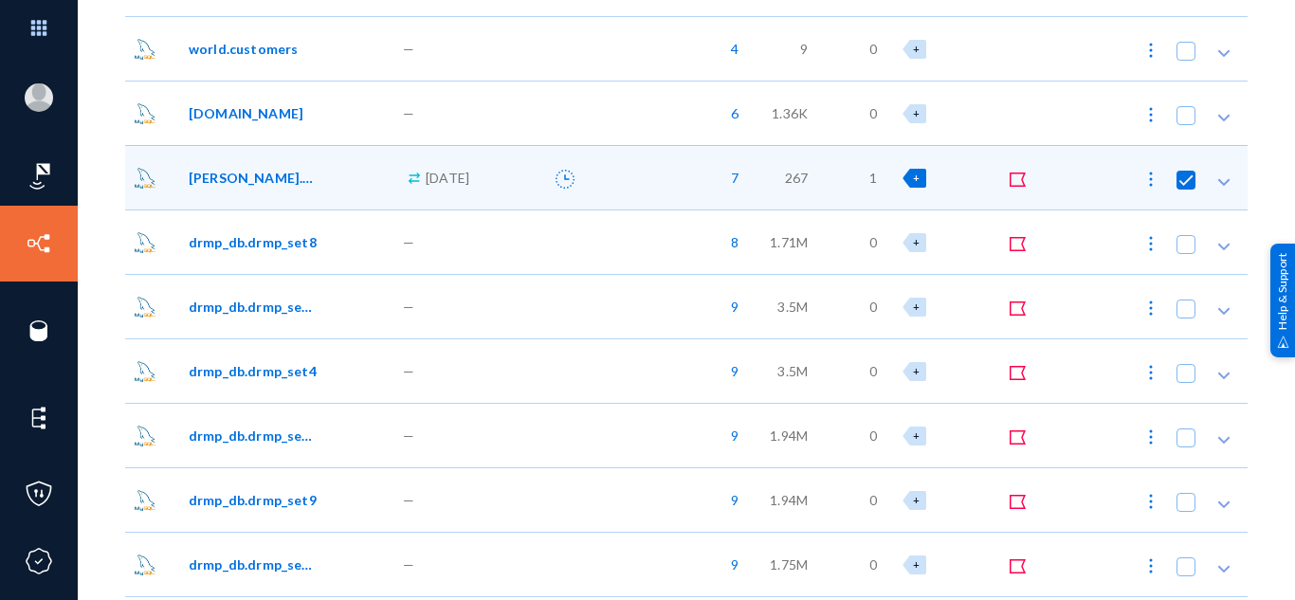
click at [510, 184] on div at bounding box center [544, 177] width 111 height 64
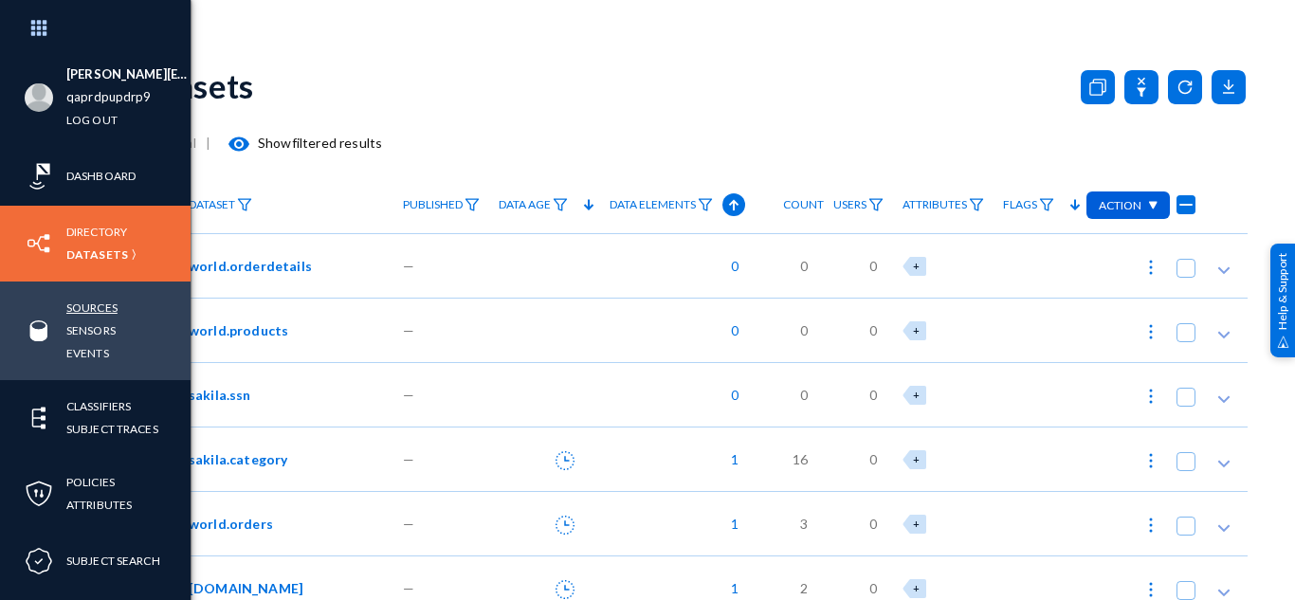
click at [101, 303] on link "Sources" at bounding box center [91, 308] width 51 height 22
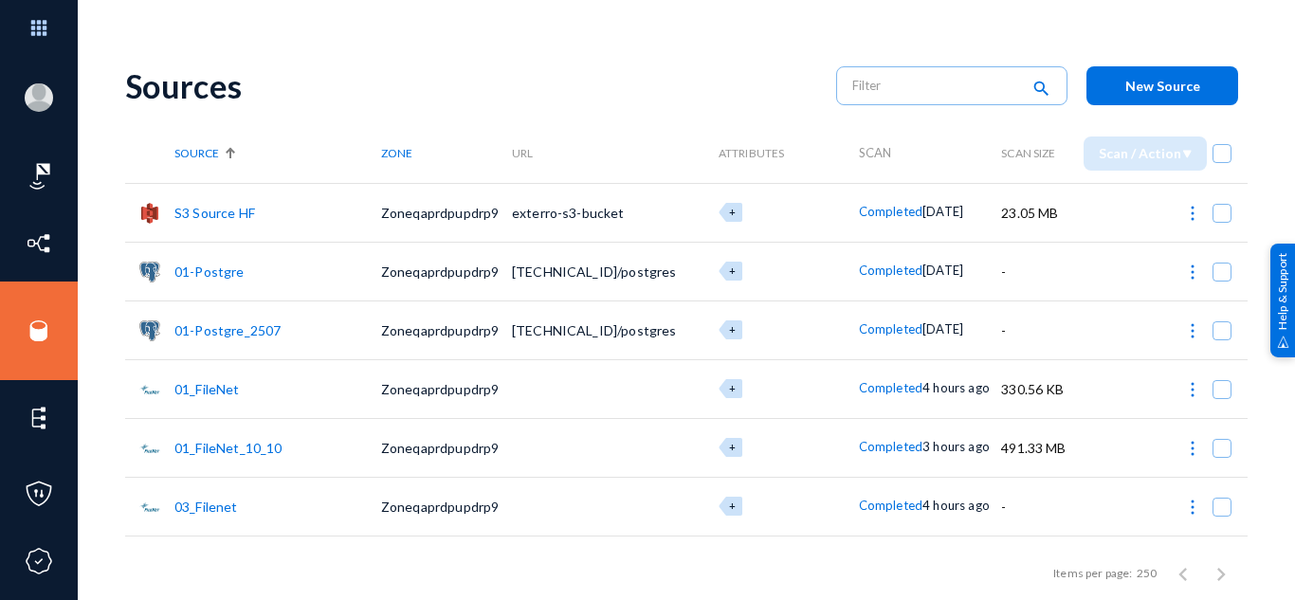
click at [1172, 86] on span "New Source" at bounding box center [1162, 86] width 75 height 16
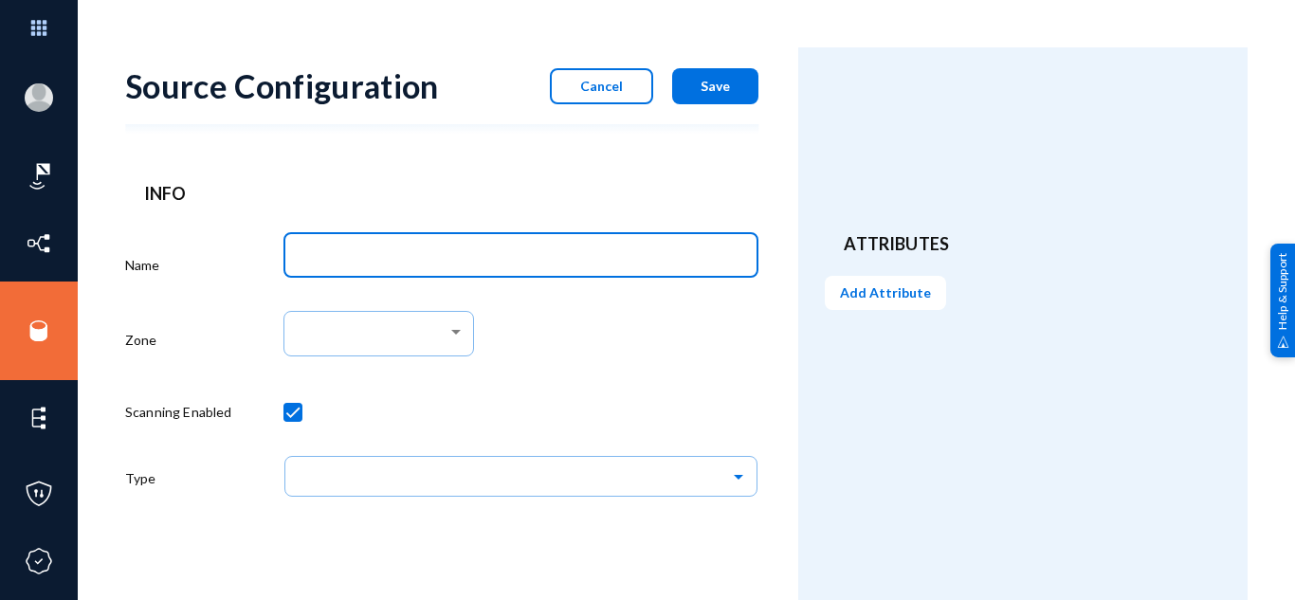
click at [460, 257] on input "Name" at bounding box center [524, 257] width 447 height 17
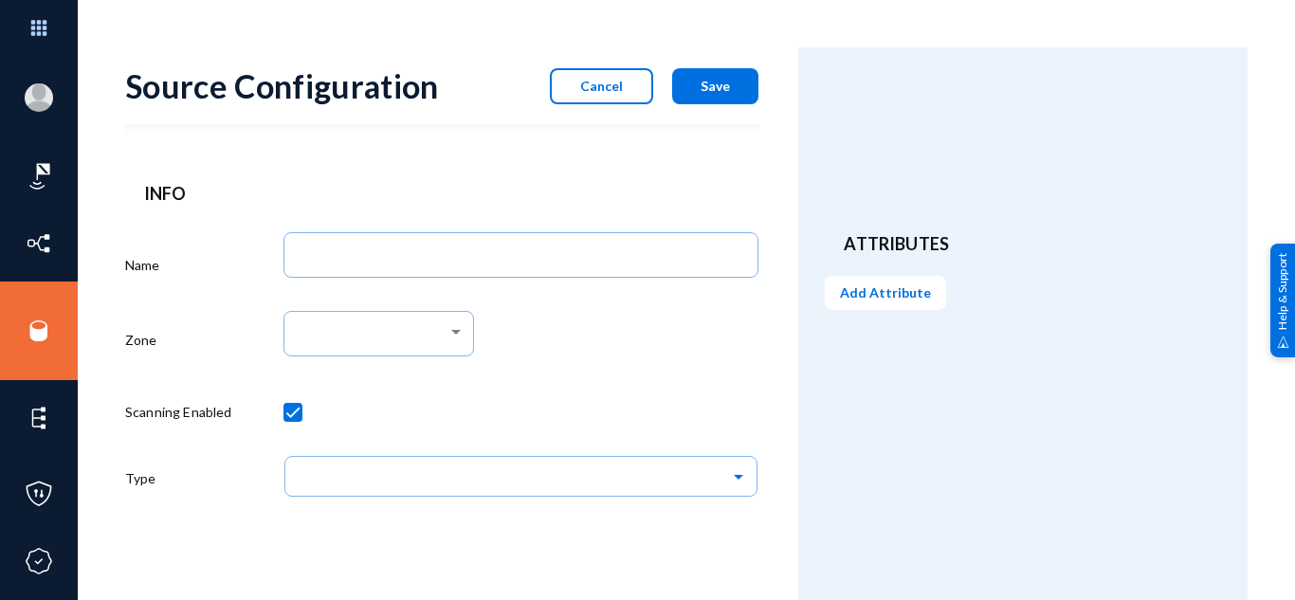
click at [318, 581] on form "Source Configuration Cancel Save Info Name Zone Scanning Enabled Type" at bounding box center [461, 331] width 673 height 569
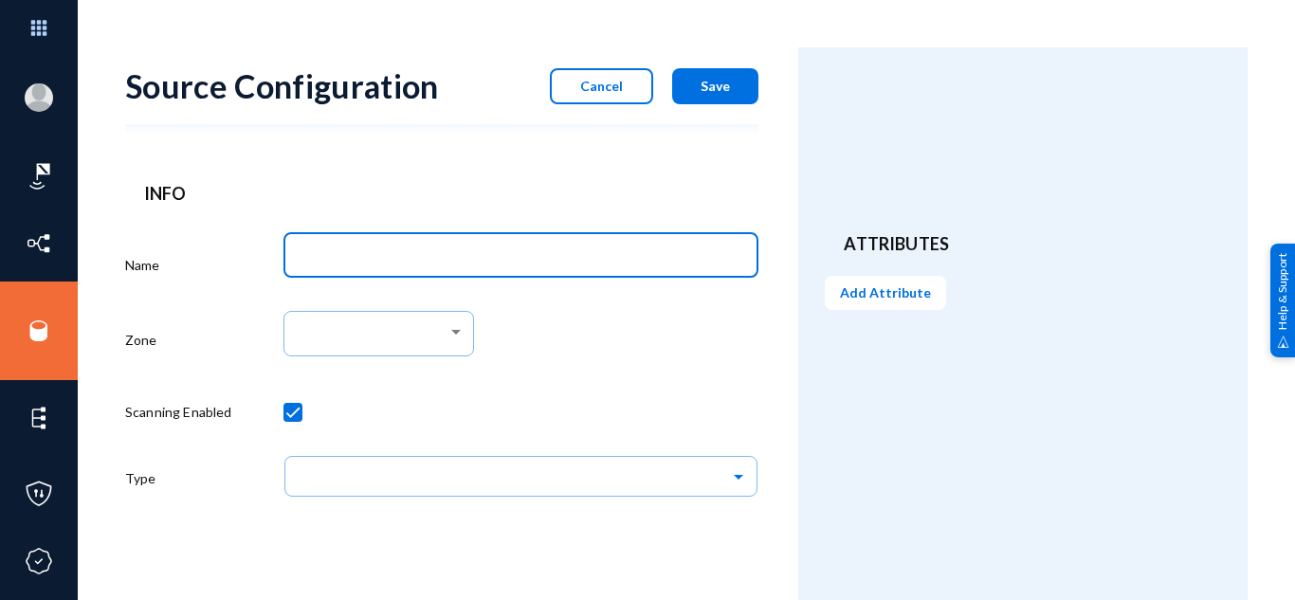
click at [422, 249] on input "Name" at bounding box center [524, 257] width 447 height 17
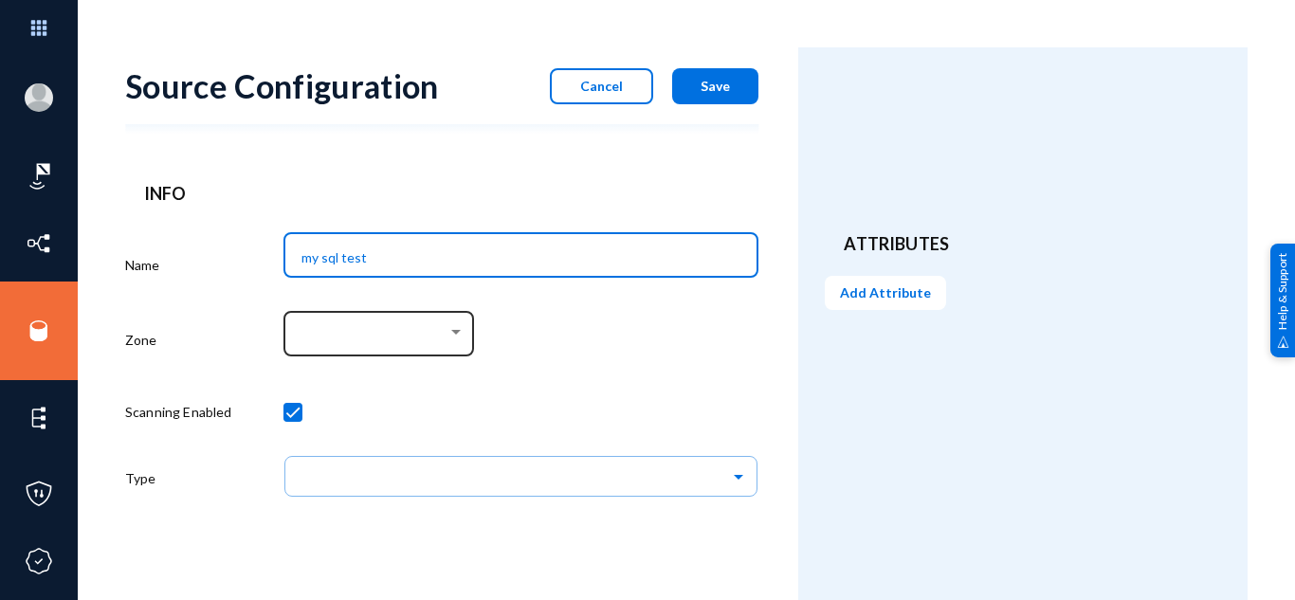
type input "my sql test"
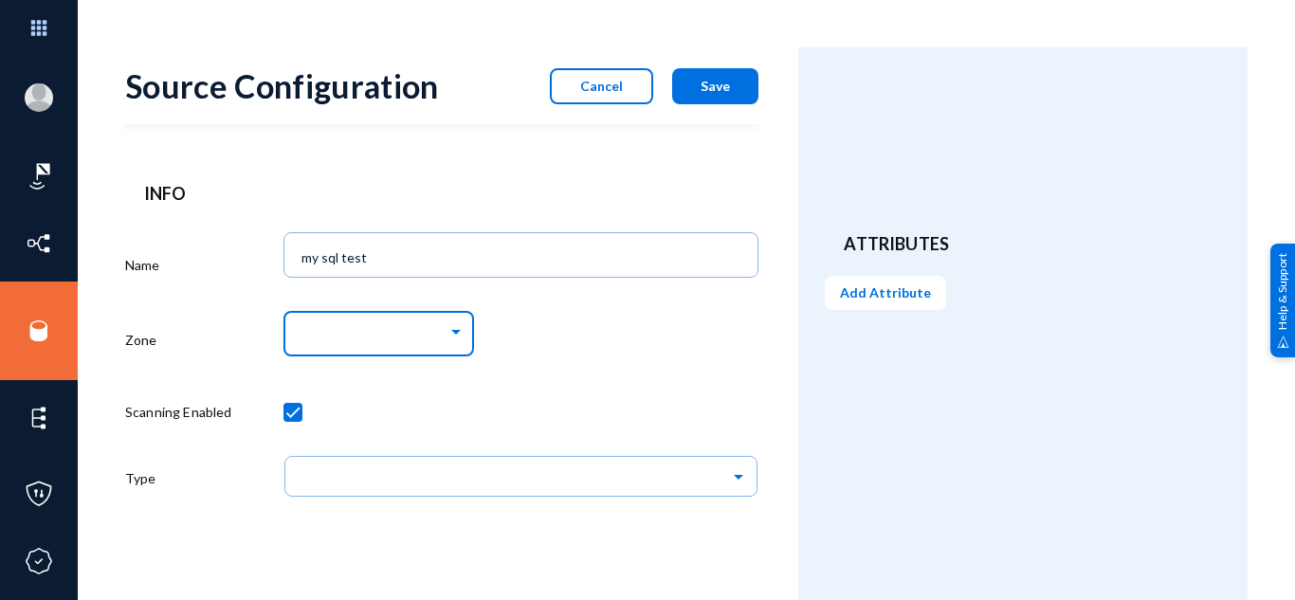
click at [427, 332] on div at bounding box center [374, 333] width 146 height 17
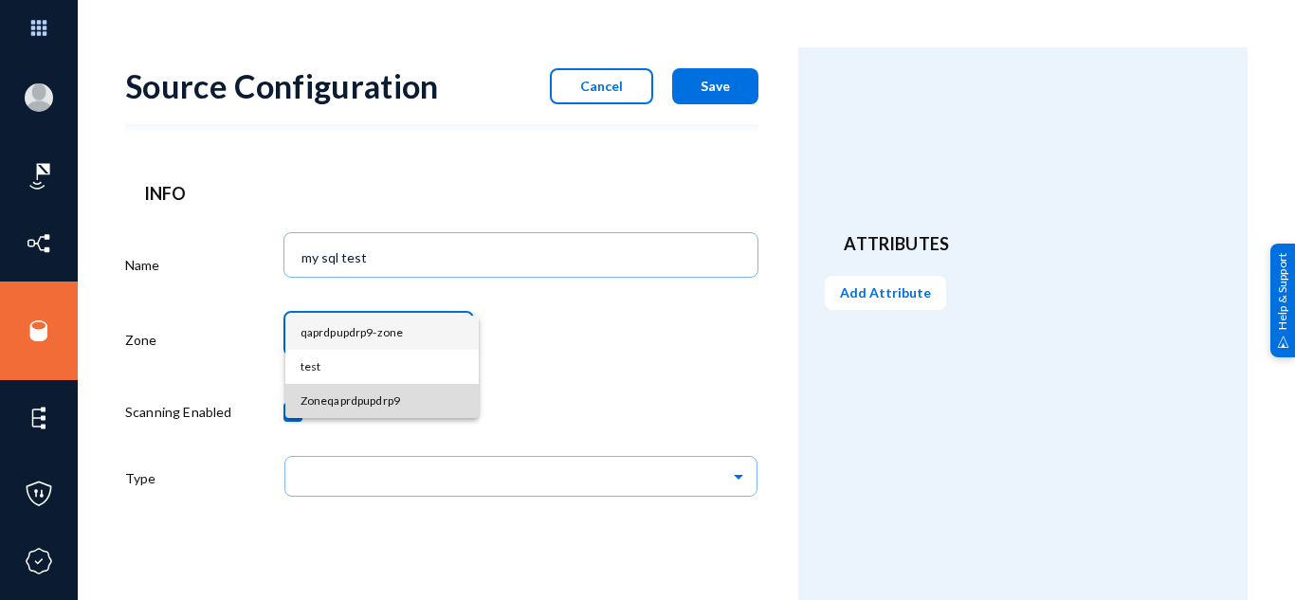
click at [422, 395] on span "Zoneqaprdpupdrp9" at bounding box center [381, 401] width 163 height 34
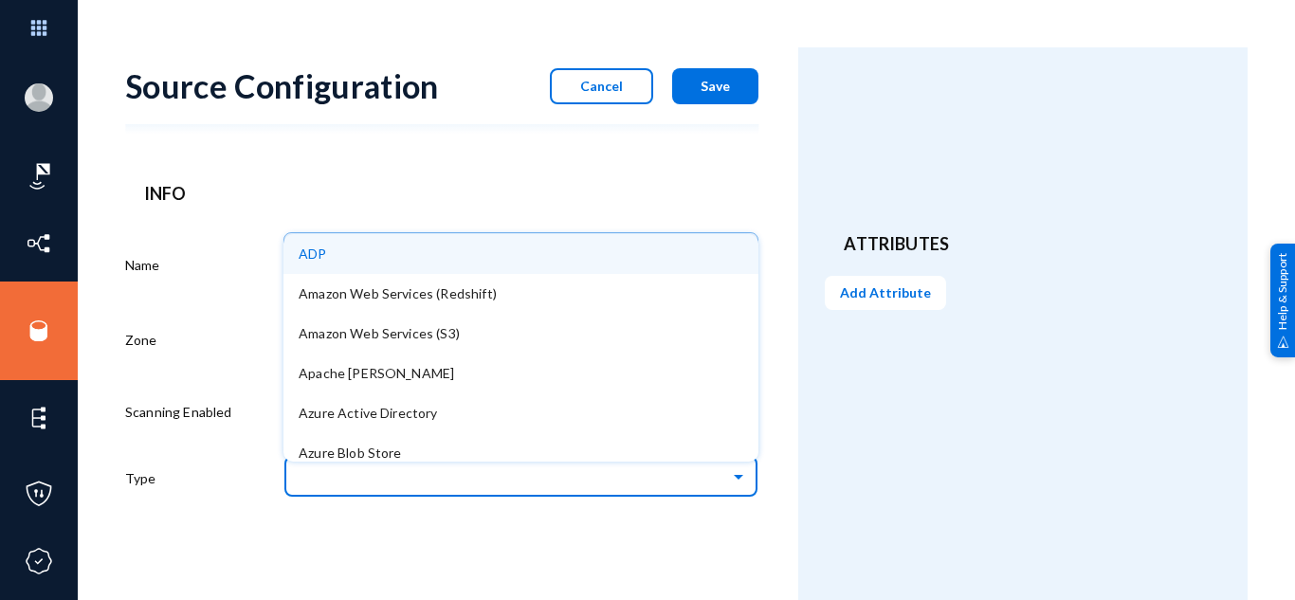
click at [515, 482] on input "text" at bounding box center [530, 476] width 456 height 32
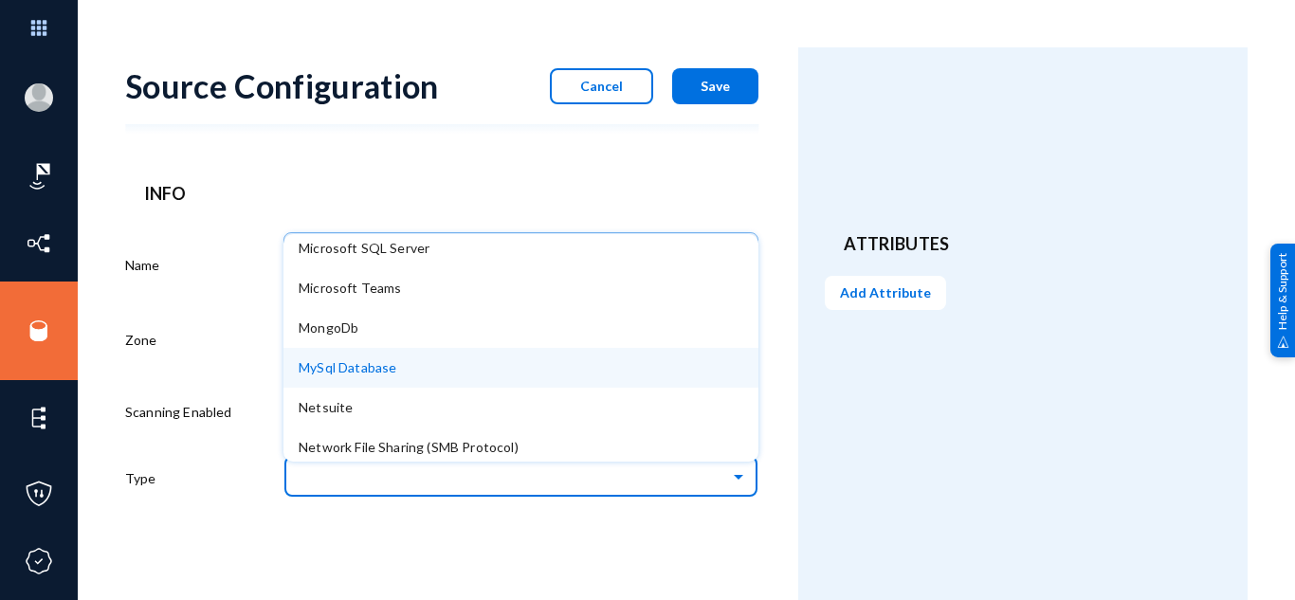
scroll to position [1042, 0]
click at [518, 375] on div "MySql Database" at bounding box center [520, 367] width 475 height 40
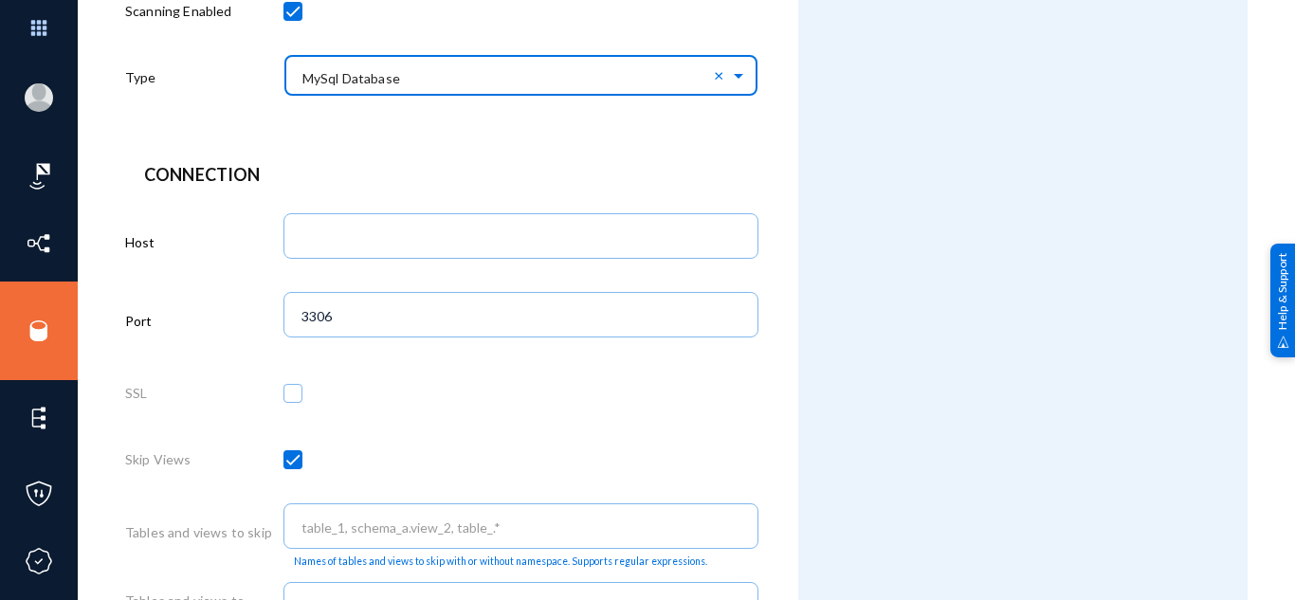
scroll to position [402, 0]
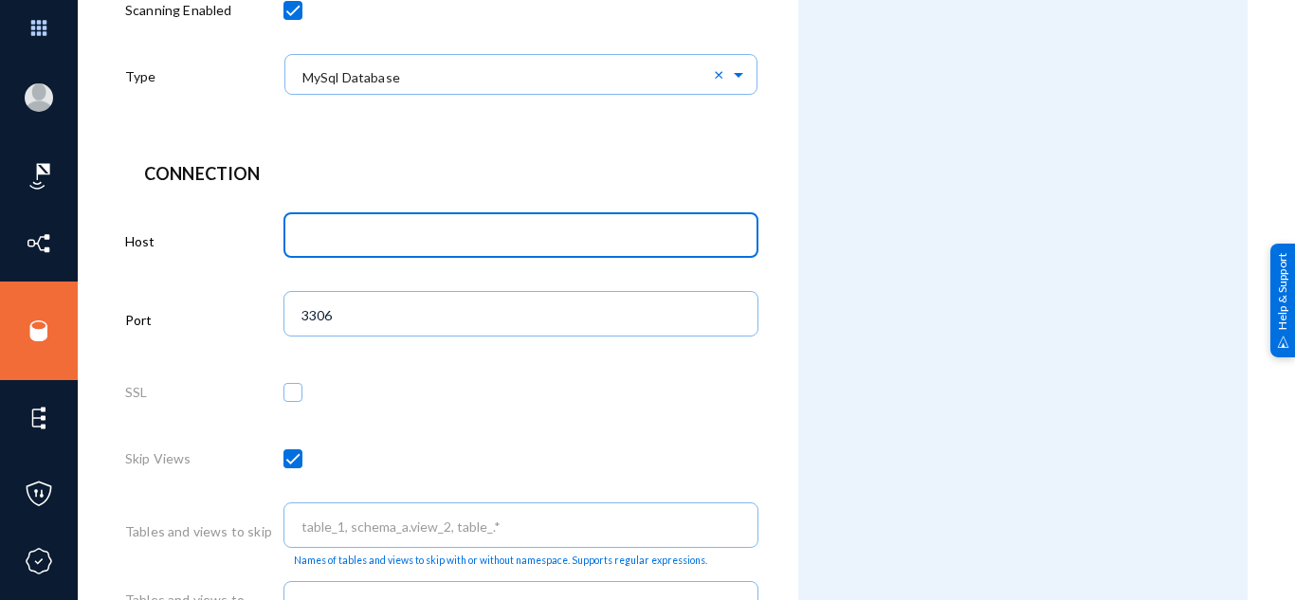
click at [484, 235] on input "text" at bounding box center [524, 236] width 447 height 17
